Goal: Task Accomplishment & Management: Use online tool/utility

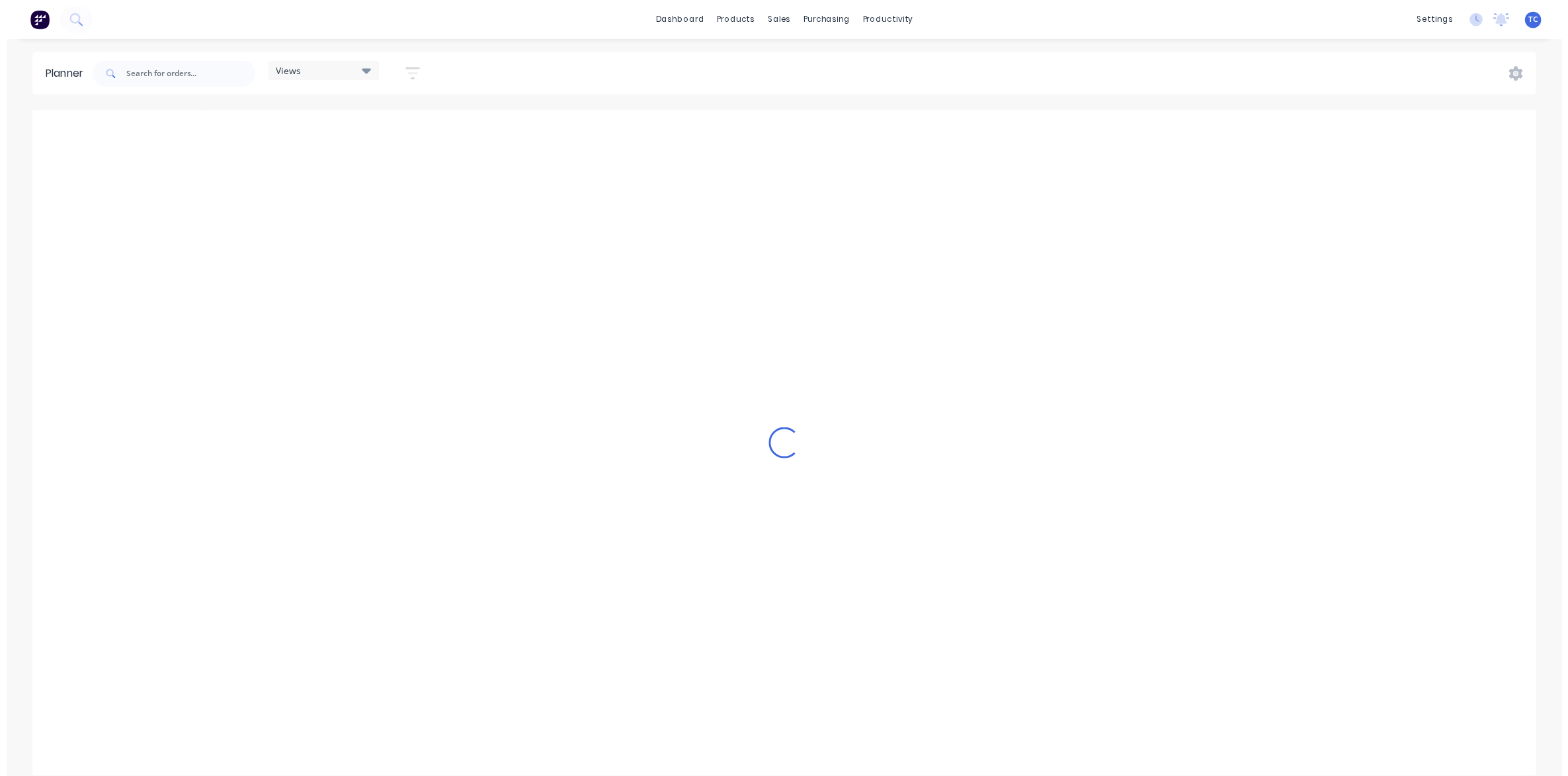
scroll to position [0, 212]
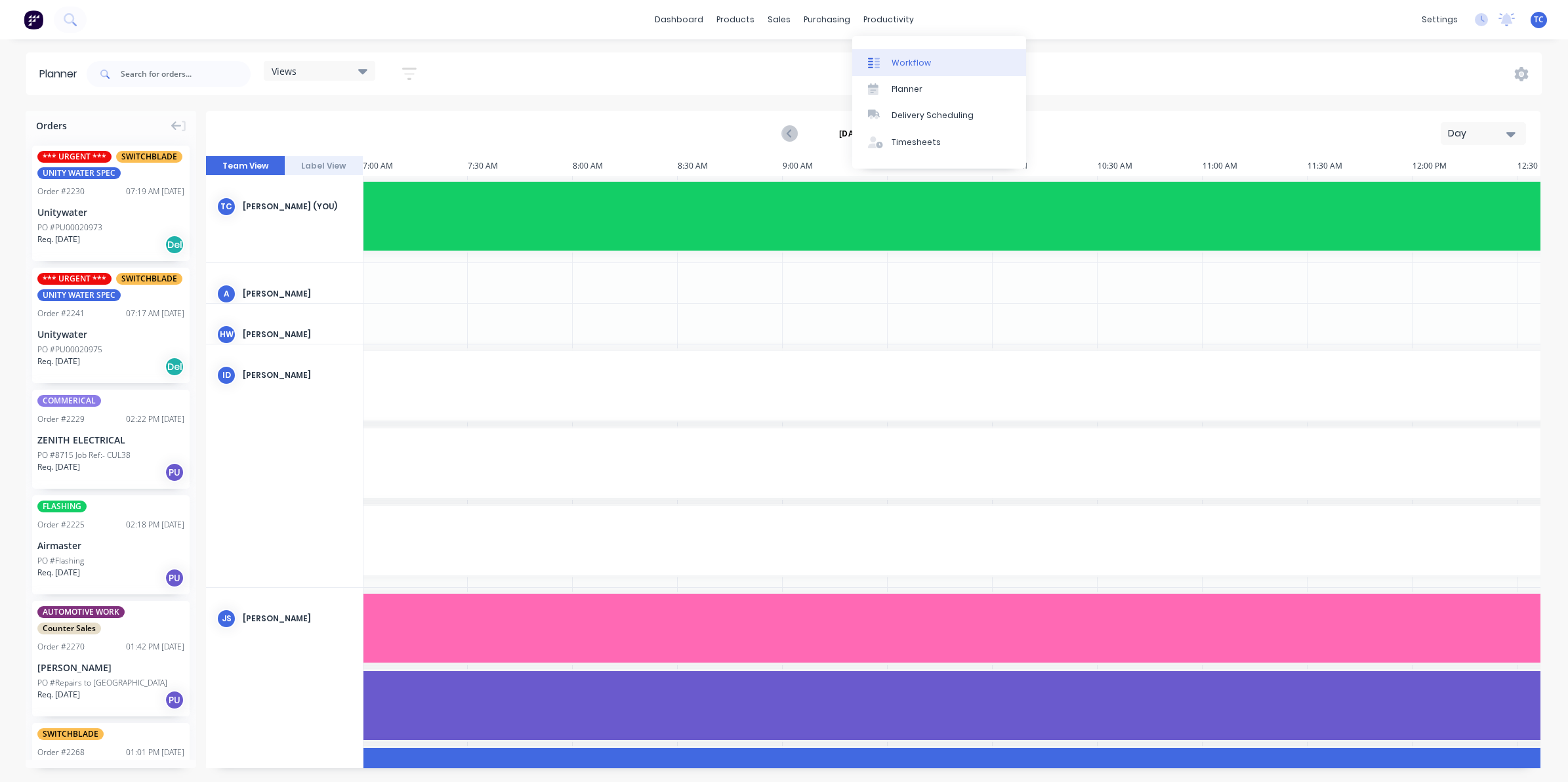
click at [901, 59] on div "Workflow" at bounding box center [912, 62] width 39 height 12
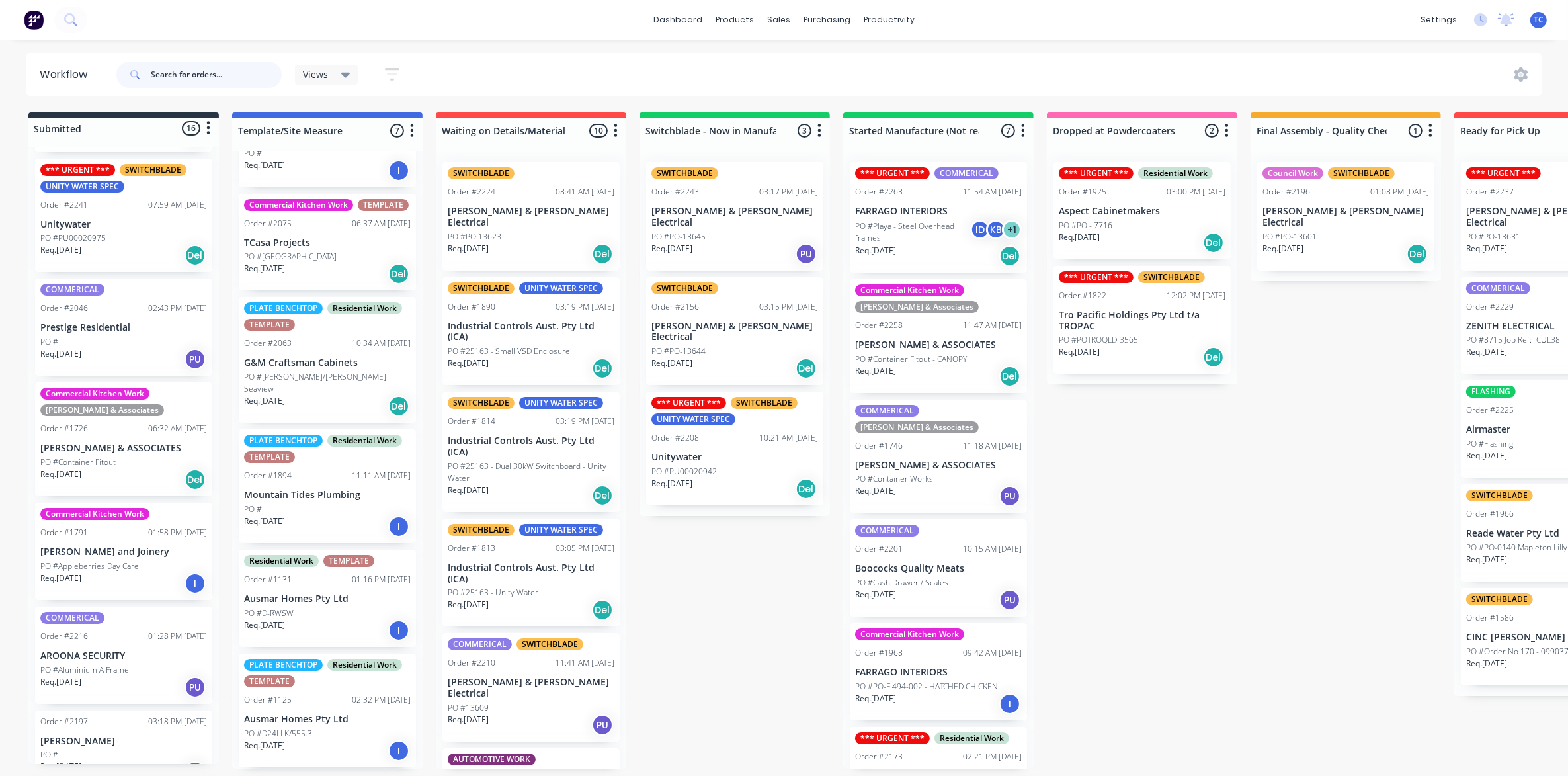
click at [180, 68] on input "text" at bounding box center [216, 75] width 131 height 27
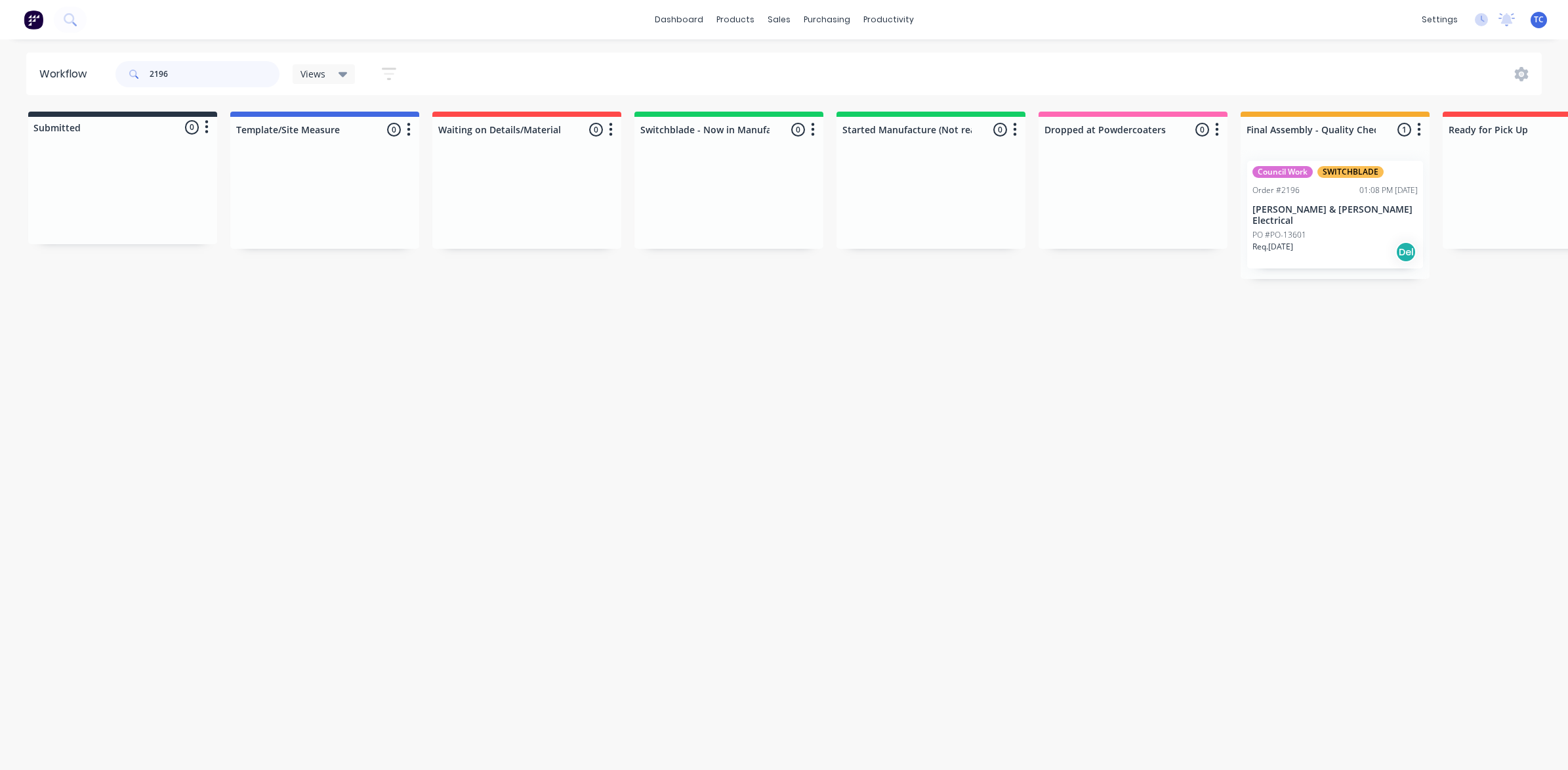
type input "2196"
click at [771, 20] on div "sales" at bounding box center [779, 20] width 36 height 20
click at [816, 58] on div "Sales Orders" at bounding box center [826, 62] width 53 height 12
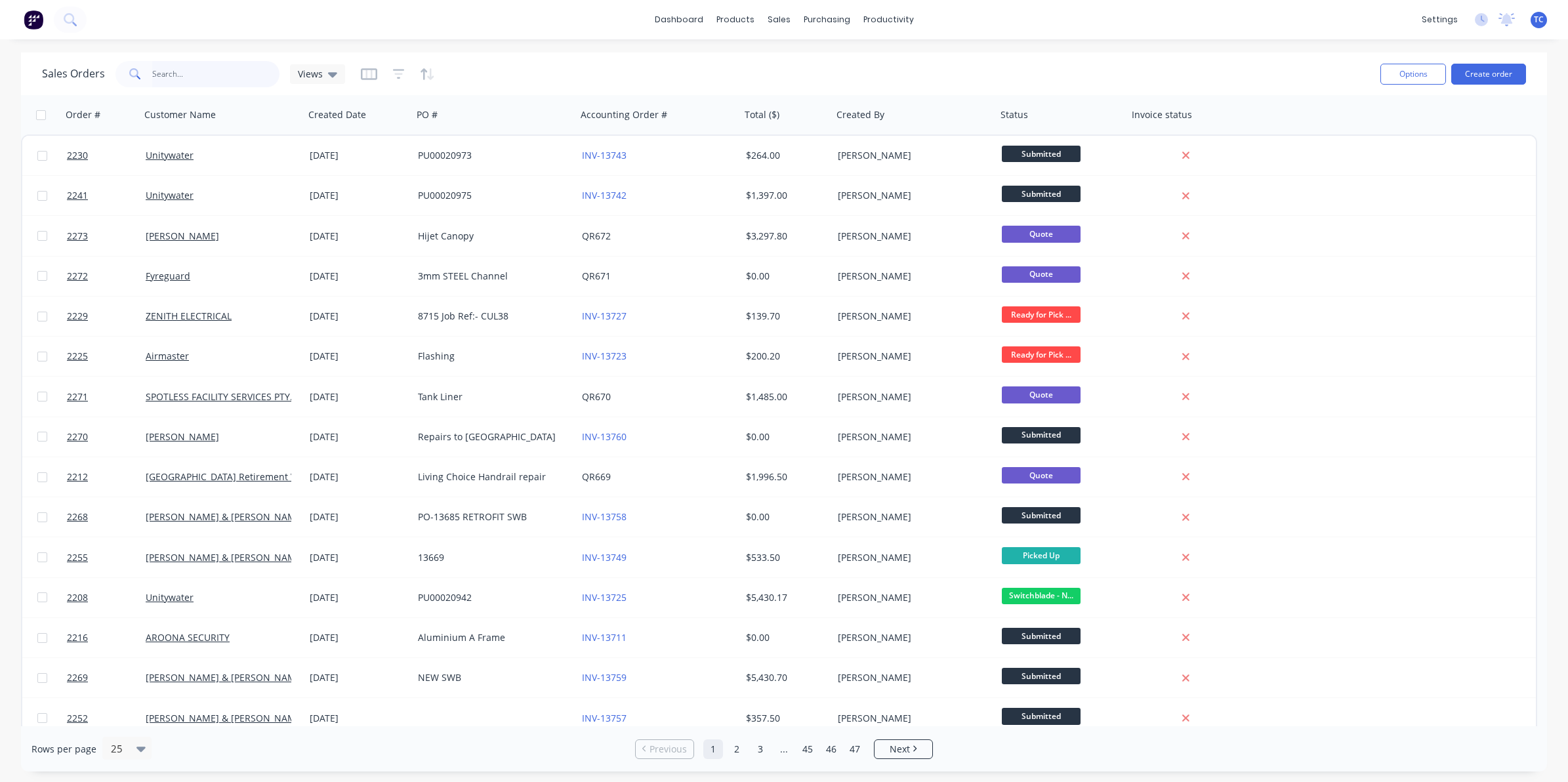
click at [172, 73] on input "text" at bounding box center [216, 74] width 128 height 26
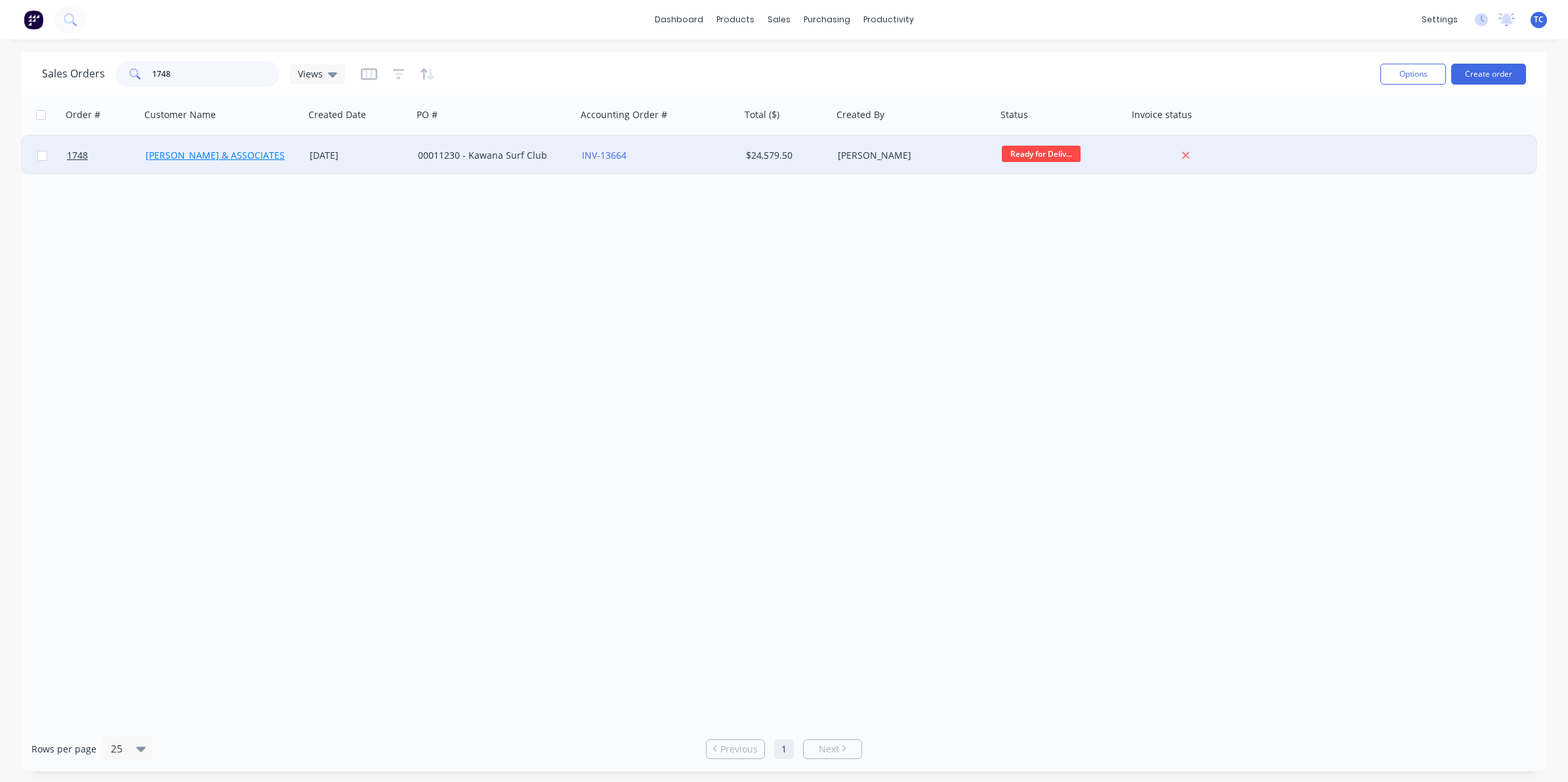
type input "1748"
click at [194, 155] on link "[PERSON_NAME] & ASSOCIATES" at bounding box center [214, 154] width 139 height 12
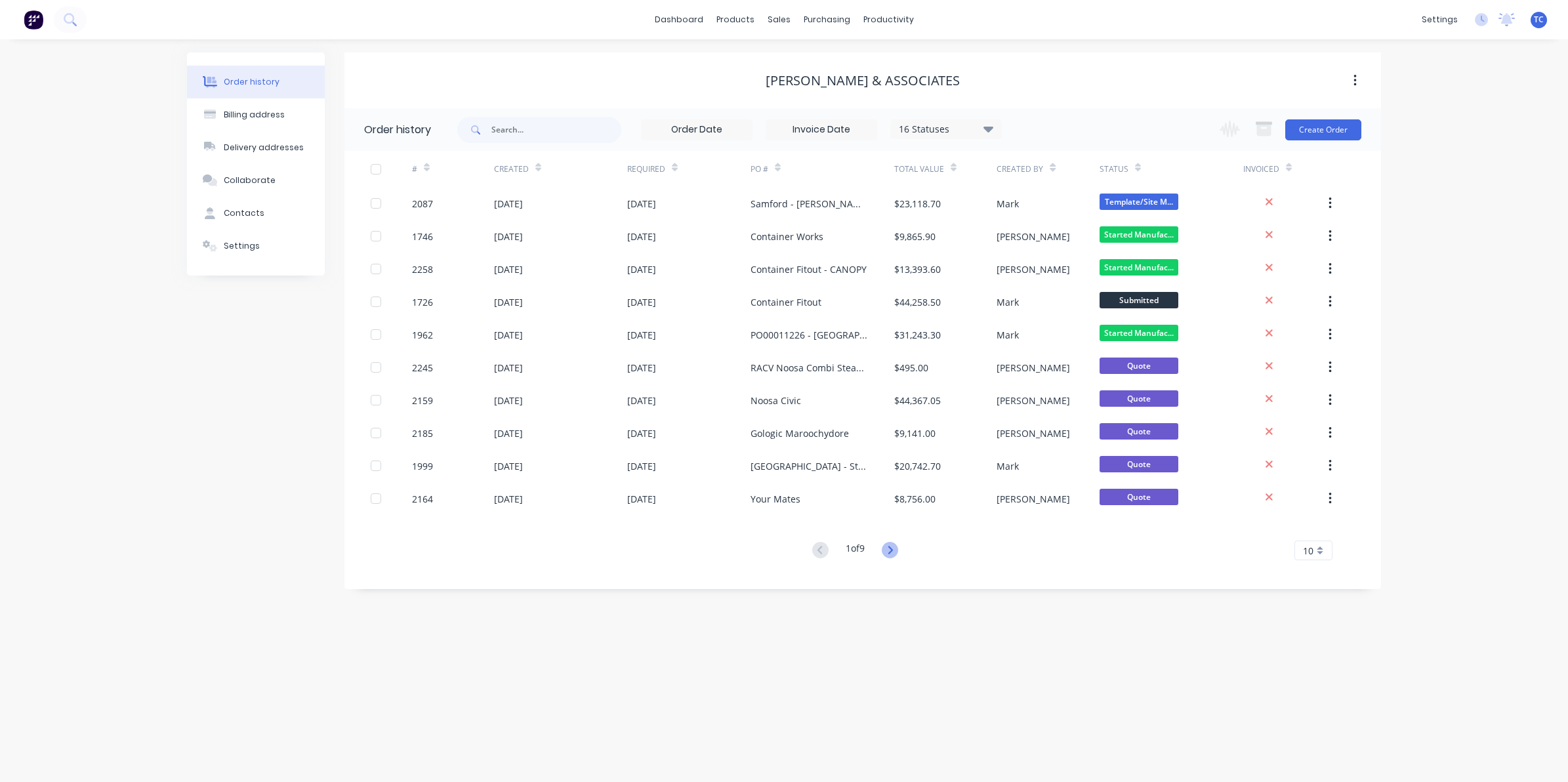
click at [891, 549] on icon at bounding box center [890, 550] width 16 height 16
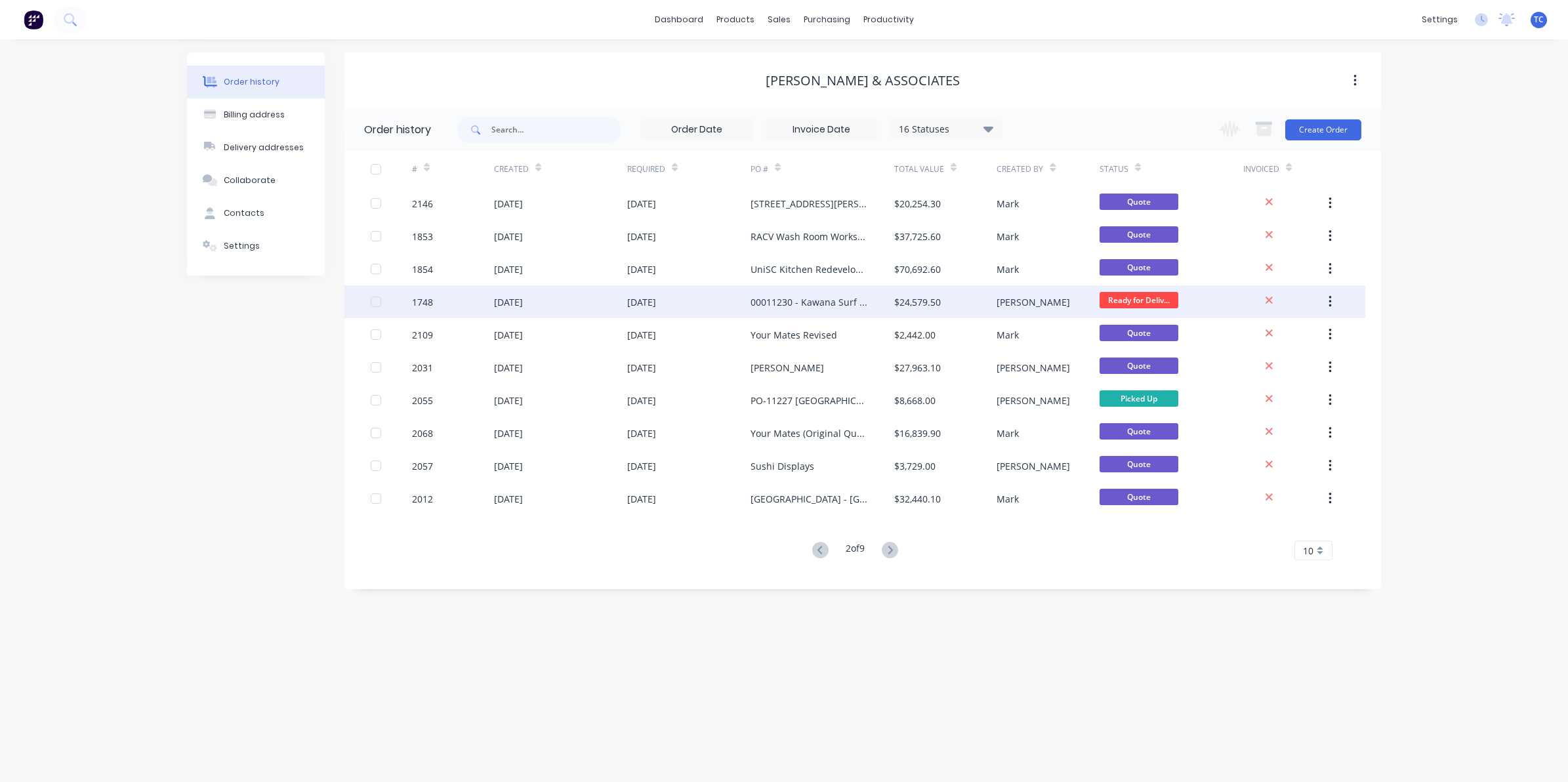
click at [523, 302] on div "[DATE]" at bounding box center [508, 301] width 29 height 14
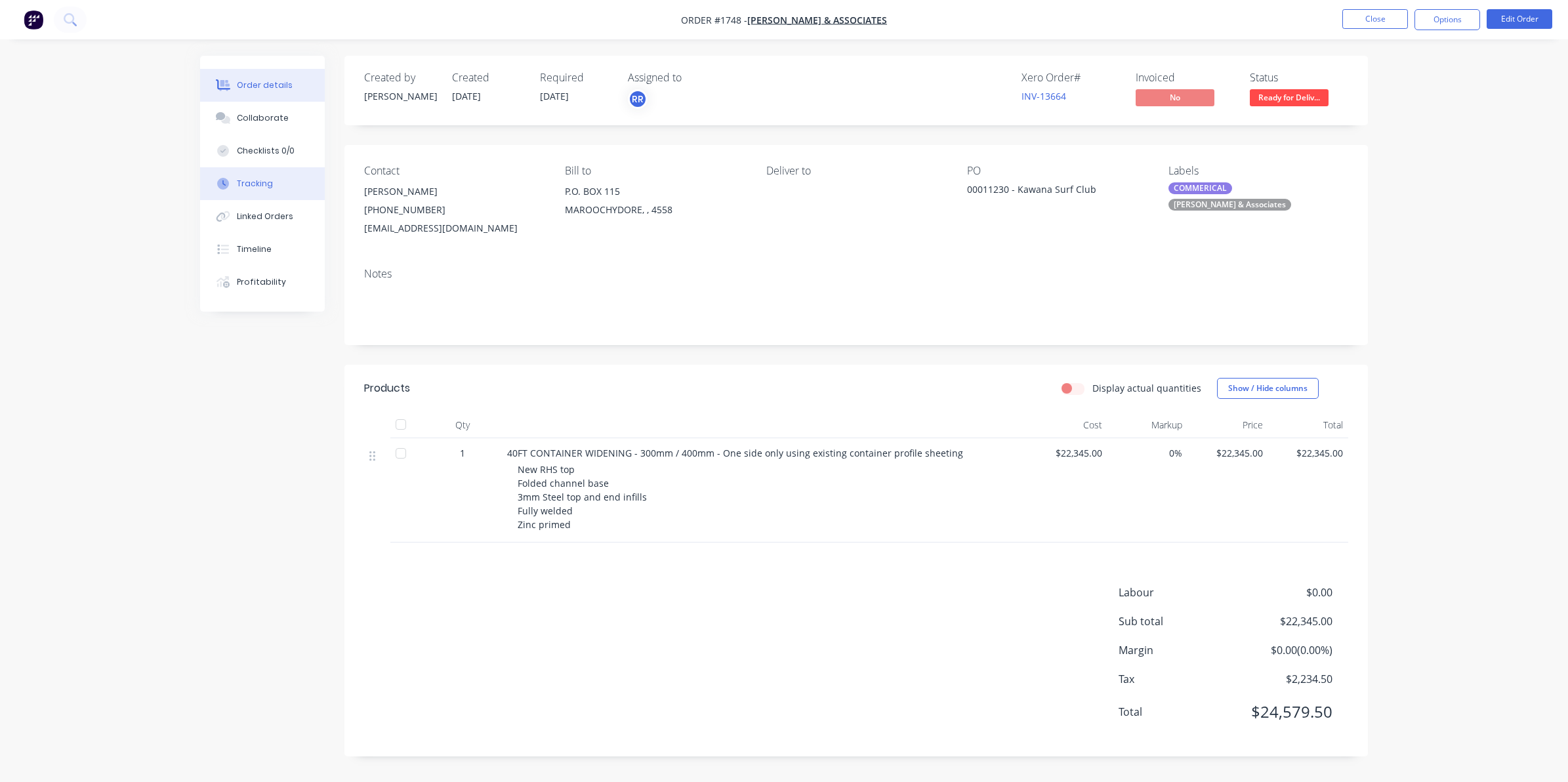
click at [254, 185] on div "Tracking" at bounding box center [255, 183] width 36 height 12
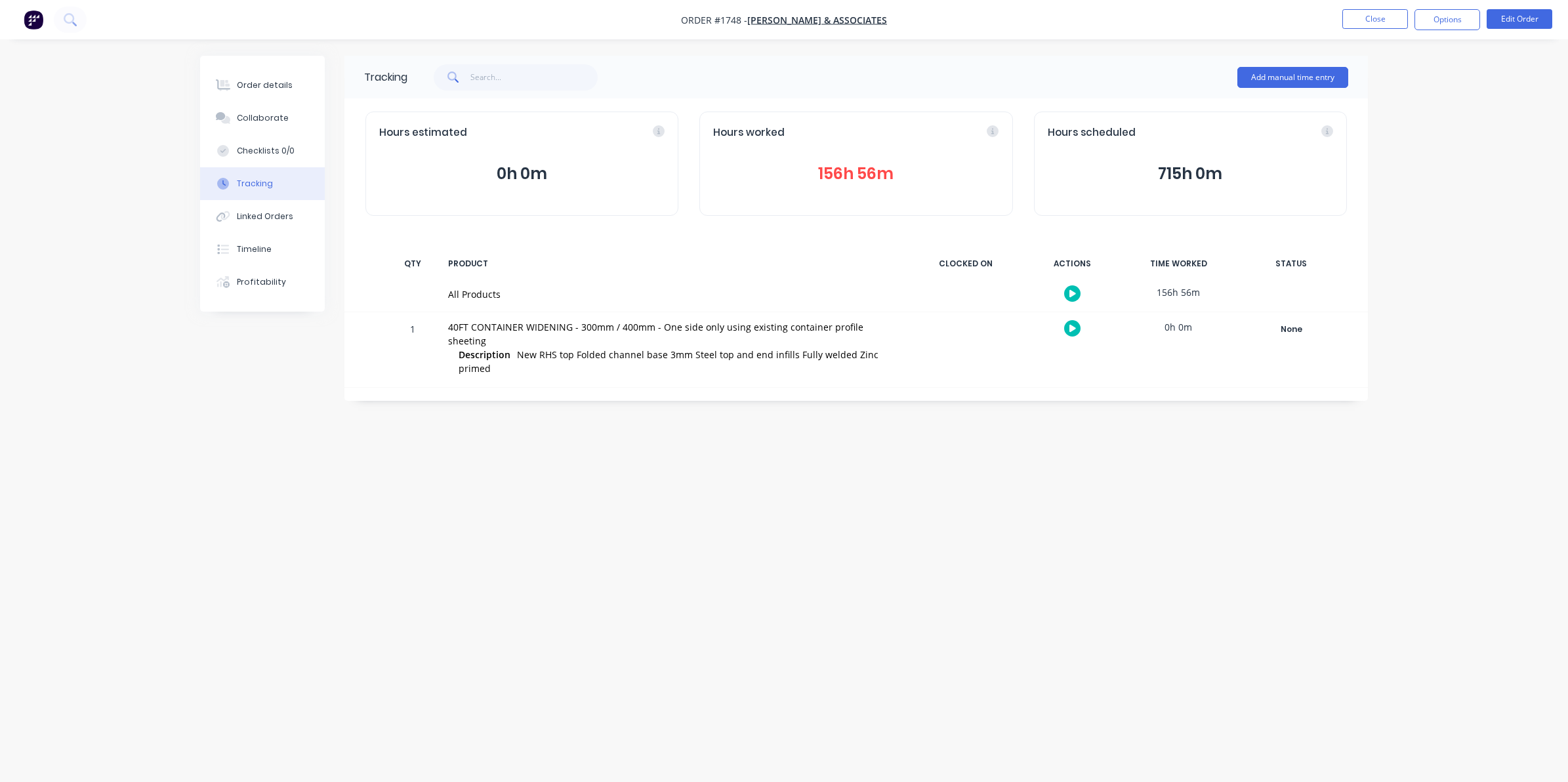
click at [847, 172] on button "156h 56m" at bounding box center [855, 173] width 285 height 25
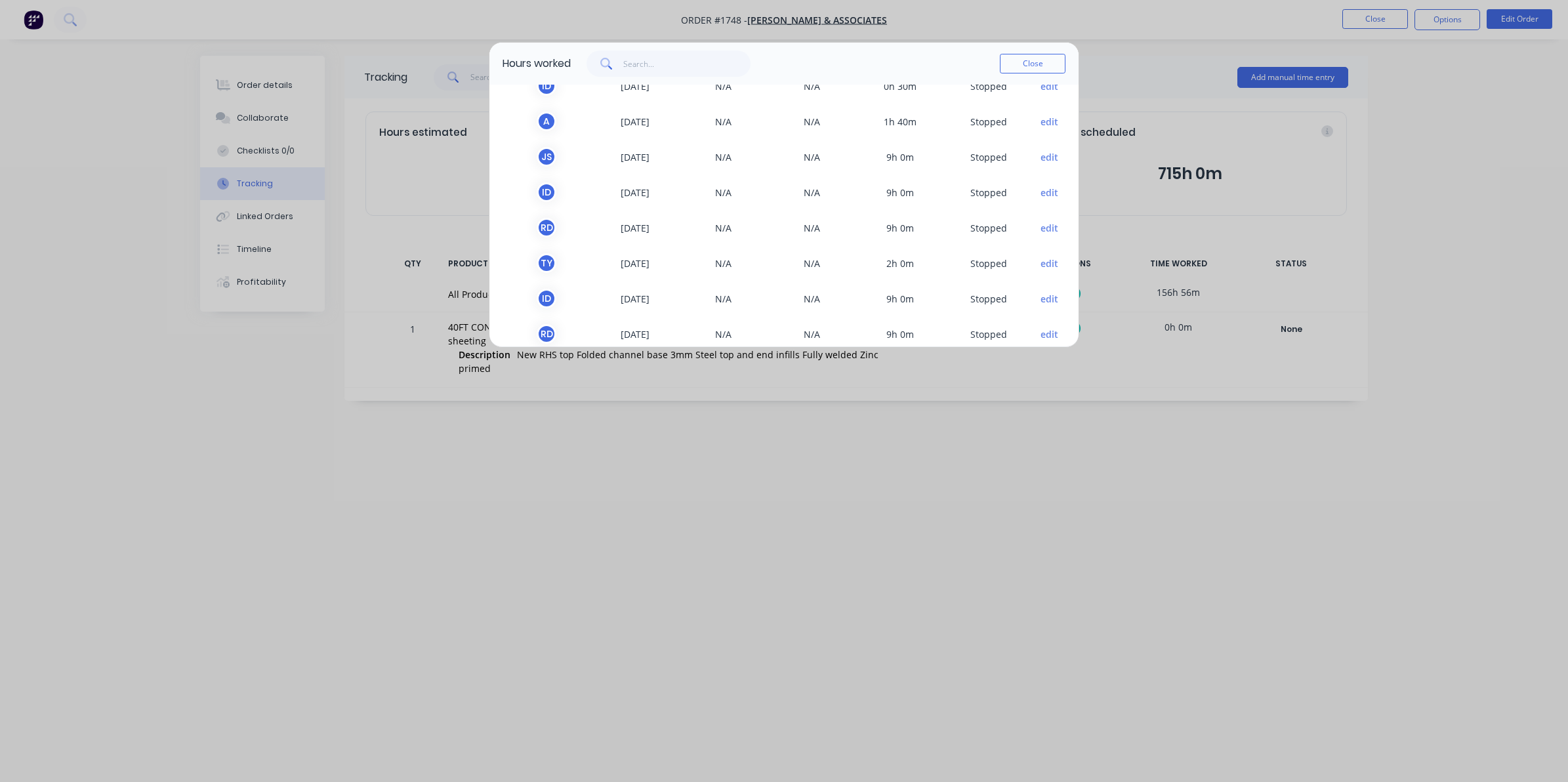
scroll to position [328, 0]
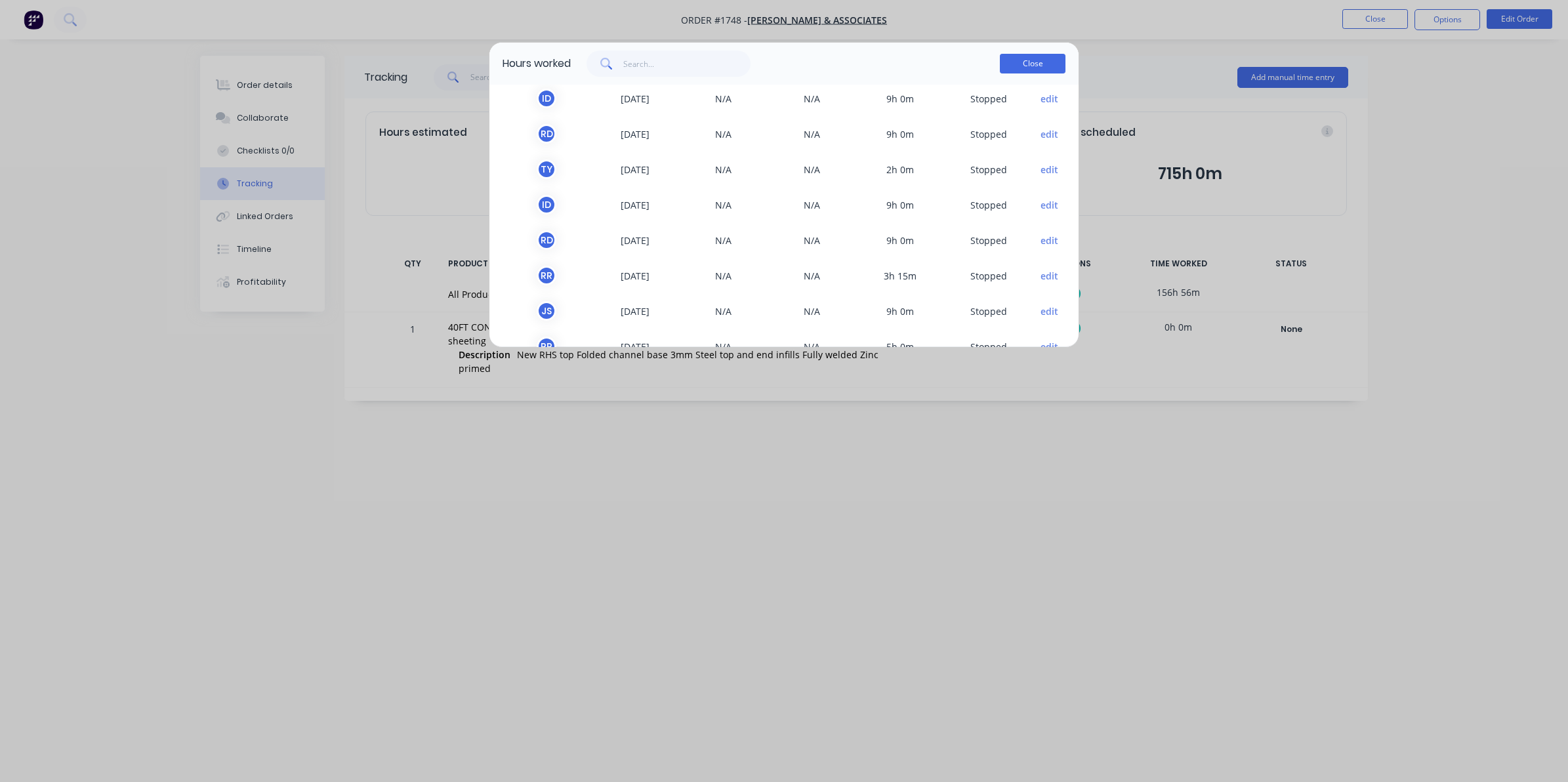
click at [1025, 59] on button "Close" at bounding box center [1032, 63] width 66 height 20
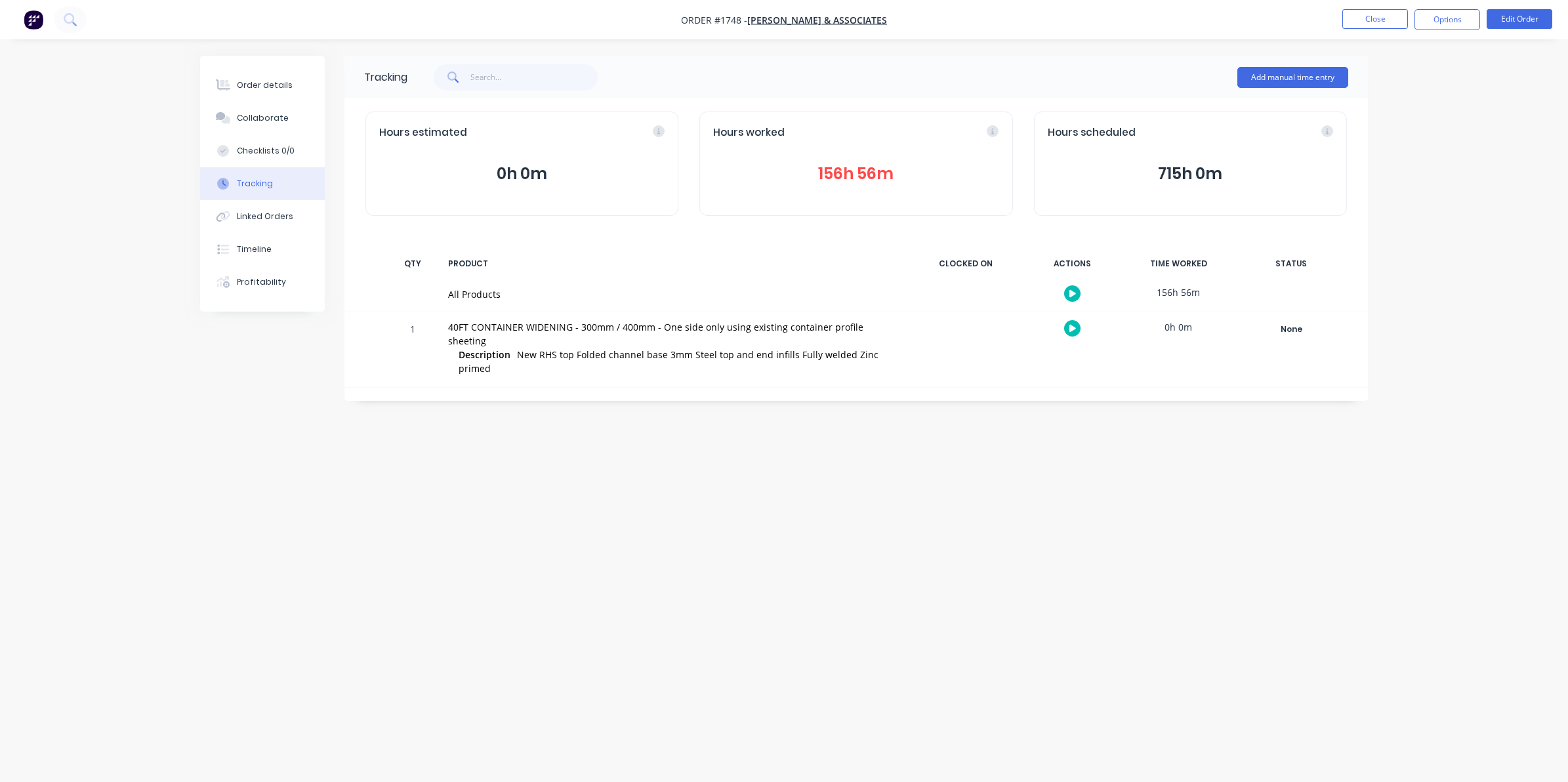
click at [867, 172] on button "156h 56m" at bounding box center [855, 173] width 285 height 25
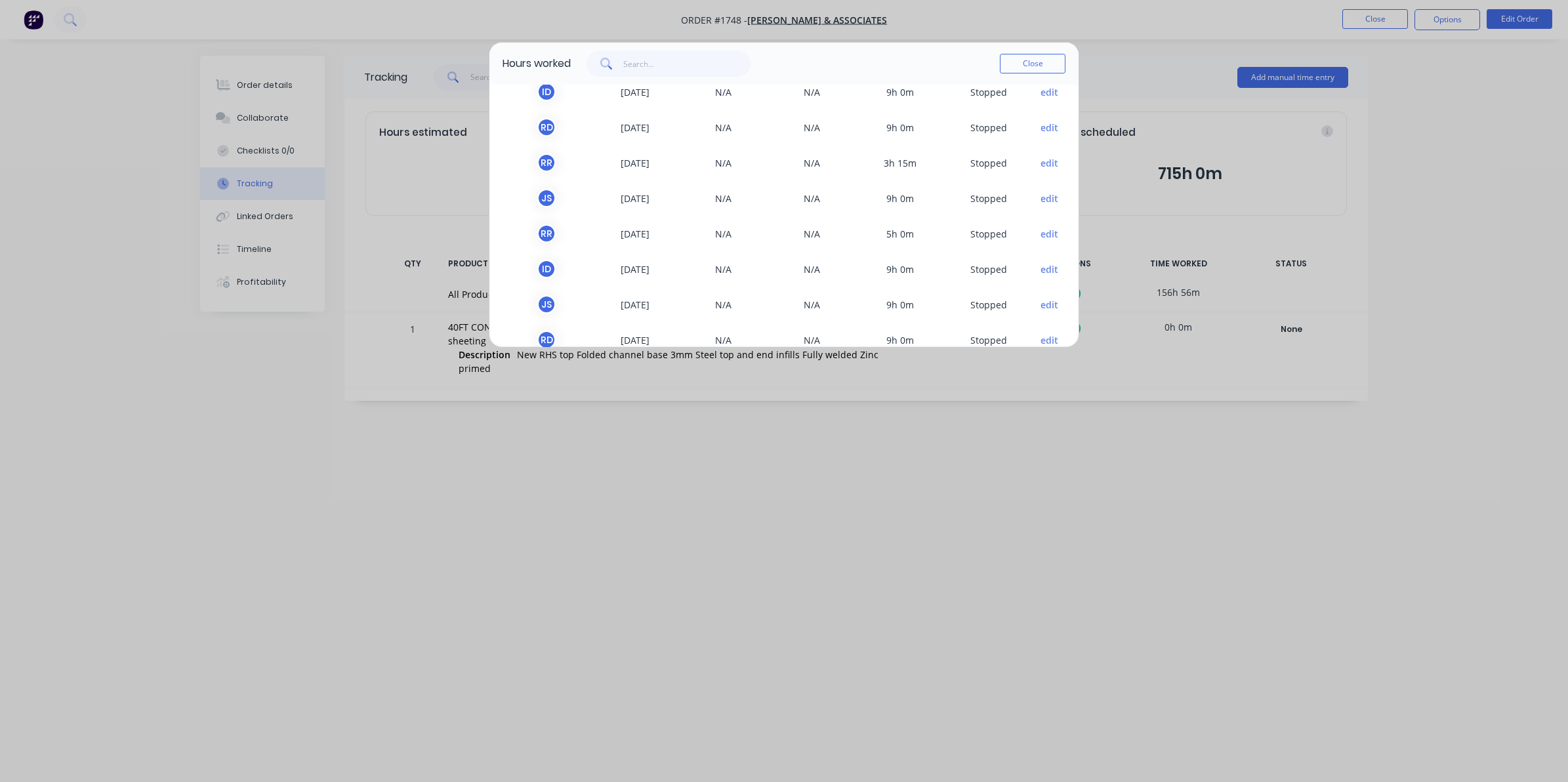
scroll to position [185, 0]
click at [1041, 166] on button "edit" at bounding box center [1050, 171] width 18 height 14
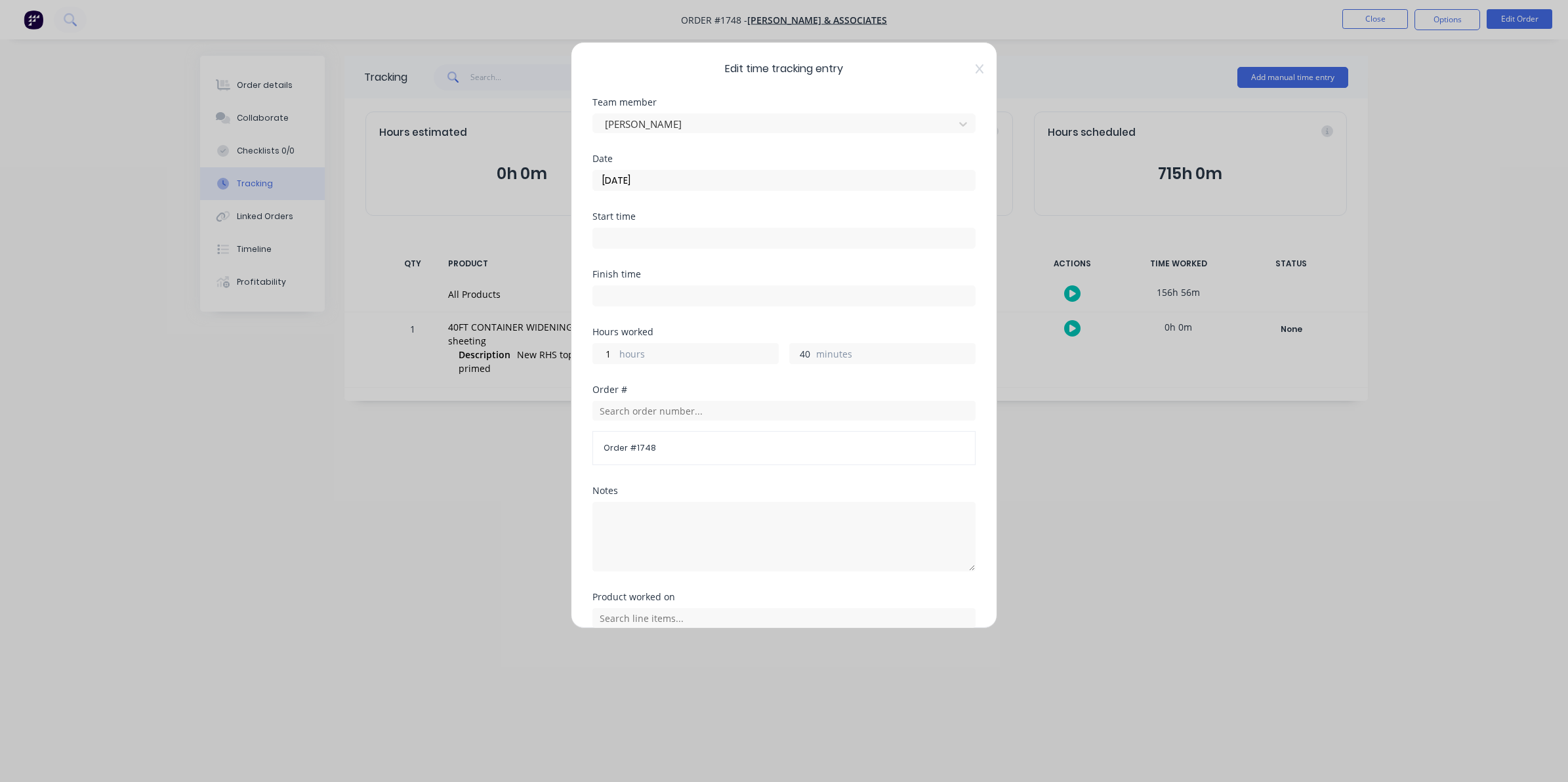
click at [796, 352] on input "40" at bounding box center [802, 354] width 23 height 20
drag, startPoint x: 802, startPoint y: 353, endPoint x: 789, endPoint y: 351, distance: 13.2
click at [790, 351] on input "40" at bounding box center [802, 354] width 23 height 20
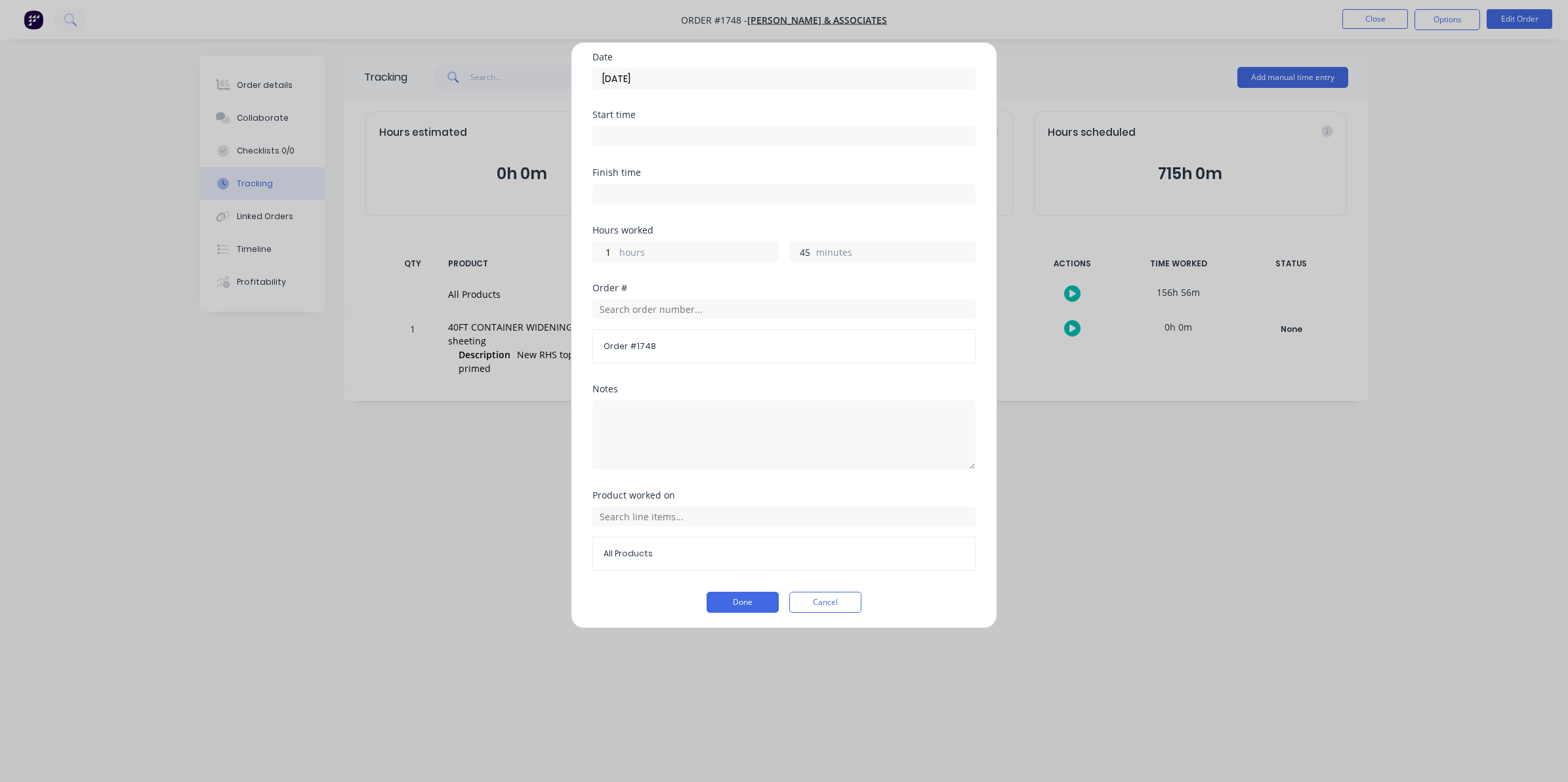
scroll to position [106, 0]
type input "45"
click at [738, 597] on button "Done" at bounding box center [743, 599] width 72 height 21
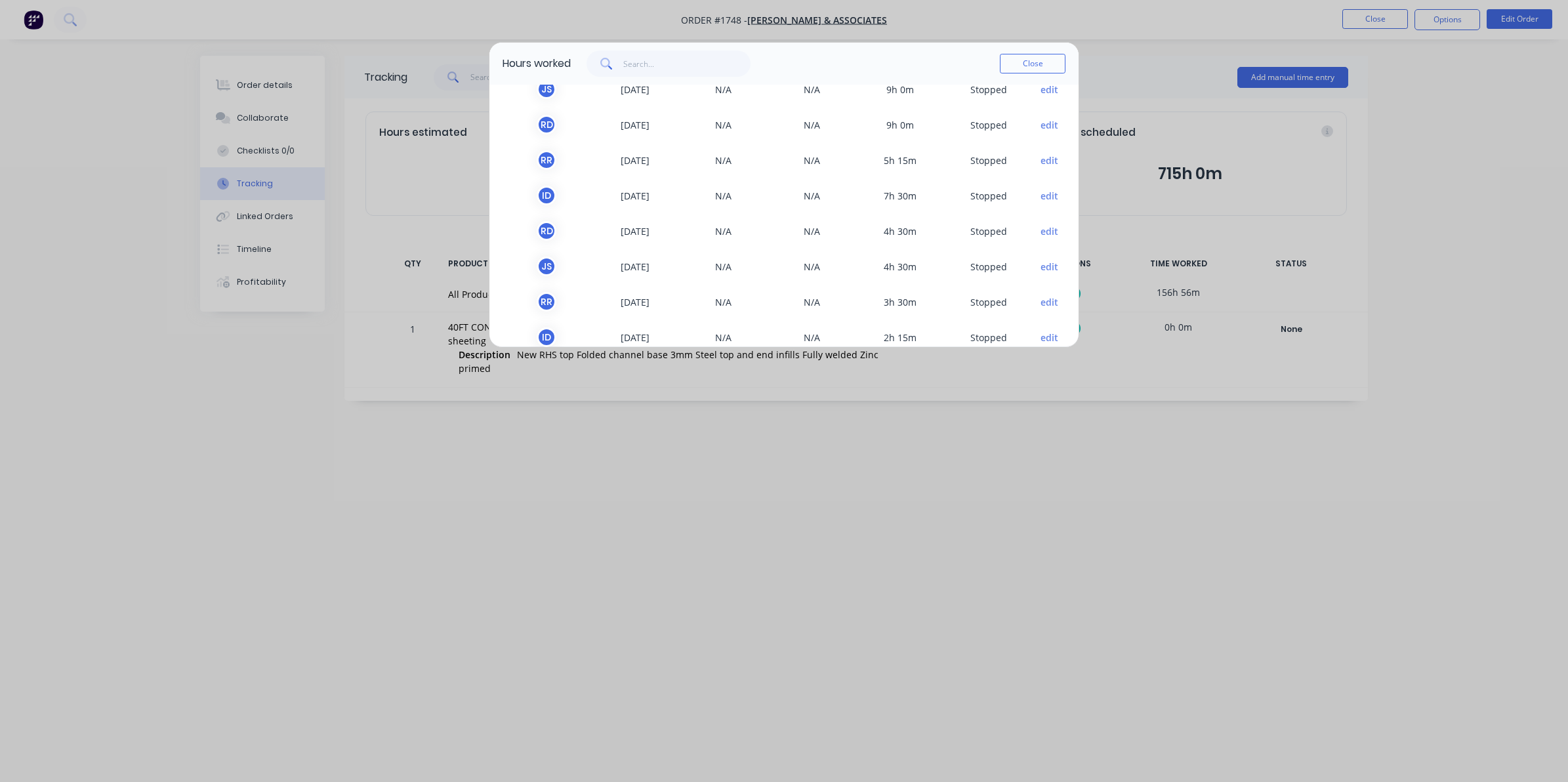
scroll to position [677, 0]
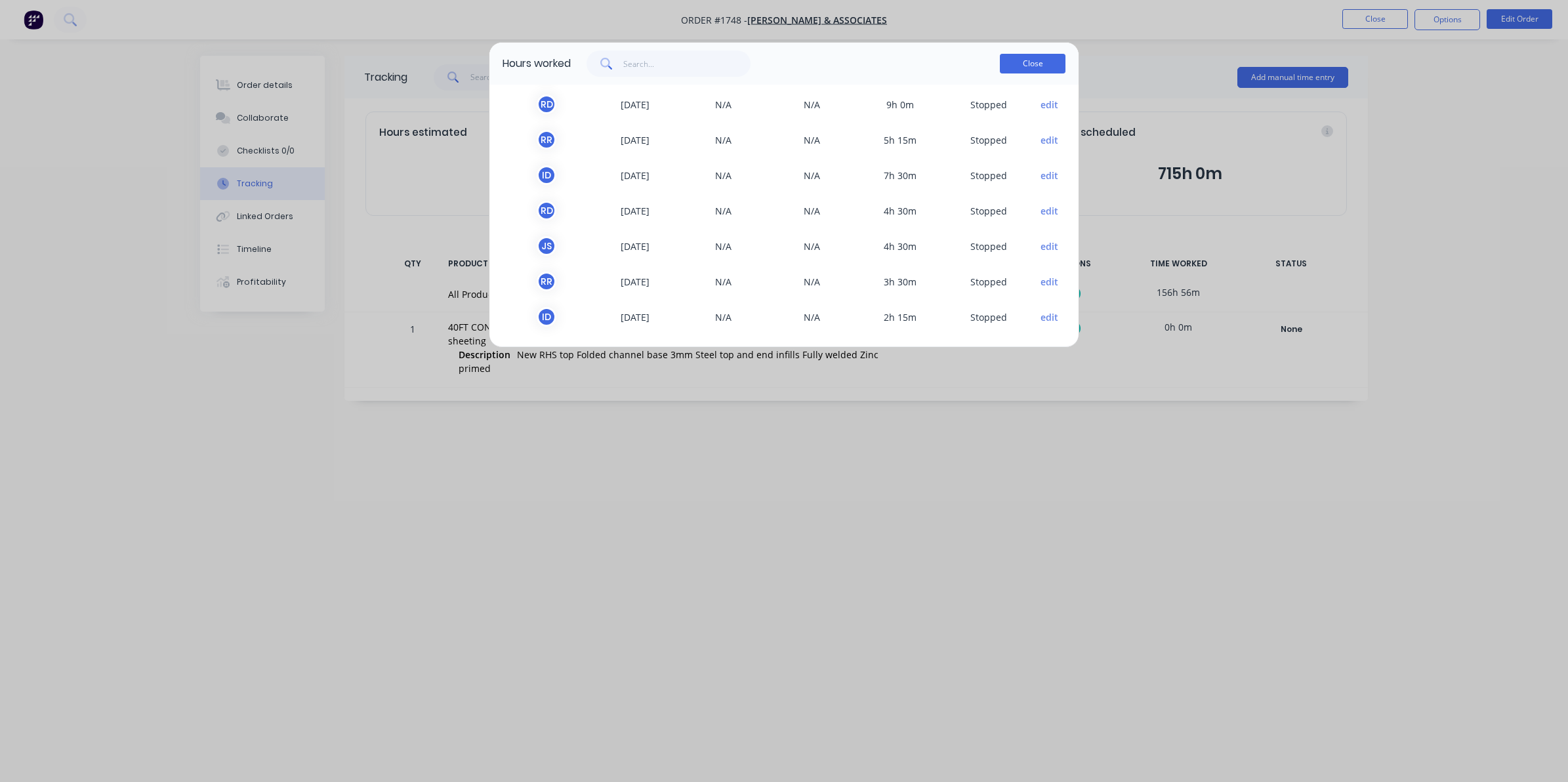
click at [1028, 60] on button "Close" at bounding box center [1032, 63] width 66 height 20
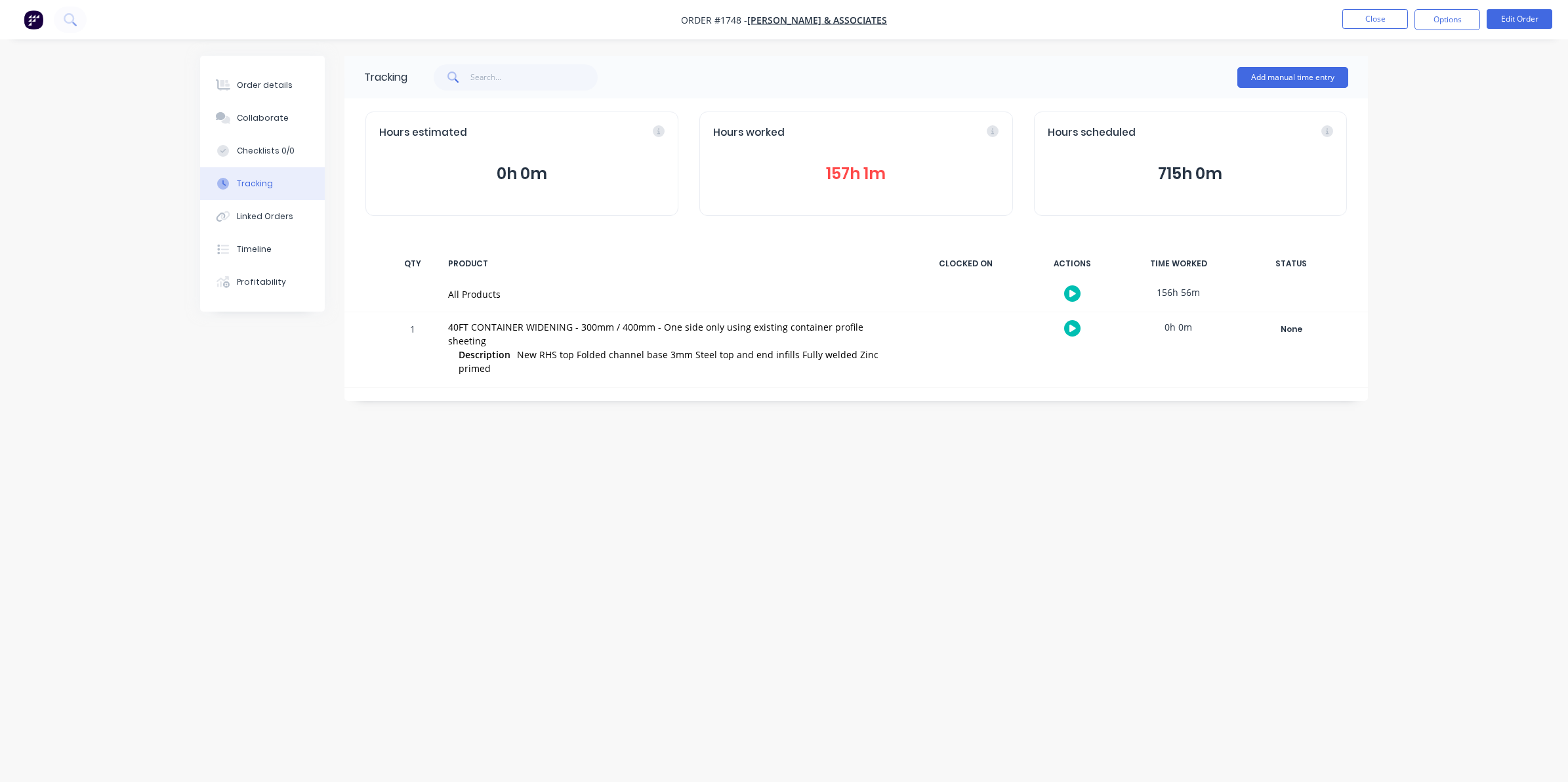
click at [856, 171] on button "157h 1m" at bounding box center [855, 173] width 285 height 25
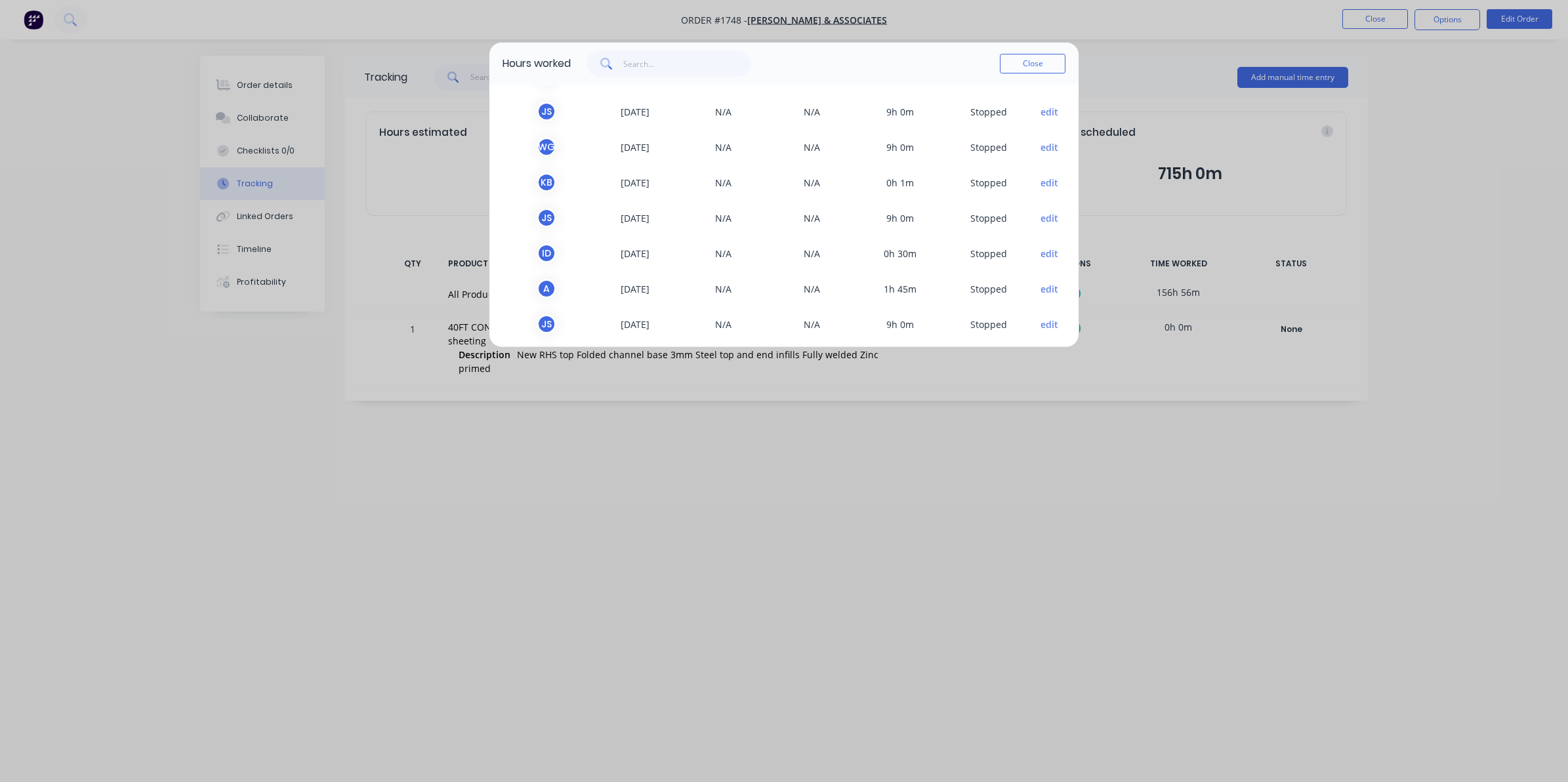
scroll to position [82, 0]
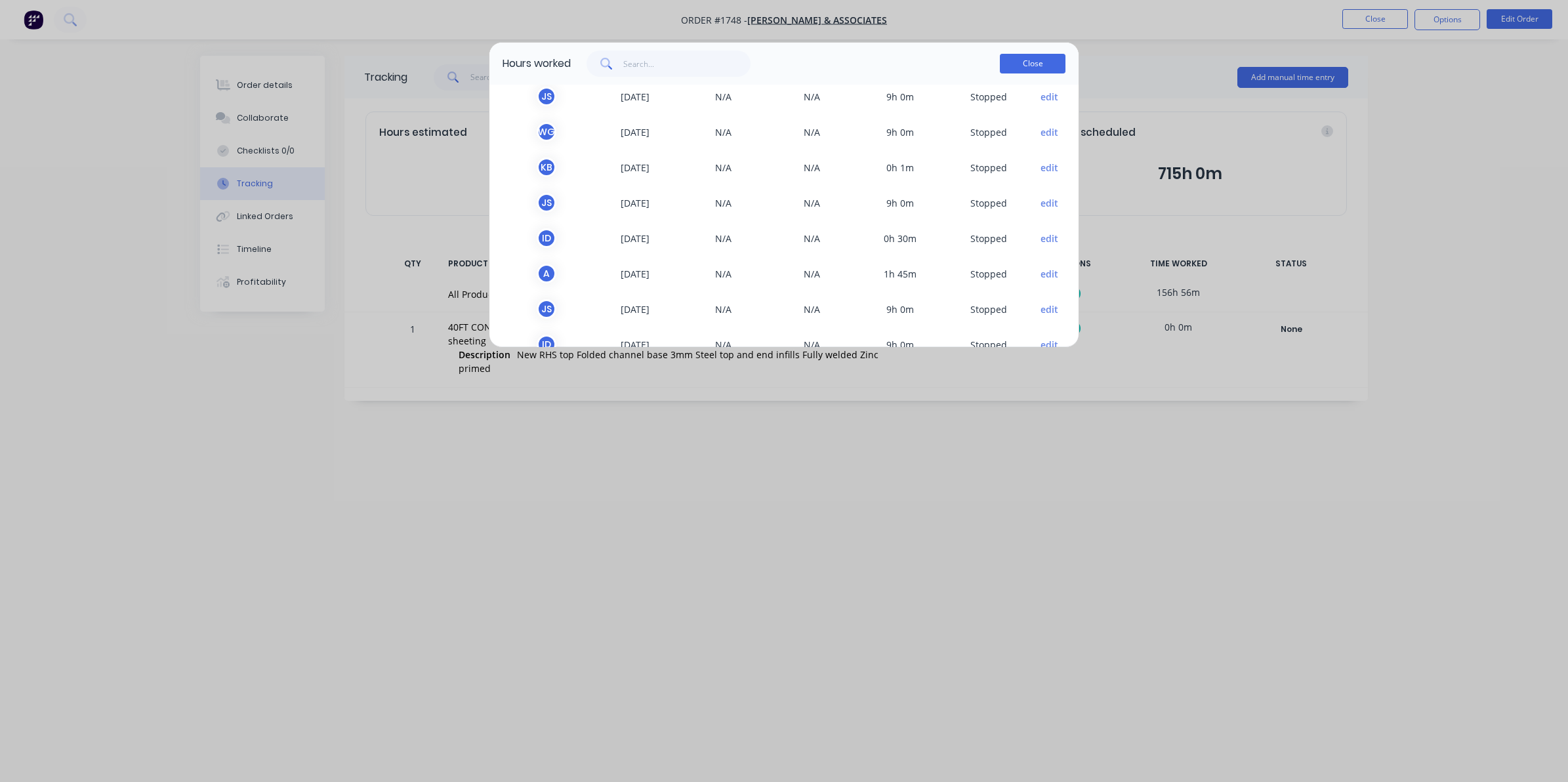
click at [1025, 63] on button "Close" at bounding box center [1032, 63] width 66 height 20
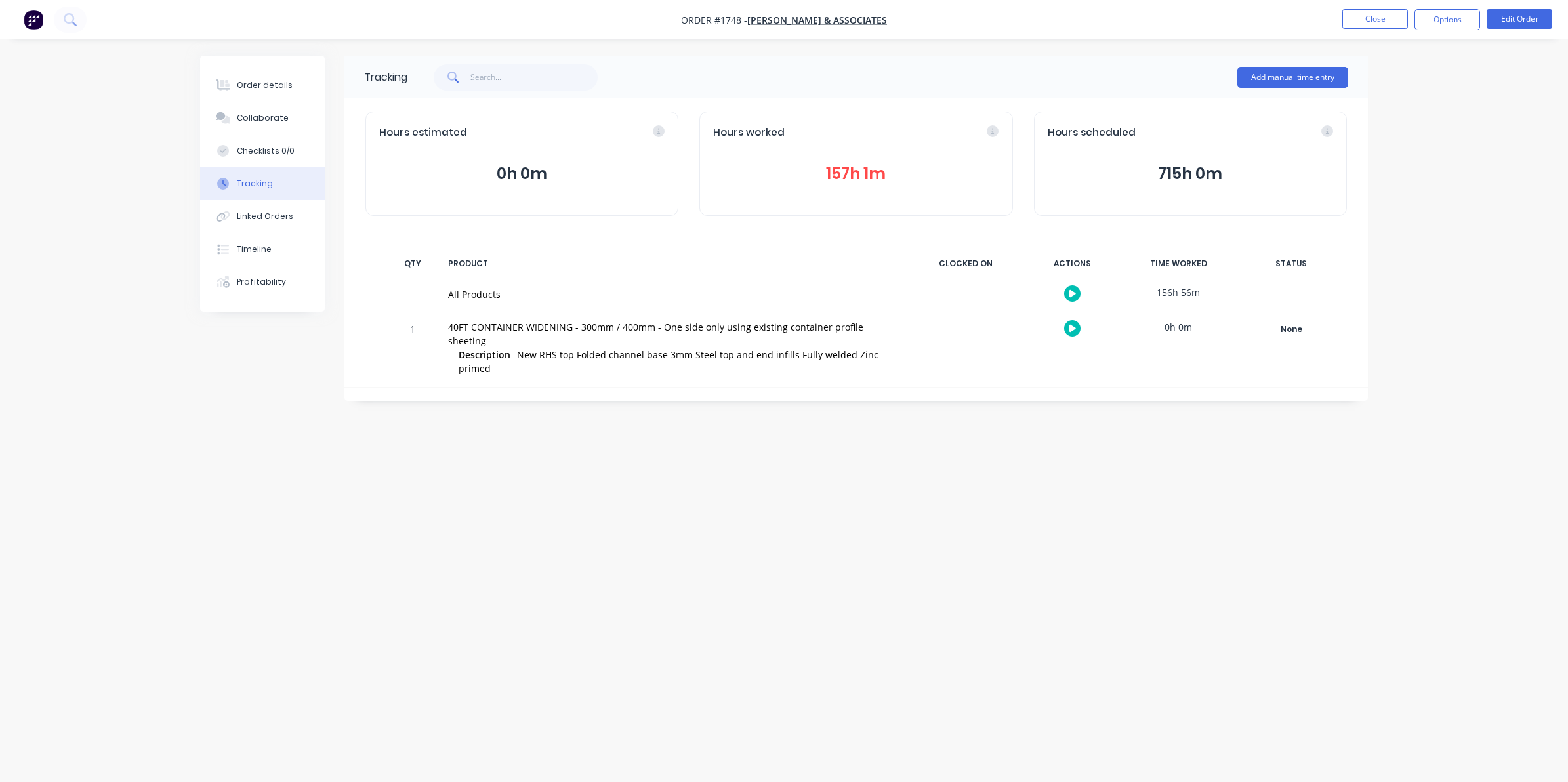
click at [843, 174] on button "157h 1m" at bounding box center [855, 173] width 285 height 25
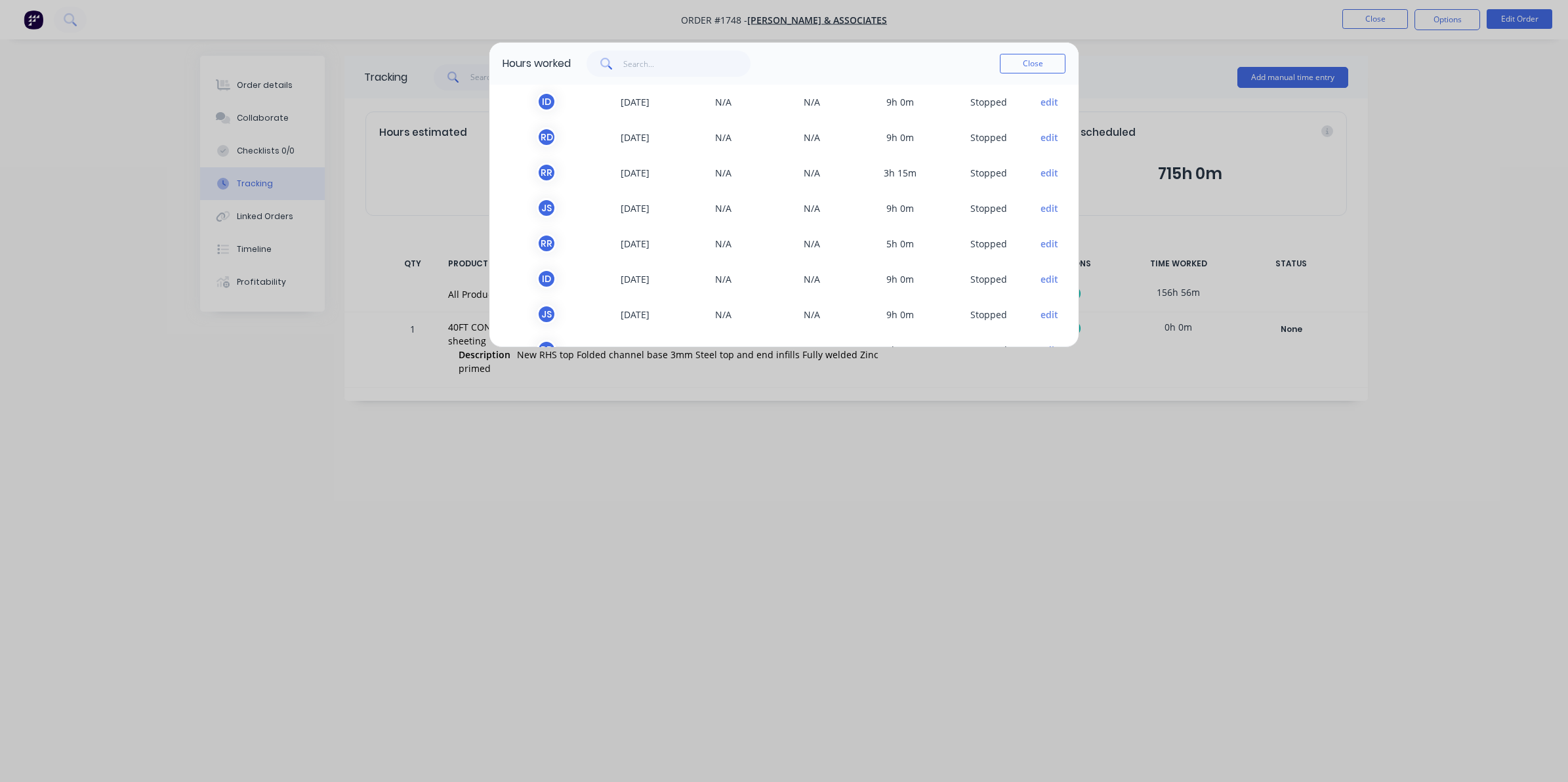
scroll to position [185, 0]
click at [1028, 61] on button "Close" at bounding box center [1032, 63] width 66 height 20
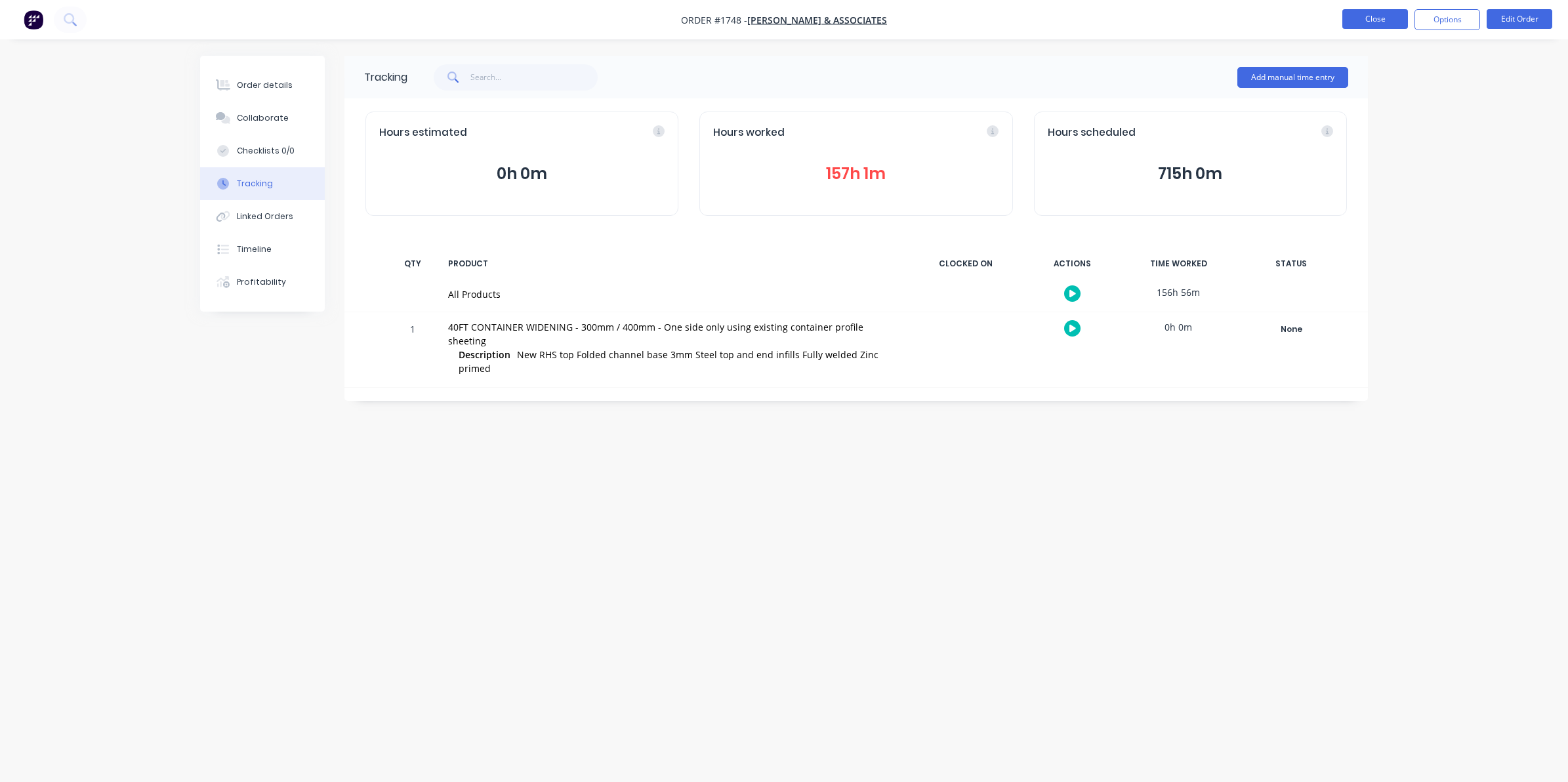
click at [1370, 15] on button "Close" at bounding box center [1375, 19] width 66 height 20
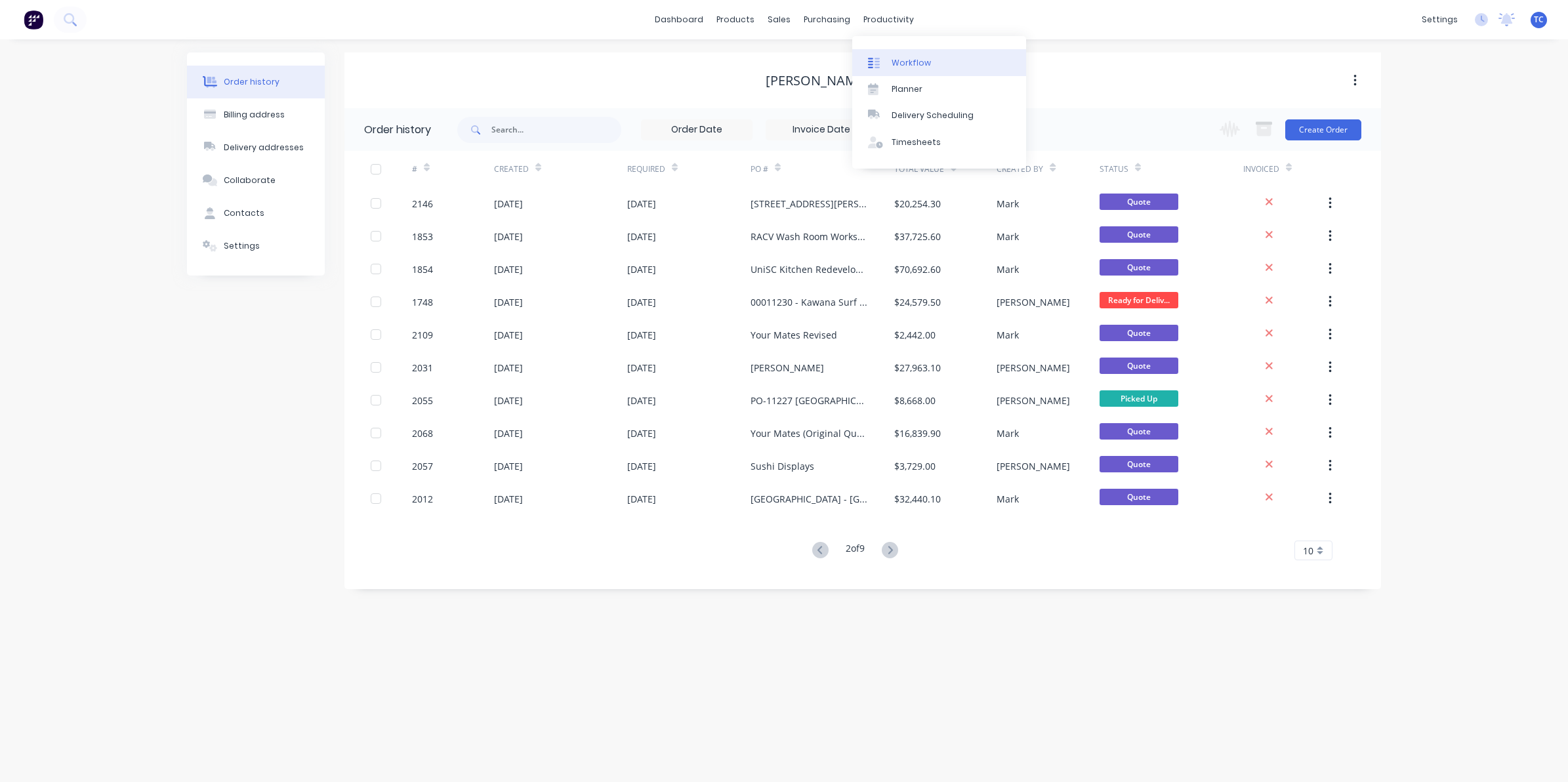
click at [916, 63] on div "Workflow" at bounding box center [912, 62] width 39 height 12
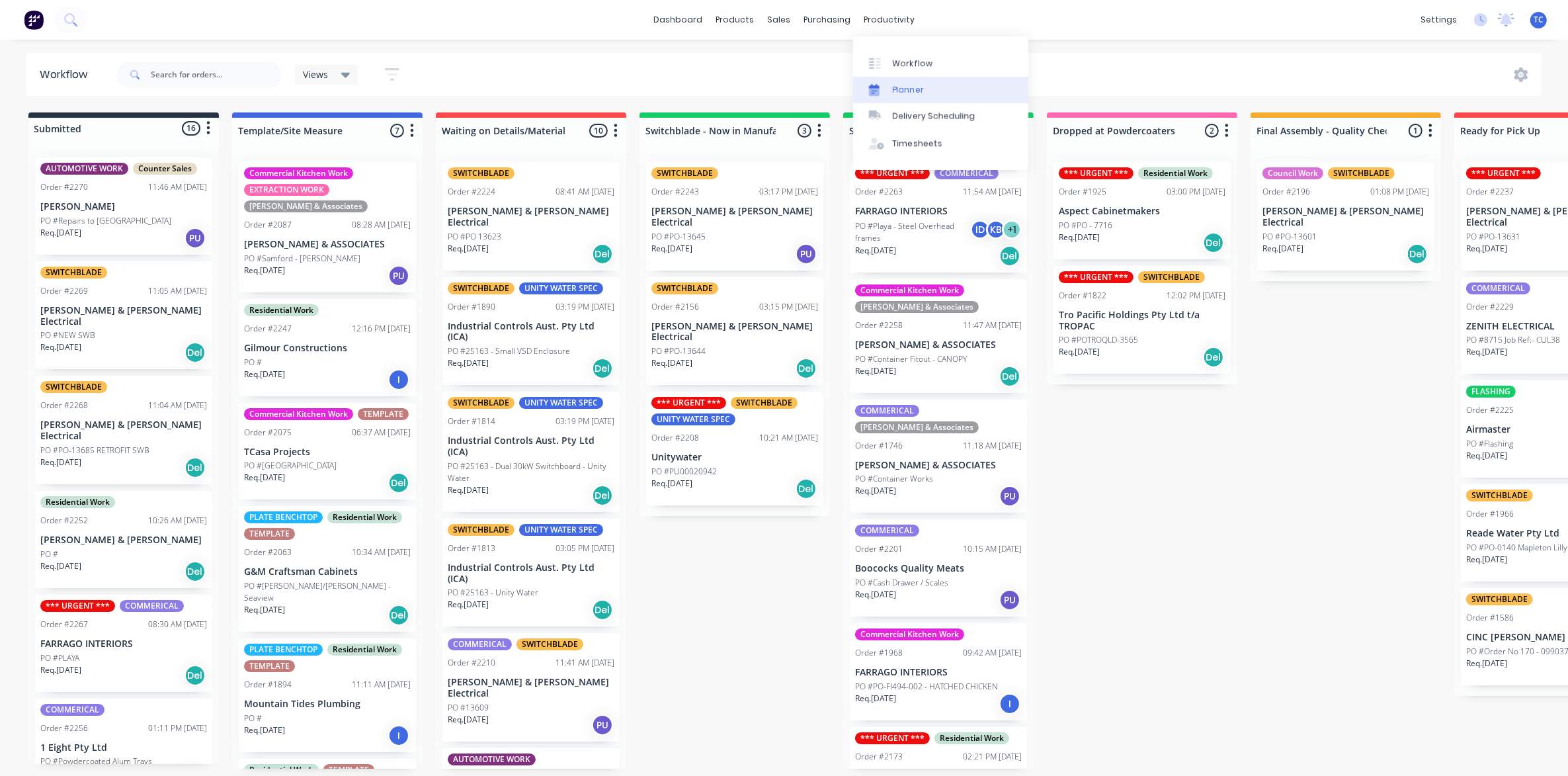
click at [904, 90] on div "Planner" at bounding box center [908, 89] width 31 height 12
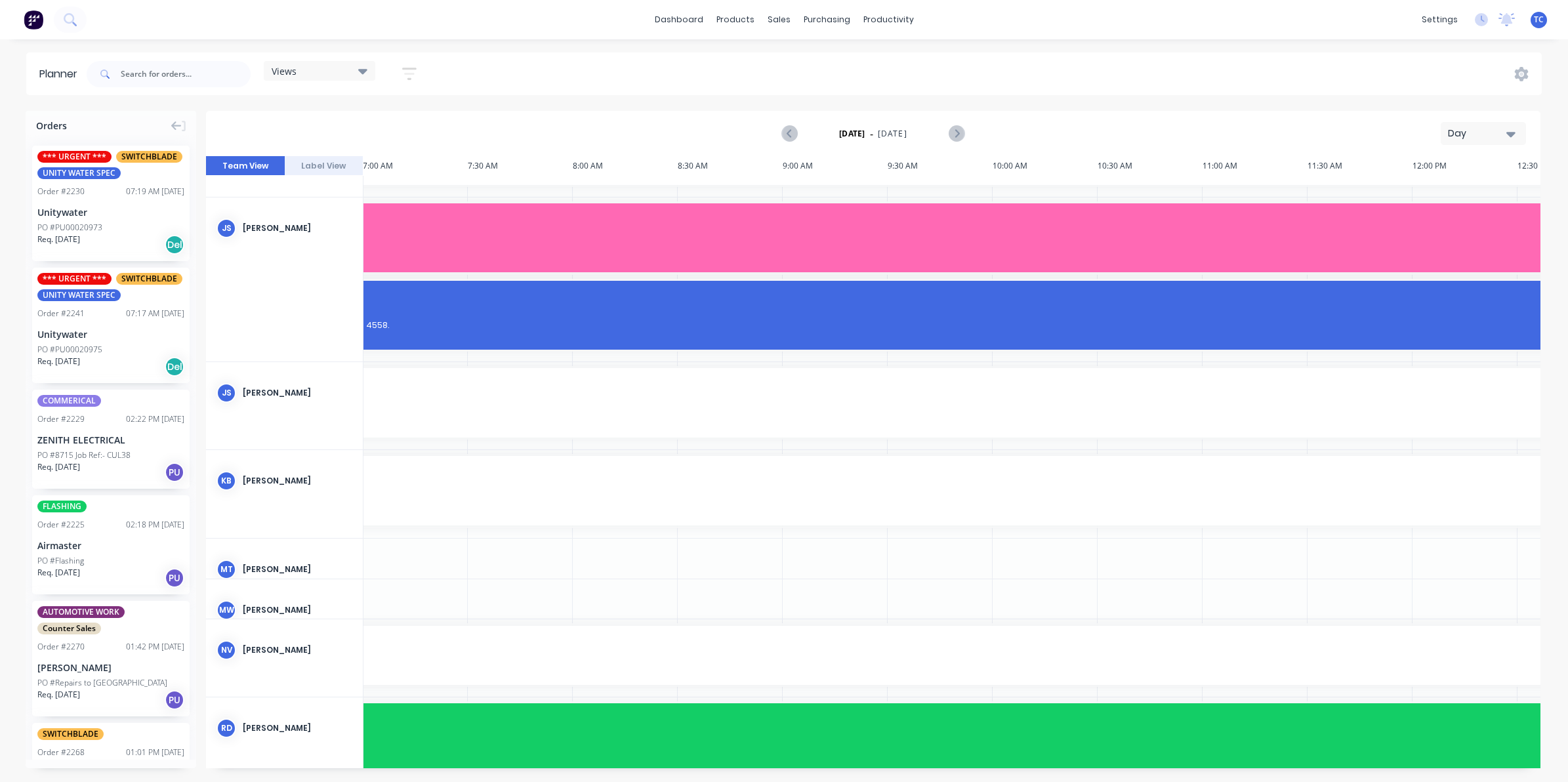
scroll to position [308, 210]
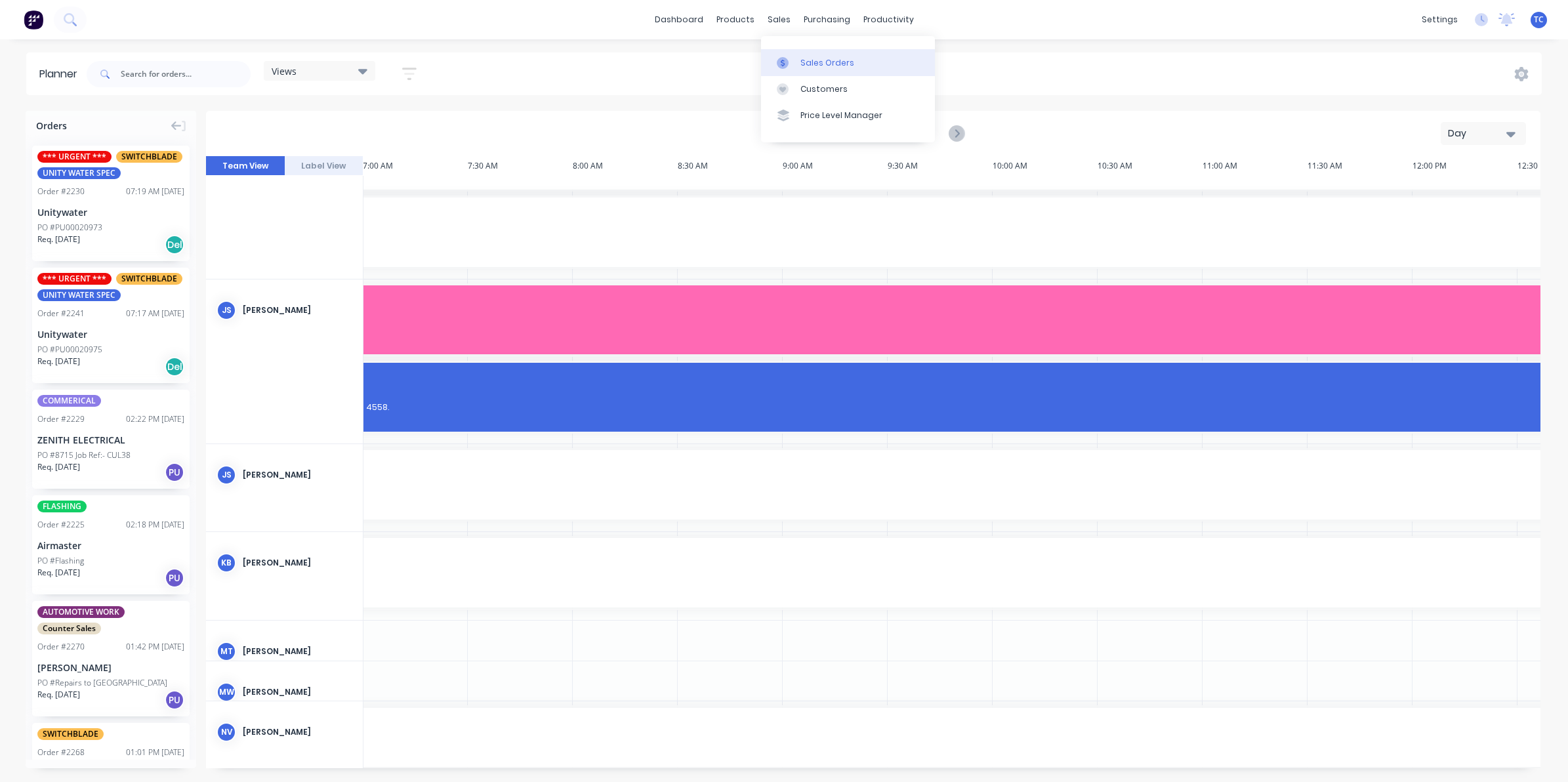
click at [819, 59] on div "Sales Orders" at bounding box center [826, 62] width 53 height 12
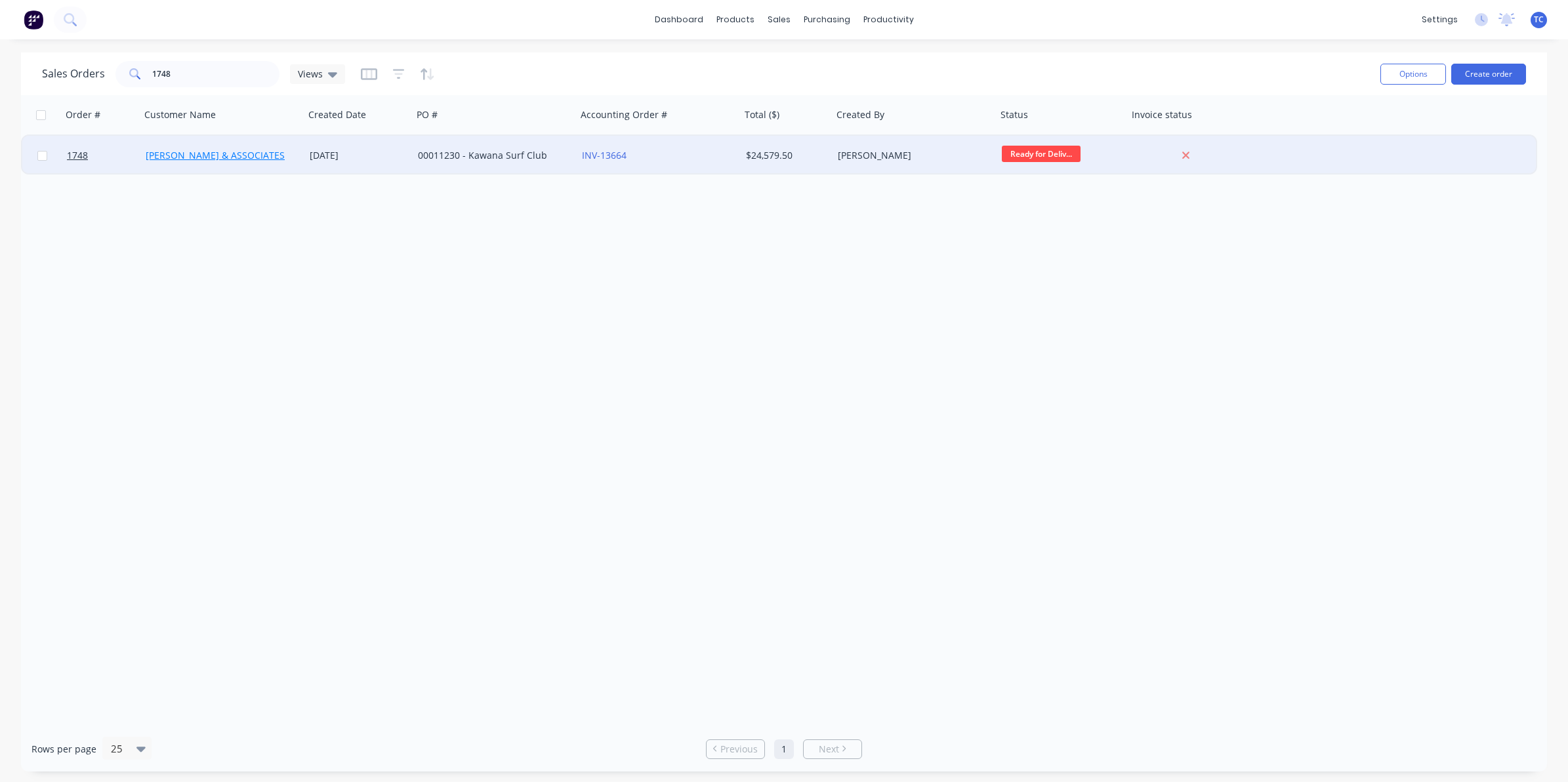
click at [231, 156] on link "[PERSON_NAME] & ASSOCIATES" at bounding box center [214, 154] width 139 height 12
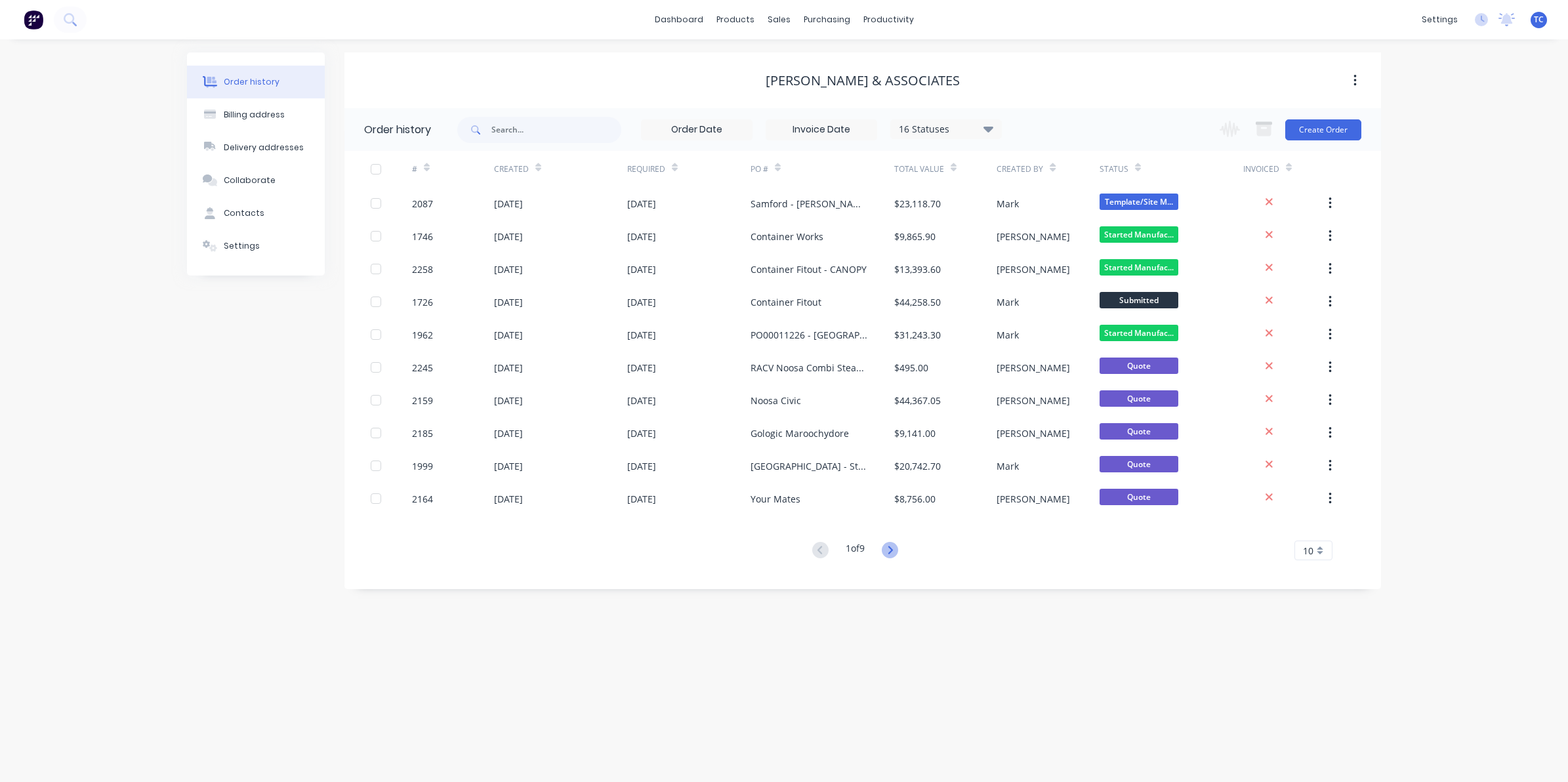
click at [893, 550] on icon at bounding box center [890, 550] width 16 height 16
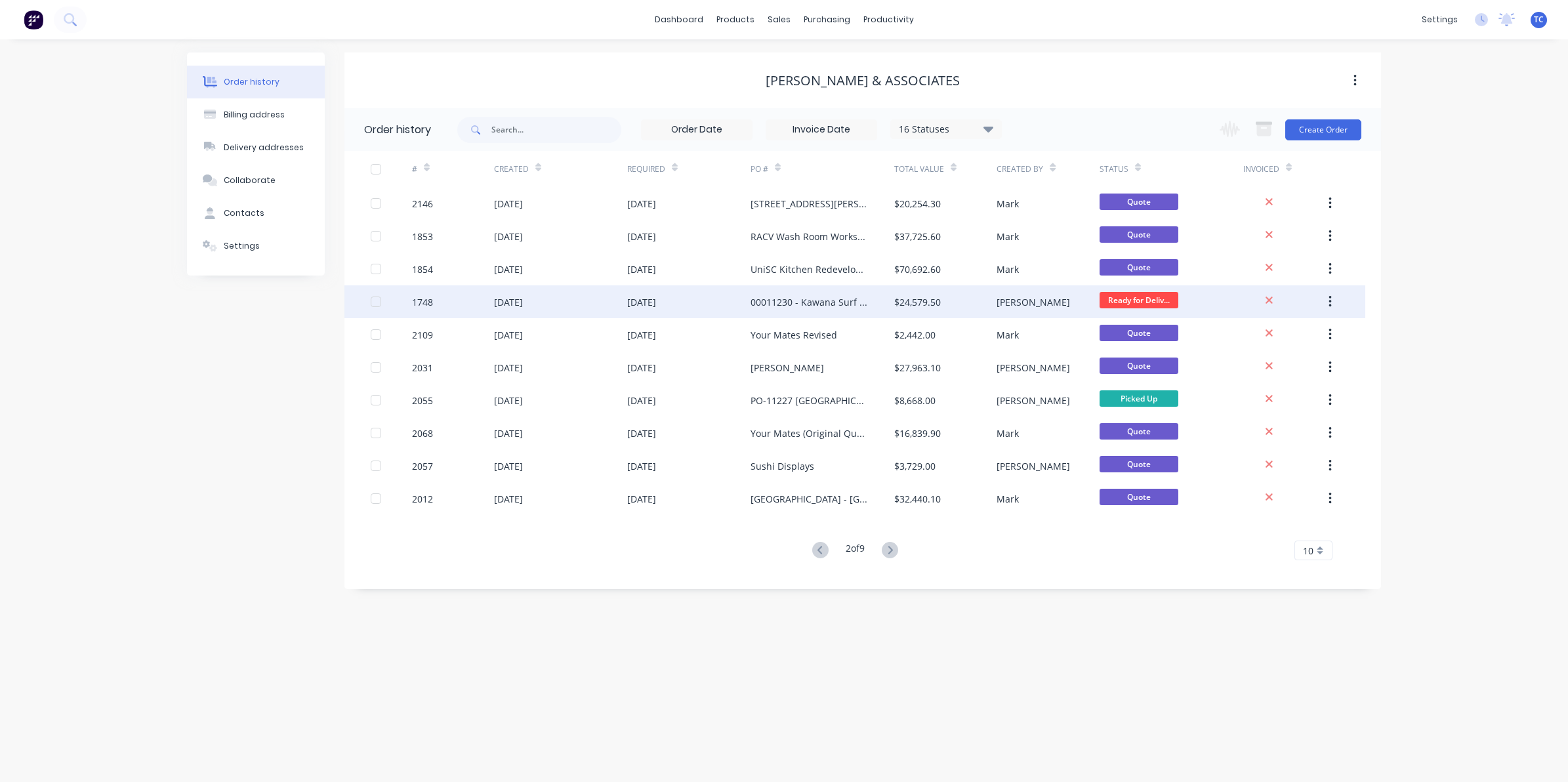
click at [523, 301] on div "[DATE]" at bounding box center [508, 301] width 29 height 14
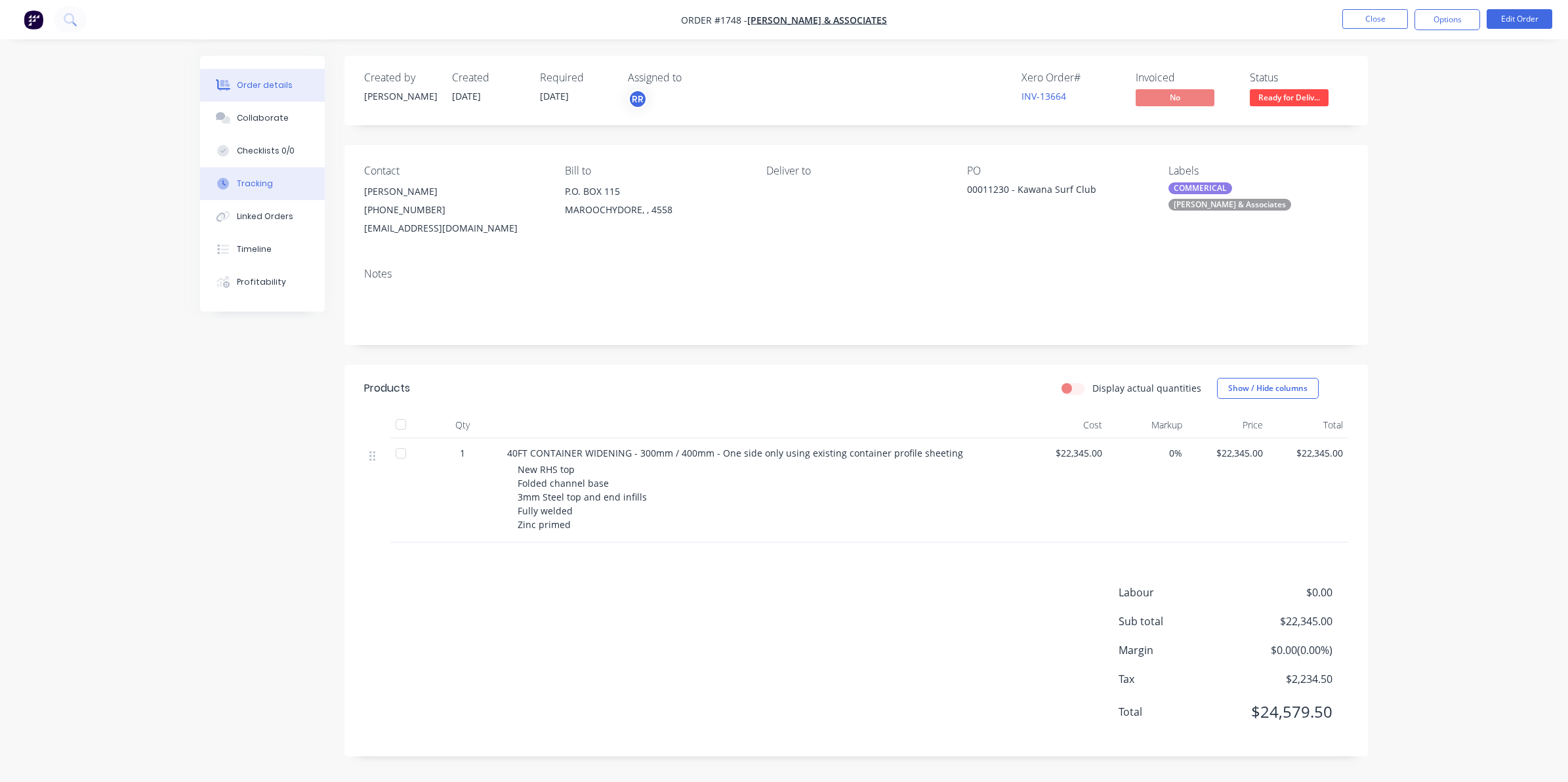
click at [260, 182] on div "Tracking" at bounding box center [255, 183] width 36 height 12
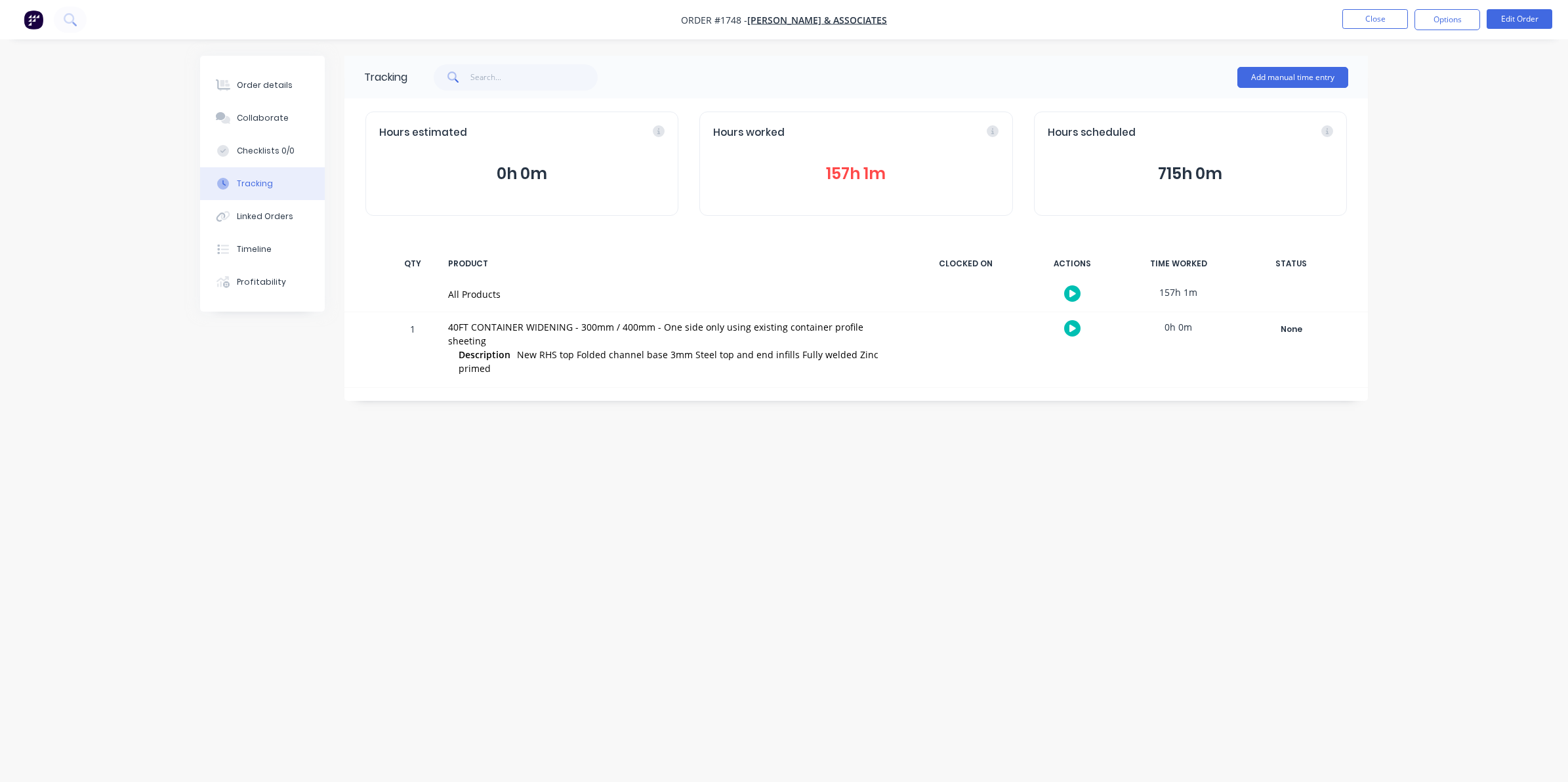
click at [843, 171] on button "157h 1m" at bounding box center [855, 173] width 285 height 25
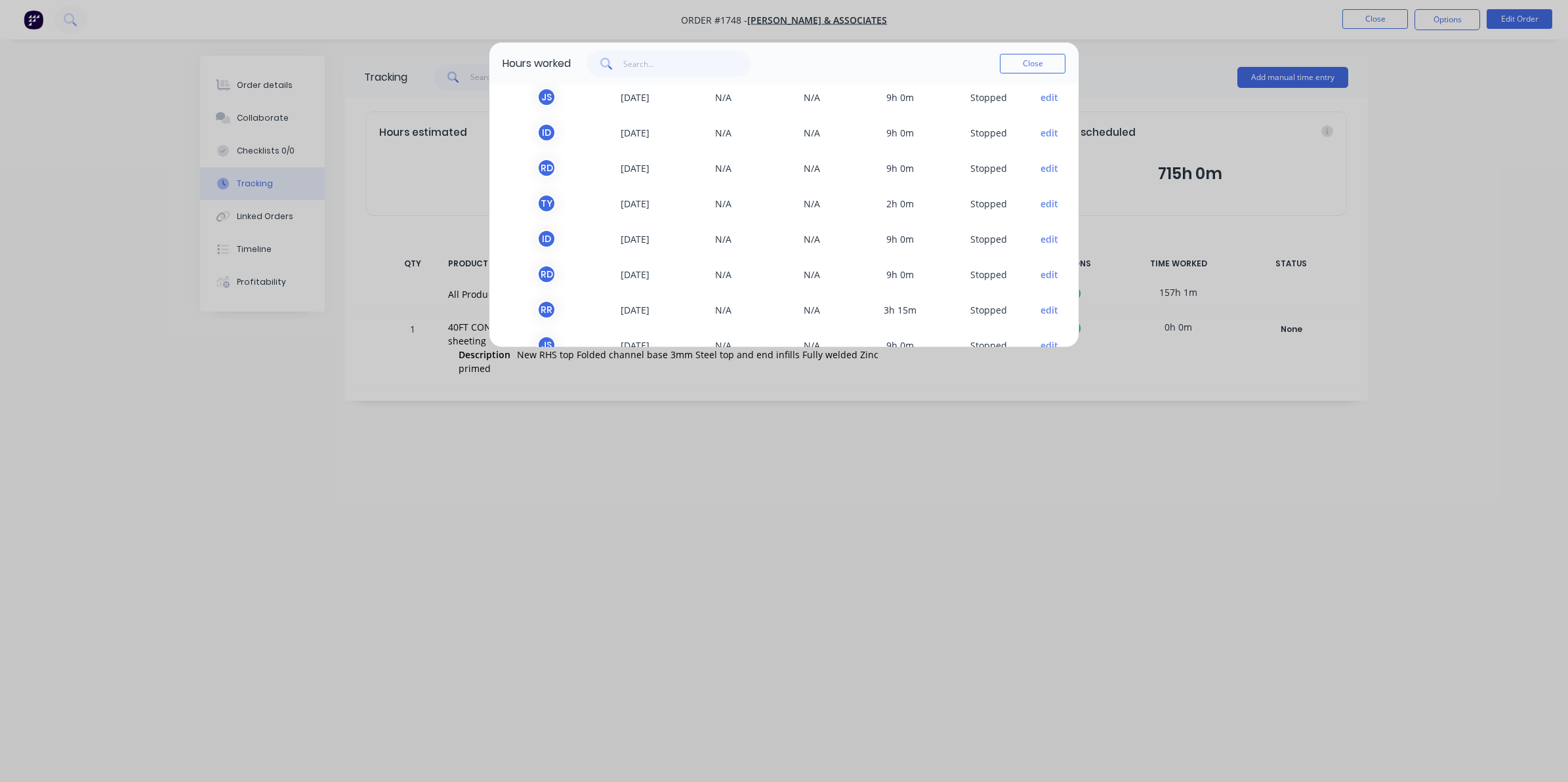
scroll to position [267, 0]
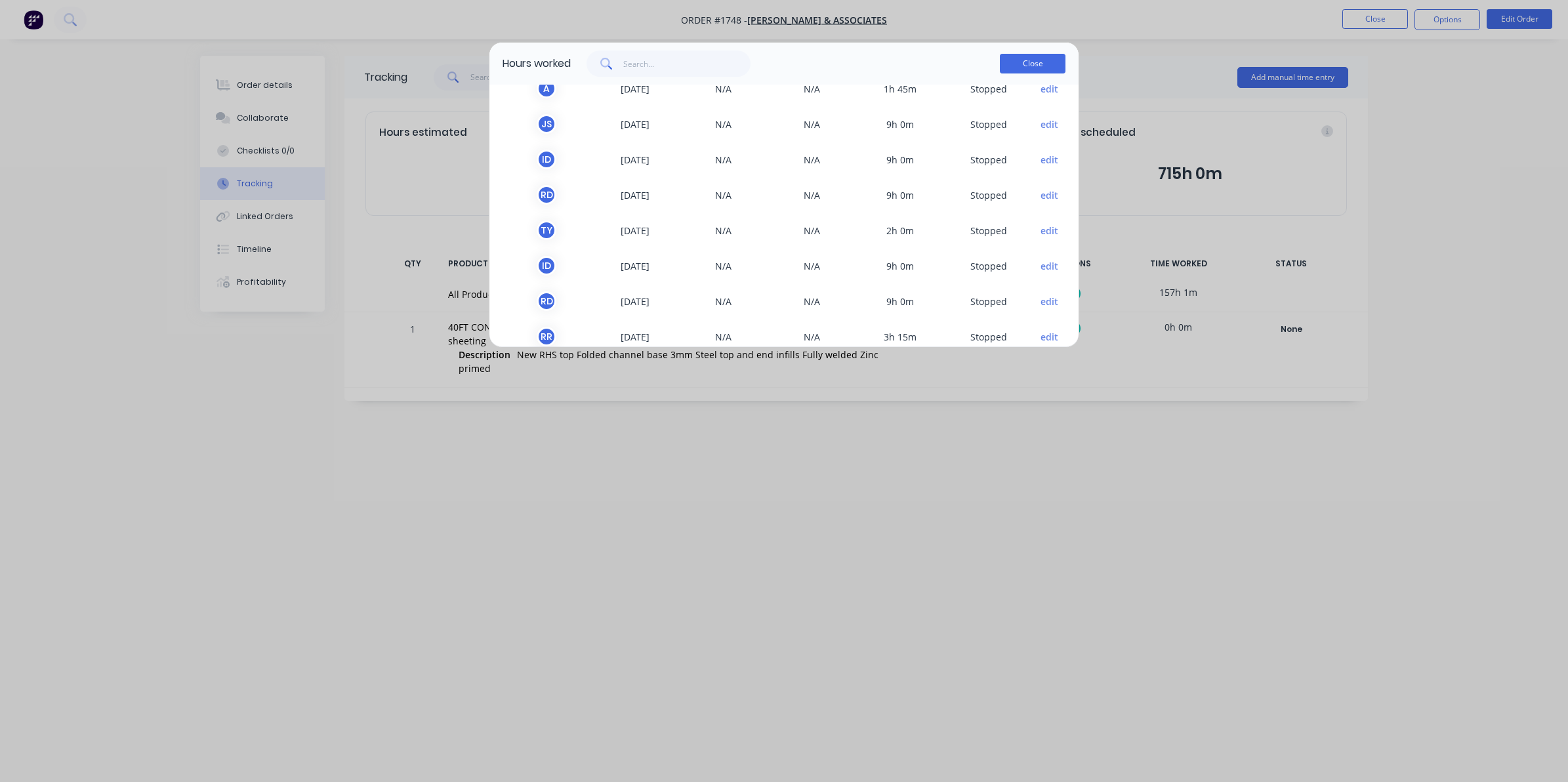
click at [1038, 67] on button "Close" at bounding box center [1032, 63] width 66 height 20
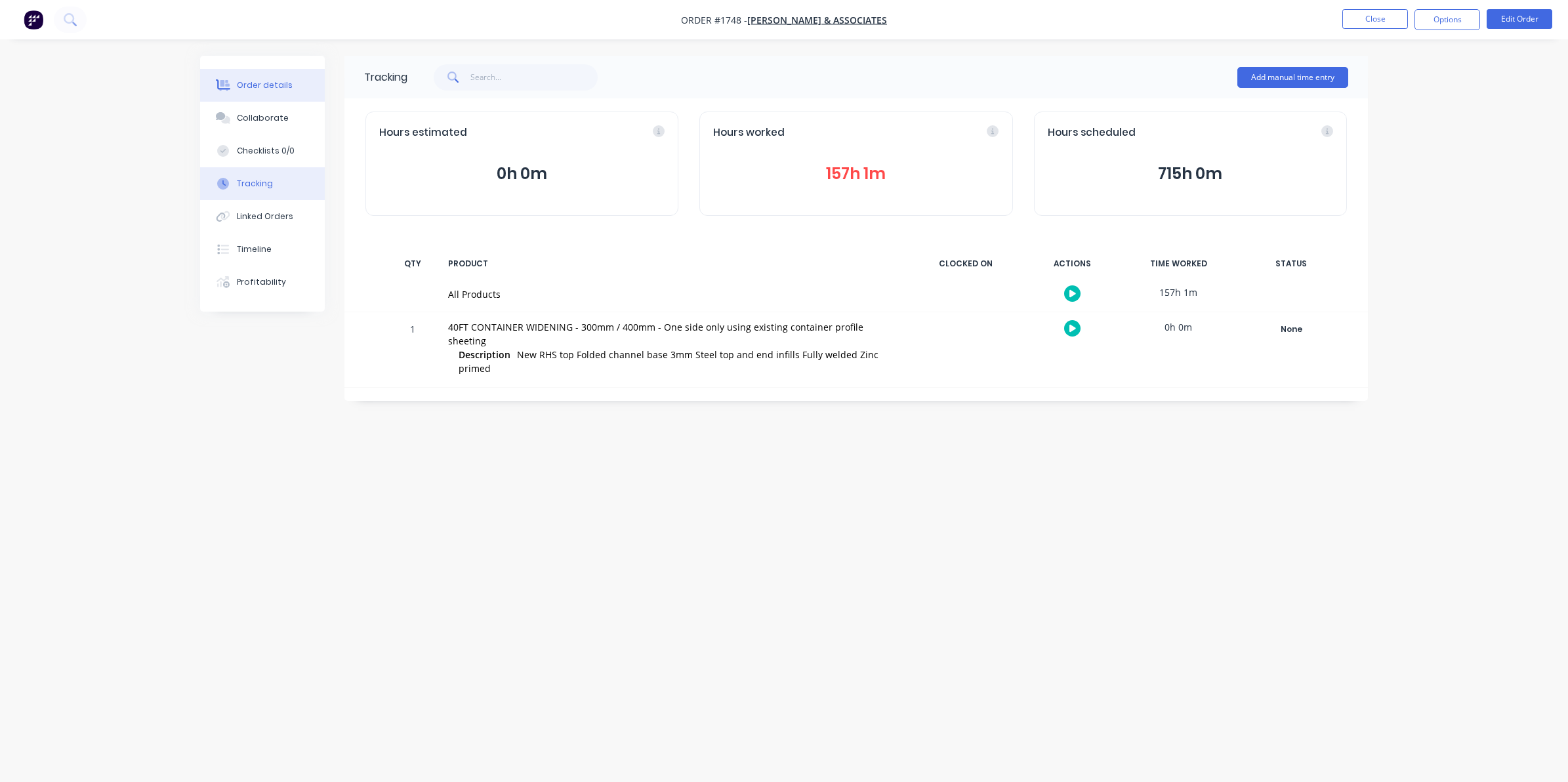
click at [256, 83] on div "Order details" at bounding box center [264, 85] width 56 height 12
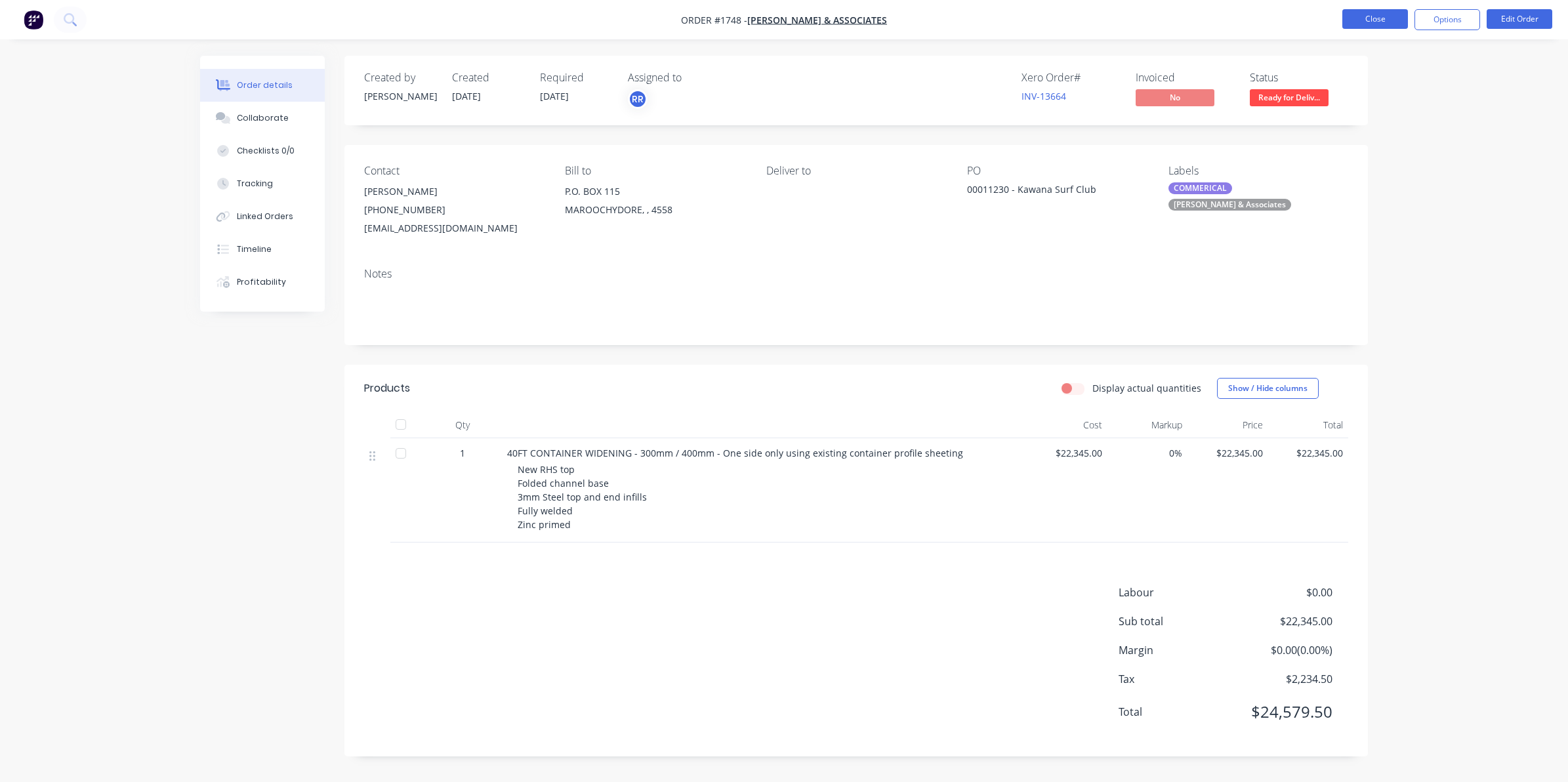
click at [1368, 18] on button "Close" at bounding box center [1375, 19] width 66 height 20
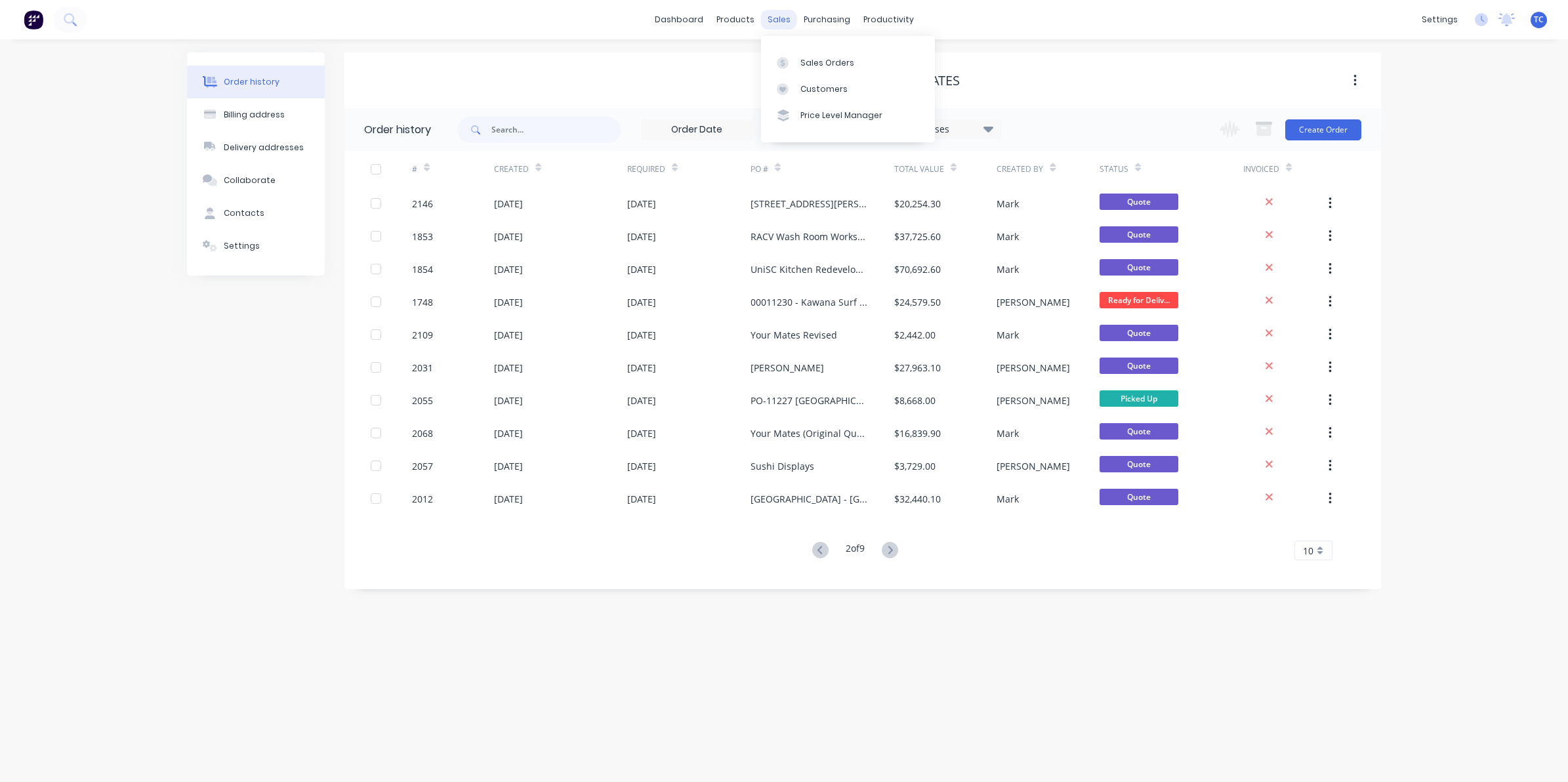
click at [778, 15] on div "sales" at bounding box center [779, 20] width 36 height 20
click at [825, 58] on div "Sales Orders" at bounding box center [826, 62] width 53 height 12
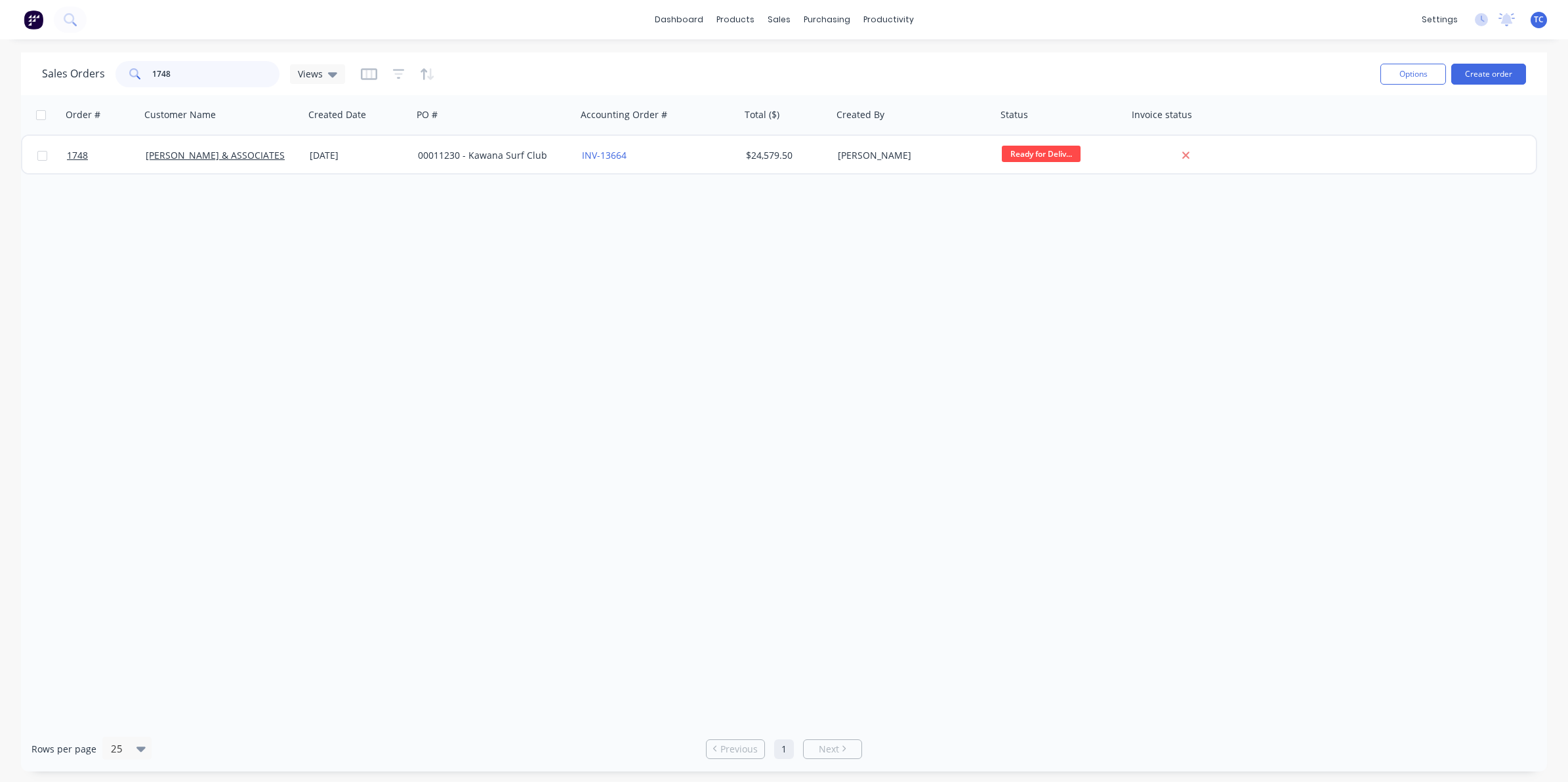
drag, startPoint x: 181, startPoint y: 73, endPoint x: 152, endPoint y: 73, distance: 29.0
click at [152, 73] on input "1748" at bounding box center [216, 74] width 128 height 26
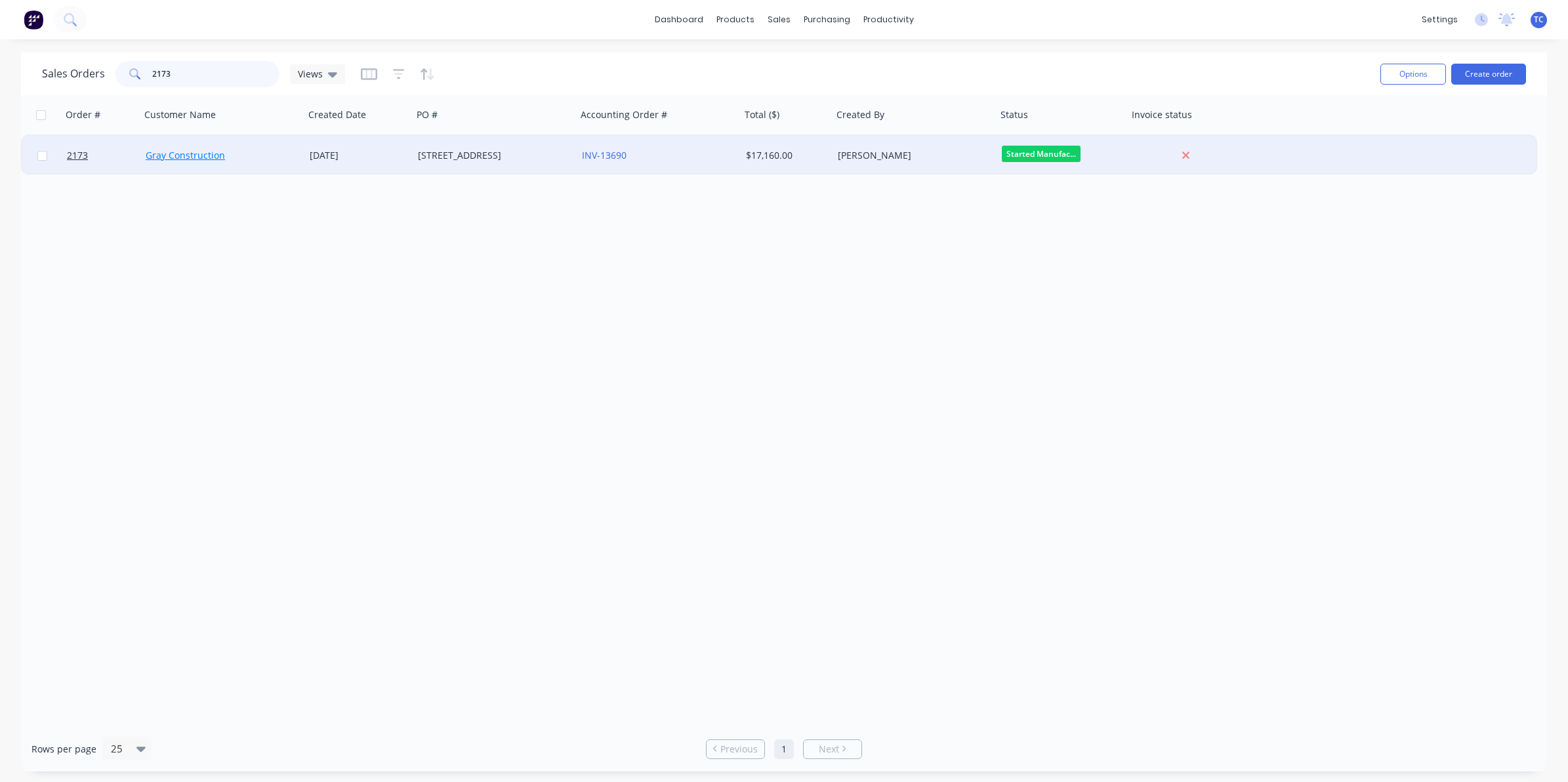
type input "2173"
click at [184, 152] on link "Gray Construction" at bounding box center [185, 154] width 80 height 12
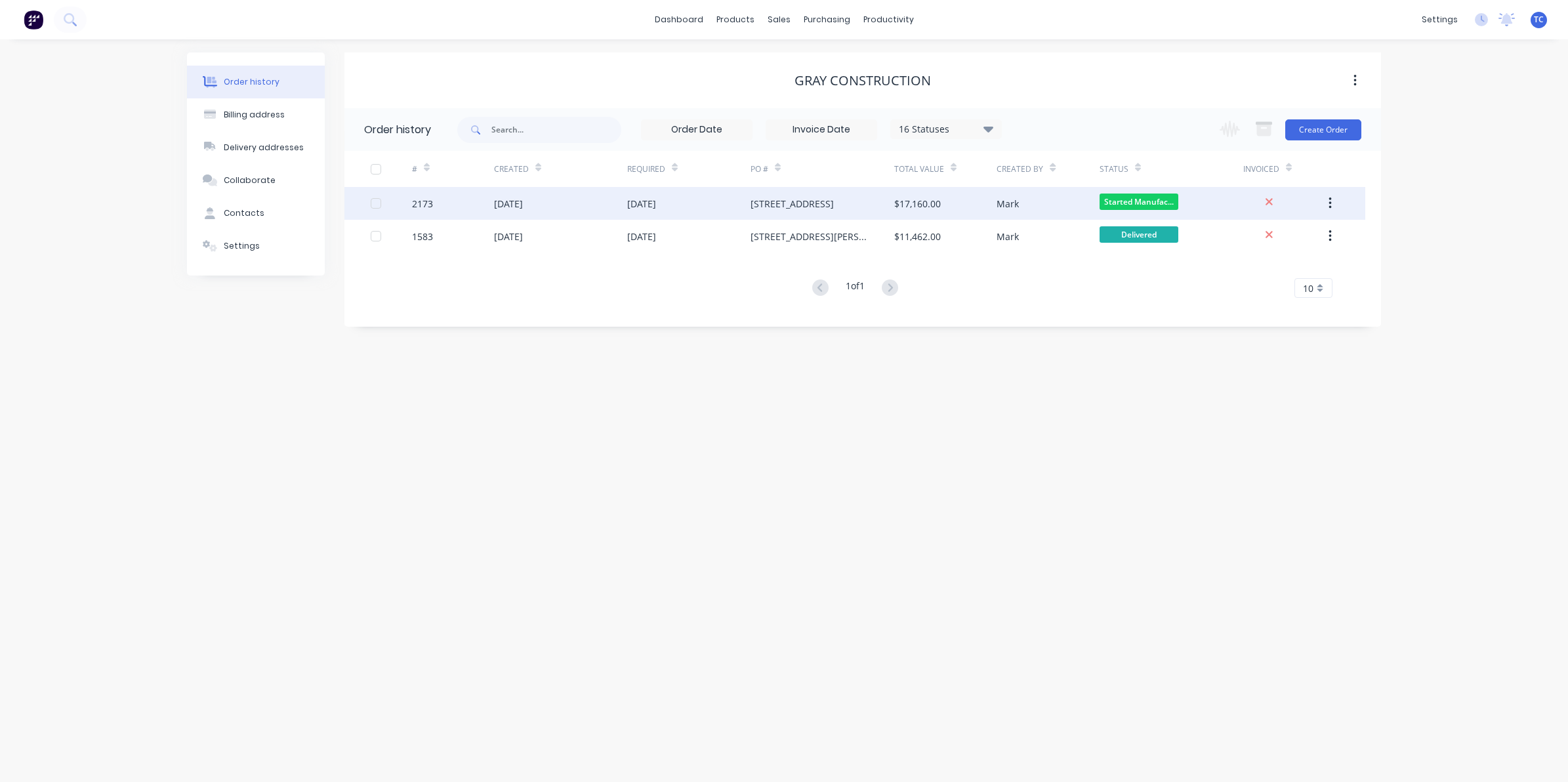
click at [651, 204] on div "[DATE]" at bounding box center [641, 204] width 29 height 14
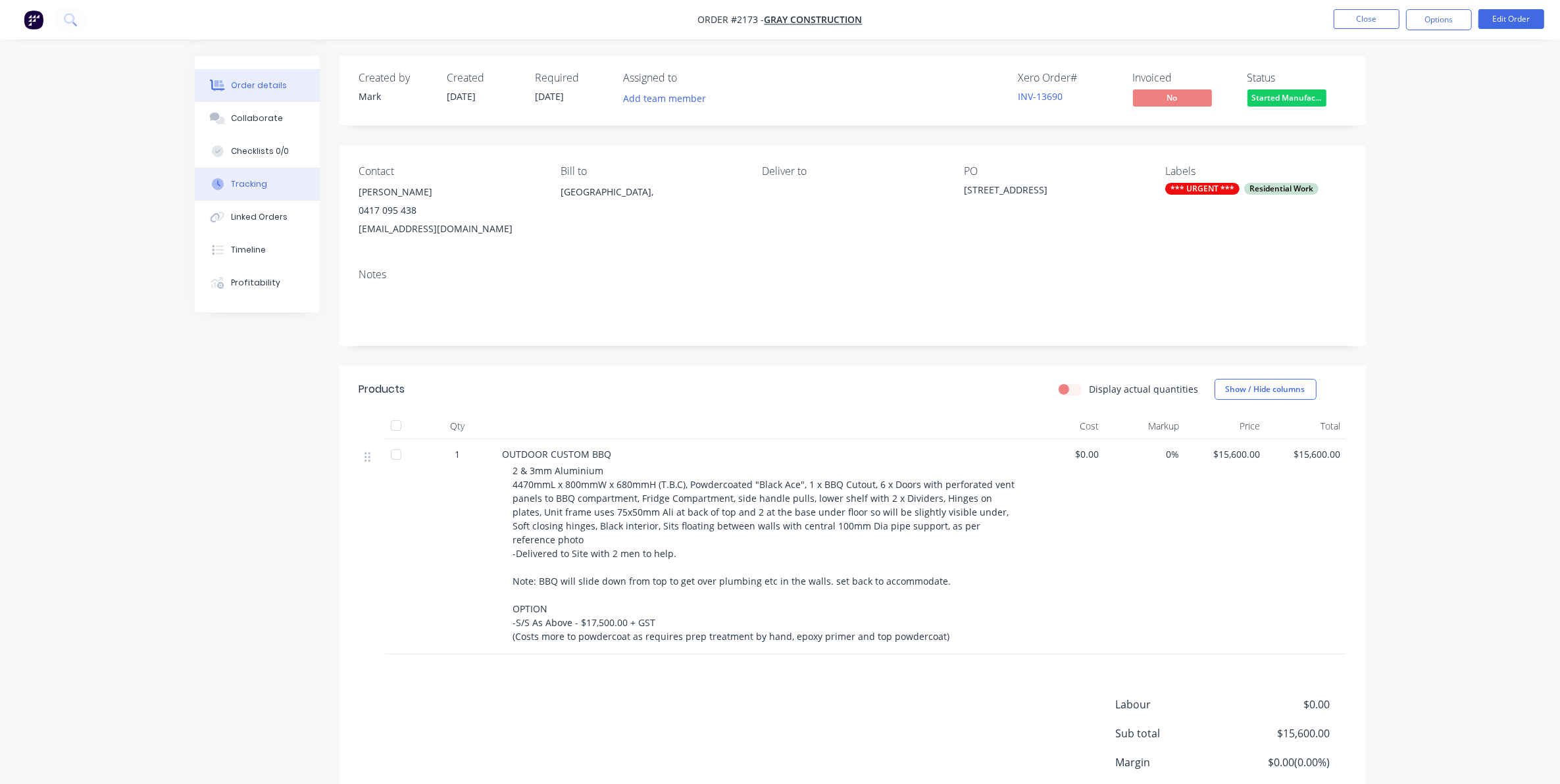
click at [250, 179] on div "Tracking" at bounding box center [249, 184] width 36 height 12
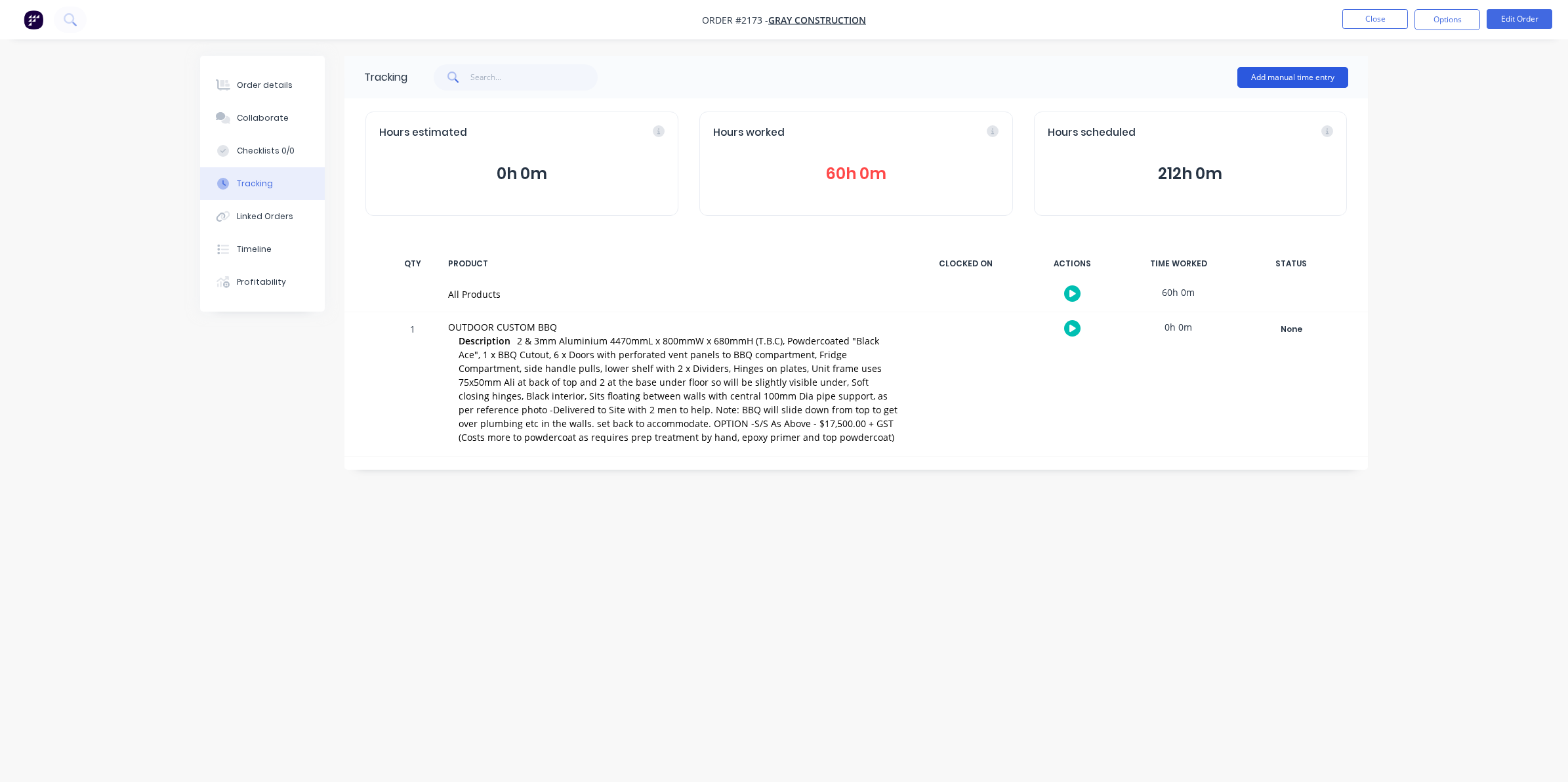
click at [1284, 74] on button "Add manual time entry" at bounding box center [1292, 77] width 111 height 21
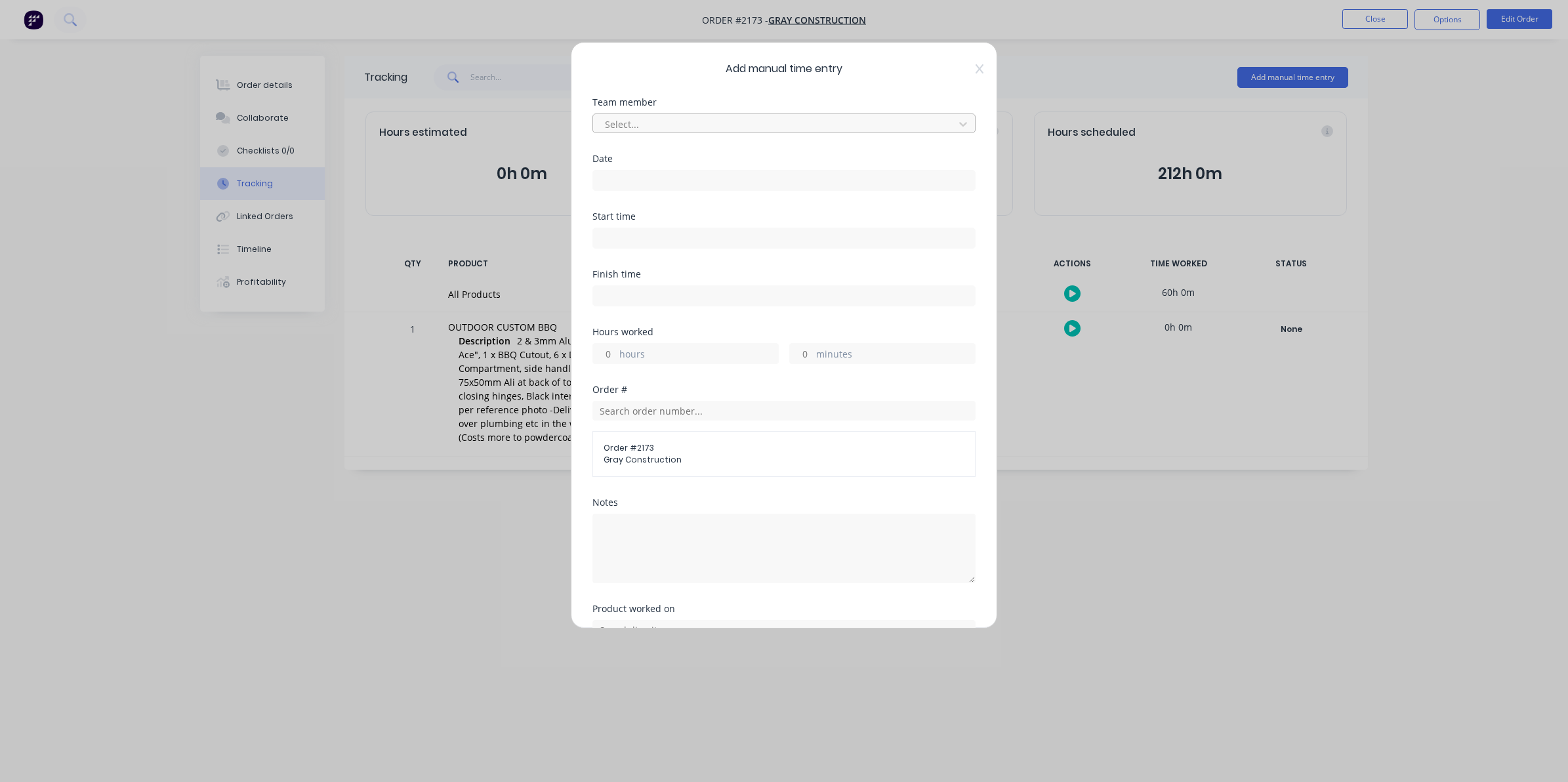
click at [628, 117] on div at bounding box center [775, 124] width 344 height 16
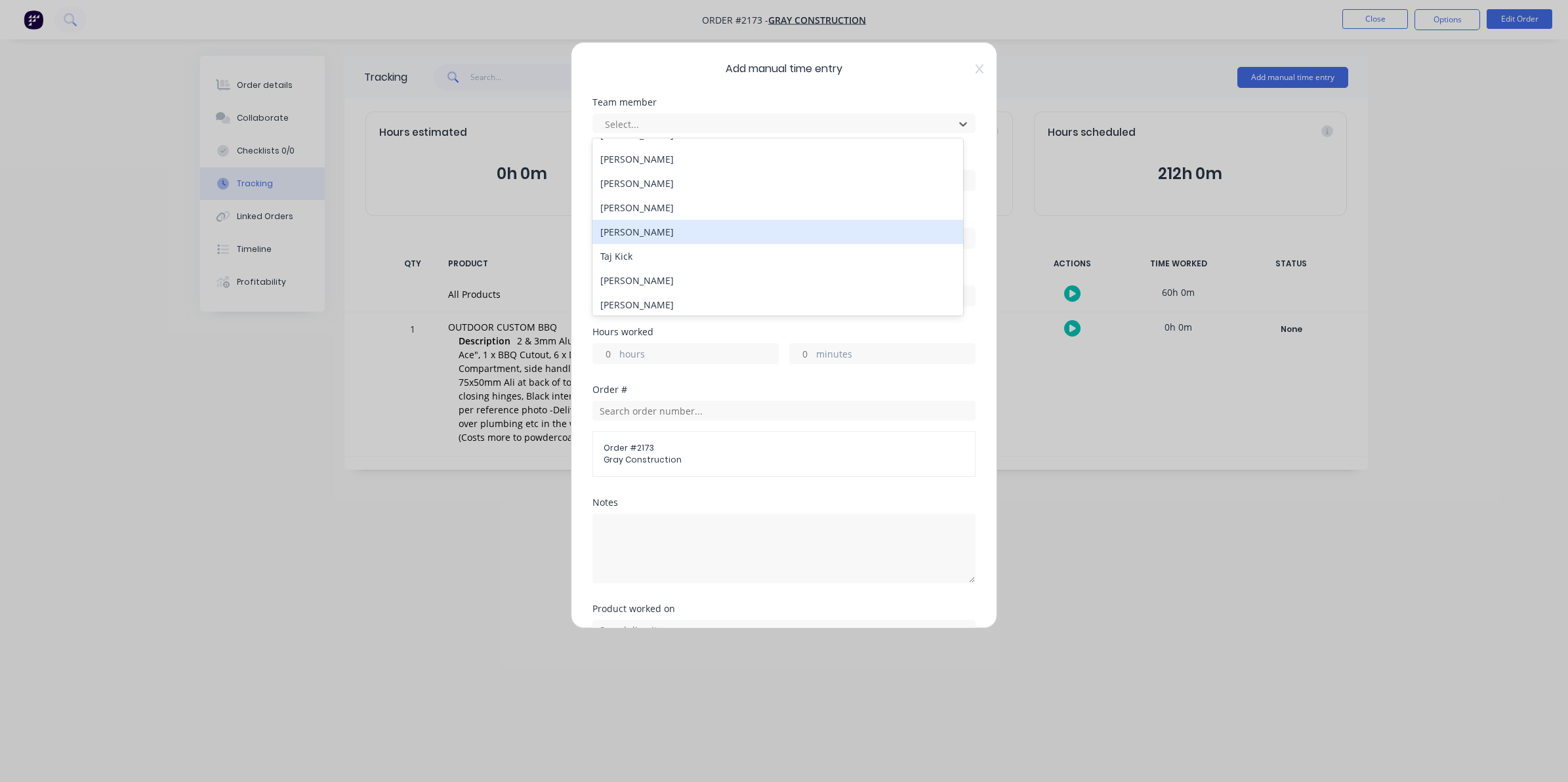
click at [637, 230] on div "[PERSON_NAME]" at bounding box center [777, 232] width 370 height 25
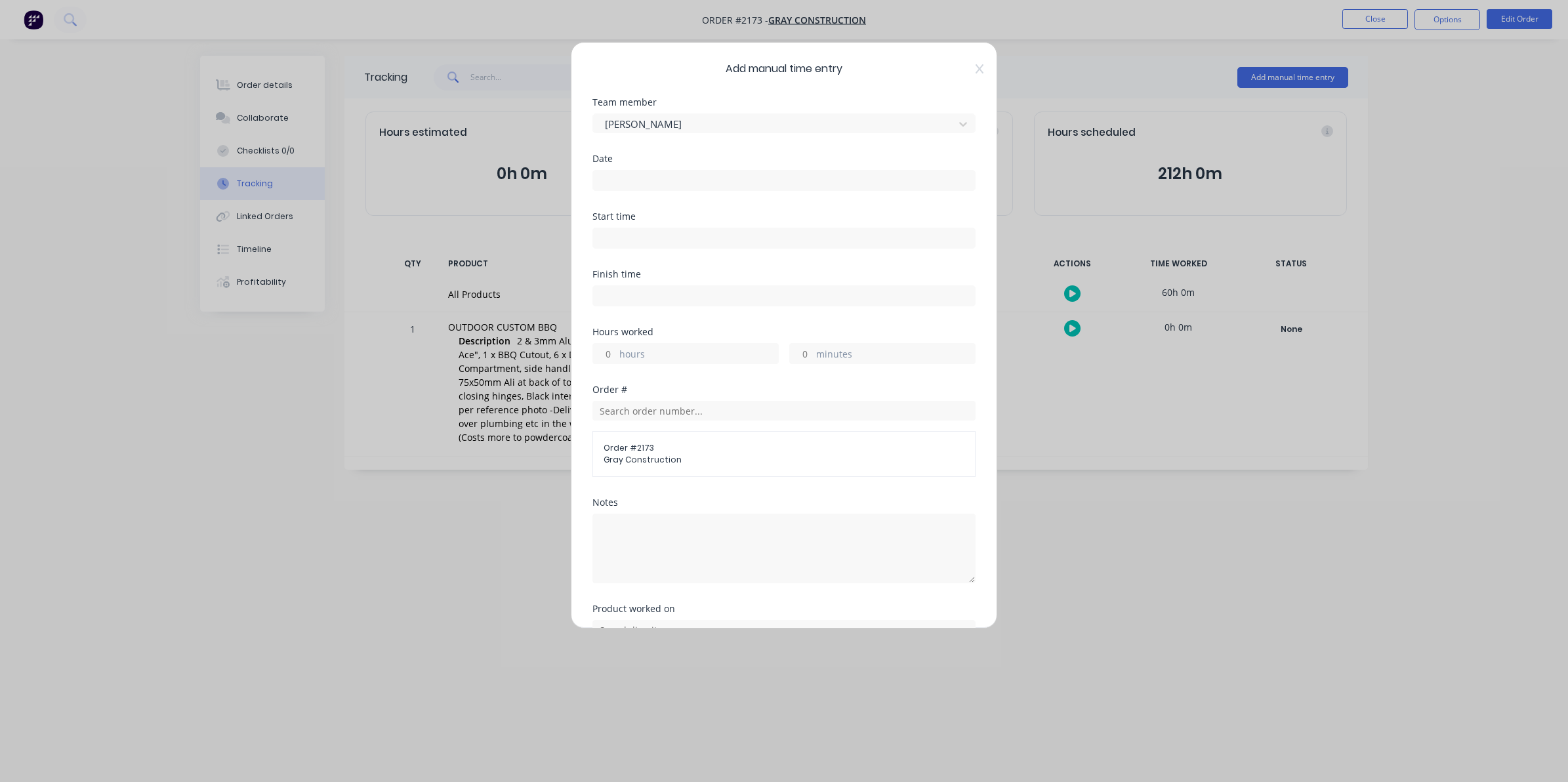
click at [611, 171] on label at bounding box center [784, 181] width 383 height 21
click at [611, 171] on input at bounding box center [784, 181] width 382 height 20
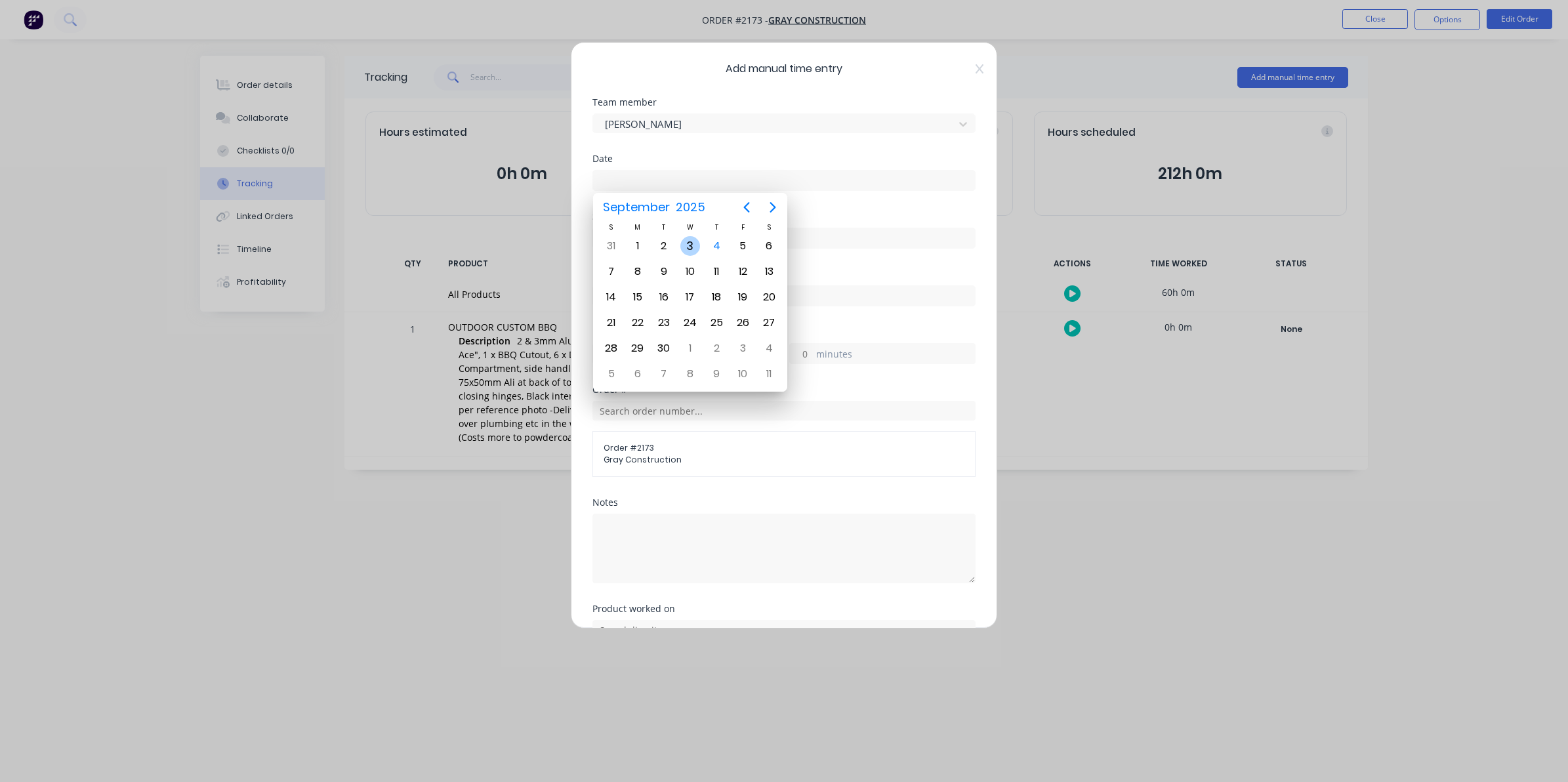
click at [690, 244] on div "3" at bounding box center [690, 246] width 20 height 20
type input "[DATE]"
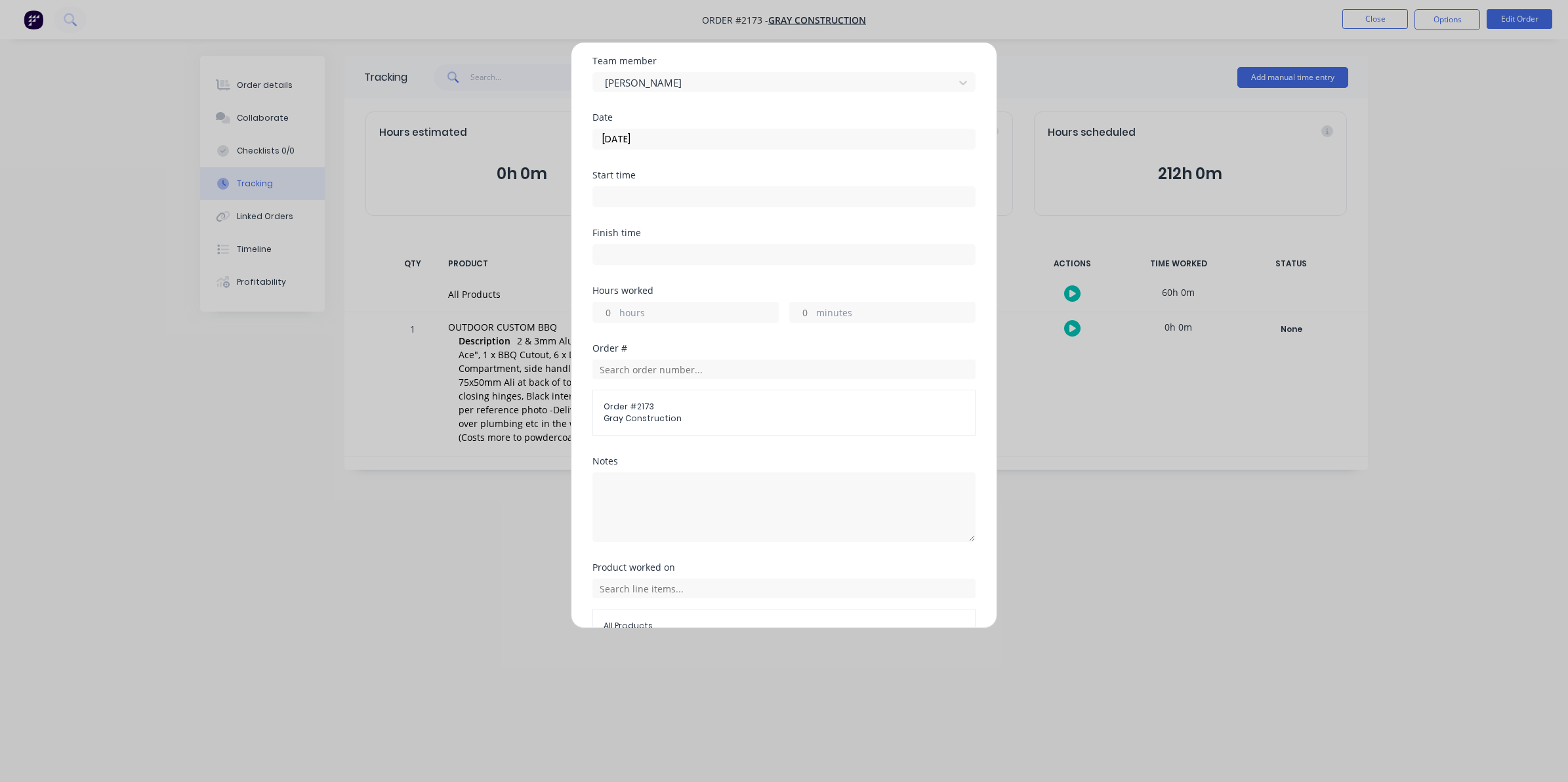
scroll to position [82, 0]
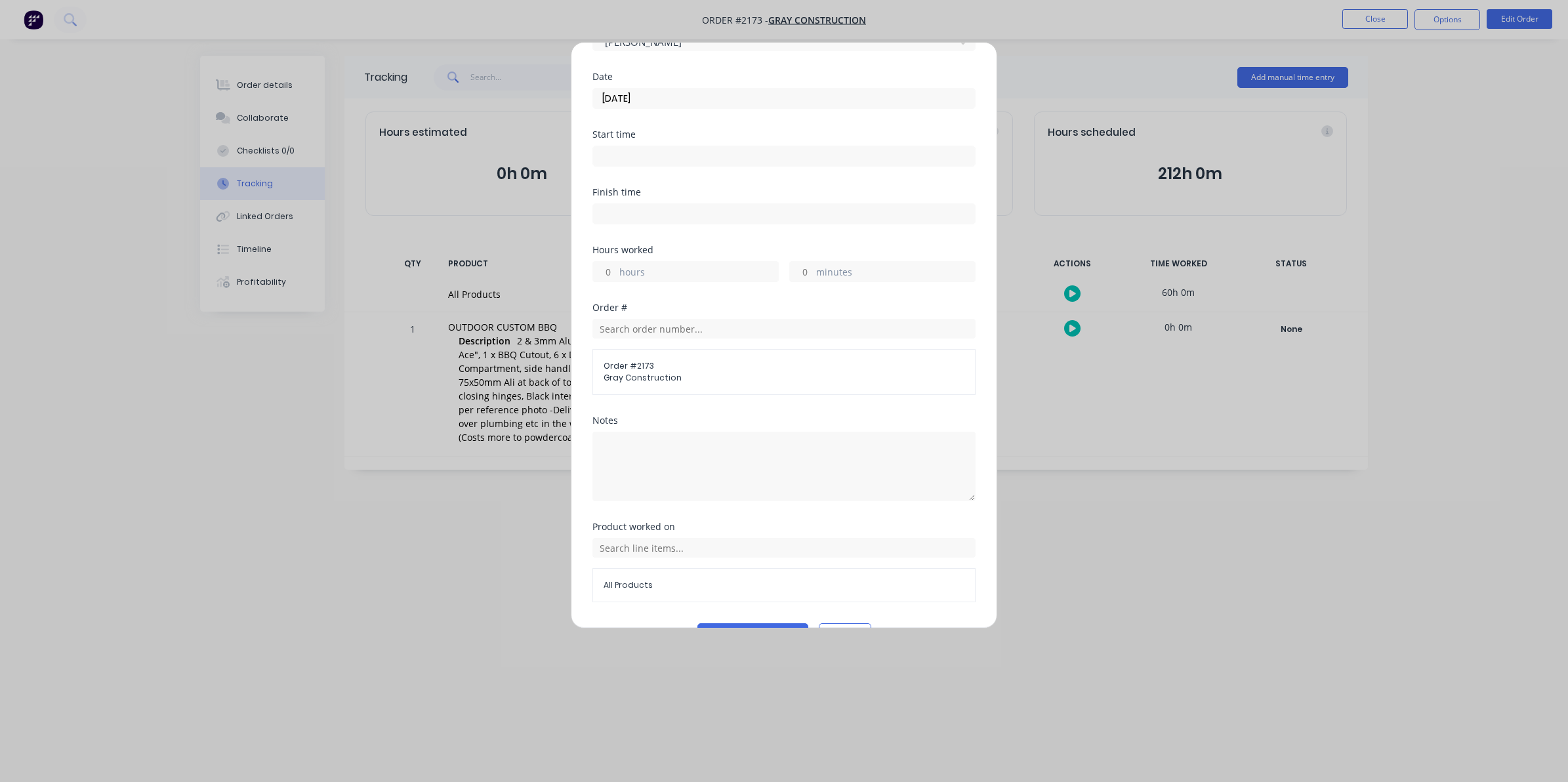
click at [615, 269] on input "hours" at bounding box center [605, 272] width 23 height 20
type input "9"
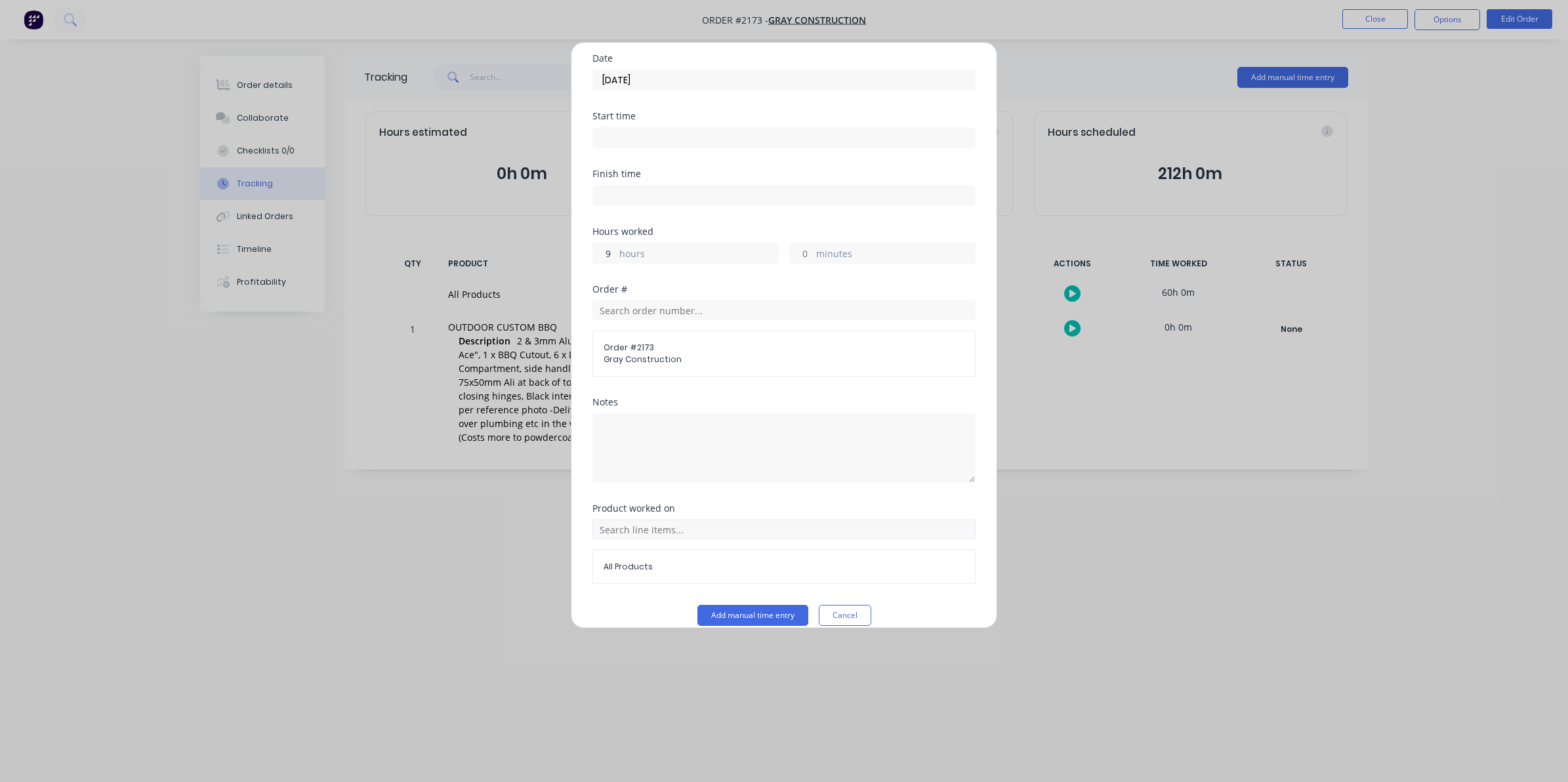
scroll to position [119, 0]
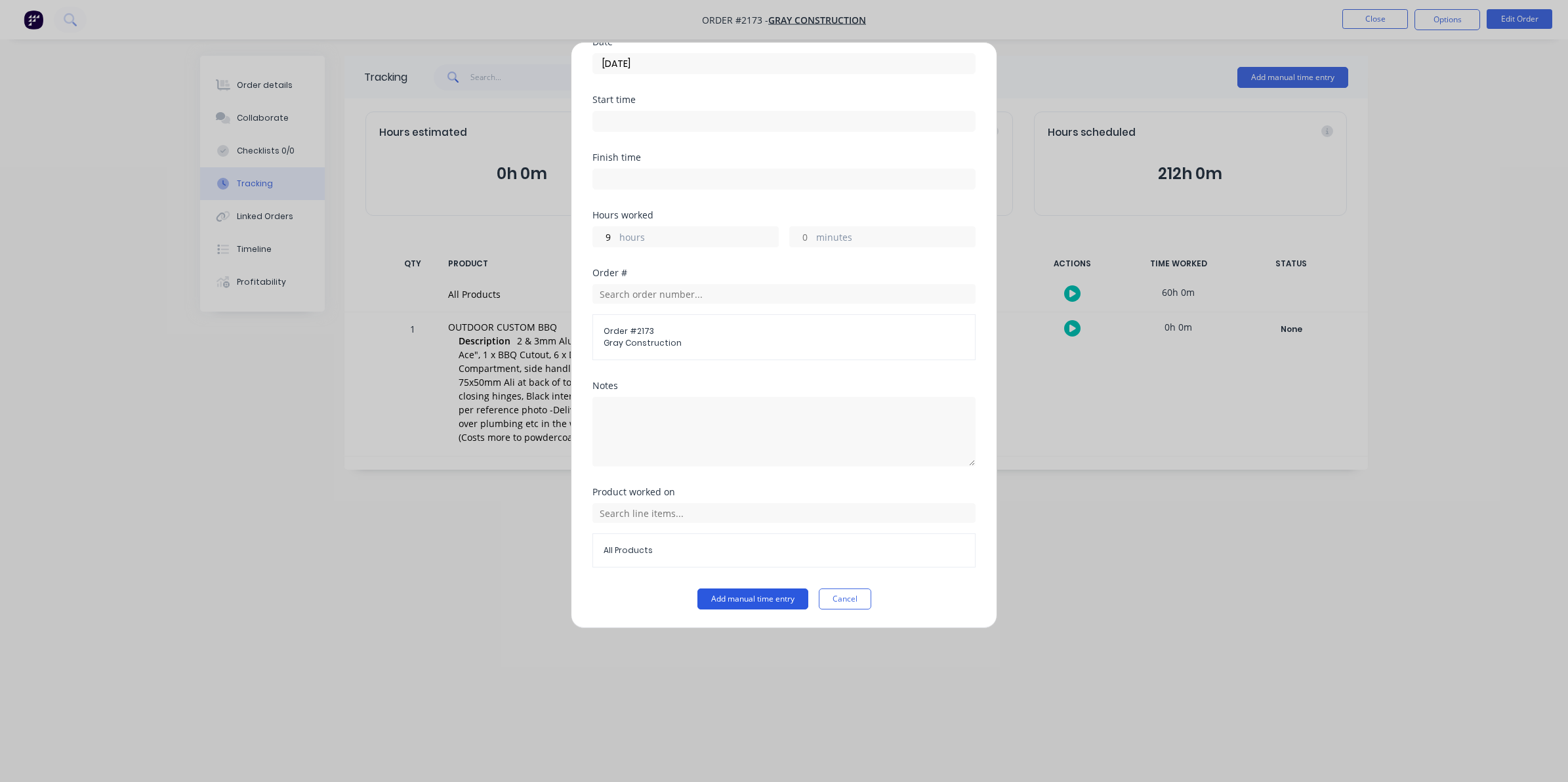
click at [758, 592] on button "Add manual time entry" at bounding box center [752, 599] width 111 height 21
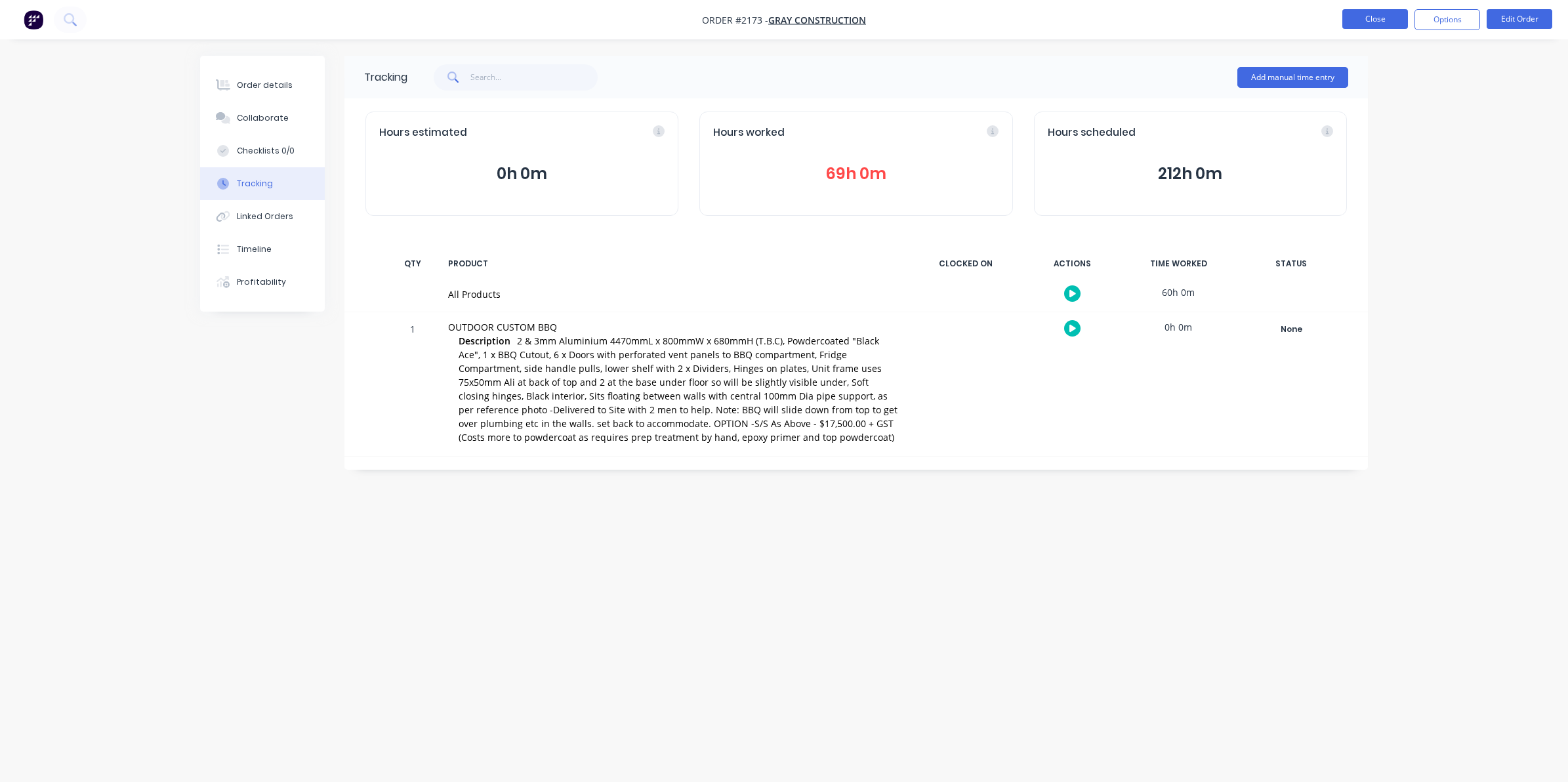
click at [1372, 20] on button "Close" at bounding box center [1375, 19] width 66 height 20
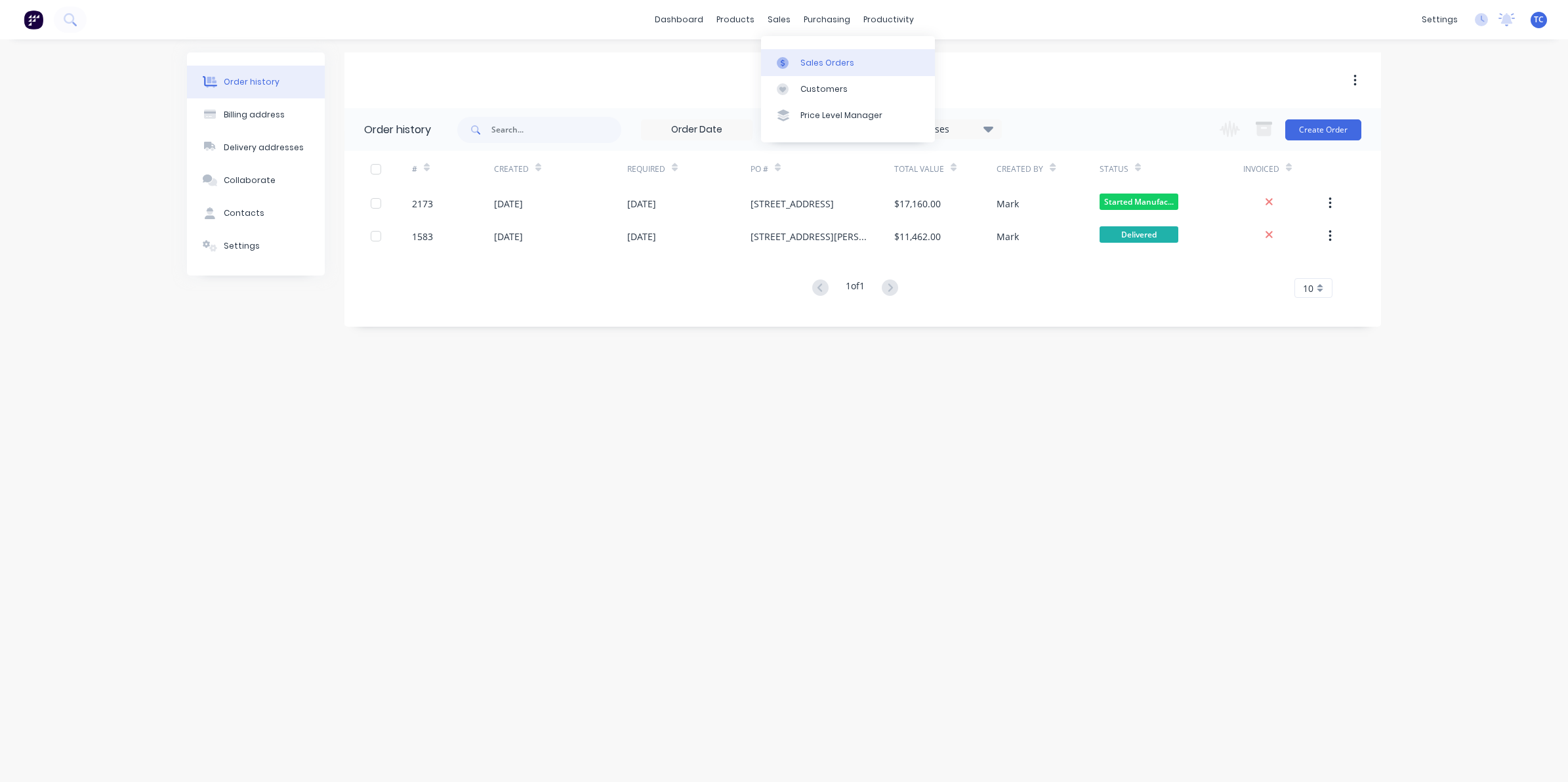
click at [812, 61] on div "Sales Orders" at bounding box center [826, 62] width 53 height 12
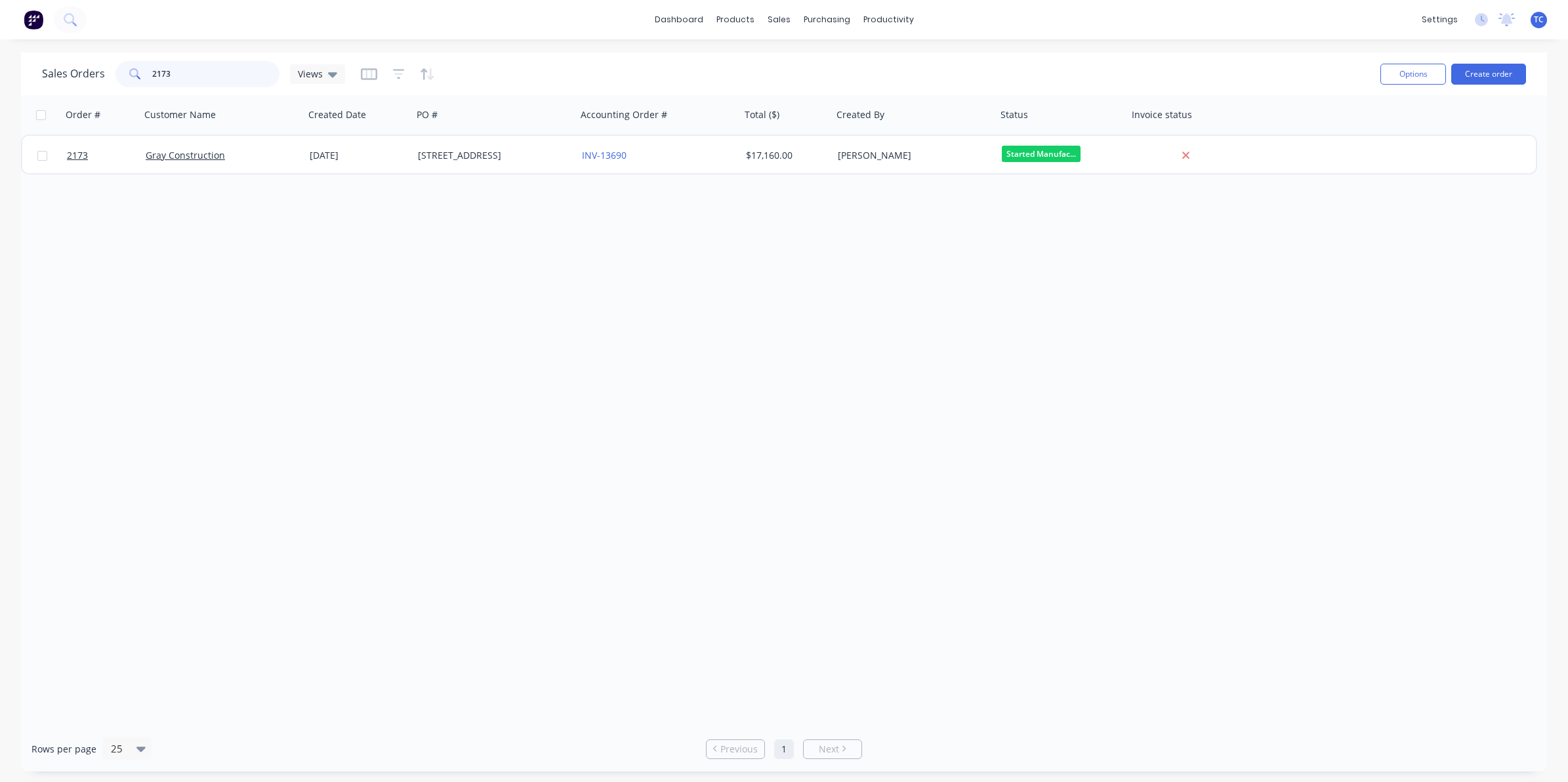
drag, startPoint x: 163, startPoint y: 70, endPoint x: 154, endPoint y: 70, distance: 9.0
click at [154, 70] on input "2173" at bounding box center [216, 74] width 128 height 26
drag, startPoint x: 178, startPoint y: 73, endPoint x: 149, endPoint y: 71, distance: 29.1
click at [149, 71] on div "2173" at bounding box center [198, 74] width 164 height 26
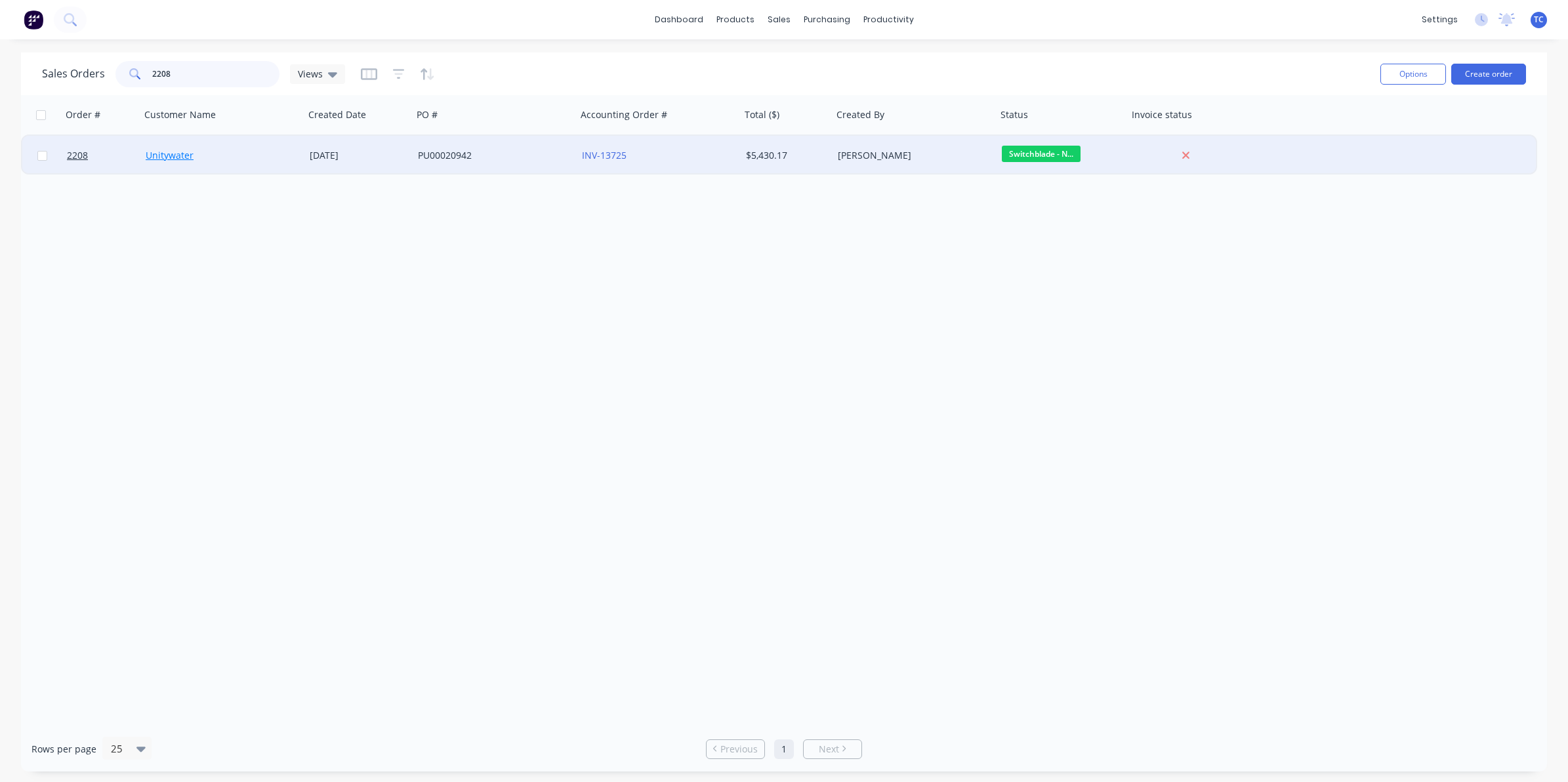
type input "2208"
click at [159, 154] on link "Unitywater" at bounding box center [169, 154] width 48 height 12
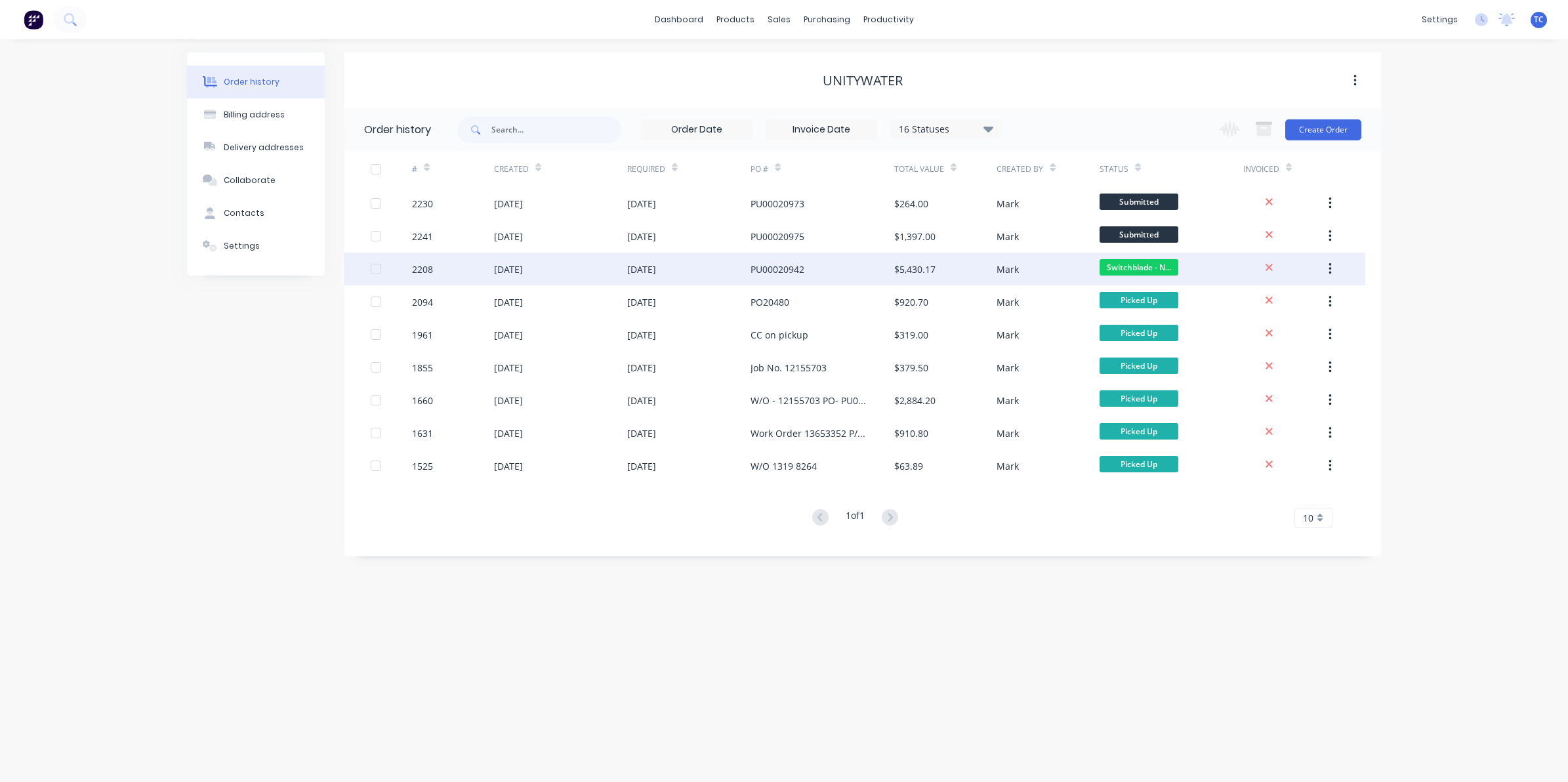
click at [523, 270] on div "[DATE]" at bounding box center [508, 269] width 29 height 14
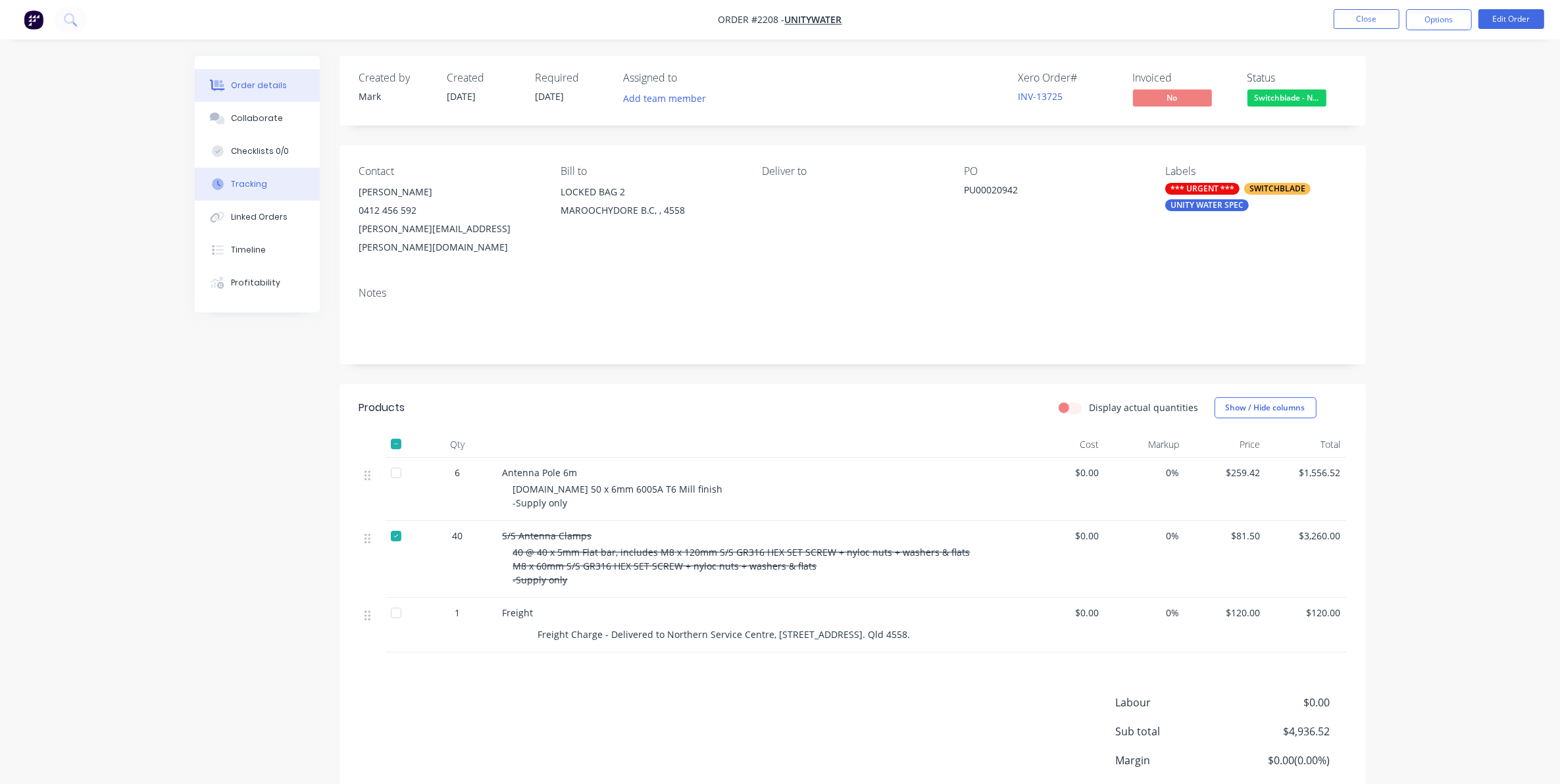
click at [244, 182] on div "Tracking" at bounding box center [249, 184] width 36 height 12
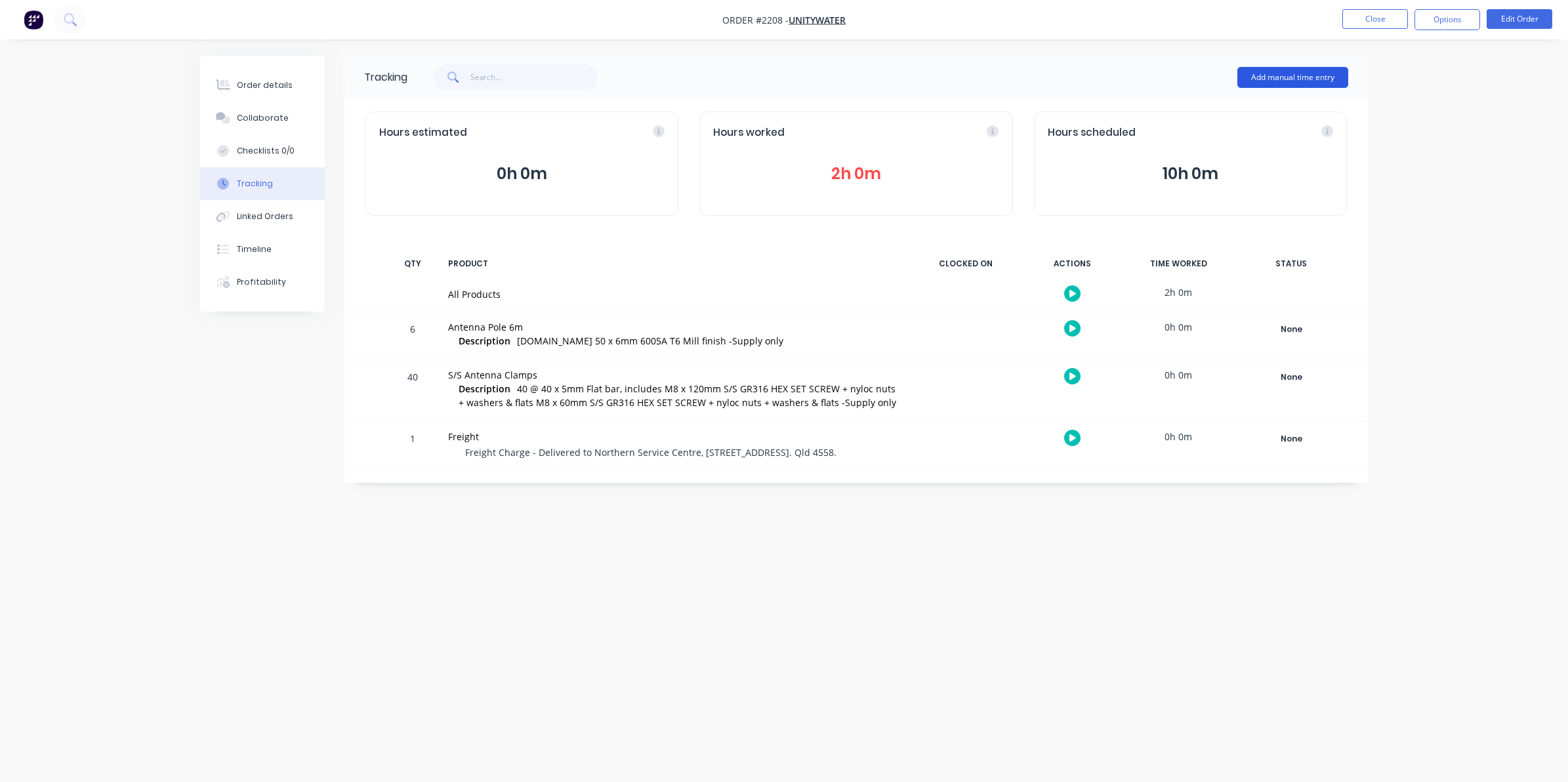
click at [1283, 73] on button "Add manual time entry" at bounding box center [1292, 77] width 111 height 21
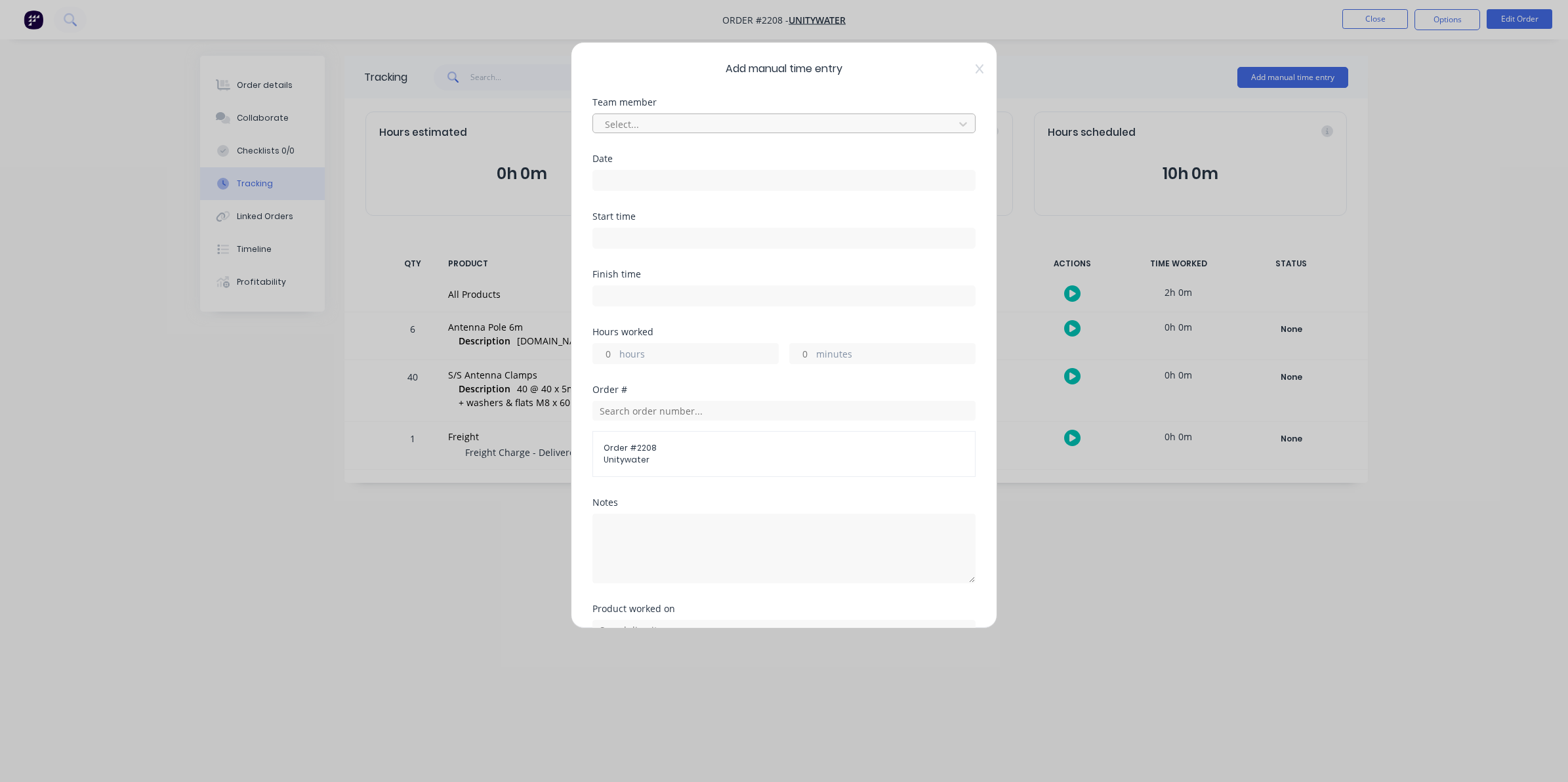
click at [647, 125] on div at bounding box center [775, 124] width 344 height 16
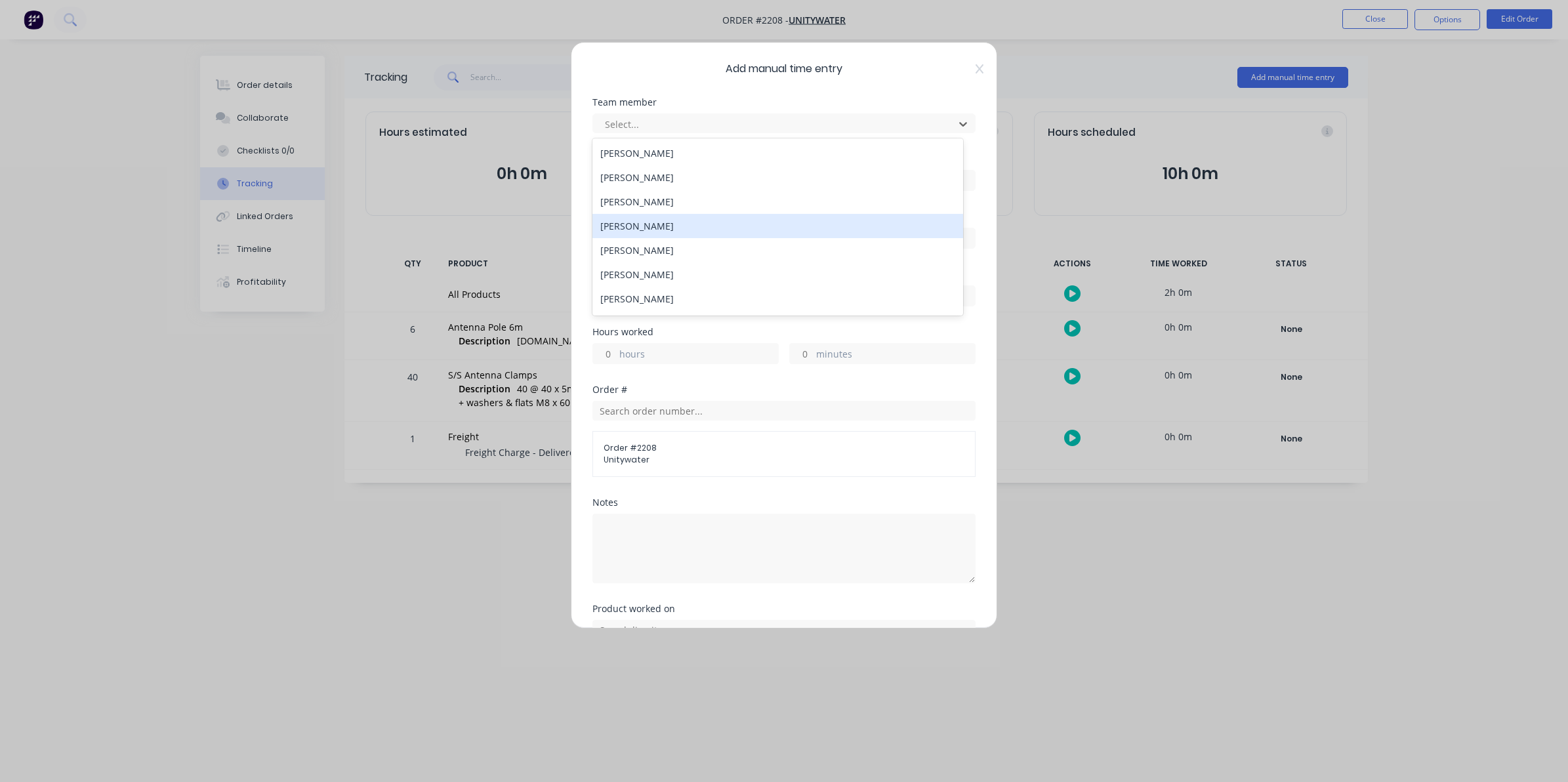
click at [621, 228] on div "[PERSON_NAME]" at bounding box center [777, 226] width 370 height 25
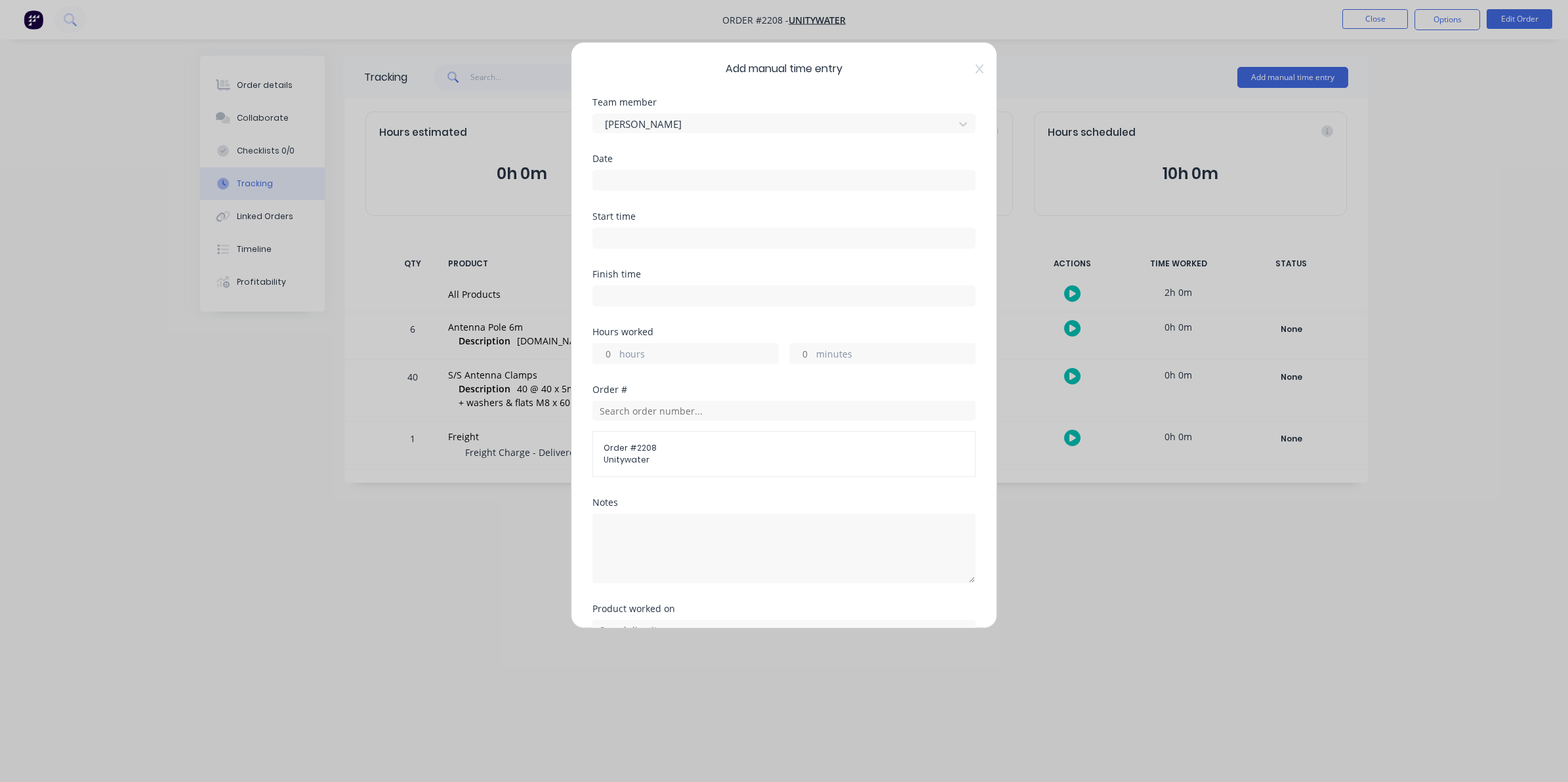
click at [611, 176] on input at bounding box center [784, 181] width 382 height 20
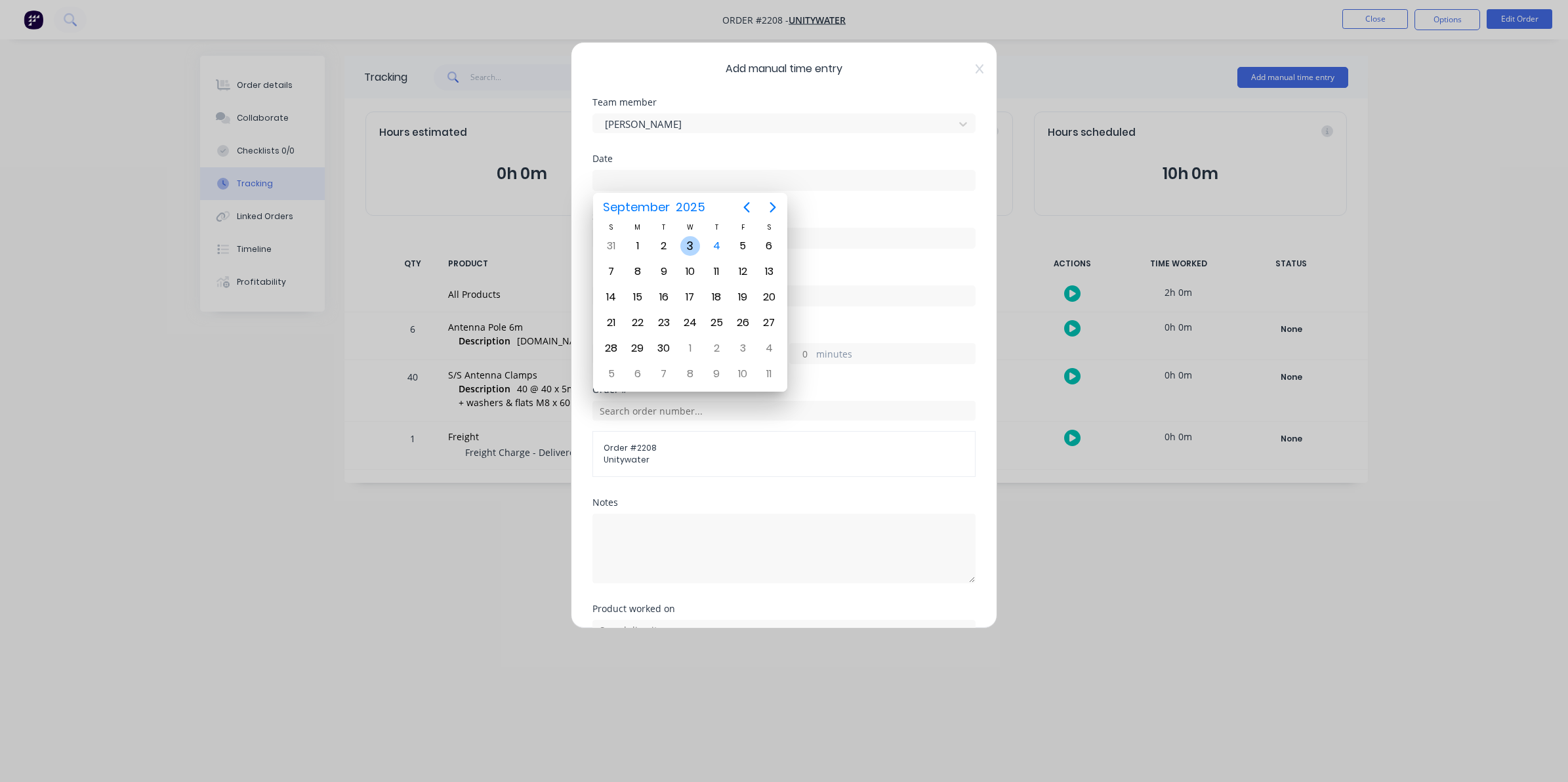
click at [689, 243] on div "3" at bounding box center [690, 246] width 20 height 20
type input "[DATE]"
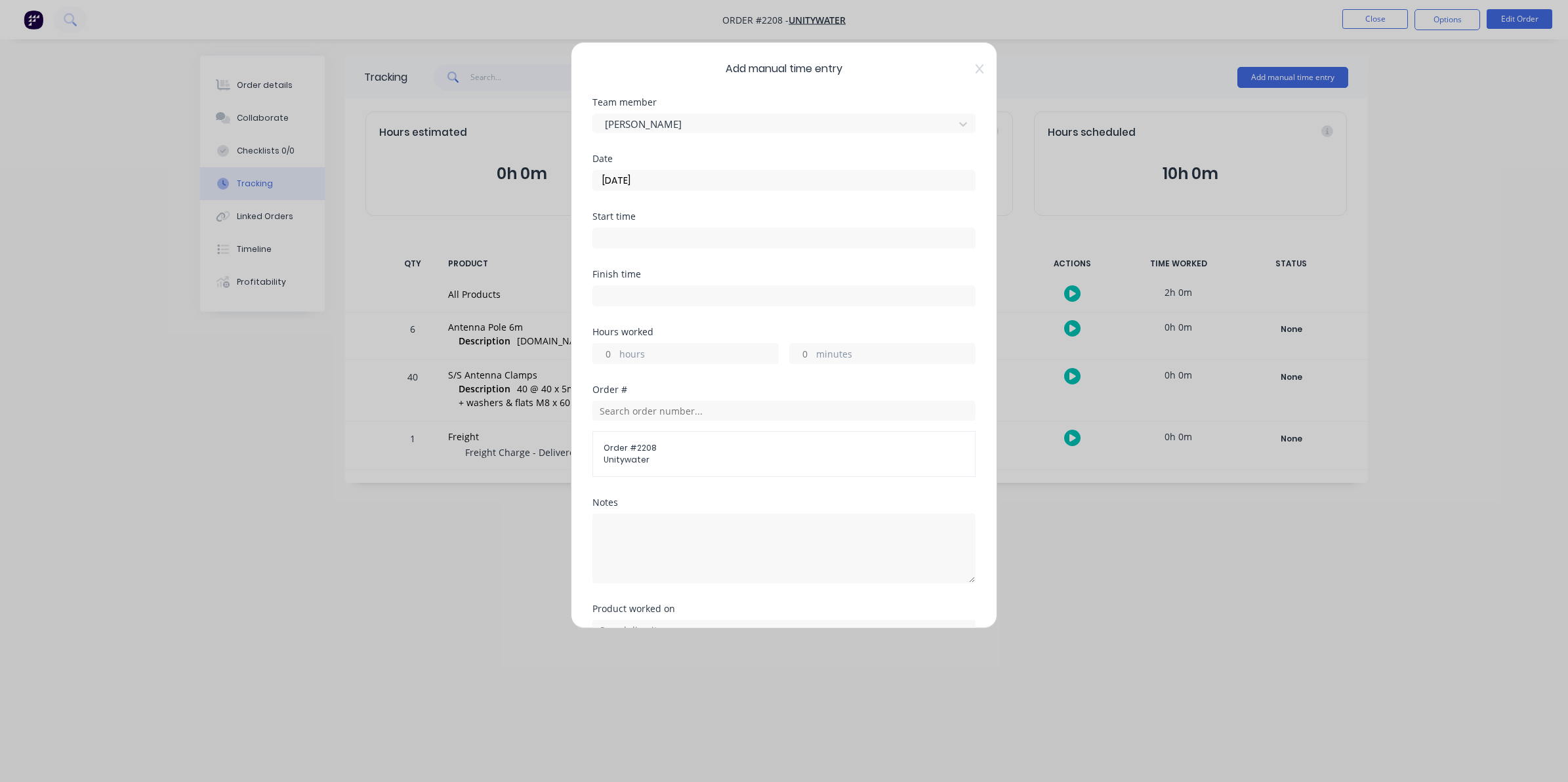
click at [614, 352] on input "hours" at bounding box center [605, 354] width 23 height 20
type input "2"
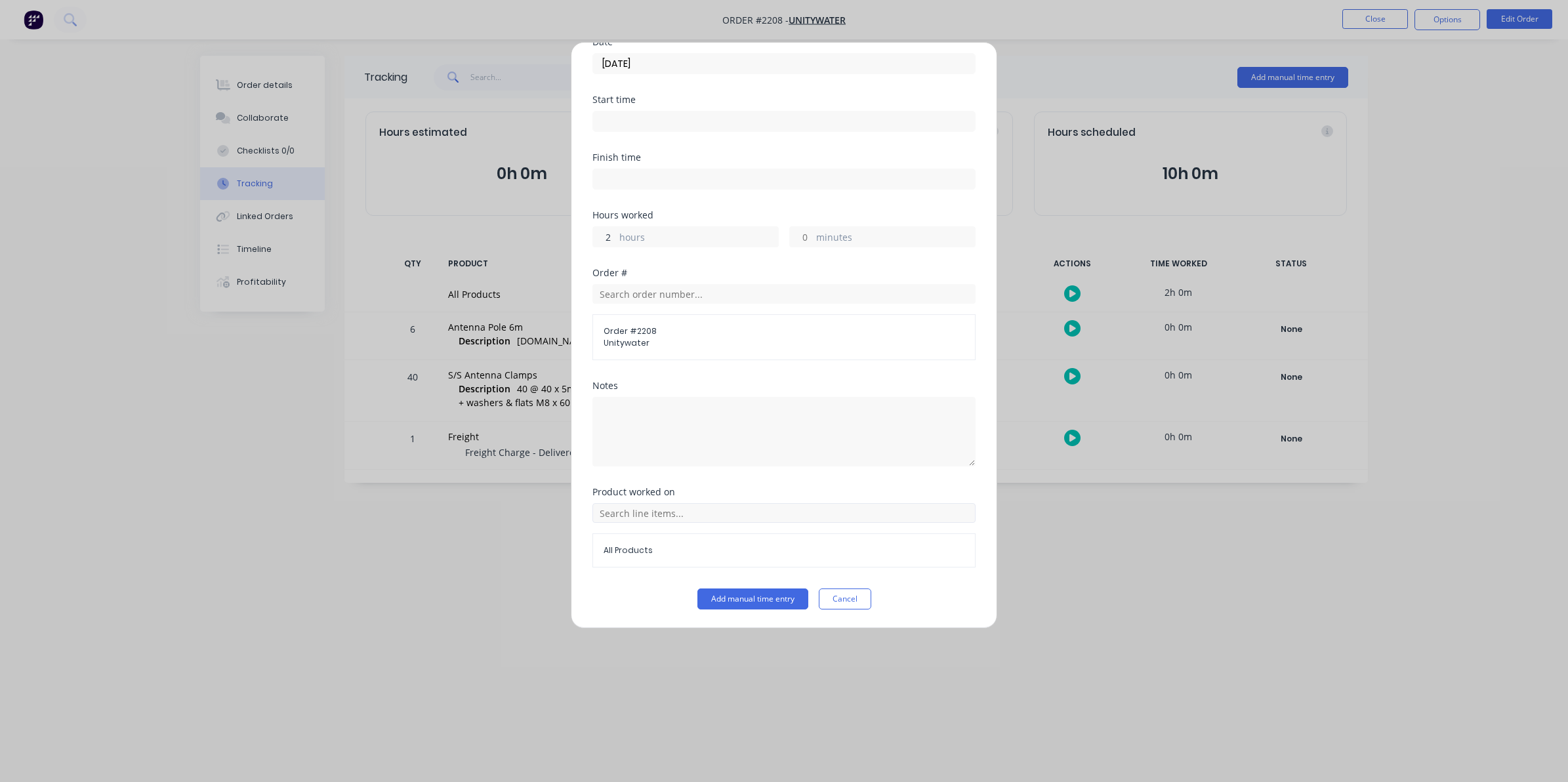
scroll to position [119, 0]
click at [743, 599] on button "Add manual time entry" at bounding box center [752, 599] width 111 height 21
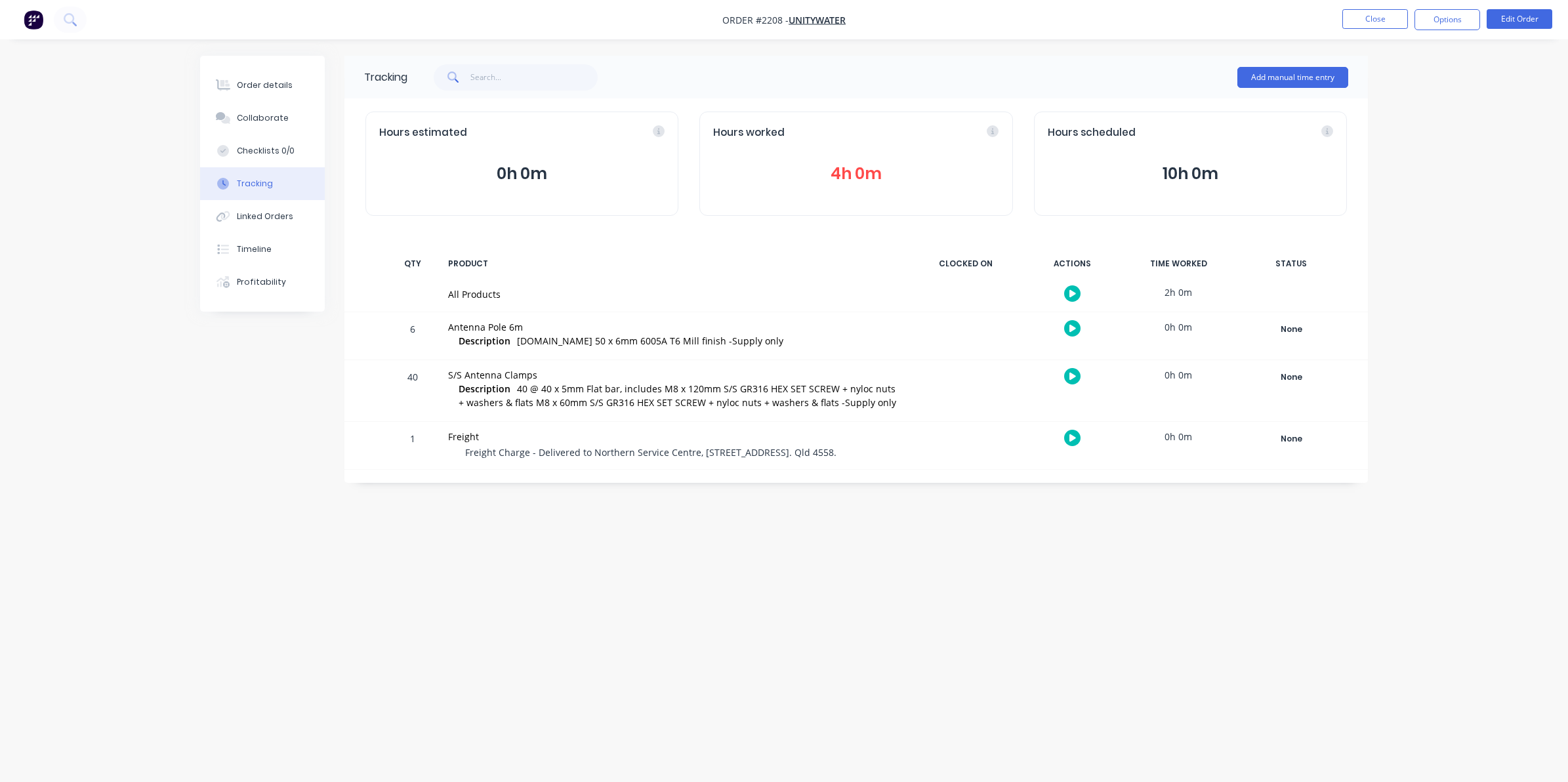
click at [852, 169] on button "4h 0m" at bounding box center [855, 173] width 285 height 25
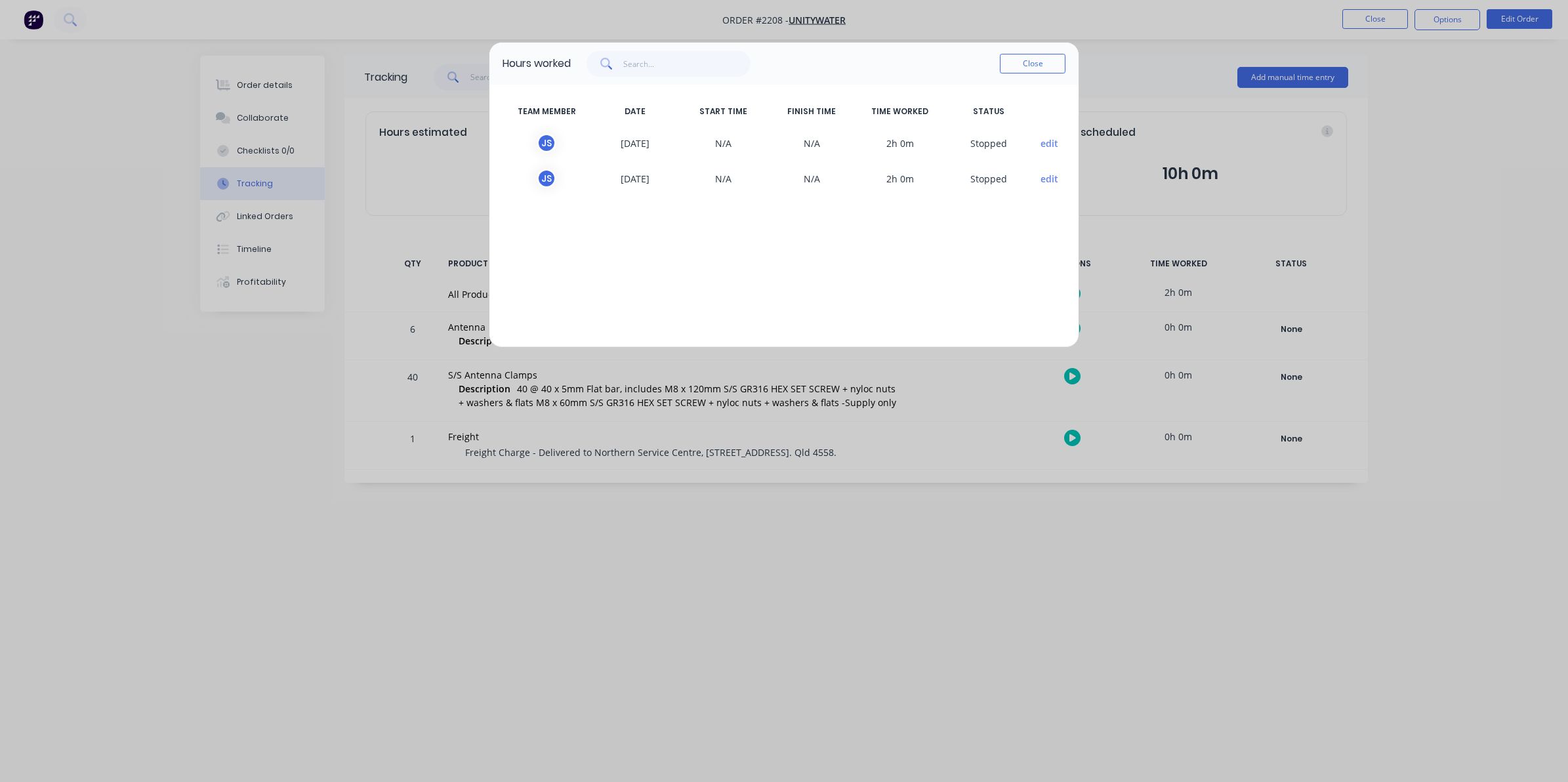
click at [1042, 141] on button "edit" at bounding box center [1050, 143] width 18 height 14
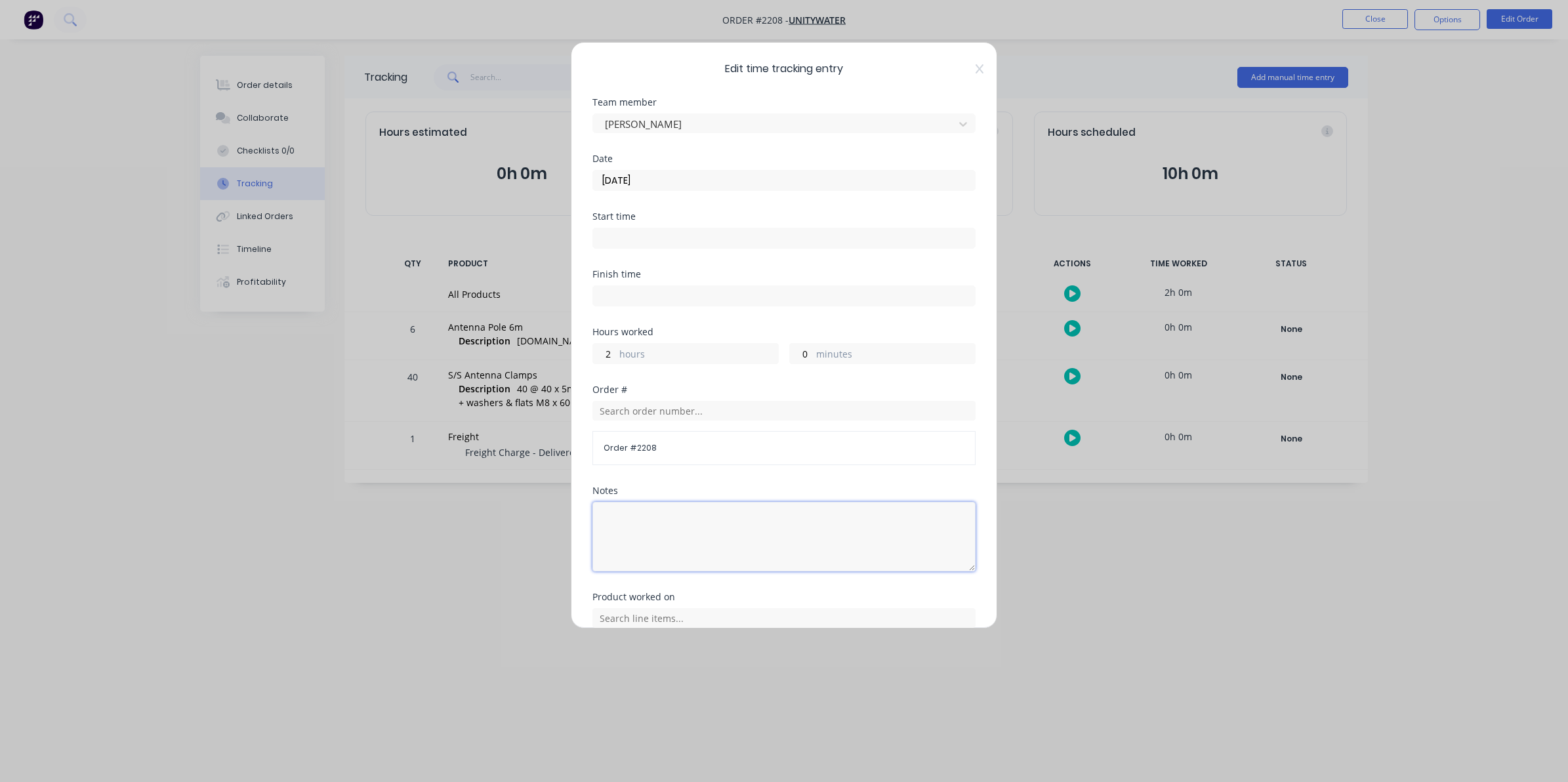
click at [612, 517] on textarea at bounding box center [784, 536] width 383 height 70
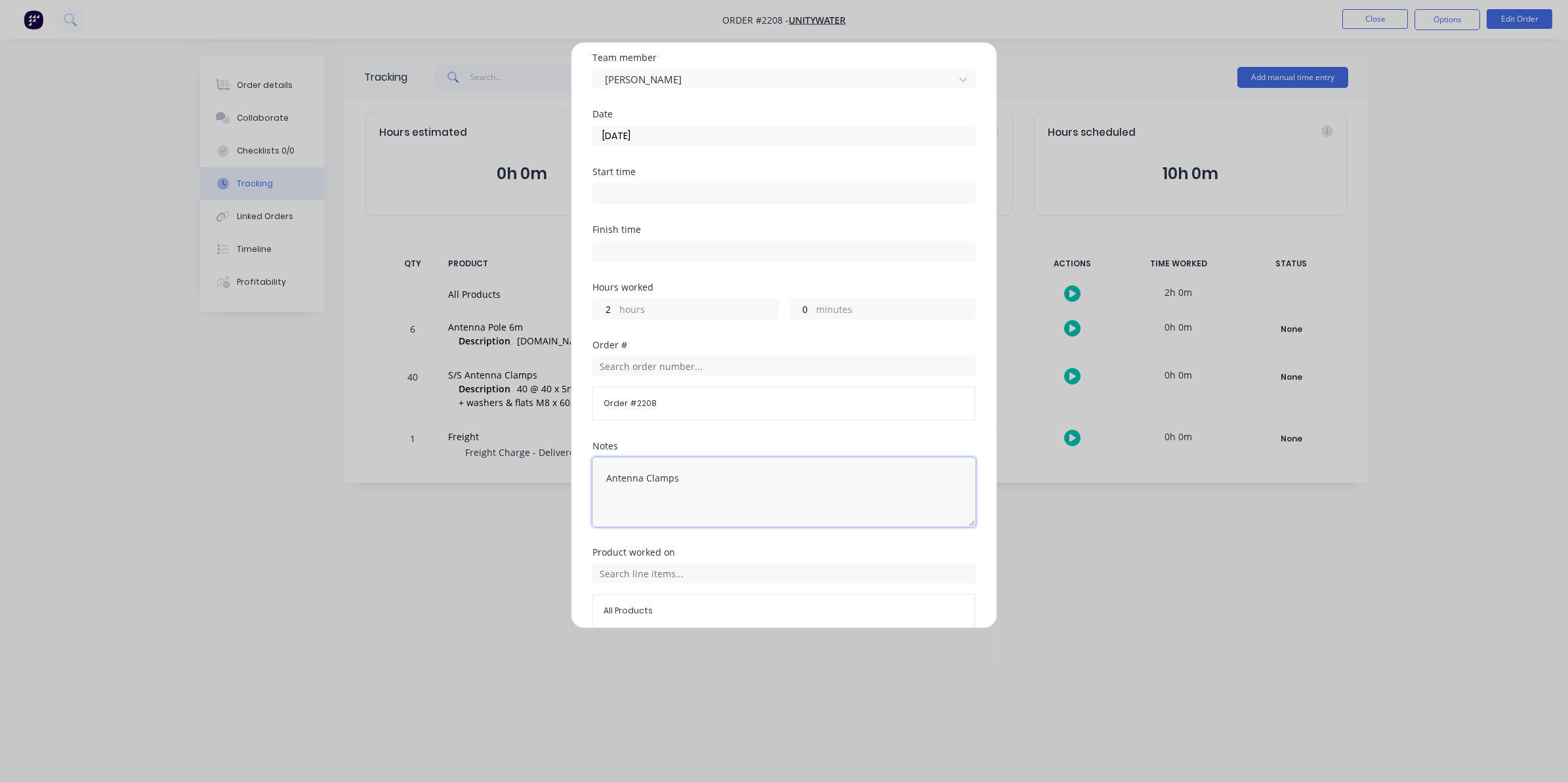
scroll to position [82, 0]
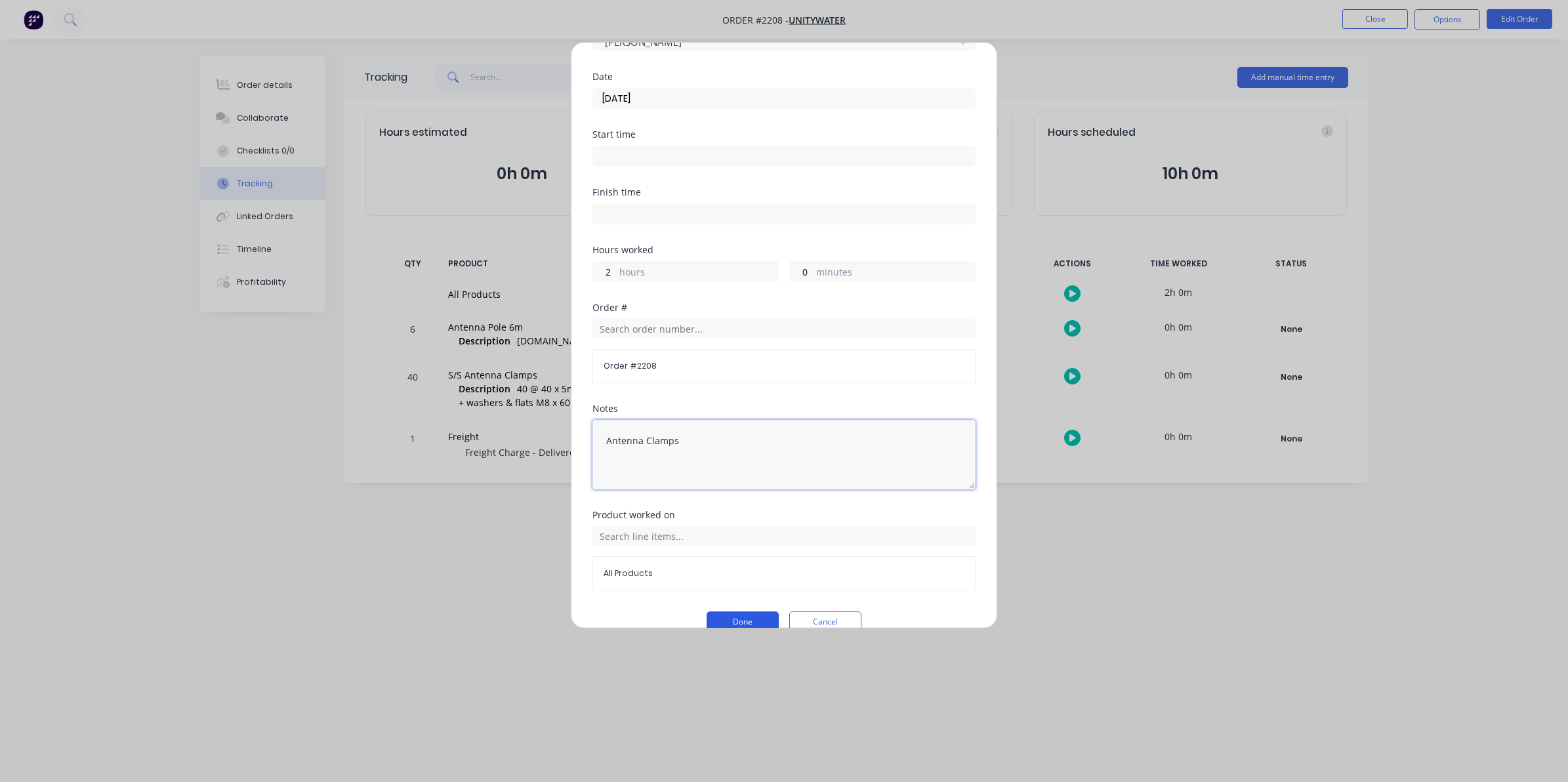
type textarea "Antenna Clamps"
click at [738, 618] on button "Done" at bounding box center [743, 622] width 72 height 21
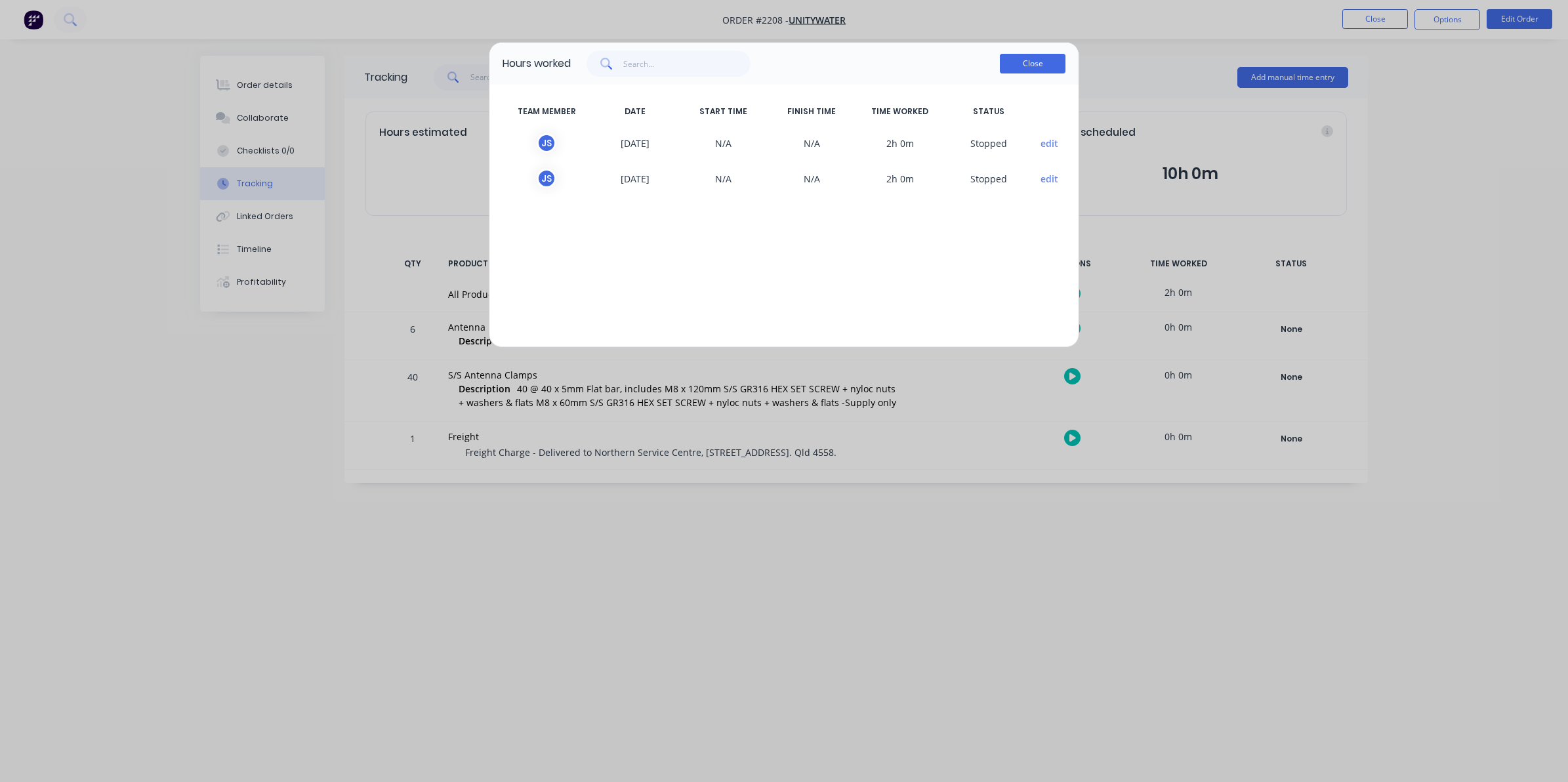
click at [1021, 61] on button "Close" at bounding box center [1032, 63] width 66 height 20
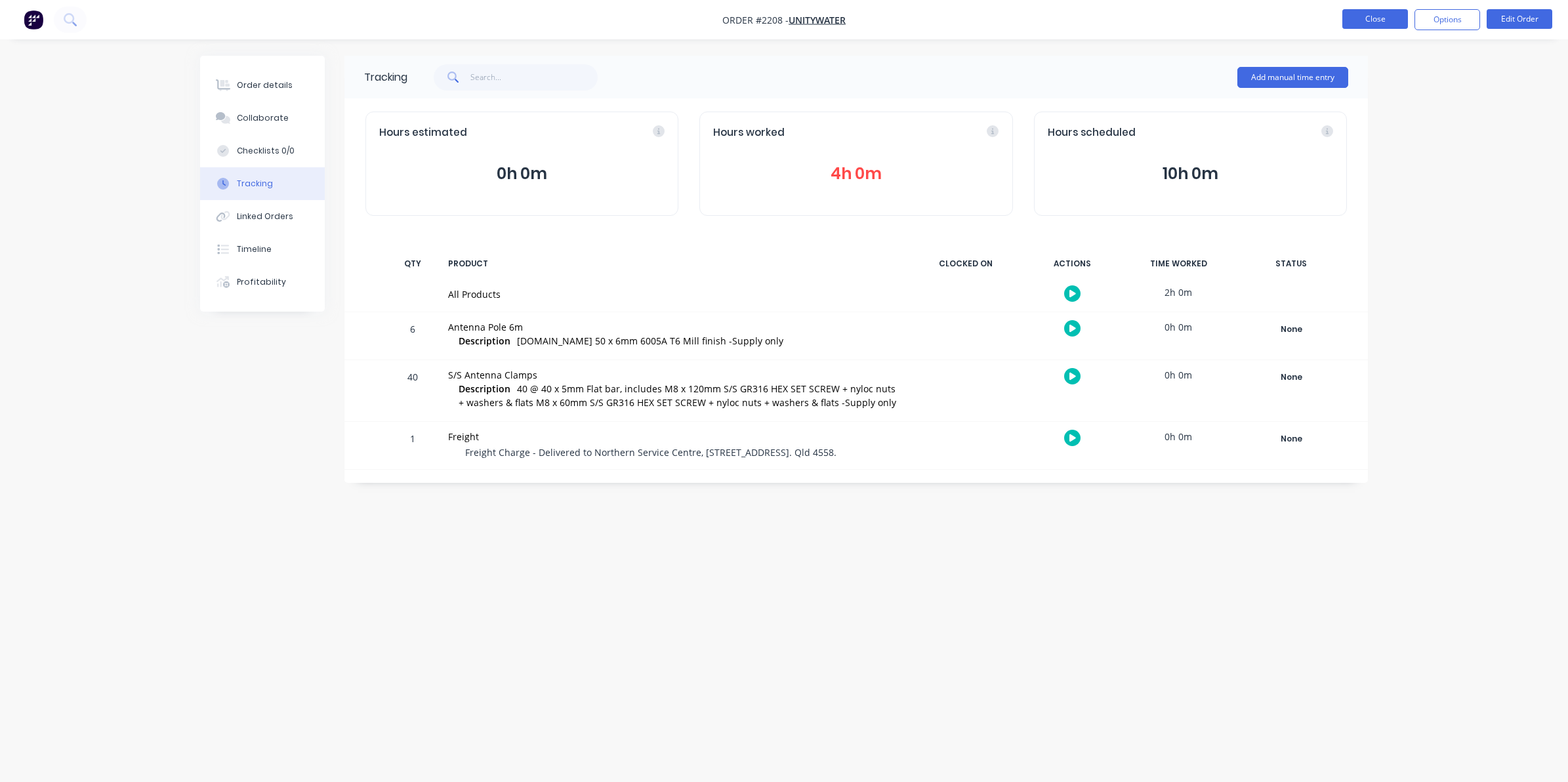
click at [1363, 15] on button "Close" at bounding box center [1375, 19] width 66 height 20
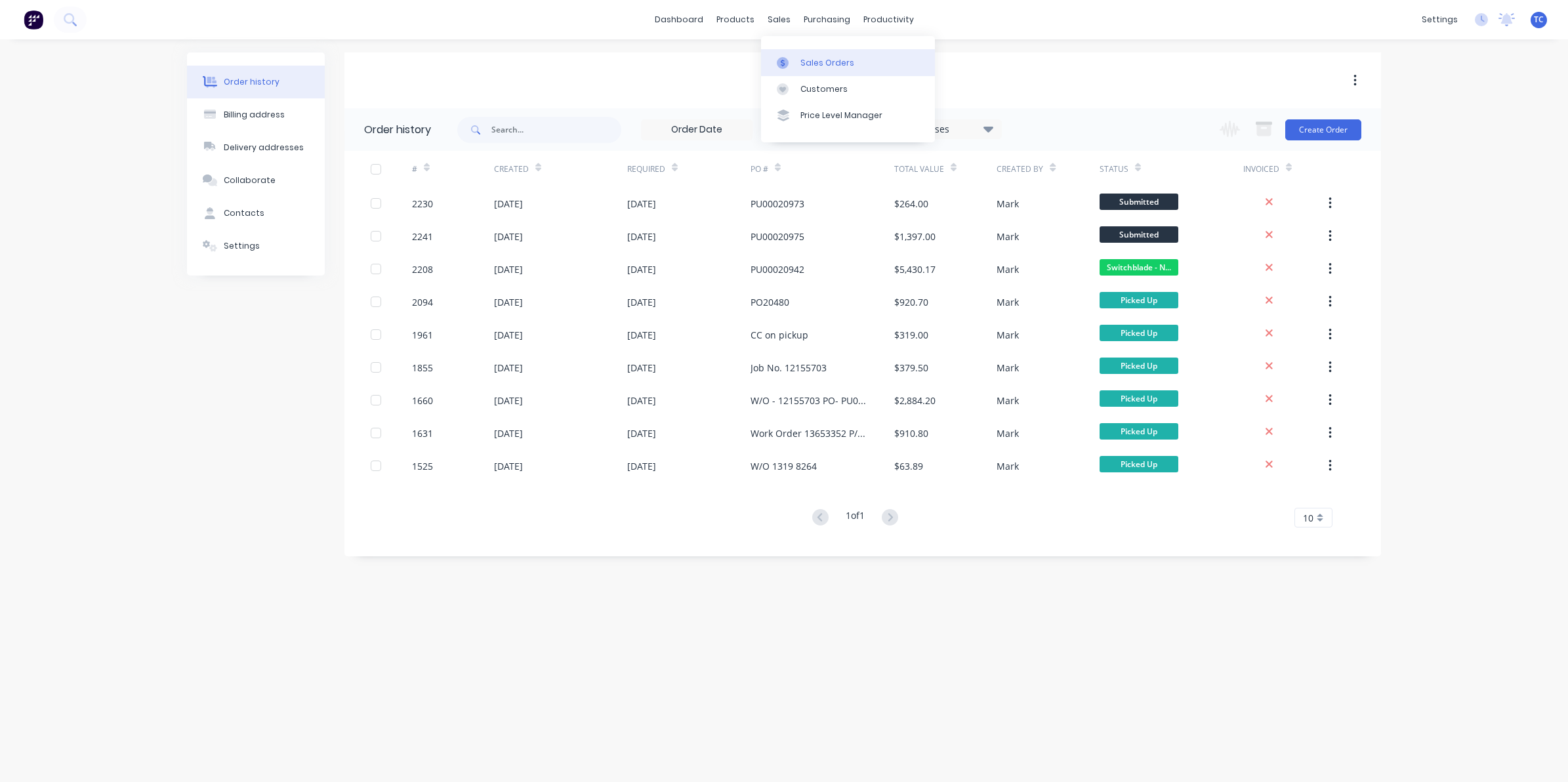
click at [818, 58] on div "Sales Orders" at bounding box center [826, 62] width 53 height 12
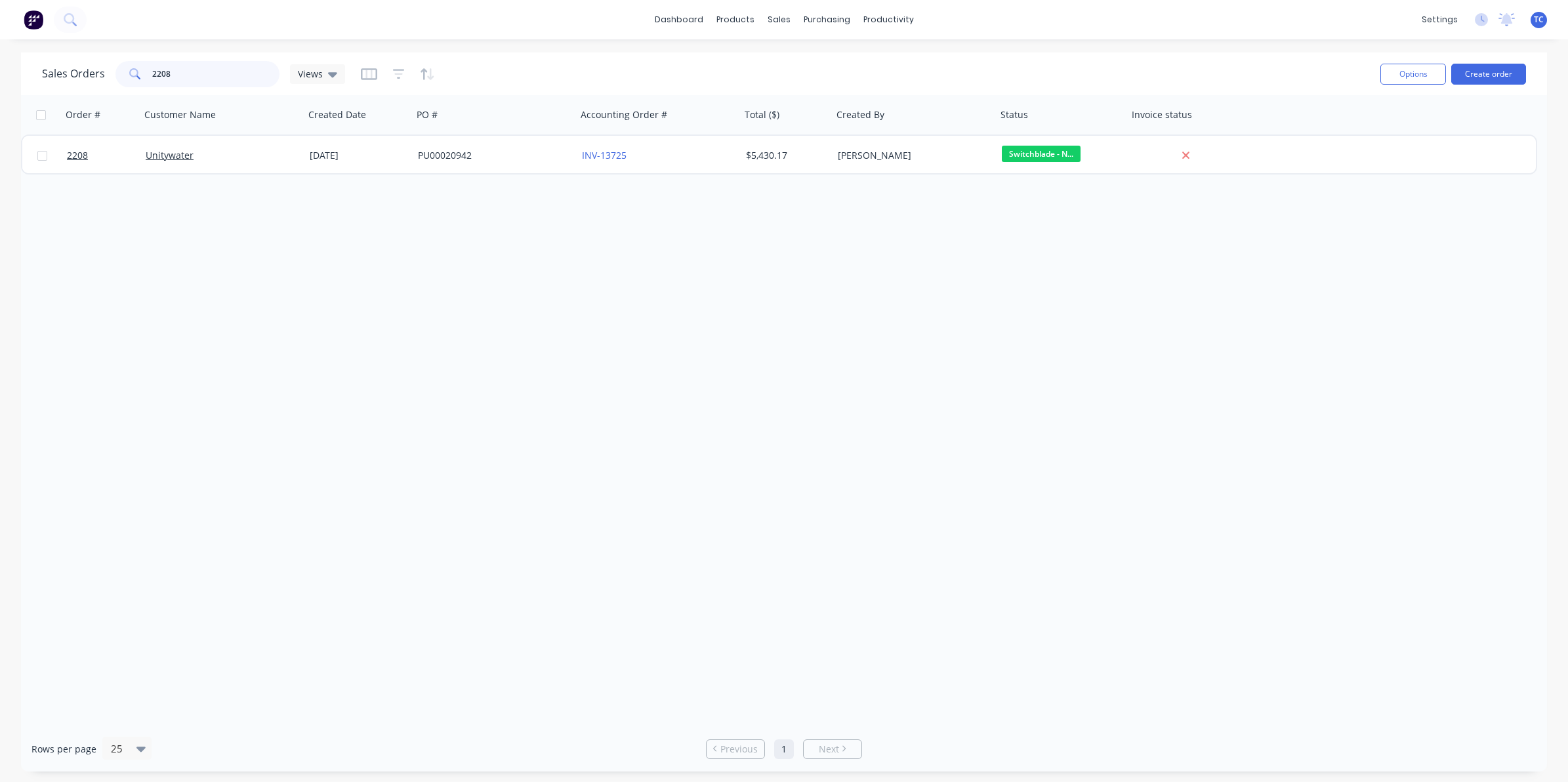
drag, startPoint x: 176, startPoint y: 73, endPoint x: 152, endPoint y: 73, distance: 24.0
click at [152, 73] on input "2208" at bounding box center [216, 74] width 128 height 26
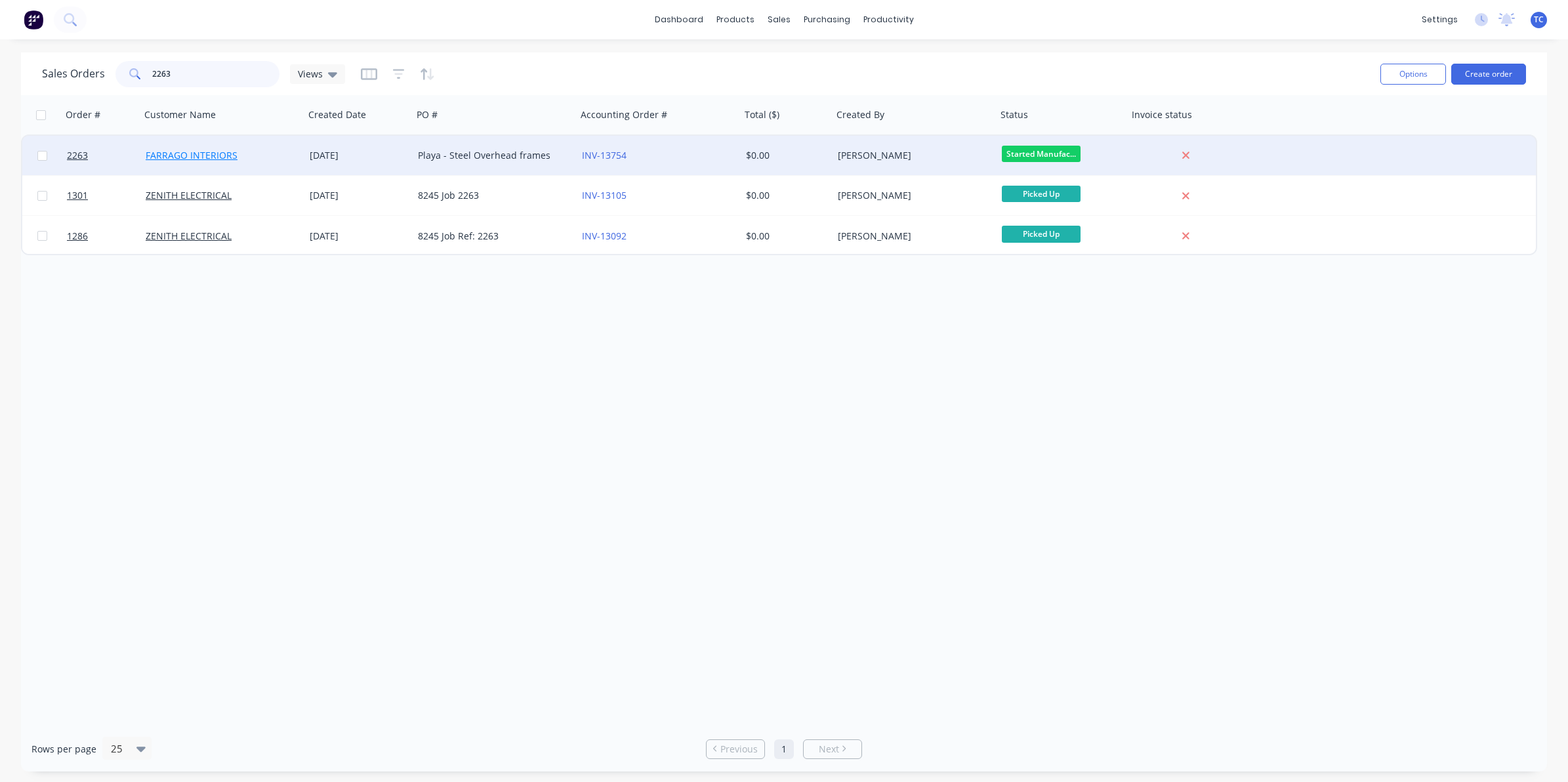
type input "2263"
click at [182, 155] on link "FARRAGO INTERIORS" at bounding box center [191, 154] width 92 height 12
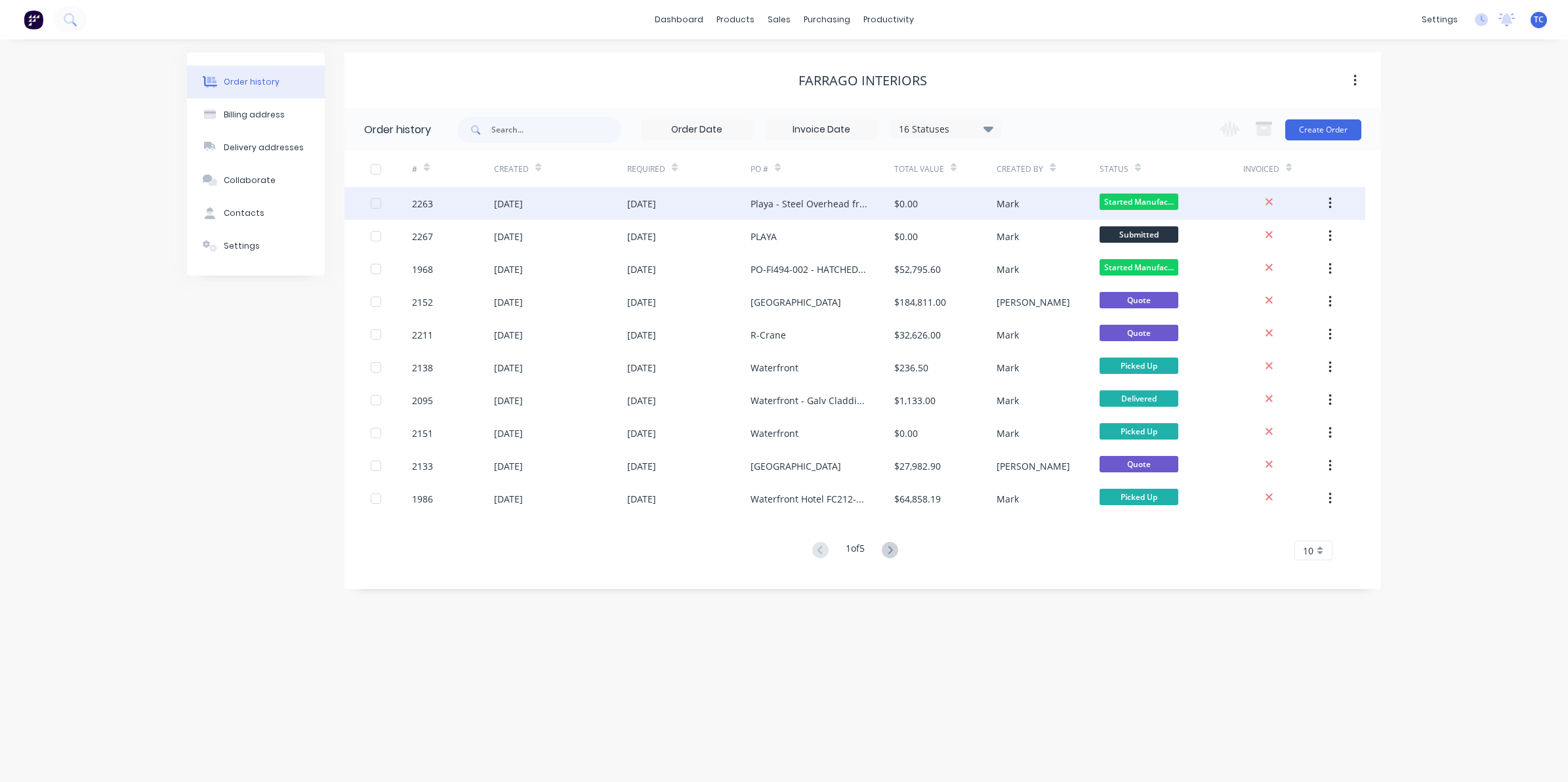
click at [523, 201] on div "[DATE]" at bounding box center [508, 204] width 29 height 14
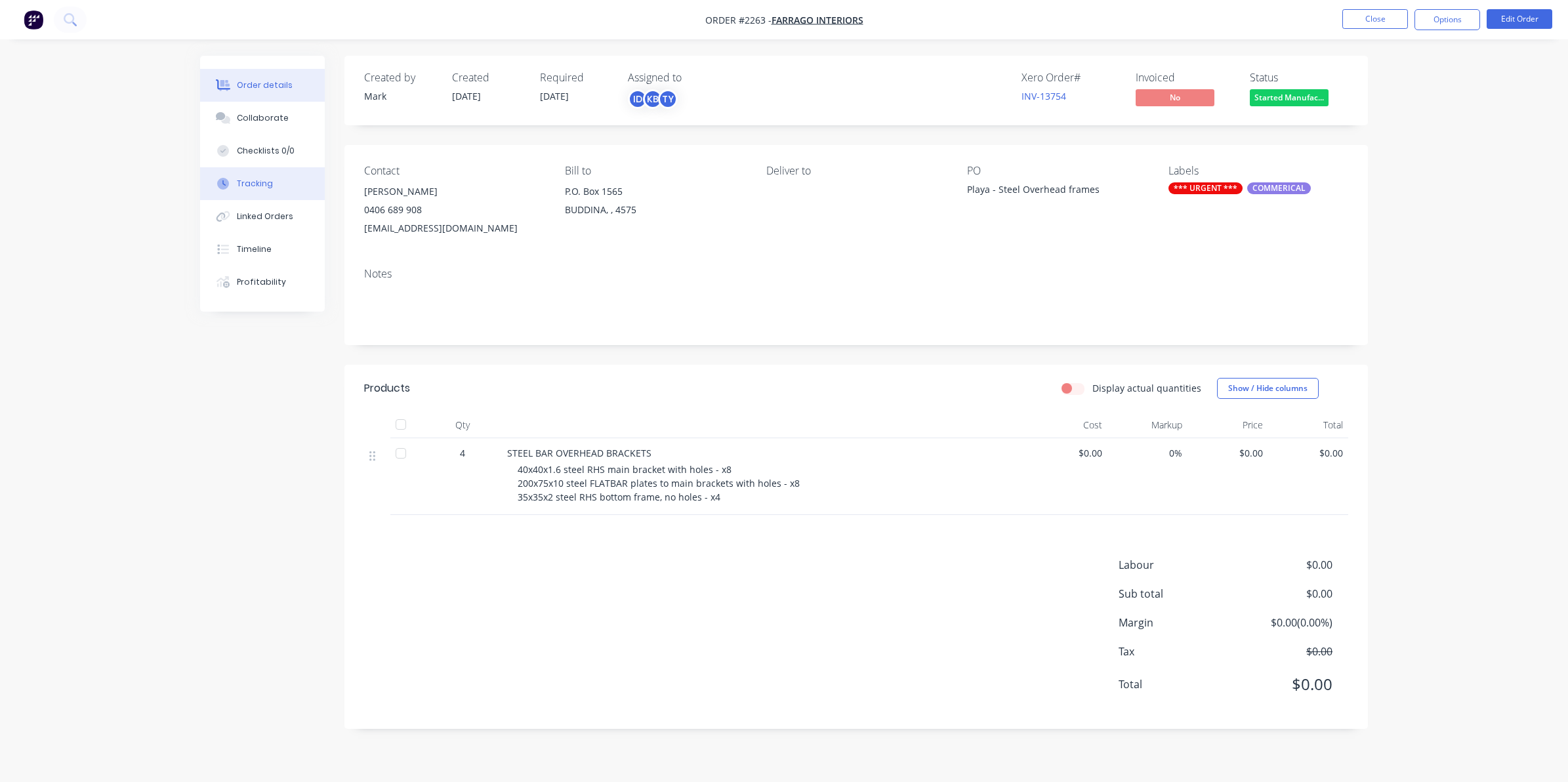
click at [256, 181] on div "Tracking" at bounding box center [255, 183] width 36 height 12
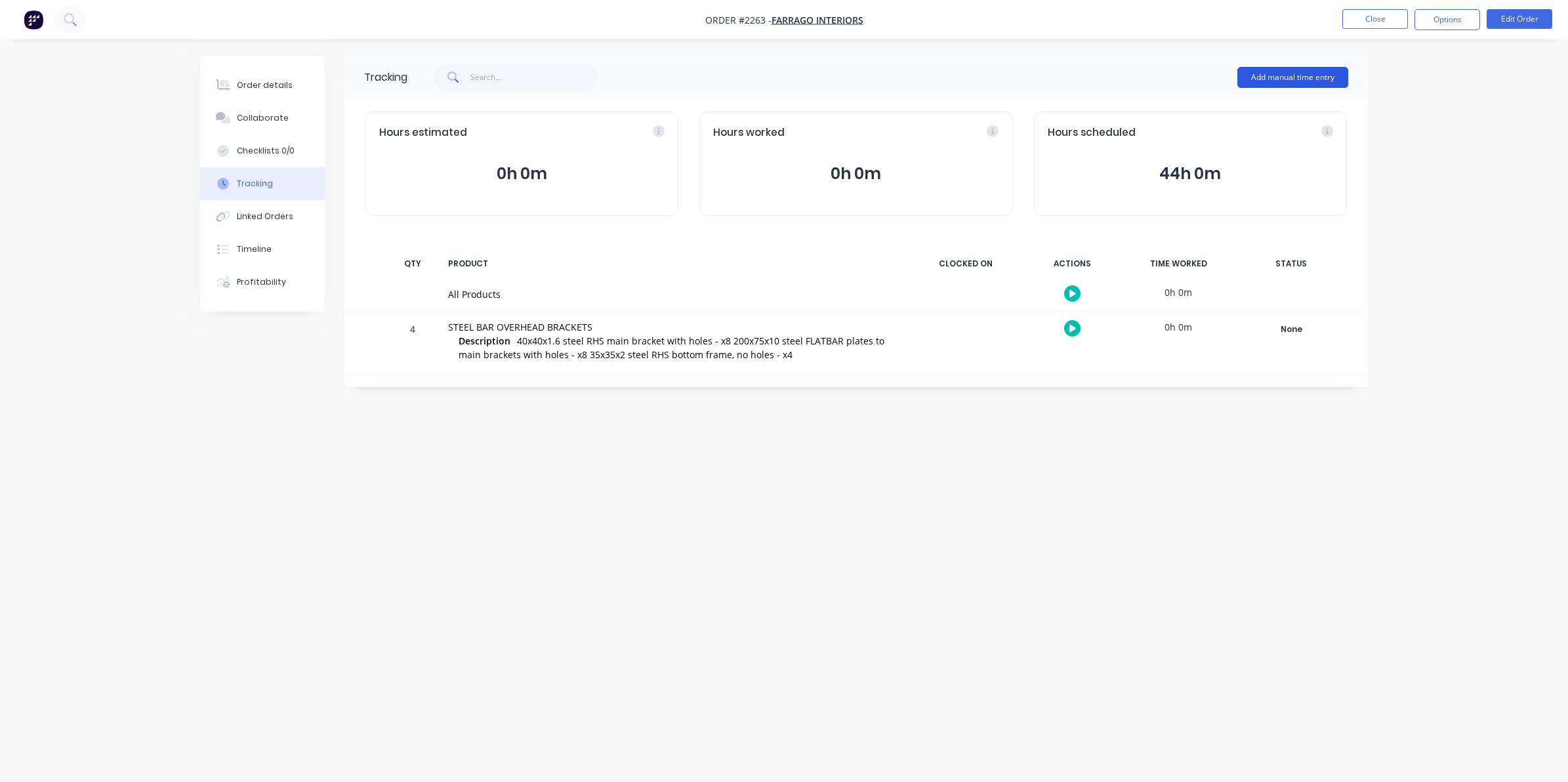
click at [1286, 71] on button "Add manual time entry" at bounding box center [1292, 77] width 111 height 21
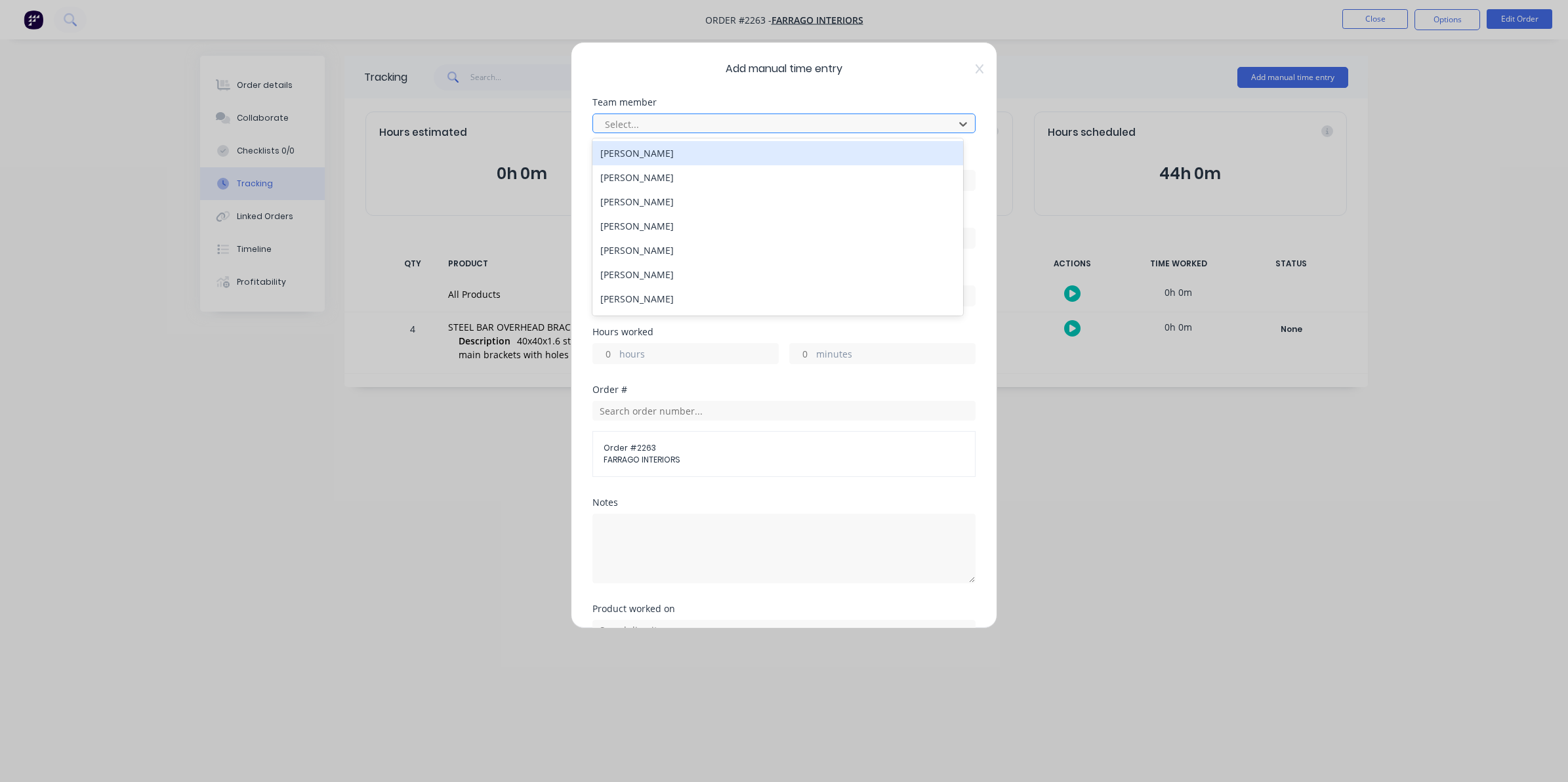
click at [625, 122] on div at bounding box center [775, 124] width 344 height 16
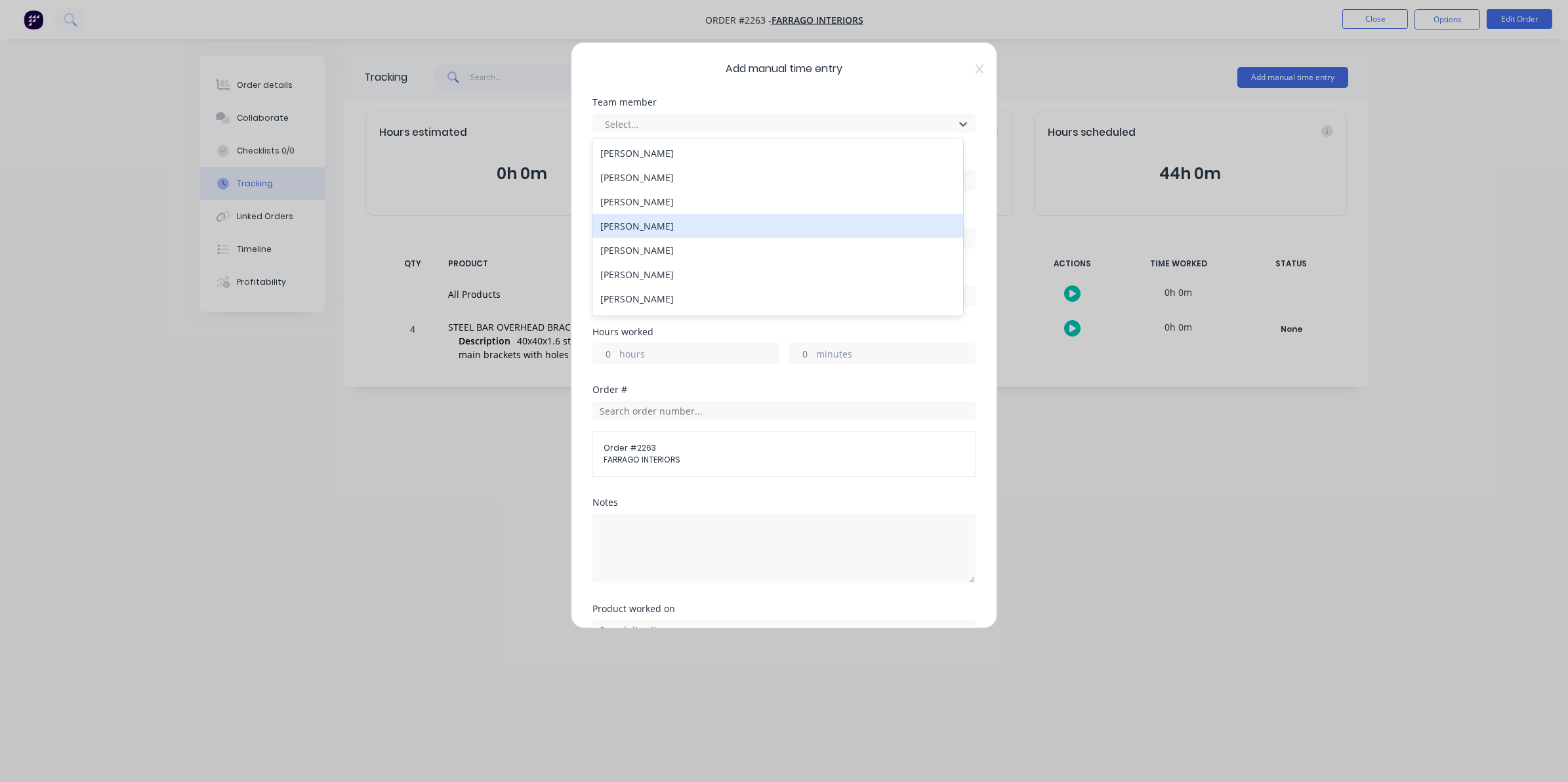
click at [608, 227] on div "[PERSON_NAME]" at bounding box center [777, 226] width 370 height 25
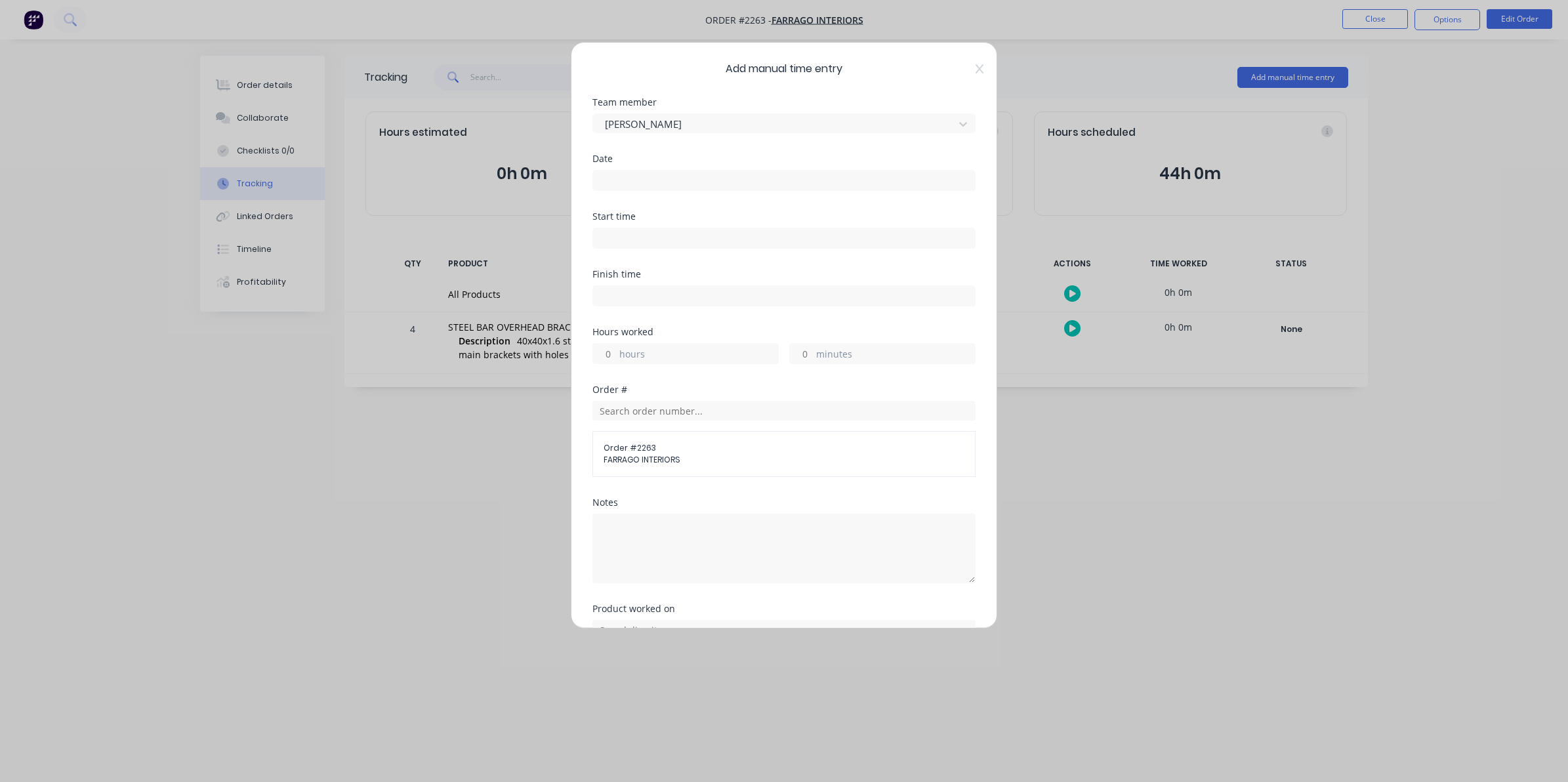
click at [615, 182] on input at bounding box center [784, 181] width 382 height 20
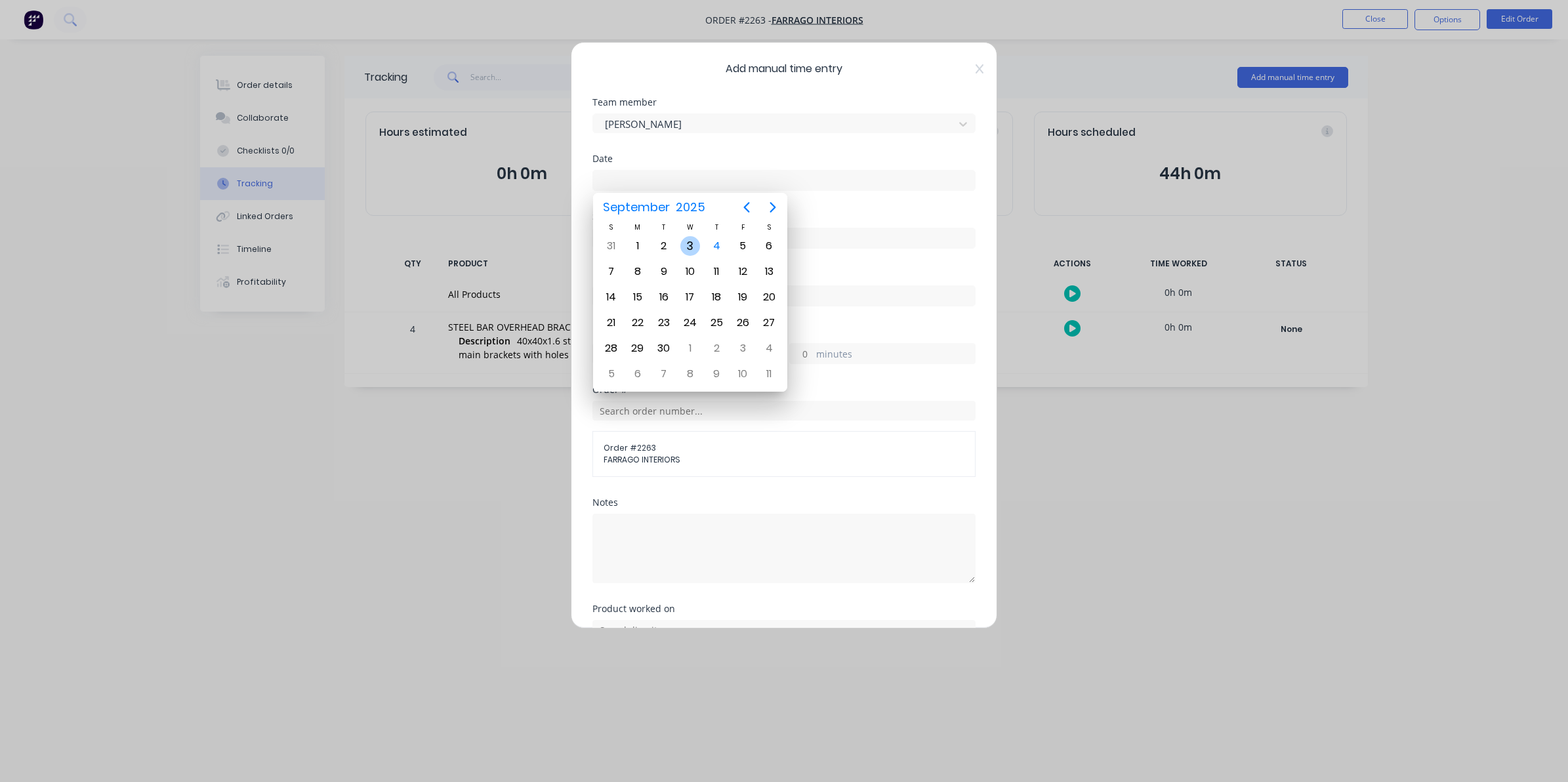
click at [689, 242] on div "3" at bounding box center [690, 246] width 20 height 20
type input "[DATE]"
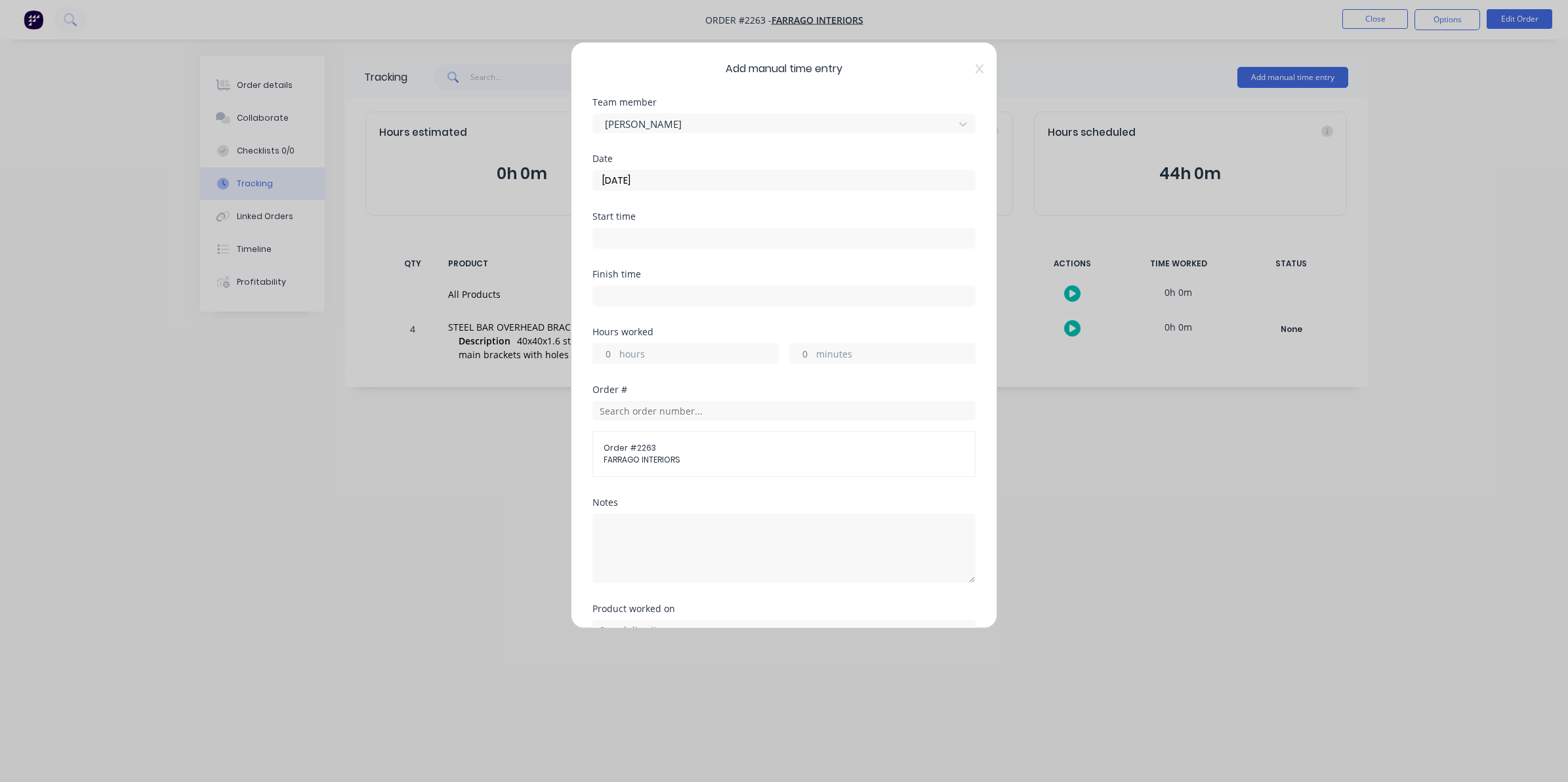
click at [611, 352] on input "hours" at bounding box center [605, 354] width 23 height 20
type input "2"
type input "0"
click at [608, 525] on textarea at bounding box center [784, 548] width 383 height 70
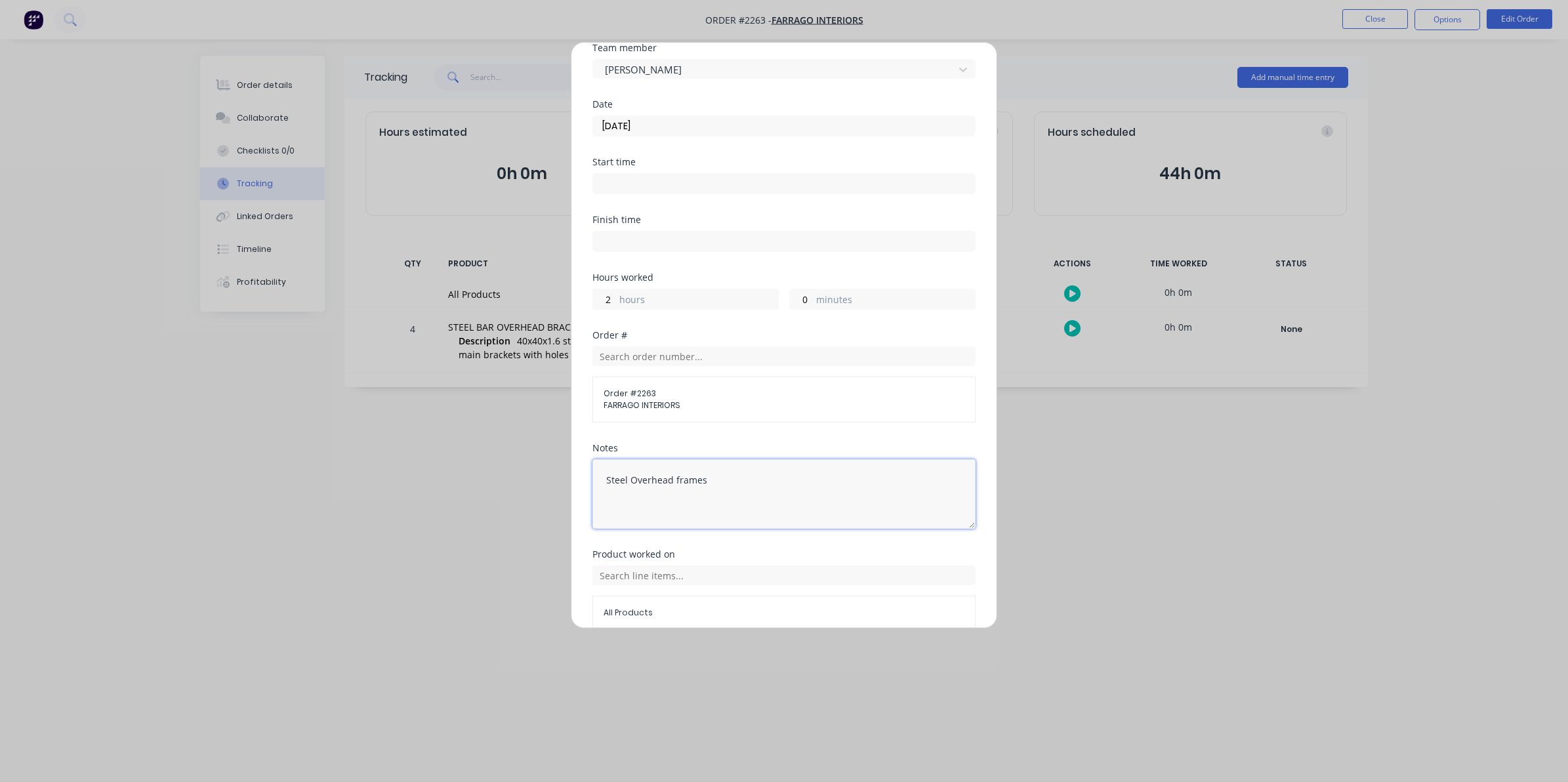
scroll to position [119, 0]
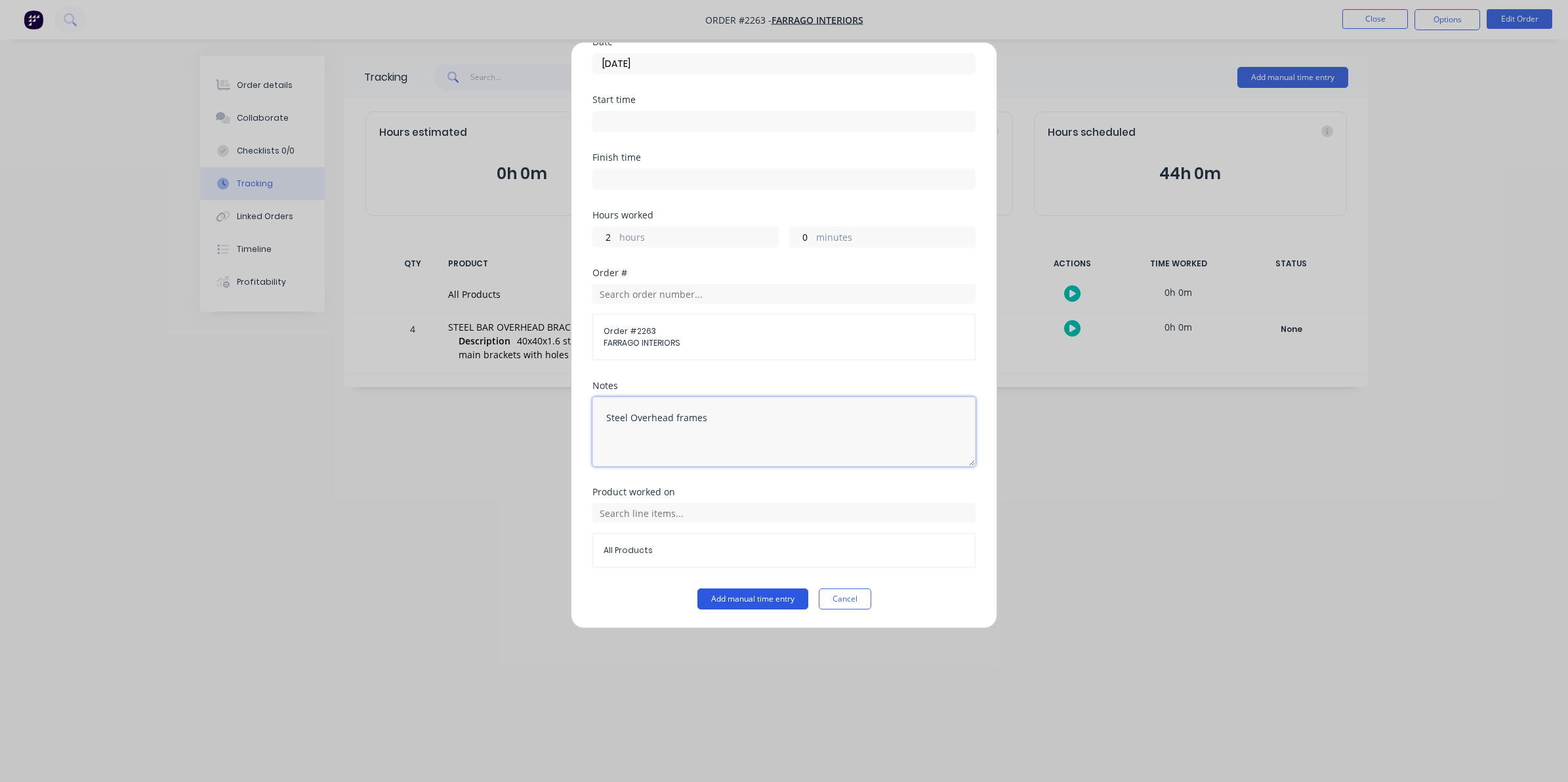
type textarea "Steel Overhead frames"
click at [746, 597] on button "Add manual time entry" at bounding box center [752, 599] width 111 height 21
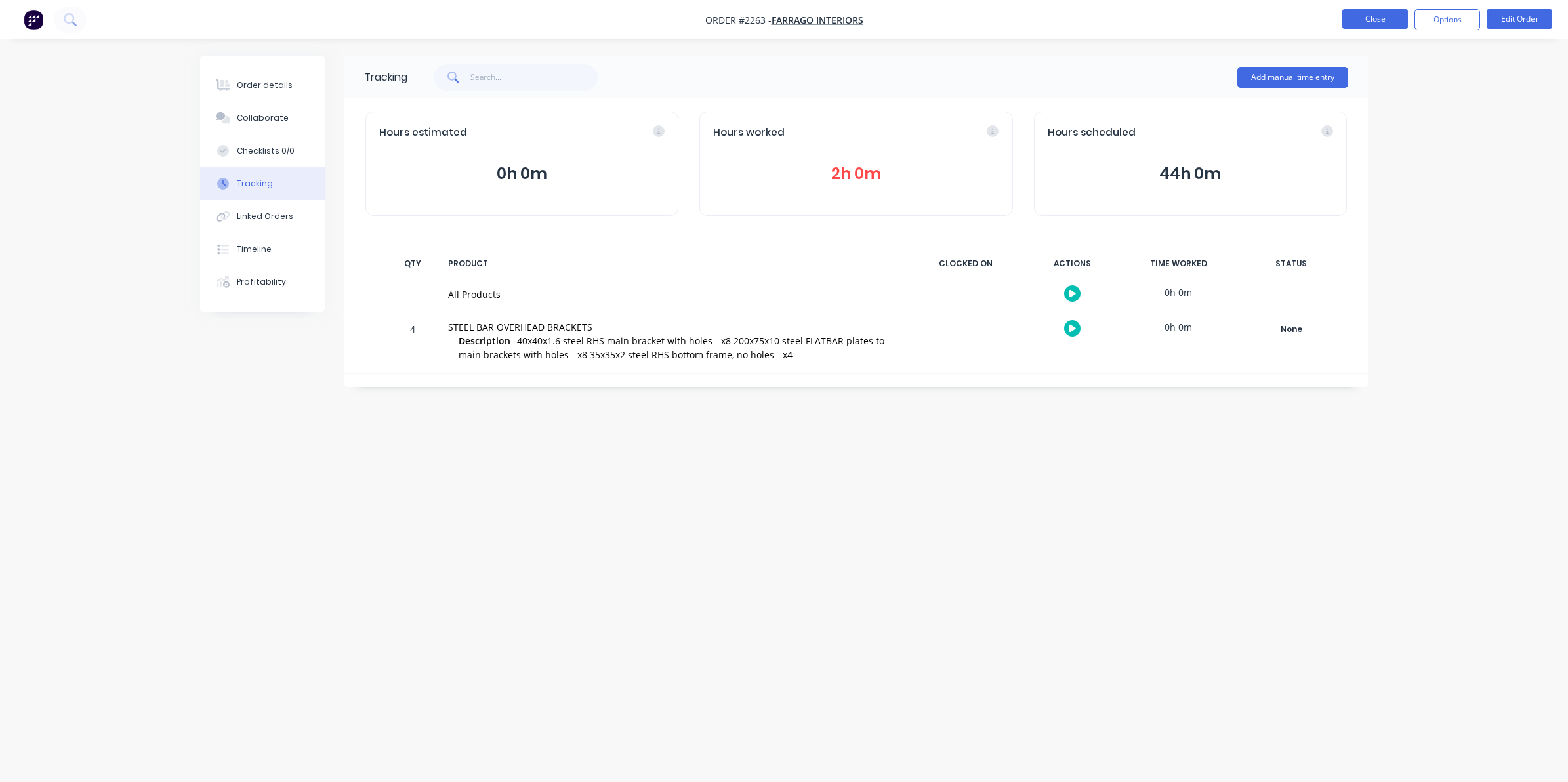
click at [1354, 15] on button "Close" at bounding box center [1375, 19] width 66 height 20
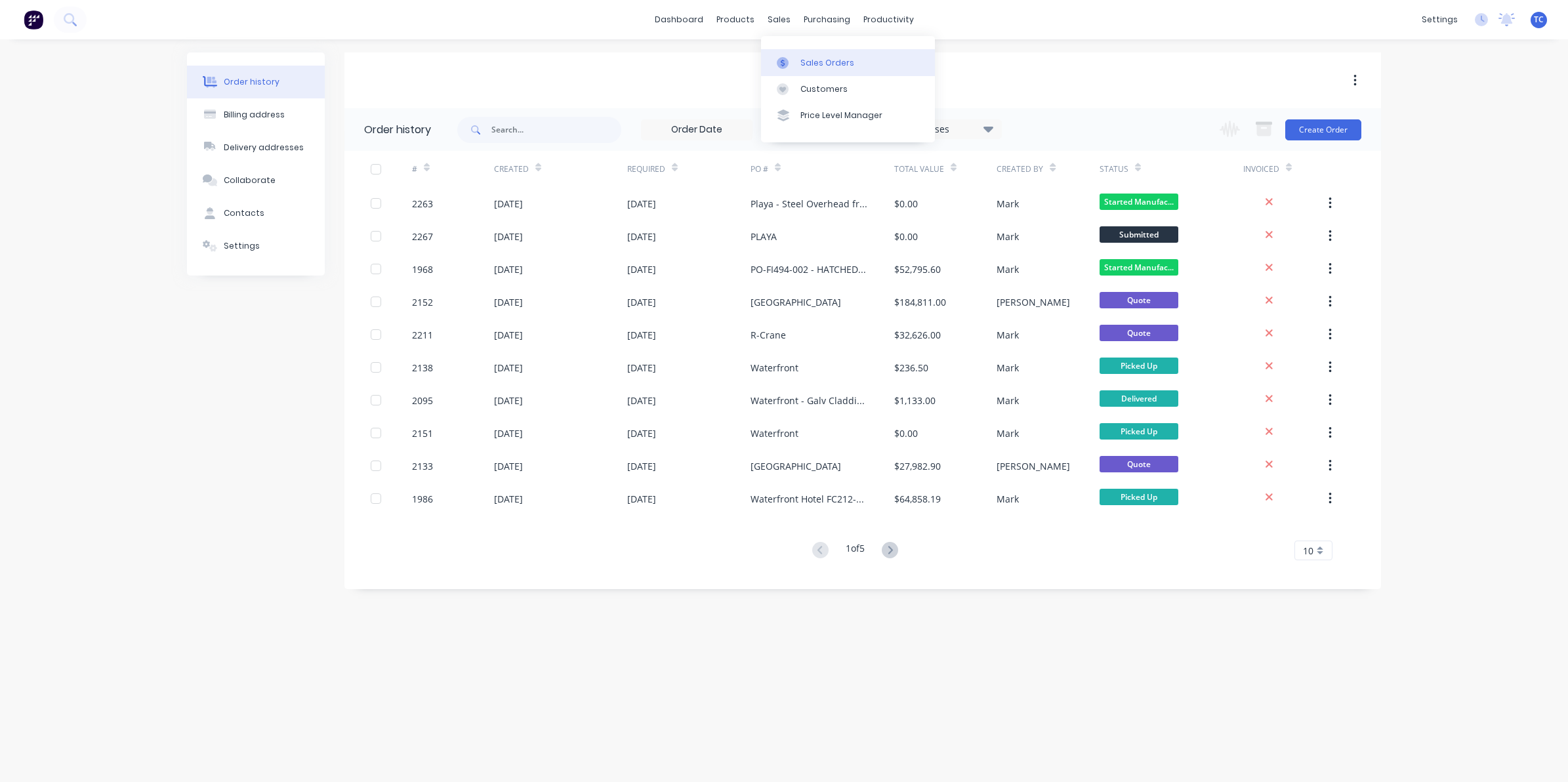
click at [811, 57] on div "Sales Orders" at bounding box center [826, 62] width 53 height 12
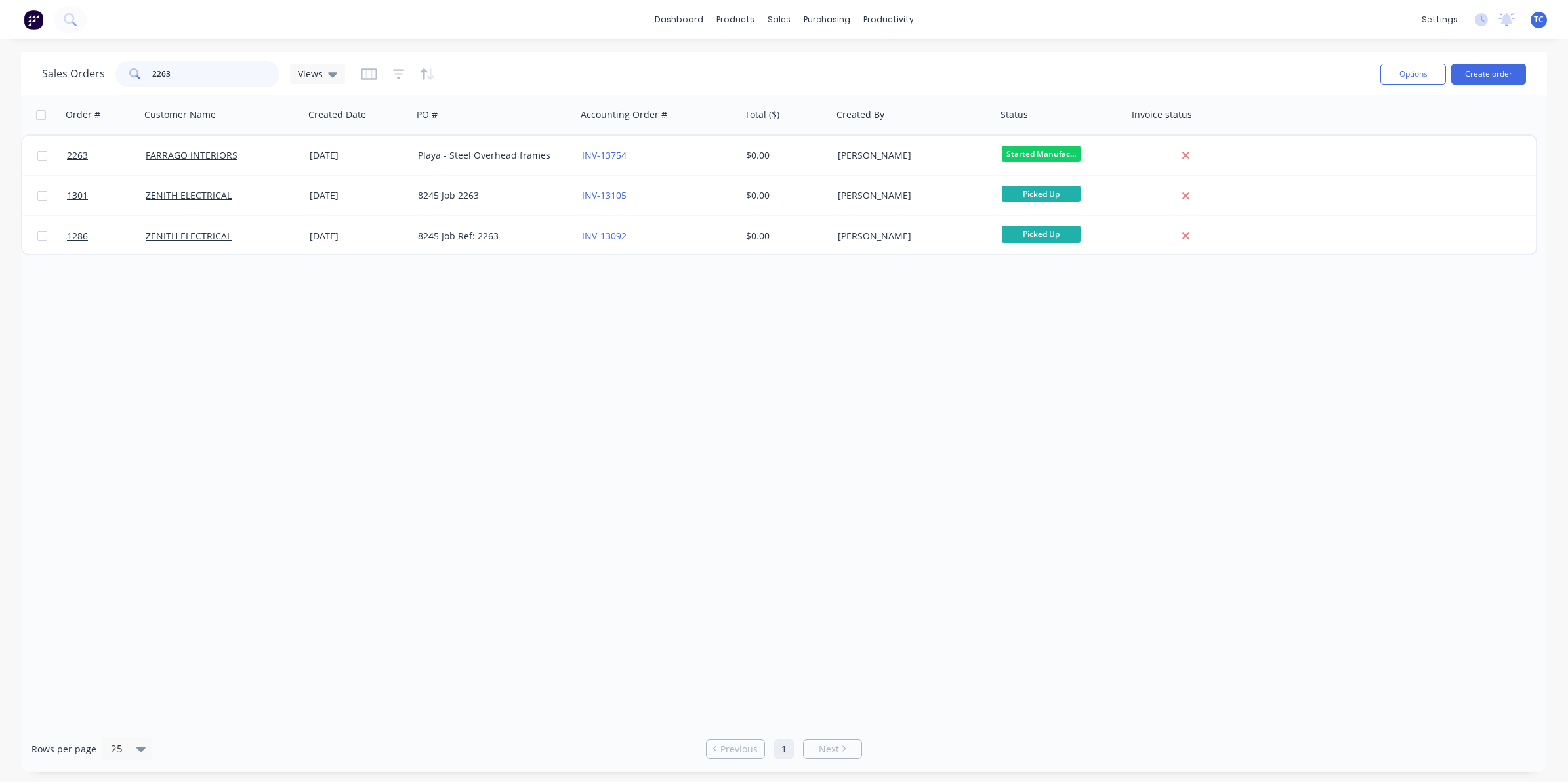
drag, startPoint x: 171, startPoint y: 73, endPoint x: 149, endPoint y: 72, distance: 22.0
click at [149, 72] on div "2263" at bounding box center [198, 74] width 164 height 26
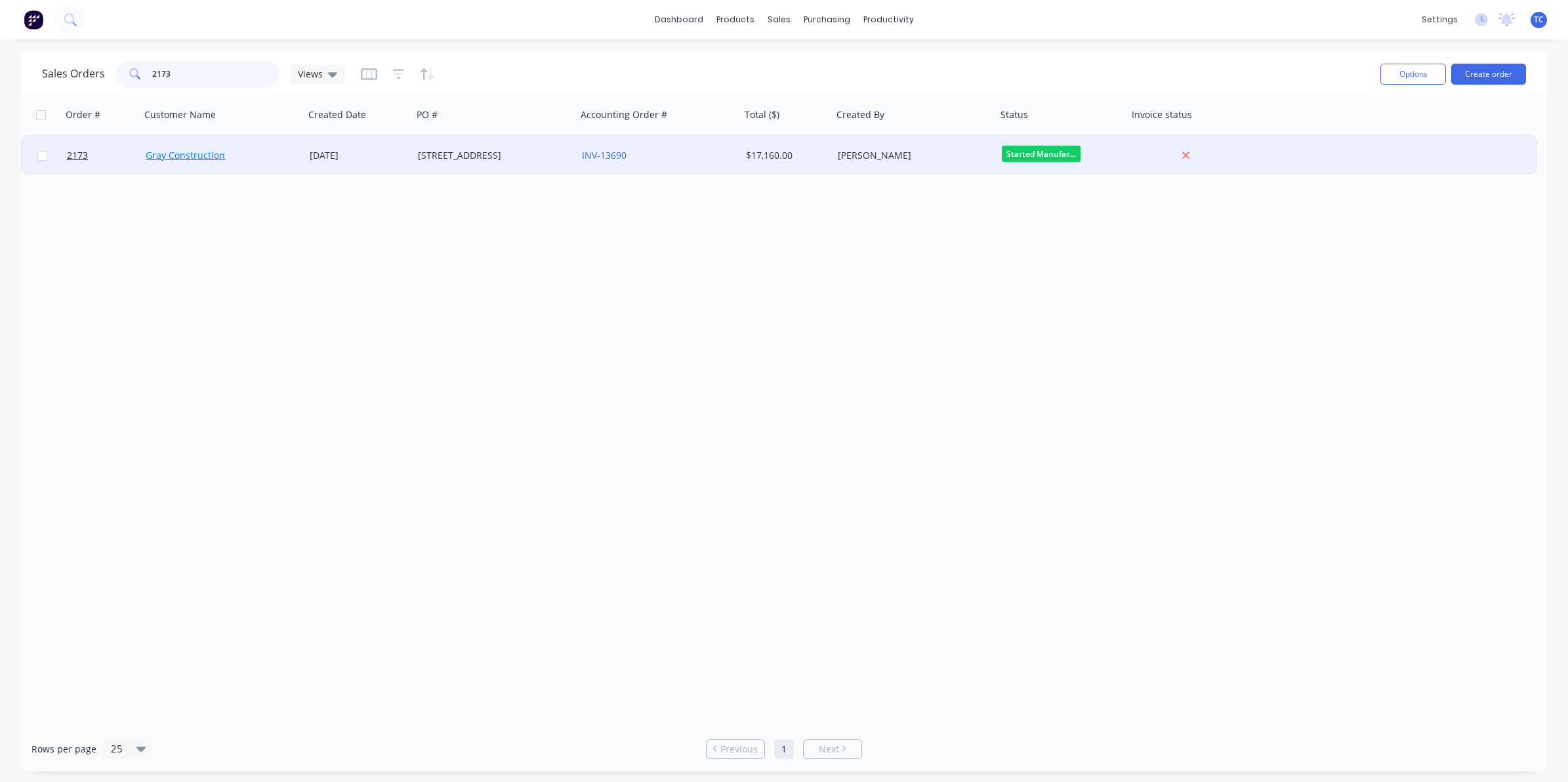
type input "2173"
click at [188, 155] on link "Gray Construction" at bounding box center [185, 154] width 80 height 12
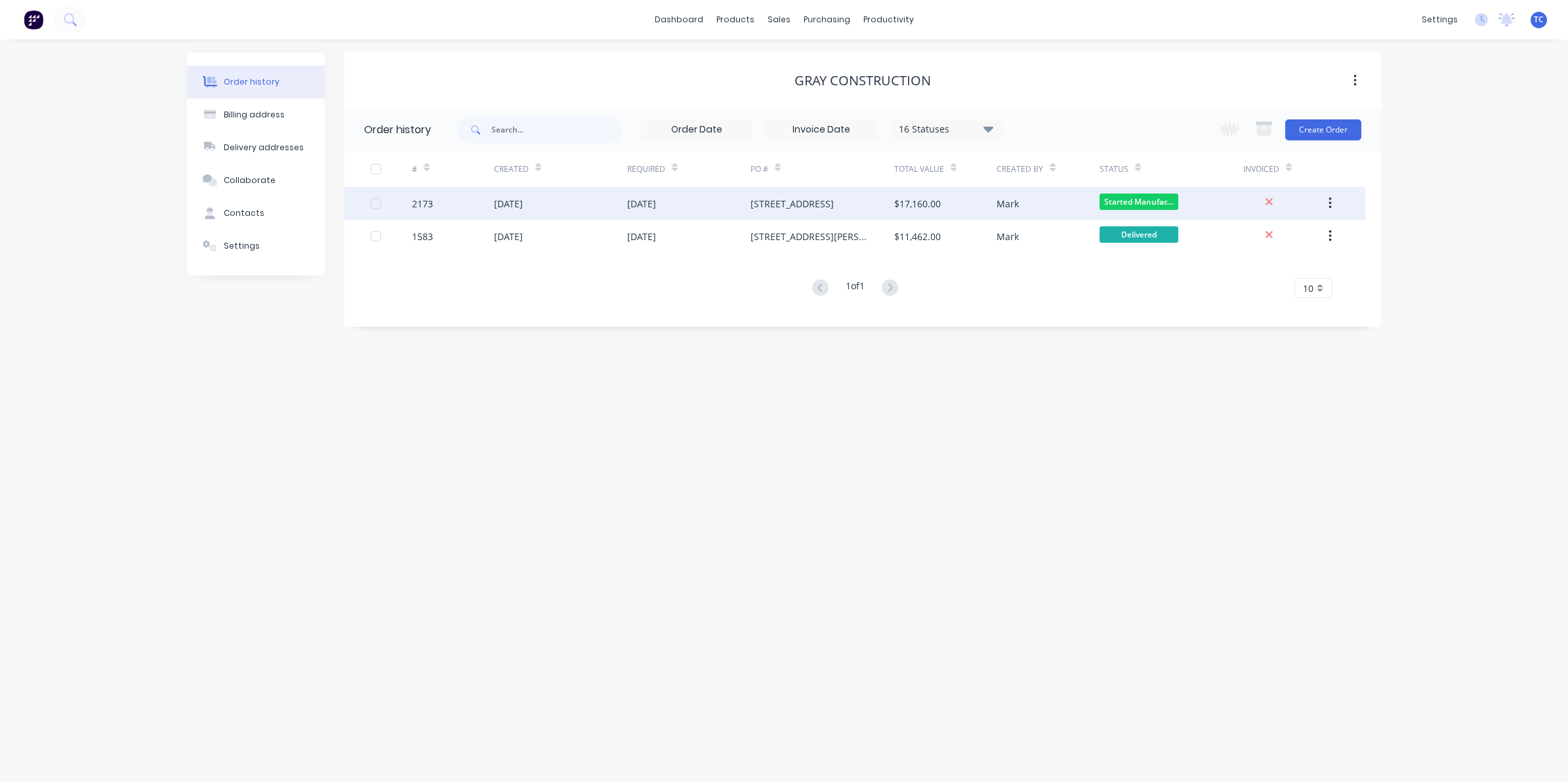
click at [523, 199] on div "[DATE]" at bounding box center [508, 204] width 29 height 14
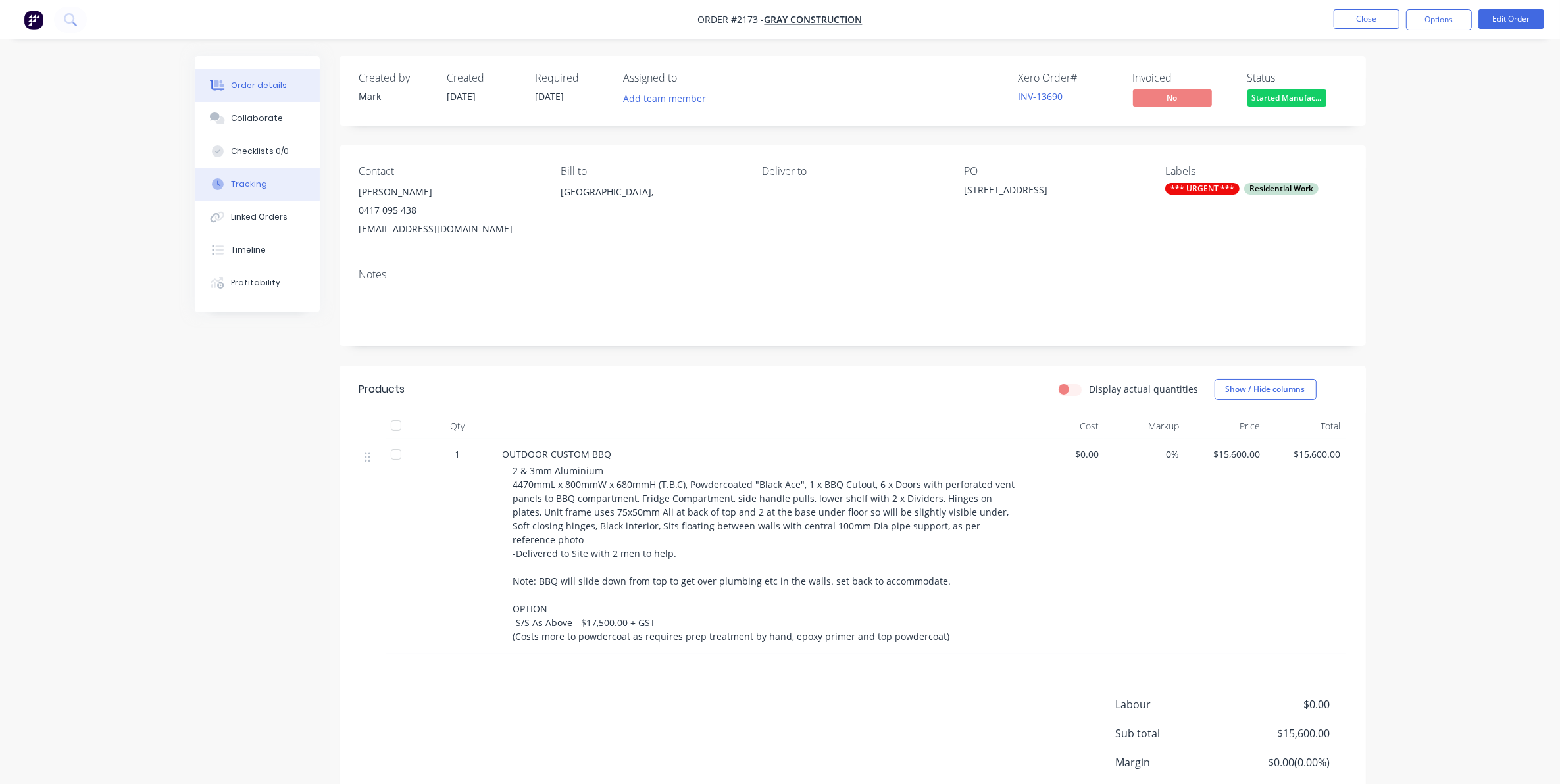
click at [245, 183] on div "Tracking" at bounding box center [249, 184] width 36 height 12
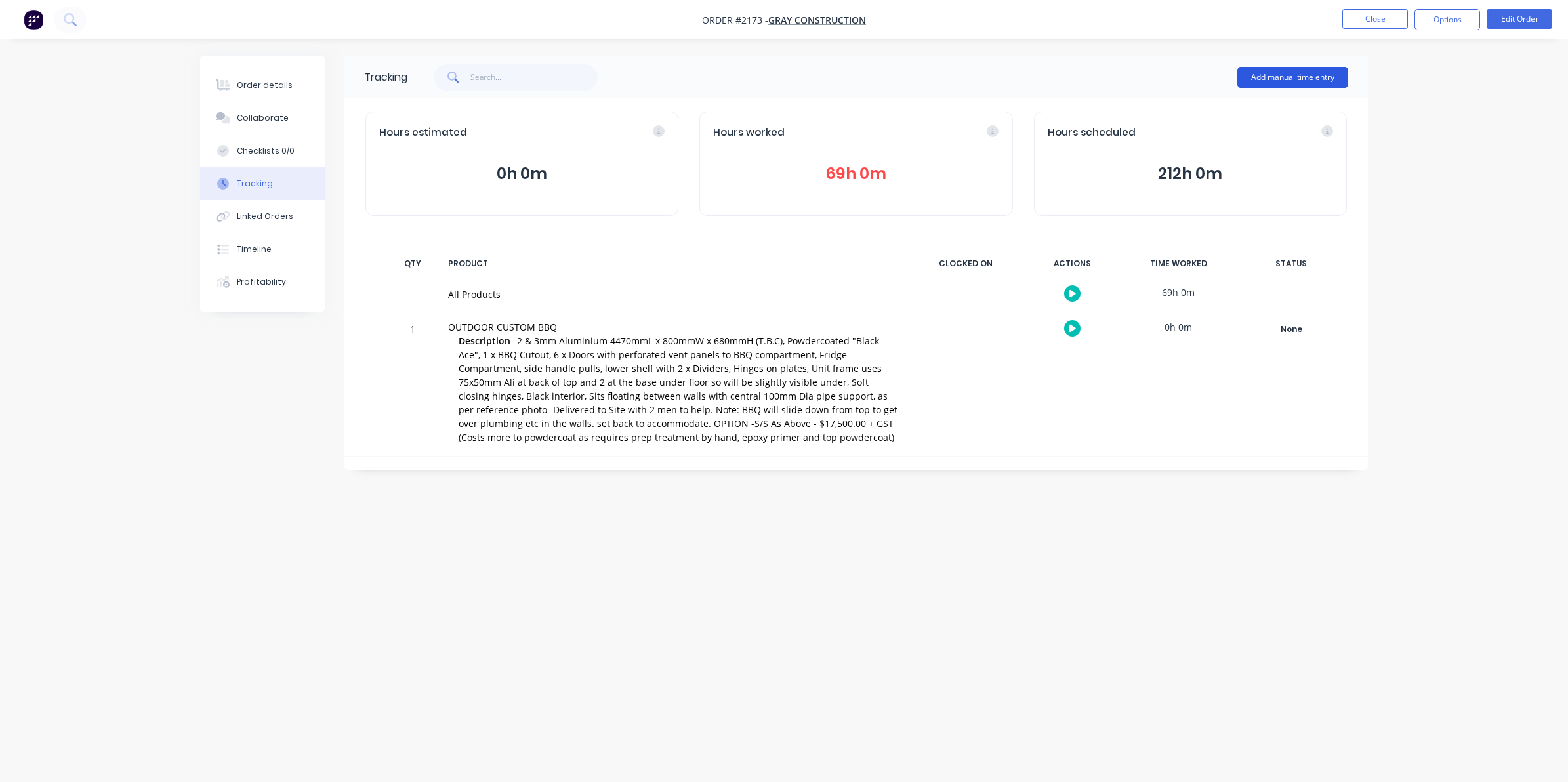
click at [1286, 73] on button "Add manual time entry" at bounding box center [1292, 77] width 111 height 21
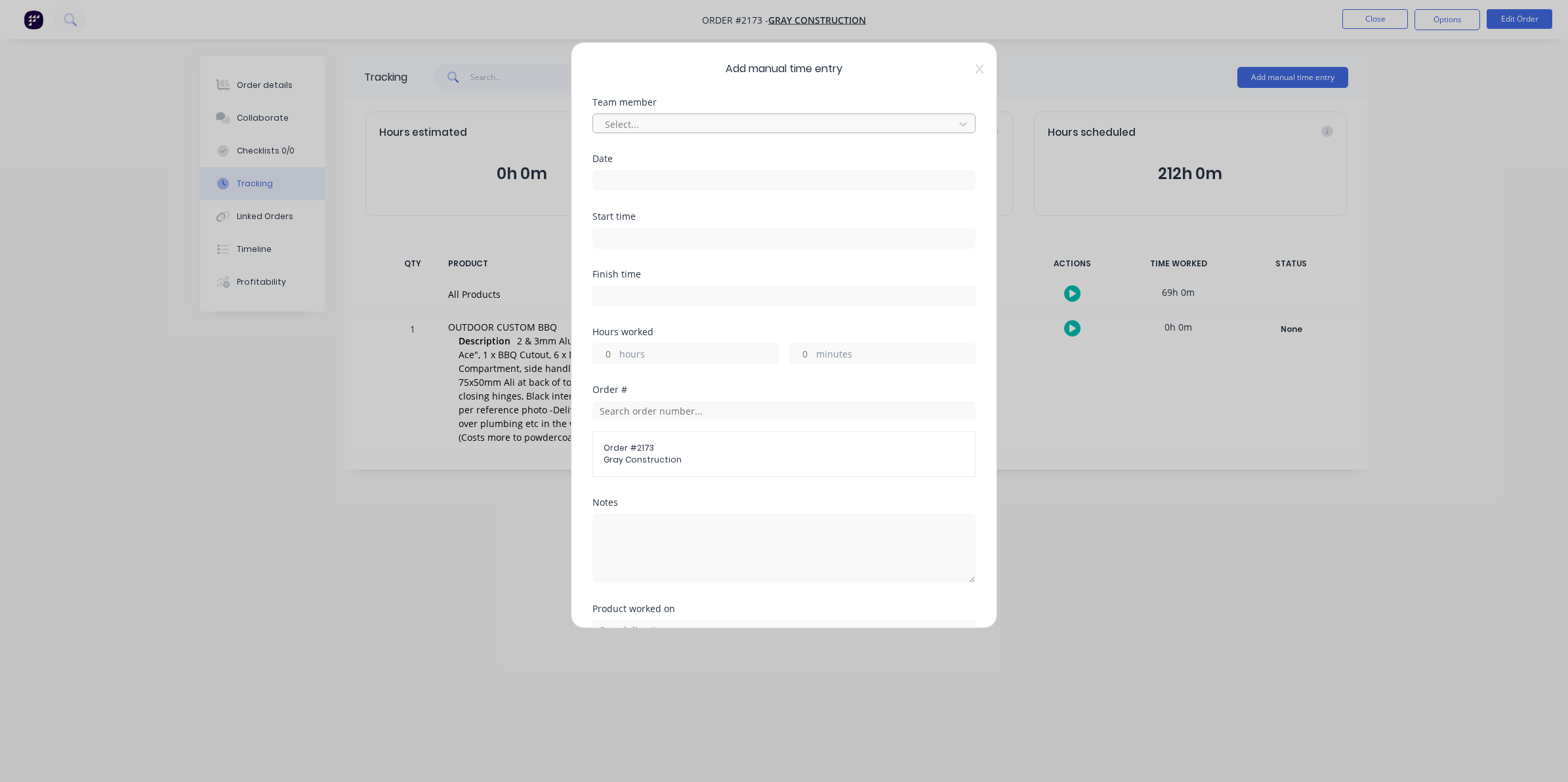
click at [621, 122] on div at bounding box center [775, 124] width 344 height 16
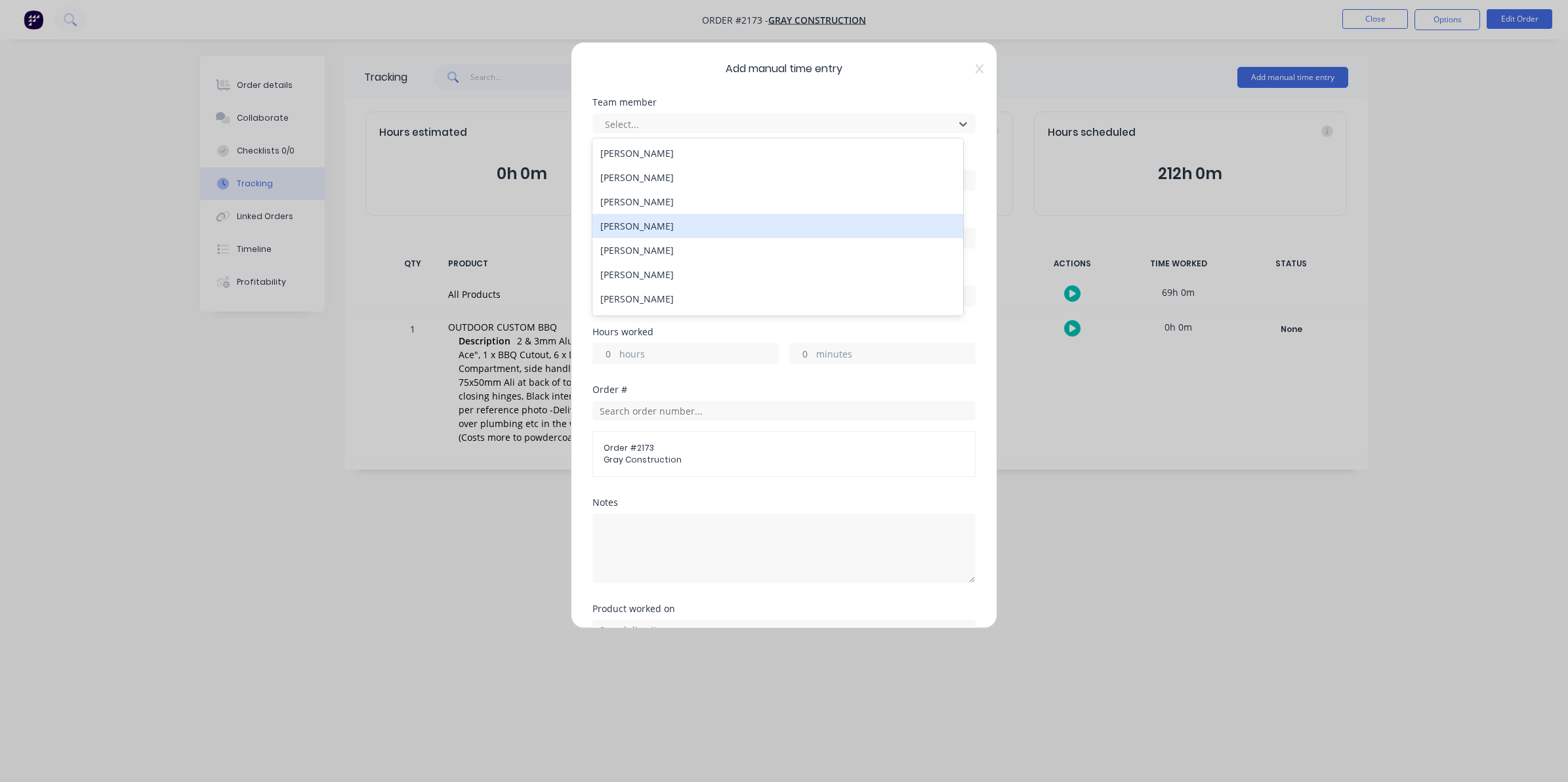
click at [624, 224] on div "[PERSON_NAME]" at bounding box center [777, 226] width 370 height 25
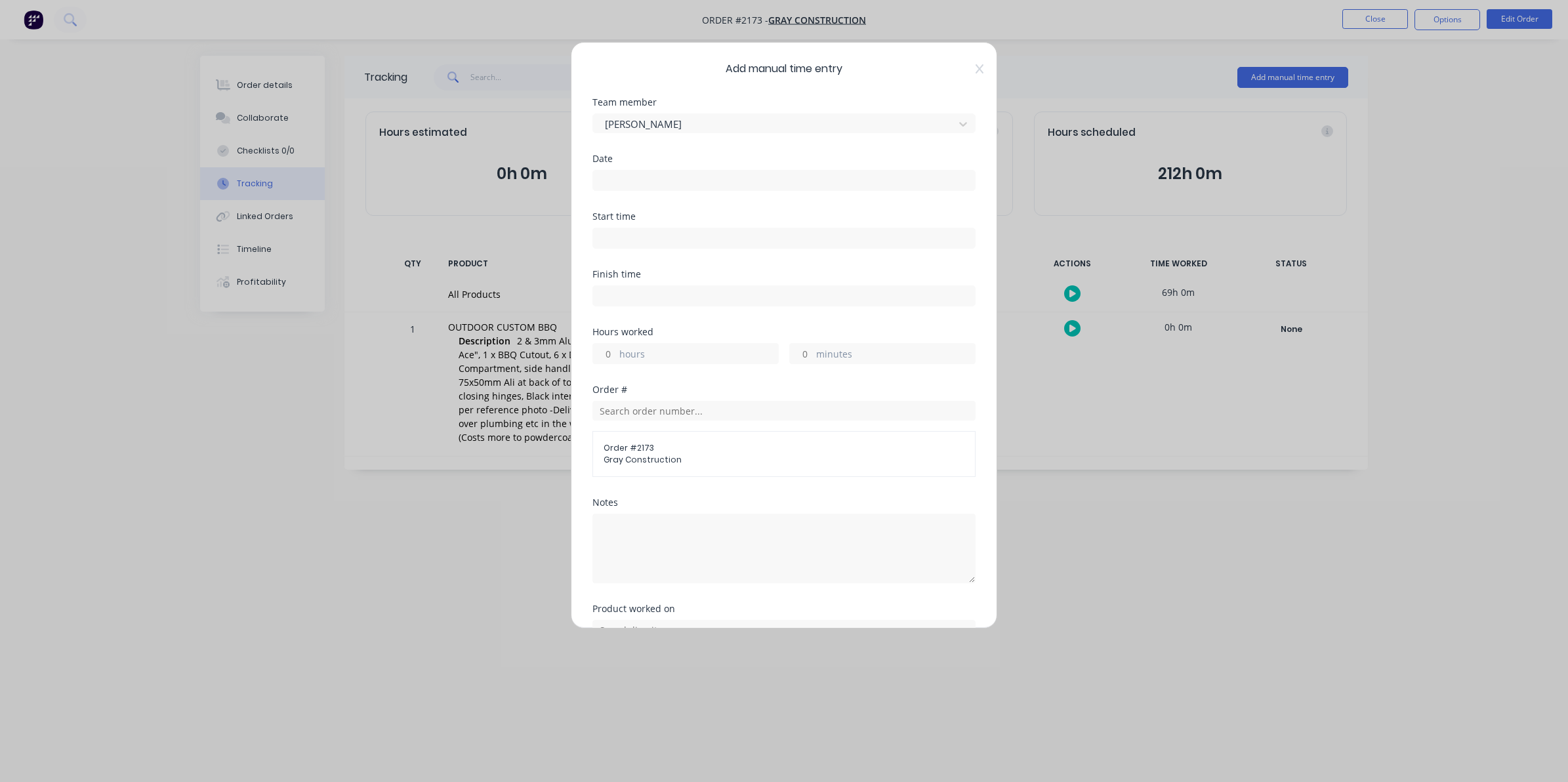
click at [605, 181] on input at bounding box center [784, 181] width 382 height 20
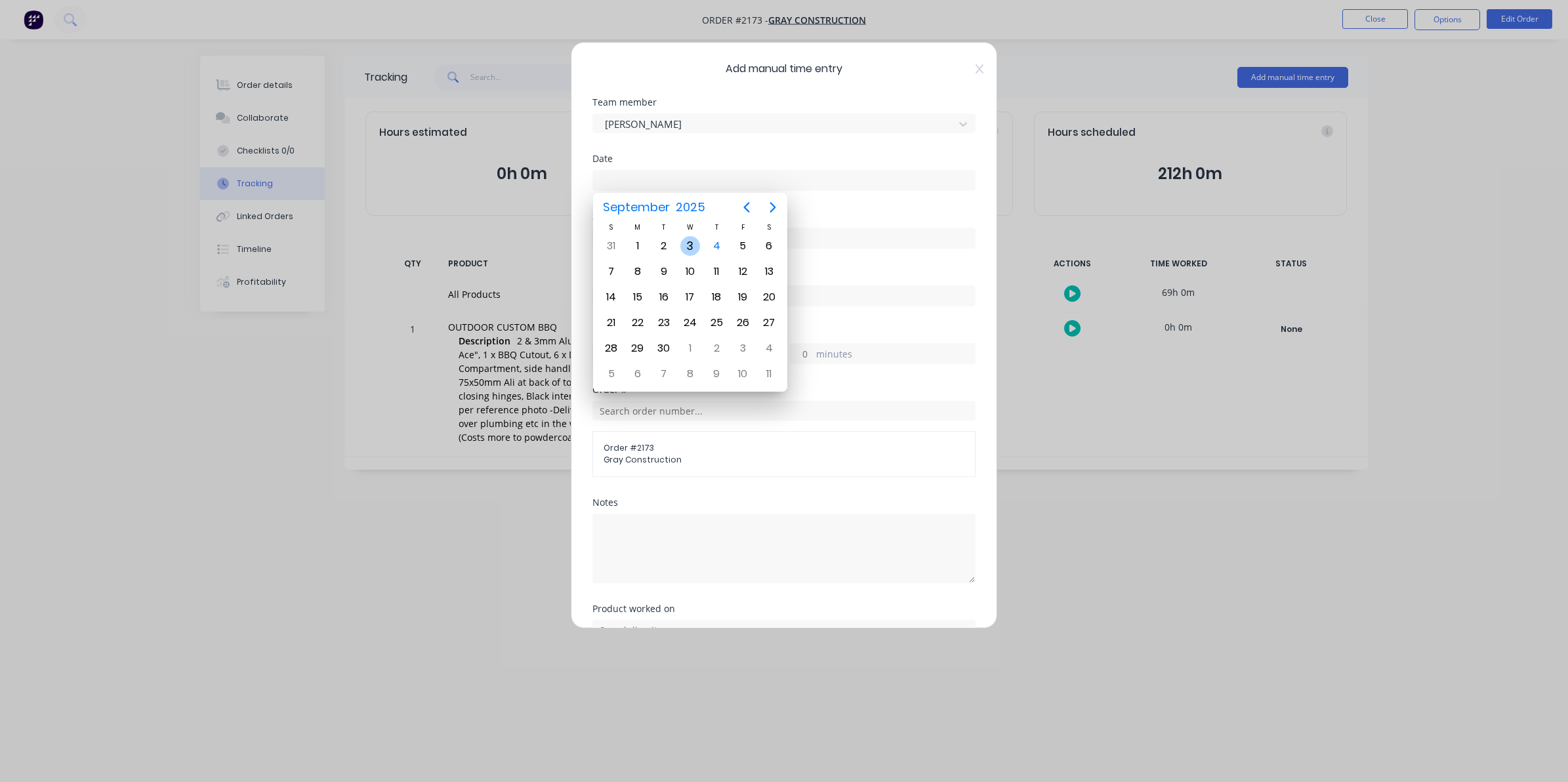
click at [686, 243] on div "3" at bounding box center [690, 246] width 20 height 20
type input "[DATE]"
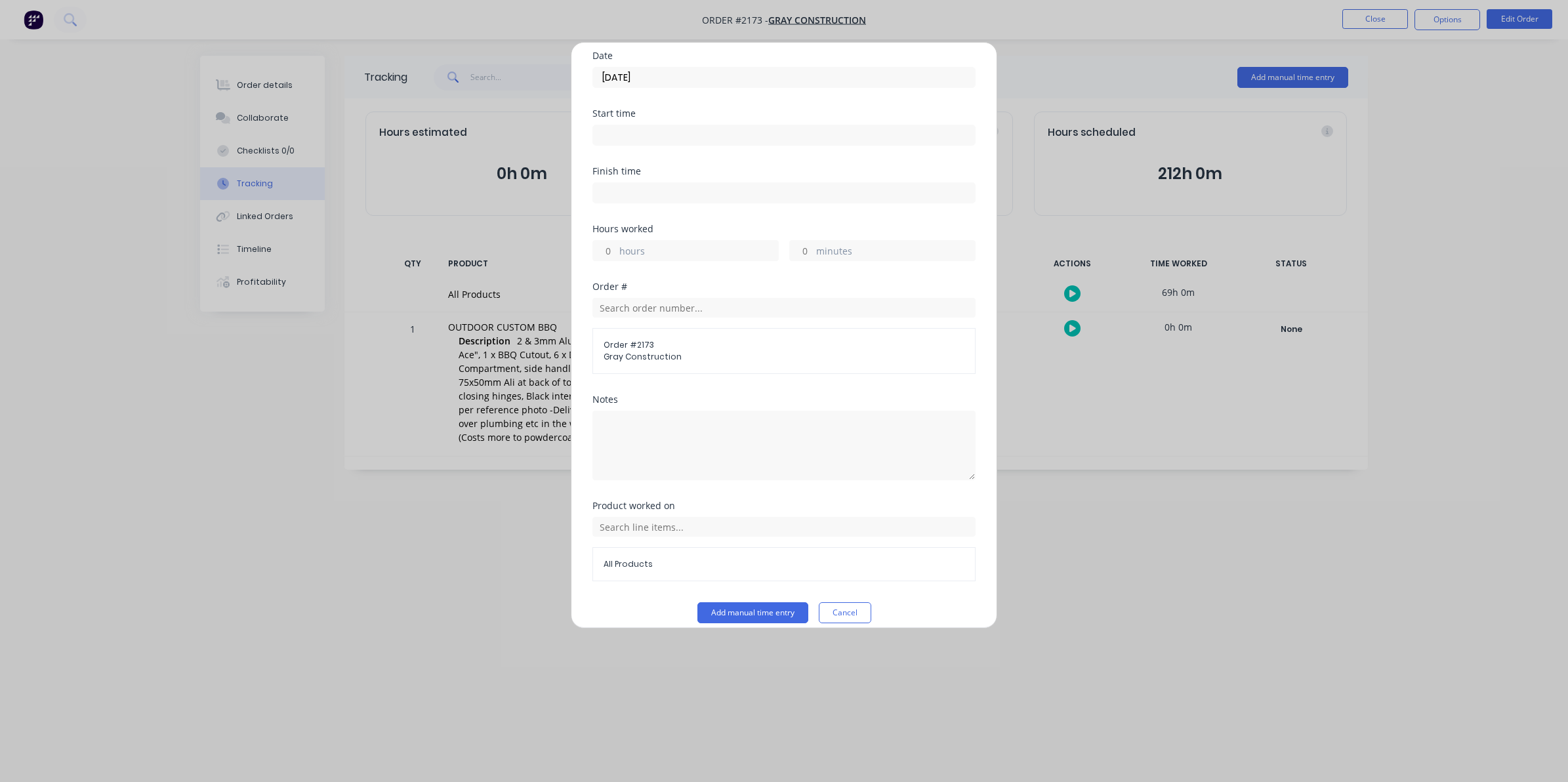
scroll to position [119, 0]
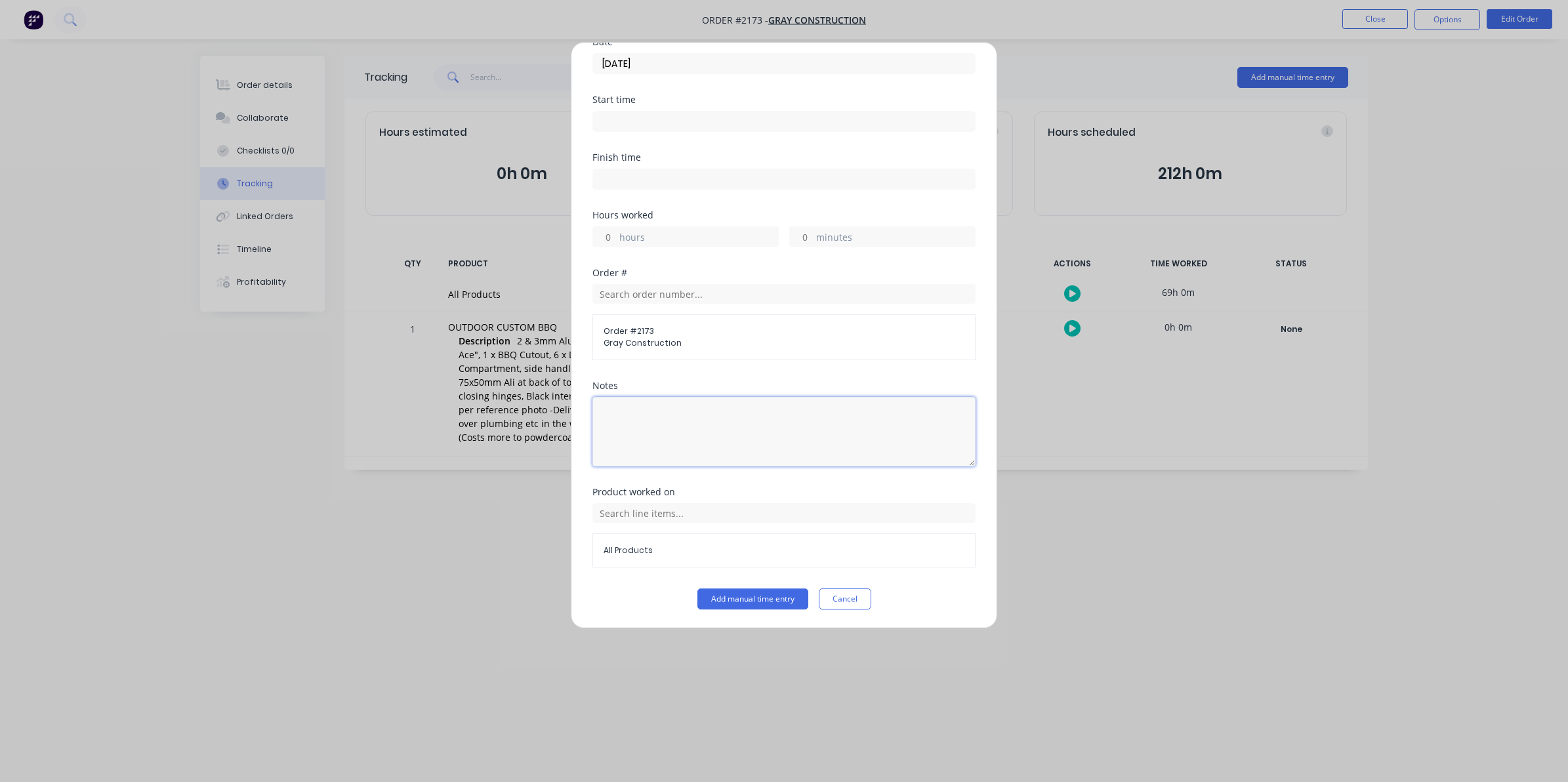
click at [614, 412] on textarea at bounding box center [784, 431] width 383 height 70
click at [608, 233] on input "hours" at bounding box center [605, 237] width 23 height 20
click at [799, 232] on input "minutes" at bounding box center [802, 237] width 23 height 20
type input "30"
click at [749, 599] on button "Add manual time entry" at bounding box center [752, 599] width 111 height 21
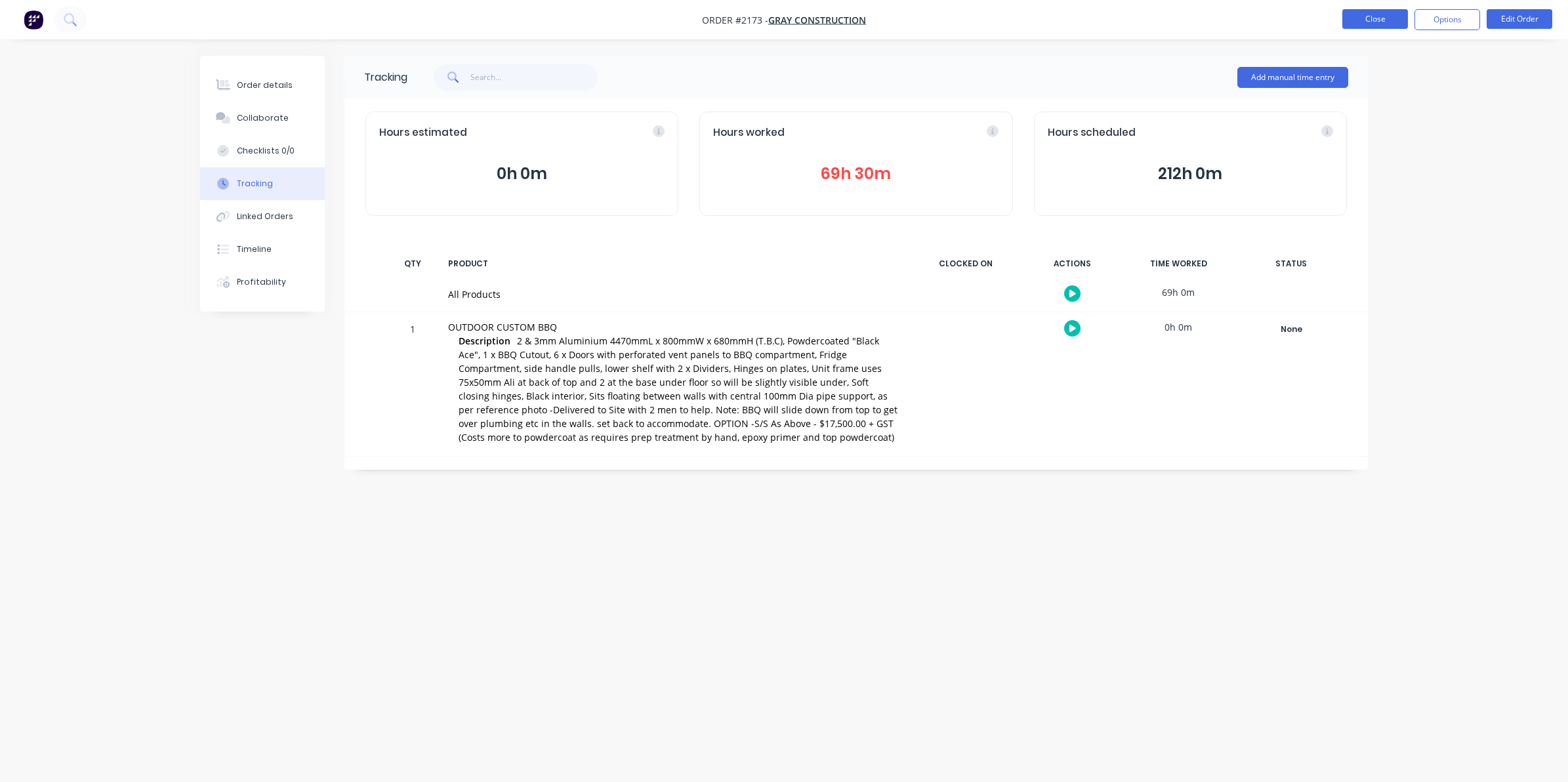
click at [1365, 21] on button "Close" at bounding box center [1375, 19] width 66 height 20
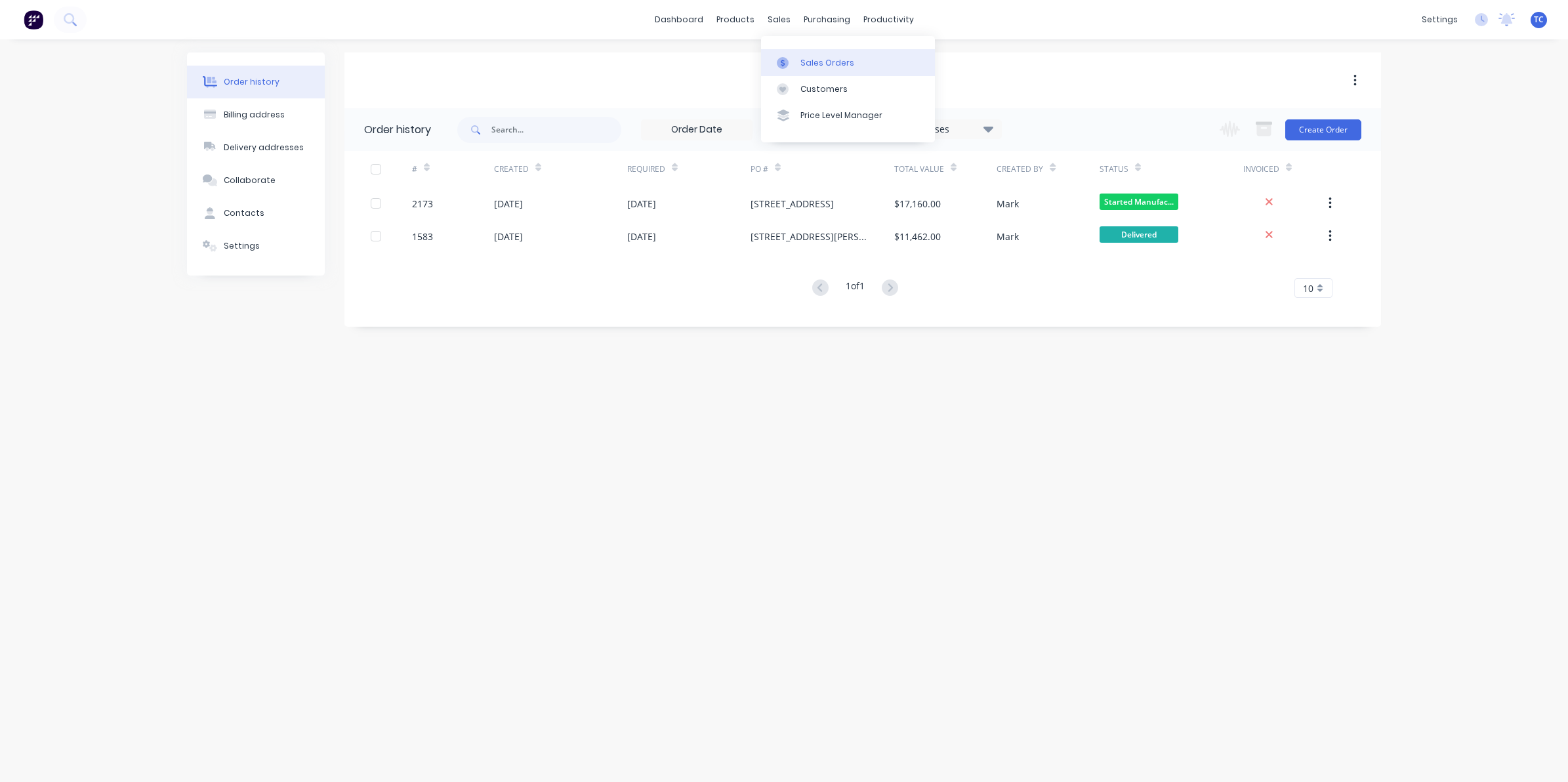
click at [817, 59] on div "Sales Orders" at bounding box center [826, 62] width 53 height 12
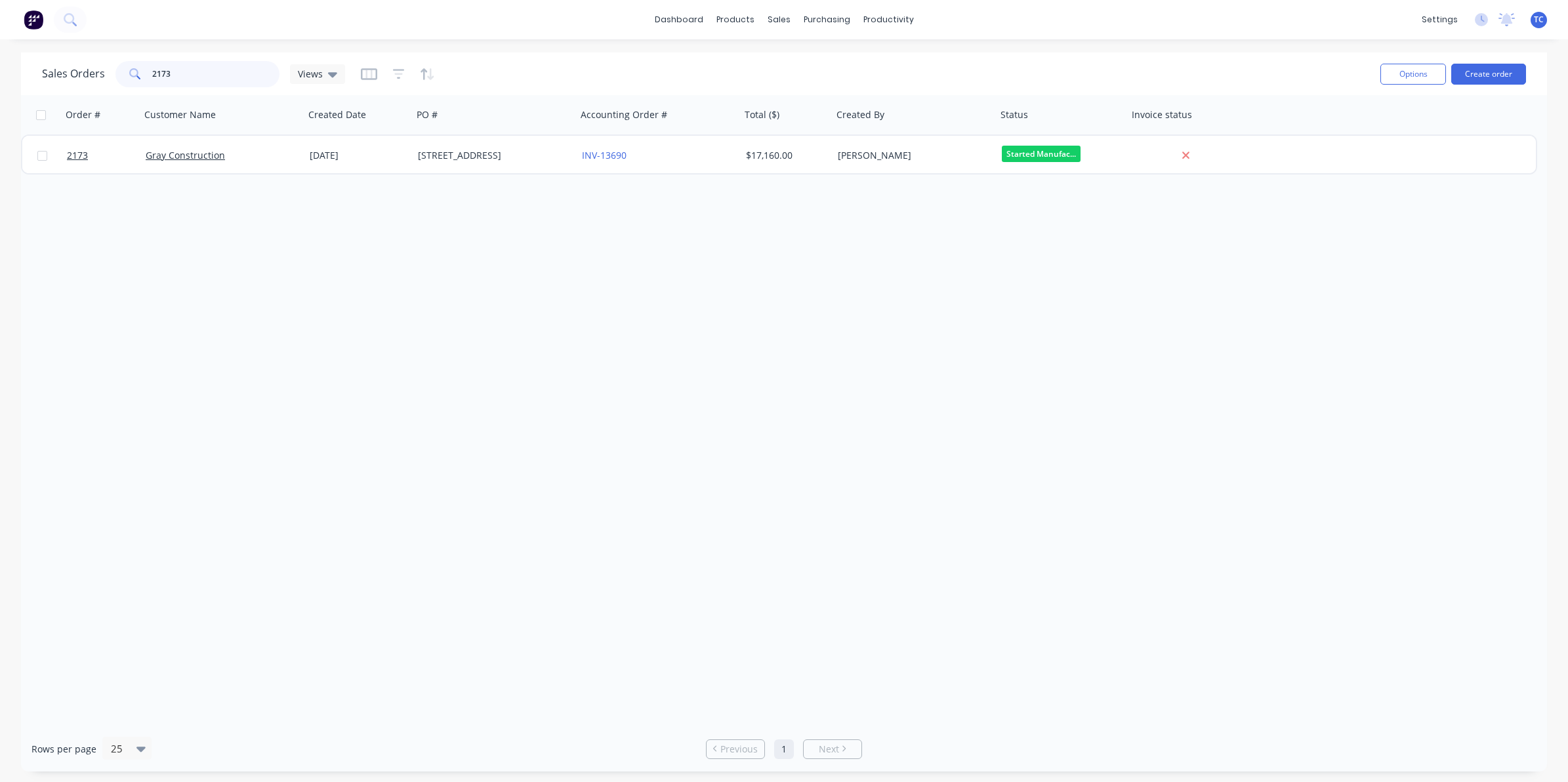
drag, startPoint x: 172, startPoint y: 72, endPoint x: 149, endPoint y: 69, distance: 23.2
click at [149, 69] on div "2173" at bounding box center [198, 74] width 164 height 26
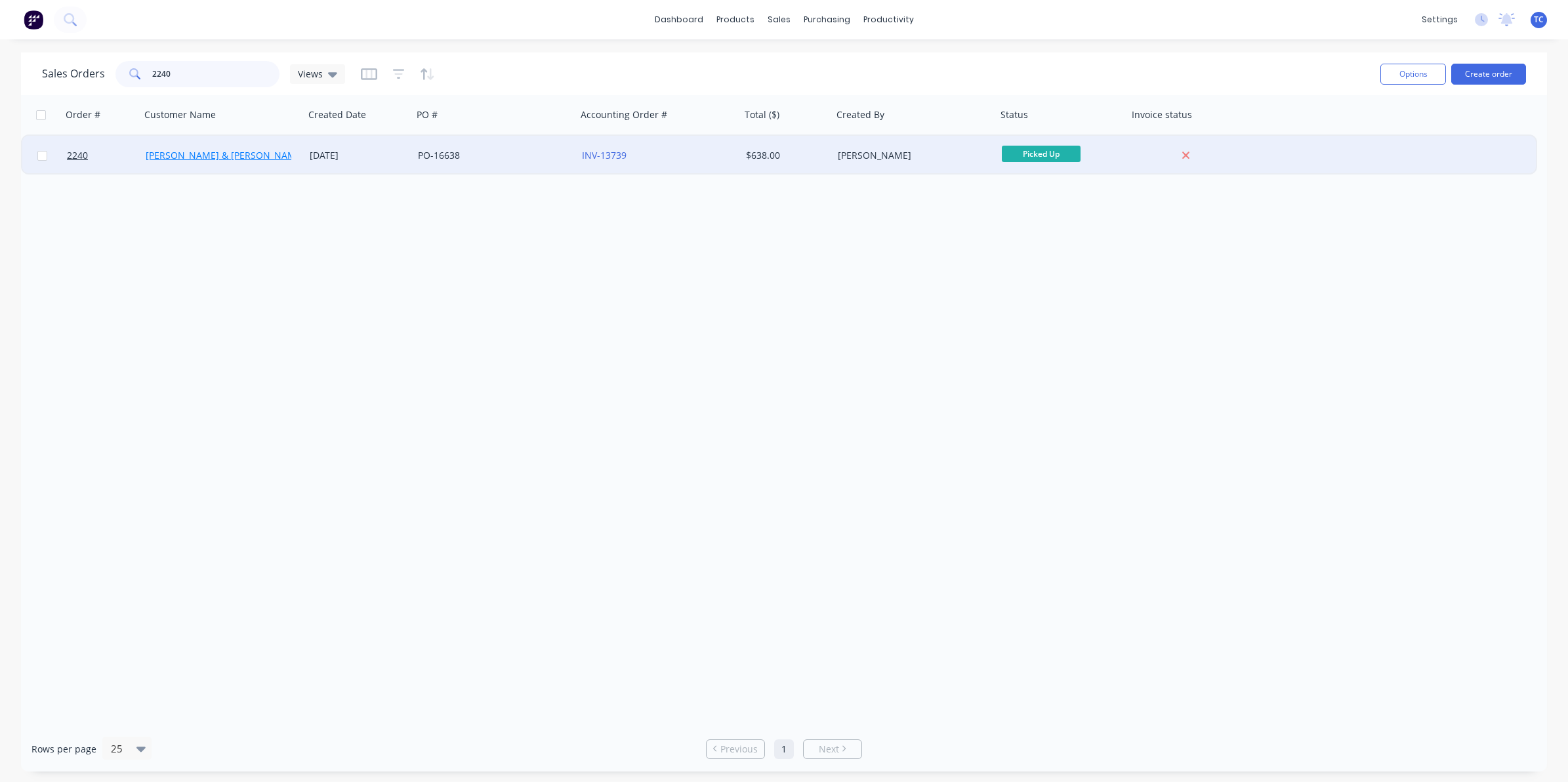
type input "2240"
click at [210, 156] on link "[PERSON_NAME] & [PERSON_NAME] Electrical" at bounding box center [246, 154] width 201 height 12
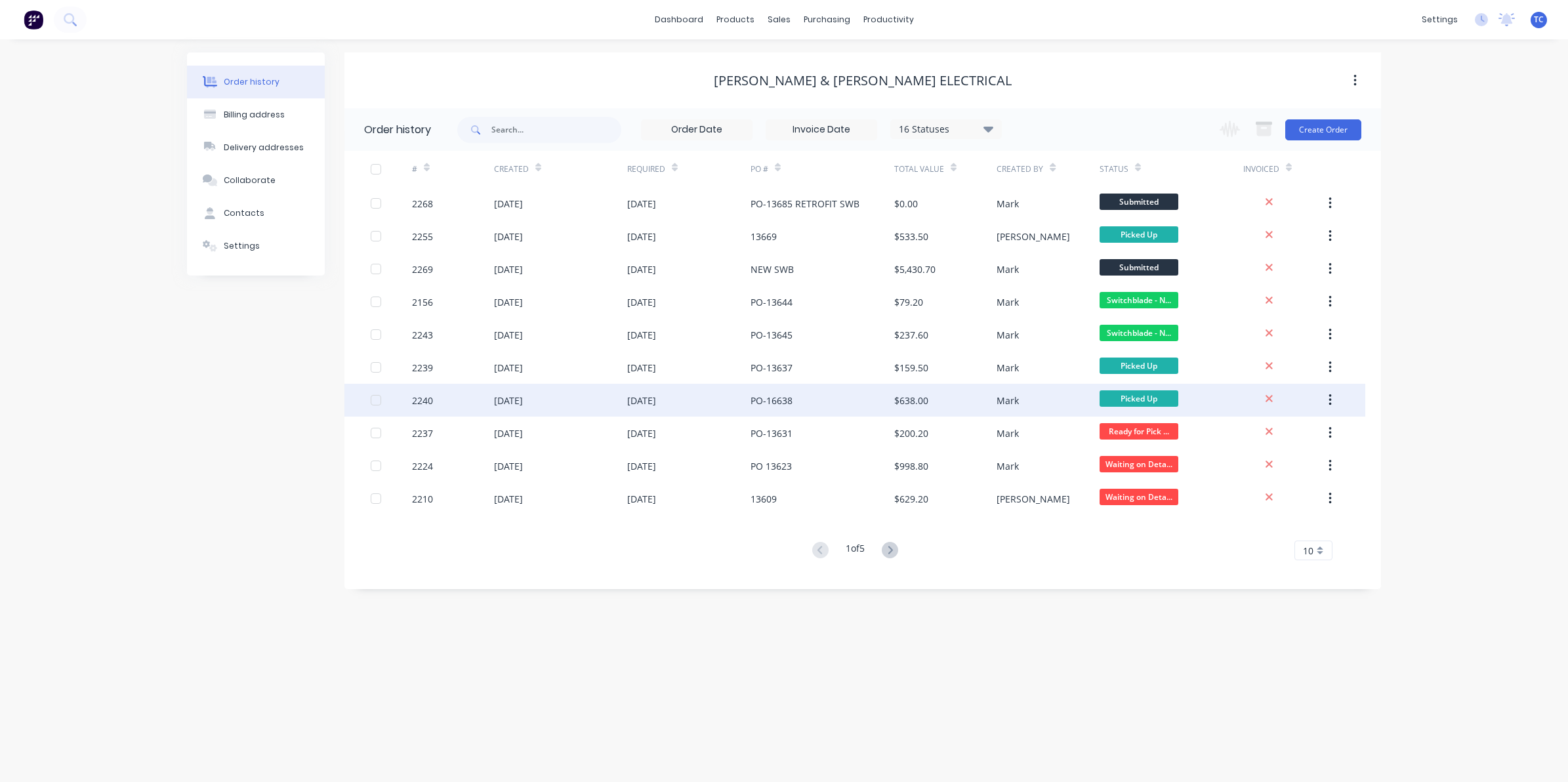
click at [523, 398] on div "[DATE]" at bounding box center [508, 400] width 29 height 14
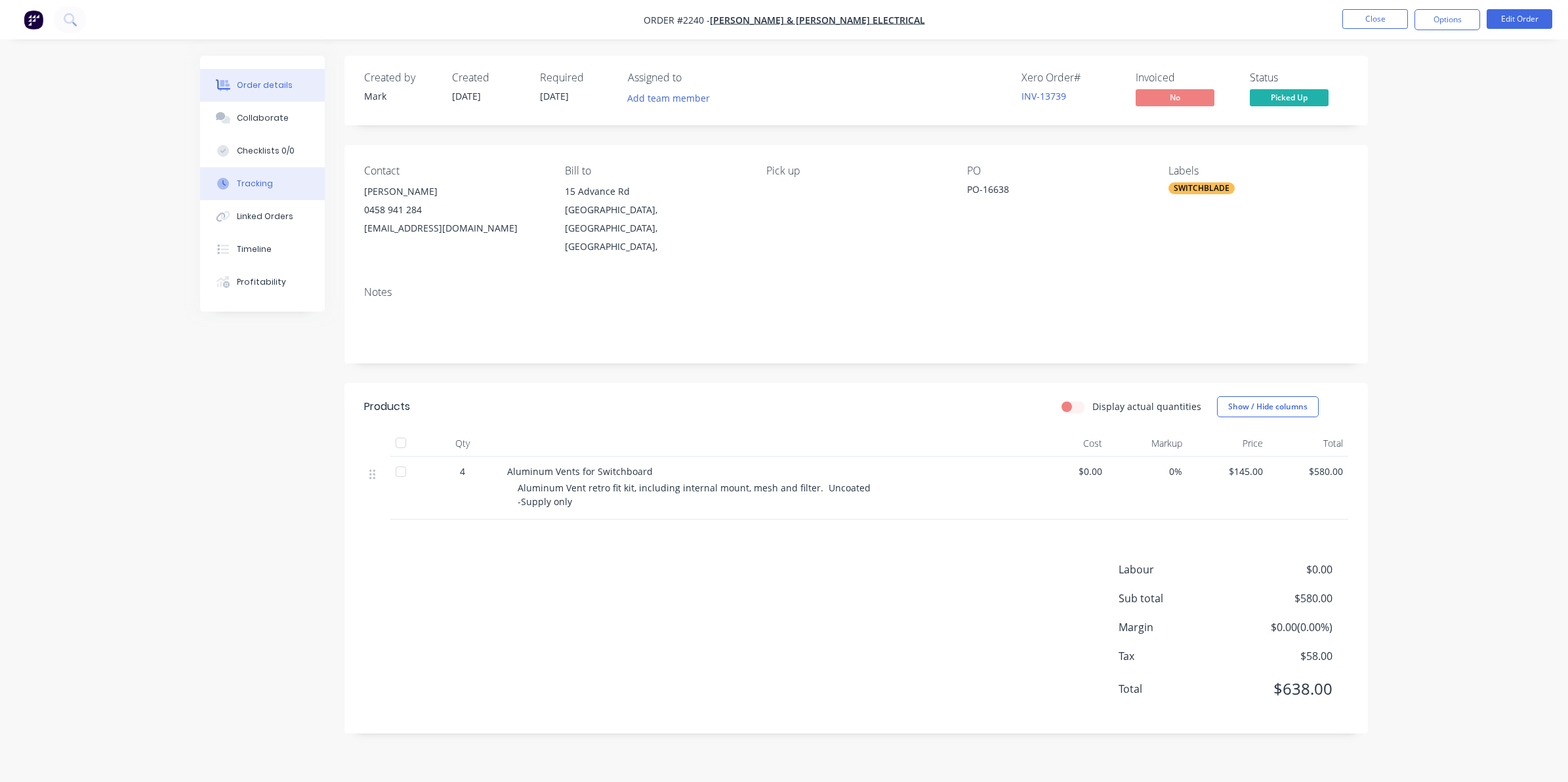
click at [256, 184] on div "Tracking" at bounding box center [255, 183] width 36 height 12
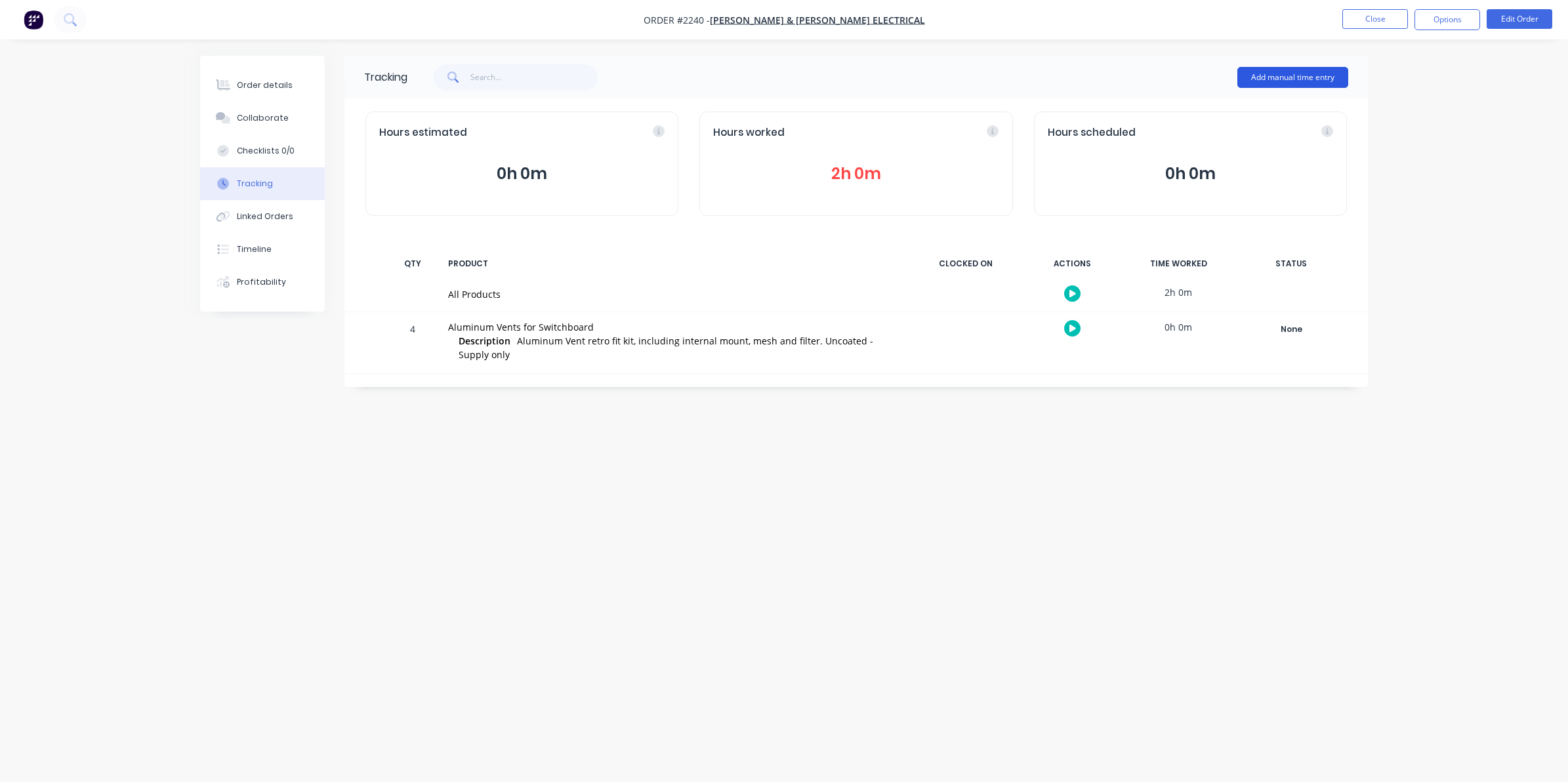
click at [1296, 73] on button "Add manual time entry" at bounding box center [1292, 77] width 111 height 21
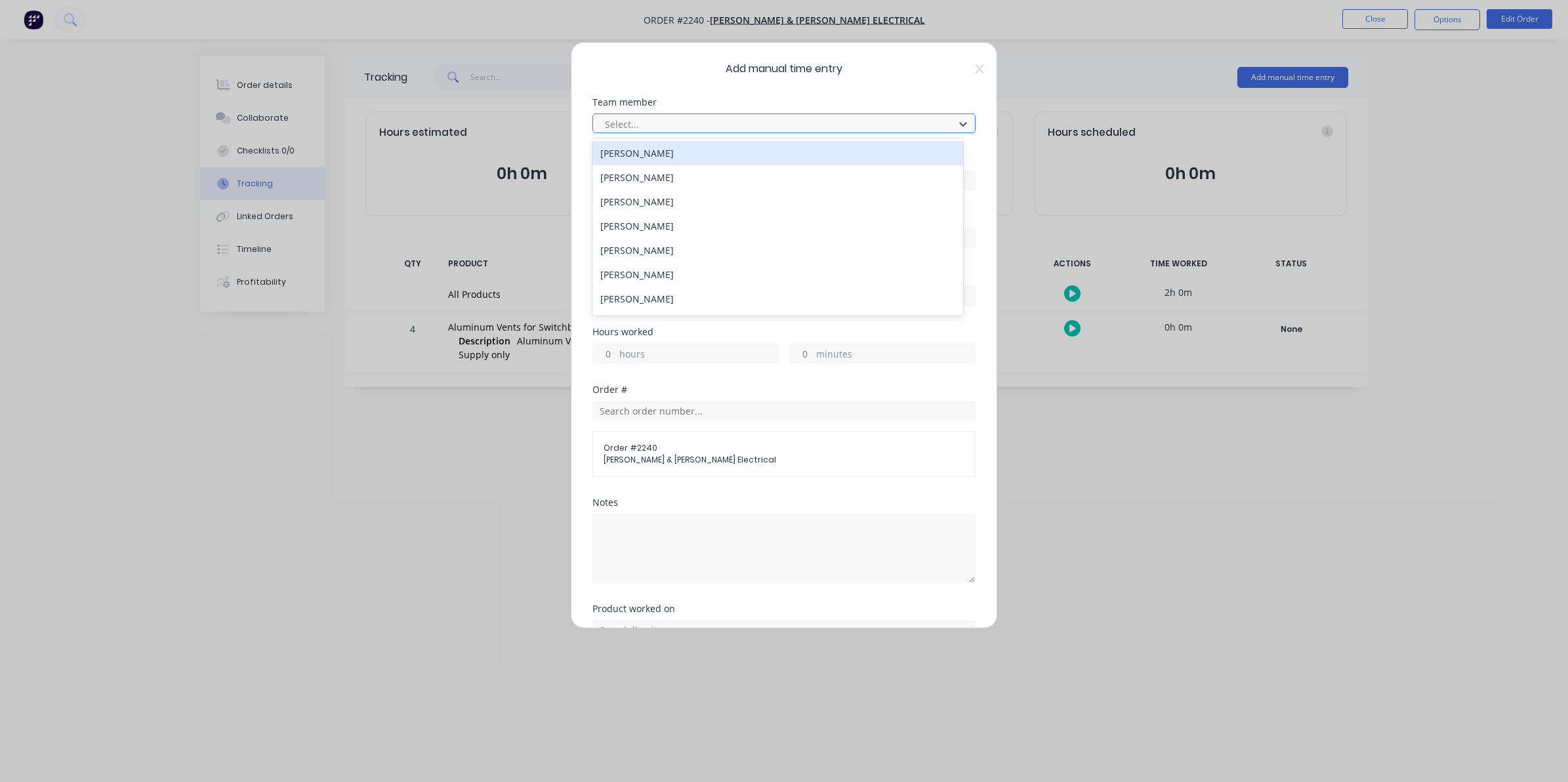
click at [627, 123] on div at bounding box center [775, 124] width 344 height 16
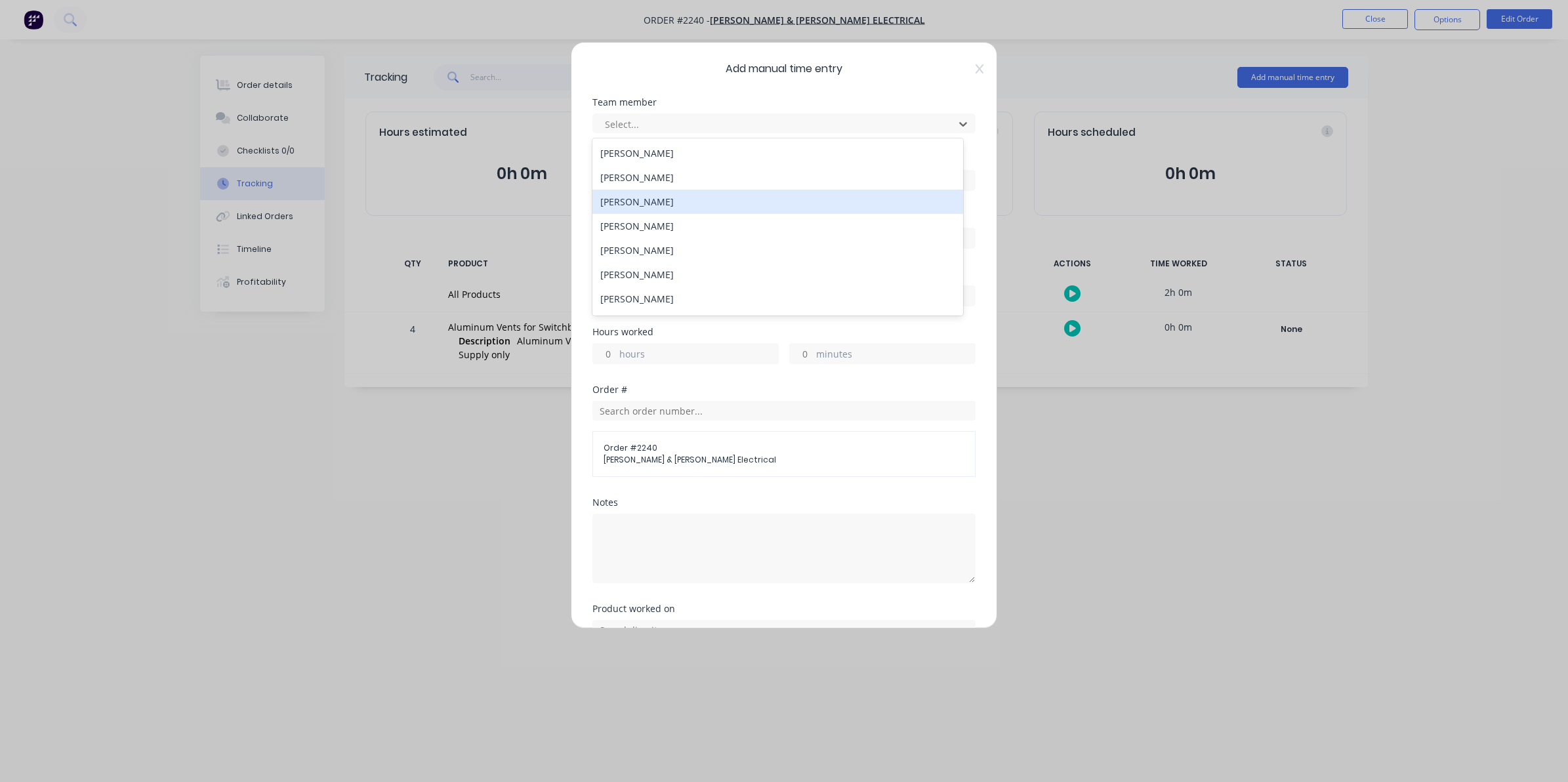
click at [628, 200] on div "[PERSON_NAME]" at bounding box center [777, 202] width 370 height 25
click at [628, 185] on input at bounding box center [784, 181] width 382 height 20
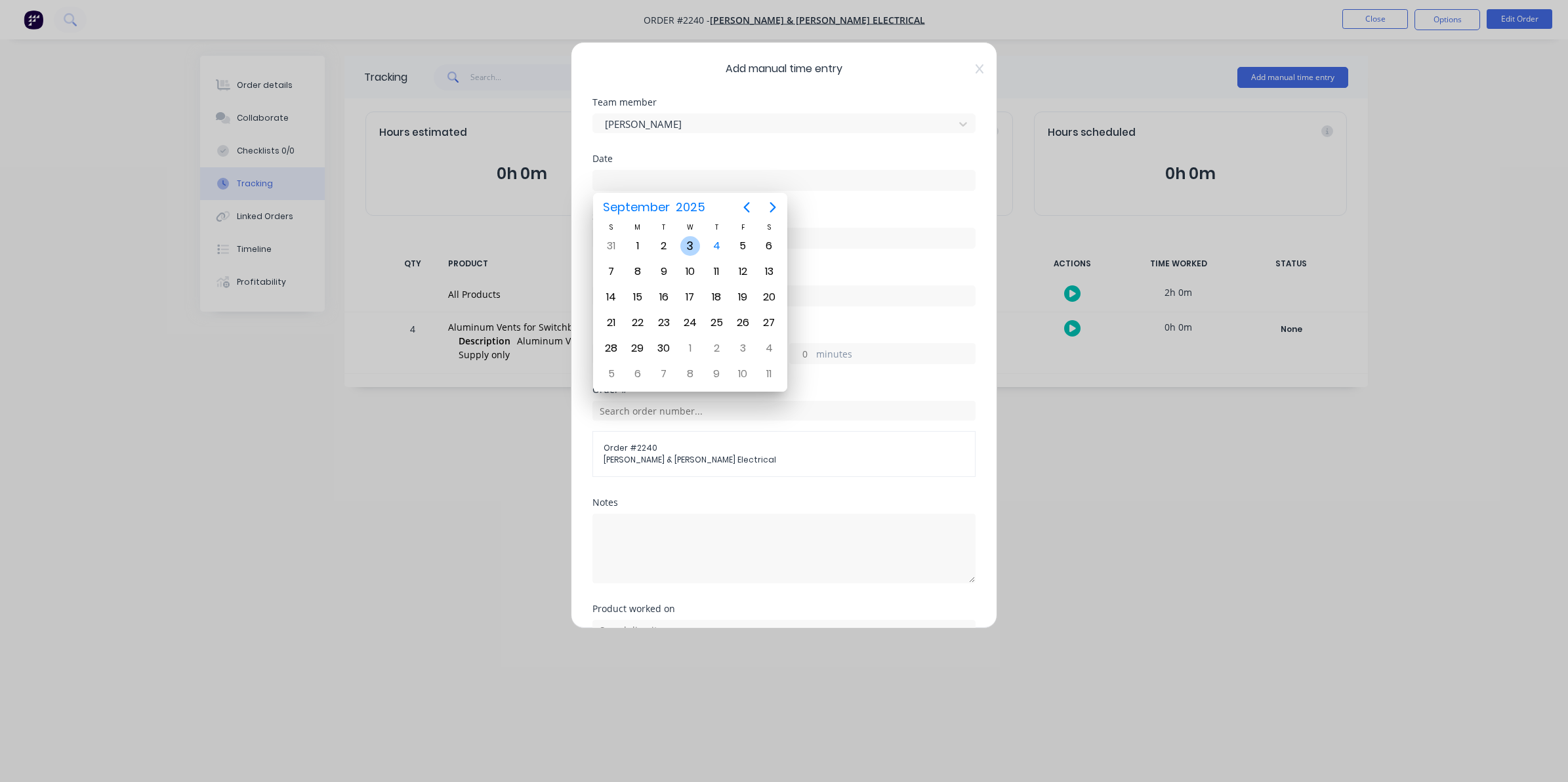
click at [689, 244] on div "3" at bounding box center [690, 246] width 20 height 20
type input "[DATE]"
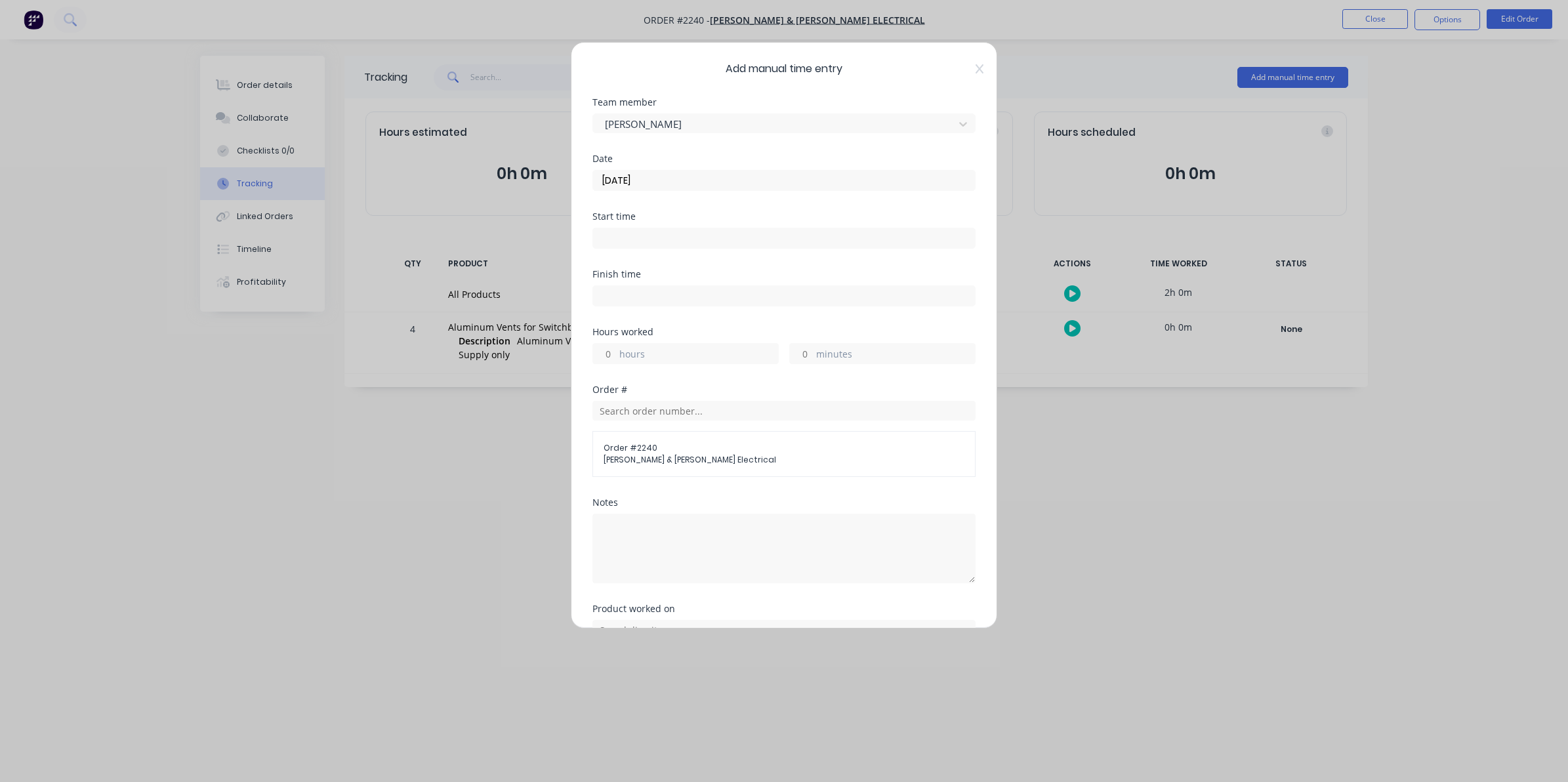
scroll to position [82, 0]
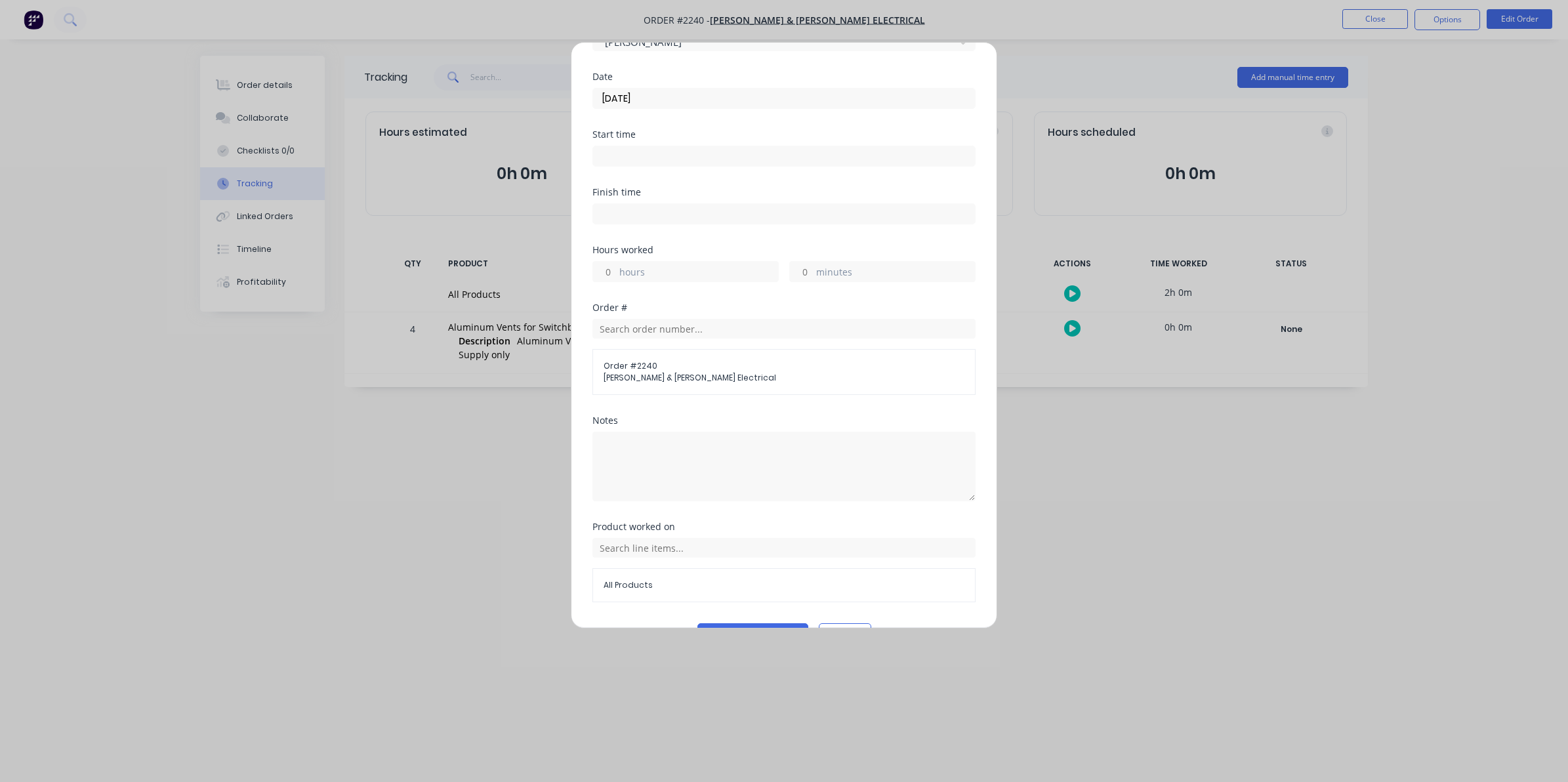
click at [610, 268] on input "hours" at bounding box center [605, 272] width 23 height 20
type input "2"
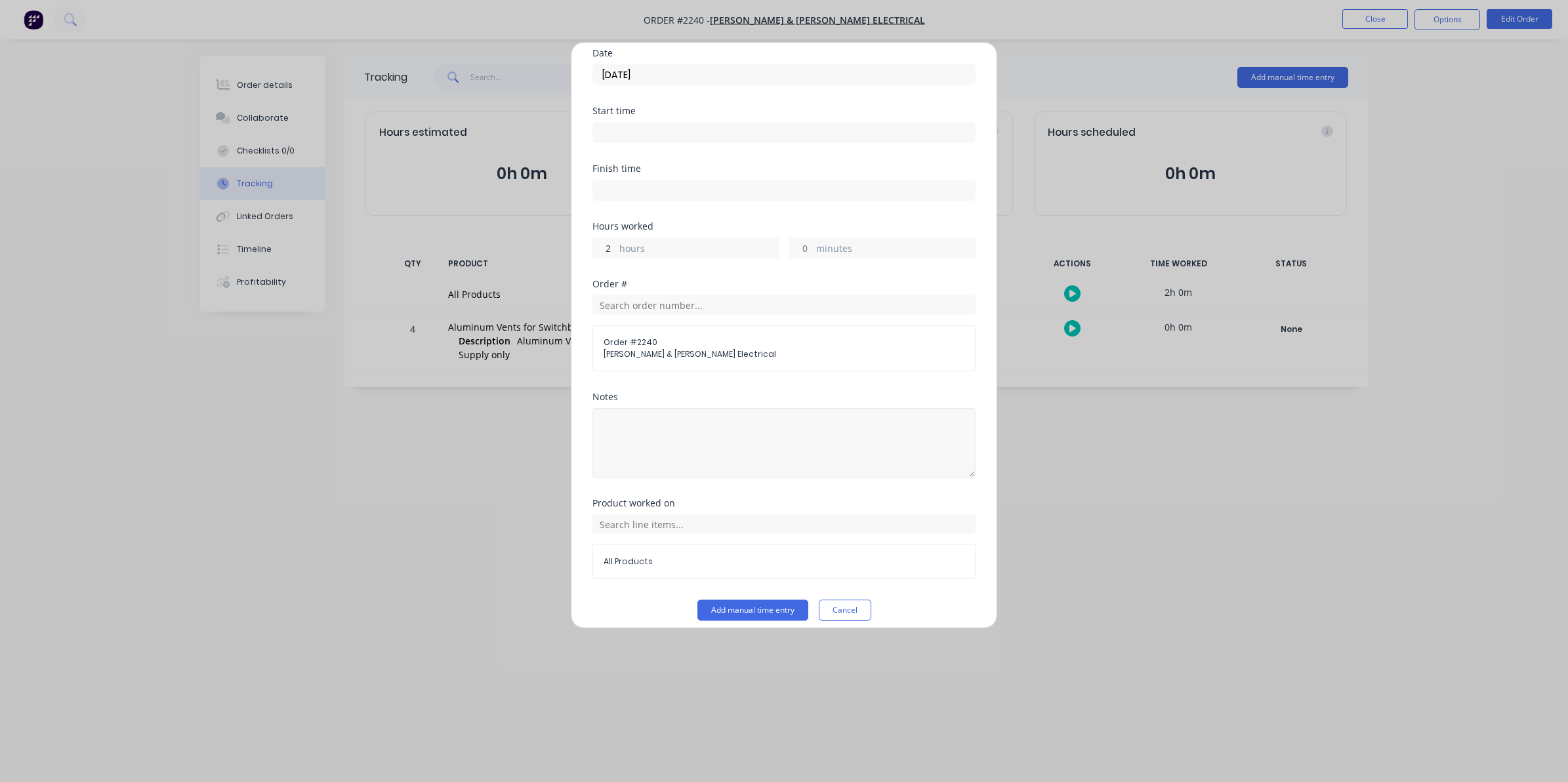
scroll to position [119, 0]
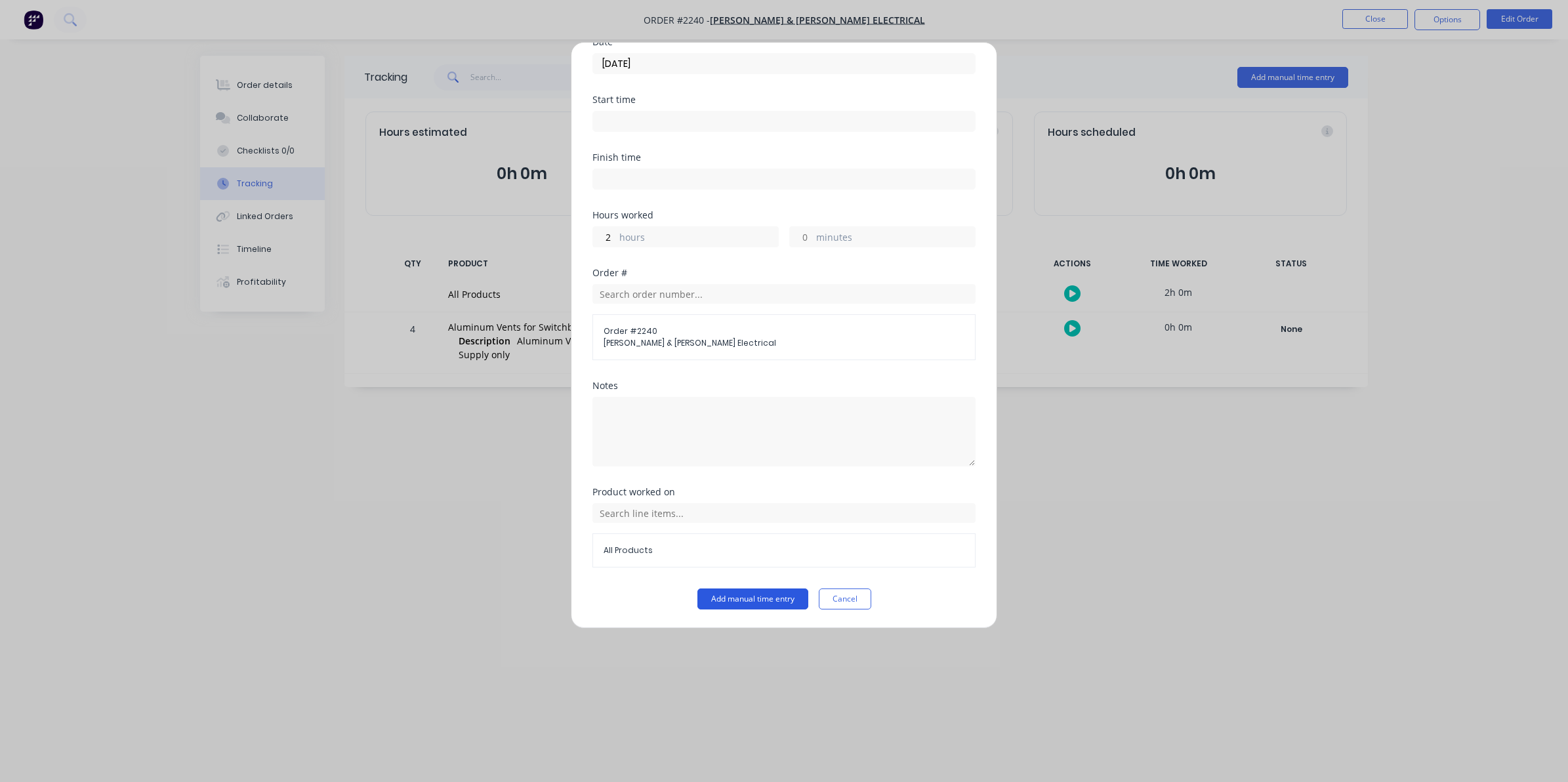
click at [742, 594] on button "Add manual time entry" at bounding box center [752, 599] width 111 height 21
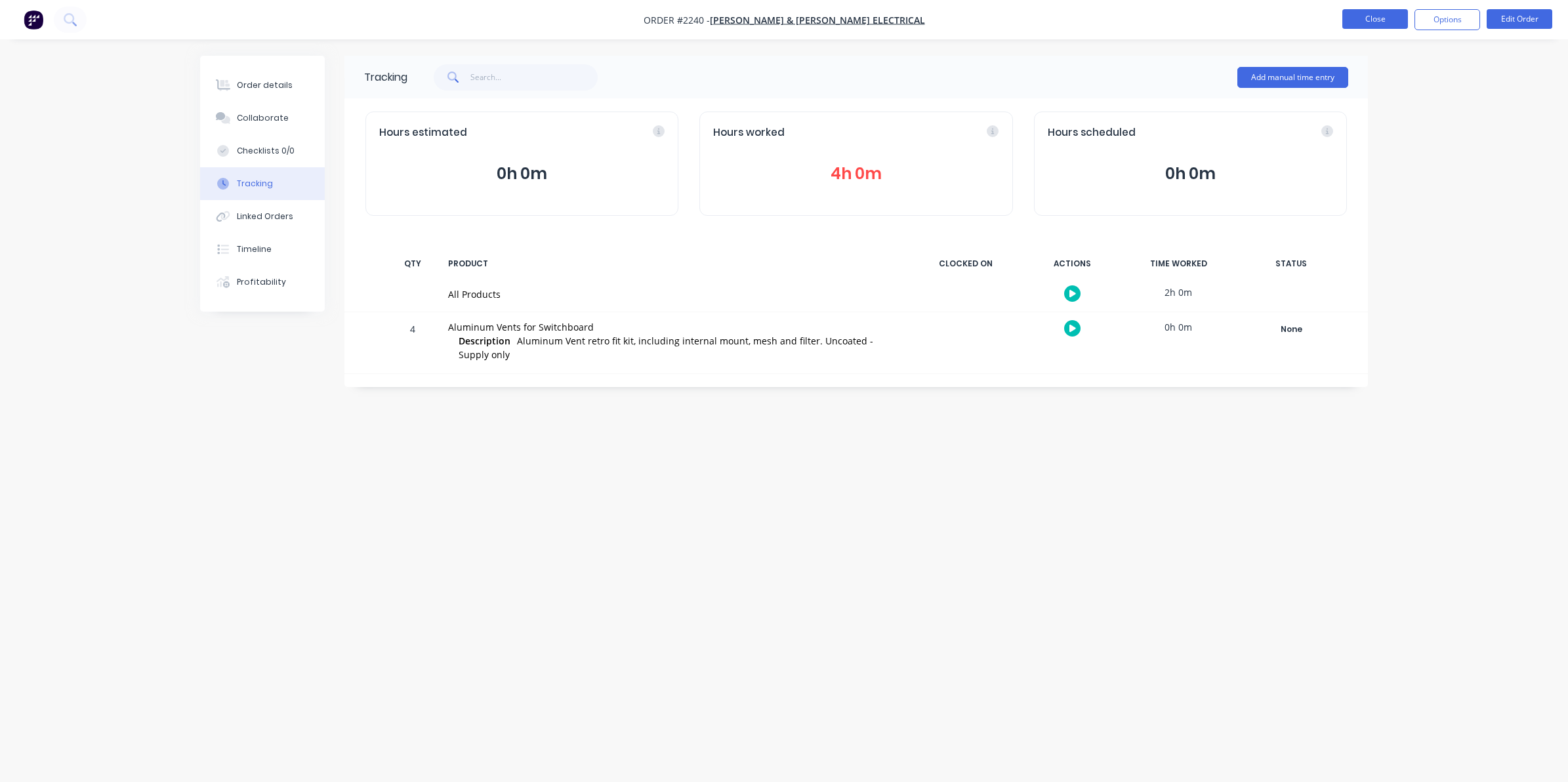
click at [1371, 17] on button "Close" at bounding box center [1375, 19] width 66 height 20
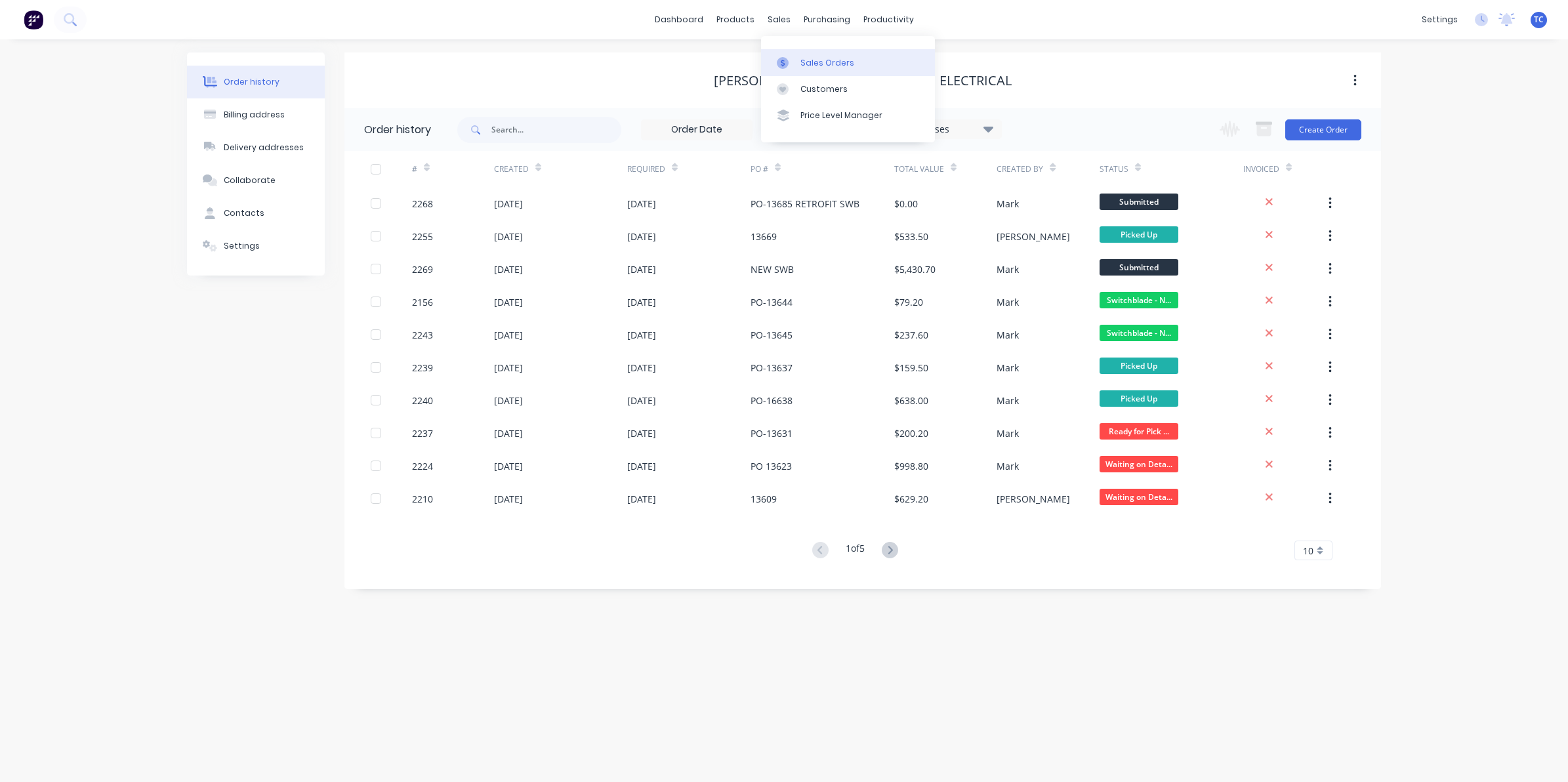
click at [818, 60] on div "Sales Orders" at bounding box center [826, 62] width 53 height 12
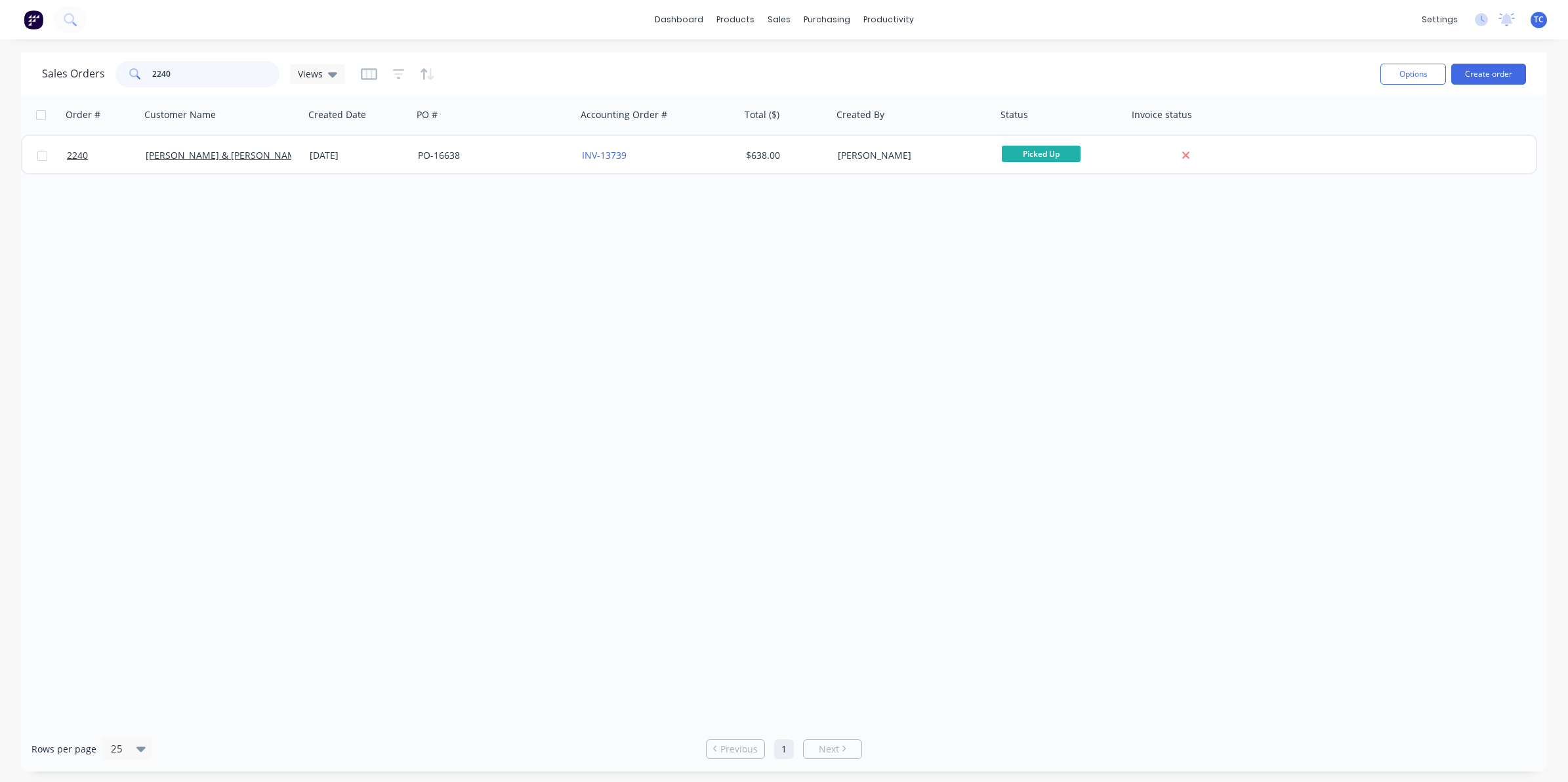
drag, startPoint x: 169, startPoint y: 74, endPoint x: 145, endPoint y: 73, distance: 24.0
click at [145, 73] on div "2240" at bounding box center [198, 74] width 164 height 26
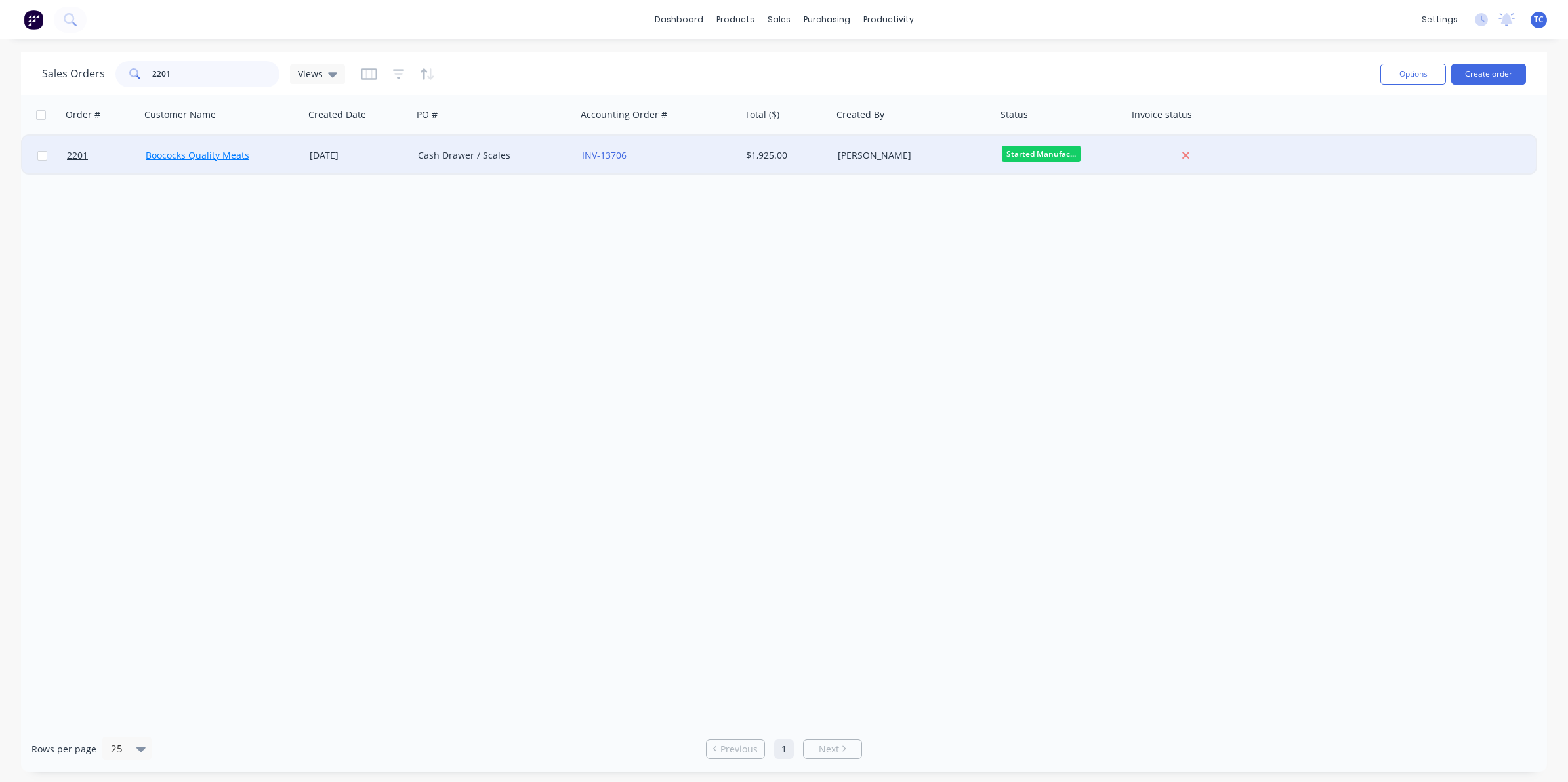
type input "2201"
click at [210, 152] on link "Boococks Quality Meats" at bounding box center [197, 154] width 103 height 12
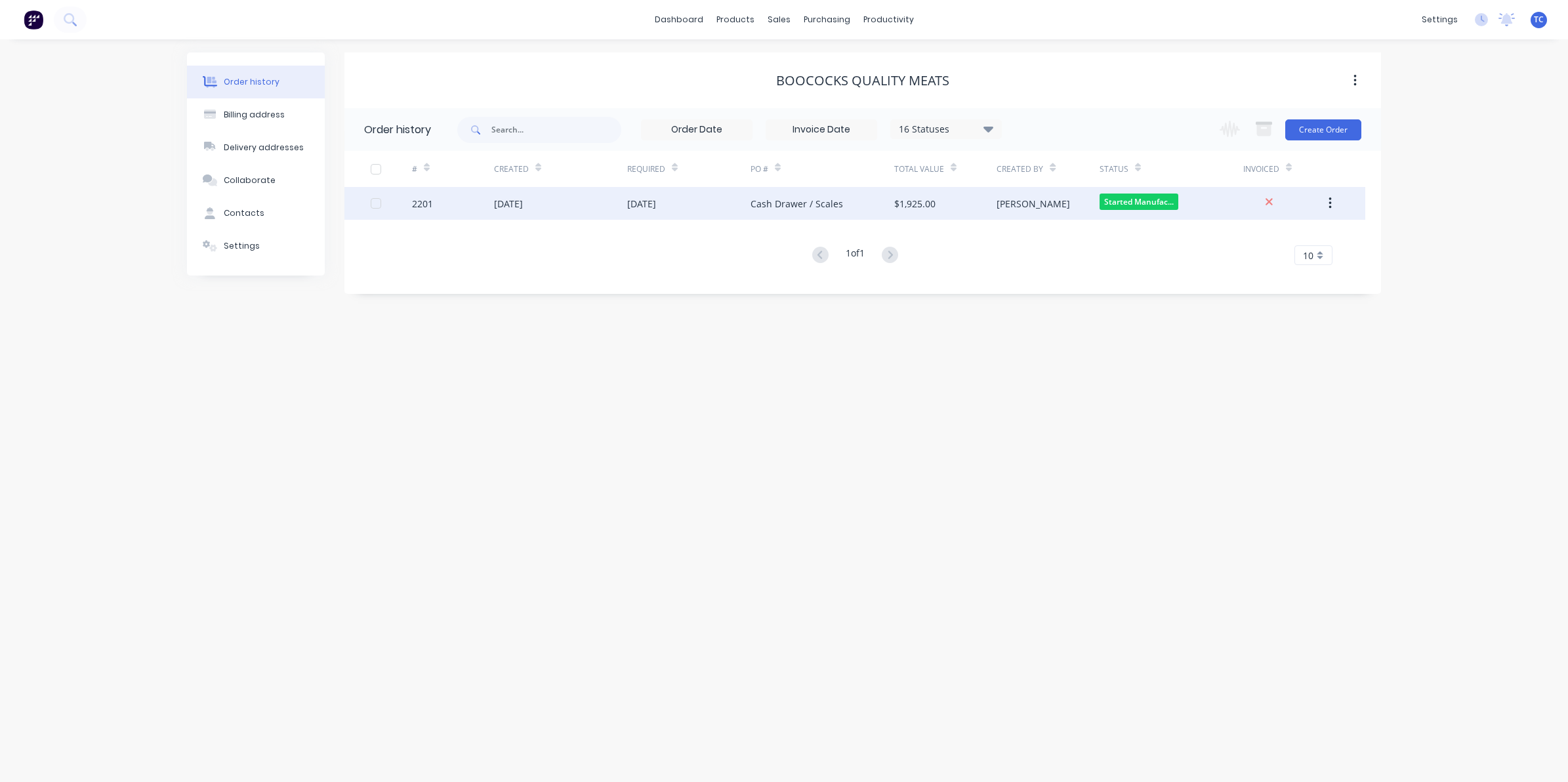
click at [520, 200] on div "[DATE]" at bounding box center [508, 204] width 29 height 14
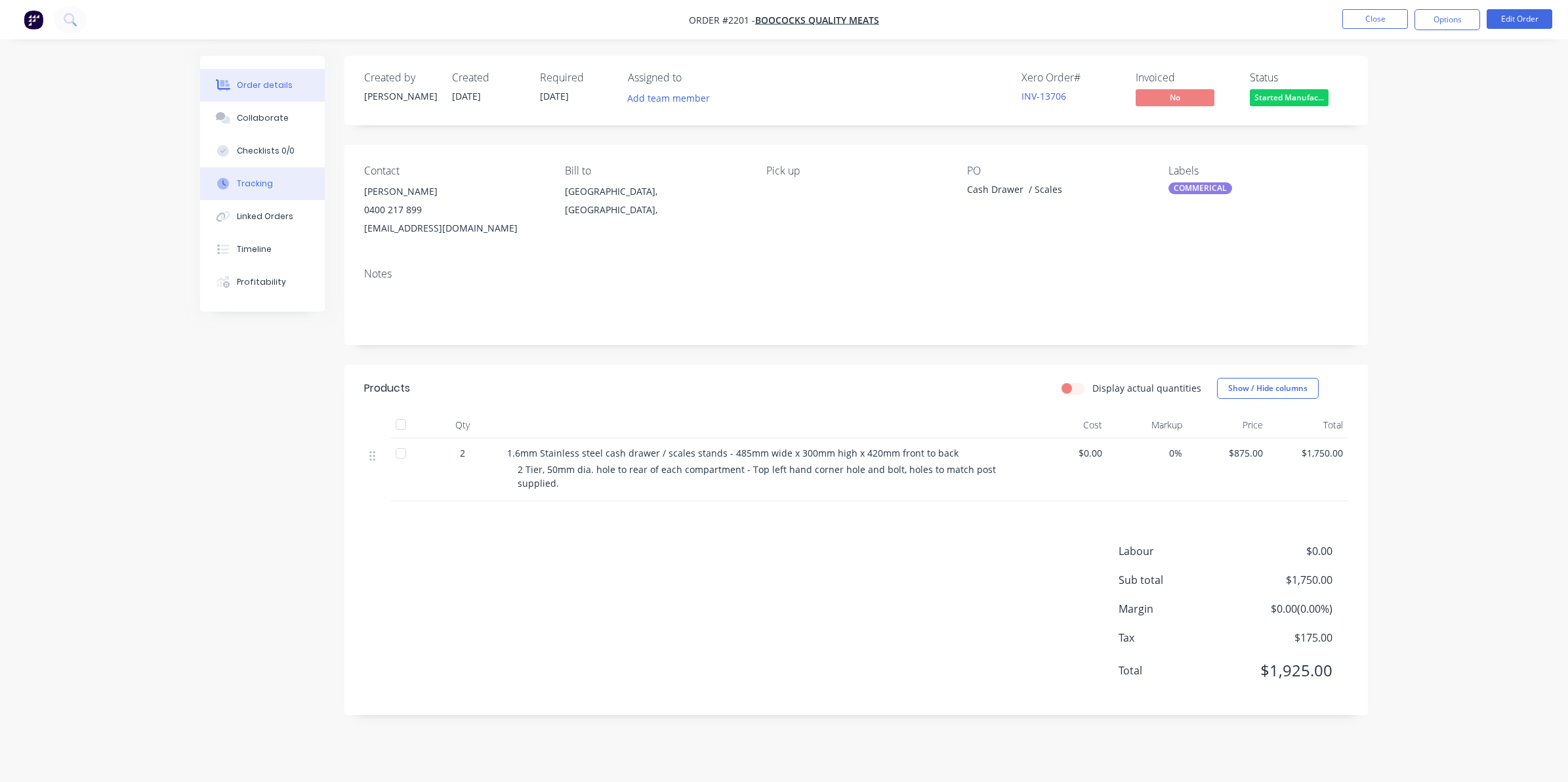
click at [260, 181] on div "Tracking" at bounding box center [255, 183] width 36 height 12
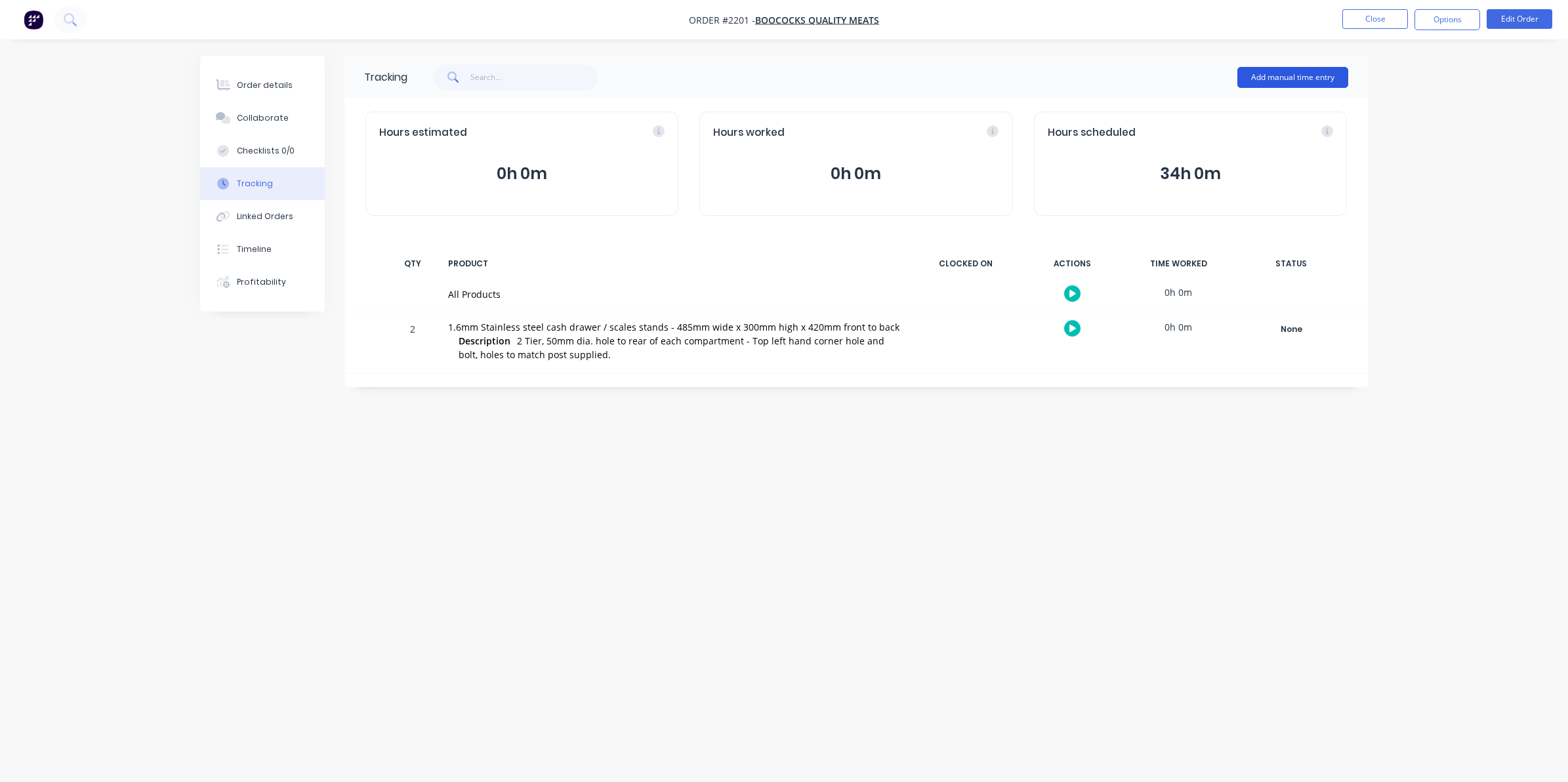
click at [1287, 76] on button "Add manual time entry" at bounding box center [1292, 77] width 111 height 21
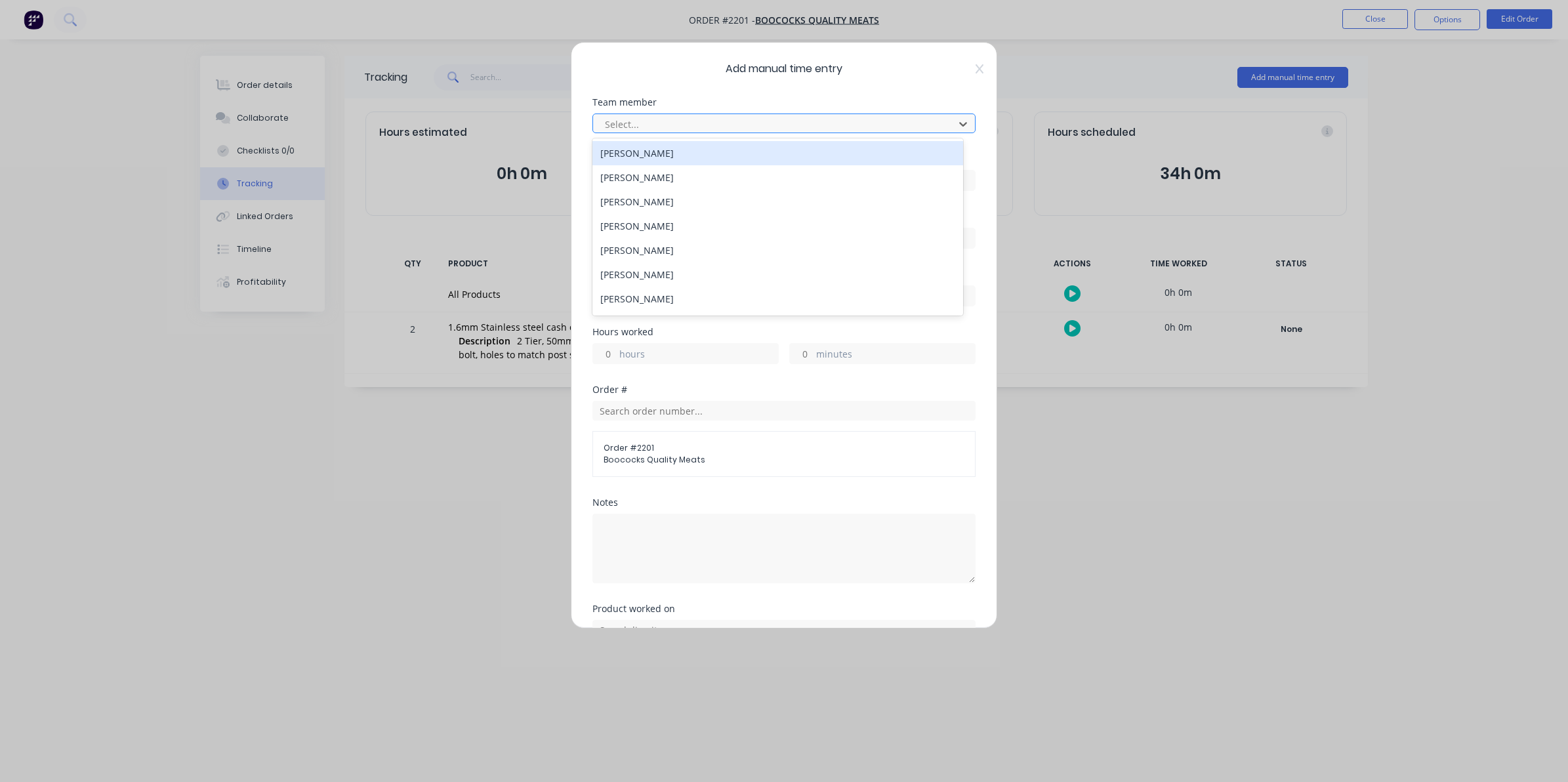
click at [620, 122] on div at bounding box center [775, 124] width 344 height 16
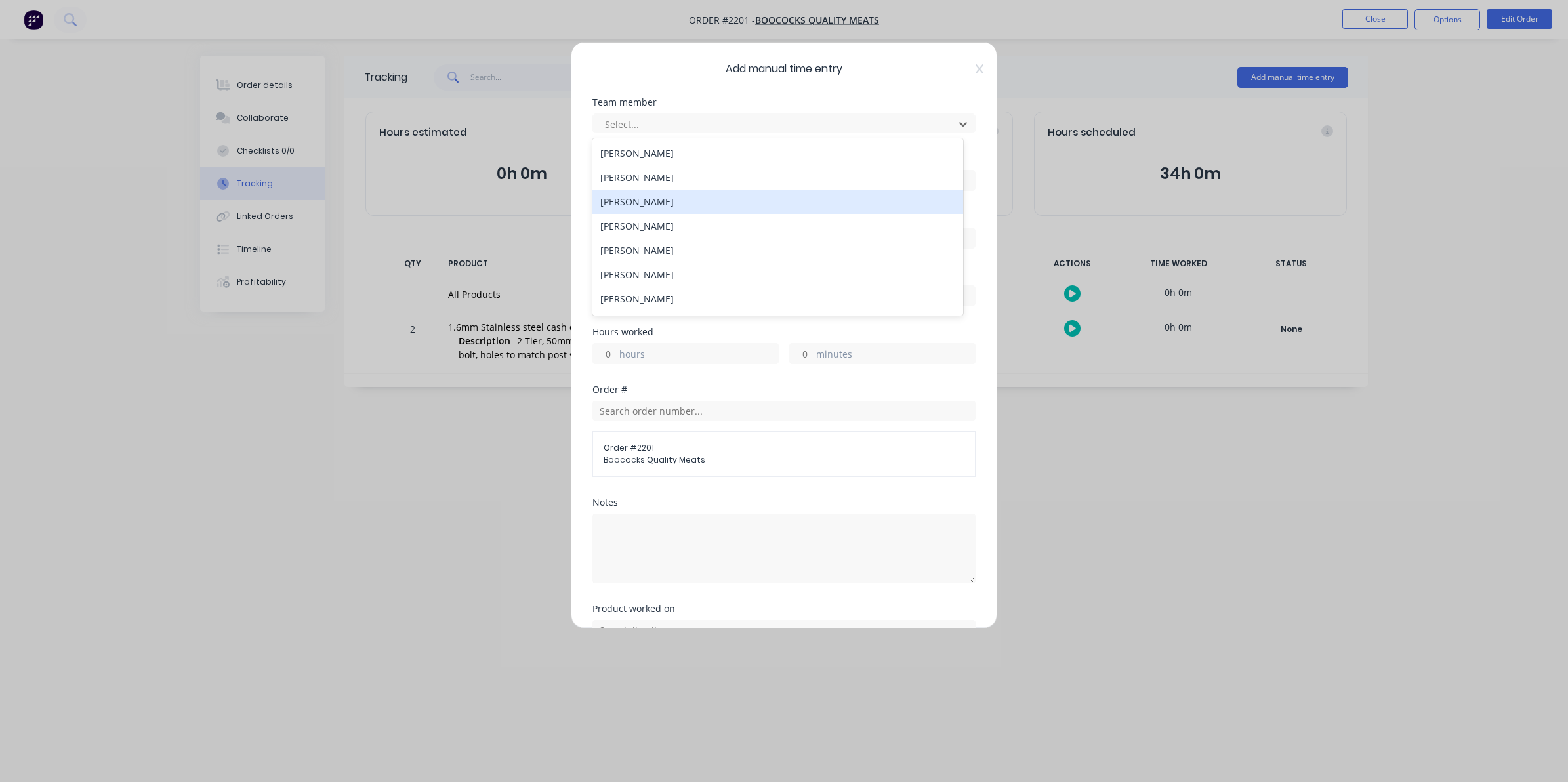
click at [631, 204] on div "[PERSON_NAME]" at bounding box center [777, 202] width 370 height 25
click at [611, 174] on input at bounding box center [784, 181] width 382 height 20
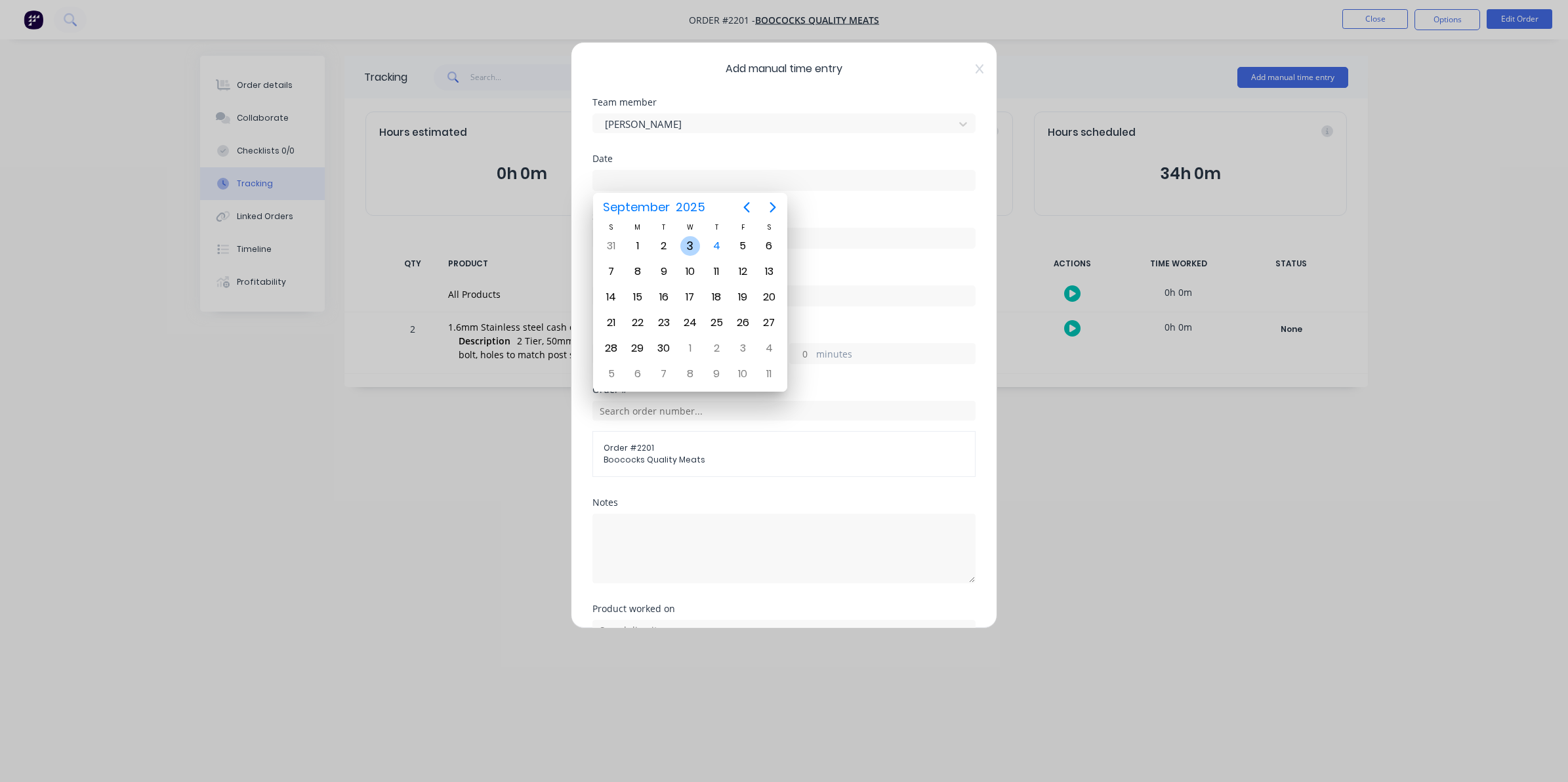
click at [689, 245] on div "3" at bounding box center [690, 246] width 20 height 20
type input "[DATE]"
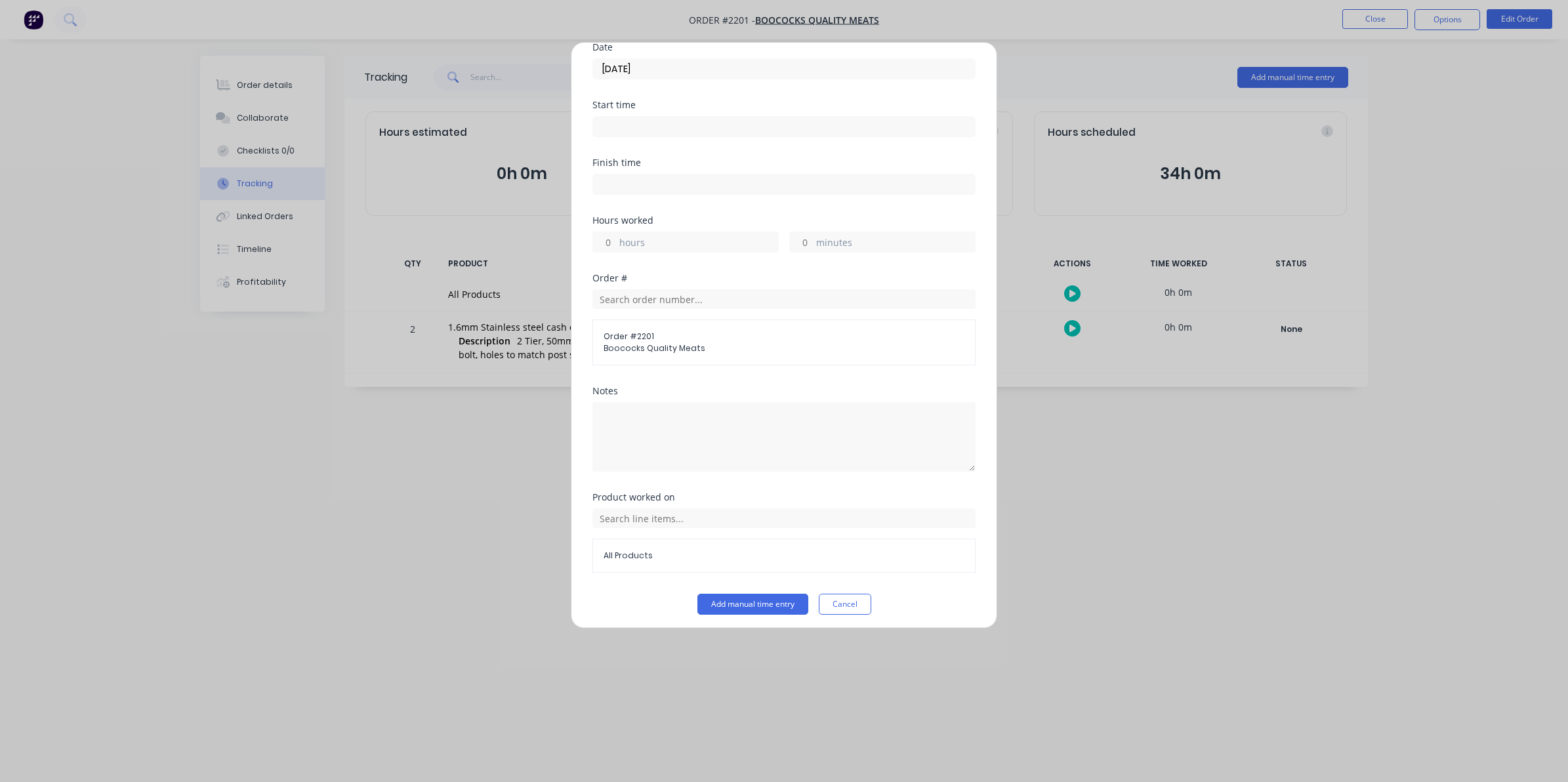
scroll to position [119, 0]
click at [614, 233] on input "hours" at bounding box center [605, 237] width 23 height 20
type input "4"
click at [796, 231] on input "minutes" at bounding box center [802, 237] width 23 height 20
type input "30"
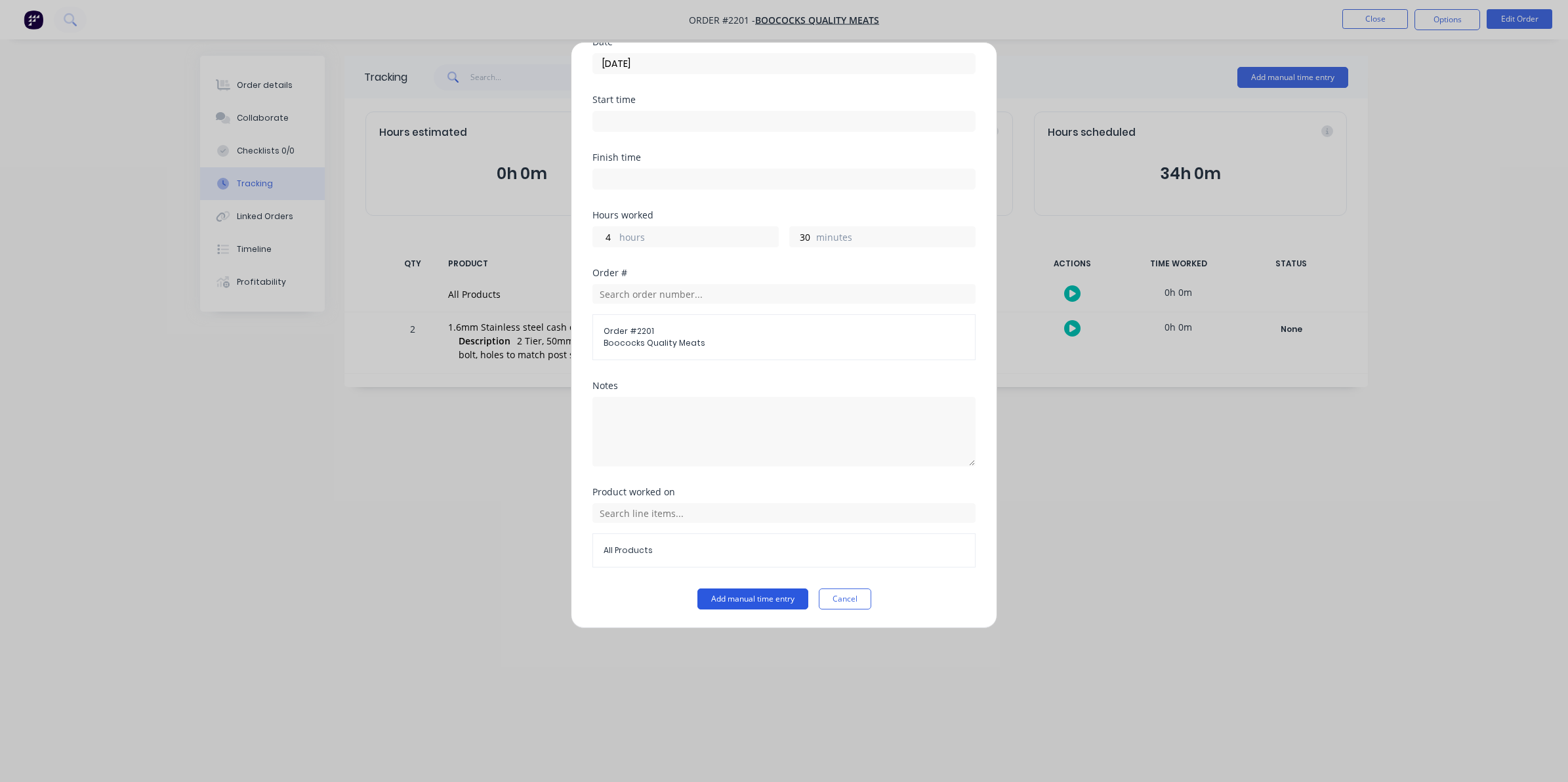
click at [755, 597] on button "Add manual time entry" at bounding box center [752, 599] width 111 height 21
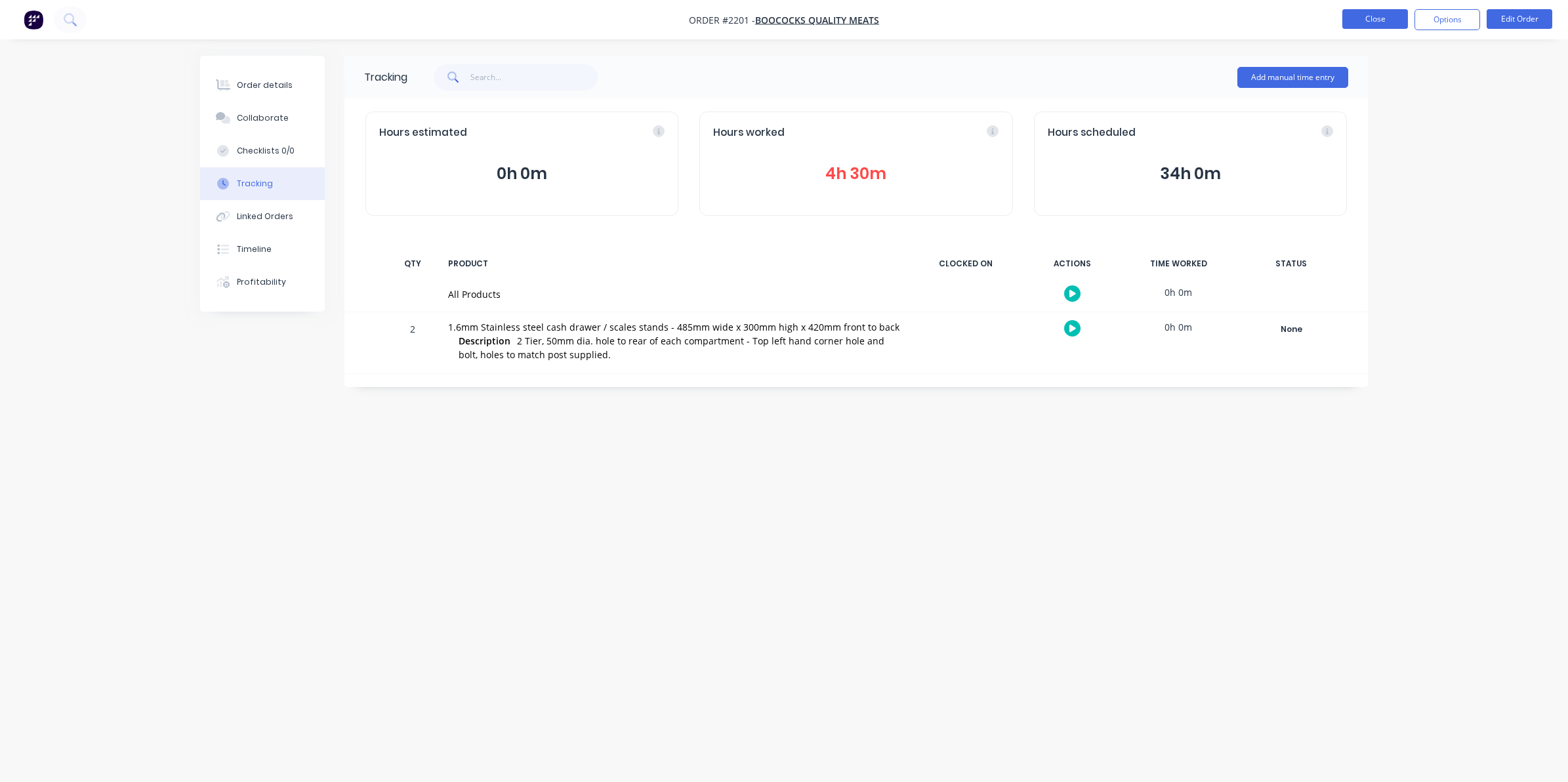
click at [1374, 18] on button "Close" at bounding box center [1375, 19] width 66 height 20
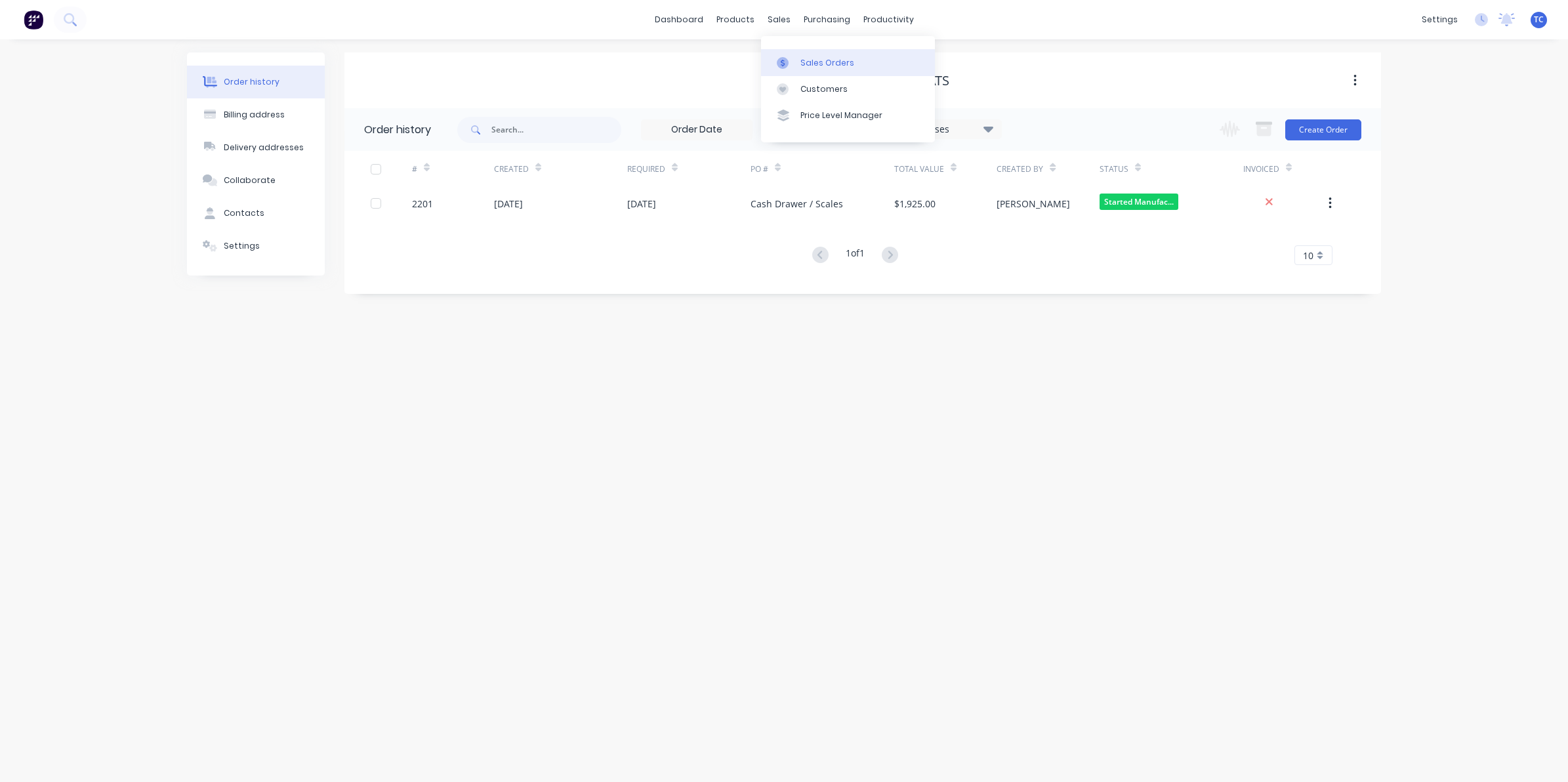
click at [800, 57] on div "Sales Orders" at bounding box center [826, 62] width 53 height 12
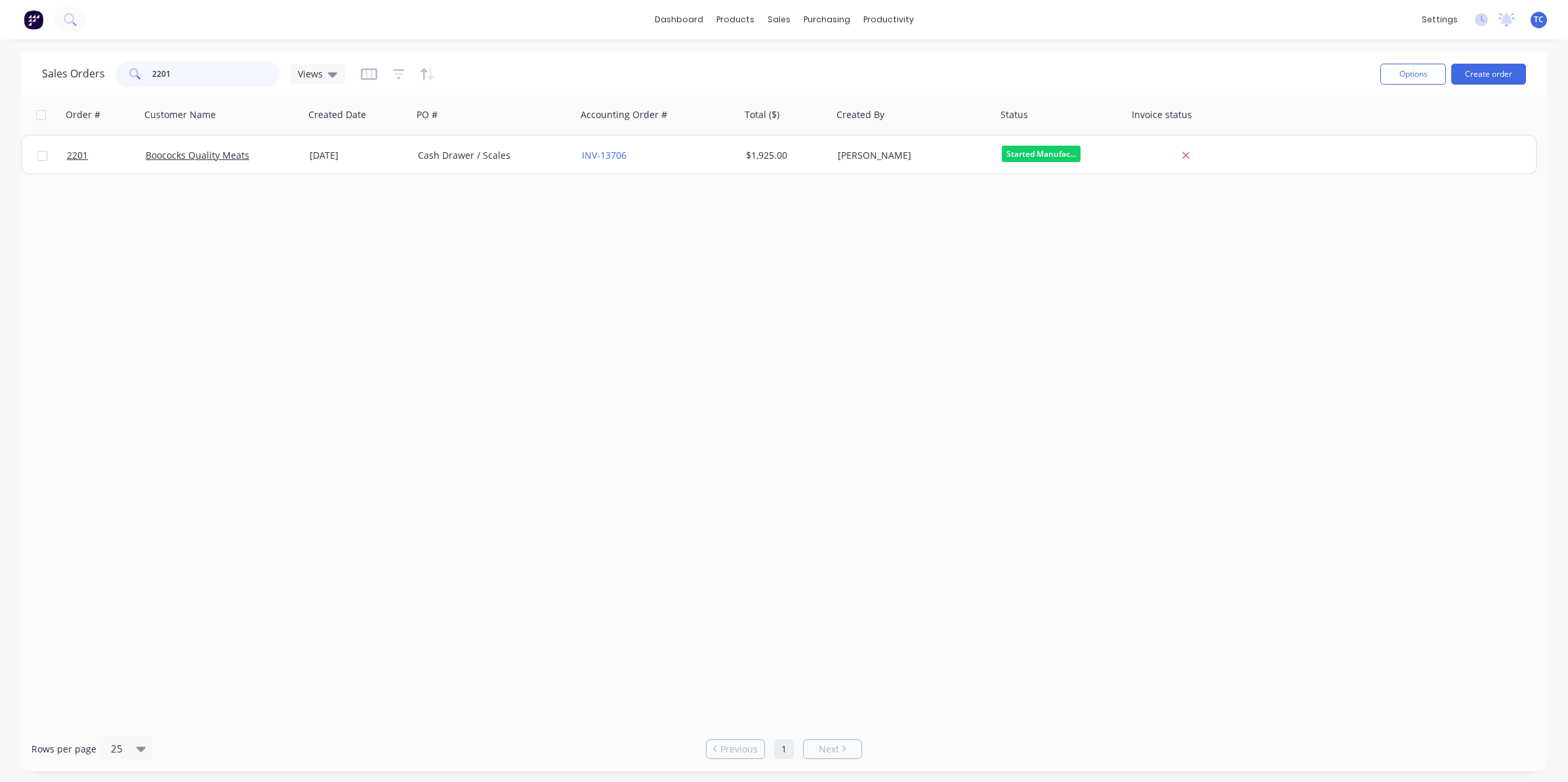
drag, startPoint x: 172, startPoint y: 72, endPoint x: 146, endPoint y: 71, distance: 26.0
click at [146, 71] on div "2201" at bounding box center [198, 74] width 164 height 26
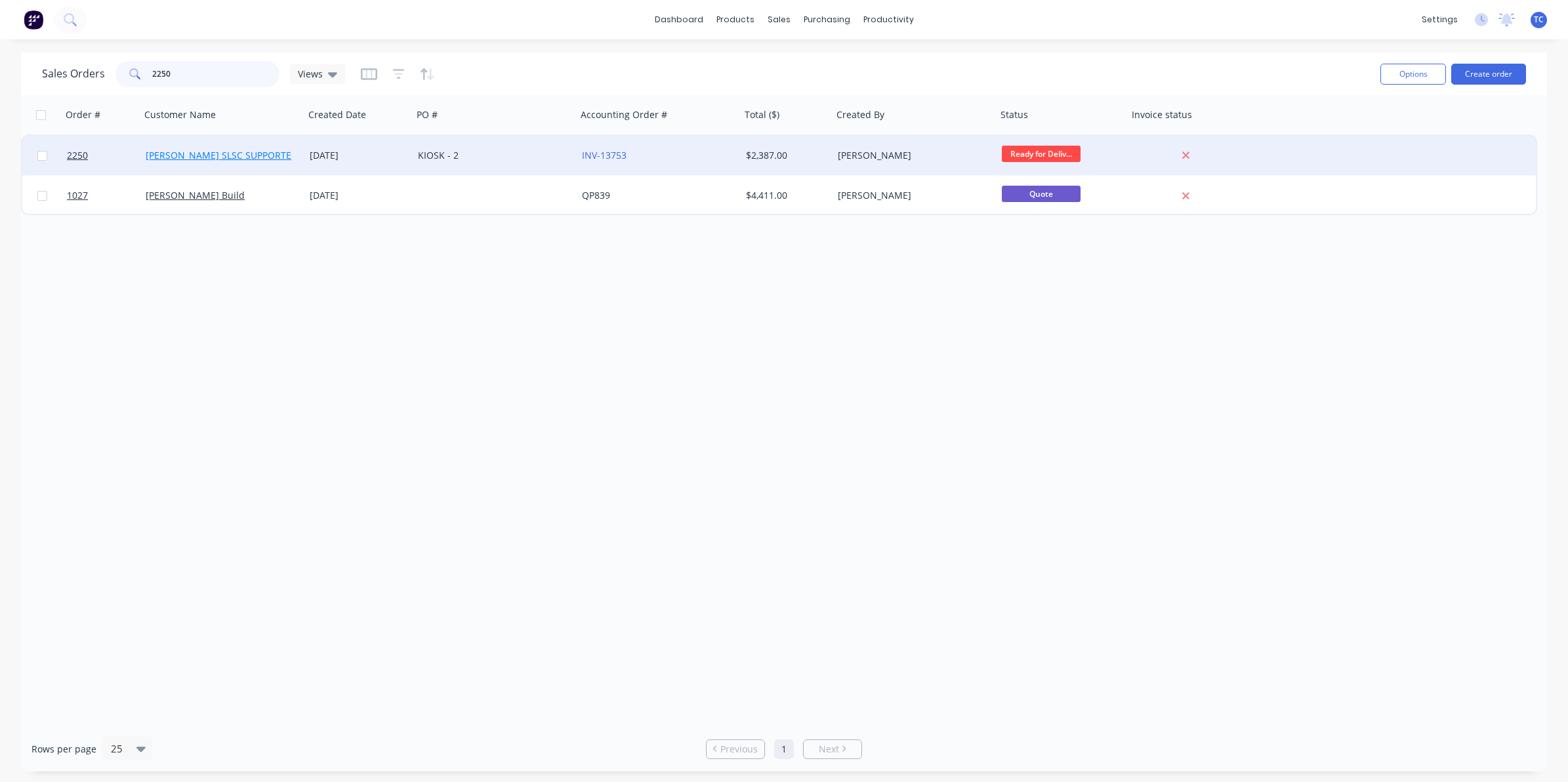
type input "2250"
click at [214, 154] on link "[PERSON_NAME] SLSC SUPPORTERS" at bounding box center [223, 154] width 157 height 12
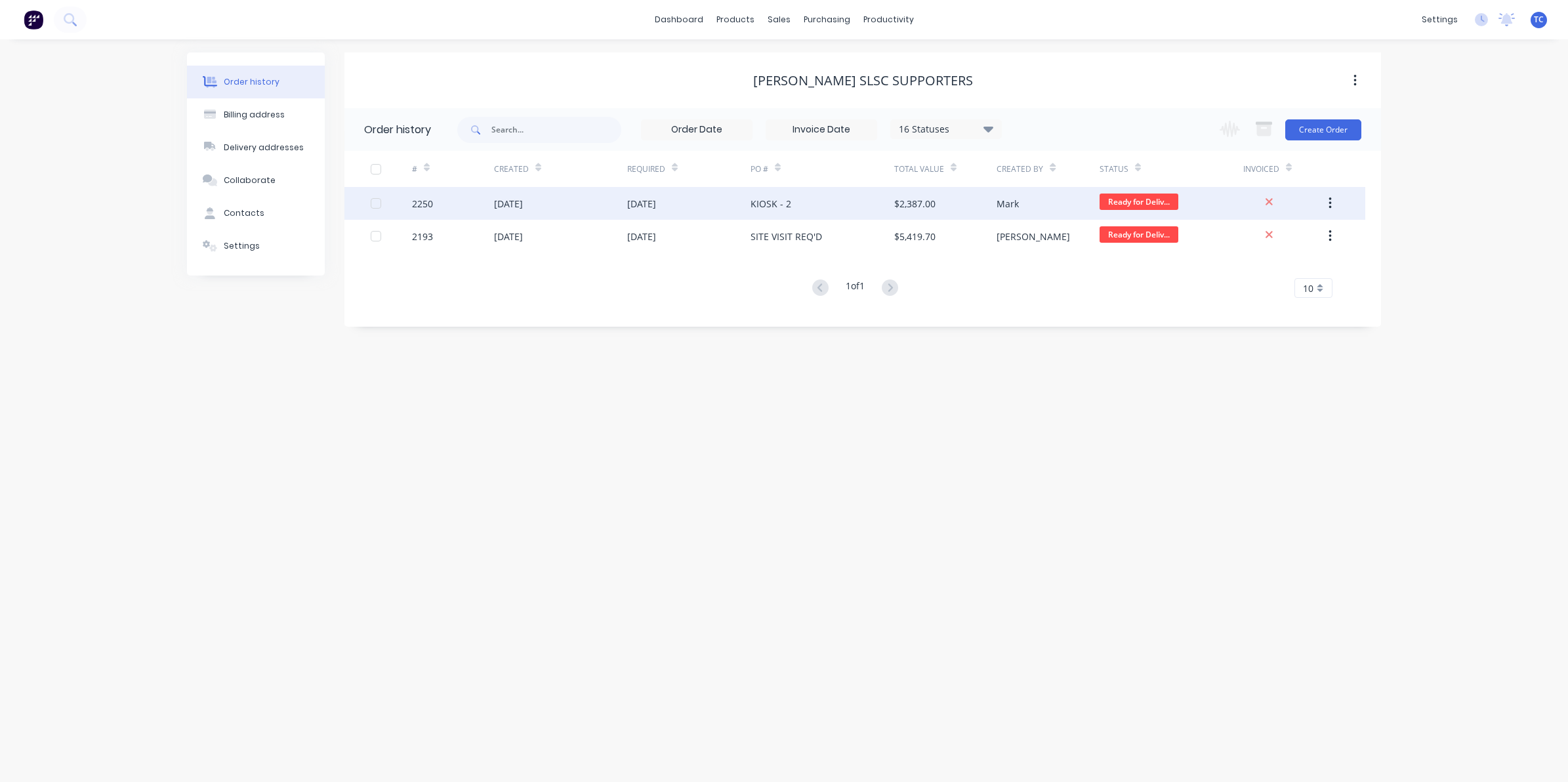
click at [502, 201] on div "[DATE]" at bounding box center [508, 204] width 29 height 14
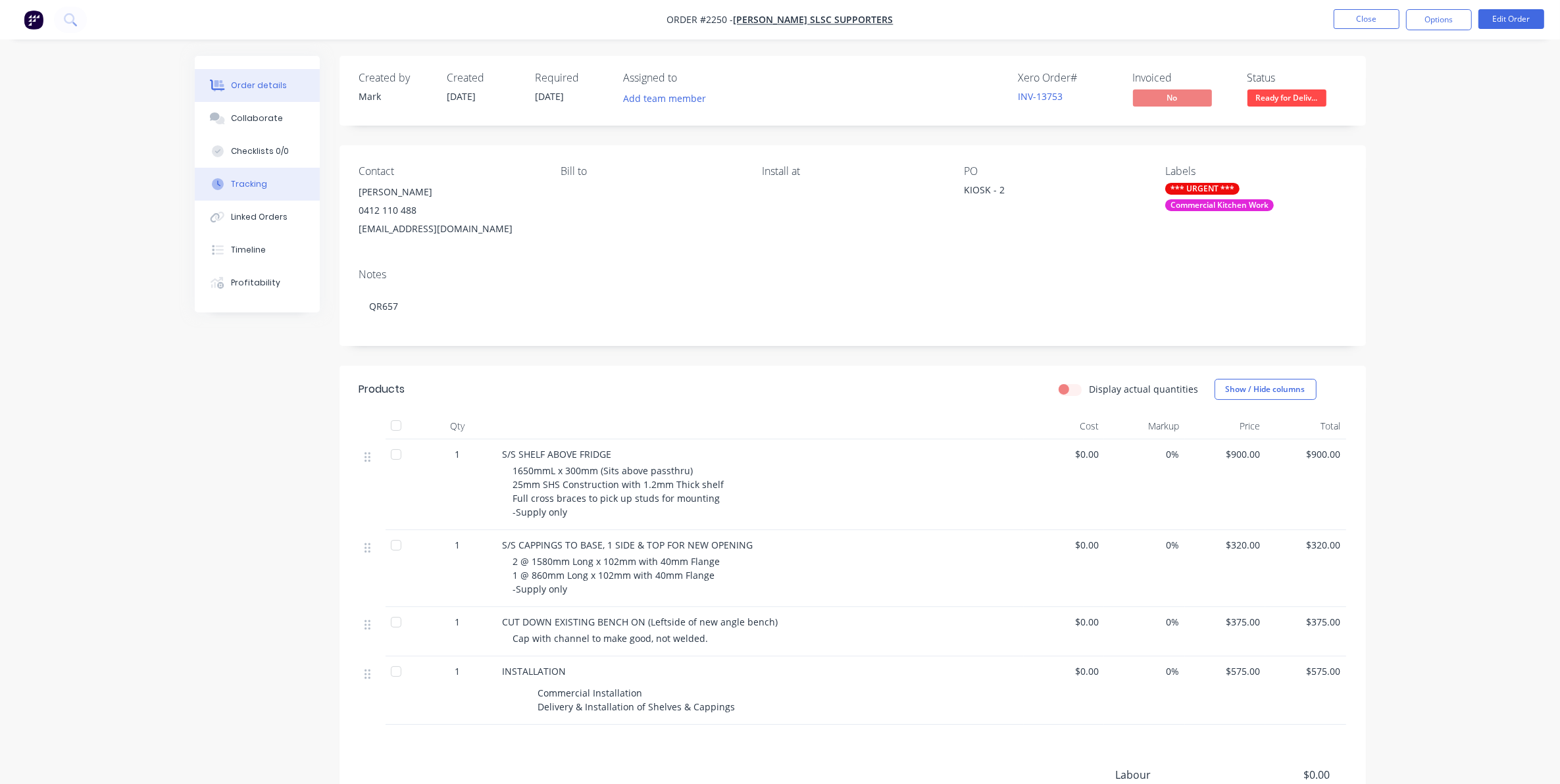
click at [254, 182] on div "Tracking" at bounding box center [249, 184] width 36 height 12
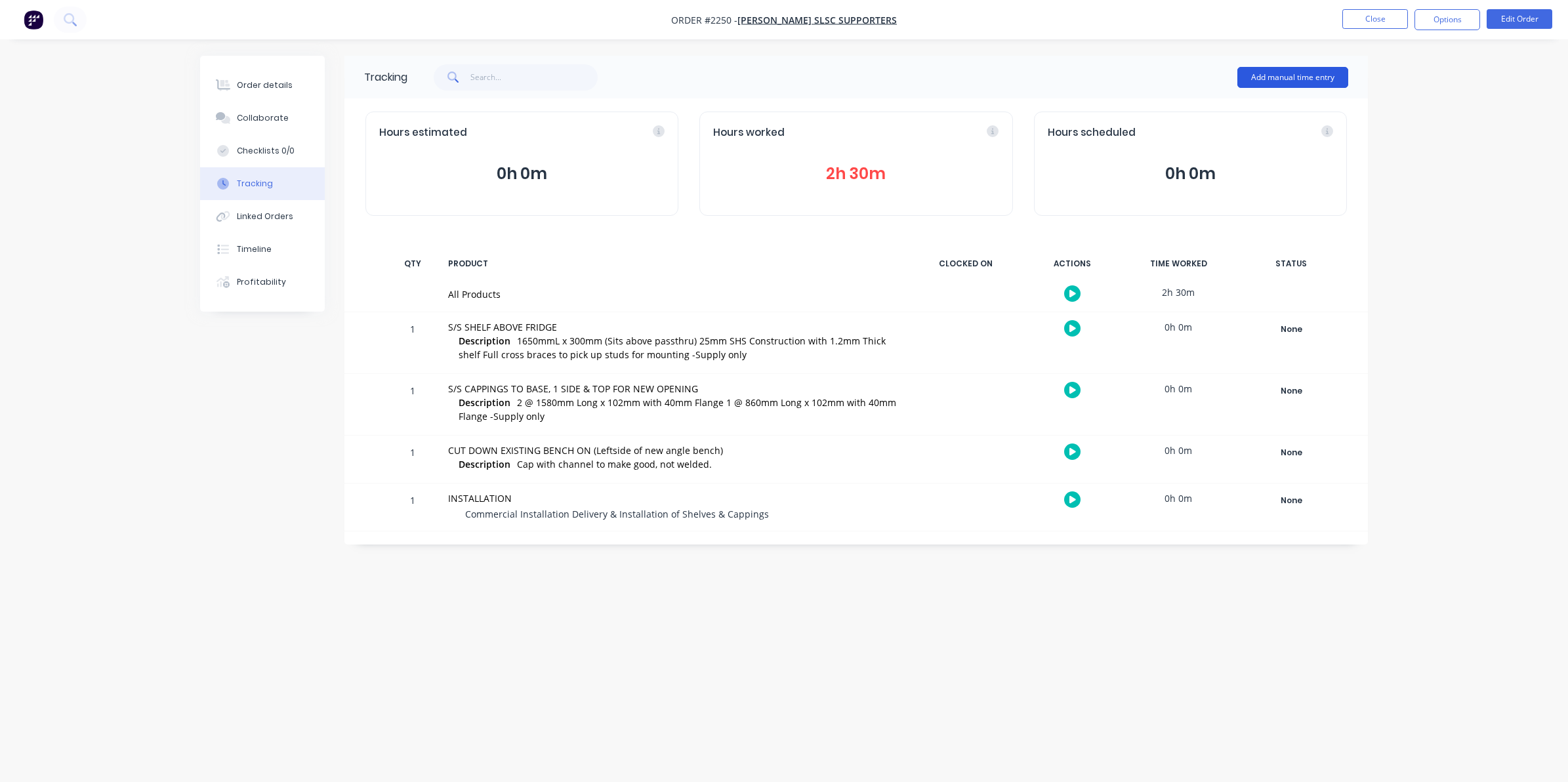
click at [1277, 71] on button "Add manual time entry" at bounding box center [1292, 77] width 111 height 21
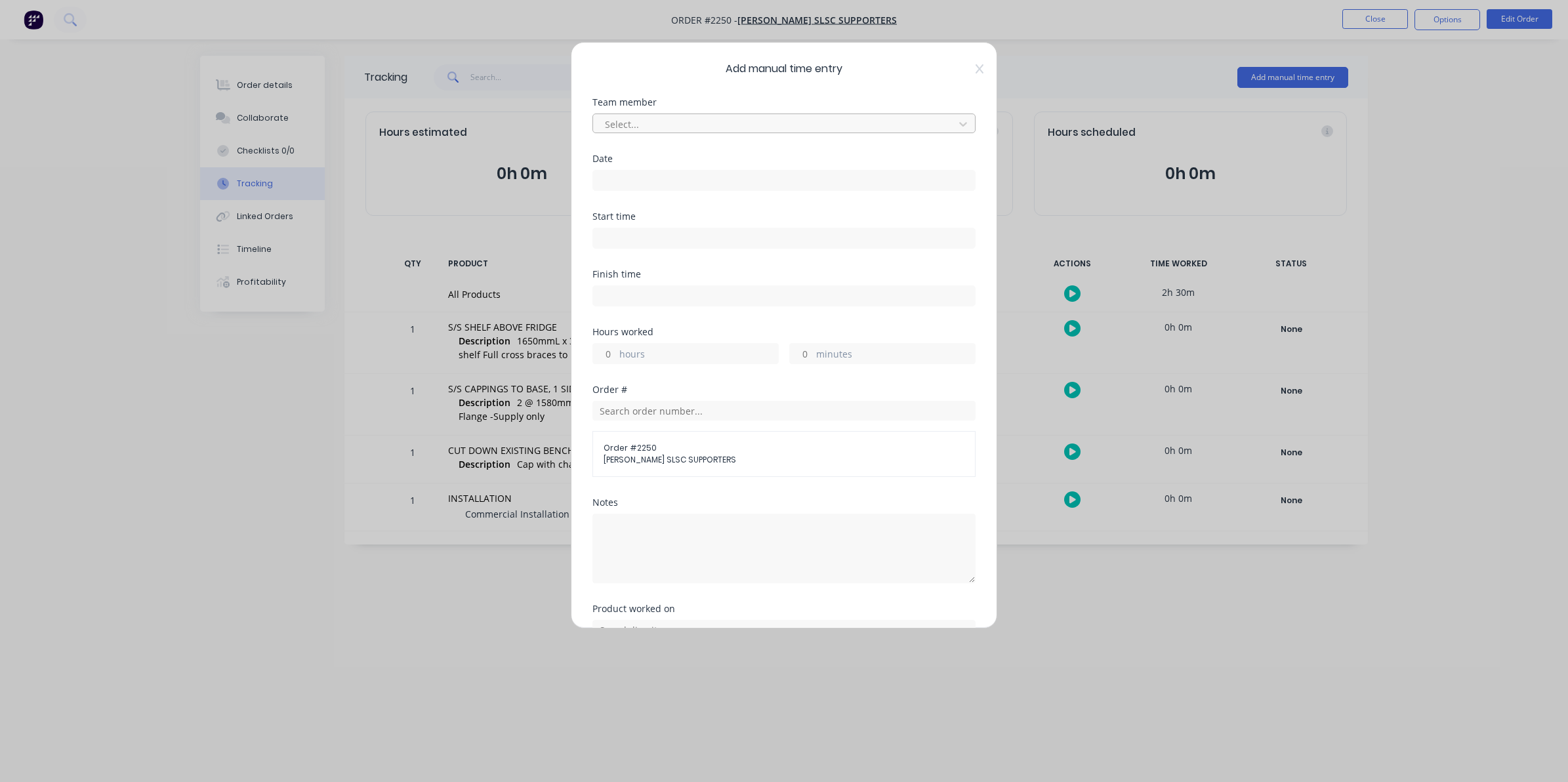
click at [634, 119] on div at bounding box center [775, 124] width 344 height 16
click at [628, 202] on div "[PERSON_NAME]" at bounding box center [777, 202] width 370 height 25
click at [611, 172] on input at bounding box center [784, 181] width 382 height 20
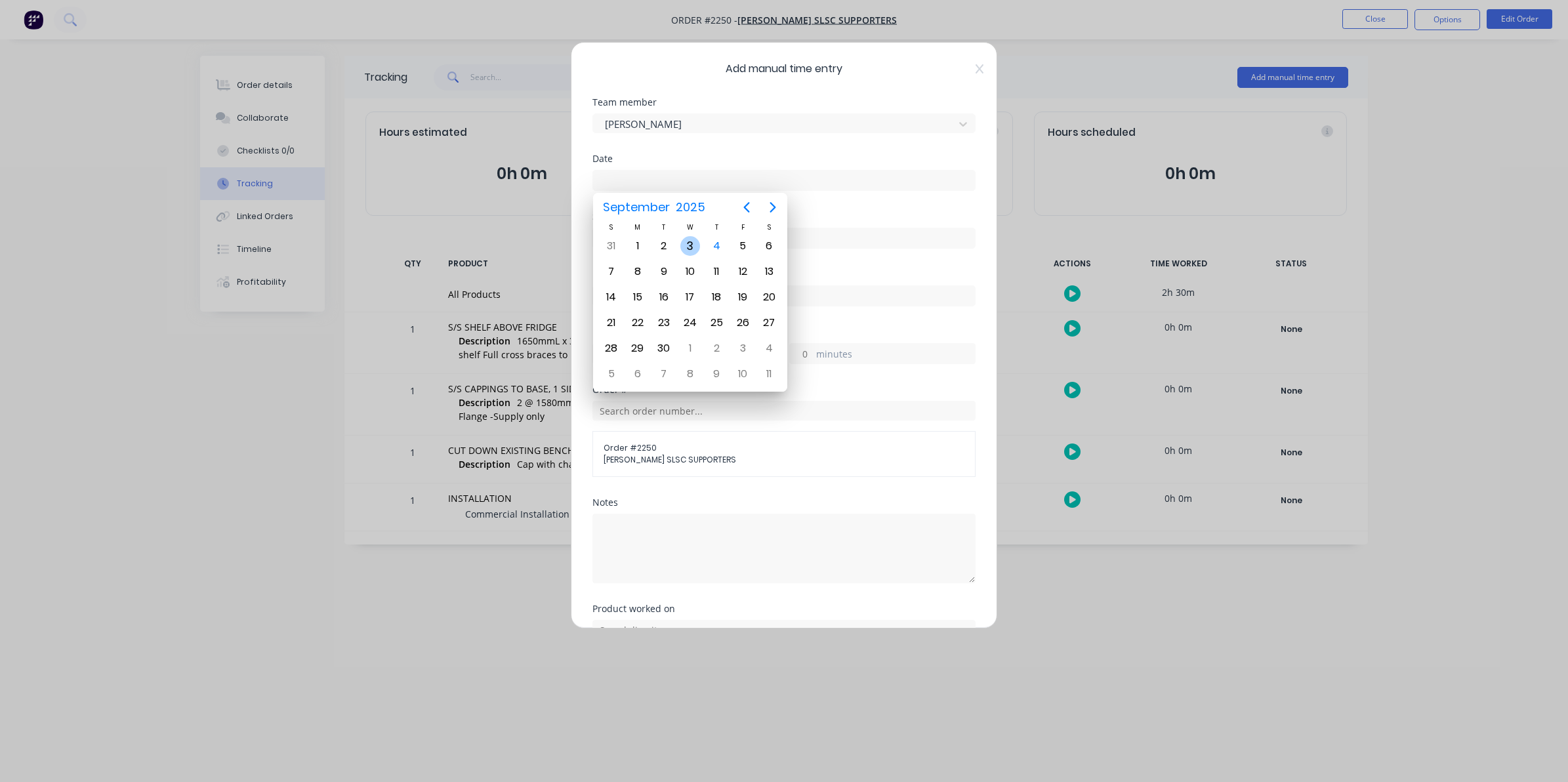
click at [687, 245] on div "3" at bounding box center [690, 246] width 20 height 20
type input "[DATE]"
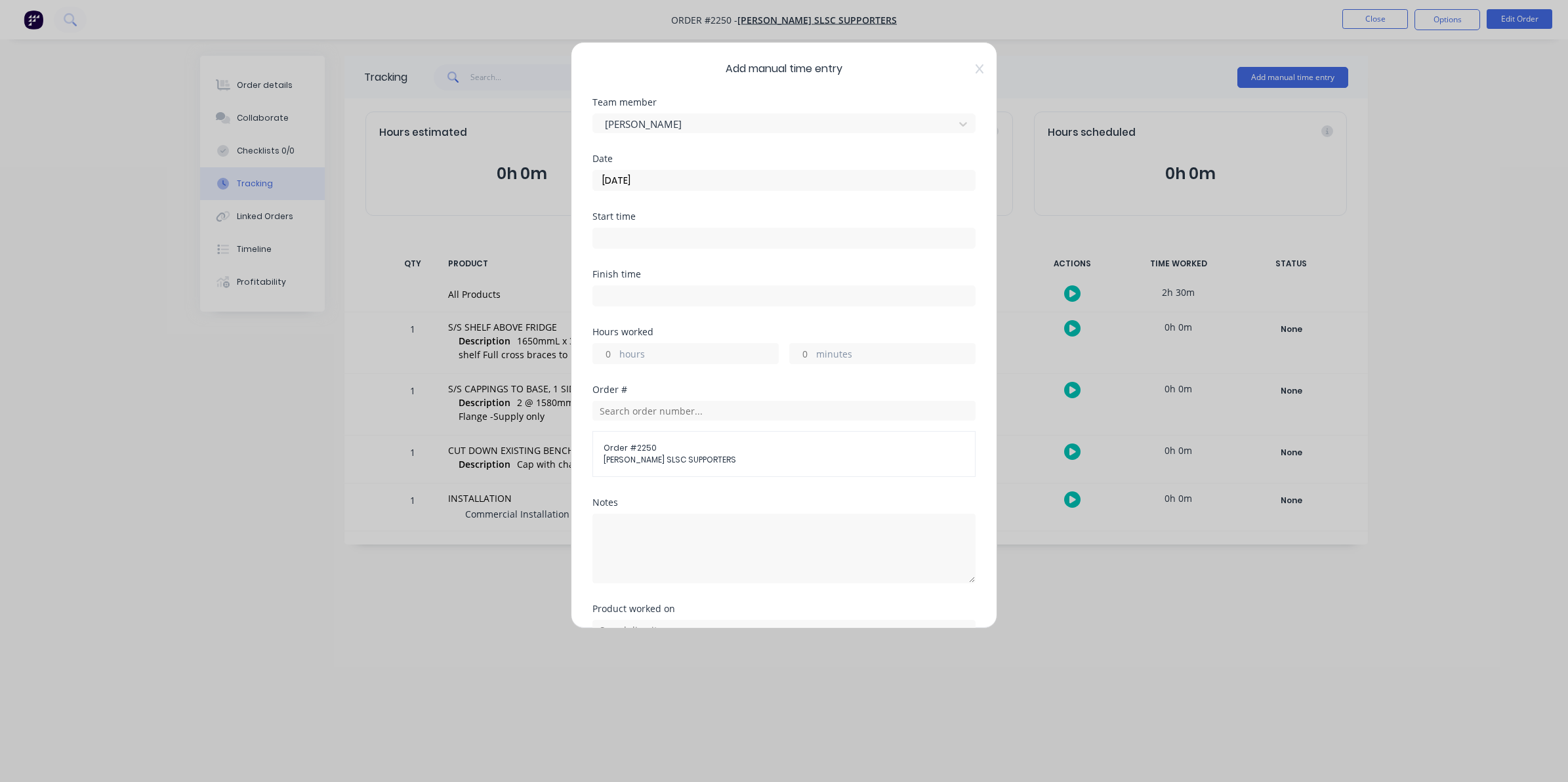
click at [607, 352] on input "hours" at bounding box center [605, 354] width 23 height 20
type input "2"
click at [612, 528] on textarea at bounding box center [784, 548] width 383 height 70
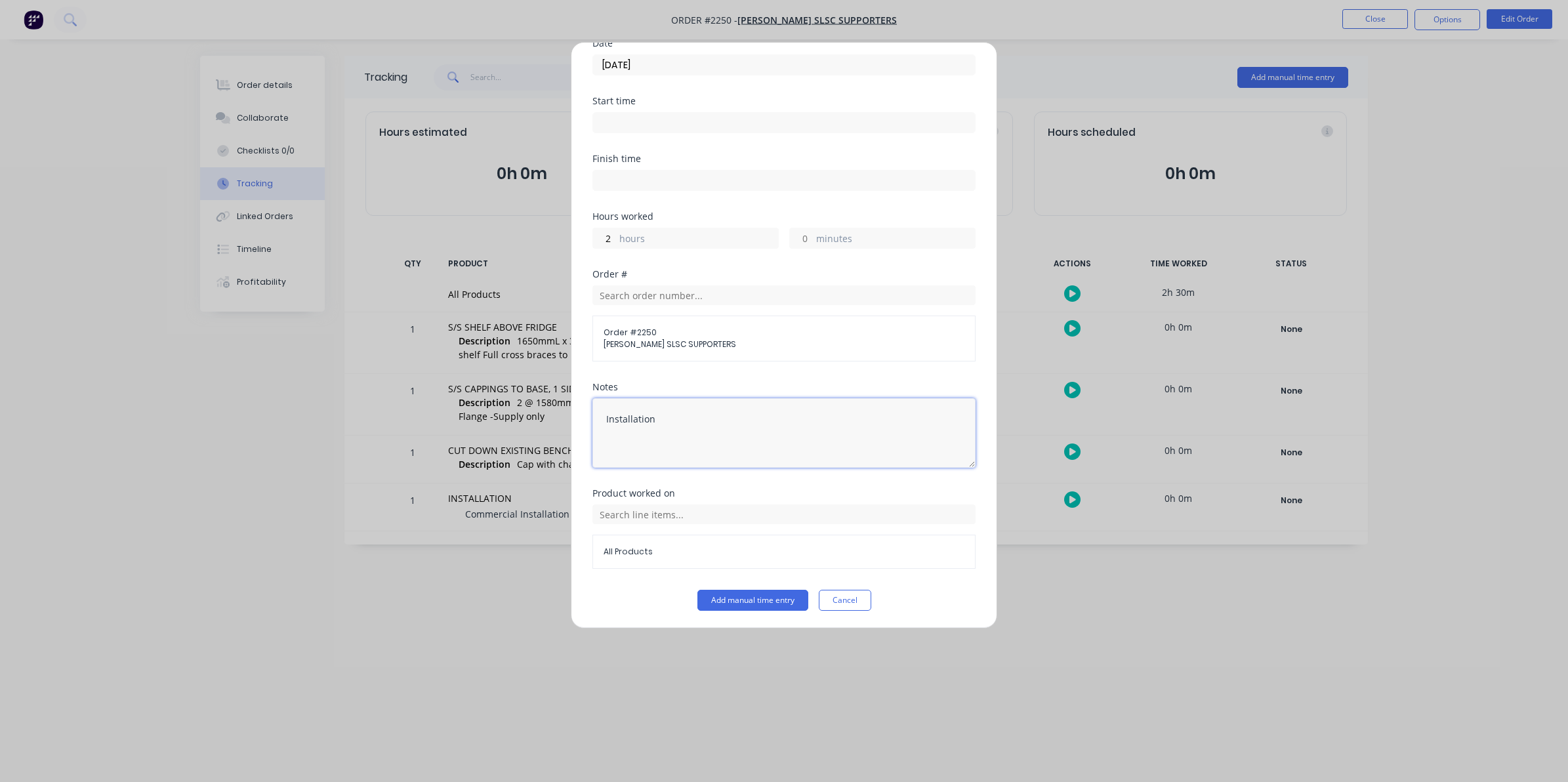
scroll to position [119, 0]
type textarea "Installation"
click at [755, 597] on button "Add manual time entry" at bounding box center [752, 599] width 111 height 21
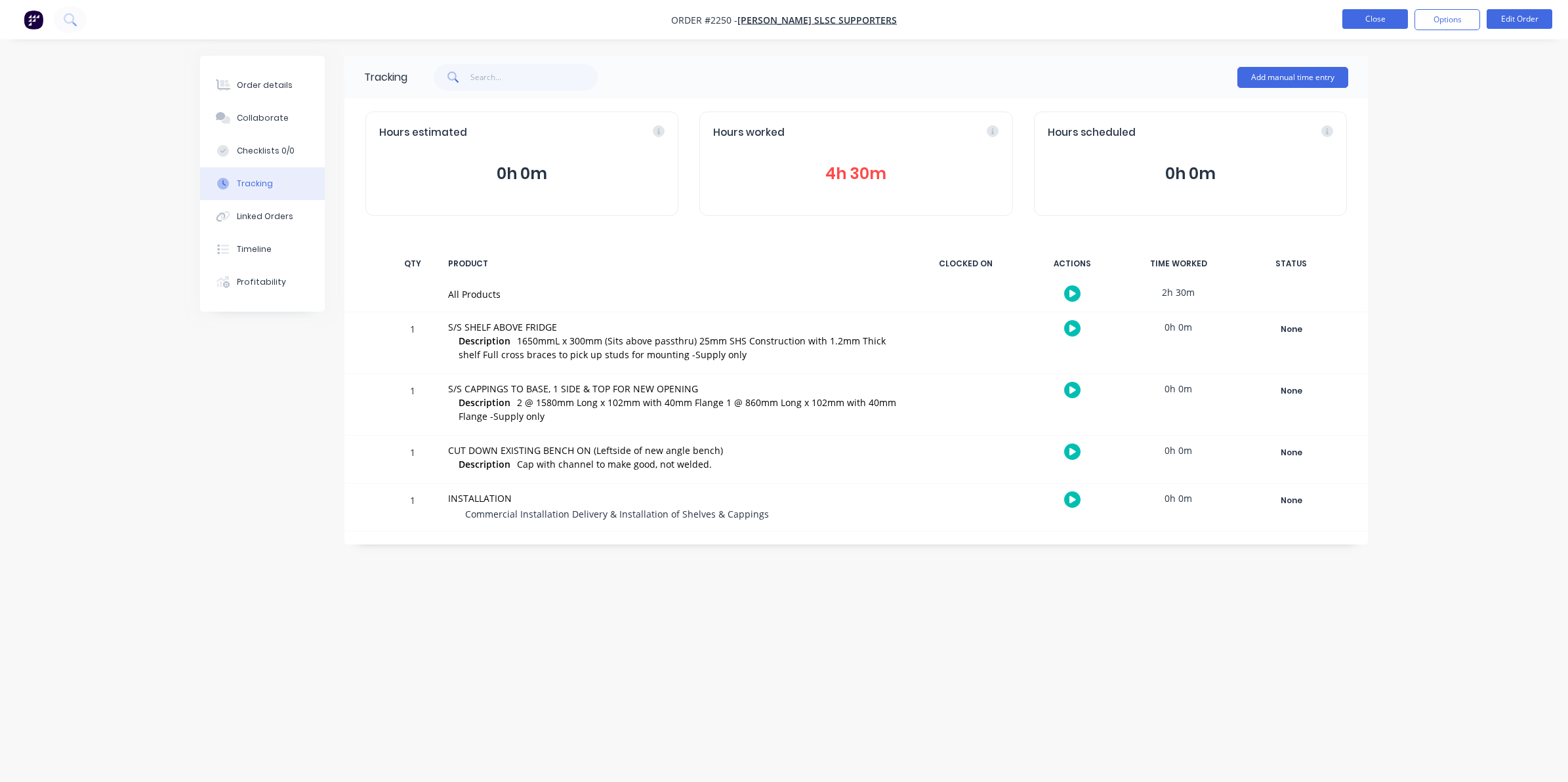
click at [1368, 17] on button "Close" at bounding box center [1375, 19] width 66 height 20
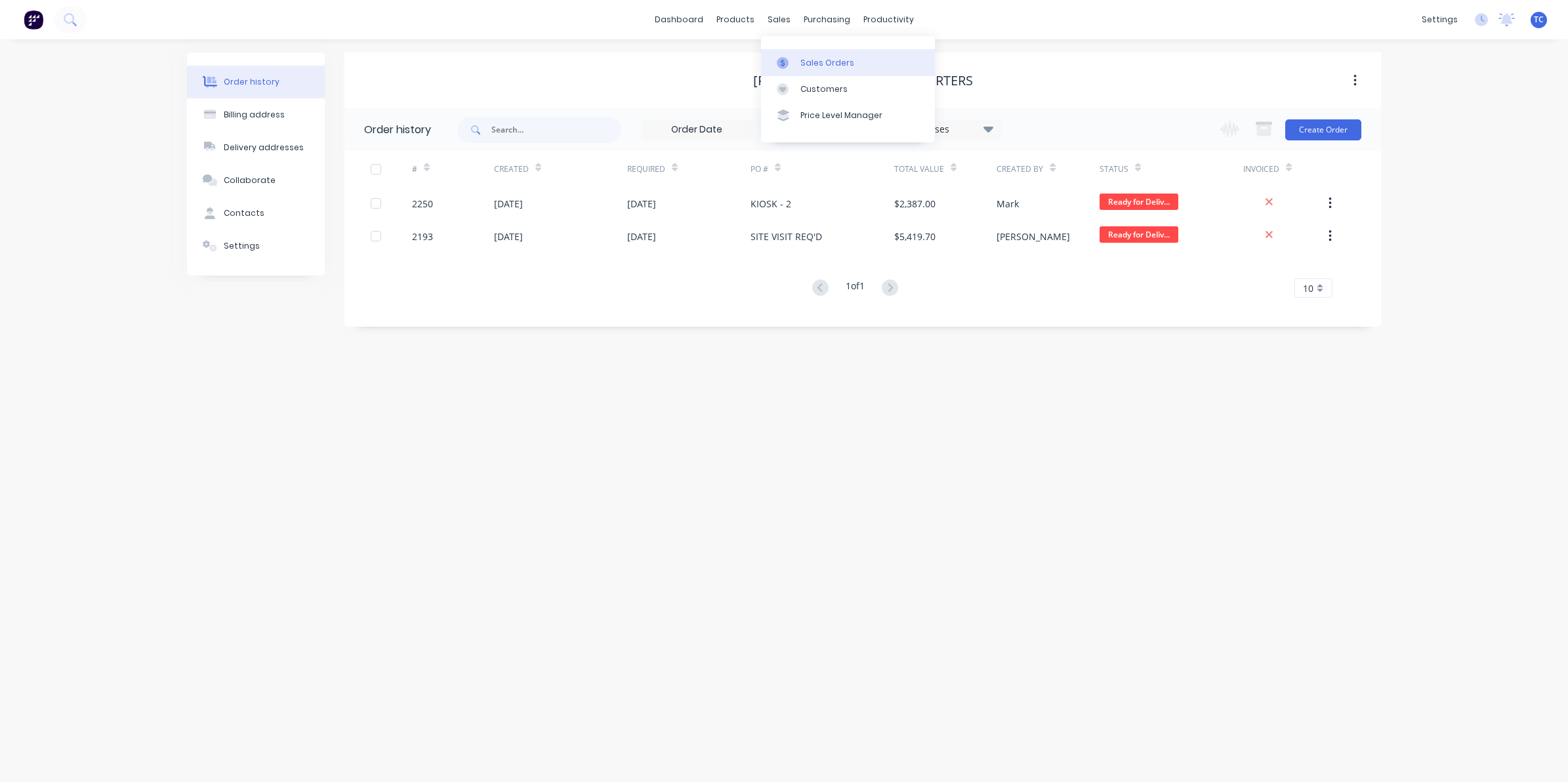
click at [802, 59] on div "Sales Orders" at bounding box center [826, 62] width 53 height 12
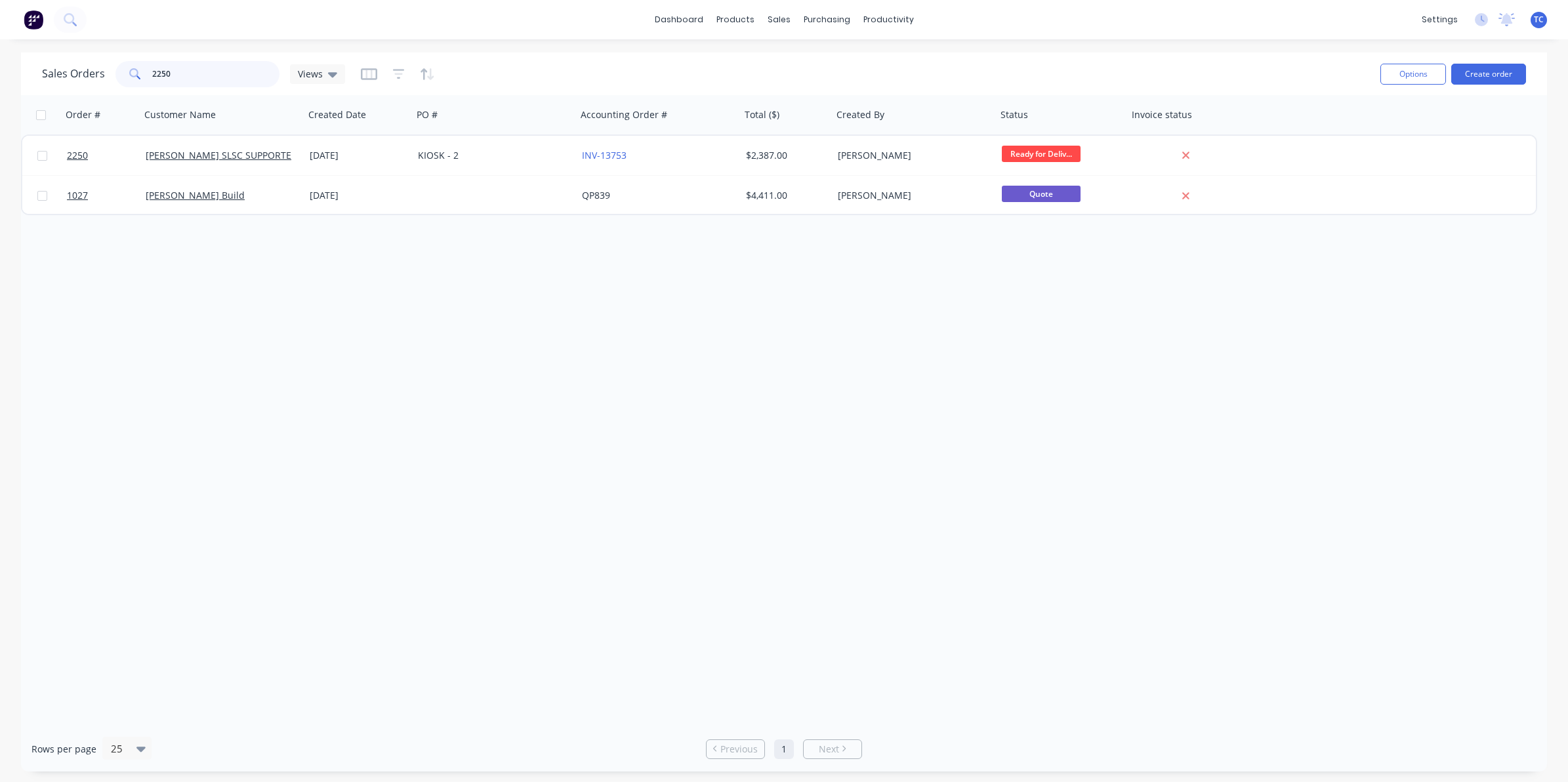
drag, startPoint x: 174, startPoint y: 71, endPoint x: 148, endPoint y: 72, distance: 26.0
click at [148, 72] on div "2250" at bounding box center [198, 74] width 164 height 26
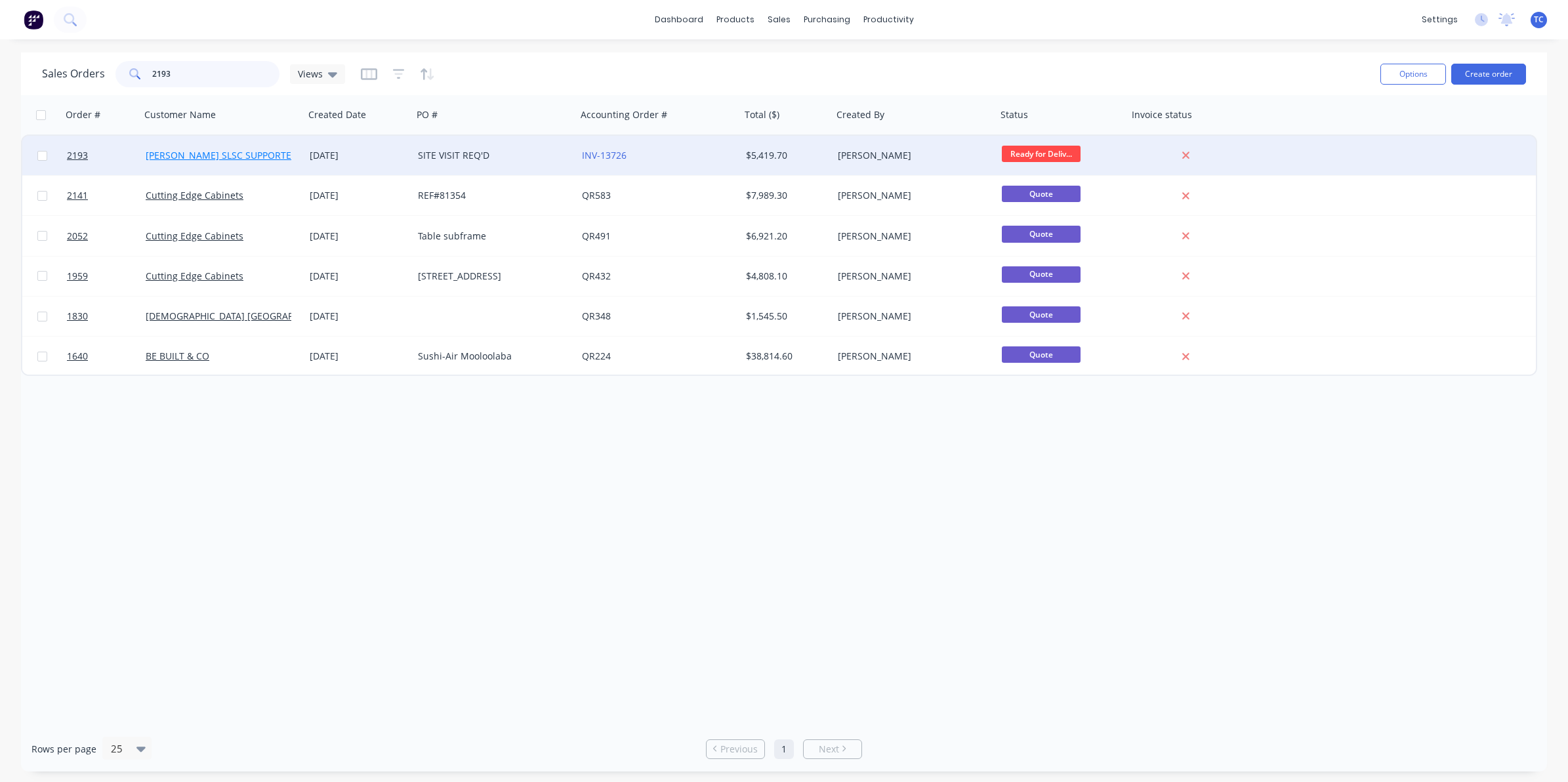
type input "2193"
click at [237, 155] on link "[PERSON_NAME] SLSC SUPPORTERS" at bounding box center [223, 154] width 157 height 12
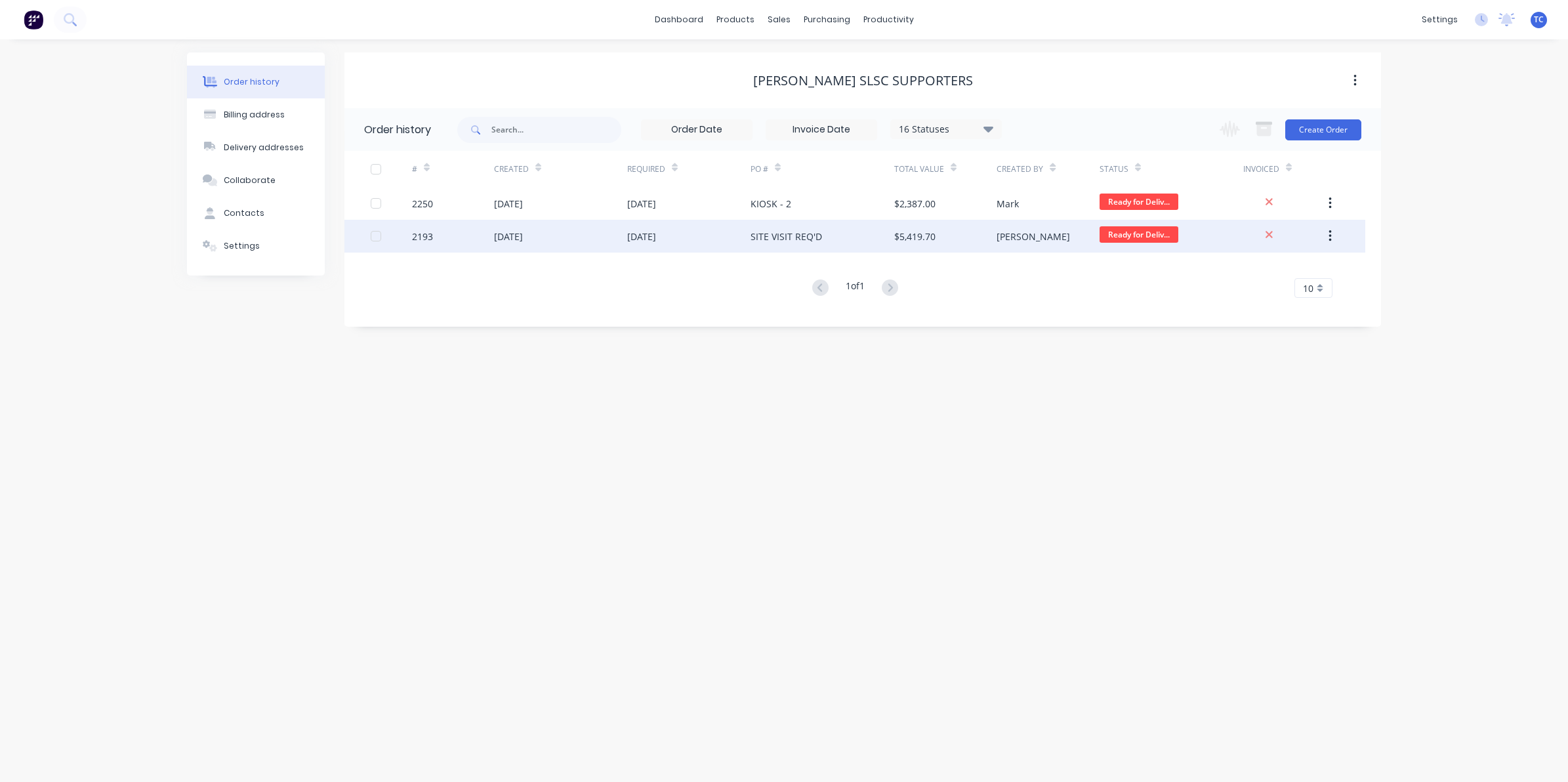
click at [512, 238] on div "[DATE]" at bounding box center [508, 237] width 29 height 14
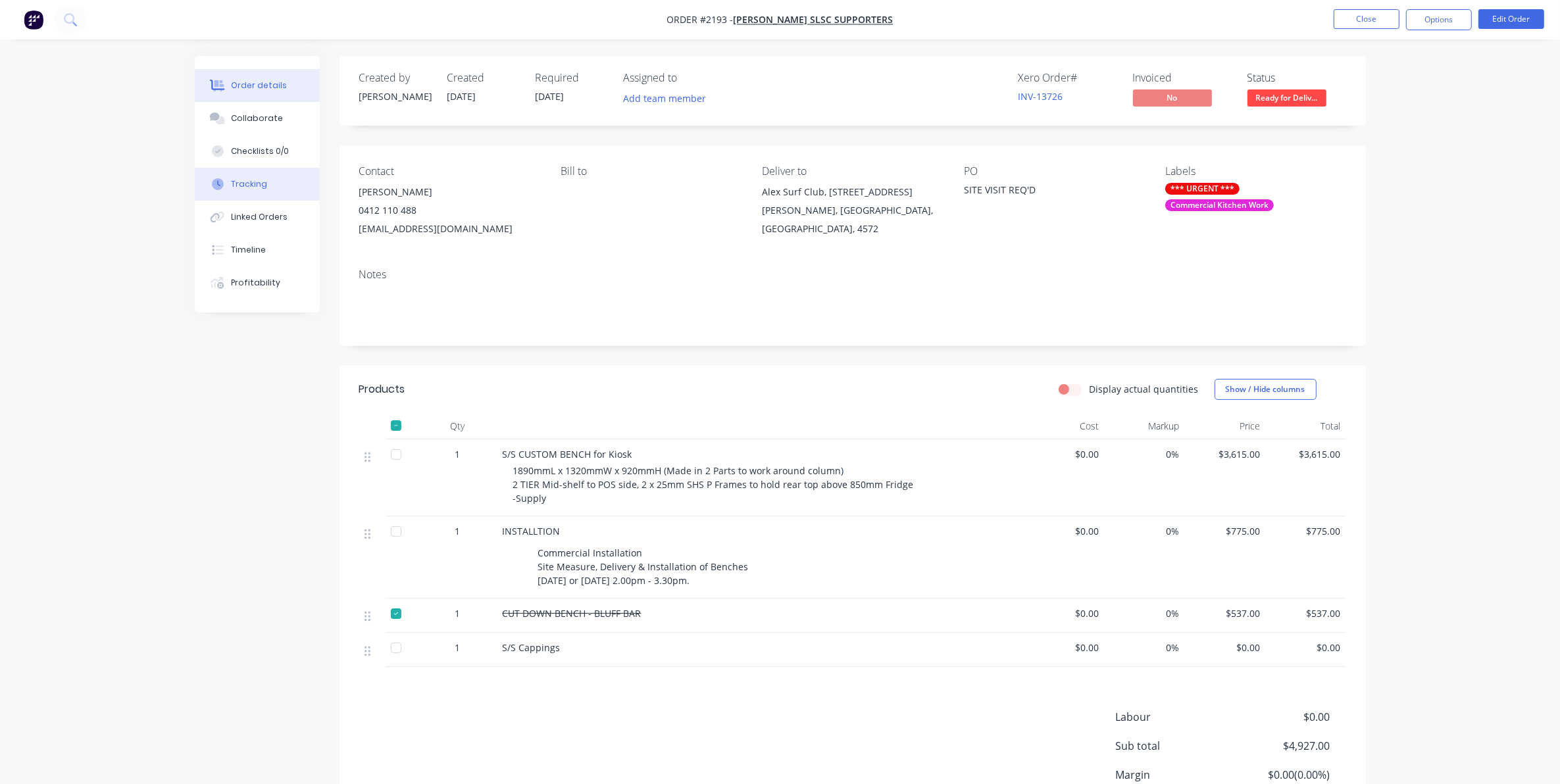
click at [248, 182] on div "Tracking" at bounding box center [249, 184] width 36 height 12
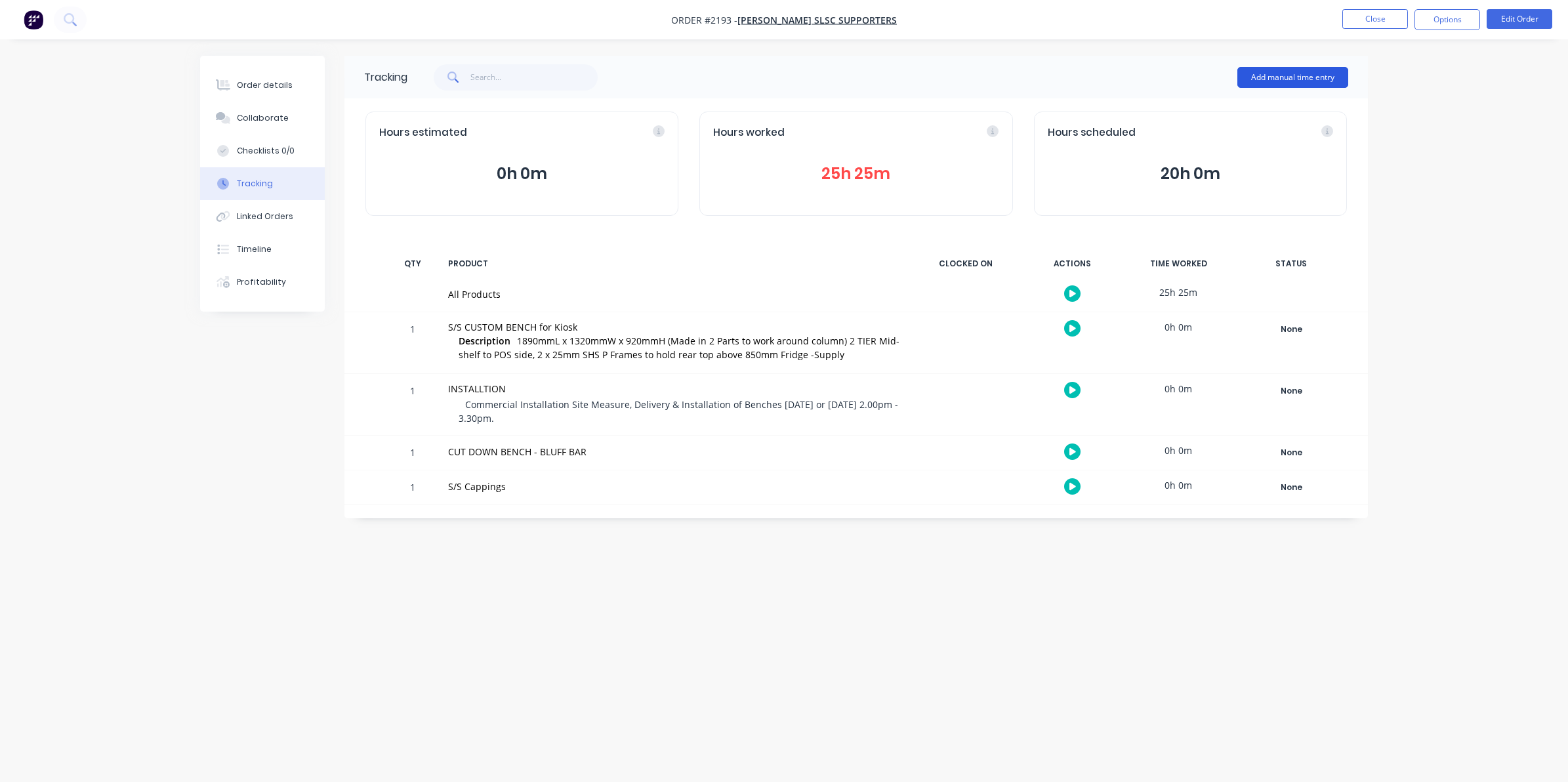
click at [1286, 73] on button "Add manual time entry" at bounding box center [1292, 77] width 111 height 21
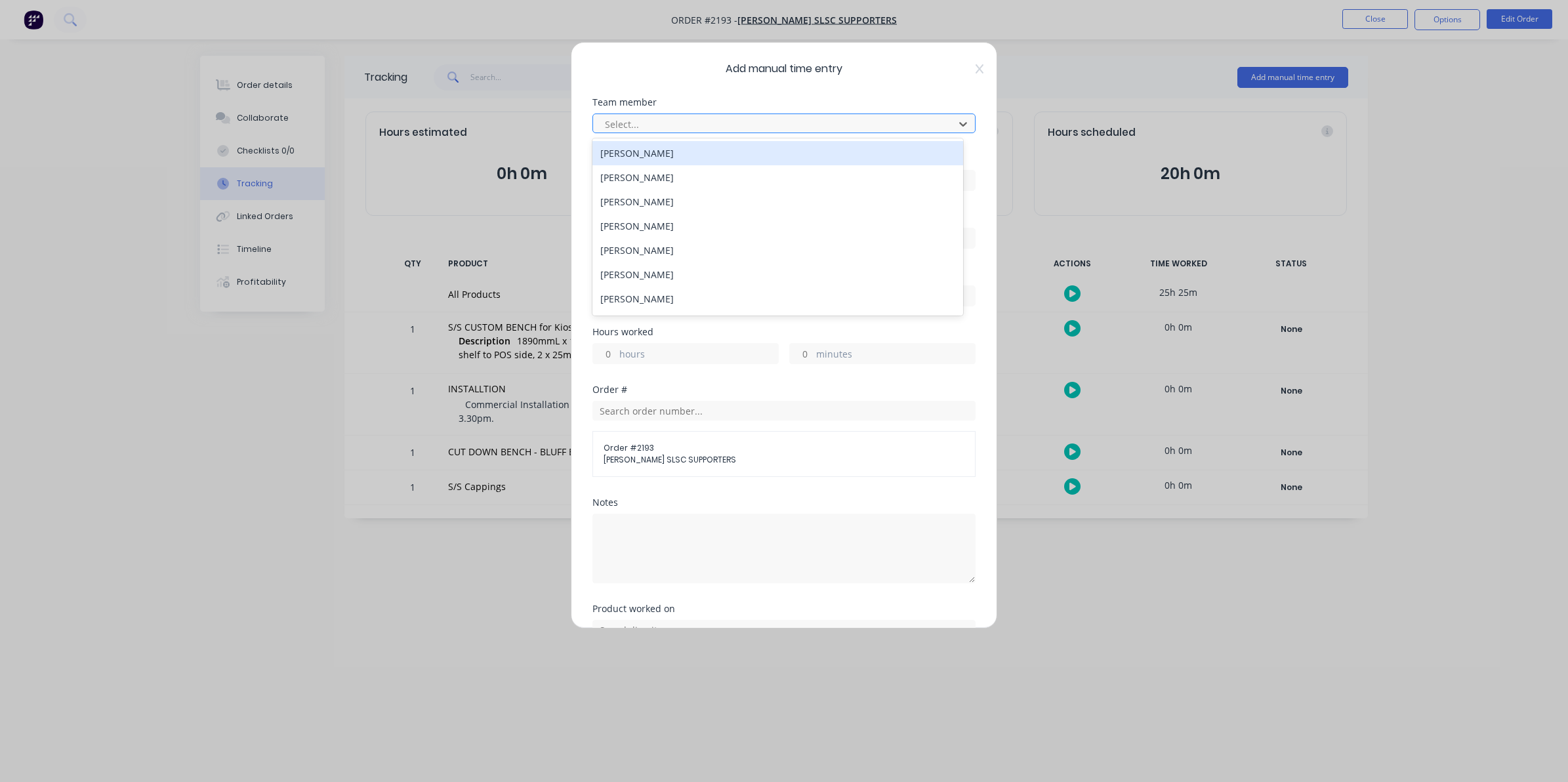
click at [628, 118] on div at bounding box center [775, 124] width 344 height 16
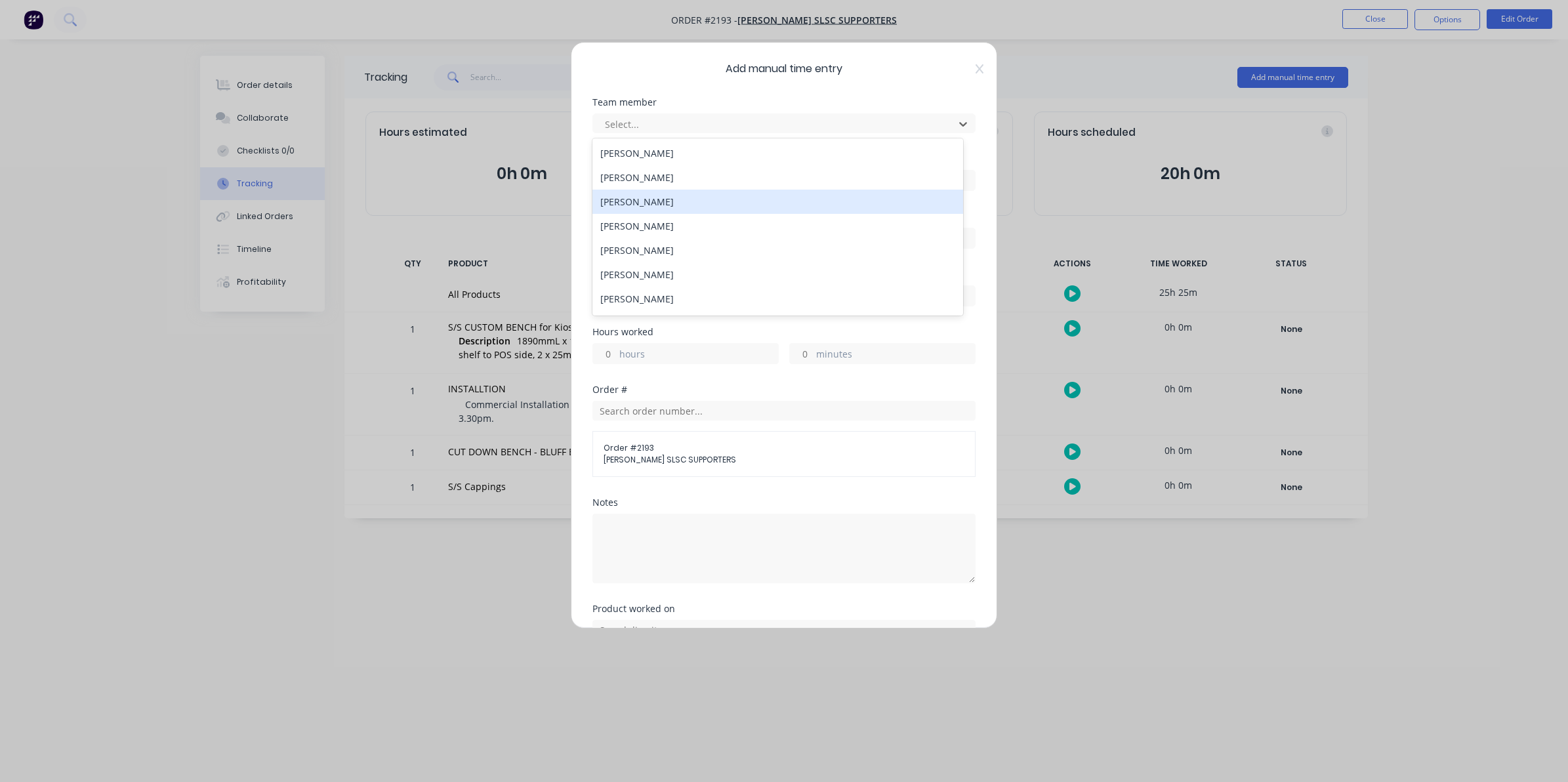
click at [633, 197] on div "[PERSON_NAME]" at bounding box center [777, 202] width 370 height 25
click at [618, 171] on label at bounding box center [784, 181] width 383 height 21
click at [618, 171] on input at bounding box center [784, 181] width 382 height 20
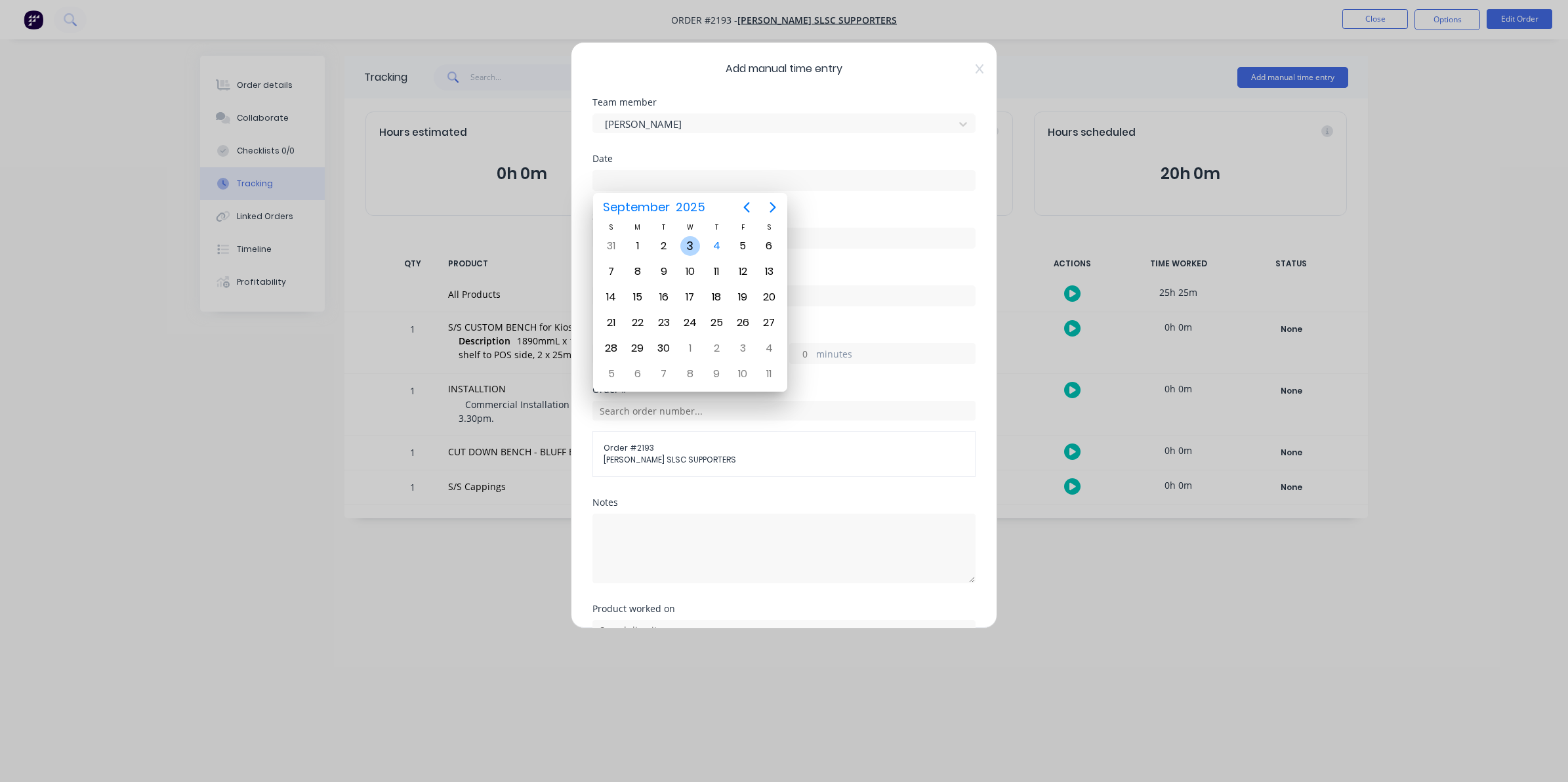
click at [691, 244] on div "3" at bounding box center [690, 246] width 20 height 20
type input "[DATE]"
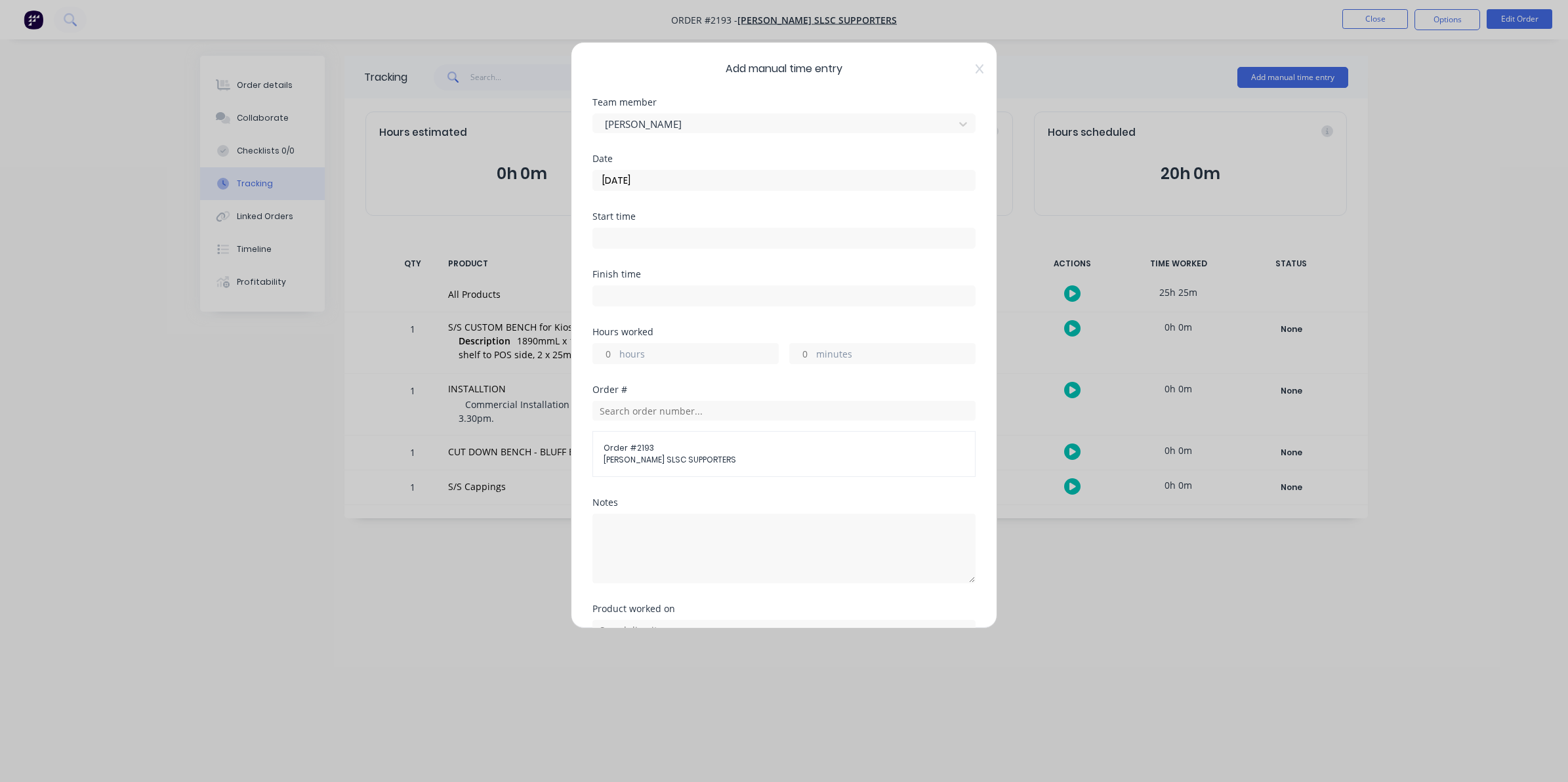
click at [615, 353] on input "hours" at bounding box center [605, 354] width 23 height 20
type input "2"
click at [618, 531] on textarea at bounding box center [784, 548] width 383 height 70
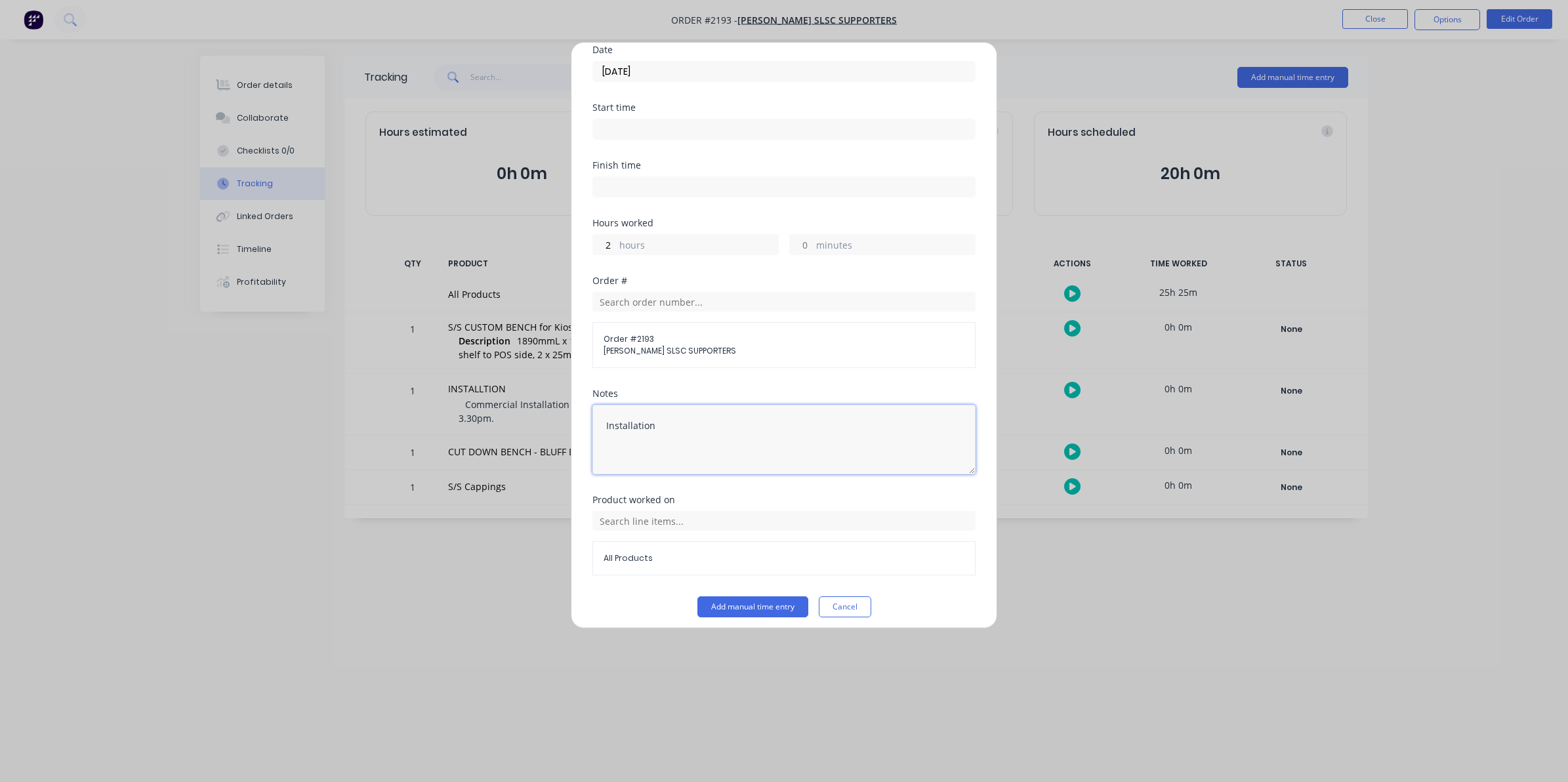
scroll to position [119, 0]
type textarea "Installation"
click at [736, 597] on button "Add manual time entry" at bounding box center [752, 599] width 111 height 21
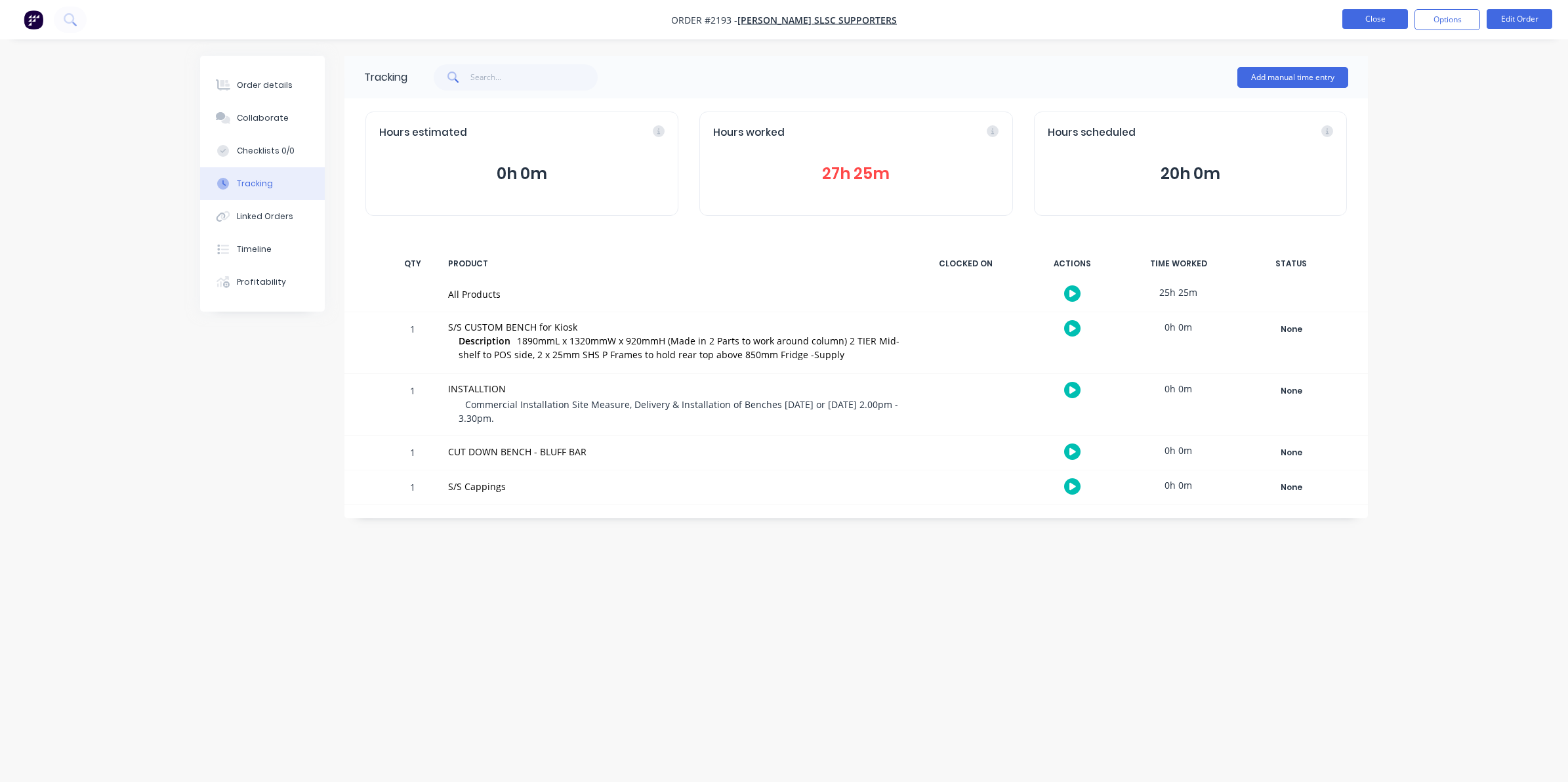
click at [1366, 17] on button "Close" at bounding box center [1375, 19] width 66 height 20
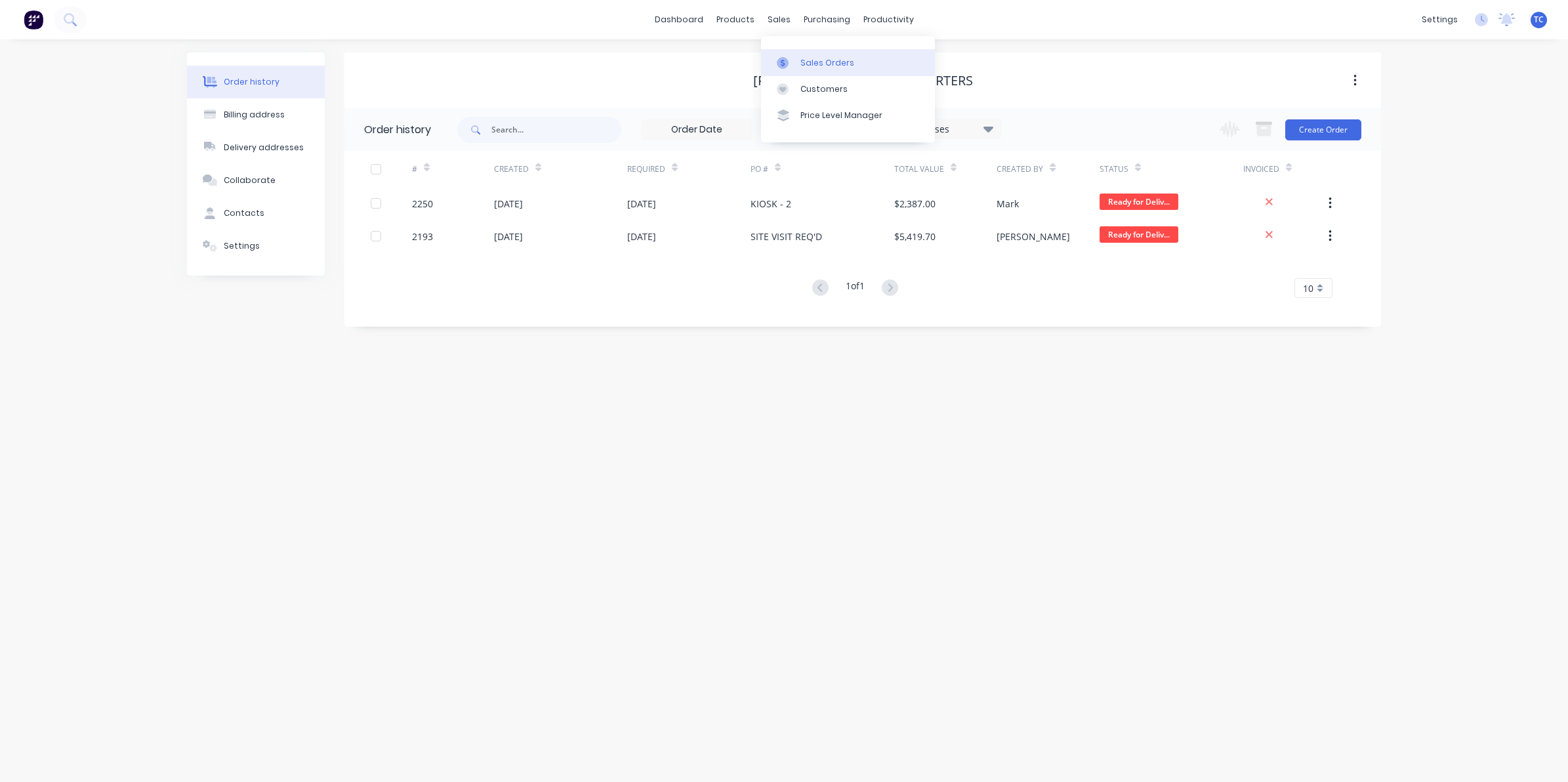
click at [820, 59] on div "Sales Orders" at bounding box center [826, 62] width 53 height 12
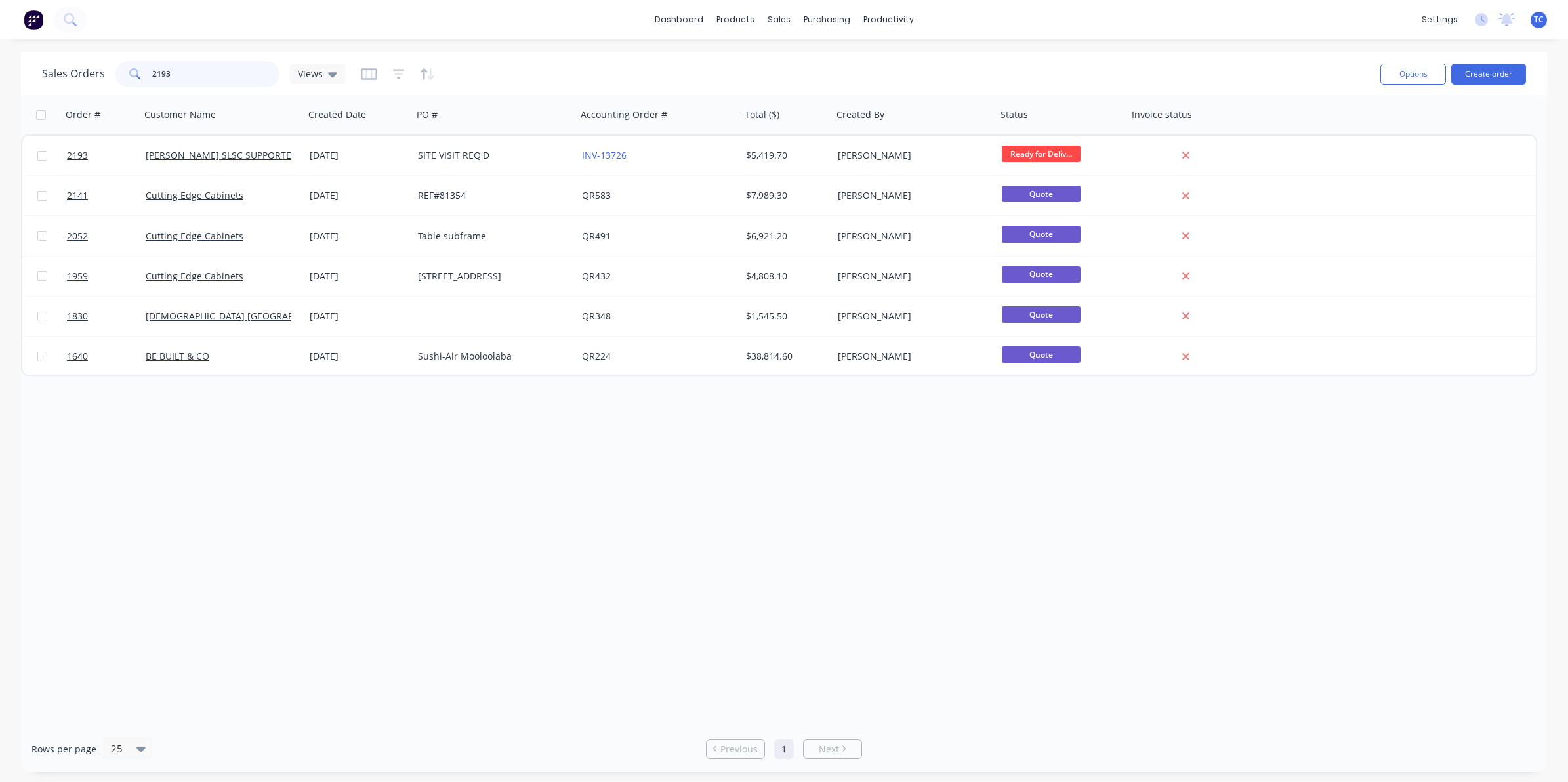
drag, startPoint x: 177, startPoint y: 71, endPoint x: 149, endPoint y: 70, distance: 28.0
click at [149, 70] on div "2193" at bounding box center [198, 74] width 164 height 26
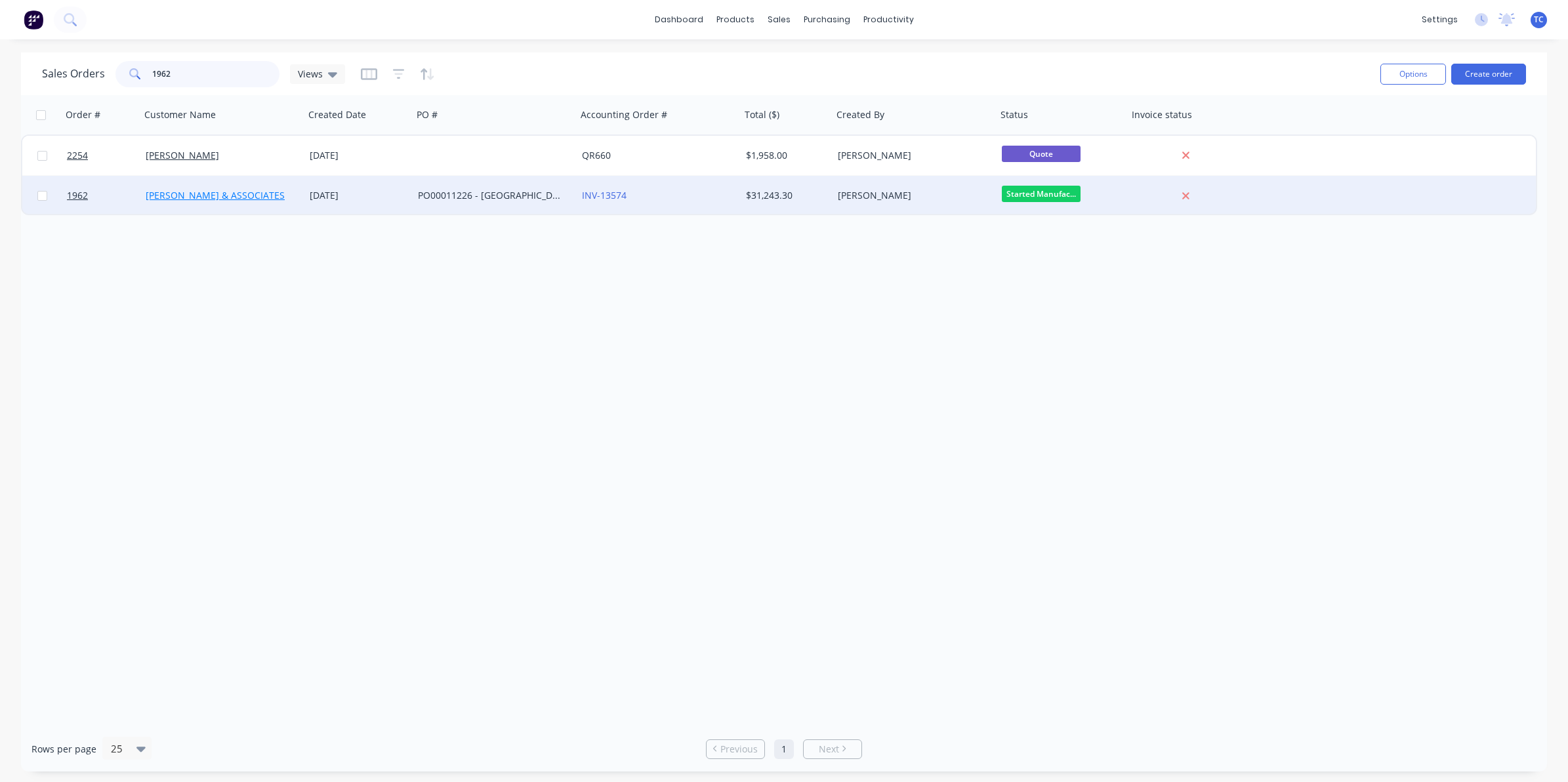
type input "1962"
click at [194, 195] on link "[PERSON_NAME] & ASSOCIATES" at bounding box center [214, 195] width 139 height 12
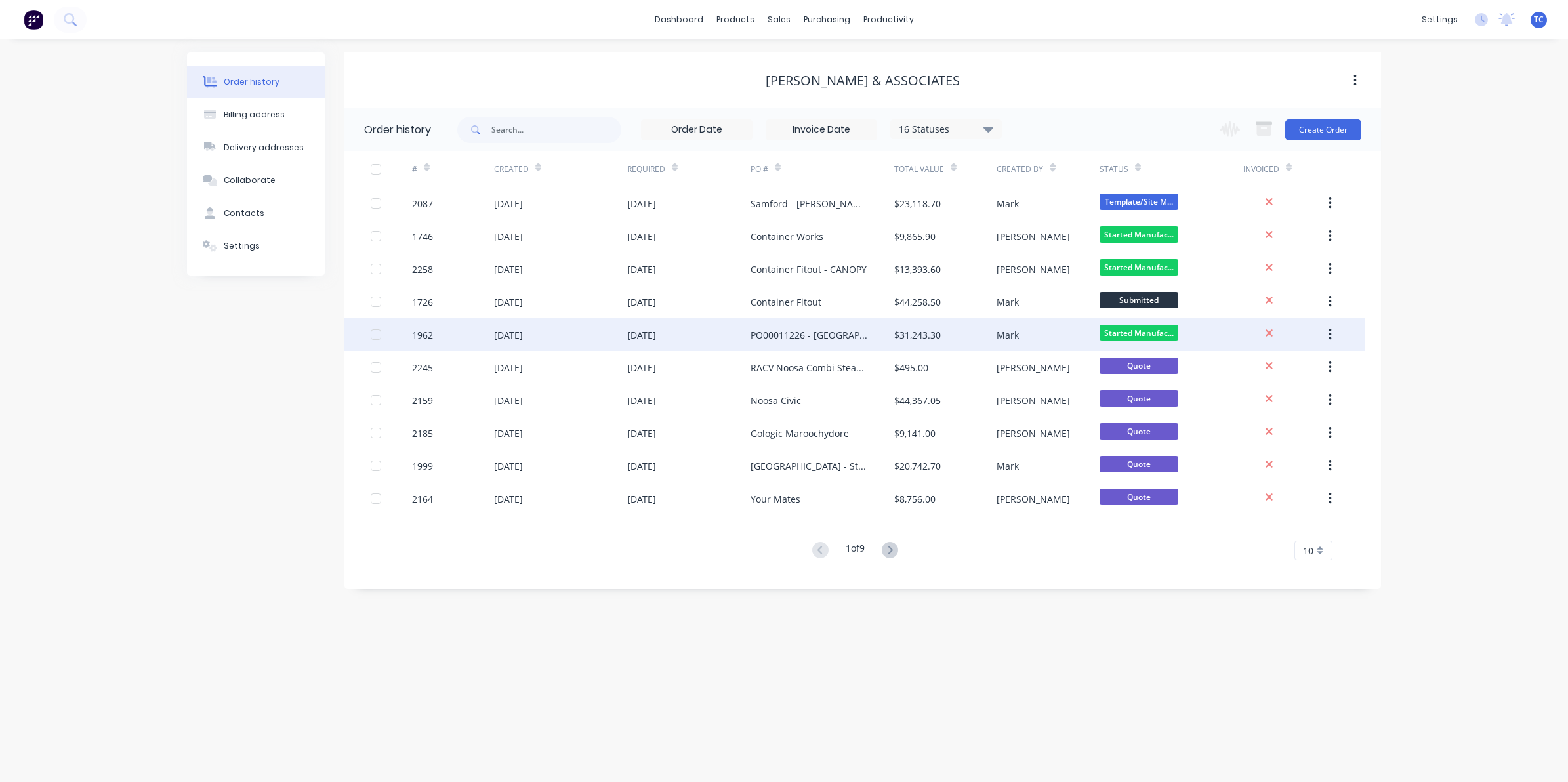
click at [523, 335] on div "[DATE]" at bounding box center [508, 334] width 29 height 14
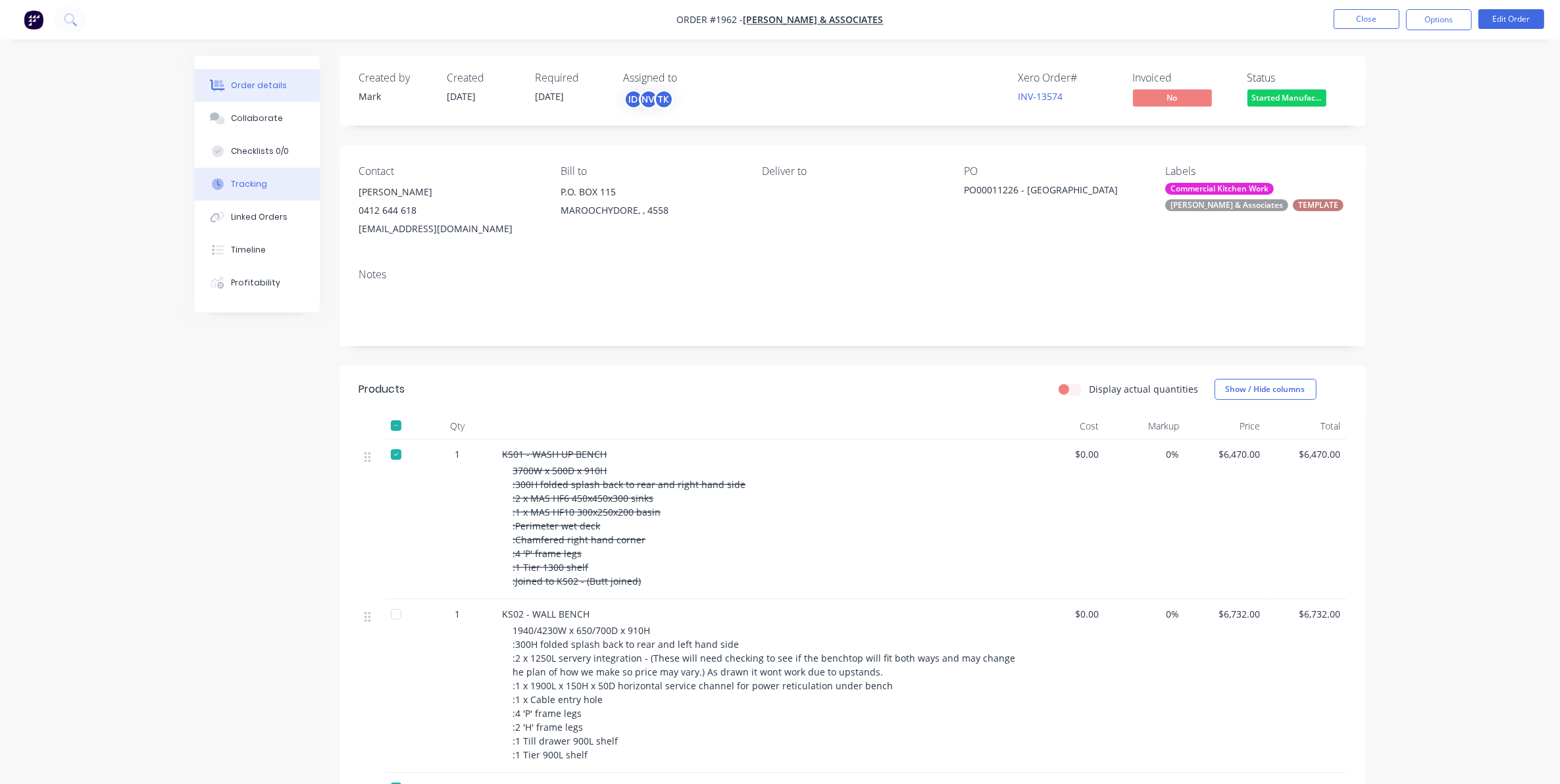
click at [250, 184] on div "Tracking" at bounding box center [249, 184] width 36 height 12
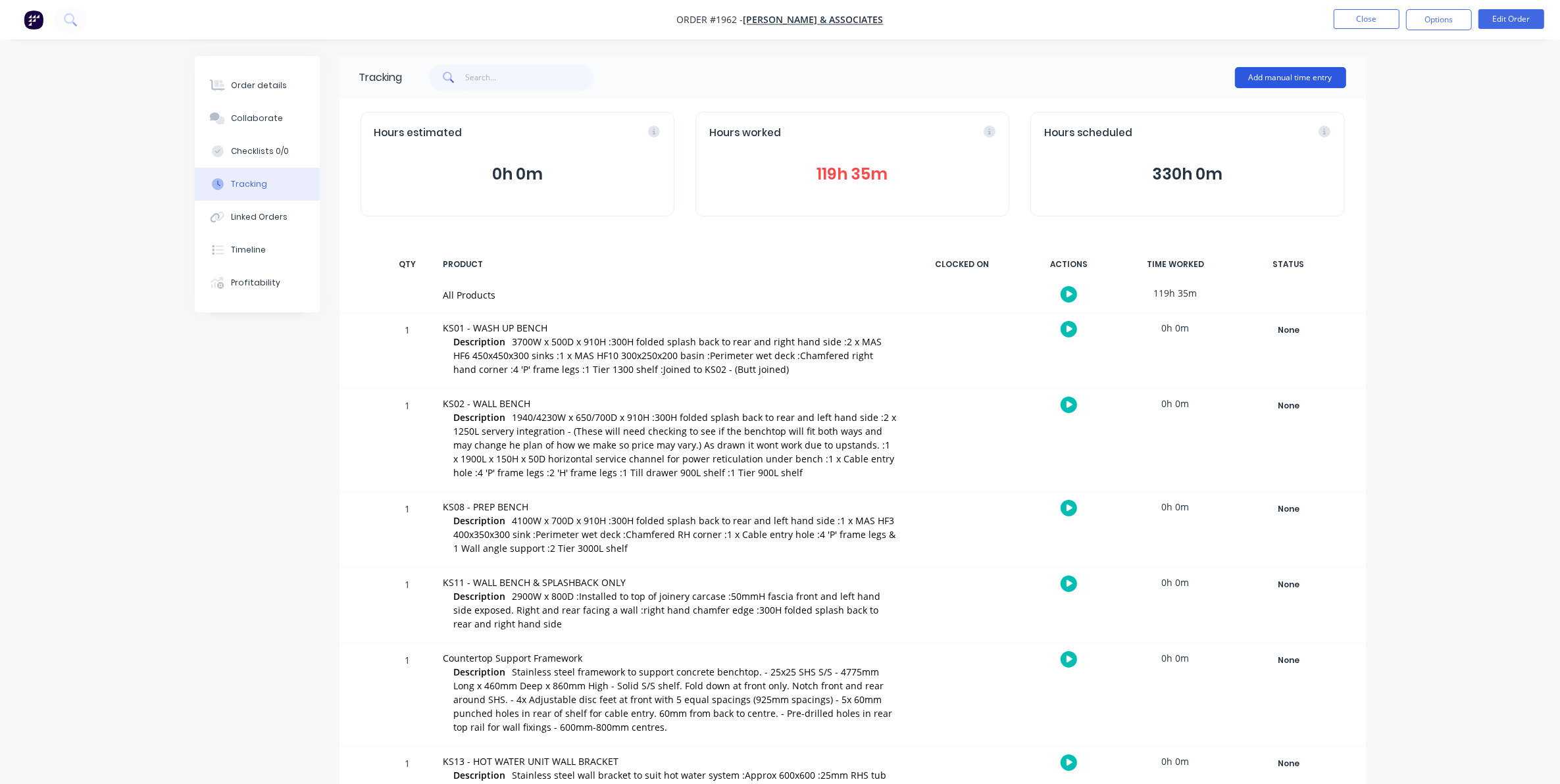
click at [1283, 77] on button "Add manual time entry" at bounding box center [1290, 77] width 111 height 21
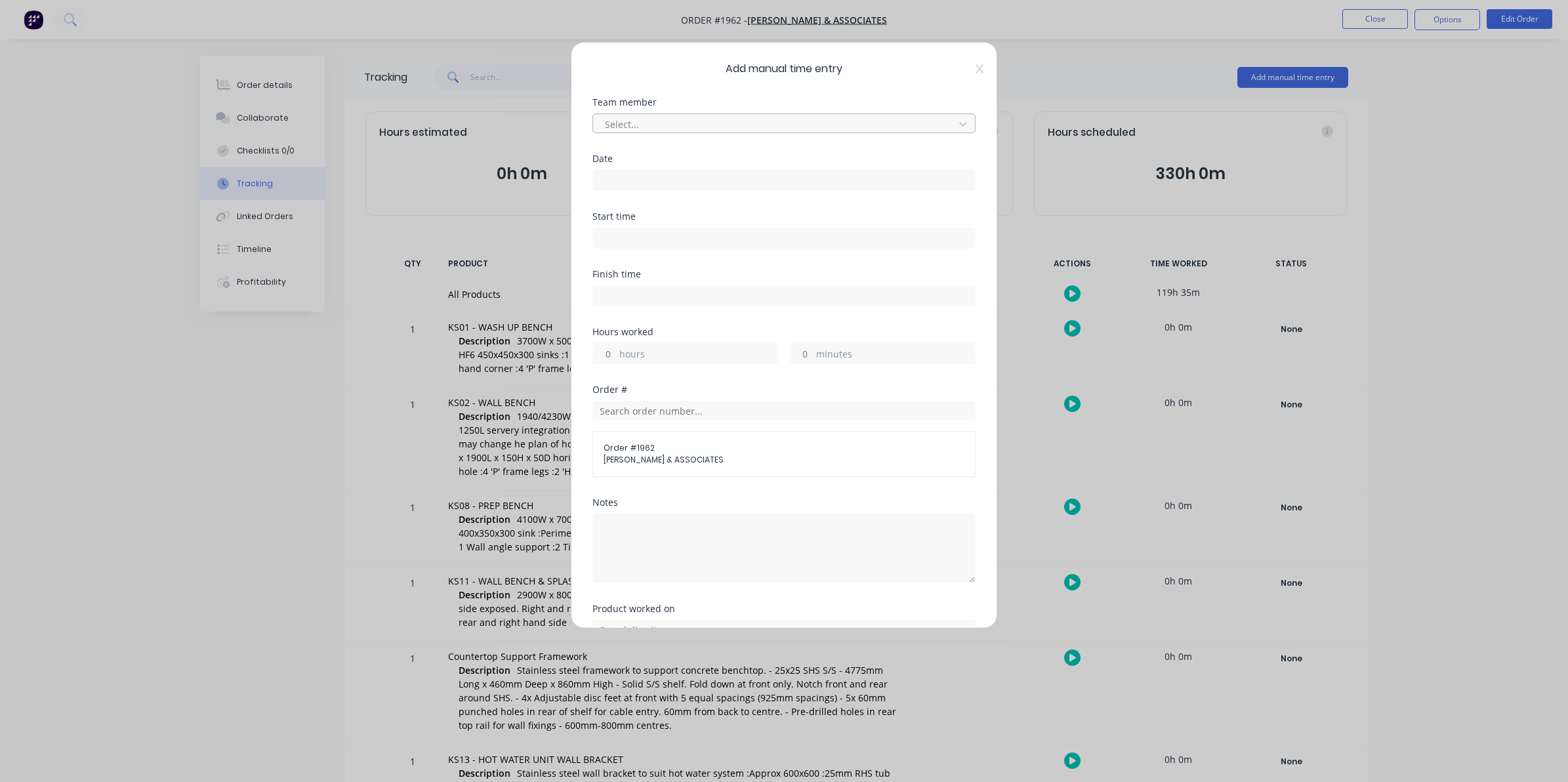
click at [630, 126] on div at bounding box center [775, 124] width 344 height 16
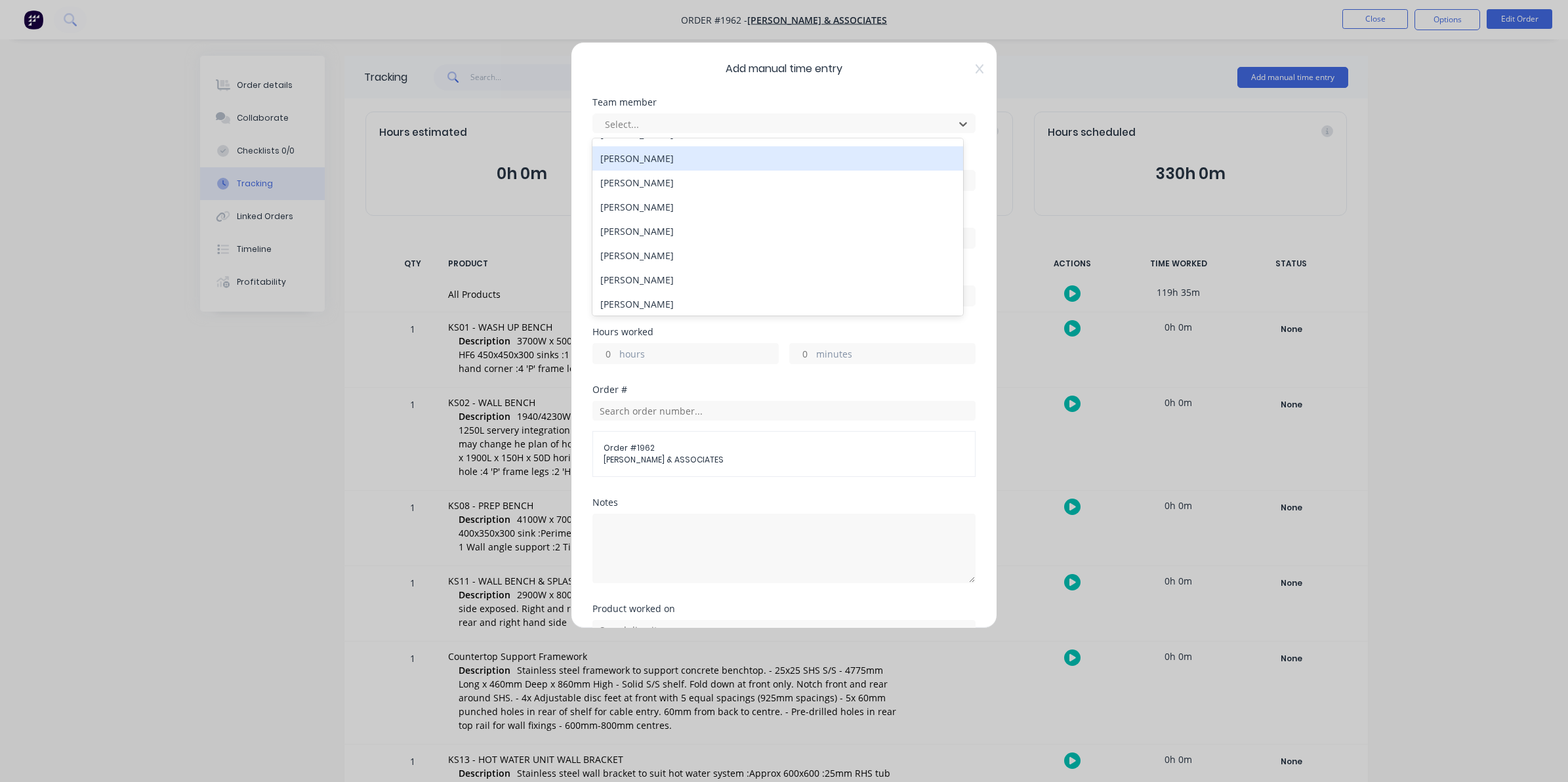
scroll to position [82, 0]
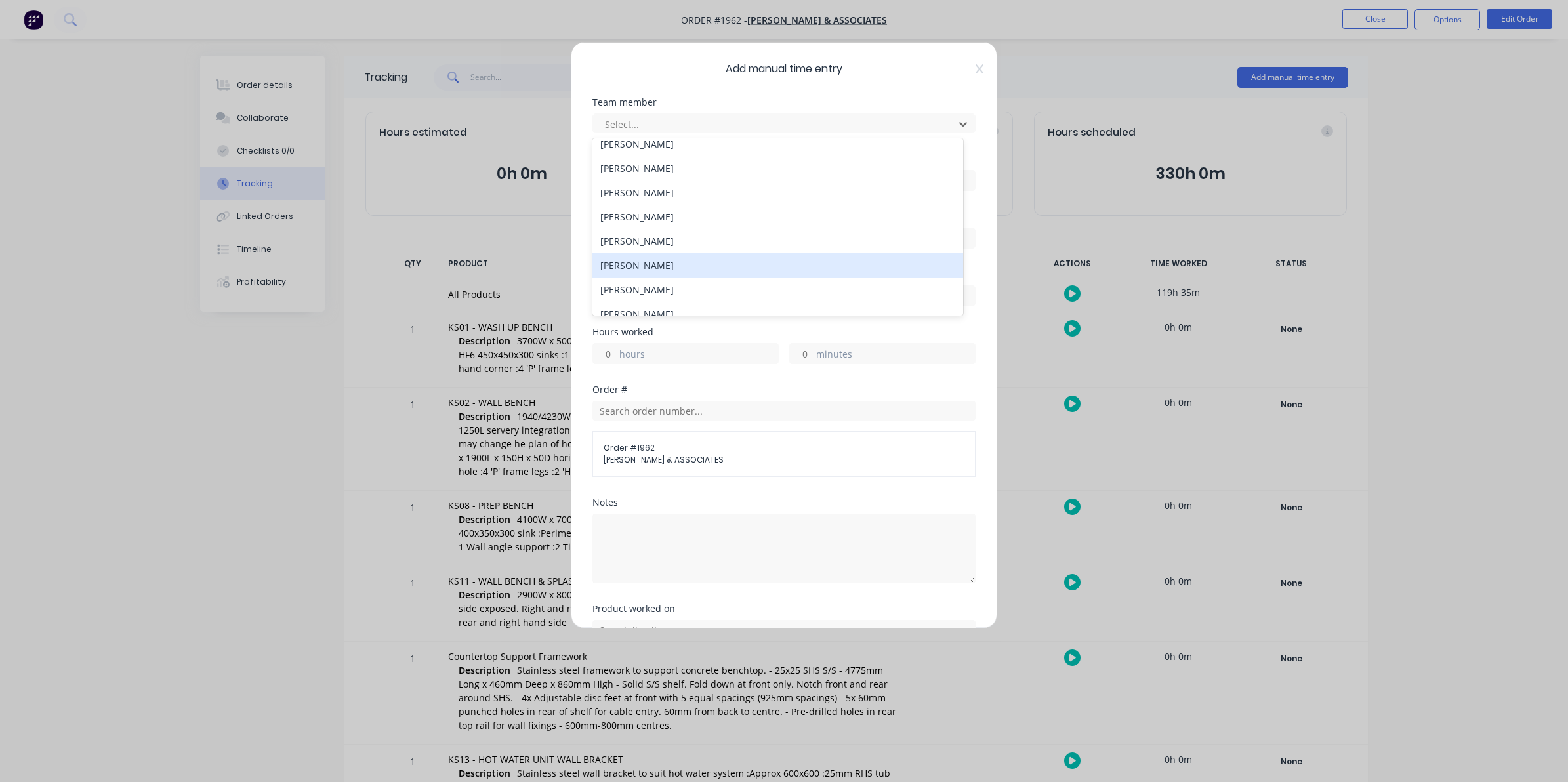
click at [640, 265] on div "[PERSON_NAME]" at bounding box center [777, 265] width 370 height 25
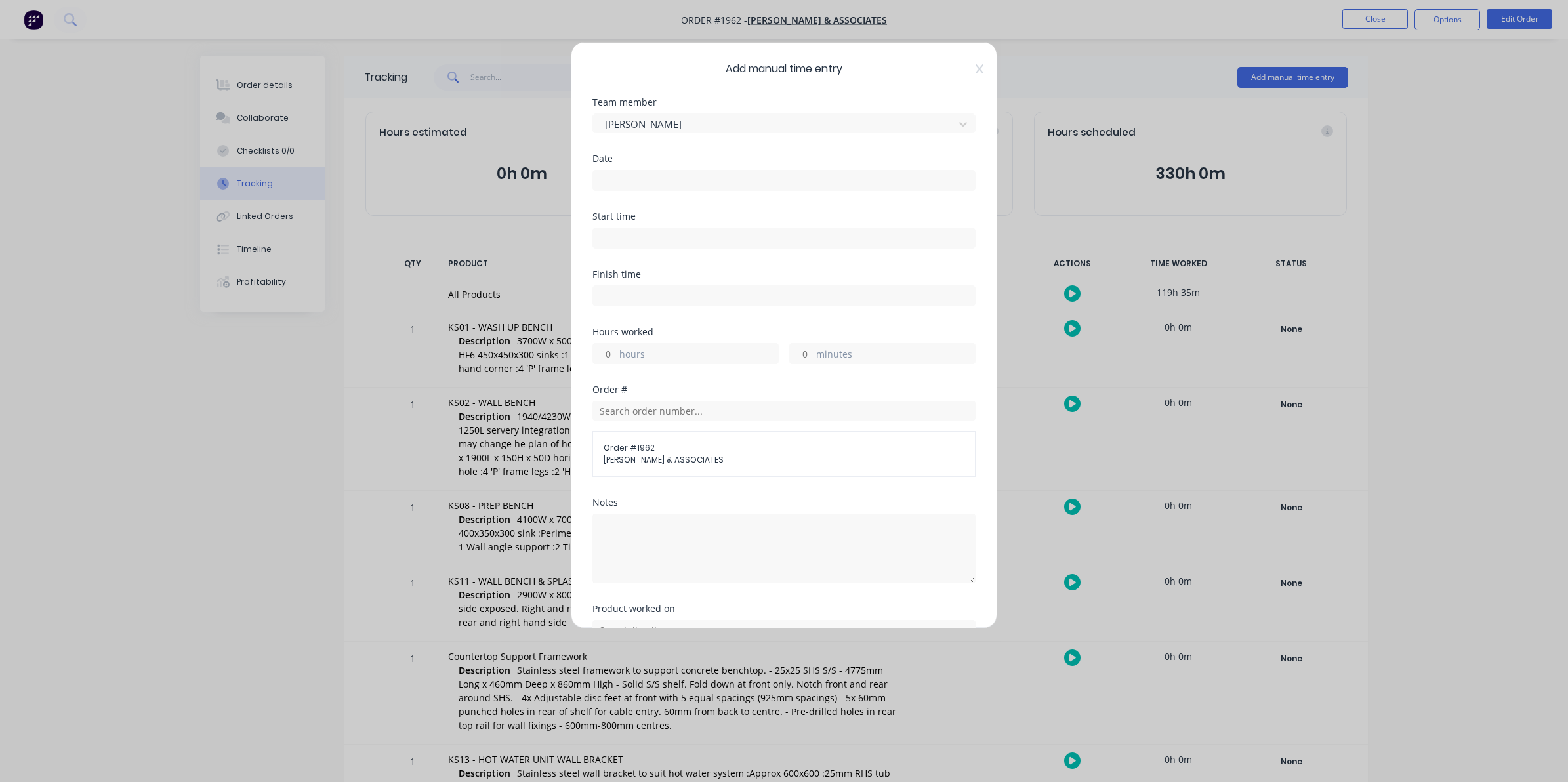
click at [623, 179] on input at bounding box center [784, 181] width 382 height 20
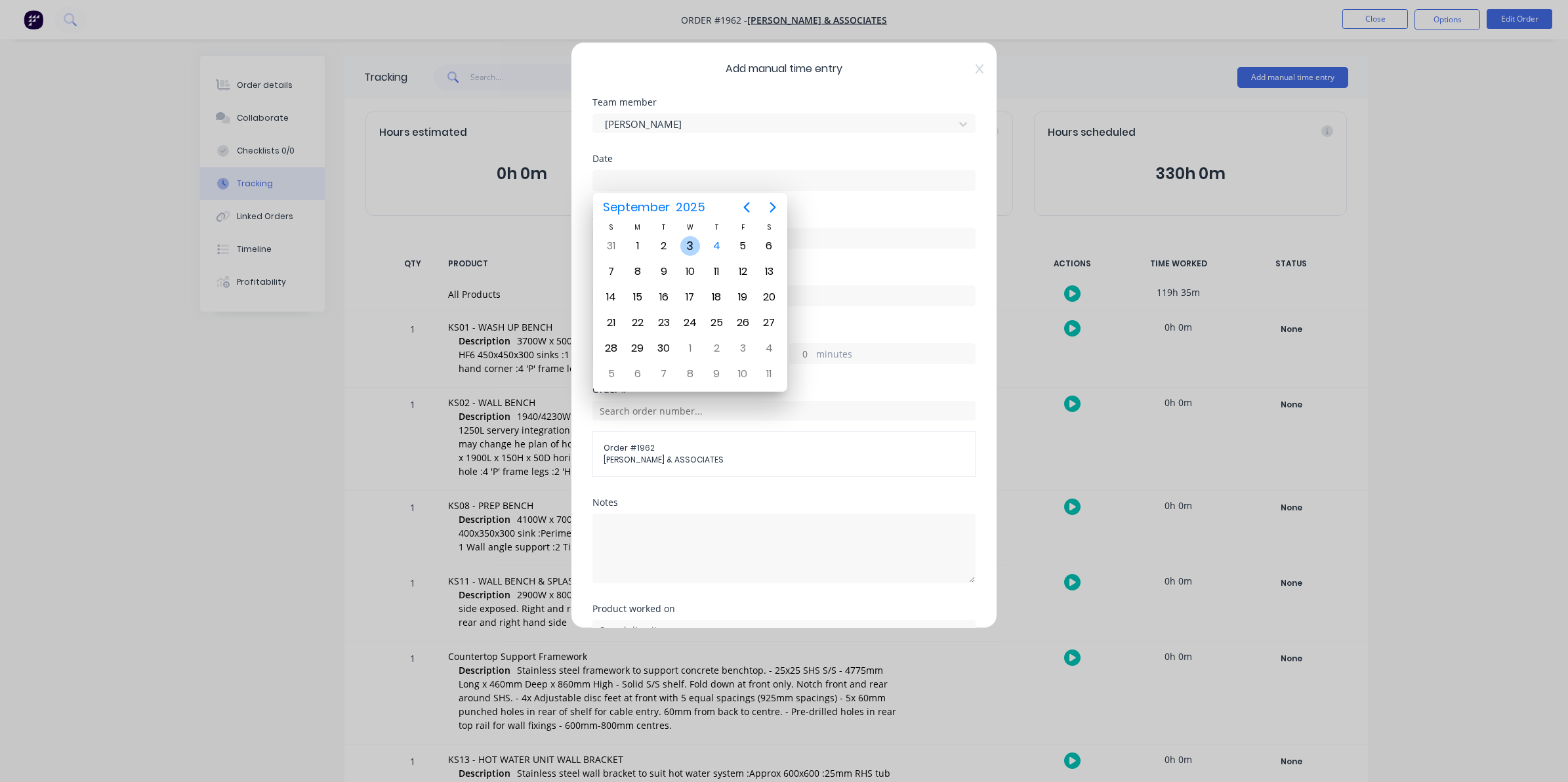
click at [686, 246] on div "3" at bounding box center [690, 246] width 20 height 20
type input "[DATE]"
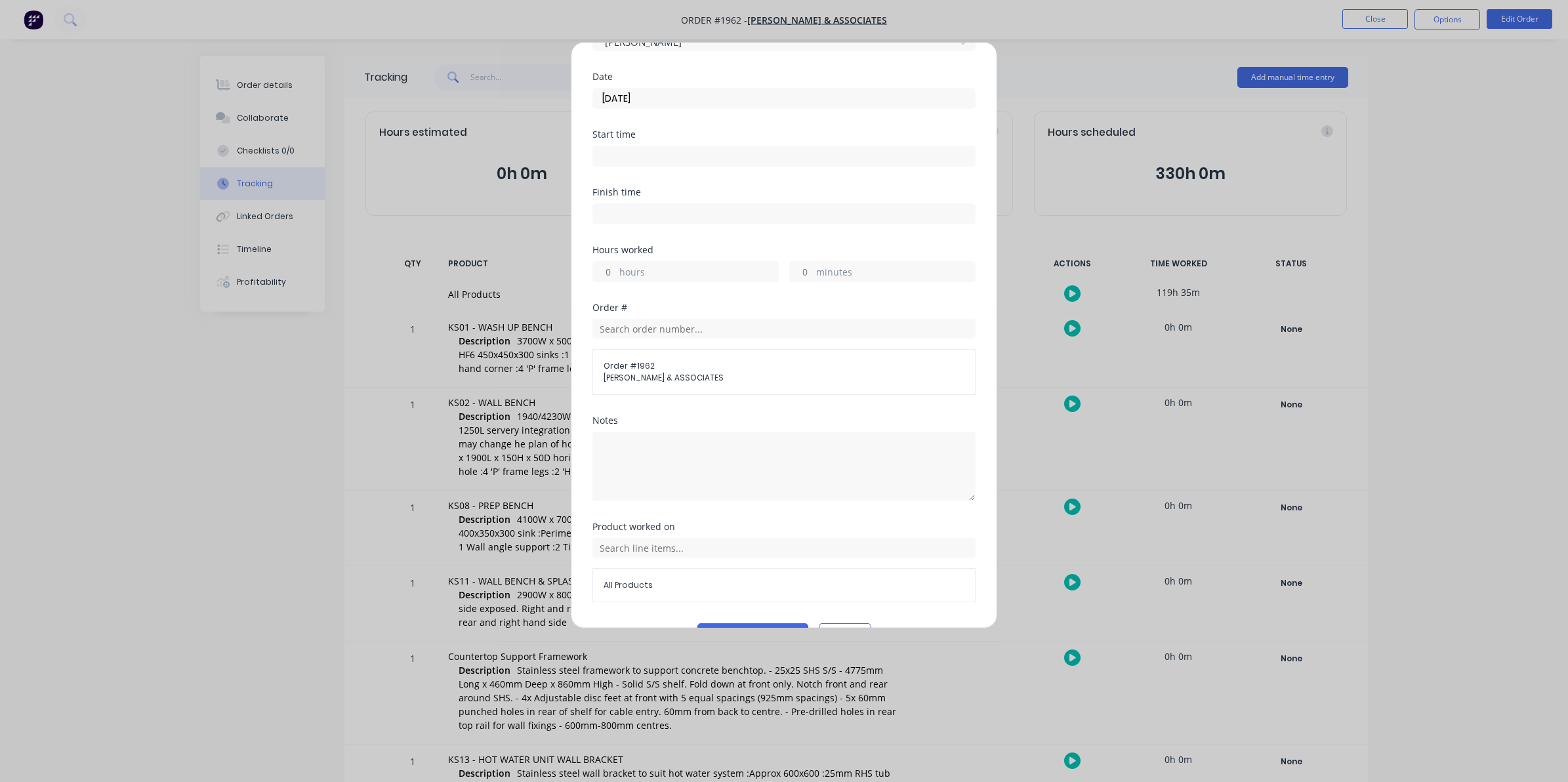
click at [611, 270] on input "hours" at bounding box center [605, 272] width 23 height 20
type input "5"
click at [801, 272] on input "minutes" at bounding box center [802, 272] width 23 height 20
type input "40"
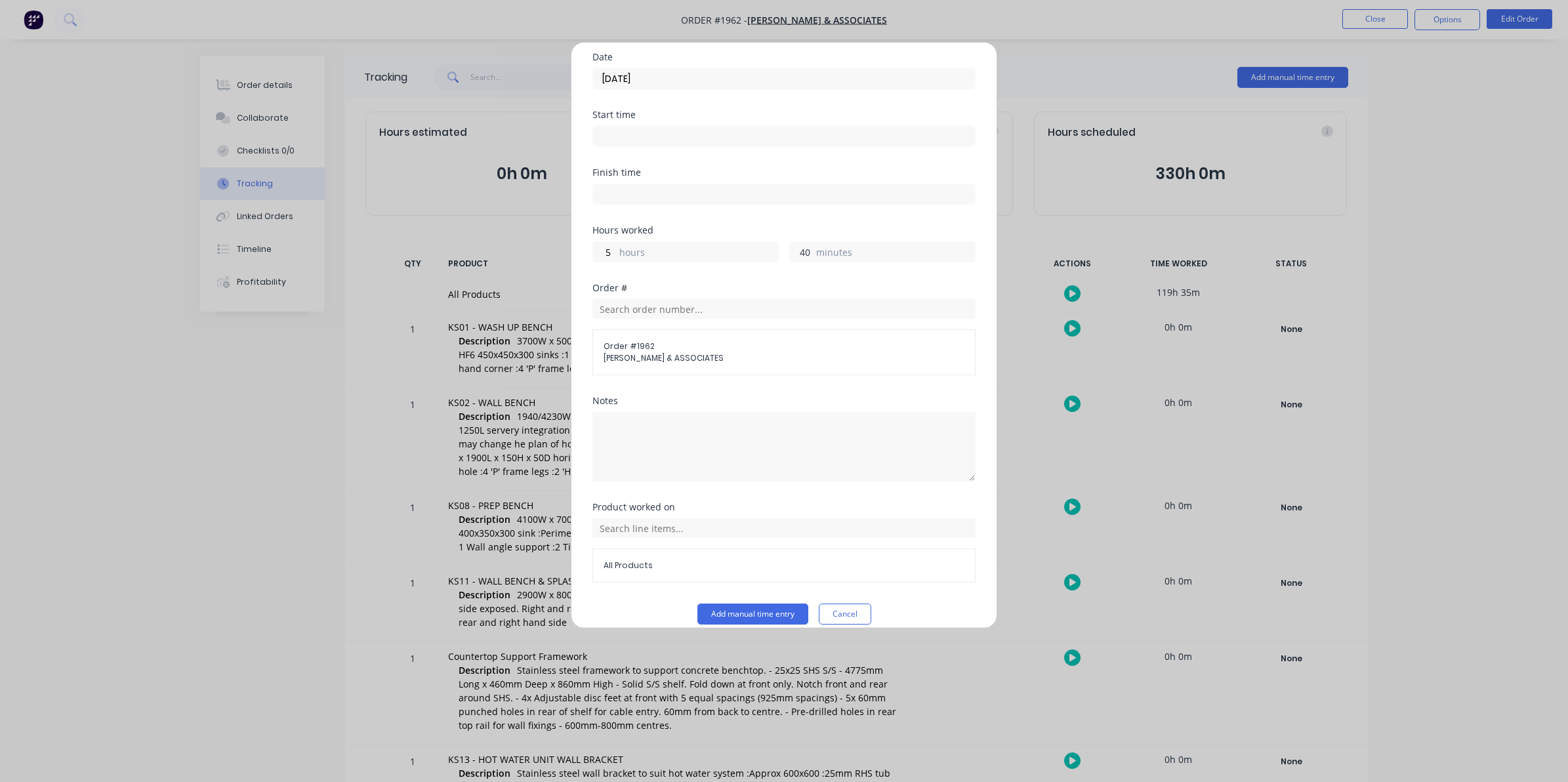
scroll to position [119, 0]
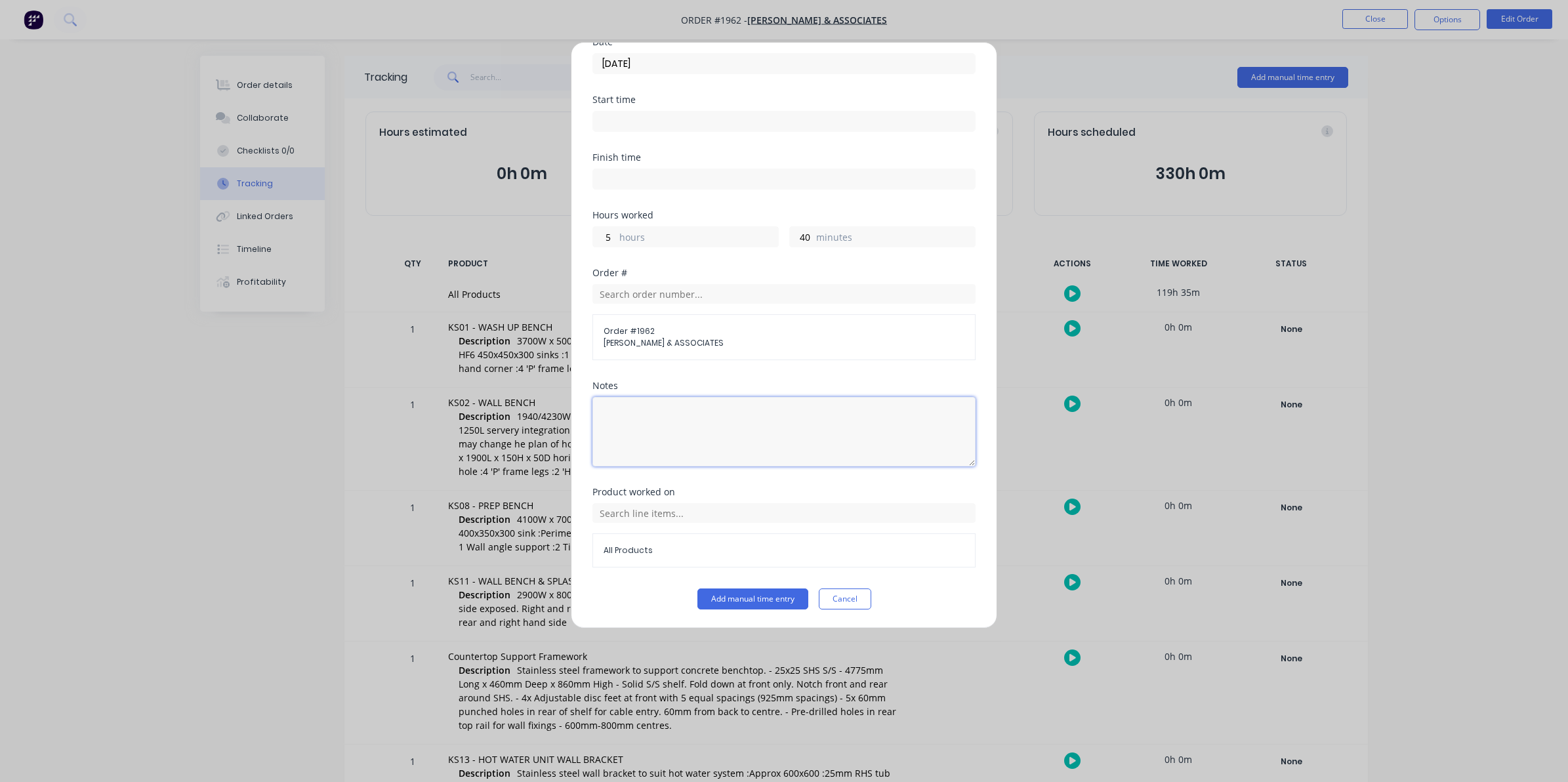
click at [618, 412] on textarea at bounding box center [784, 431] width 383 height 70
type textarea "KS02"
click at [753, 598] on button "Add manual time entry" at bounding box center [752, 599] width 111 height 21
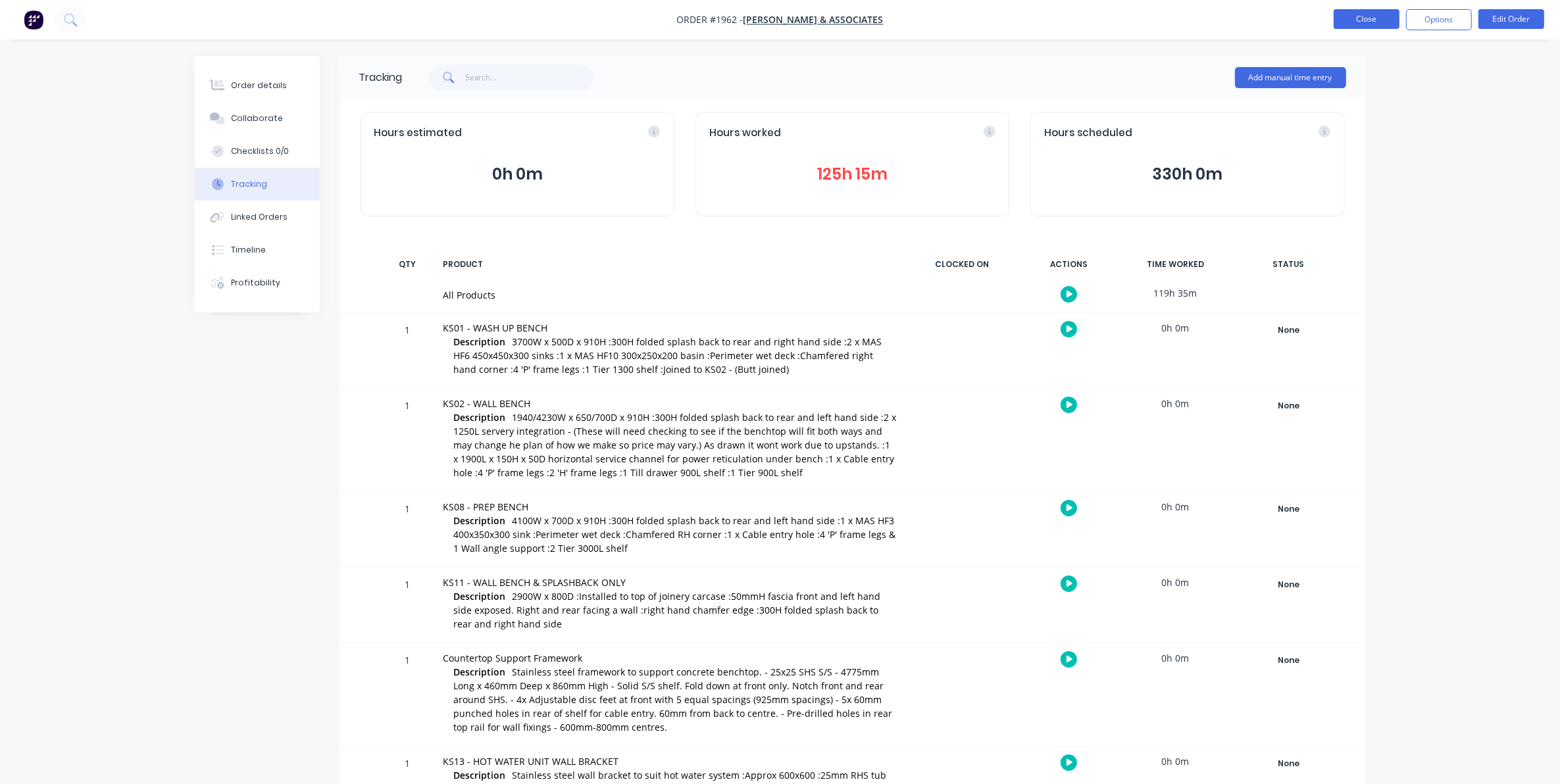
click at [1359, 18] on button "Close" at bounding box center [1366, 19] width 66 height 20
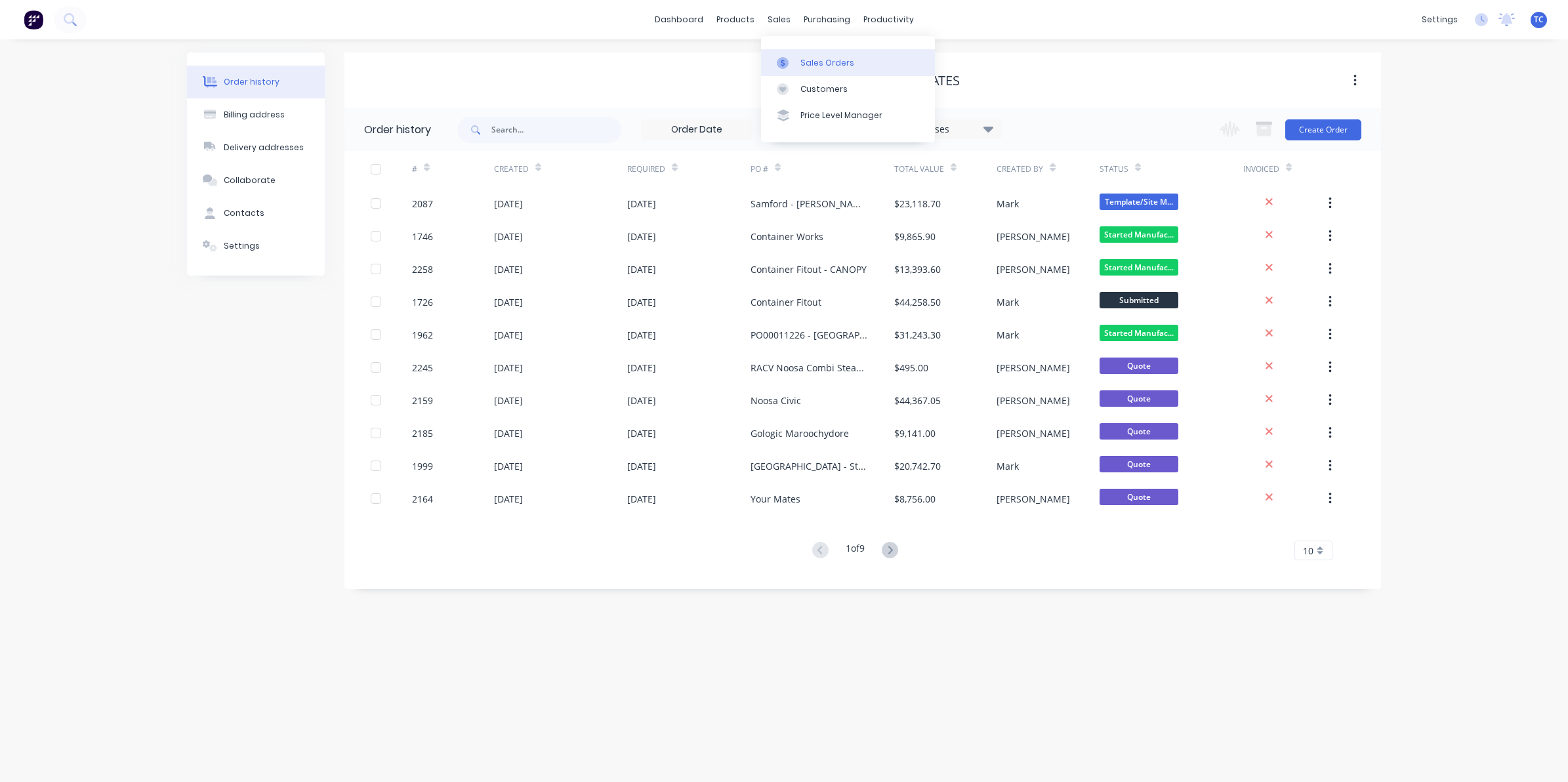
click at [812, 59] on div "Sales Orders" at bounding box center [826, 62] width 53 height 12
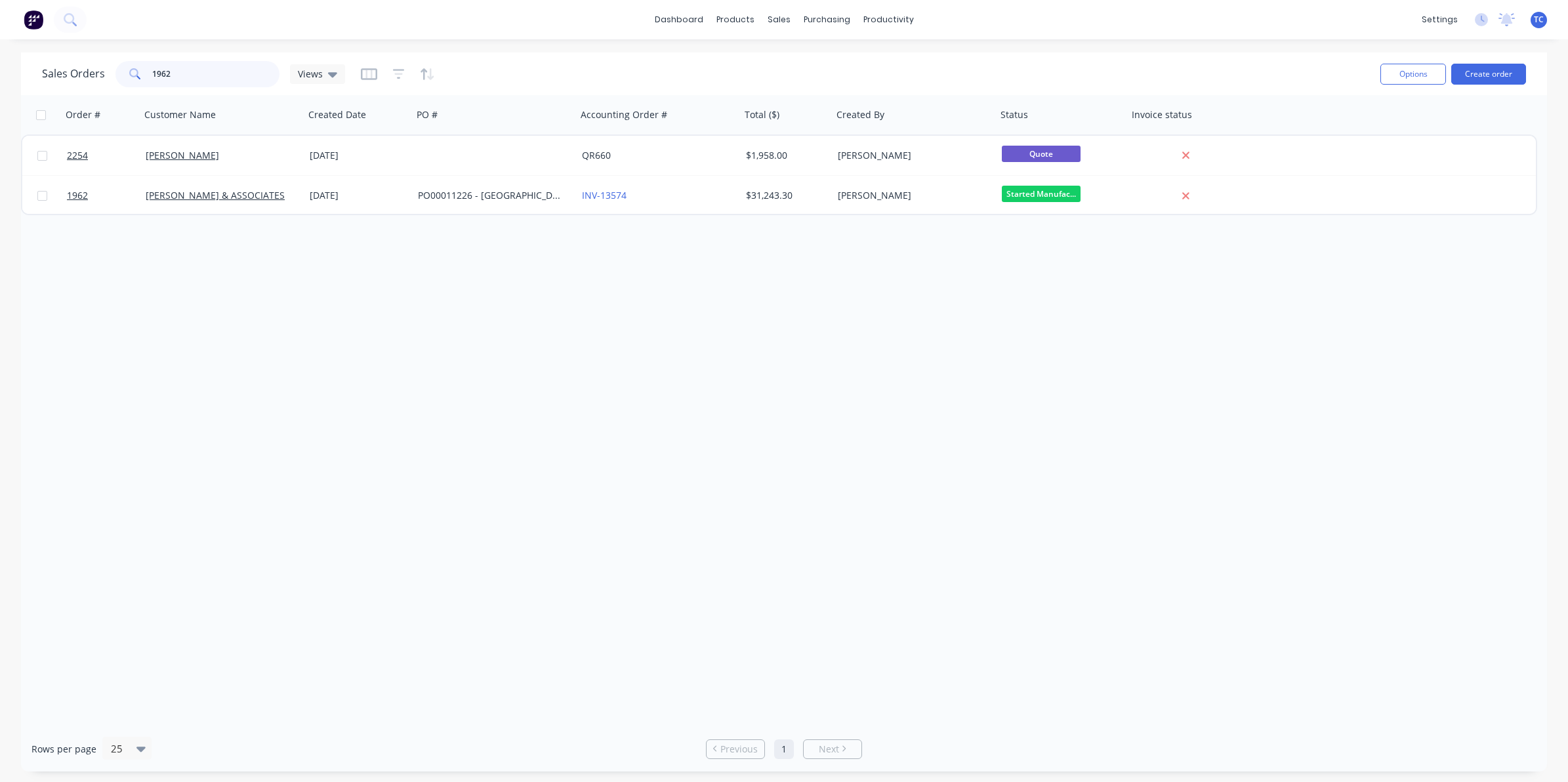
drag, startPoint x: 172, startPoint y: 70, endPoint x: 145, endPoint y: 72, distance: 27.1
click at [145, 72] on div "1962" at bounding box center [198, 74] width 164 height 26
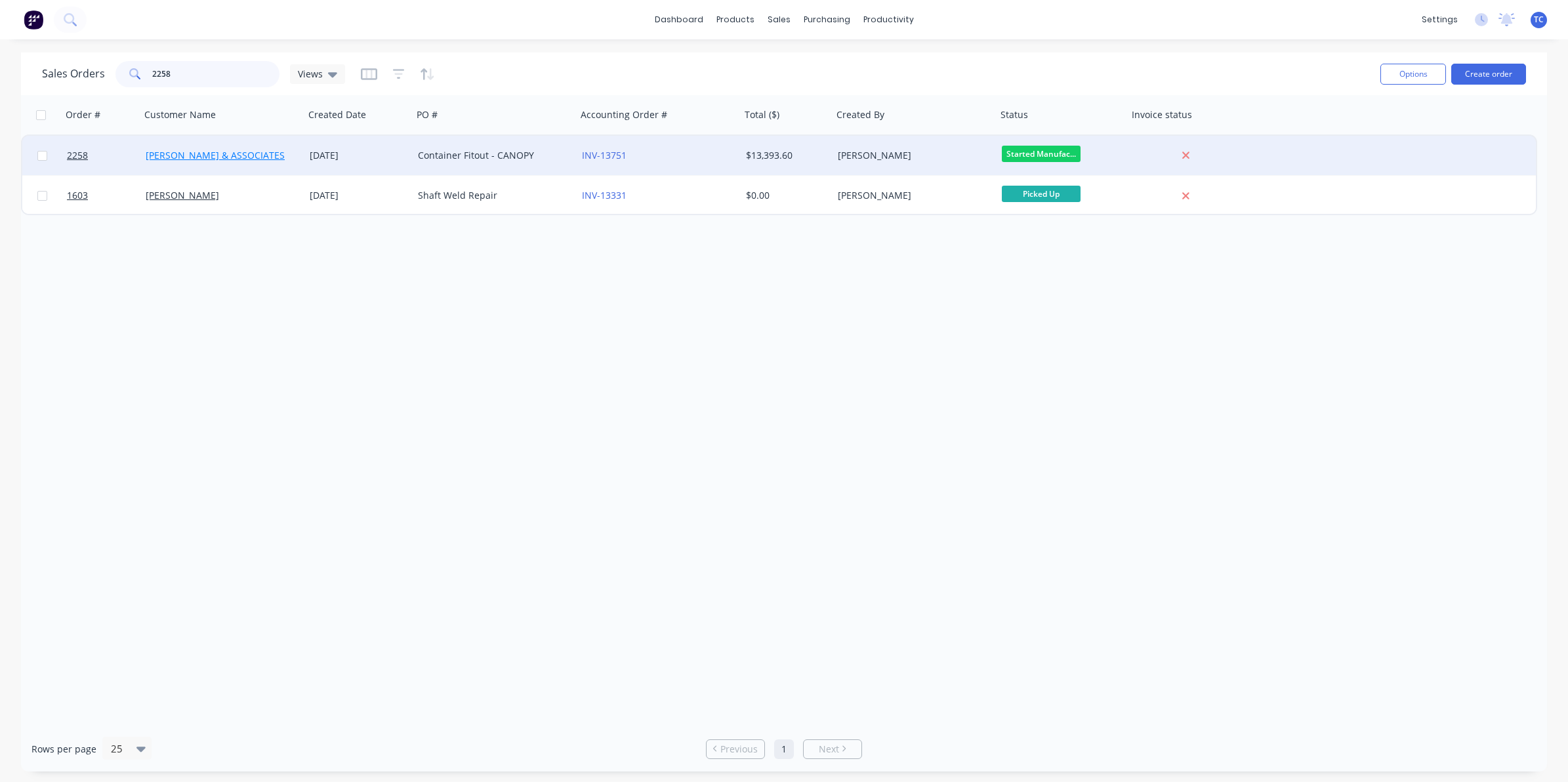
type input "2258"
click at [194, 155] on link "[PERSON_NAME] & ASSOCIATES" at bounding box center [214, 154] width 139 height 12
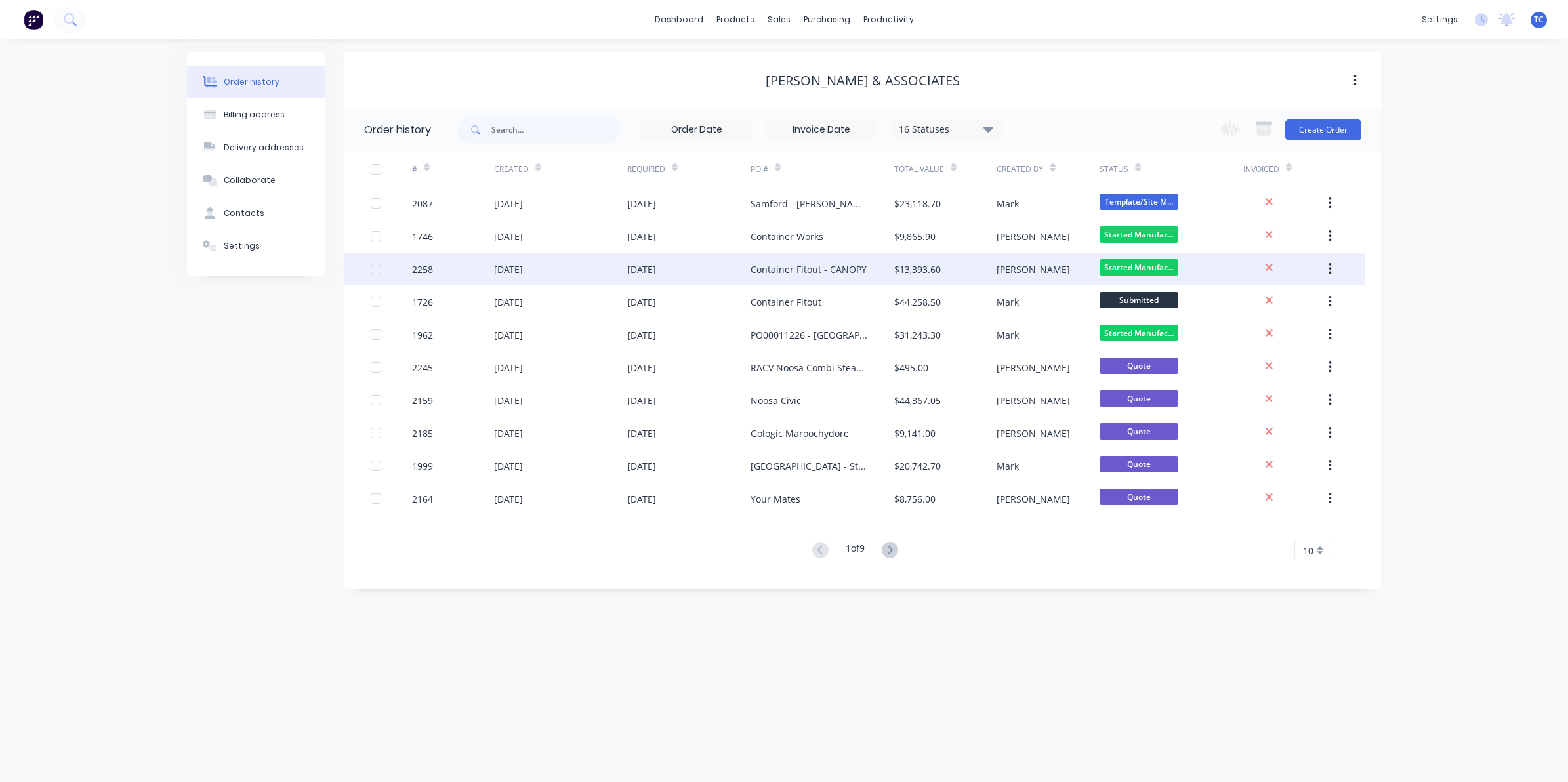
click at [523, 267] on div "[DATE]" at bounding box center [508, 269] width 29 height 14
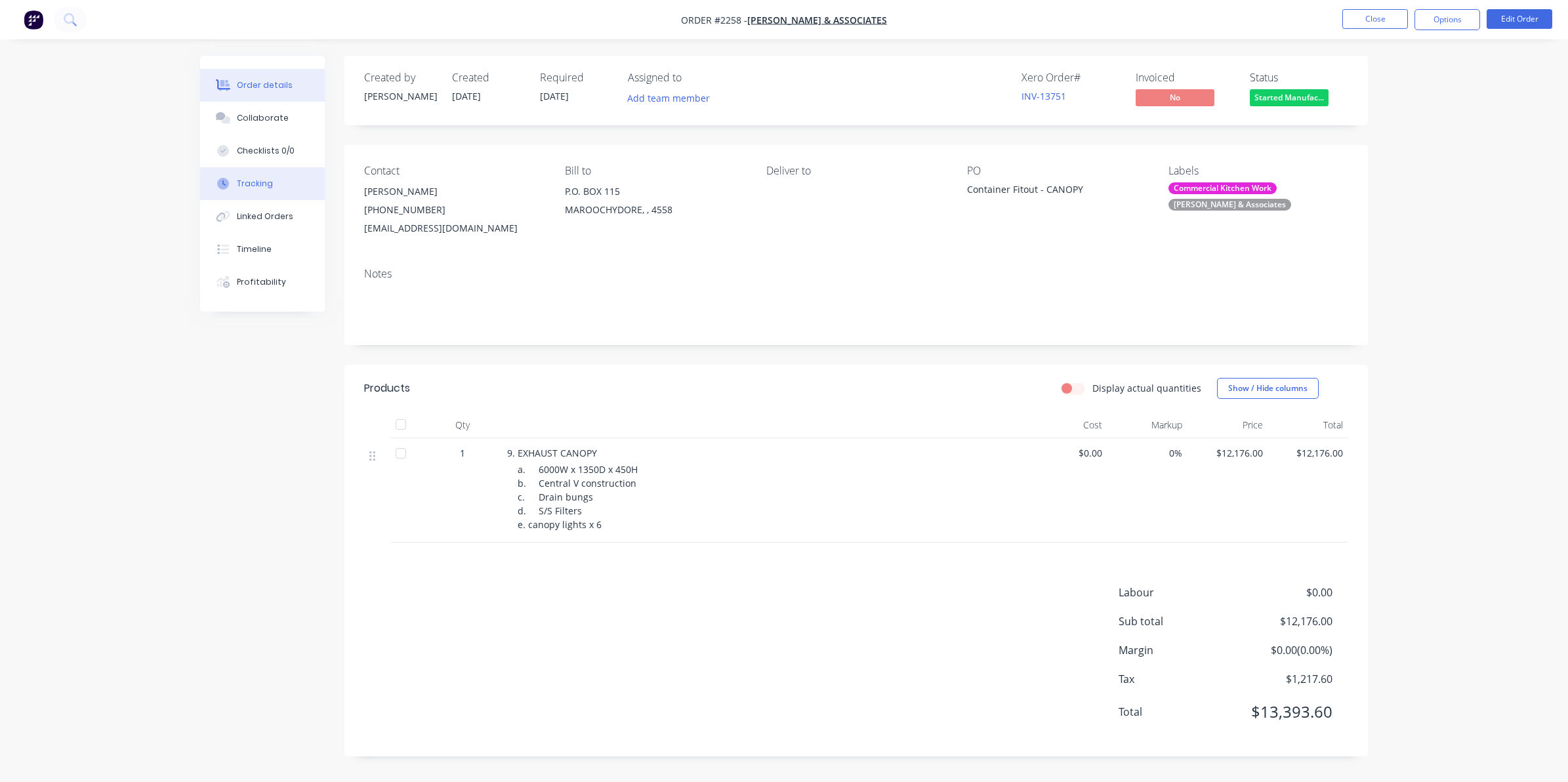
click at [250, 181] on div "Tracking" at bounding box center [255, 183] width 36 height 12
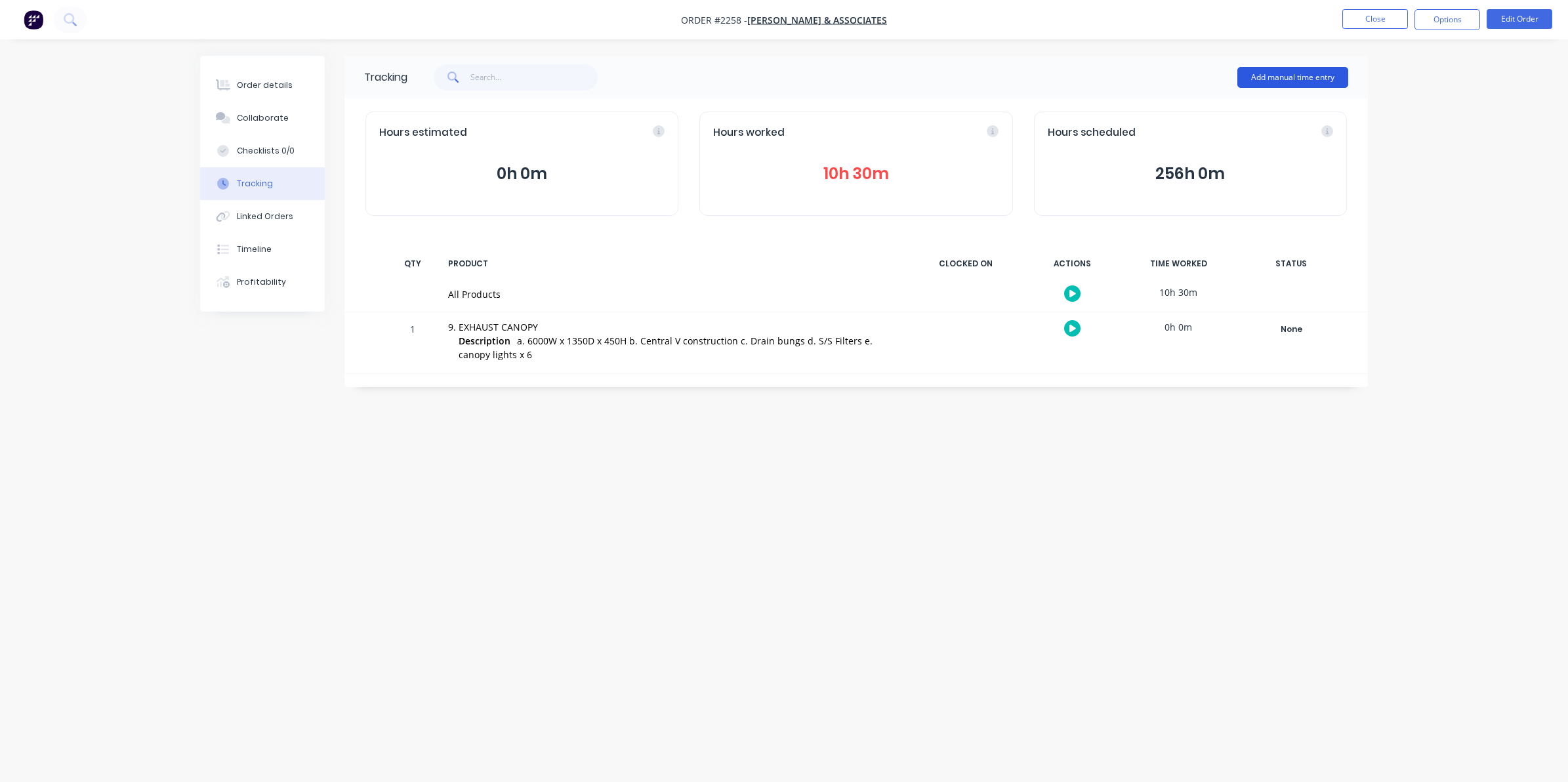
click at [1281, 73] on button "Add manual time entry" at bounding box center [1292, 77] width 111 height 21
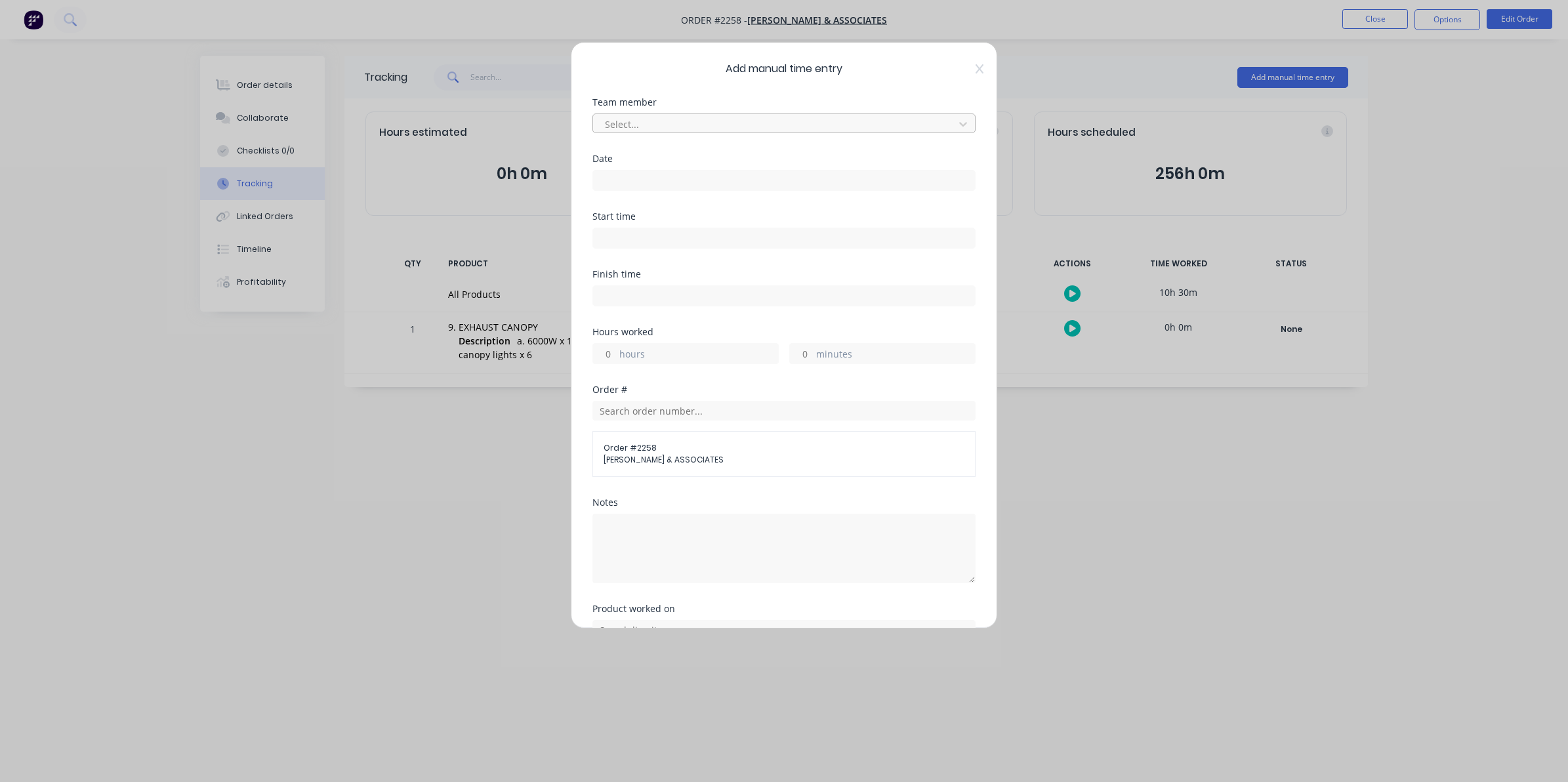
click at [618, 122] on div at bounding box center [775, 124] width 344 height 16
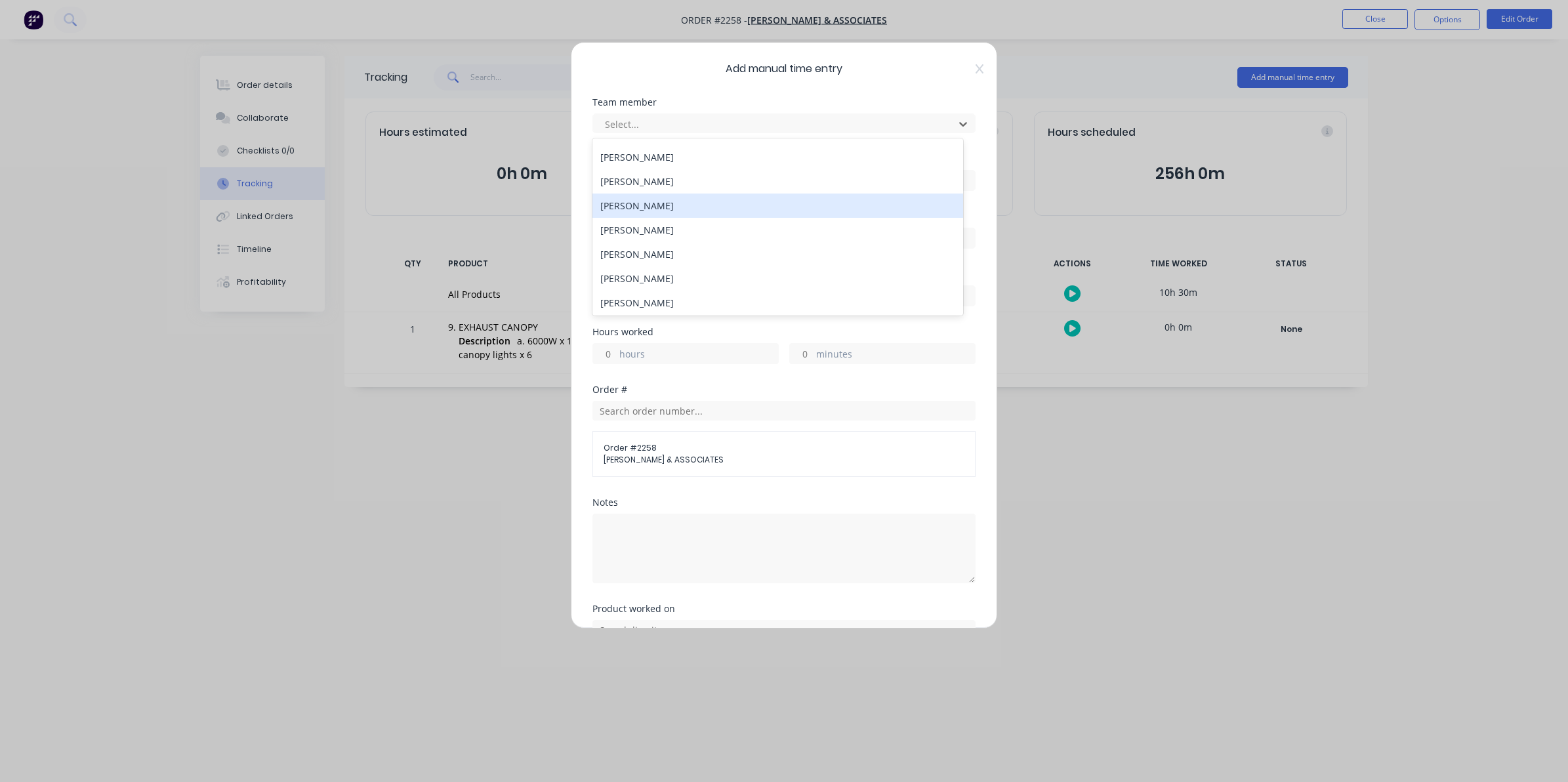
scroll to position [82, 0]
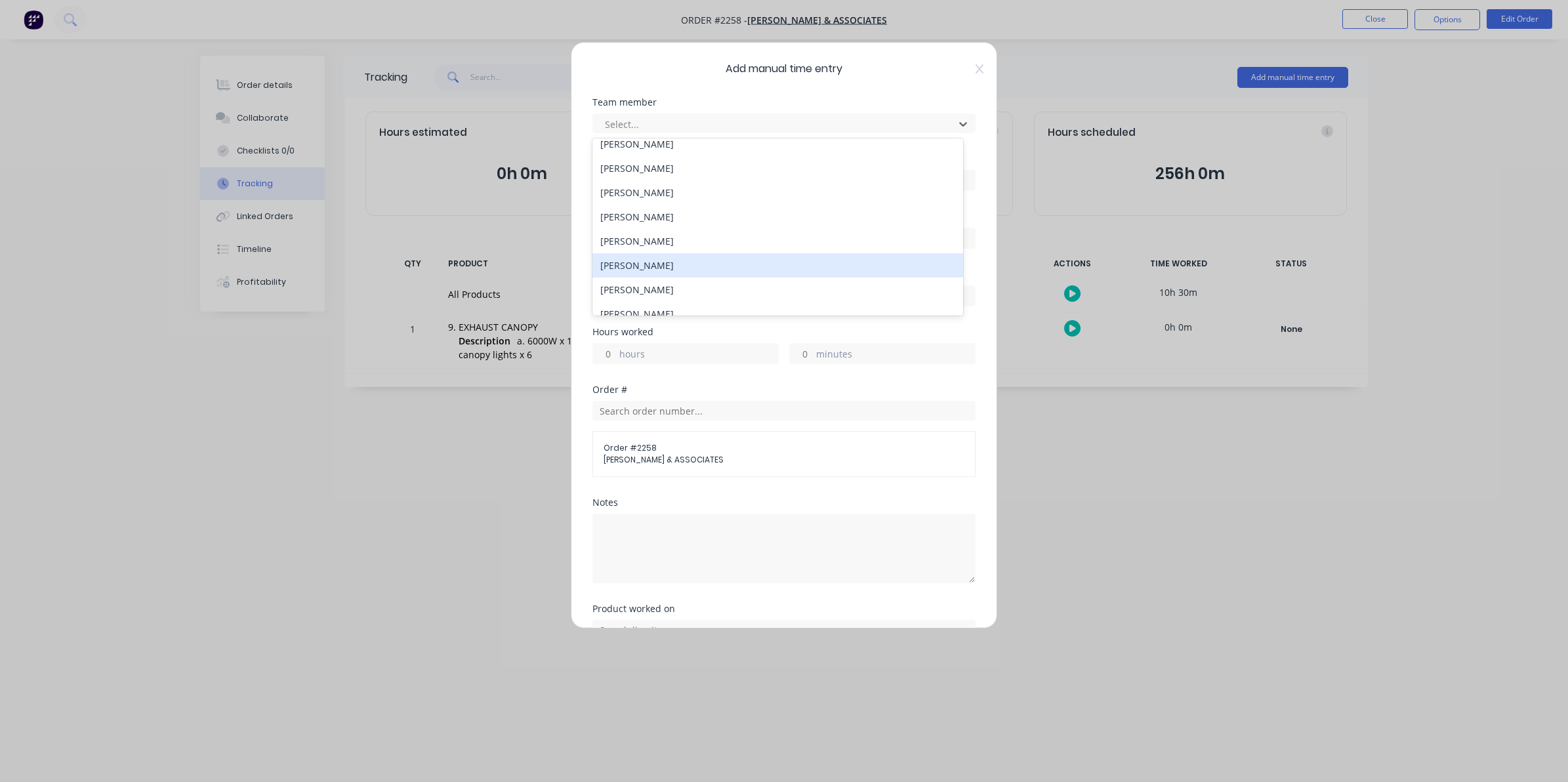
click at [644, 263] on div "[PERSON_NAME]" at bounding box center [777, 265] width 370 height 25
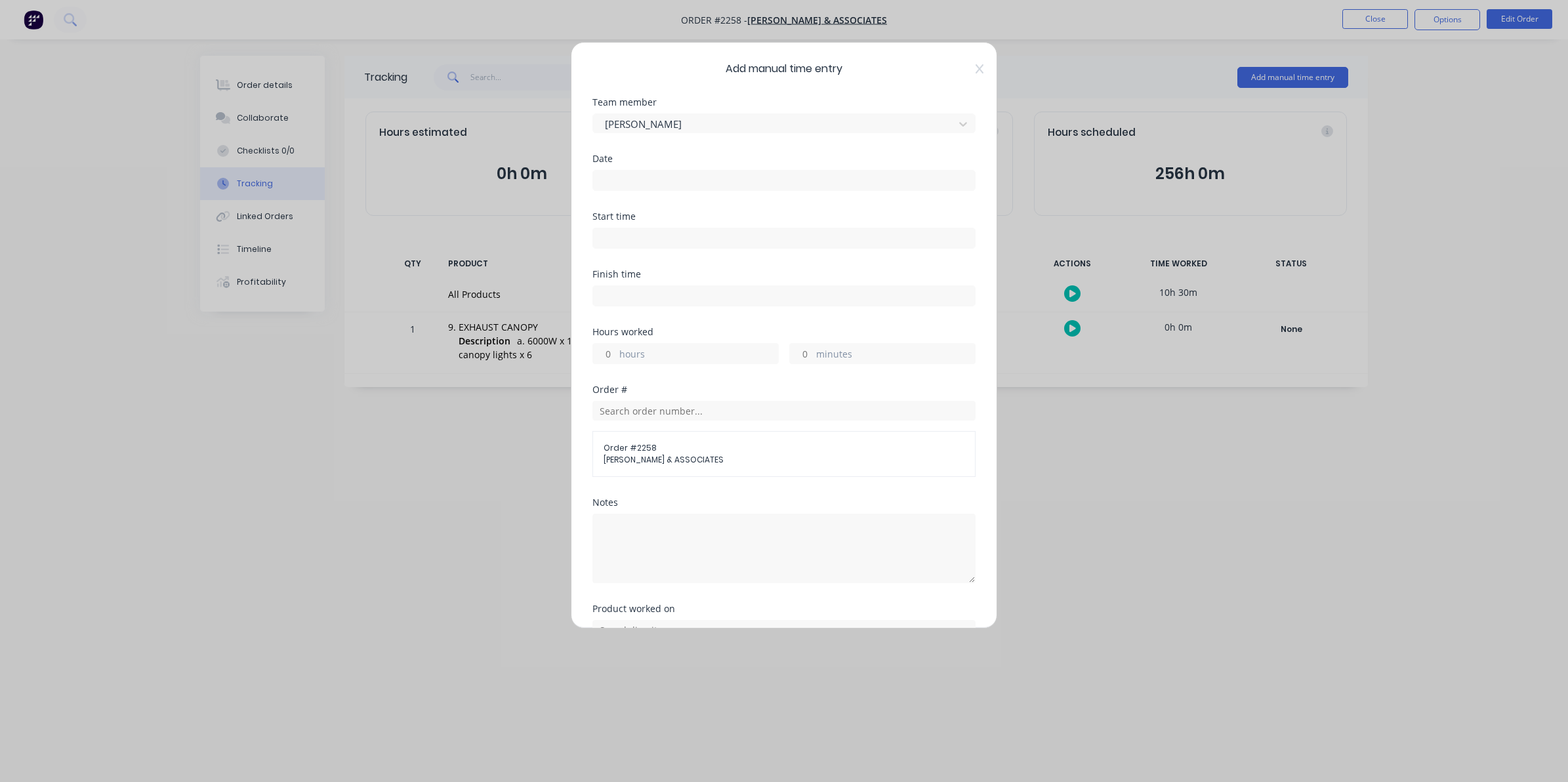
click at [605, 179] on input at bounding box center [784, 181] width 382 height 20
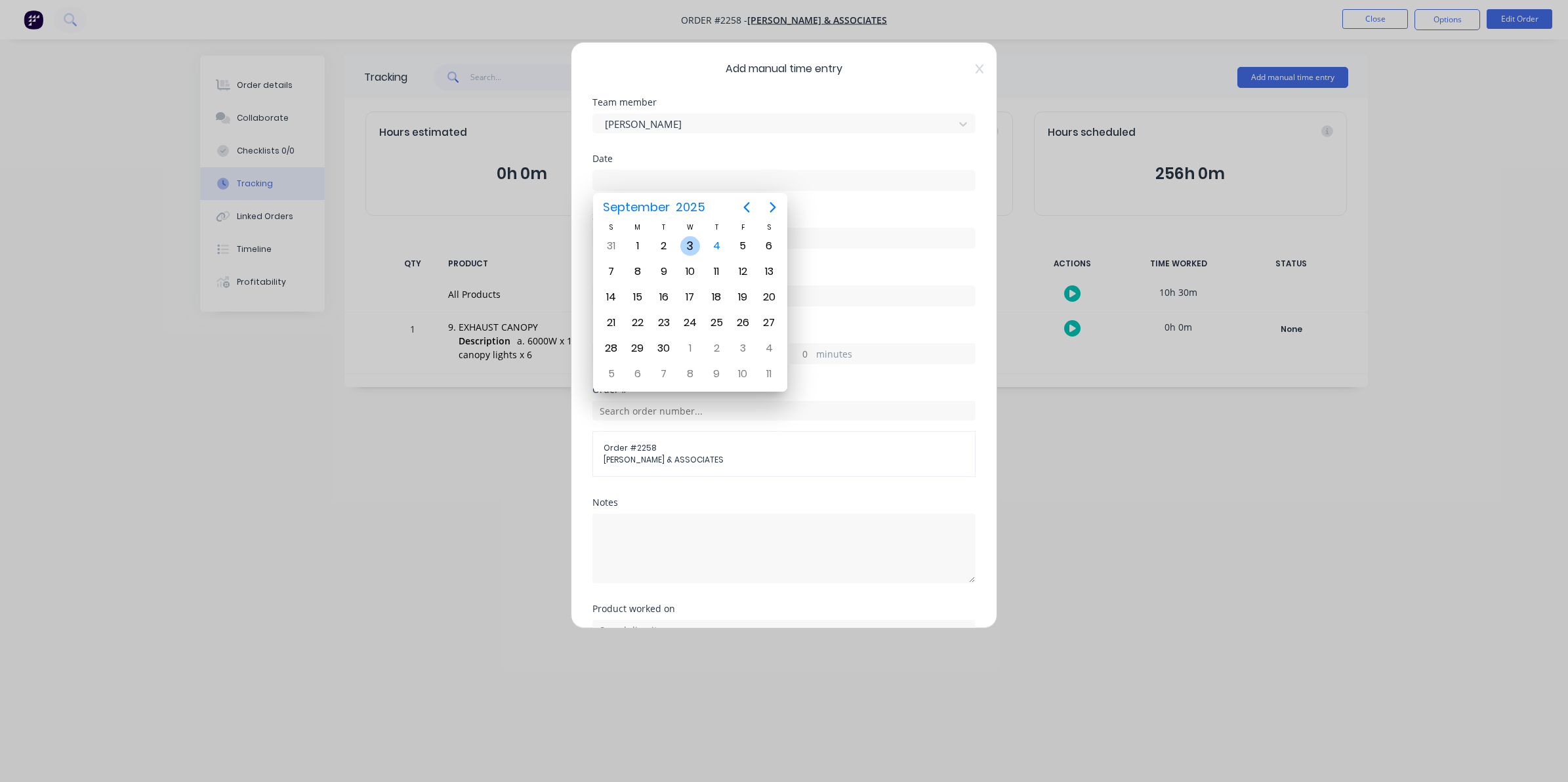
click at [687, 244] on div "3" at bounding box center [690, 246] width 20 height 20
type input "[DATE]"
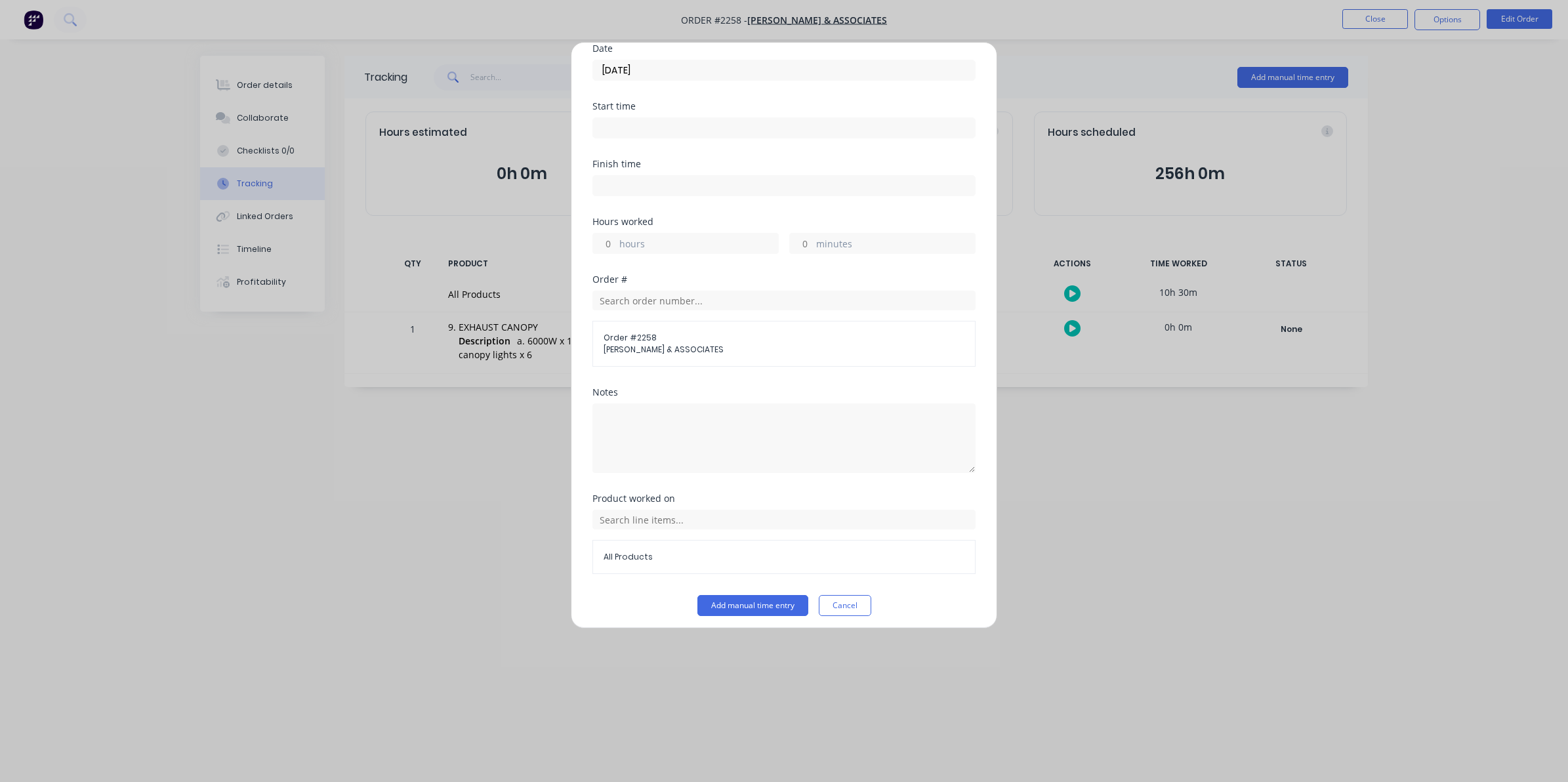
scroll to position [119, 0]
click at [609, 234] on input "hours" at bounding box center [605, 237] width 23 height 20
type input "3"
click at [816, 230] on label "minutes" at bounding box center [895, 238] width 159 height 16
click at [813, 230] on input "minutes" at bounding box center [802, 237] width 23 height 20
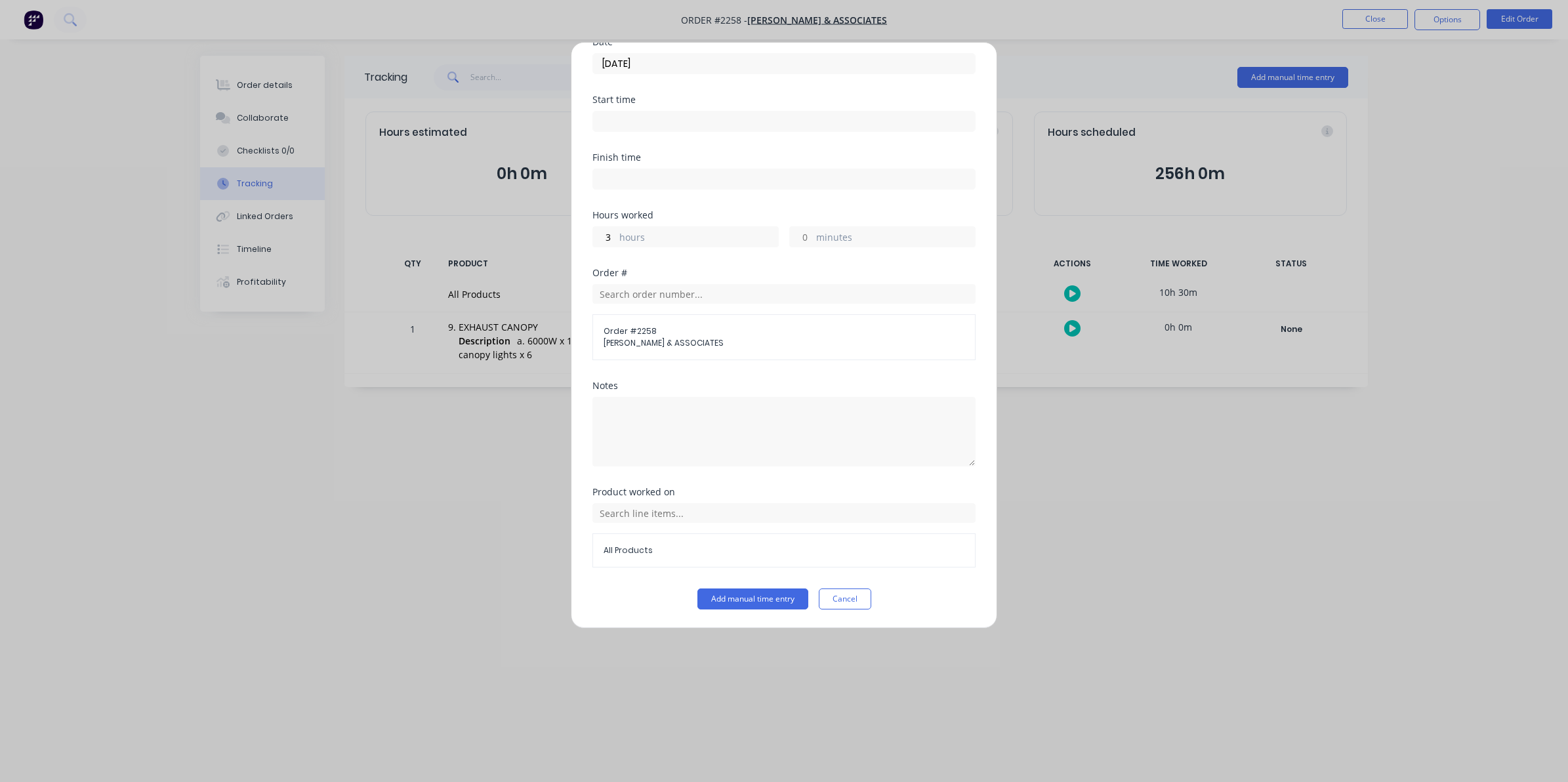
click at [804, 233] on input "minutes" at bounding box center [802, 237] width 23 height 20
type input "20"
click at [755, 596] on button "Add manual time entry" at bounding box center [752, 599] width 111 height 21
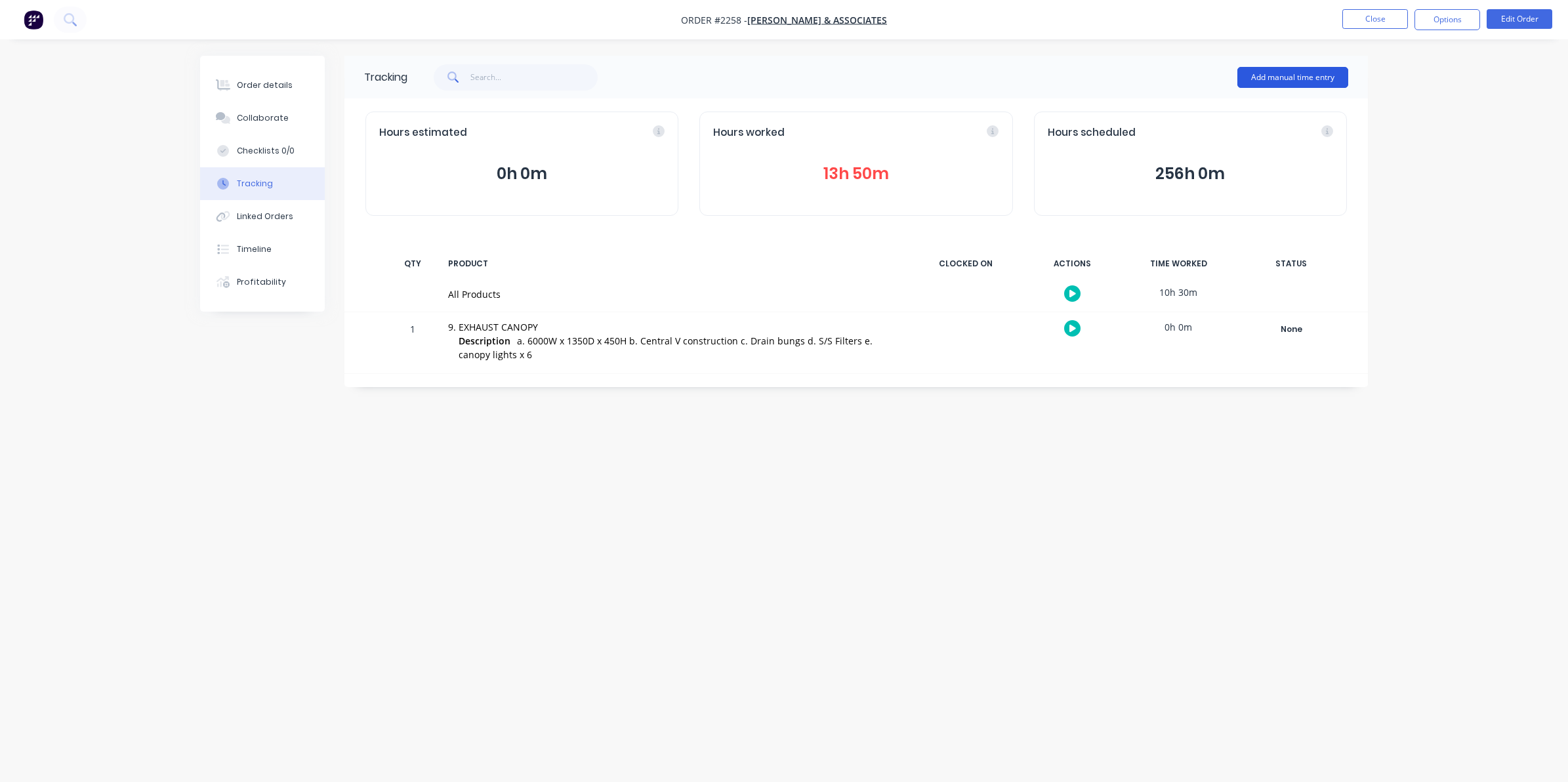
click at [1277, 72] on button "Add manual time entry" at bounding box center [1292, 77] width 111 height 21
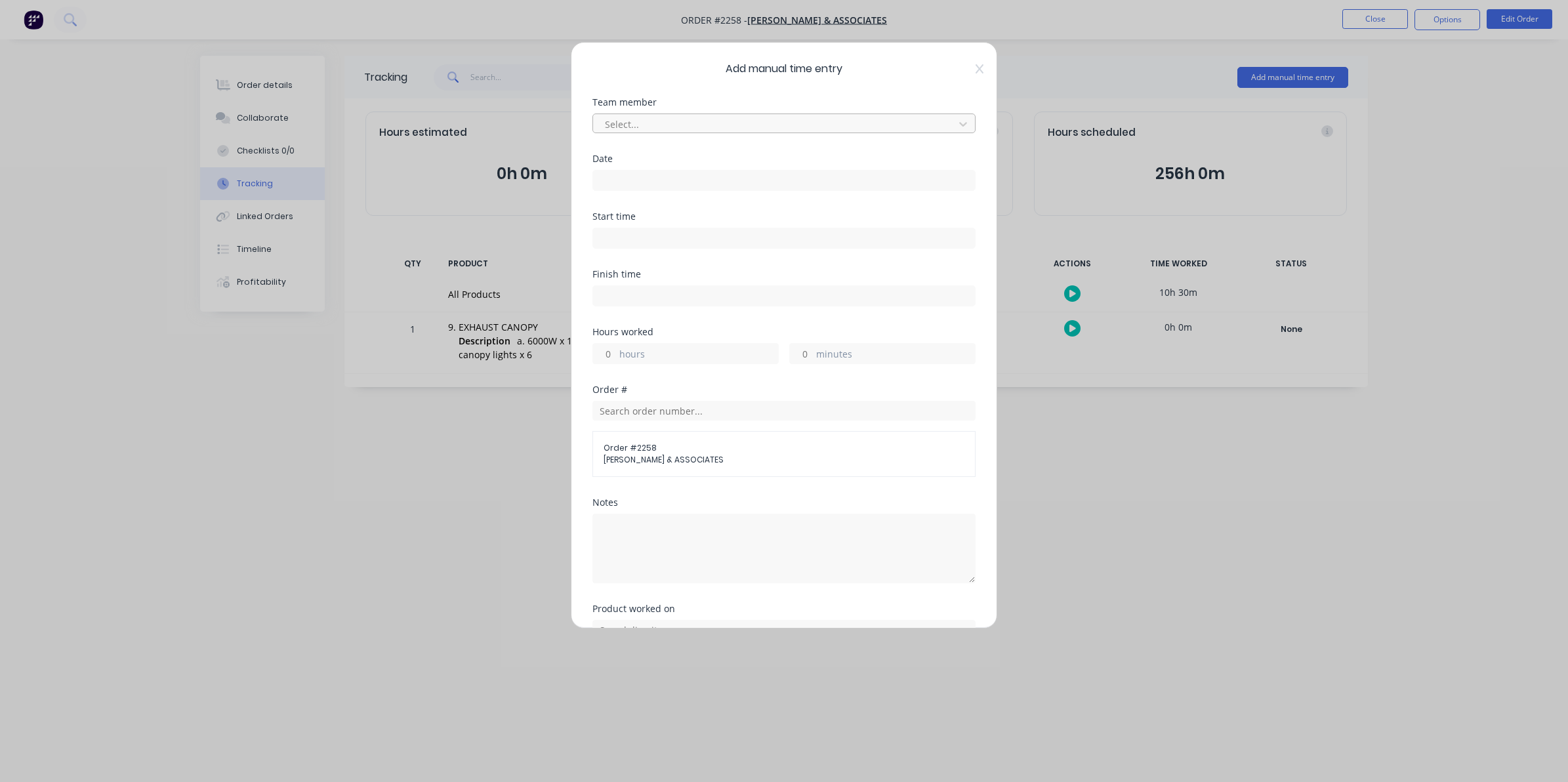
click at [628, 119] on div at bounding box center [775, 124] width 344 height 16
click at [628, 251] on div "[PERSON_NAME]" at bounding box center [777, 251] width 370 height 25
click at [608, 172] on input at bounding box center [784, 181] width 382 height 20
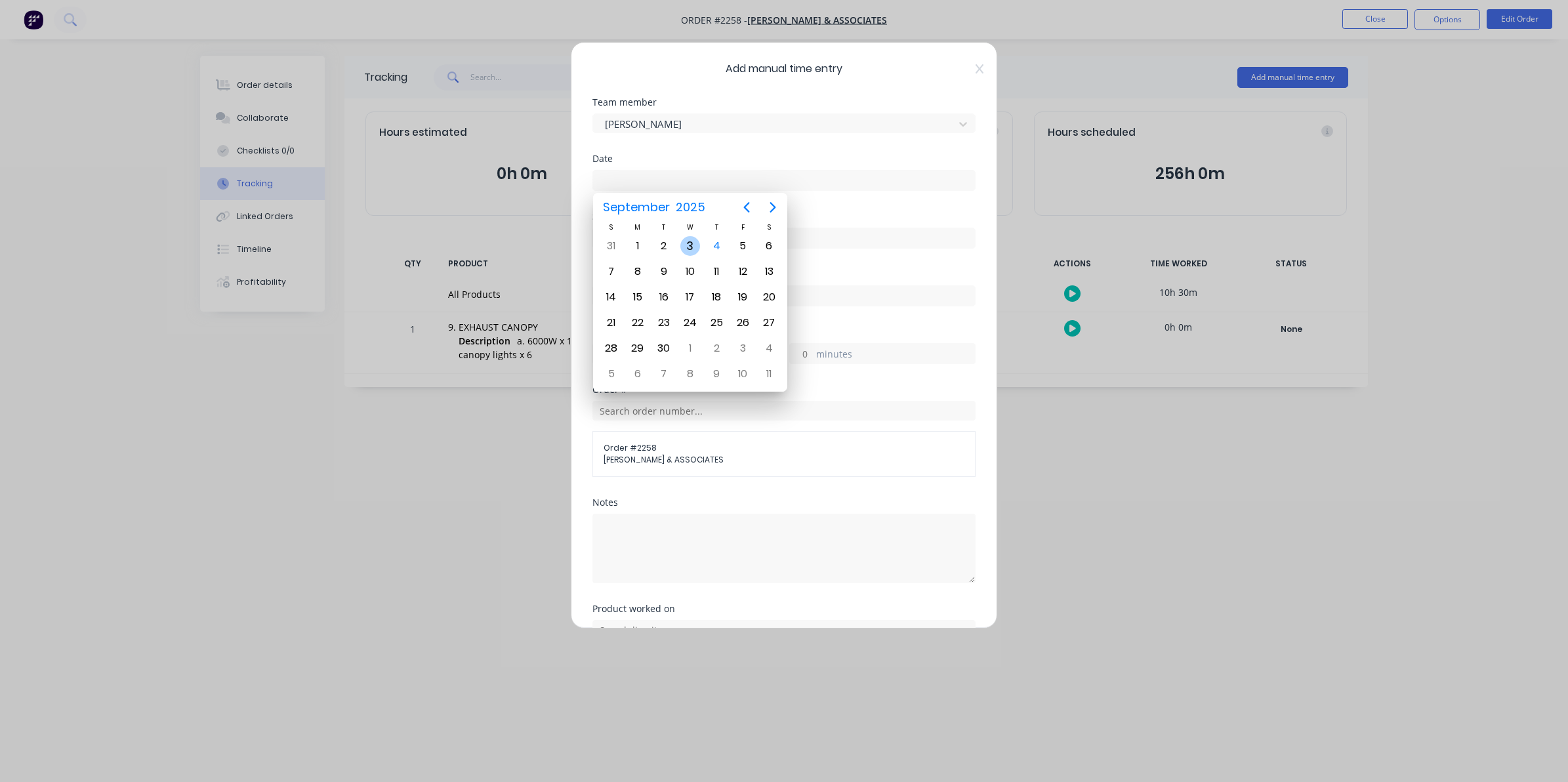
click at [689, 241] on div "3" at bounding box center [690, 246] width 20 height 20
type input "[DATE]"
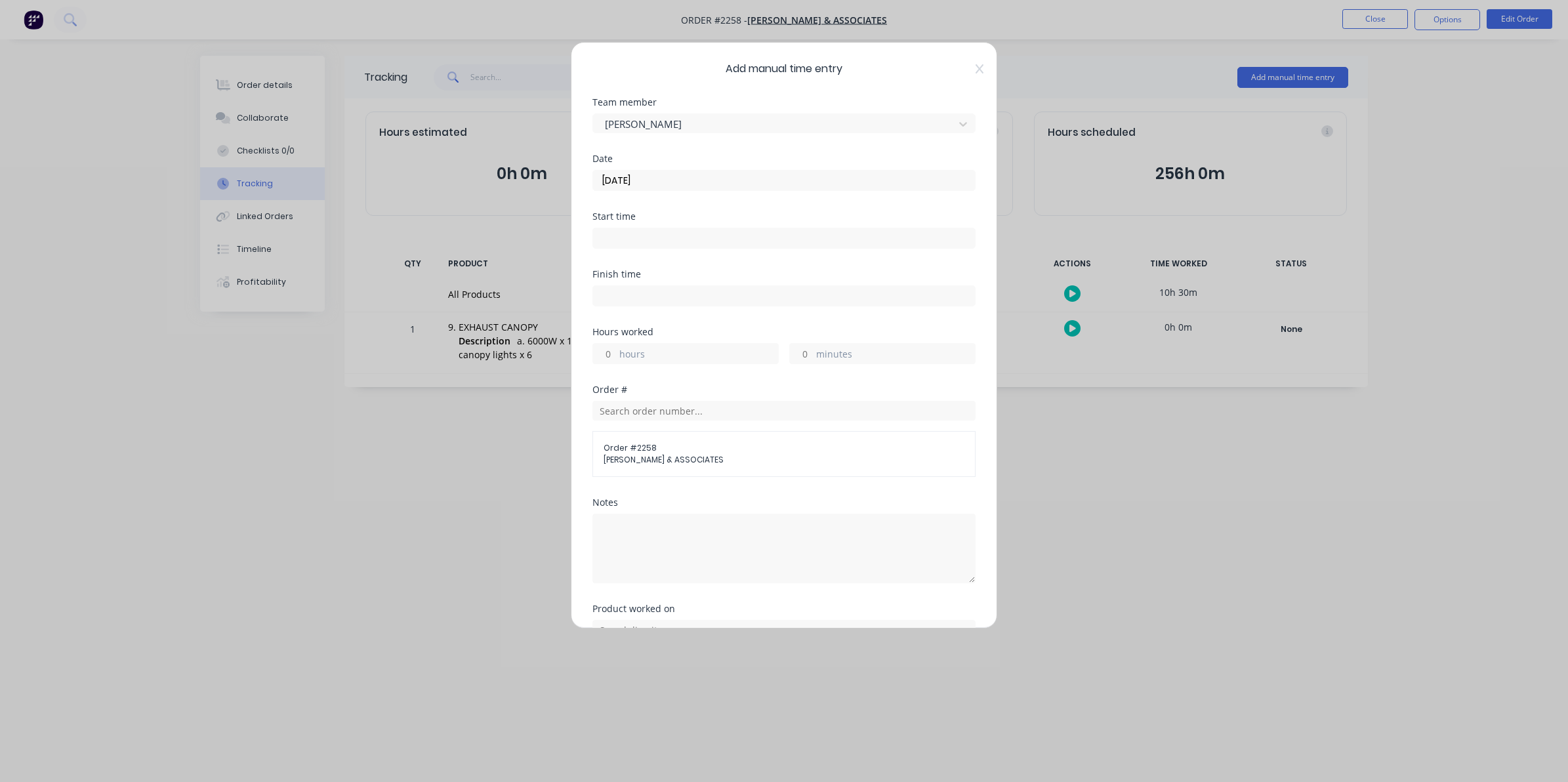
click at [618, 354] on div "hours" at bounding box center [685, 354] width 186 height 21
click at [607, 353] on input "hours" at bounding box center [605, 354] width 23 height 20
type input "9"
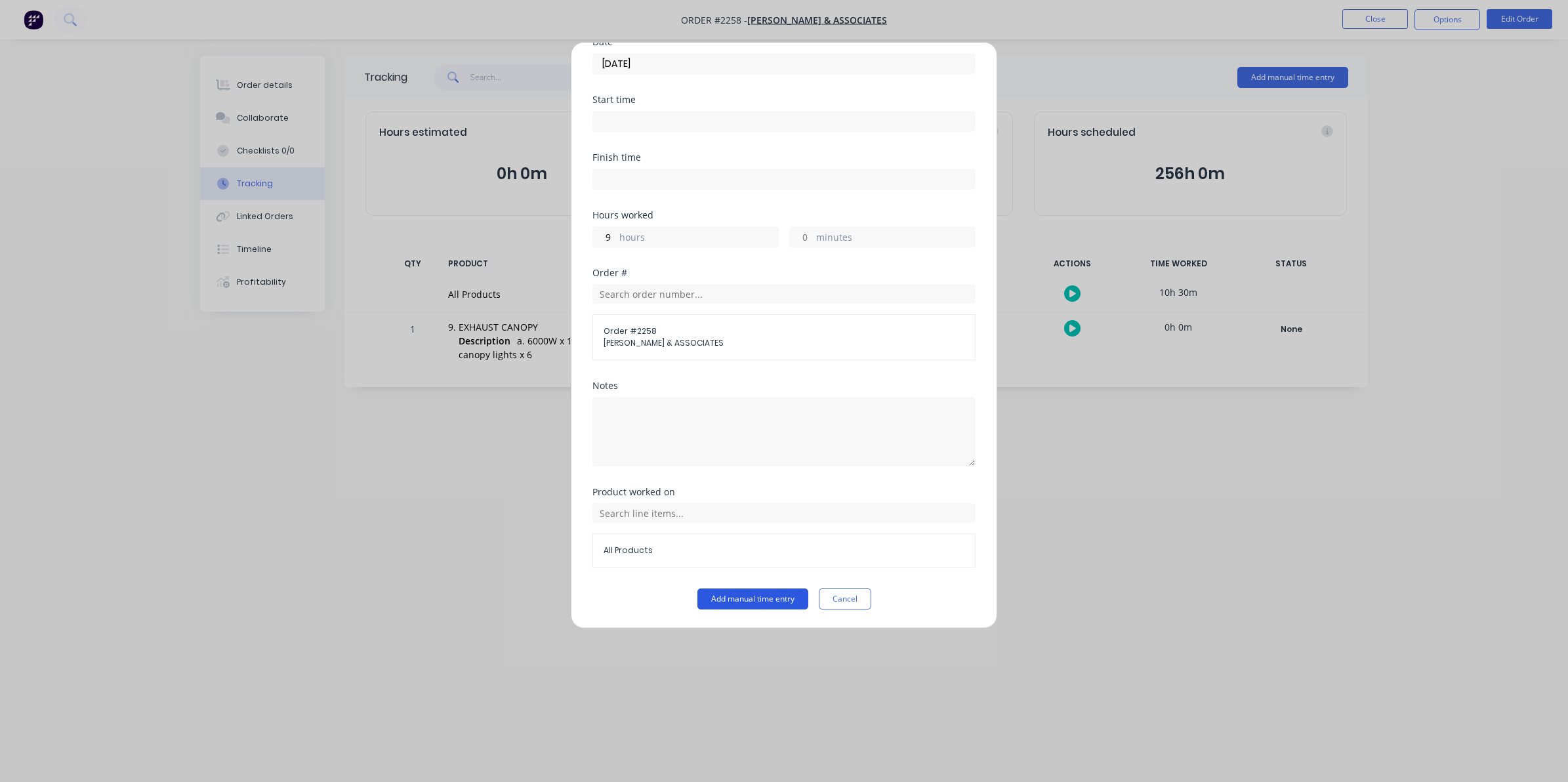
click at [739, 597] on button "Add manual time entry" at bounding box center [752, 599] width 111 height 21
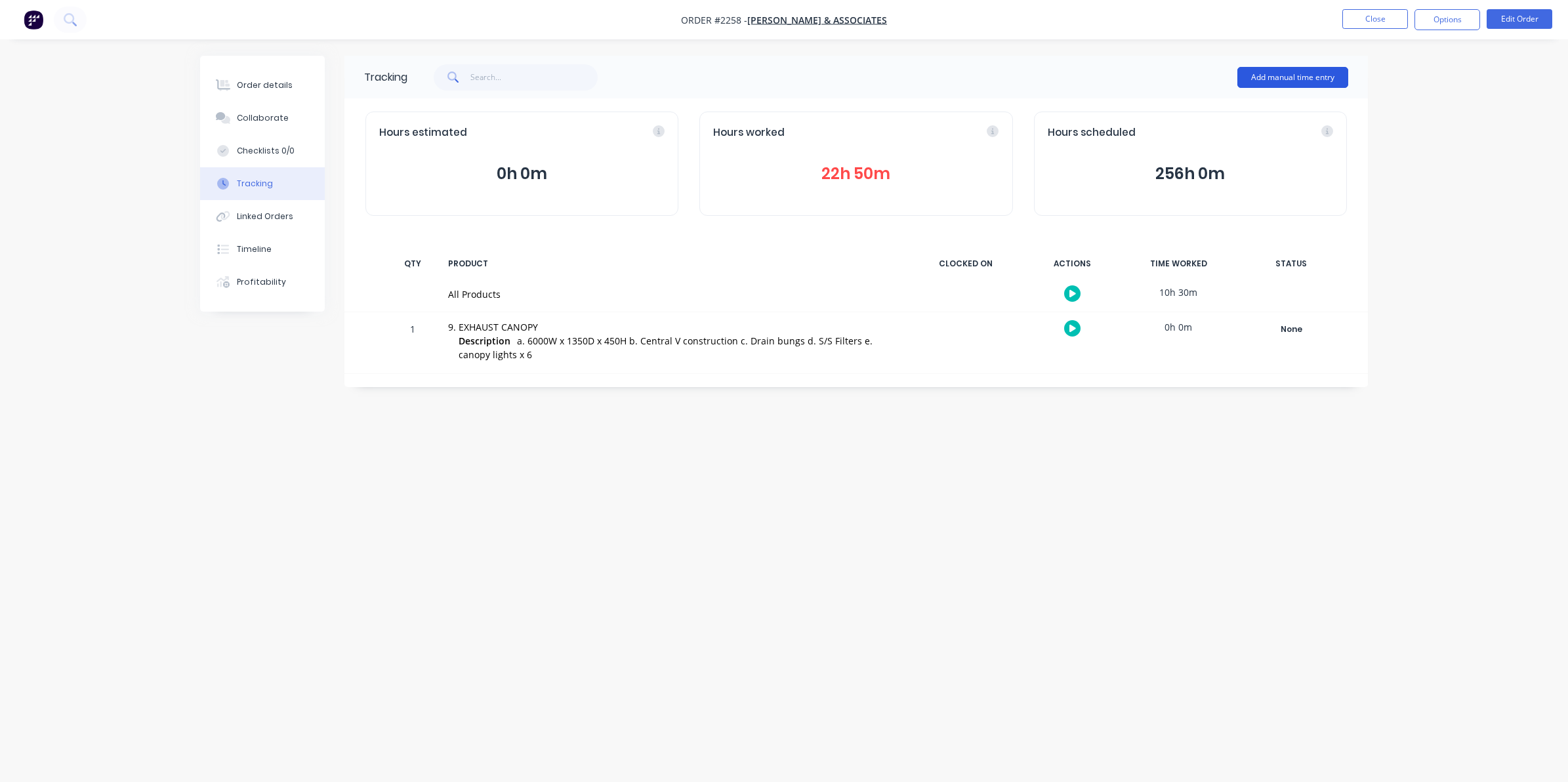
click at [1287, 74] on button "Add manual time entry" at bounding box center [1292, 77] width 111 height 21
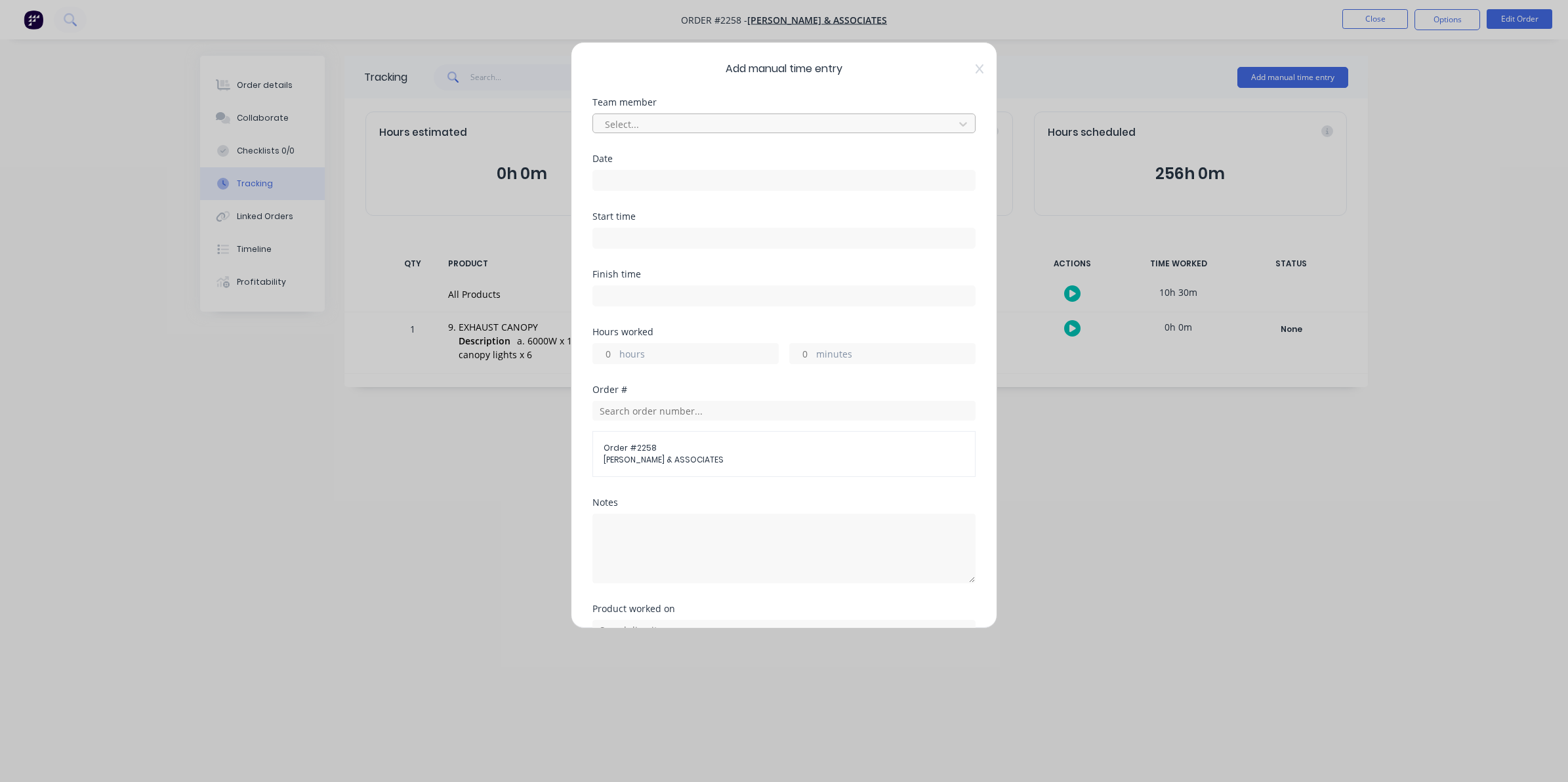
click at [618, 119] on div at bounding box center [775, 124] width 344 height 16
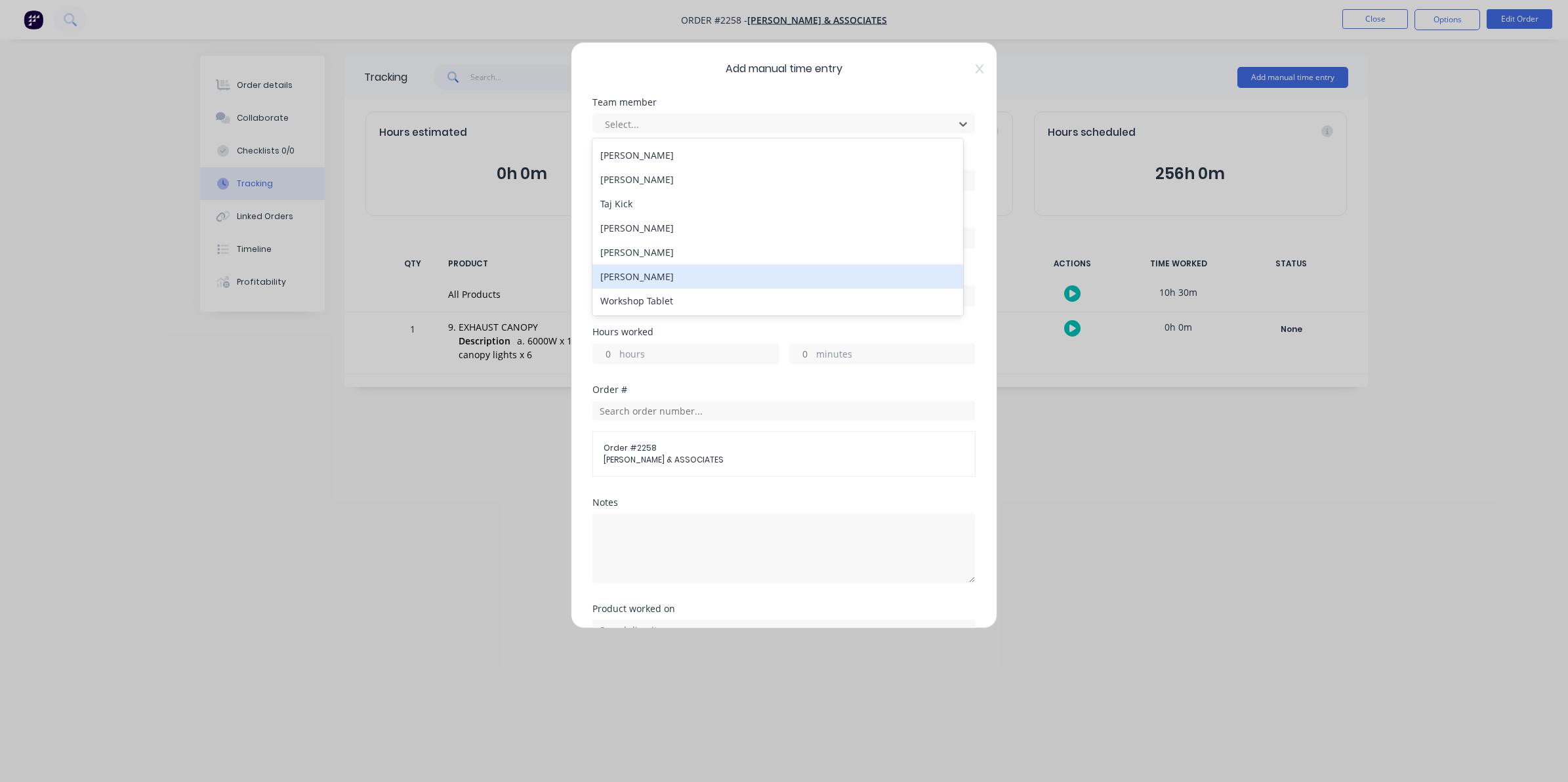
click at [637, 278] on div "[PERSON_NAME]" at bounding box center [777, 277] width 370 height 25
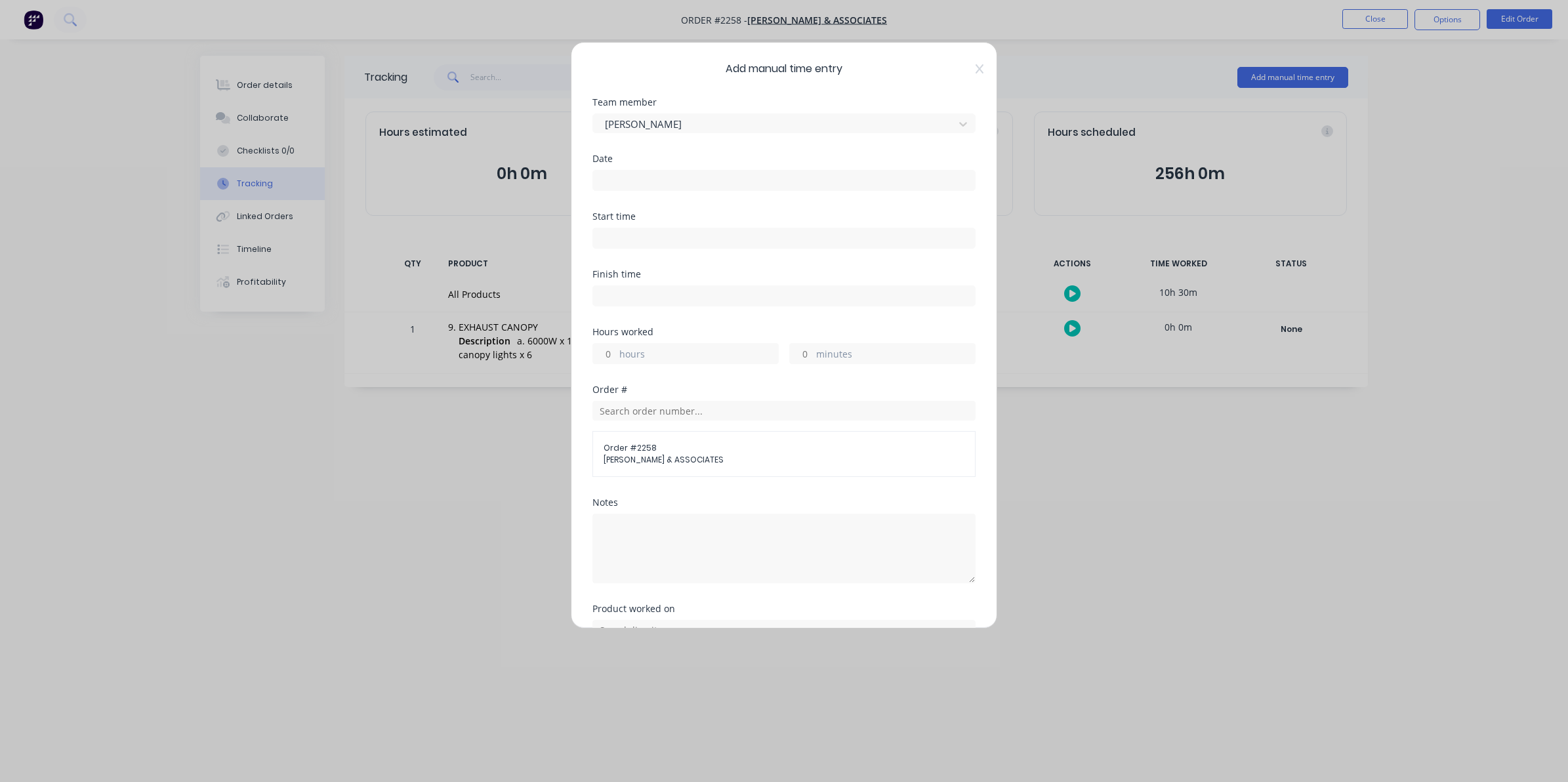
click at [614, 175] on input at bounding box center [784, 181] width 382 height 20
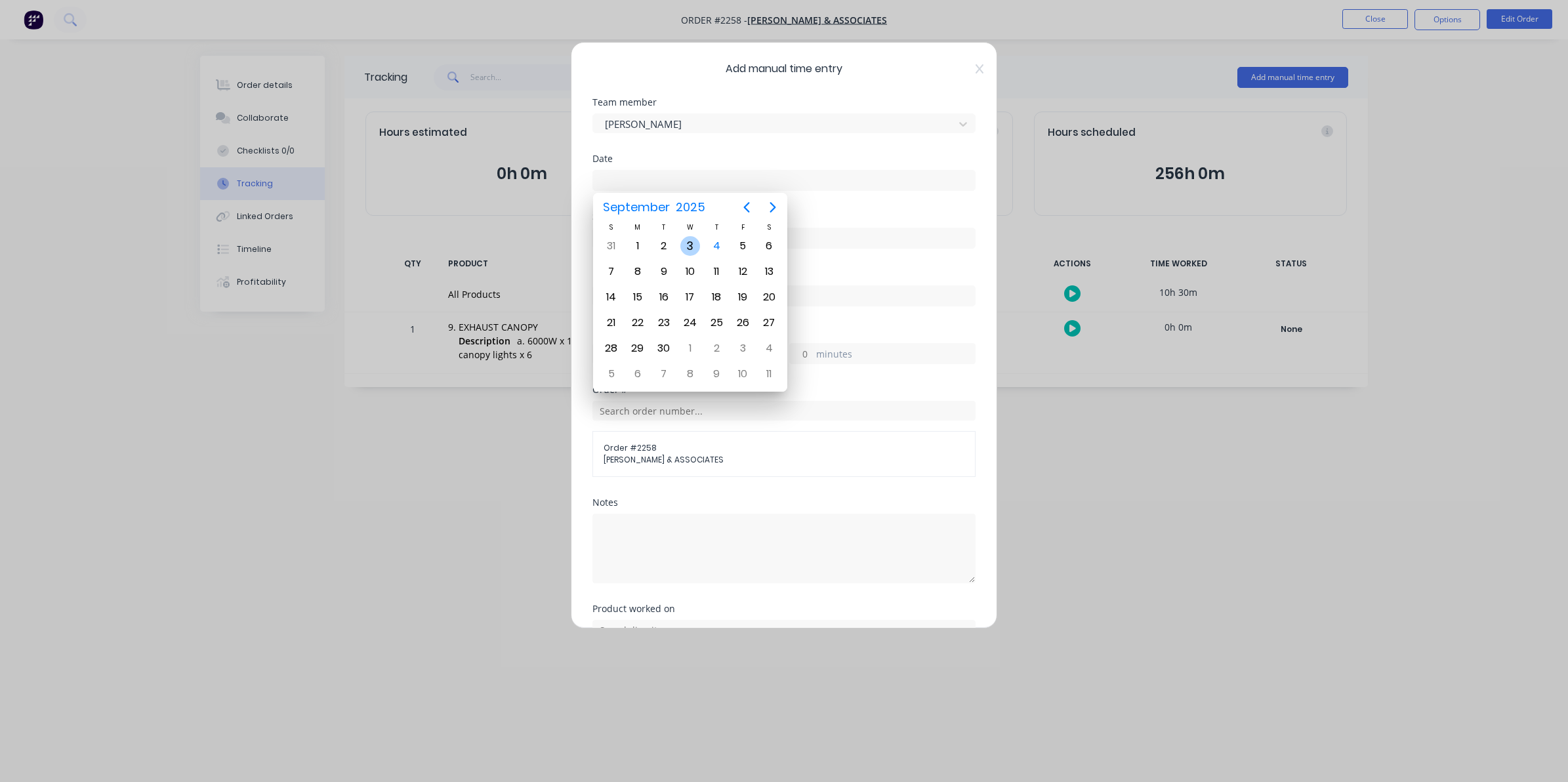
click at [687, 244] on div "3" at bounding box center [690, 246] width 20 height 20
type input "[DATE]"
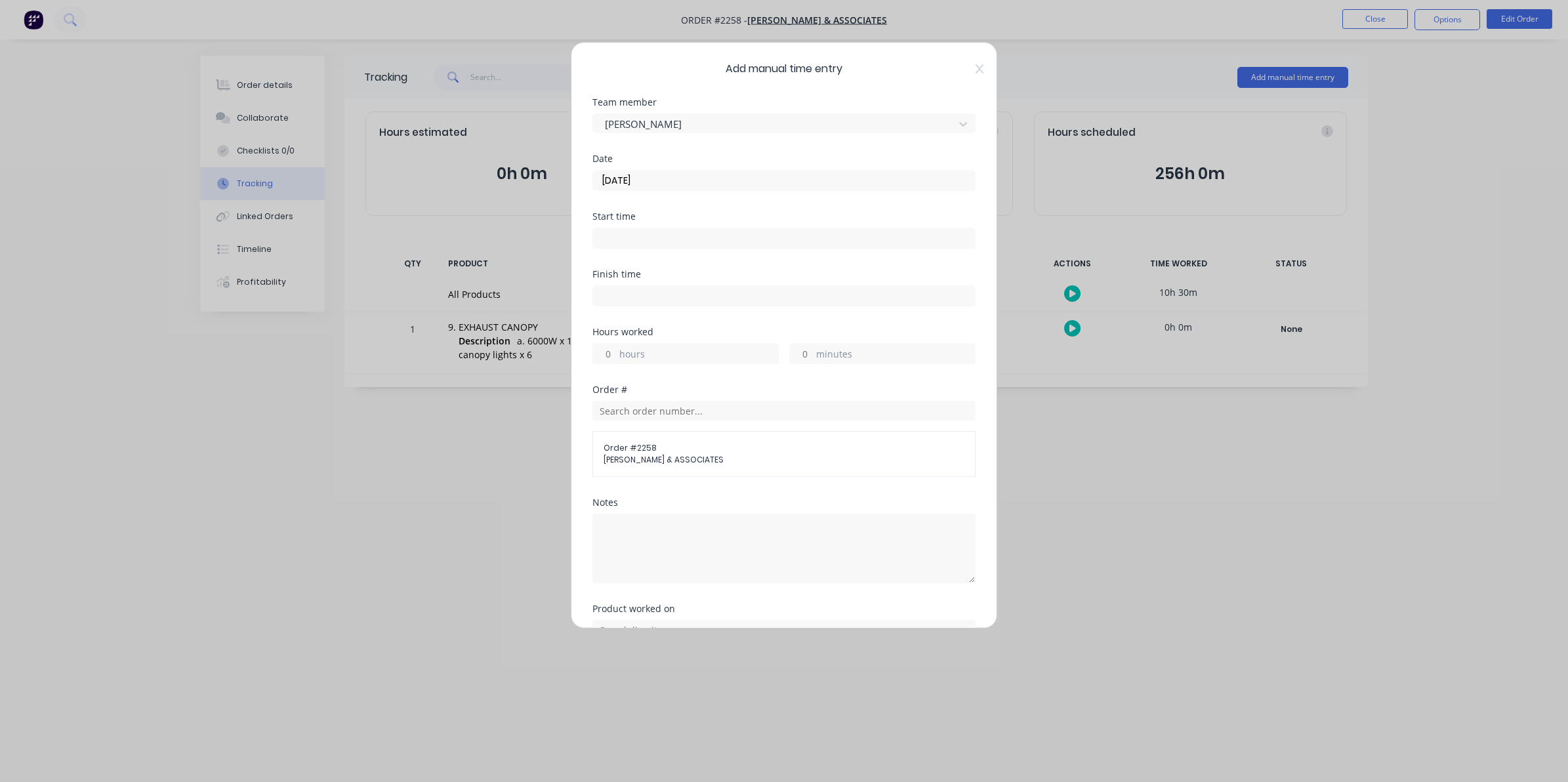
click at [614, 354] on input "hours" at bounding box center [605, 354] width 23 height 20
type input "3"
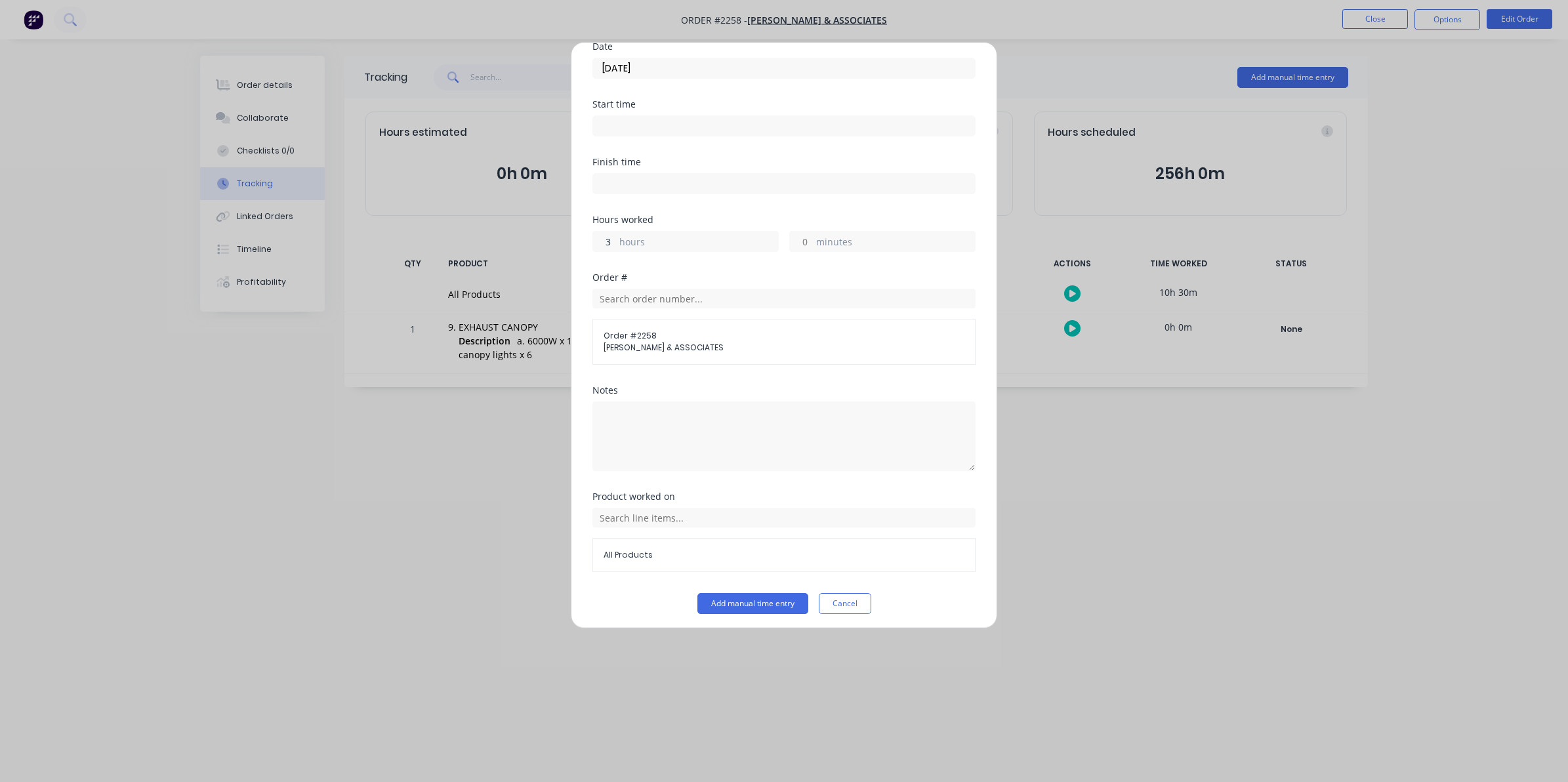
scroll to position [119, 0]
click at [733, 598] on button "Add manual time entry" at bounding box center [752, 599] width 111 height 21
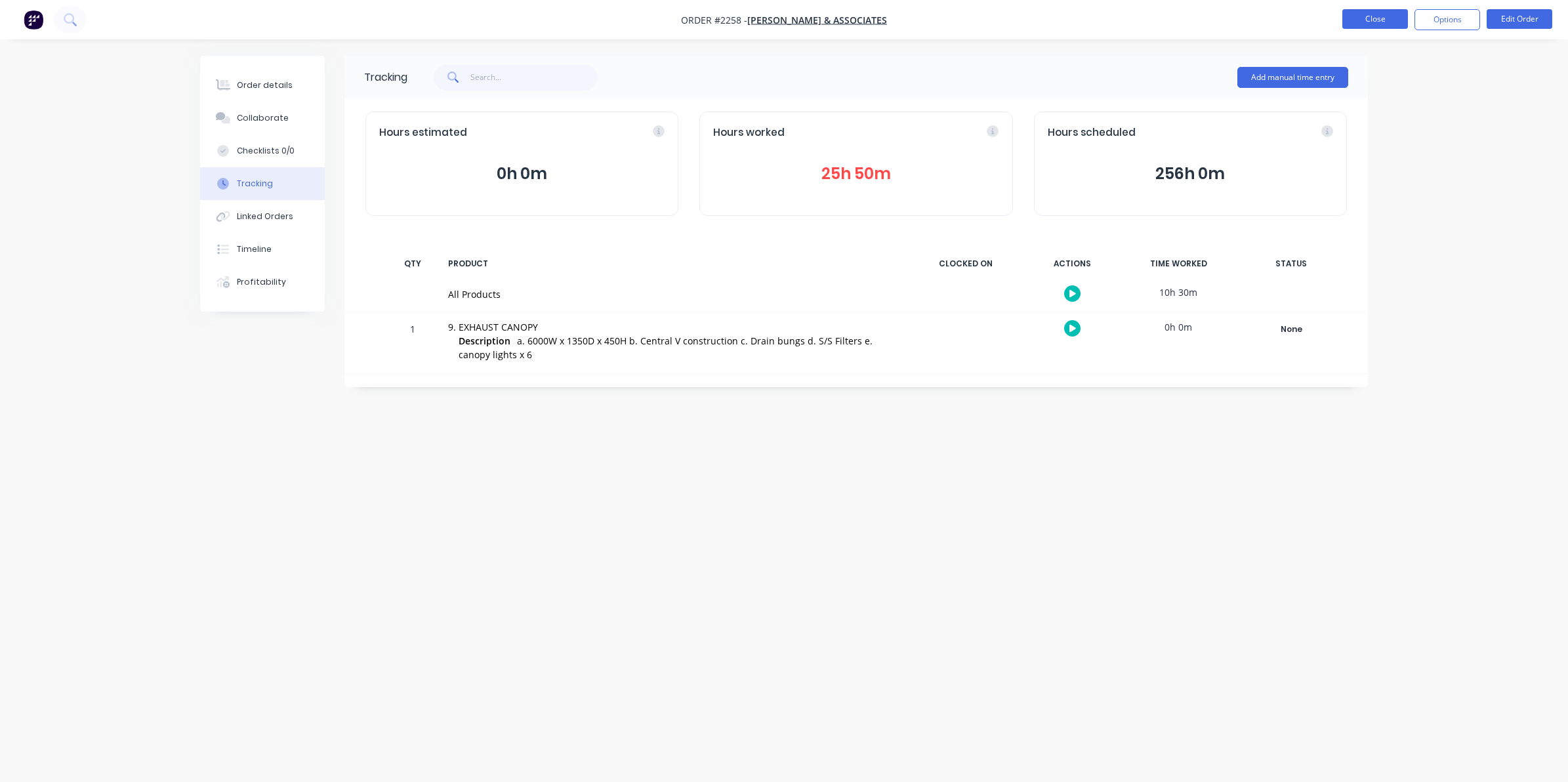
click at [1367, 17] on button "Close" at bounding box center [1375, 19] width 66 height 20
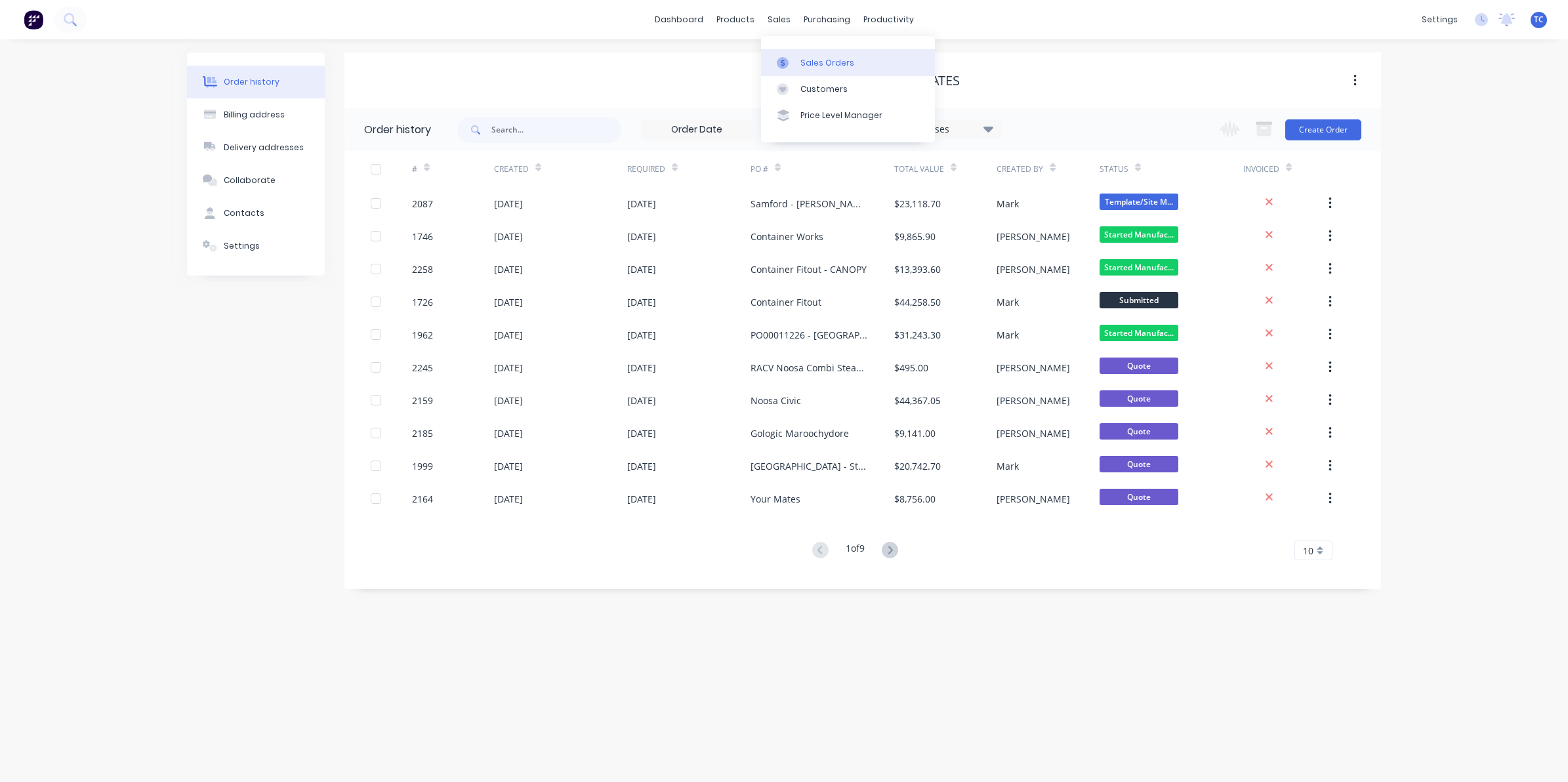
click at [818, 56] on link "Sales Orders" at bounding box center [848, 62] width 174 height 26
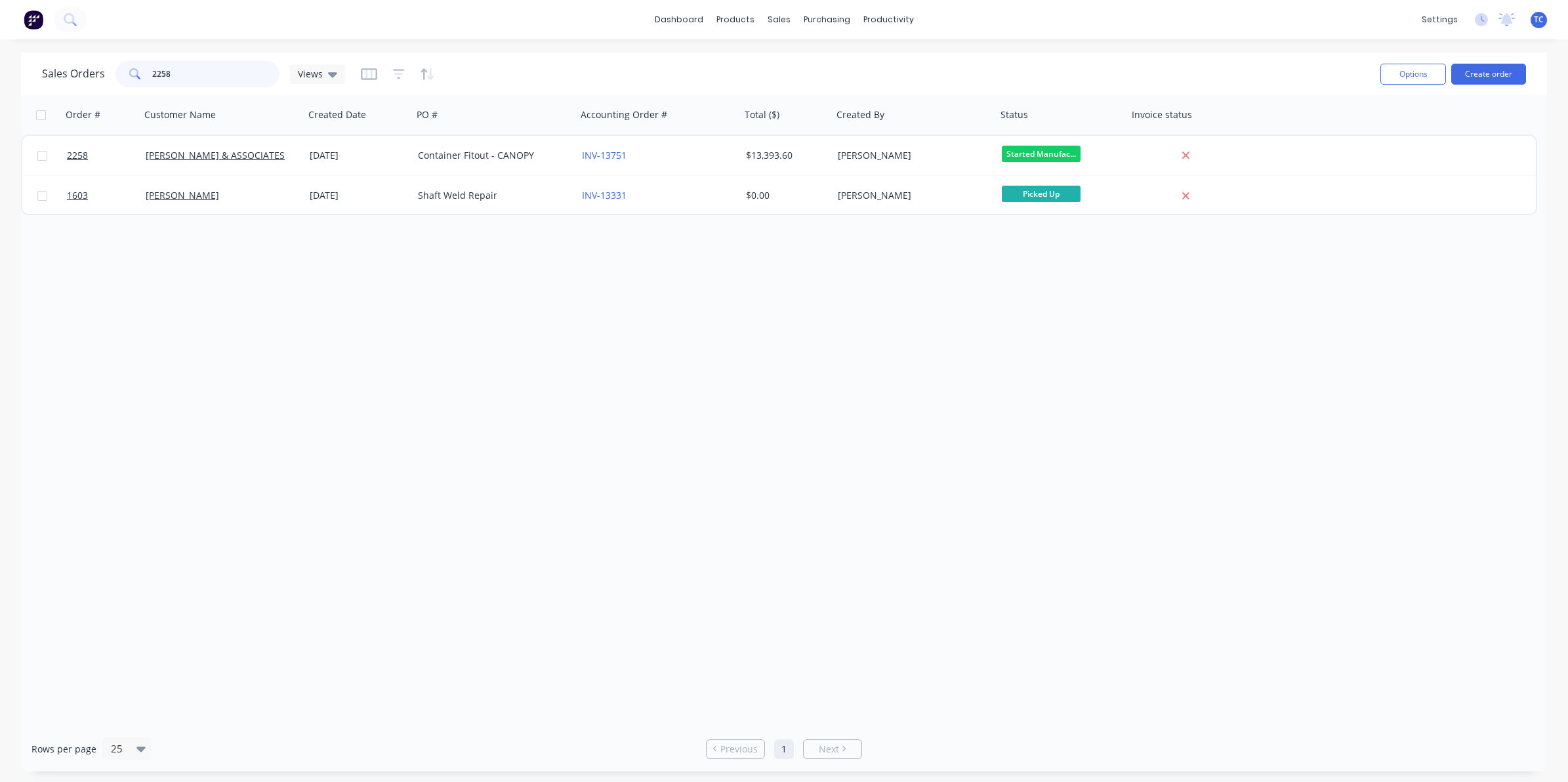
drag, startPoint x: 171, startPoint y: 71, endPoint x: 146, endPoint y: 72, distance: 25.0
click at [146, 72] on div "2258" at bounding box center [198, 74] width 164 height 26
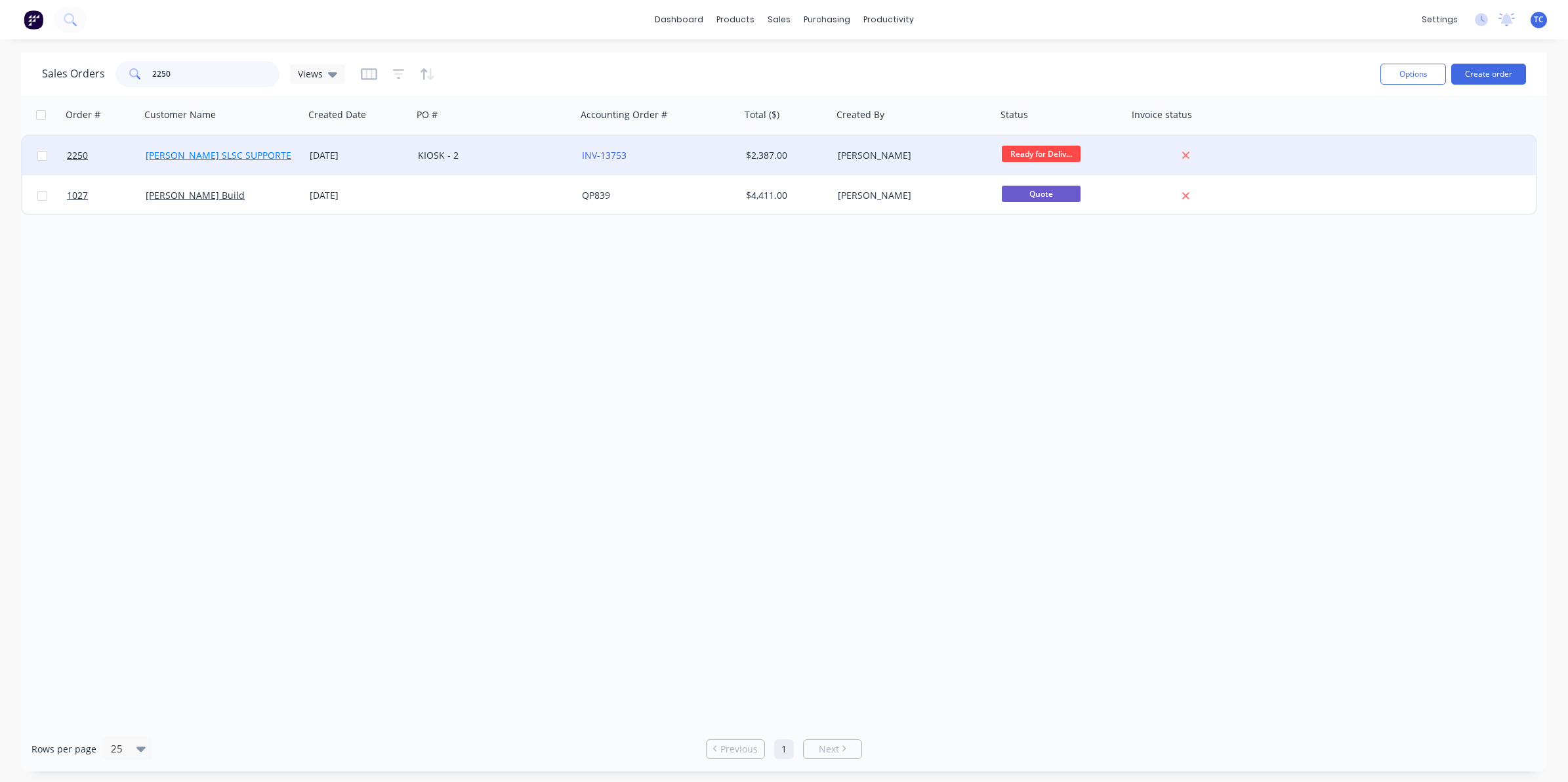
type input "2250"
click at [215, 155] on link "[PERSON_NAME] SLSC SUPPORTERS" at bounding box center [223, 154] width 157 height 12
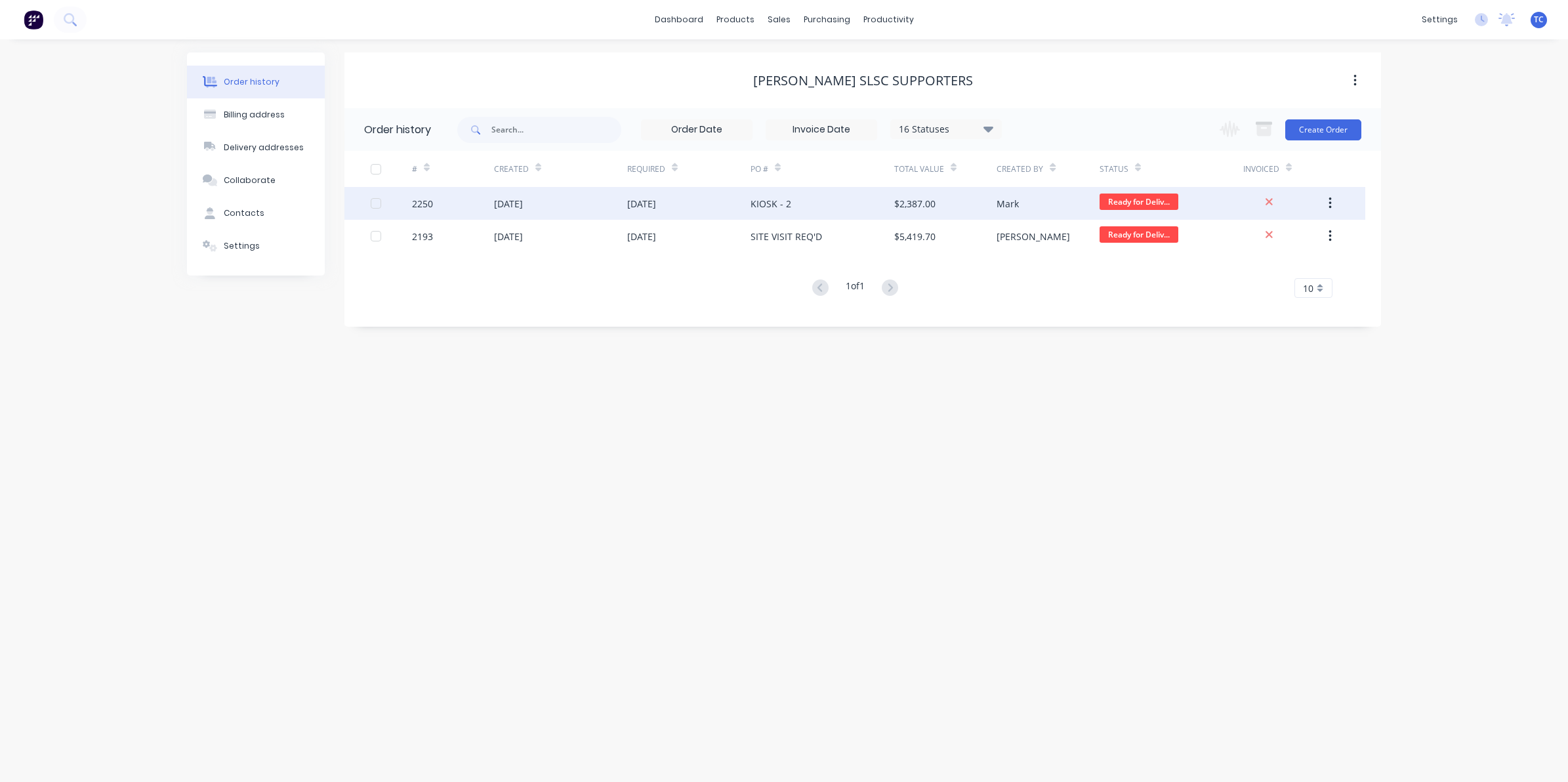
click at [523, 199] on div "[DATE]" at bounding box center [508, 204] width 29 height 14
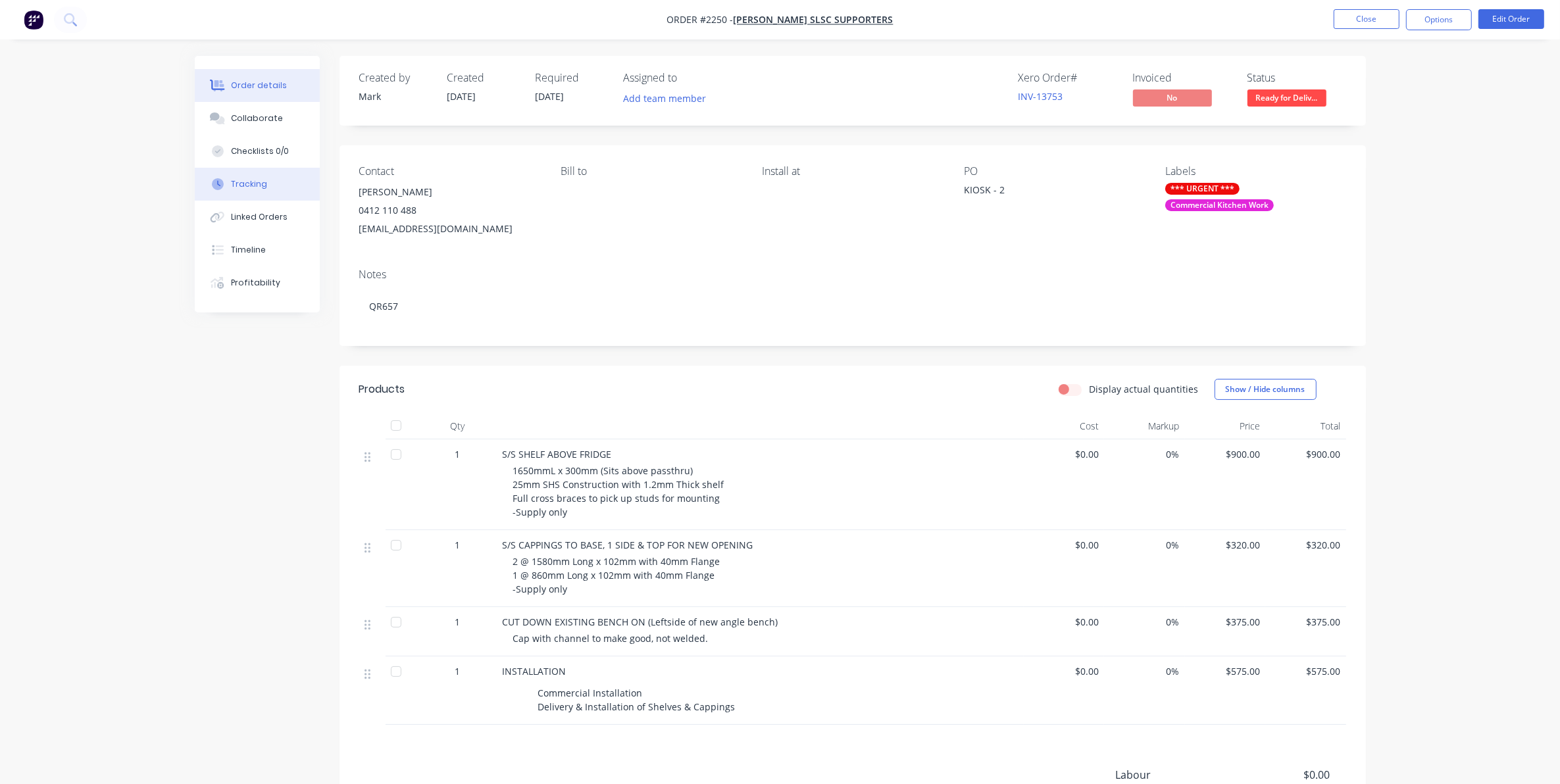
click at [255, 181] on div "Tracking" at bounding box center [249, 184] width 36 height 12
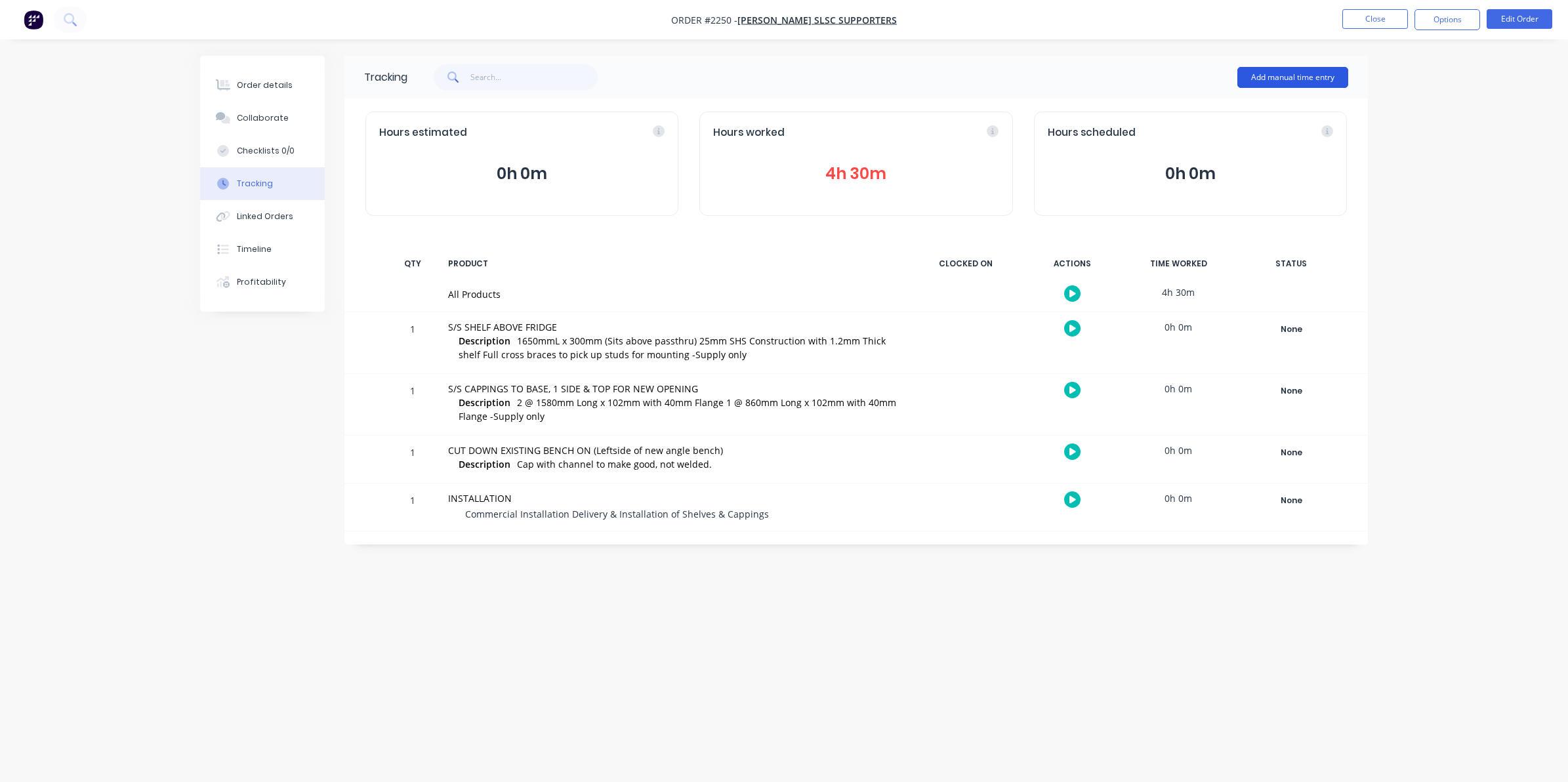
click at [1278, 73] on button "Add manual time entry" at bounding box center [1292, 77] width 111 height 21
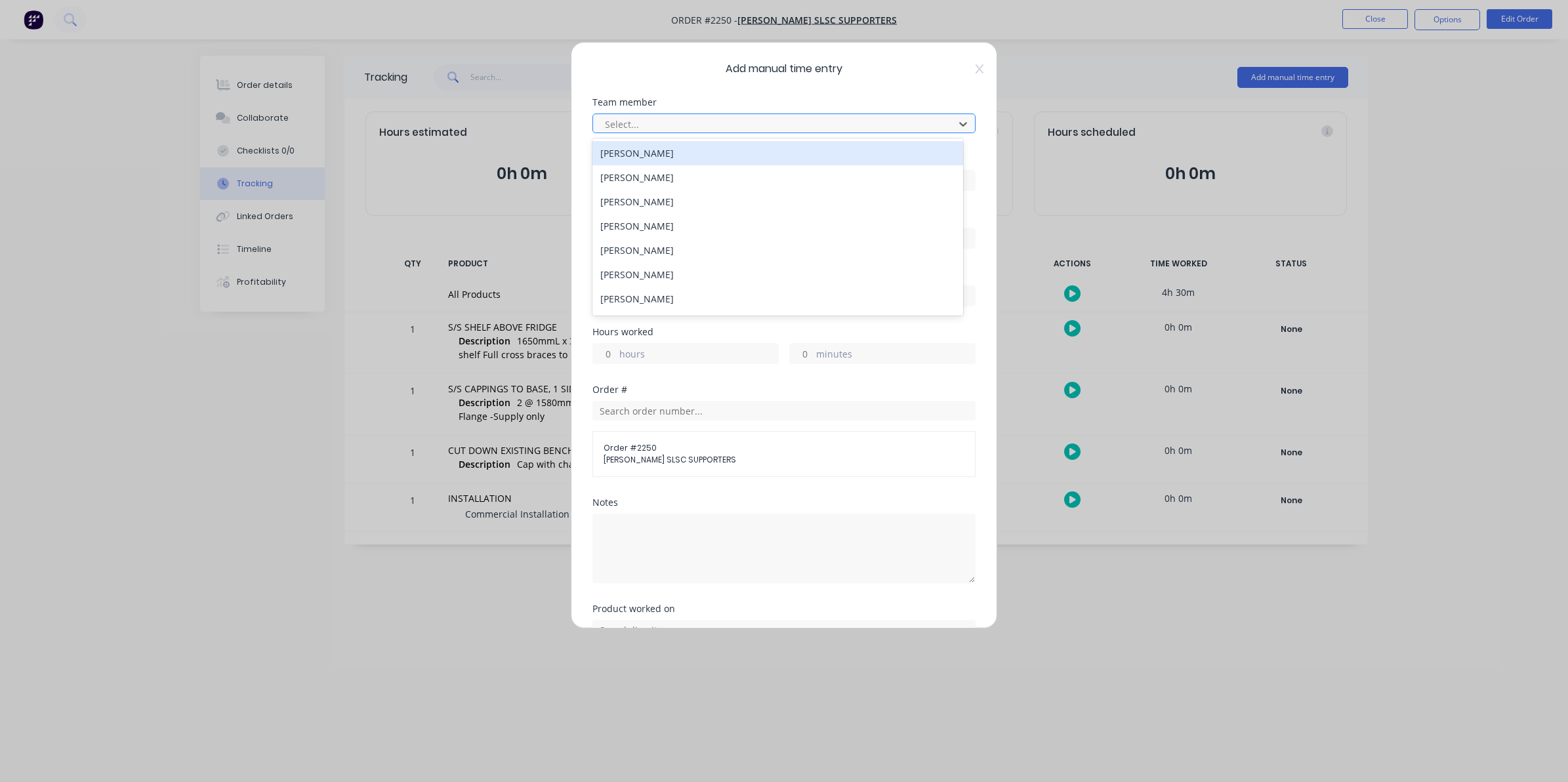
click at [621, 119] on div at bounding box center [775, 124] width 344 height 16
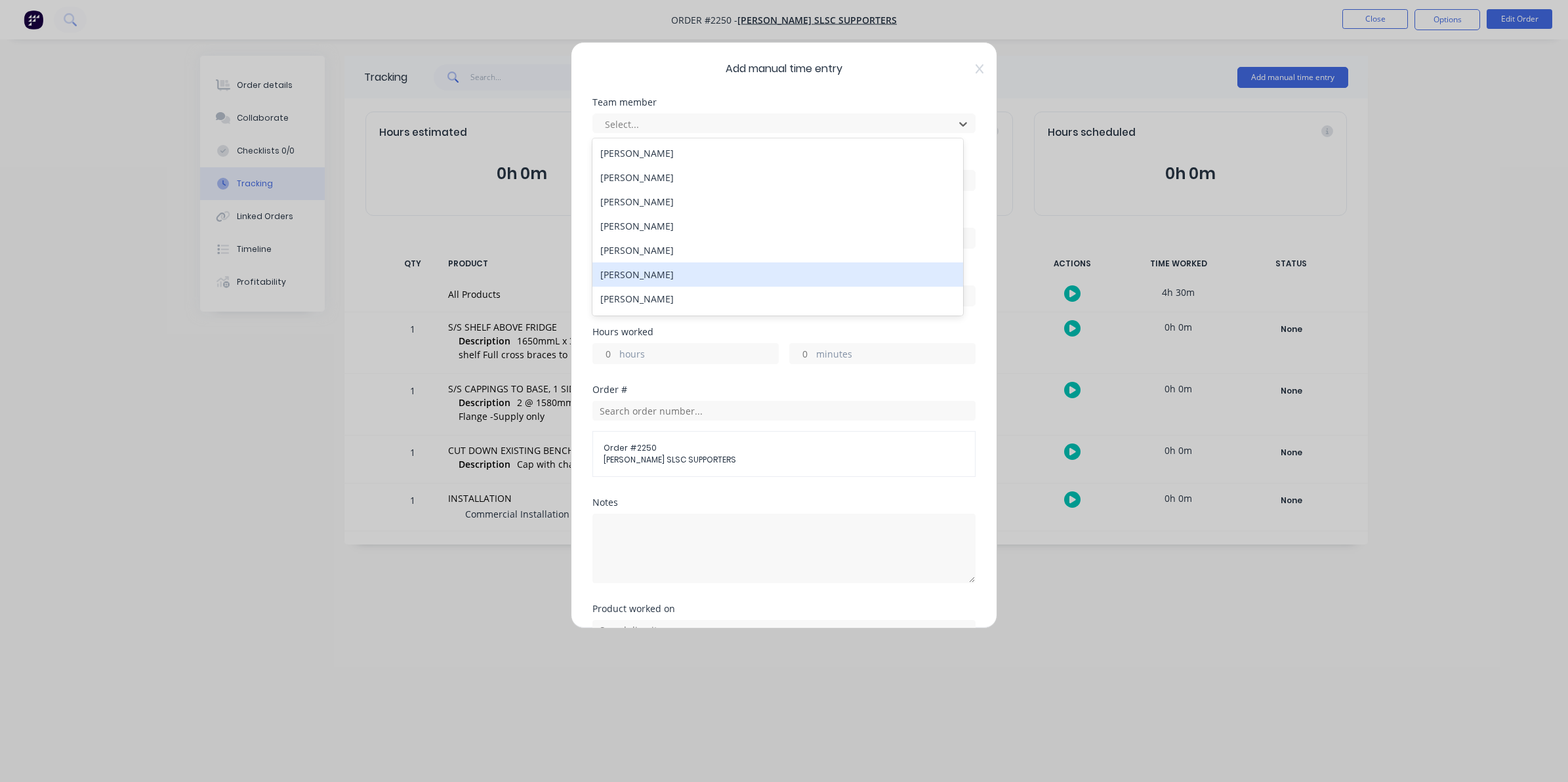
click at [631, 274] on div "[PERSON_NAME]" at bounding box center [777, 274] width 370 height 25
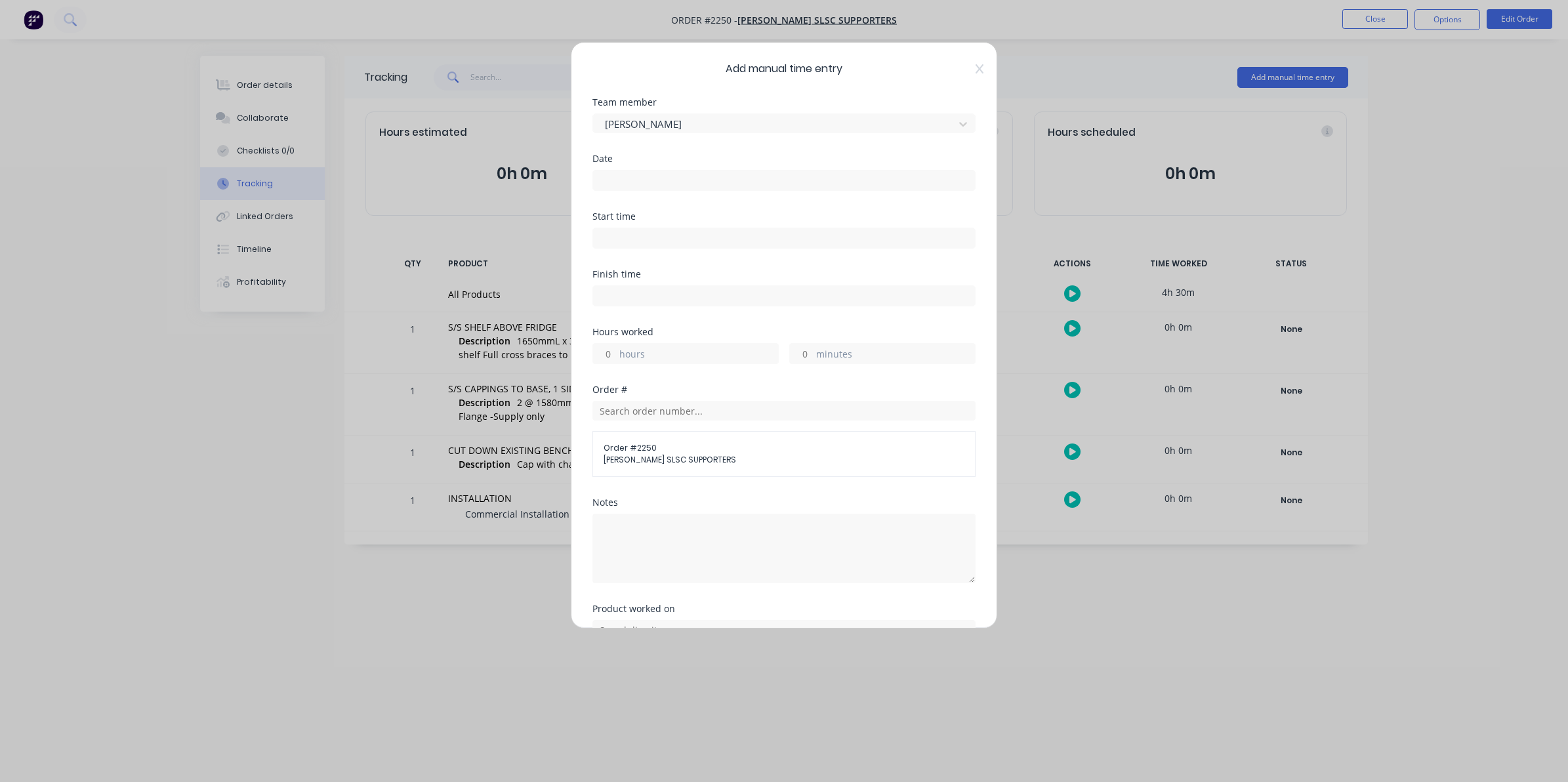
click at [608, 174] on input at bounding box center [784, 181] width 382 height 20
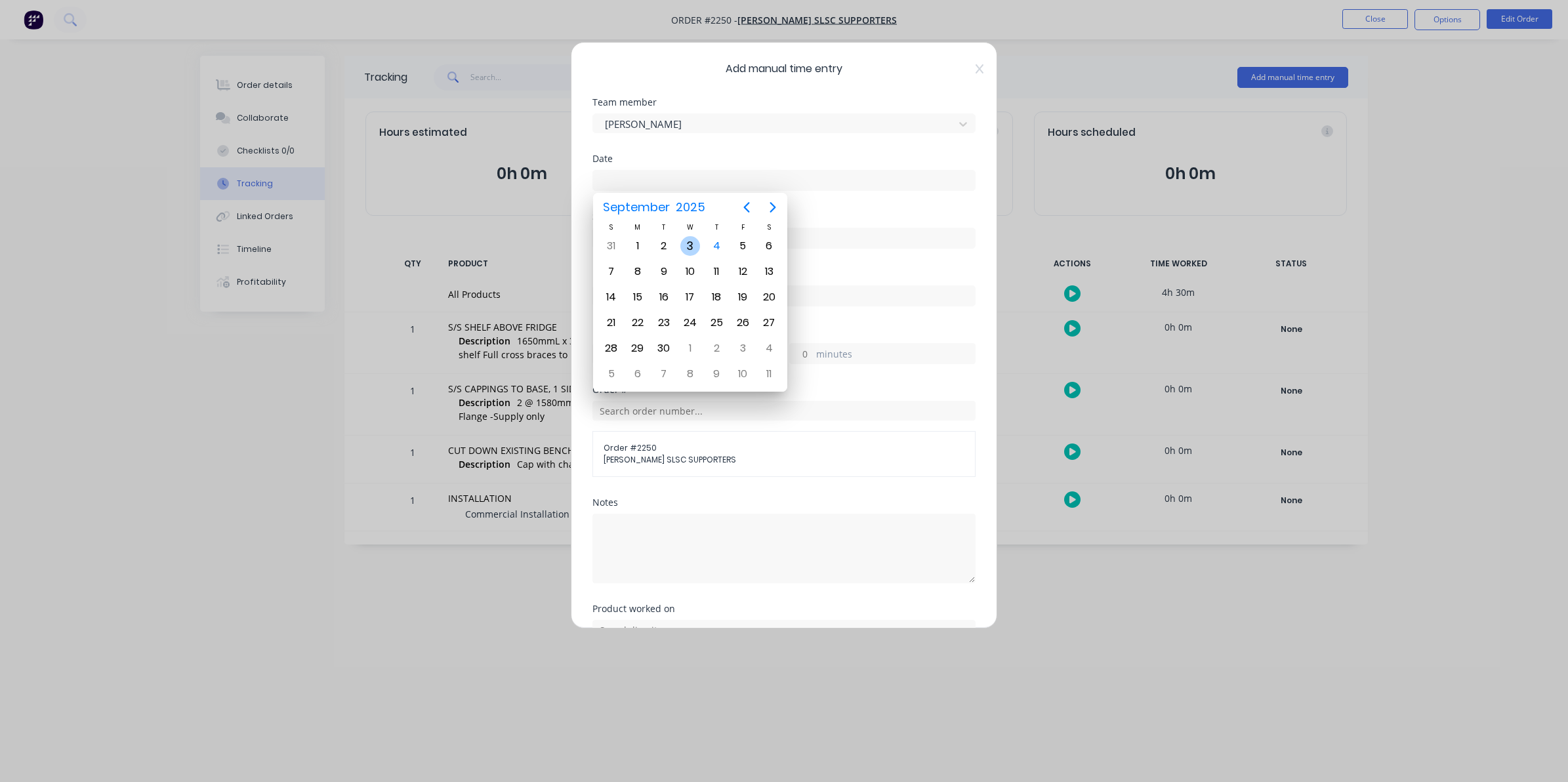
click at [692, 244] on div "3" at bounding box center [690, 246] width 20 height 20
type input "[DATE]"
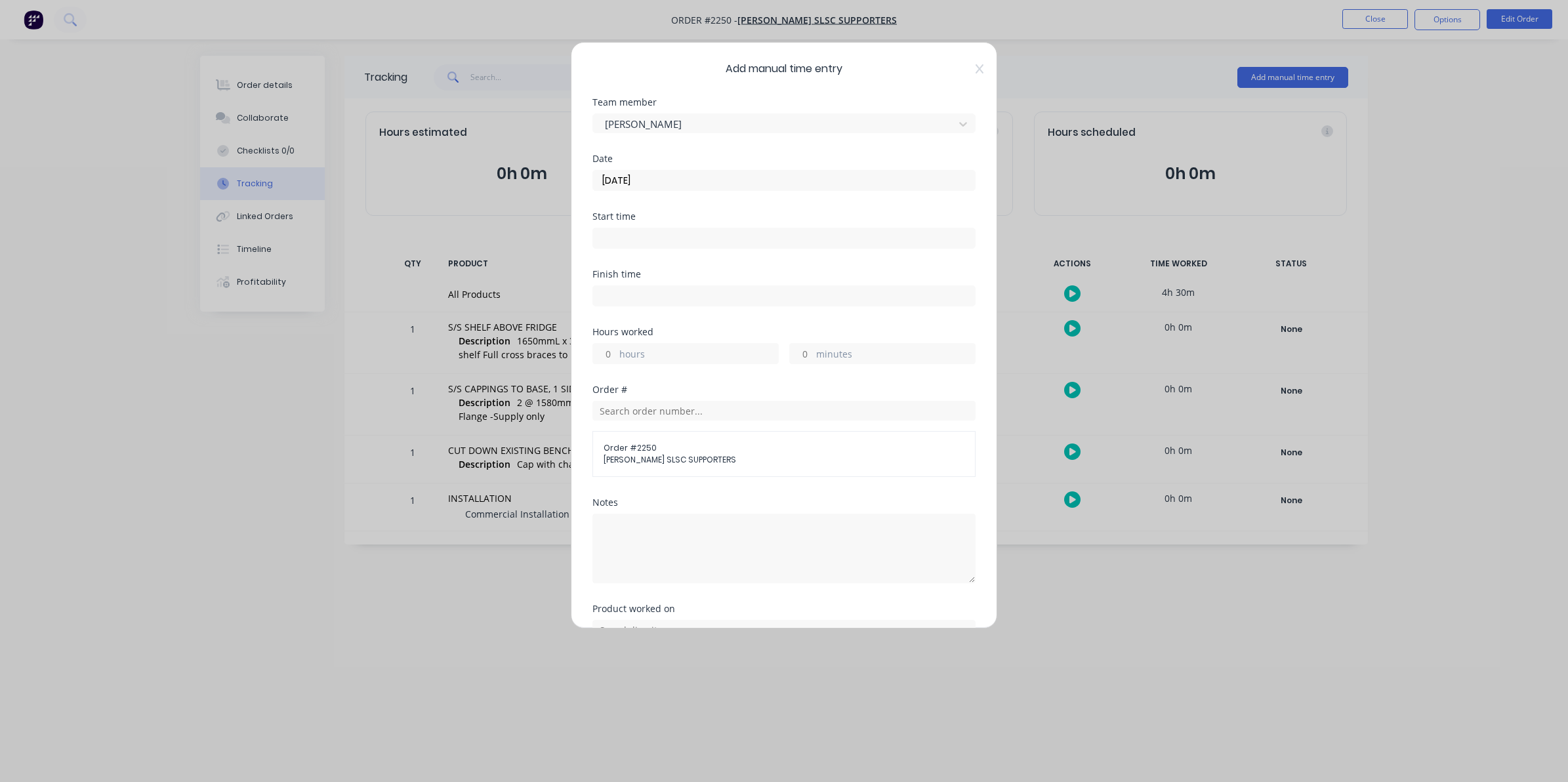
click at [611, 353] on input "hours" at bounding box center [605, 354] width 23 height 20
type input "5"
click at [803, 353] on input "minutes" at bounding box center [802, 354] width 23 height 20
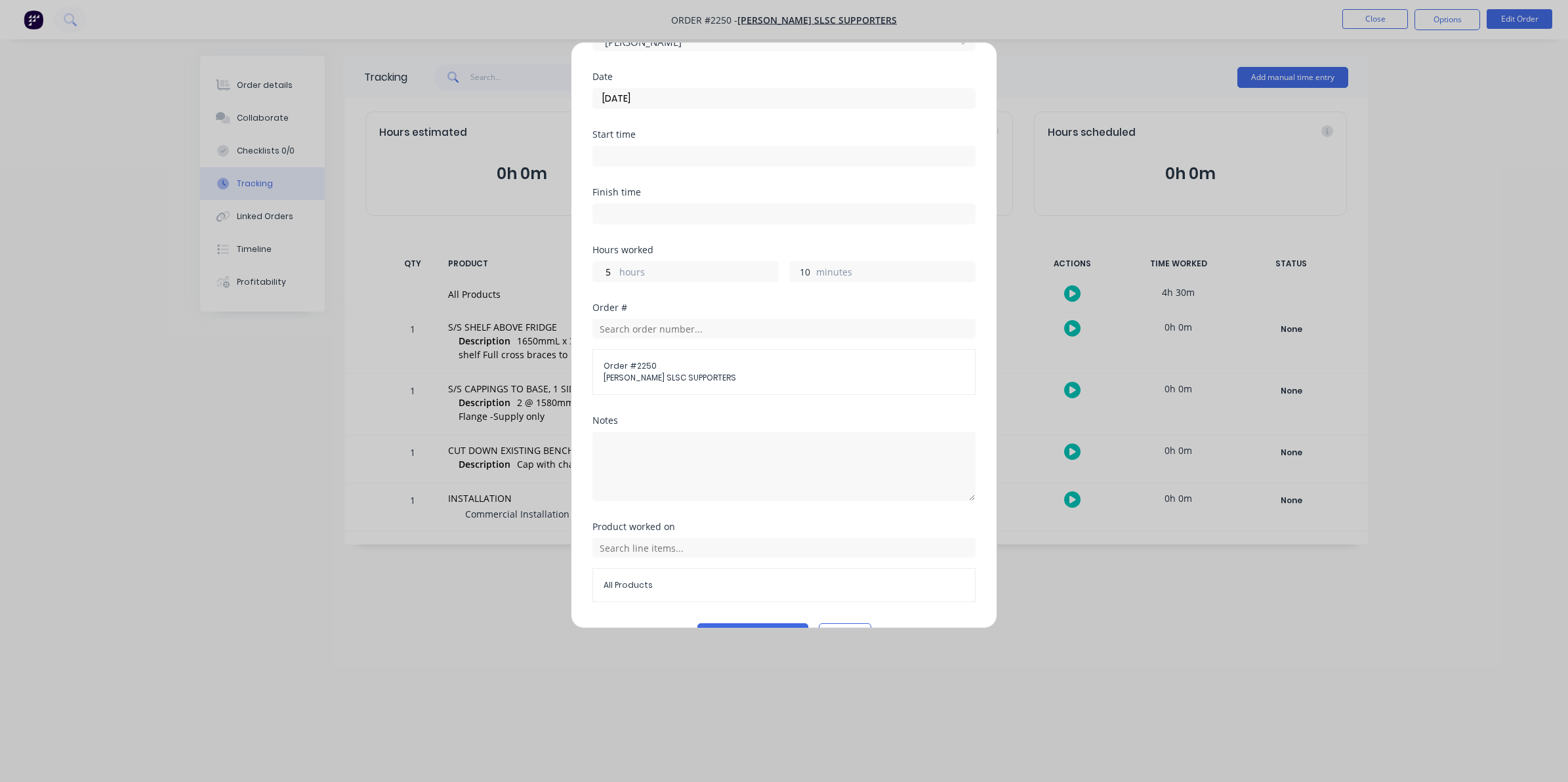
scroll to position [119, 0]
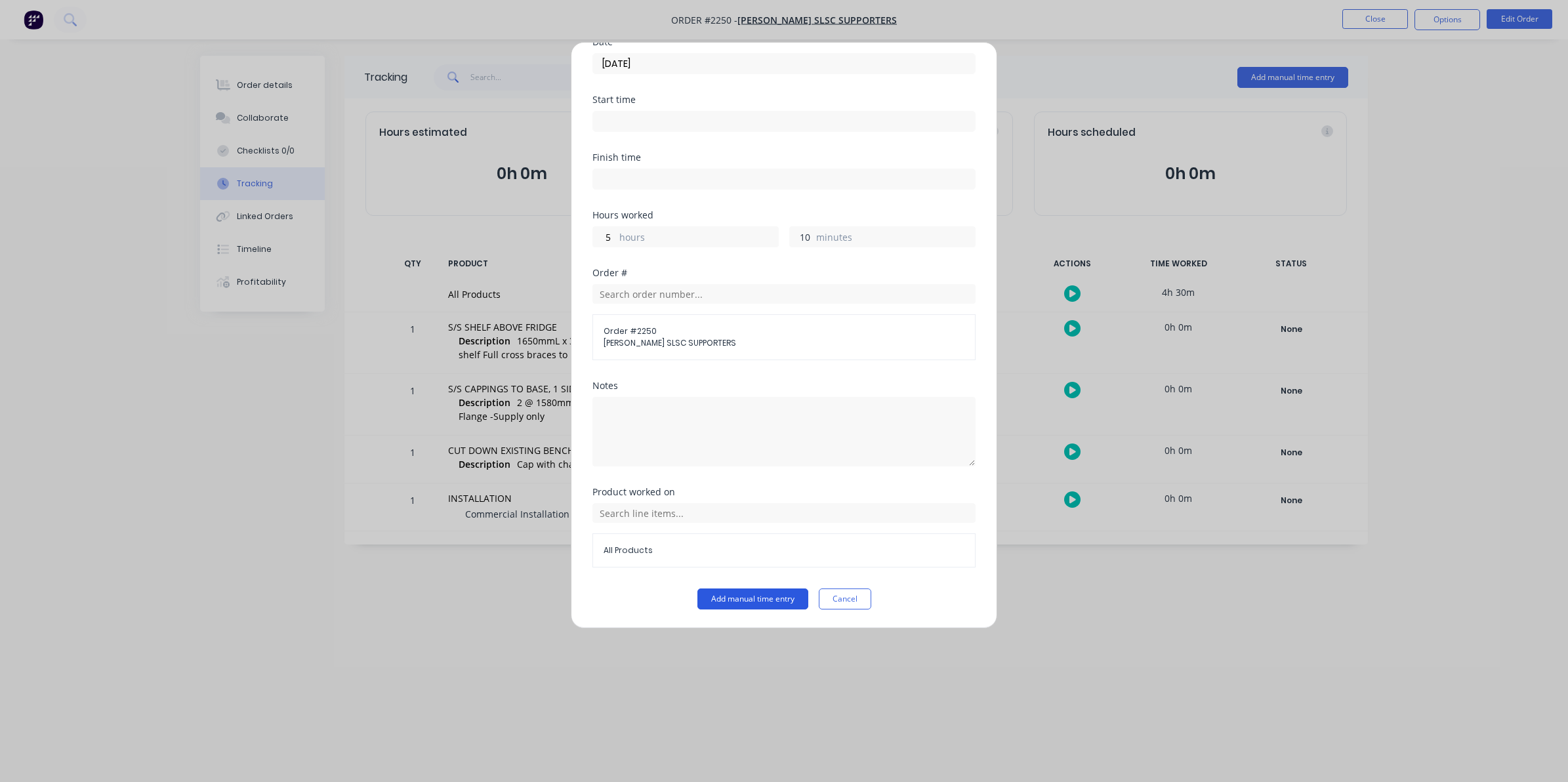
type input "10"
click at [742, 595] on button "Add manual time entry" at bounding box center [752, 599] width 111 height 21
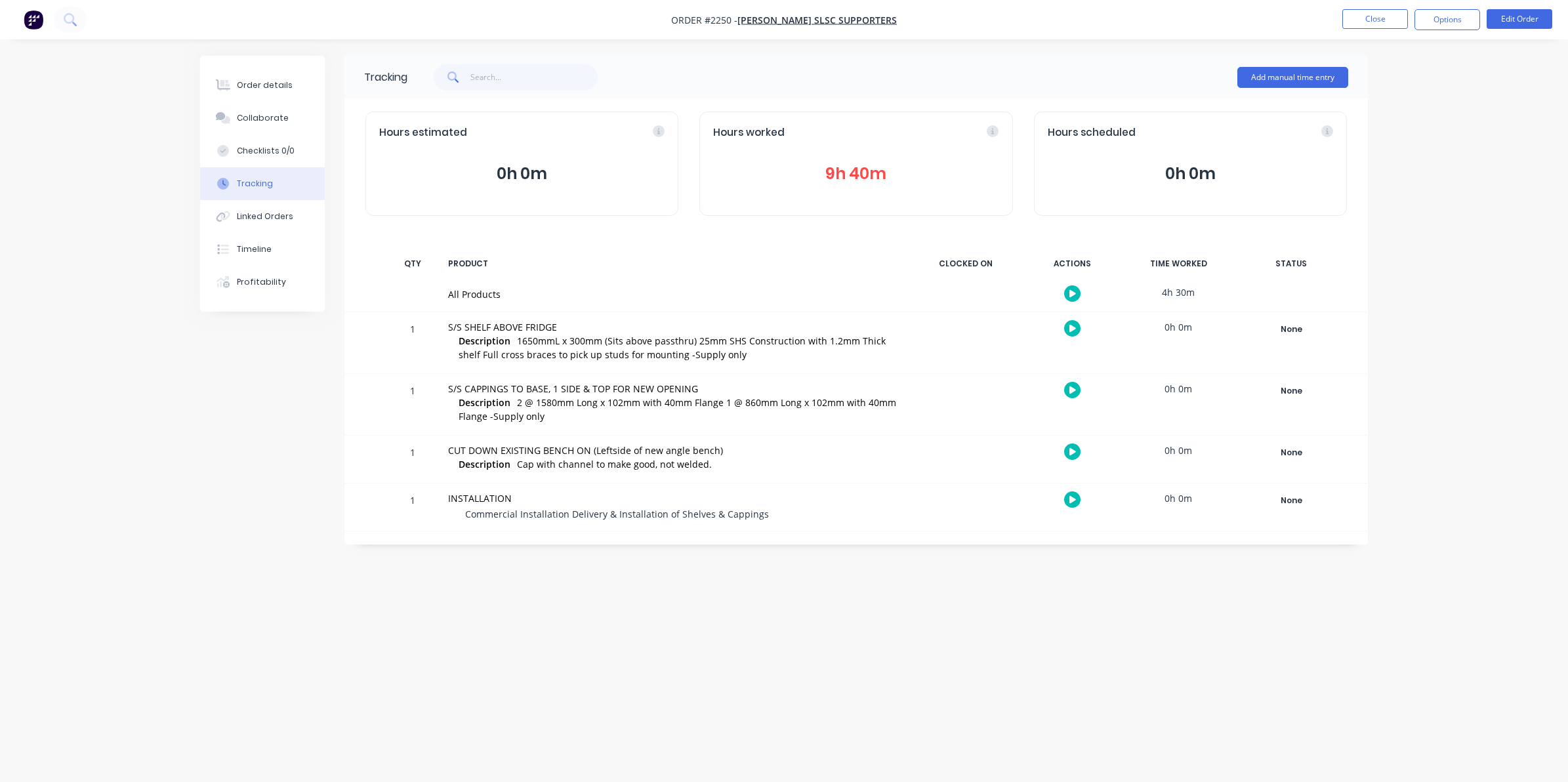
click at [839, 174] on button "9h 40m" at bounding box center [855, 173] width 285 height 25
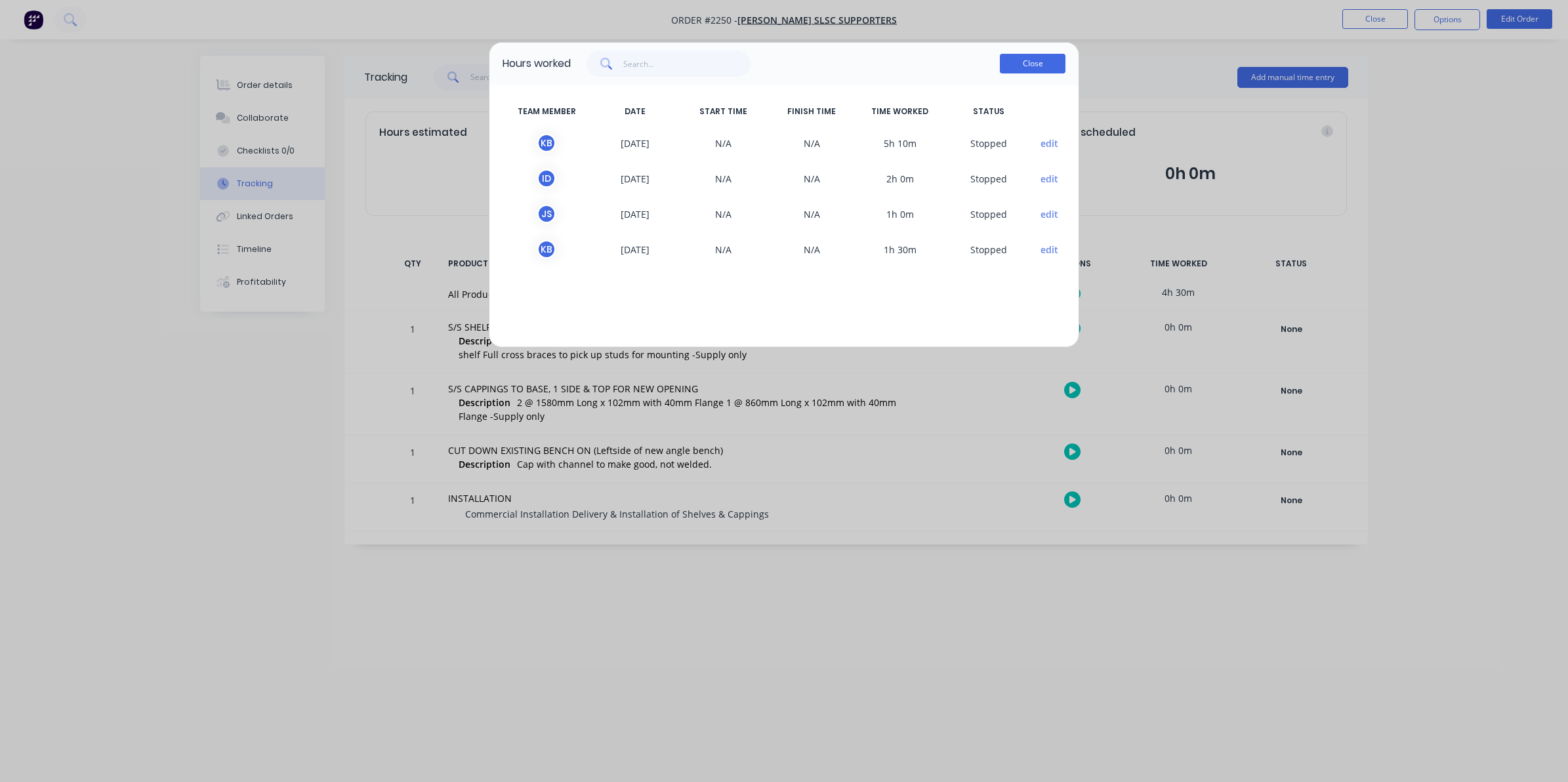
click at [1028, 63] on button "Close" at bounding box center [1032, 63] width 66 height 20
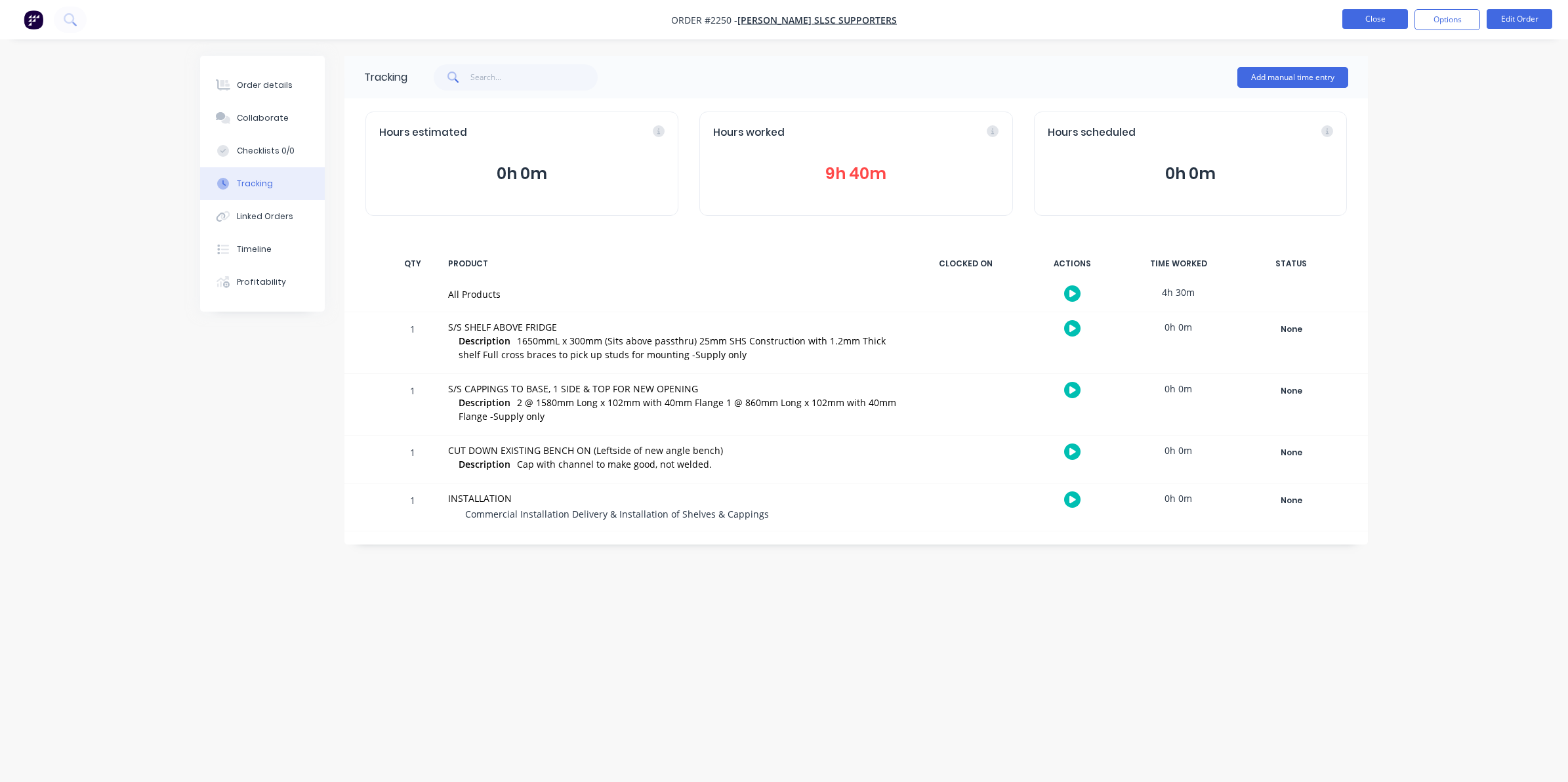
click at [1366, 15] on button "Close" at bounding box center [1375, 19] width 66 height 20
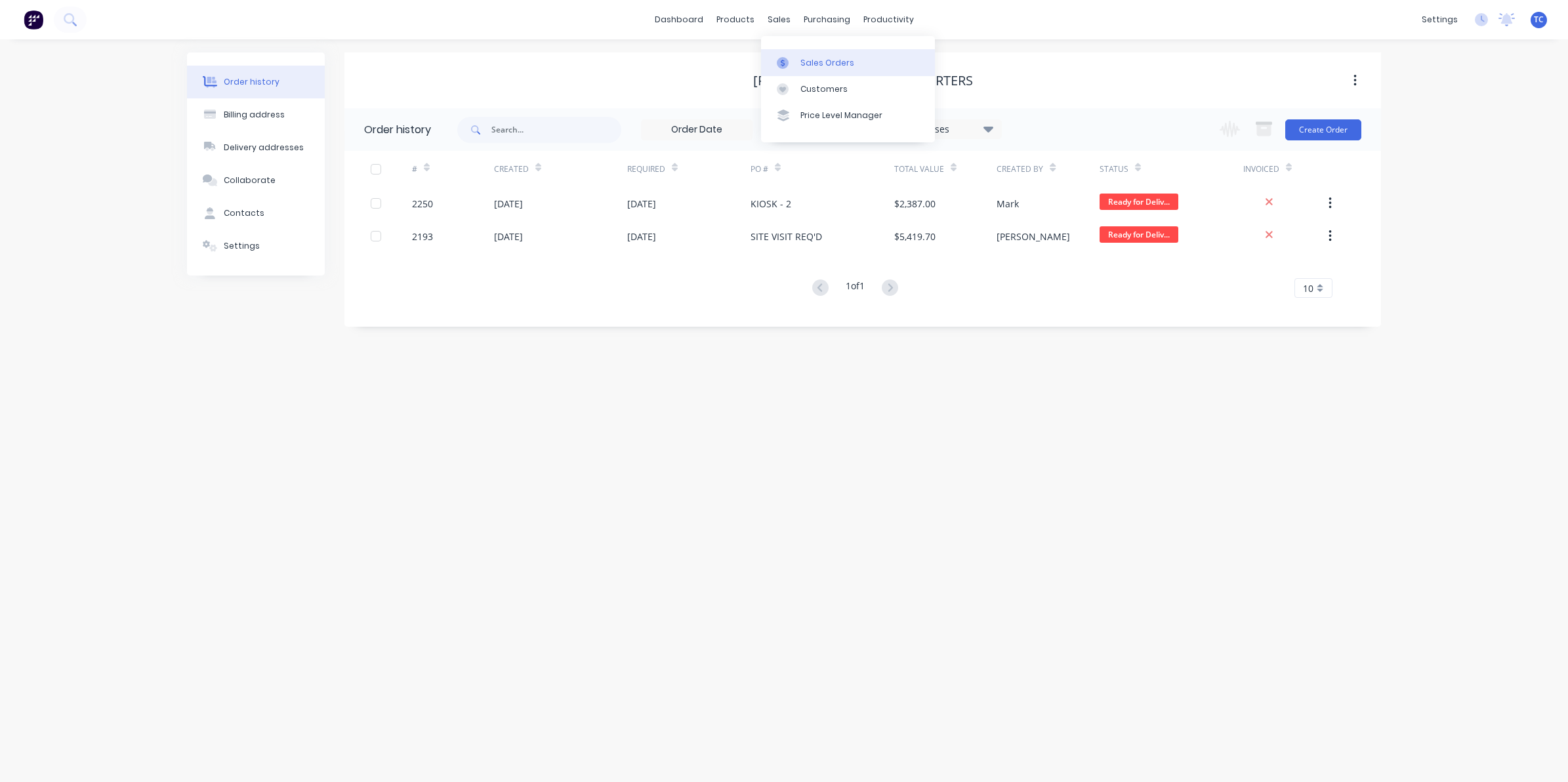
click at [805, 57] on div "Sales Orders" at bounding box center [826, 62] width 53 height 12
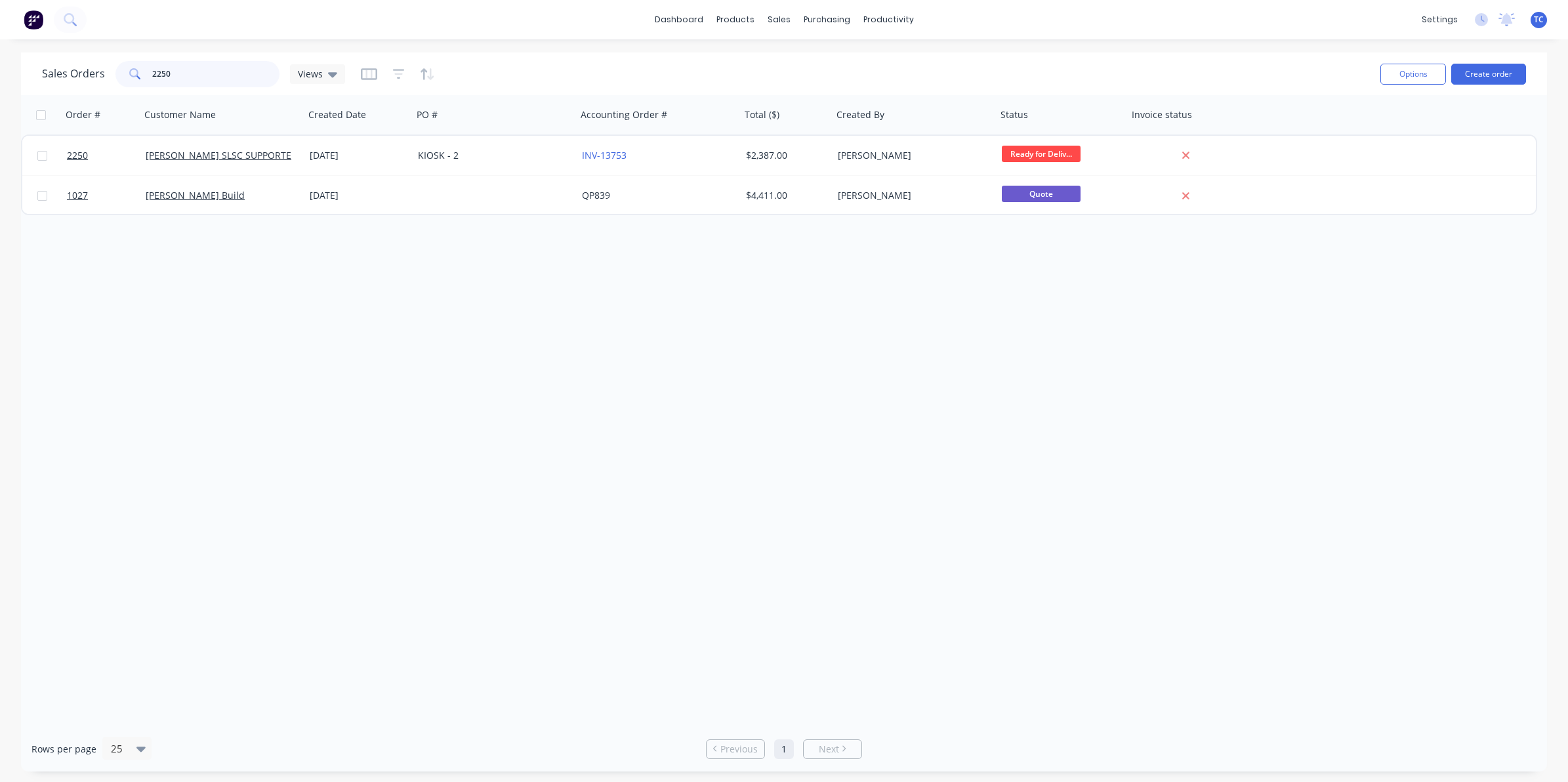
drag, startPoint x: 177, startPoint y: 73, endPoint x: 149, endPoint y: 73, distance: 28.0
click at [149, 73] on div "2250" at bounding box center [198, 74] width 164 height 26
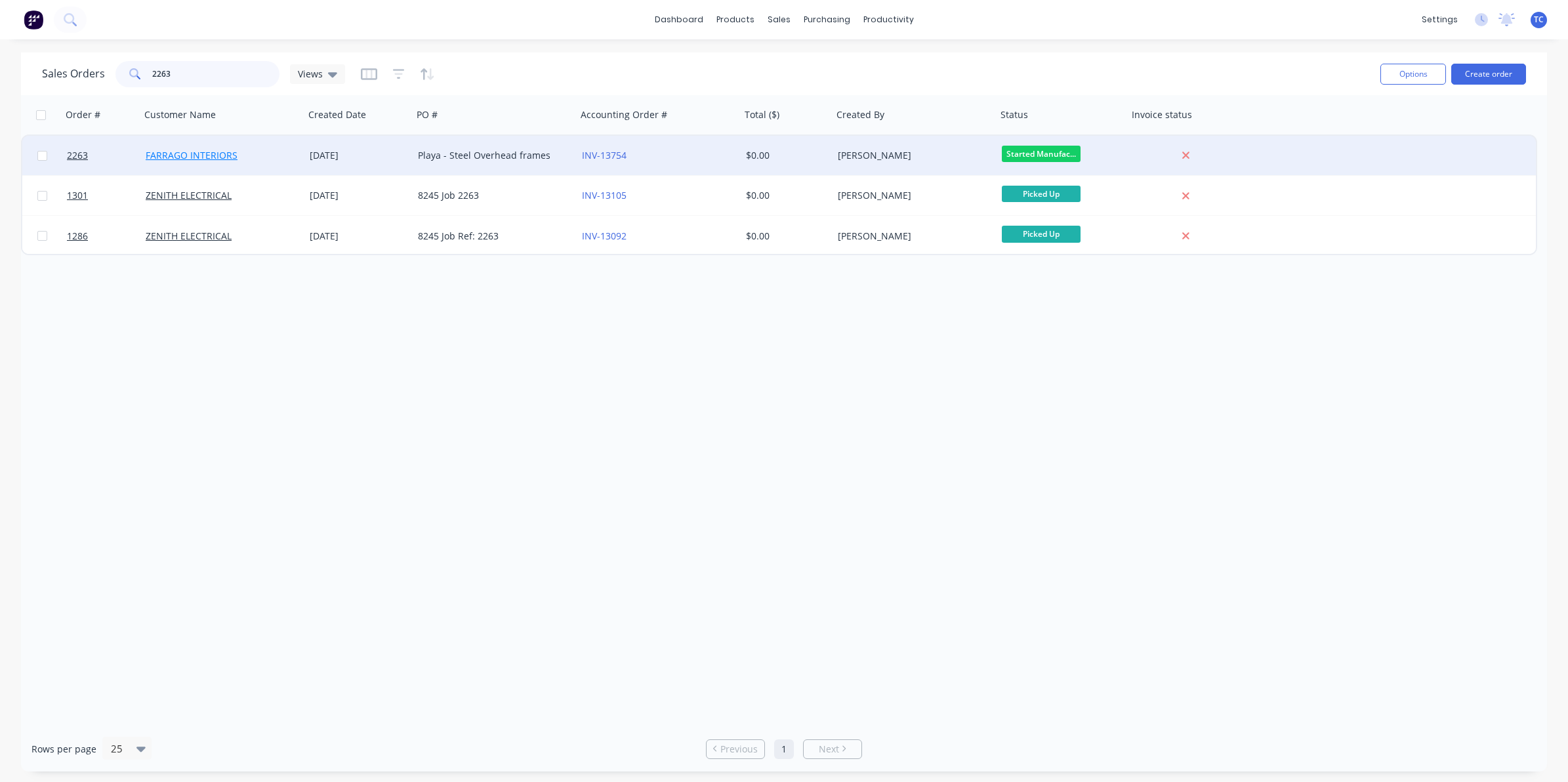
type input "2263"
click at [217, 152] on link "FARRAGO INTERIORS" at bounding box center [191, 154] width 92 height 12
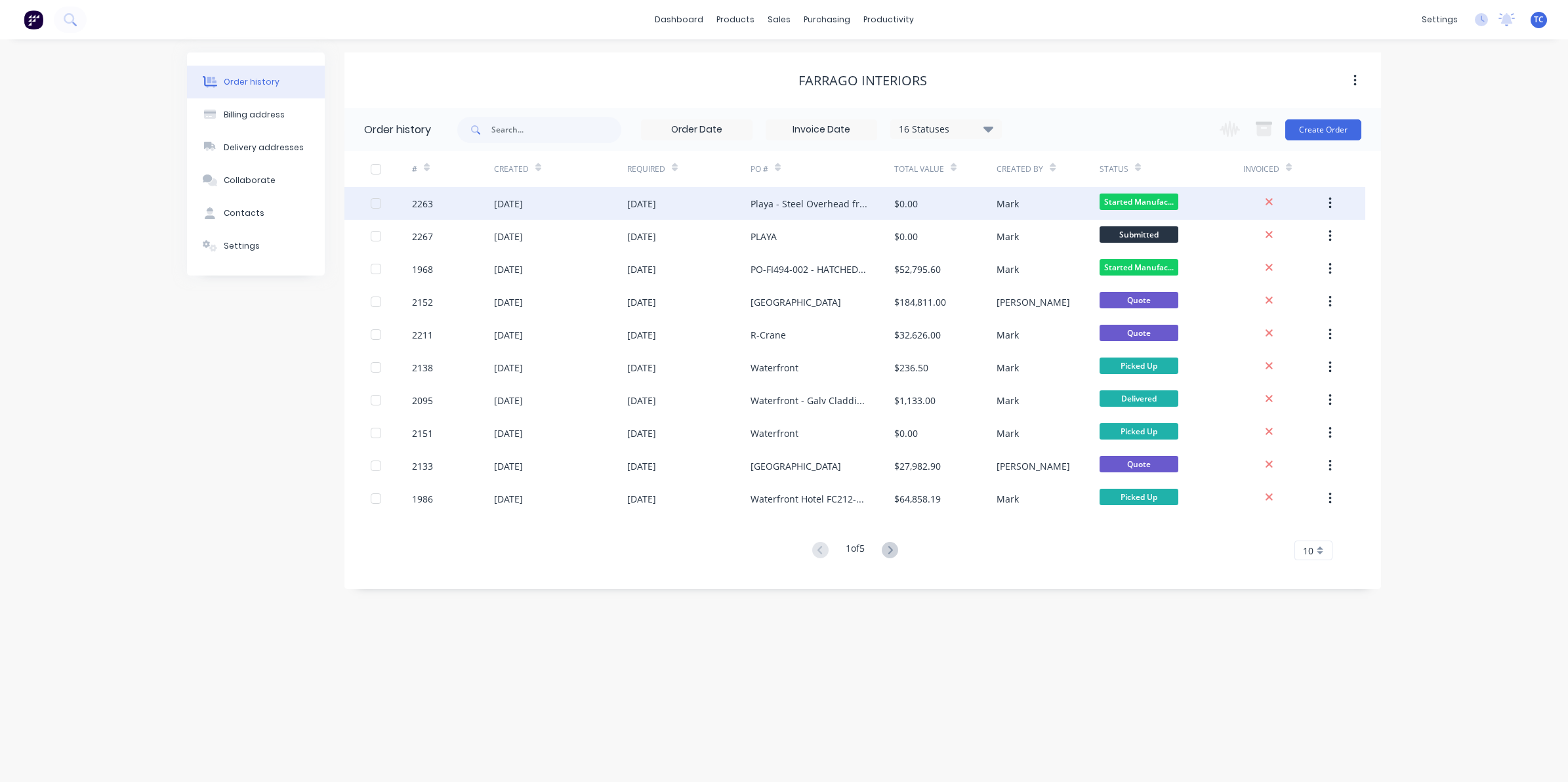
click at [546, 197] on div "[DATE]" at bounding box center [560, 204] width 133 height 33
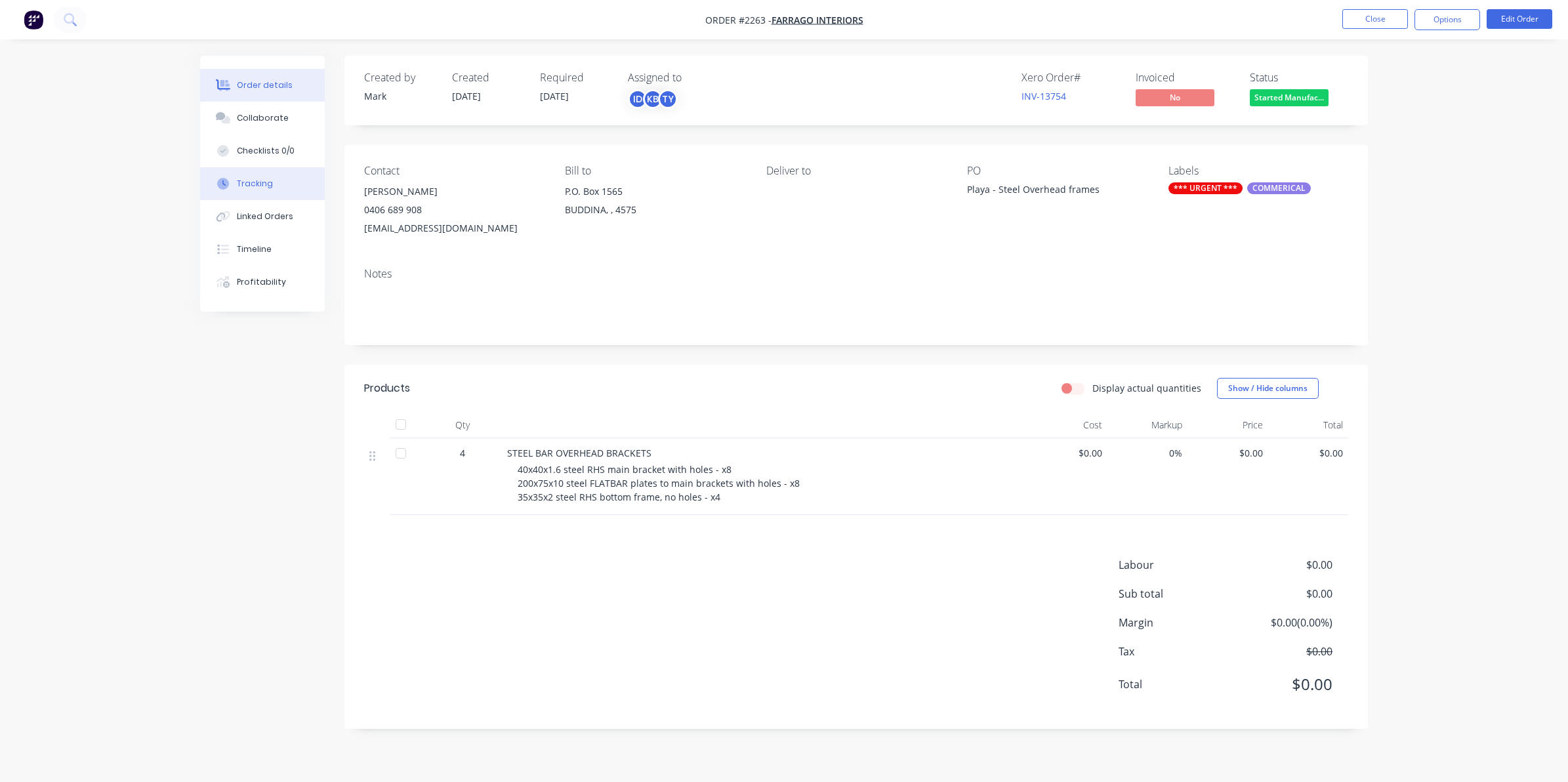
click at [255, 181] on div "Tracking" at bounding box center [255, 183] width 36 height 12
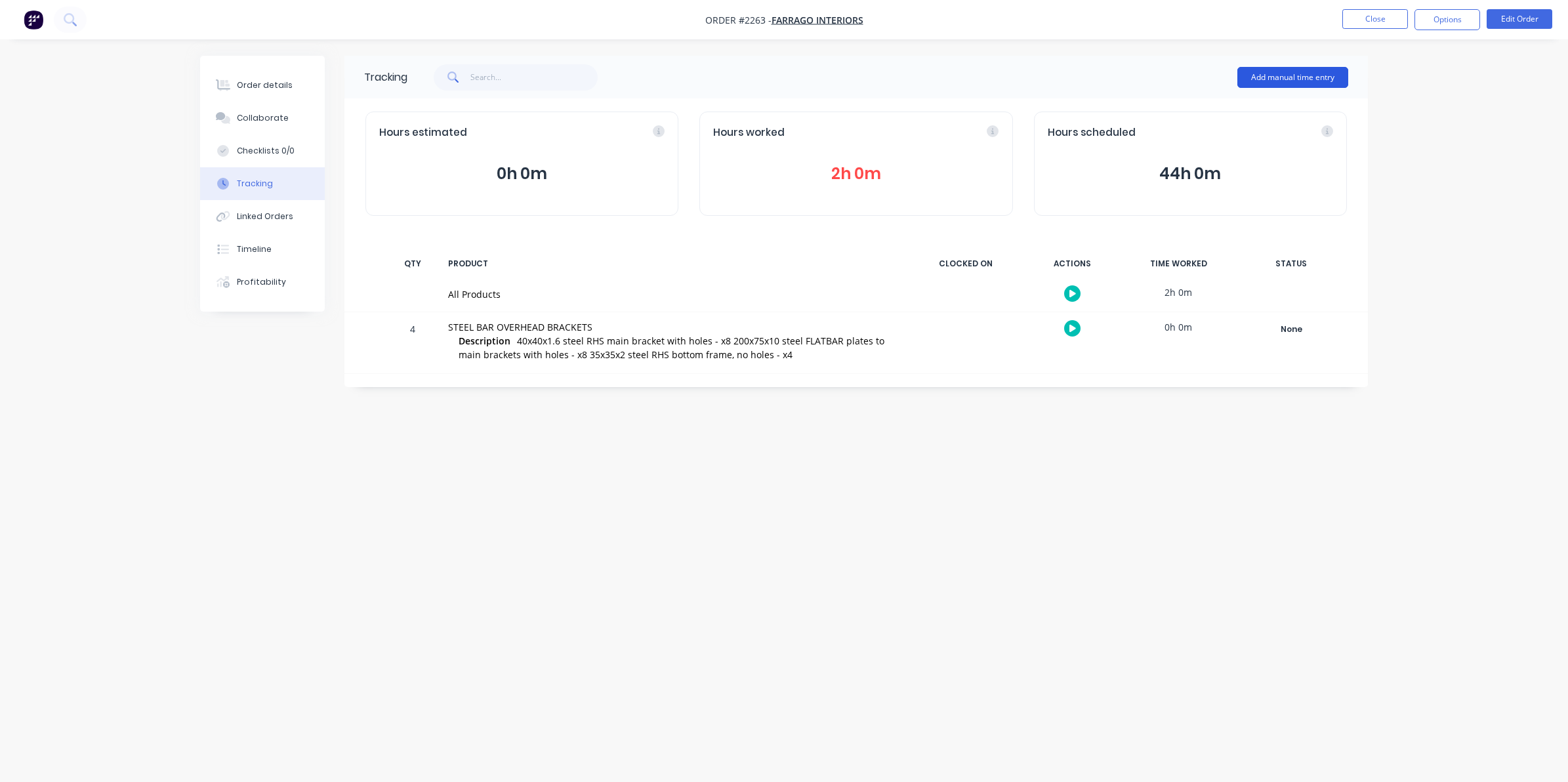
click at [1286, 73] on button "Add manual time entry" at bounding box center [1292, 77] width 111 height 21
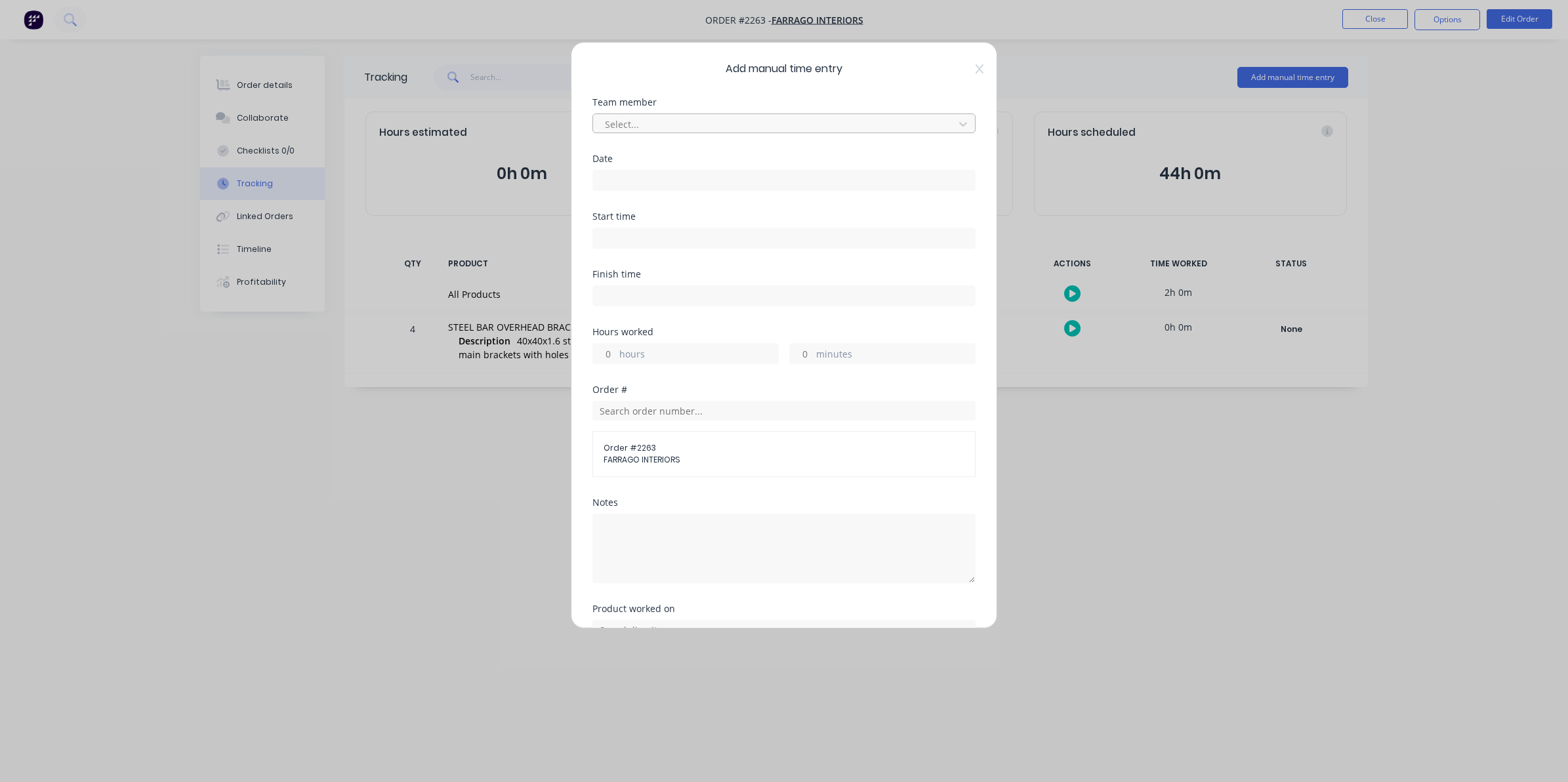
click at [617, 120] on div at bounding box center [775, 124] width 344 height 16
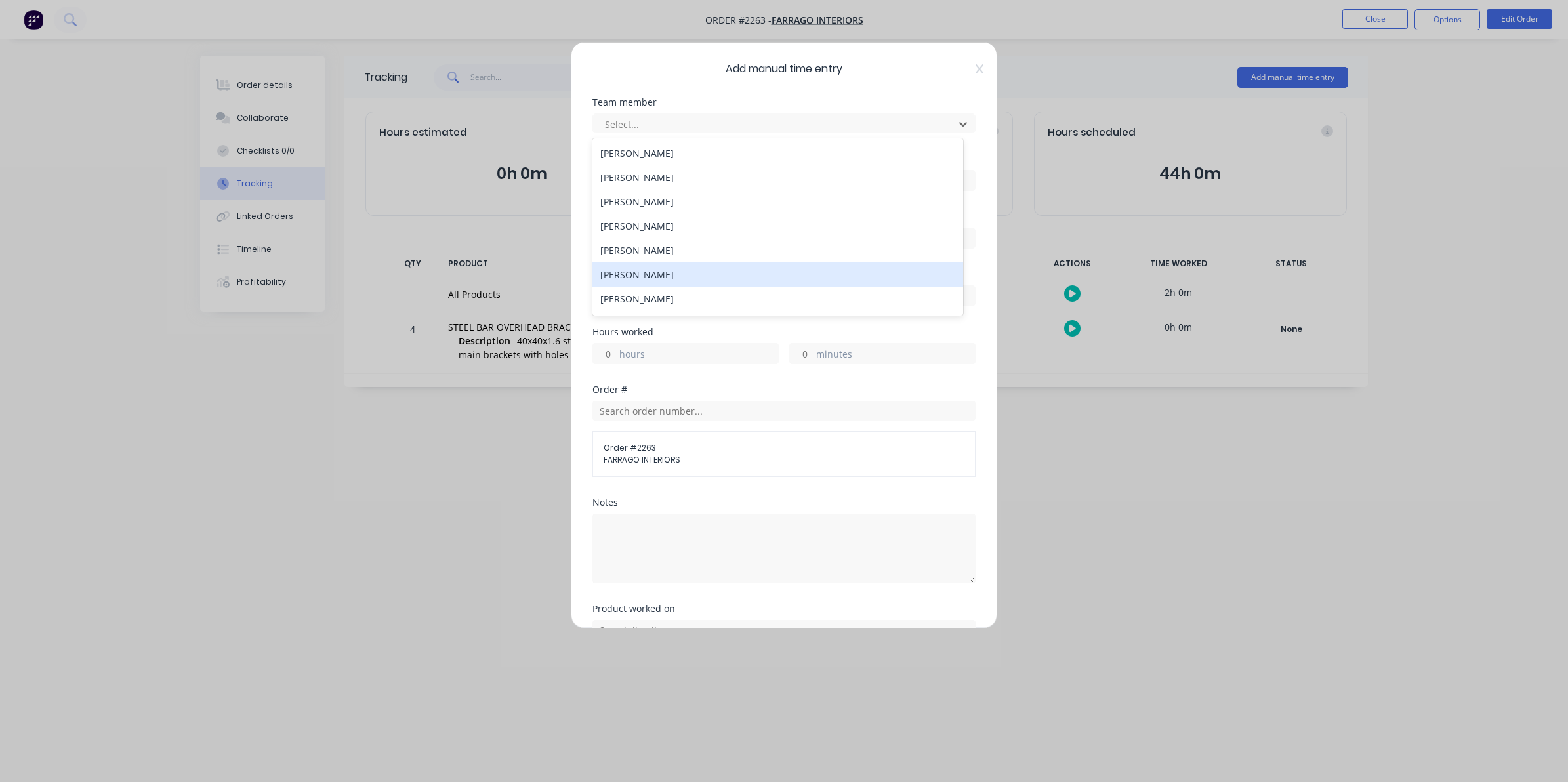
click at [630, 274] on div "[PERSON_NAME]" at bounding box center [777, 274] width 370 height 25
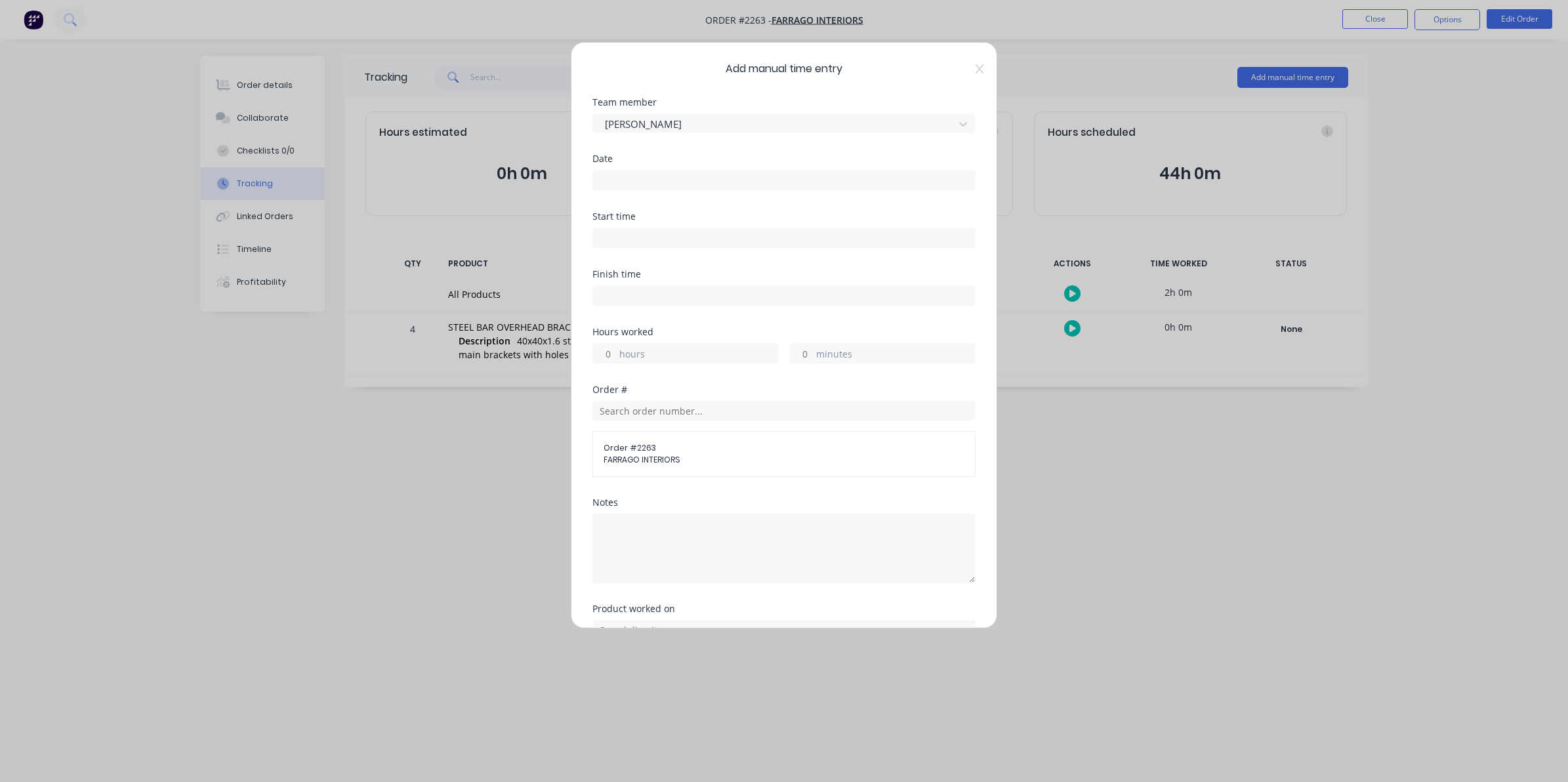
click at [608, 181] on input at bounding box center [784, 181] width 382 height 20
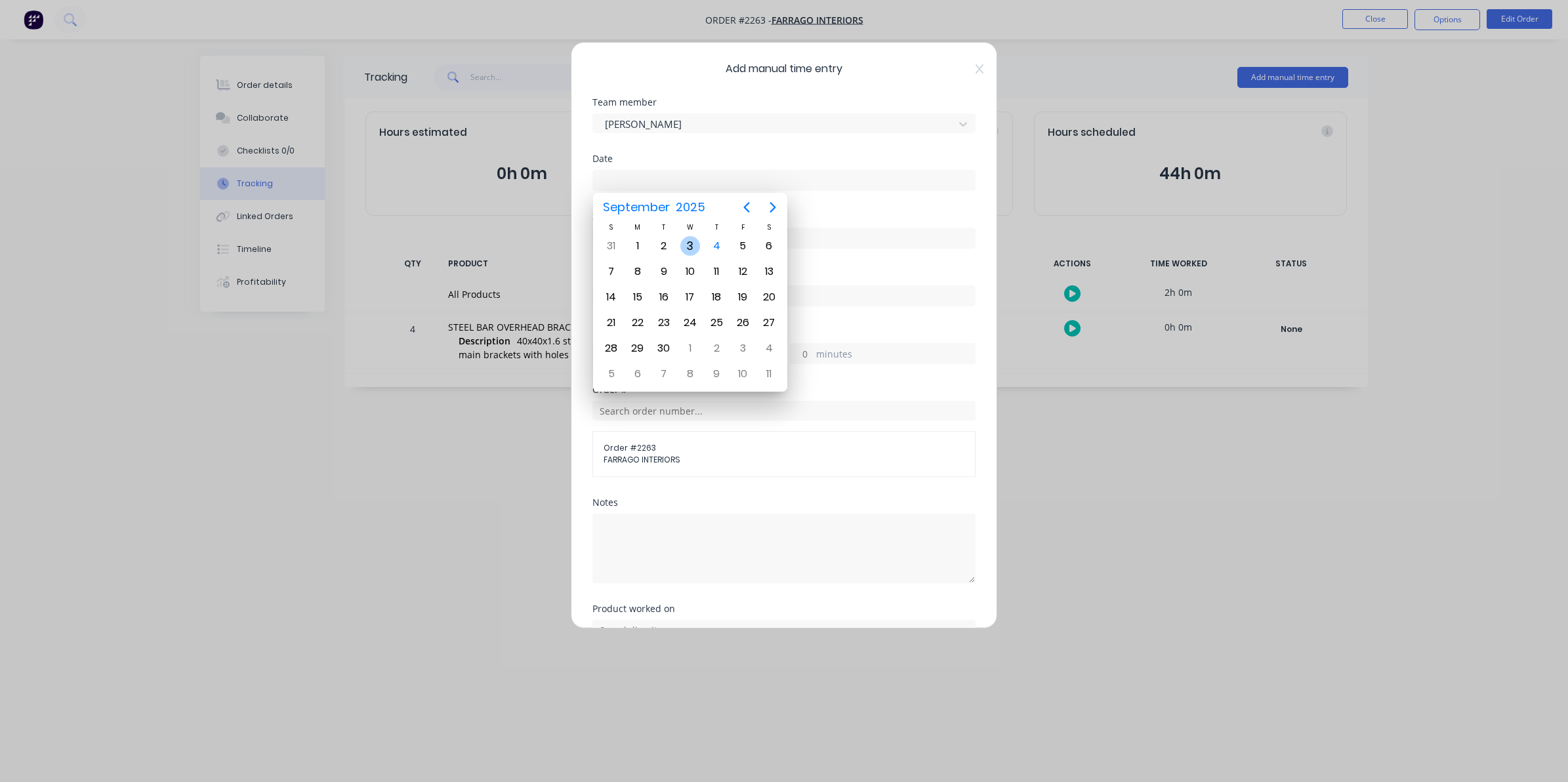
click at [687, 244] on div "3" at bounding box center [690, 246] width 20 height 20
type input "[DATE]"
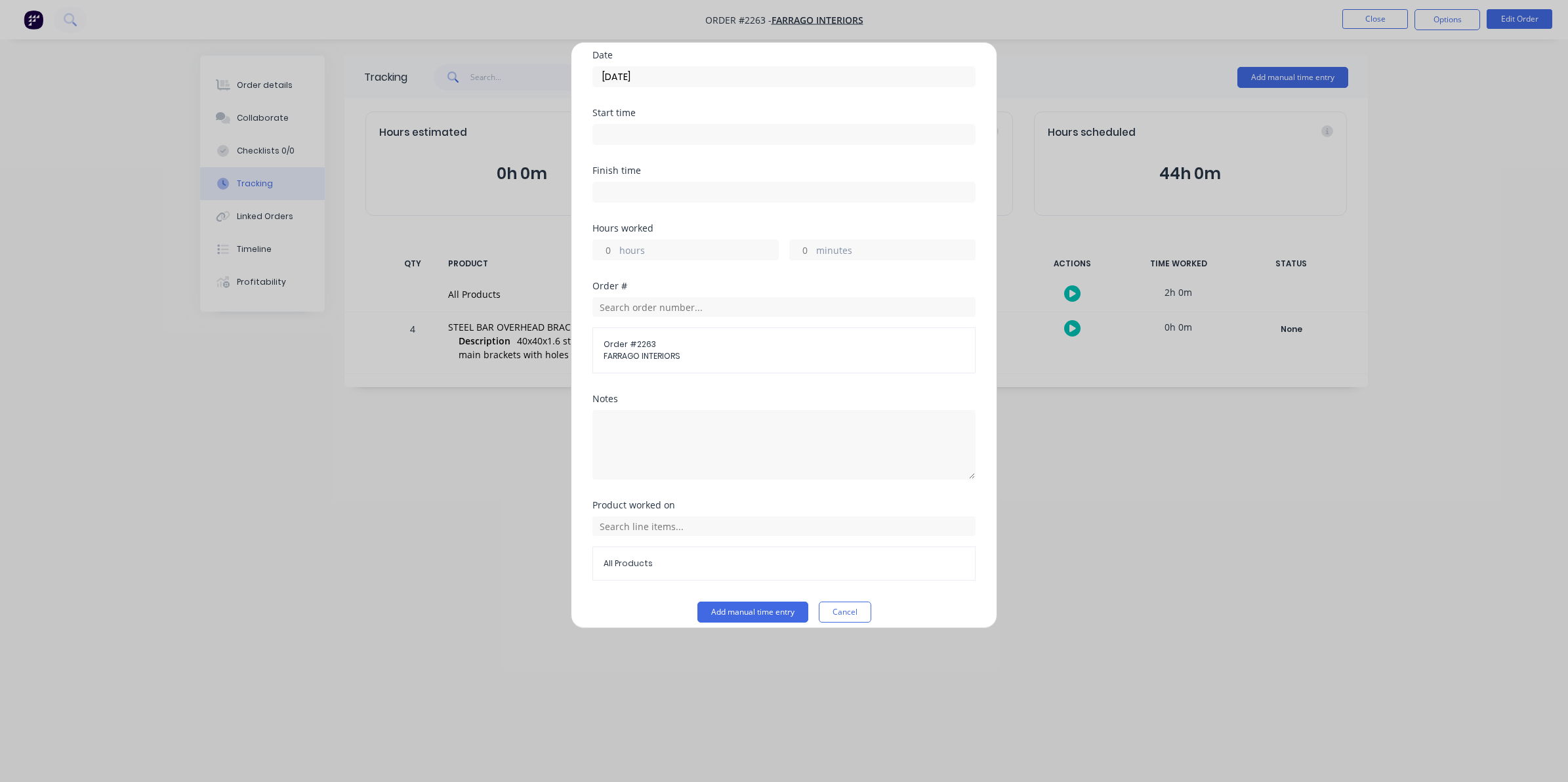
scroll to position [119, 0]
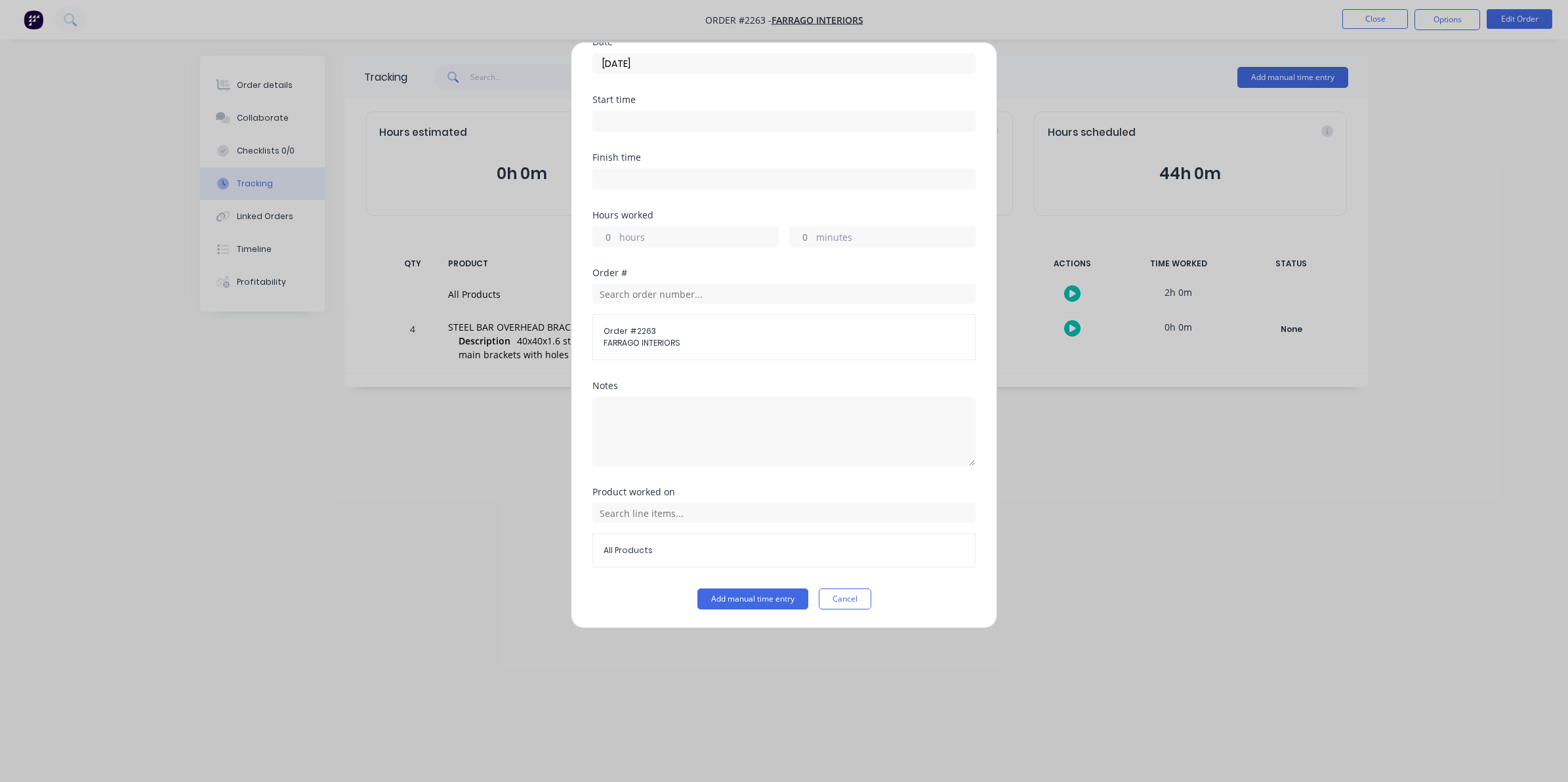
click at [609, 234] on input "hours" at bounding box center [605, 237] width 23 height 20
type input "3"
click at [740, 595] on button "Add manual time entry" at bounding box center [752, 599] width 111 height 21
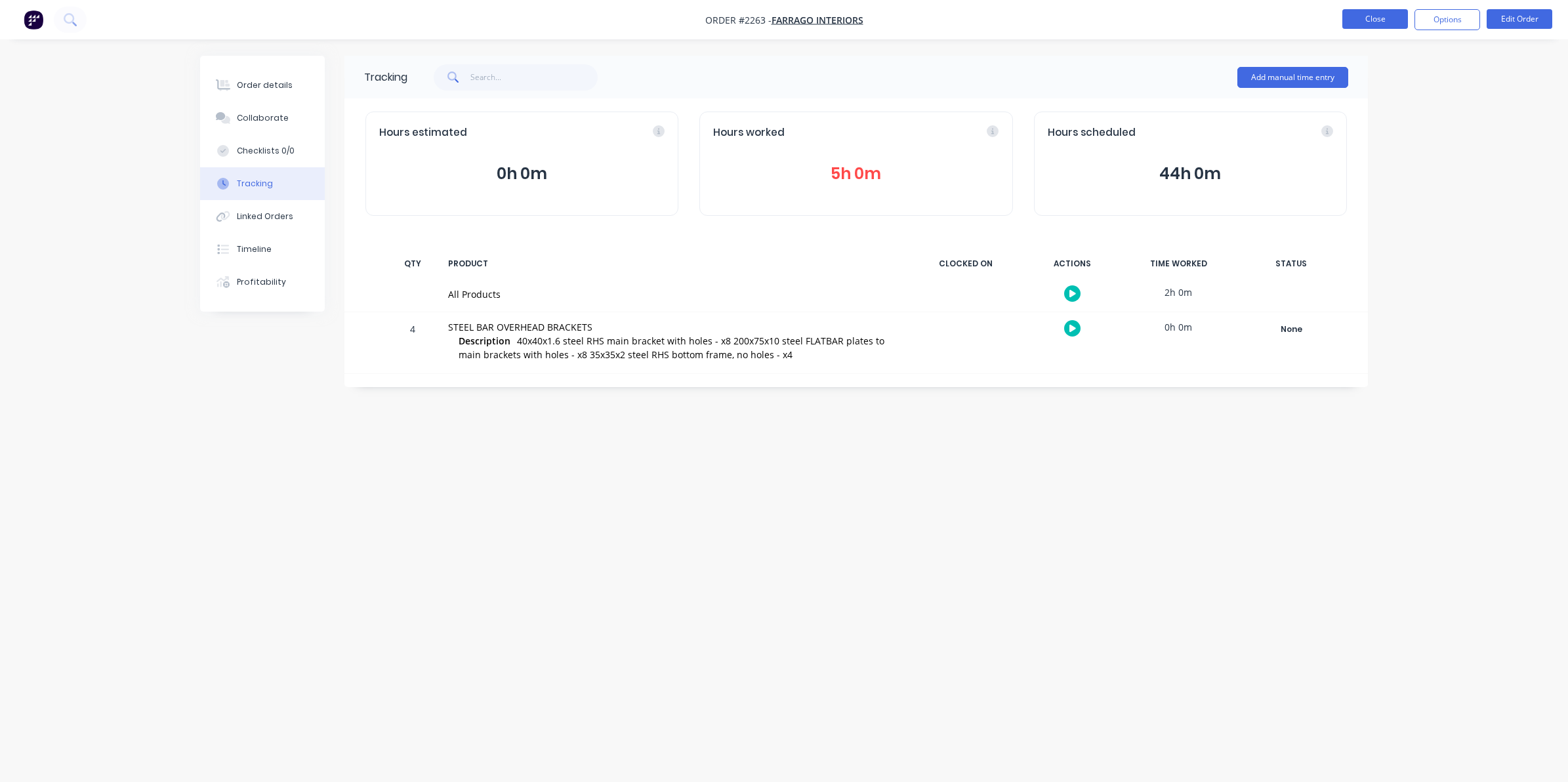
click at [1369, 15] on button "Close" at bounding box center [1375, 19] width 66 height 20
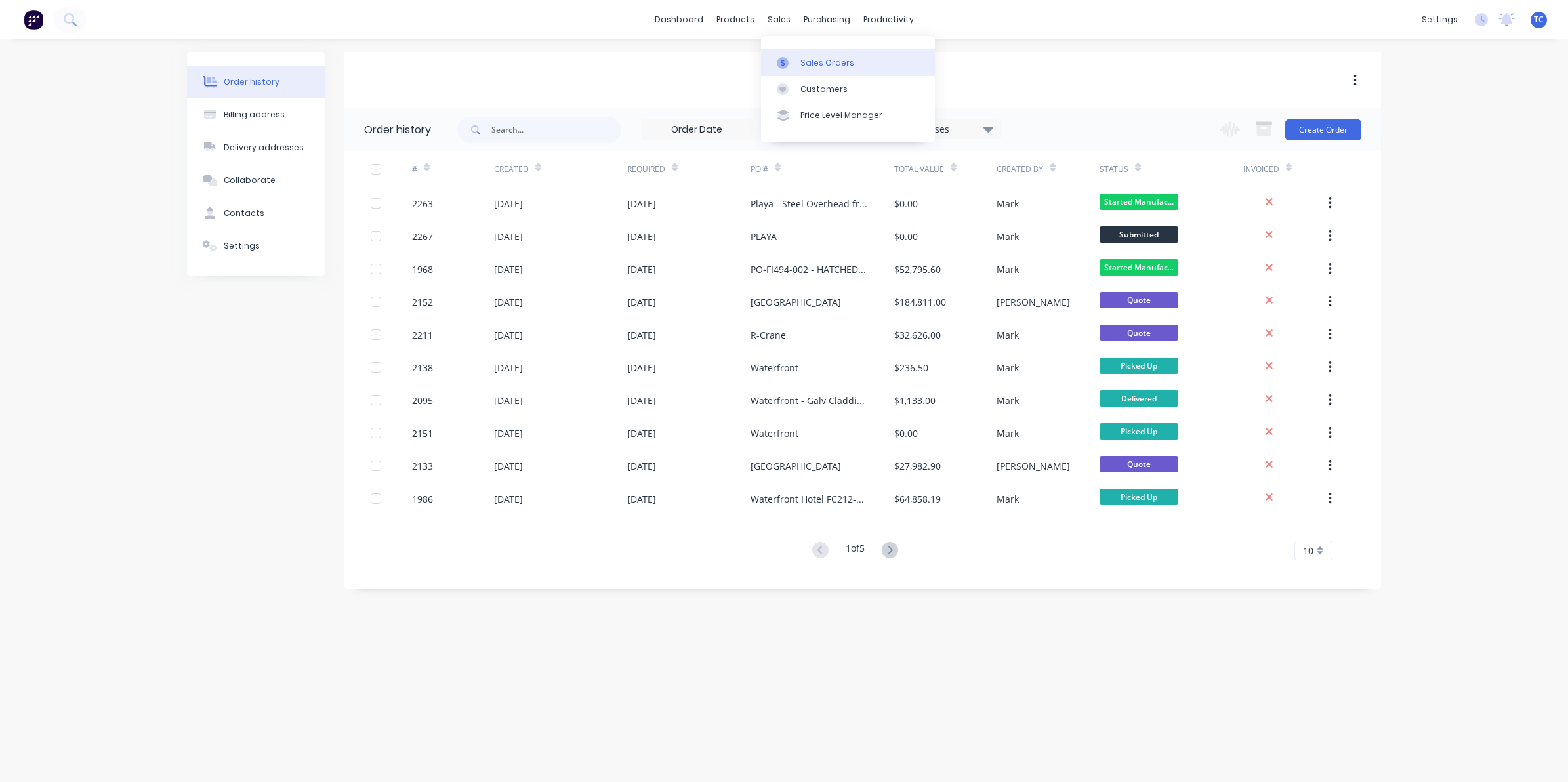
click at [818, 59] on div "Sales Orders" at bounding box center [826, 62] width 53 height 12
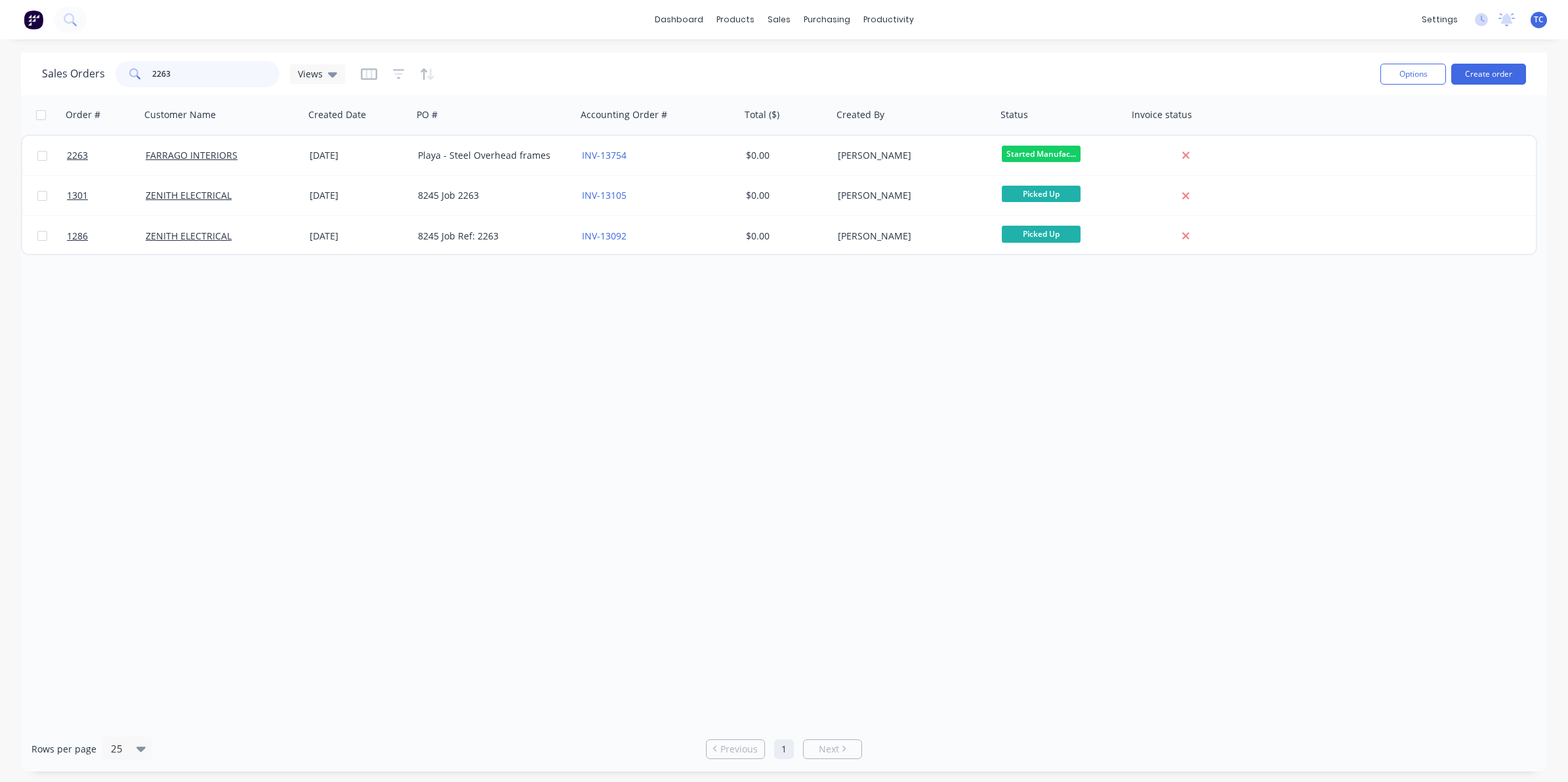
drag, startPoint x: 176, startPoint y: 72, endPoint x: 149, endPoint y: 67, distance: 27.5
click at [149, 67] on div "2263" at bounding box center [198, 74] width 164 height 26
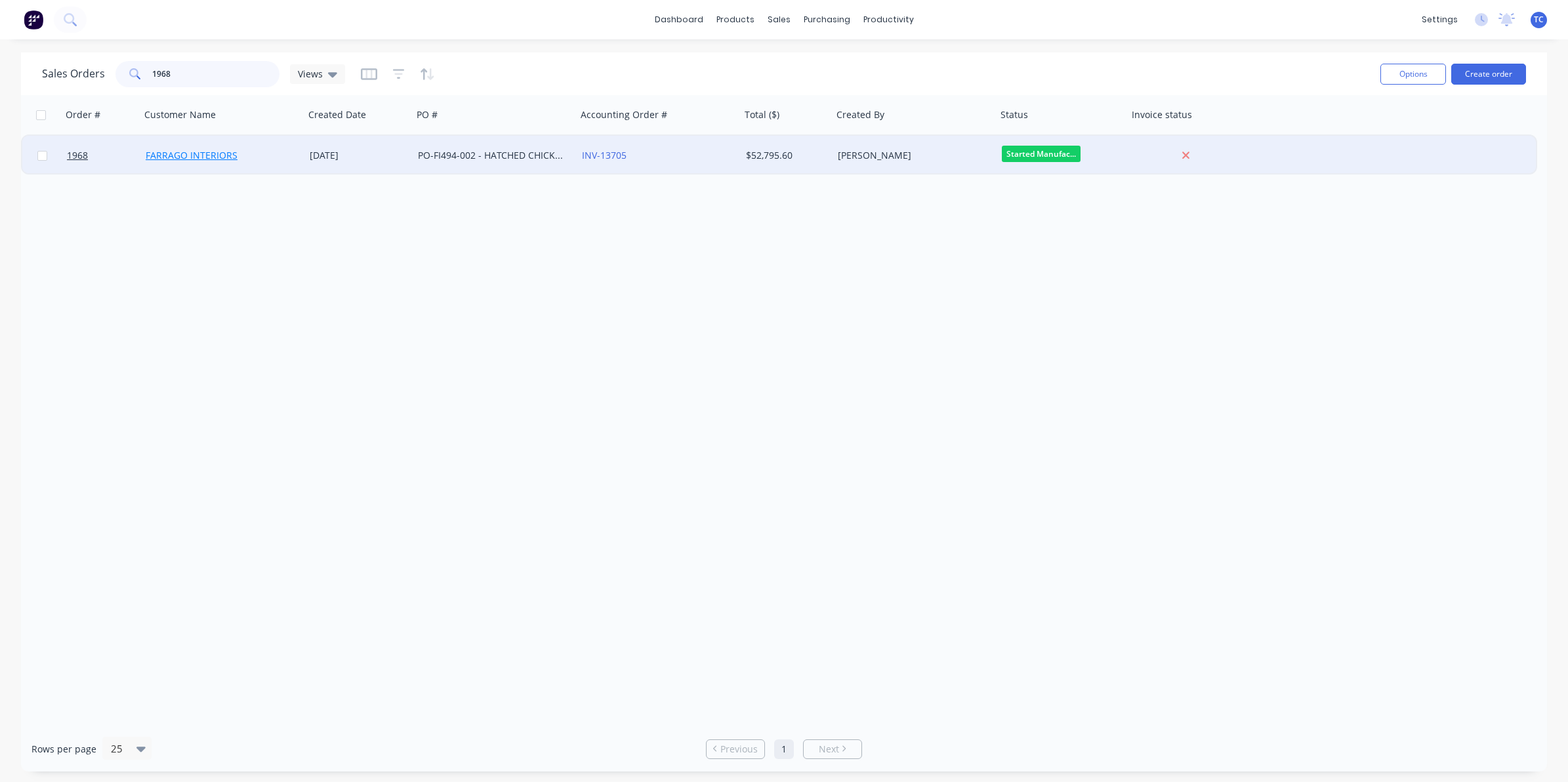
type input "1968"
click at [197, 156] on link "FARRAGO INTERIORS" at bounding box center [191, 154] width 92 height 12
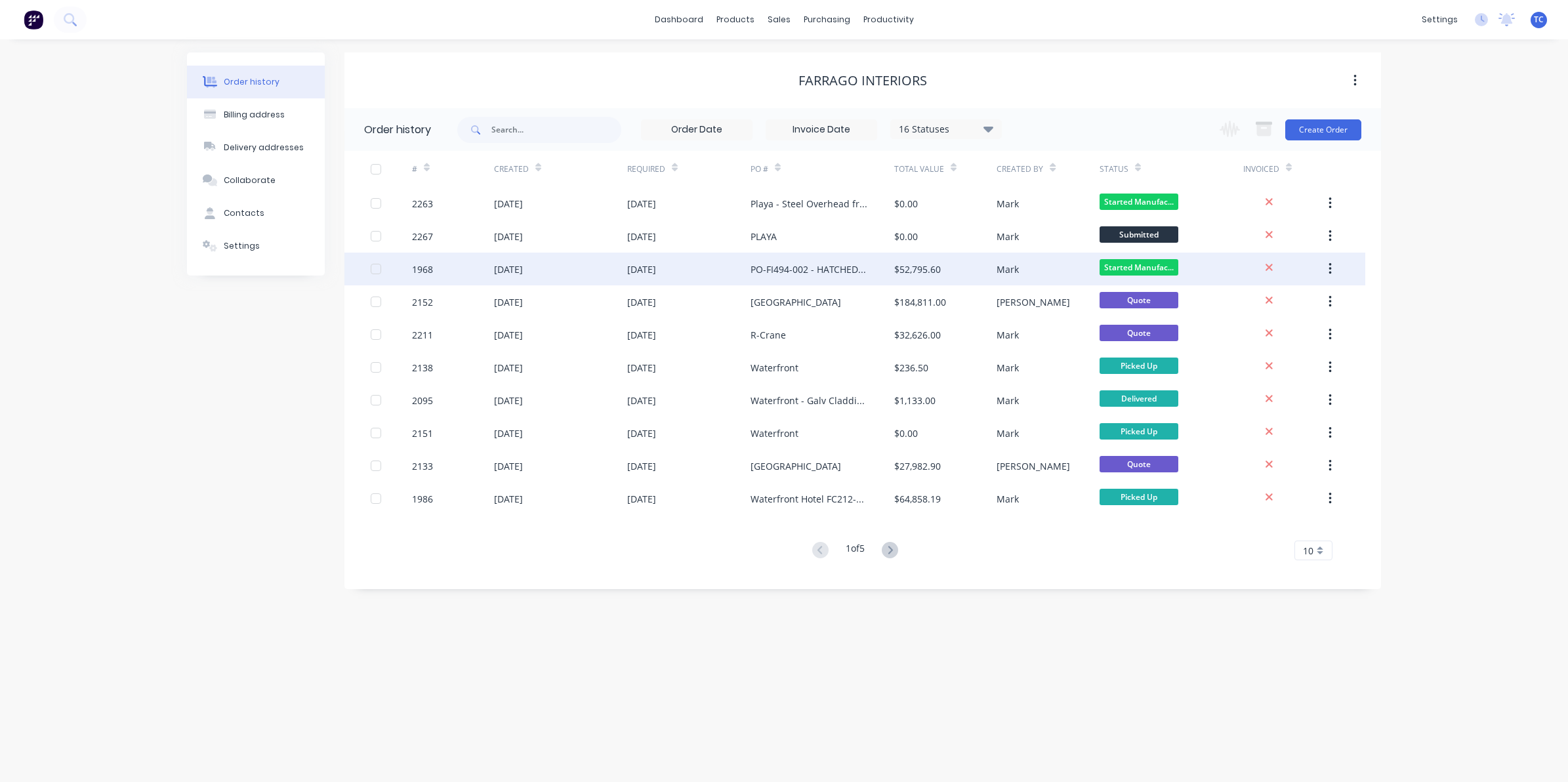
click at [523, 268] on div "[DATE]" at bounding box center [508, 269] width 29 height 14
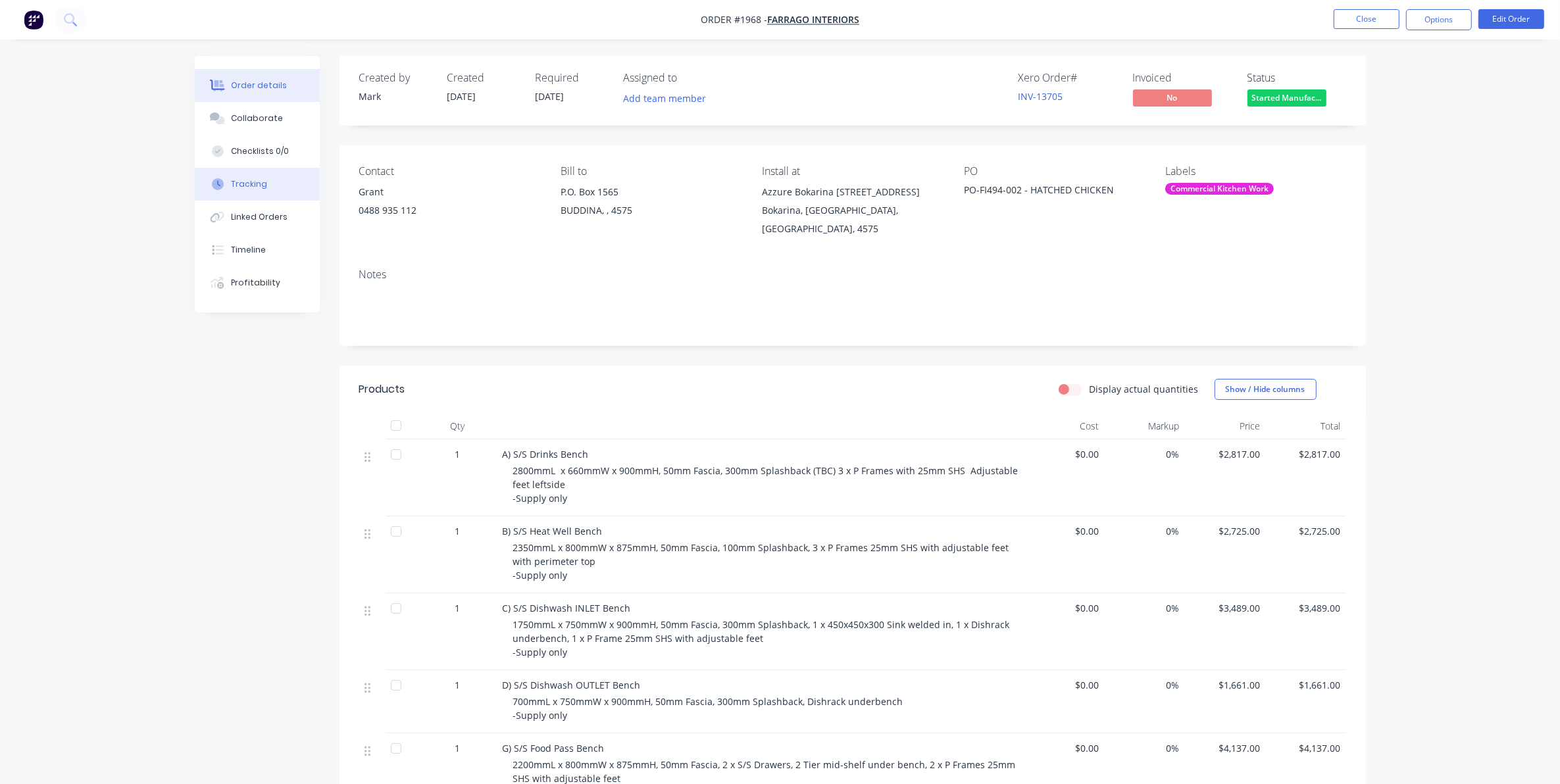
click at [249, 184] on div "Tracking" at bounding box center [249, 184] width 36 height 12
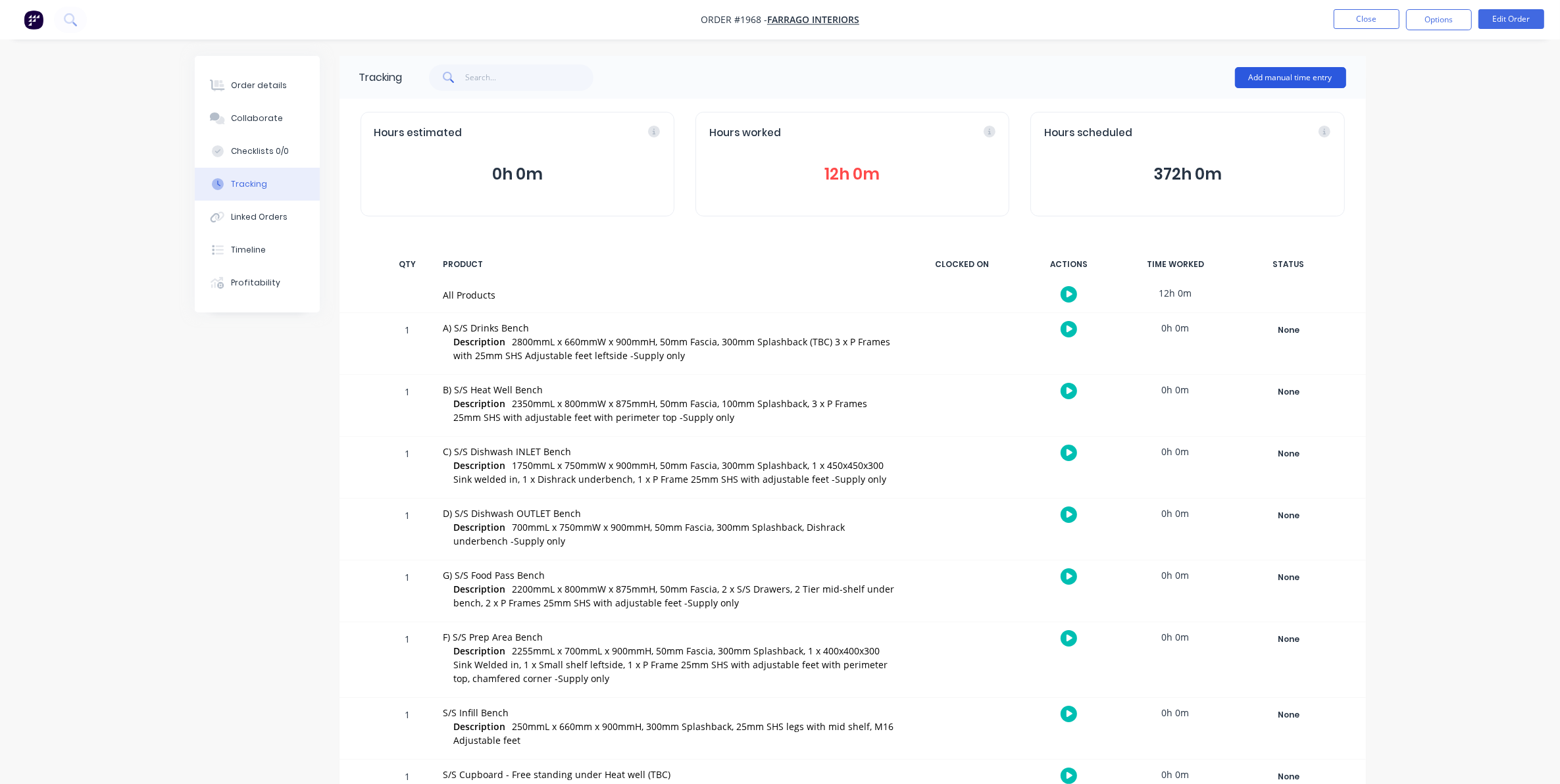
click at [1294, 70] on button "Add manual time entry" at bounding box center [1290, 77] width 111 height 21
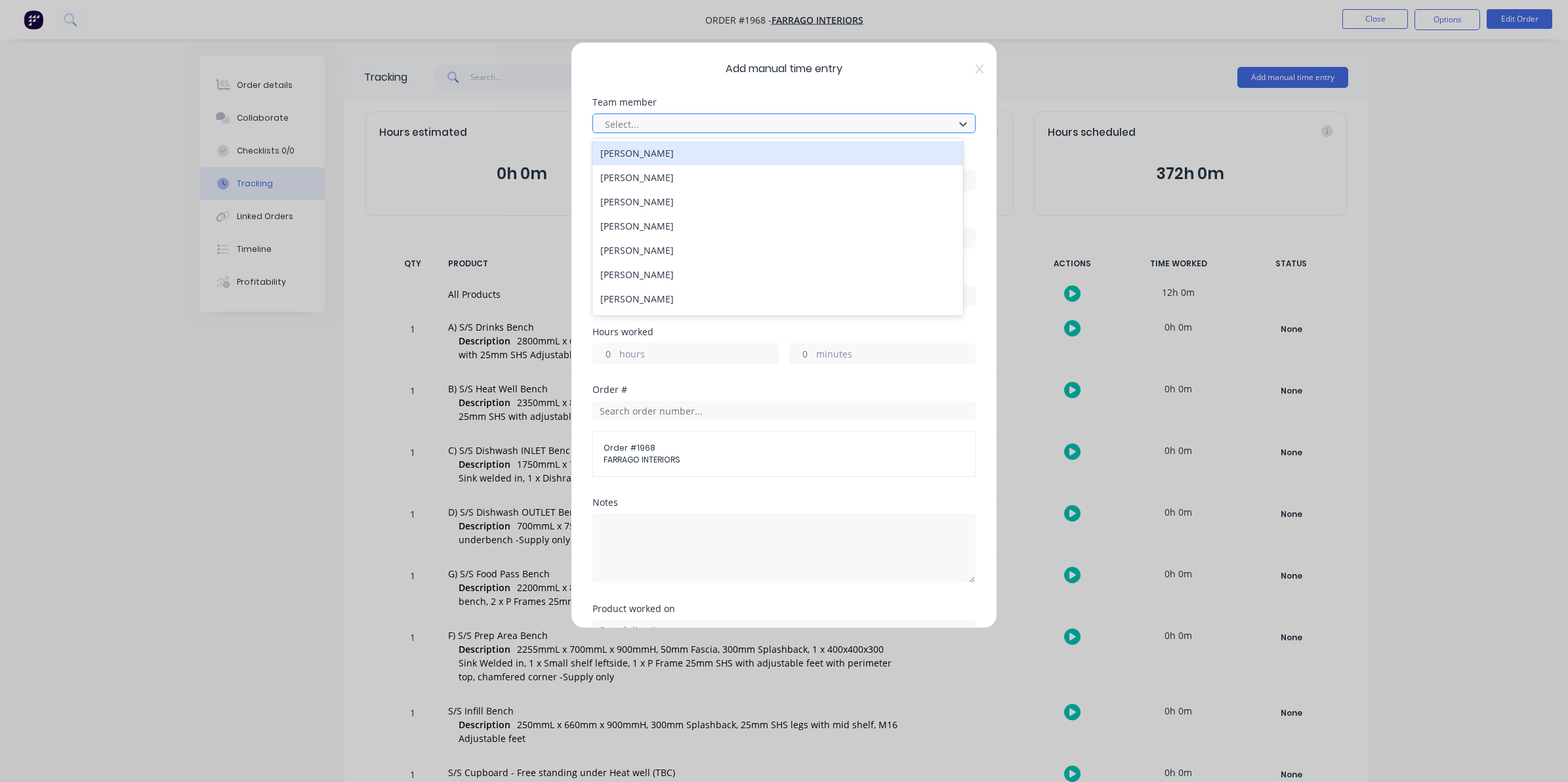
click at [627, 122] on div at bounding box center [775, 124] width 344 height 16
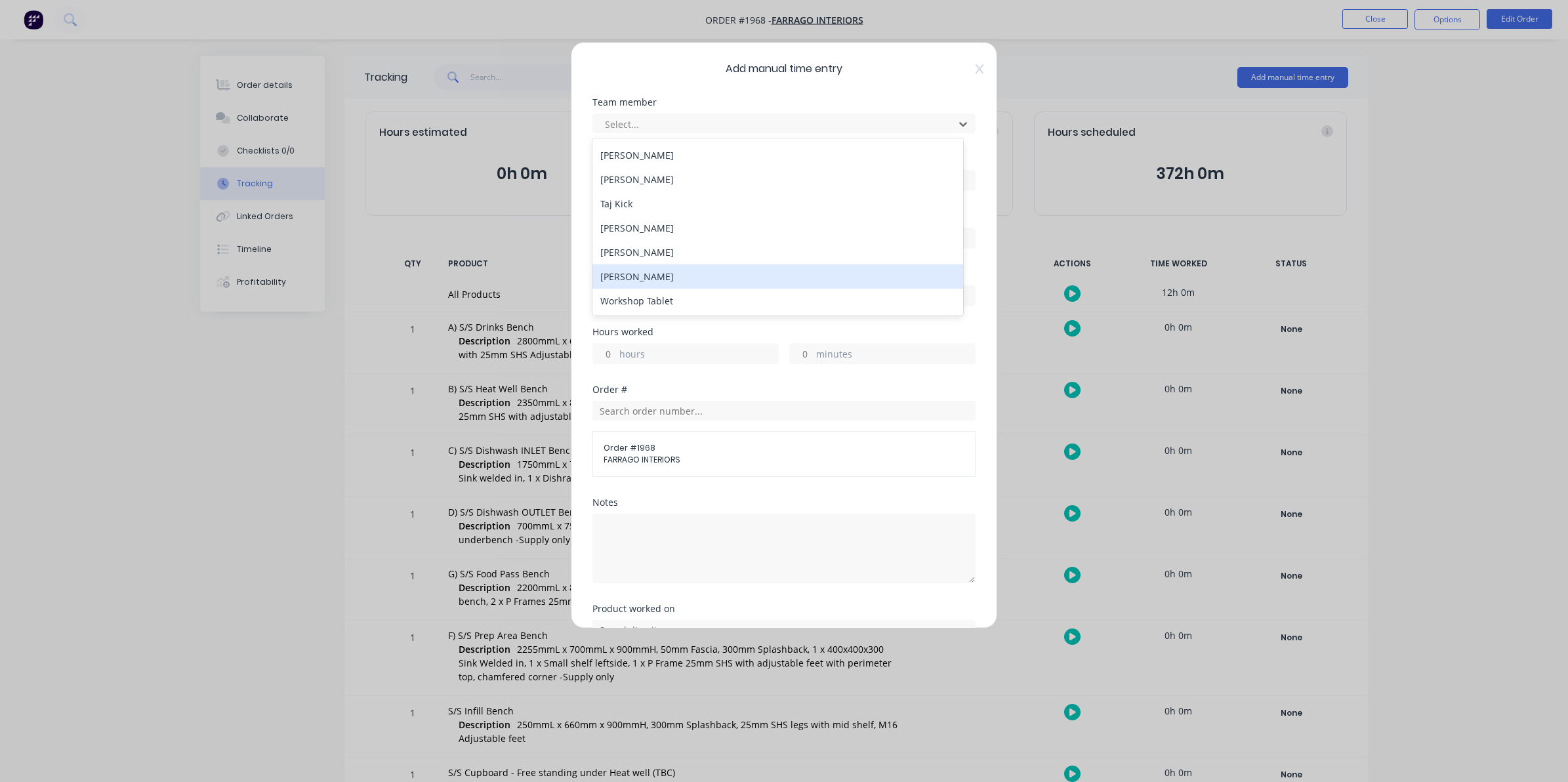
click at [643, 274] on div "[PERSON_NAME]" at bounding box center [777, 277] width 370 height 25
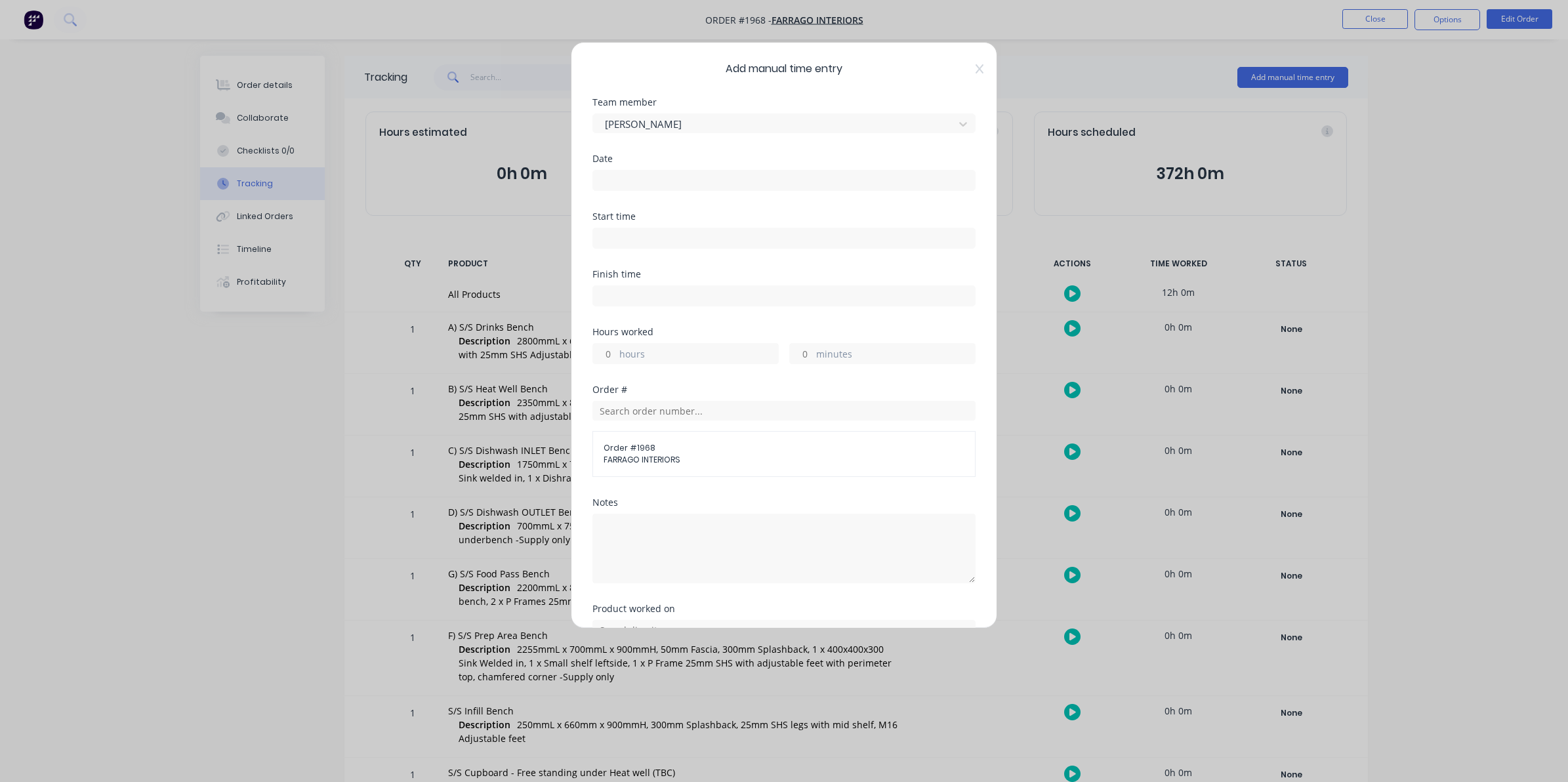
click at [611, 178] on input at bounding box center [784, 181] width 382 height 20
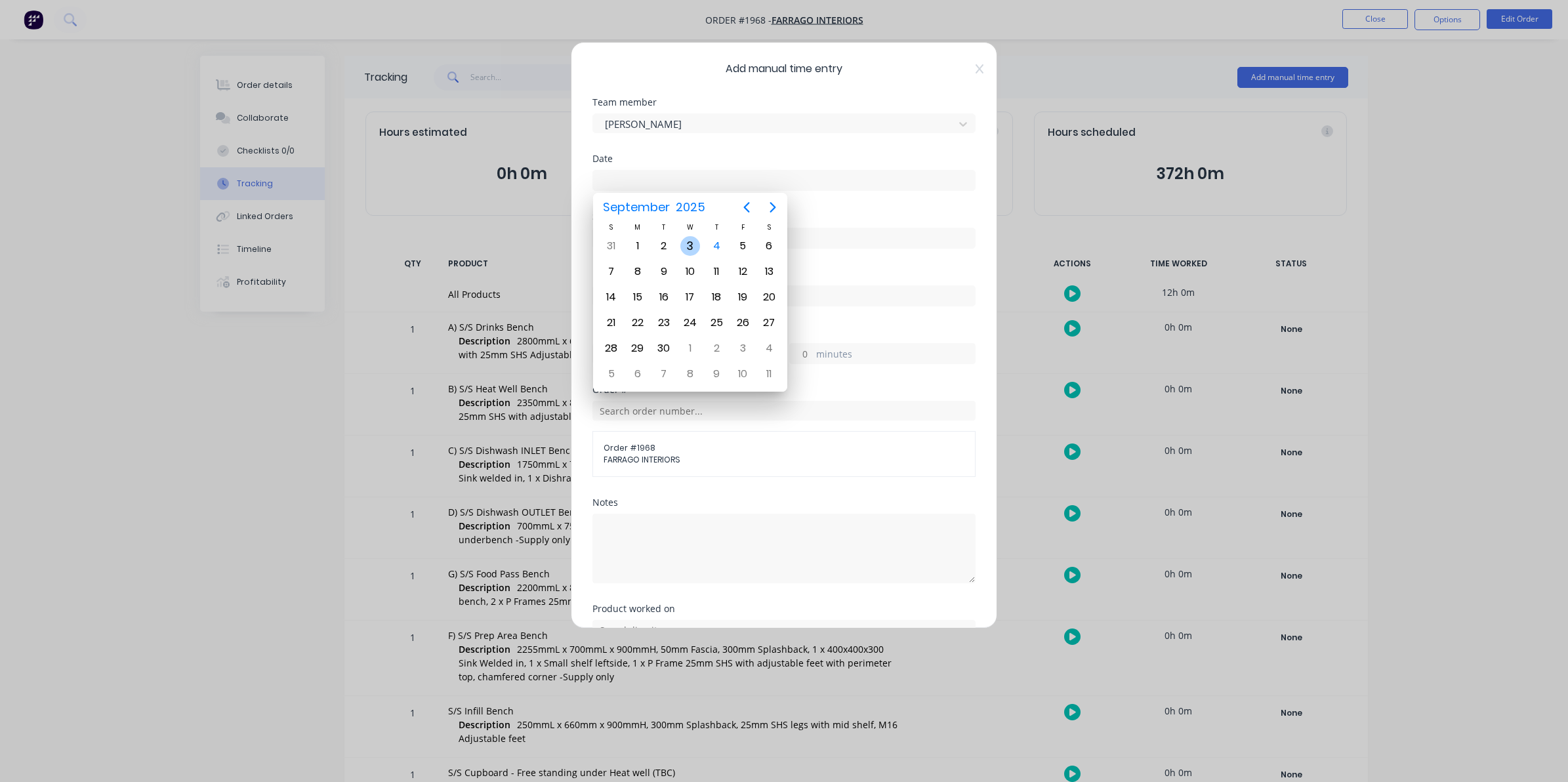
click at [689, 245] on div "3" at bounding box center [690, 246] width 20 height 20
type input "[DATE]"
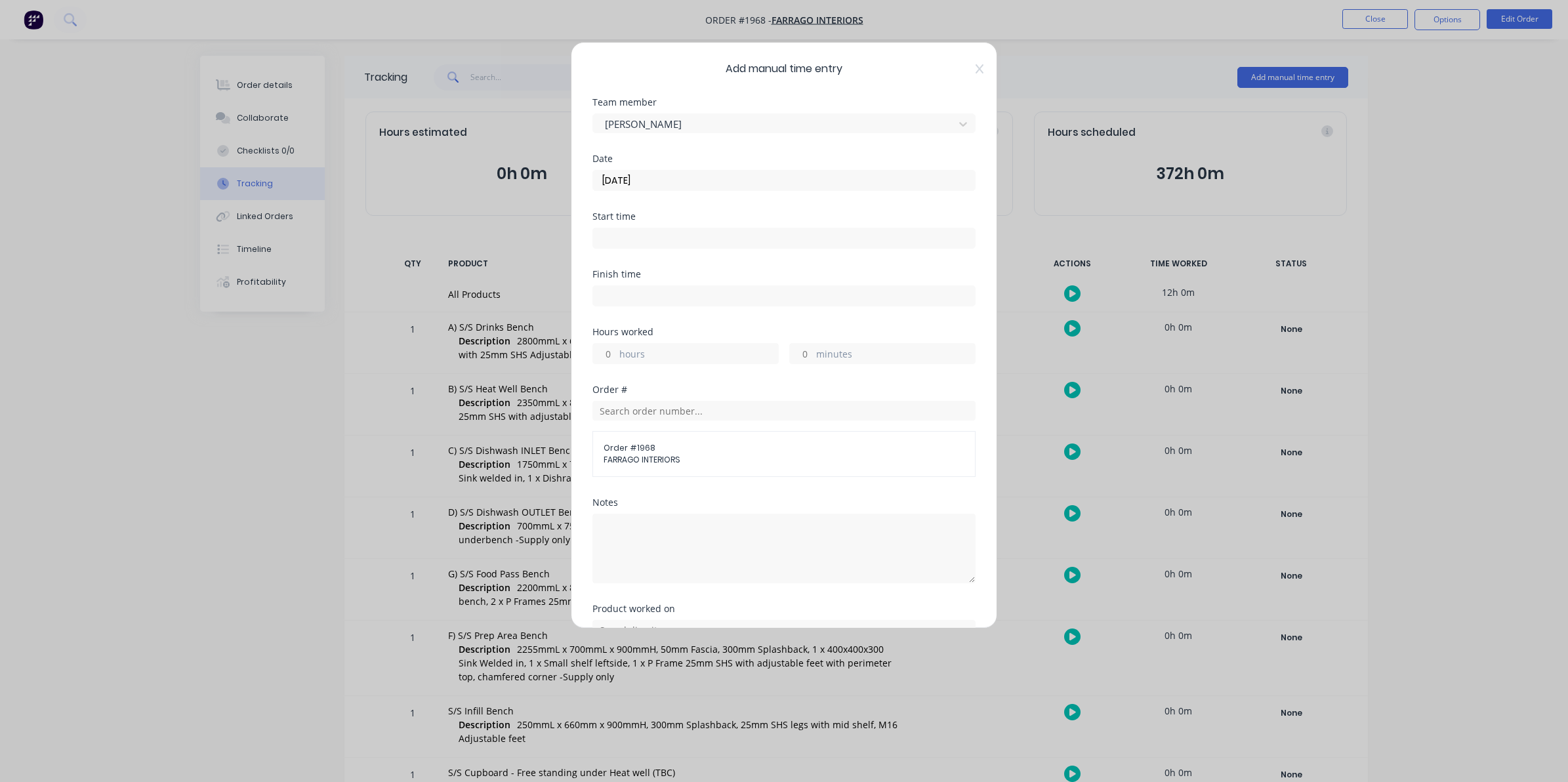
click at [608, 356] on input "hours" at bounding box center [605, 354] width 23 height 20
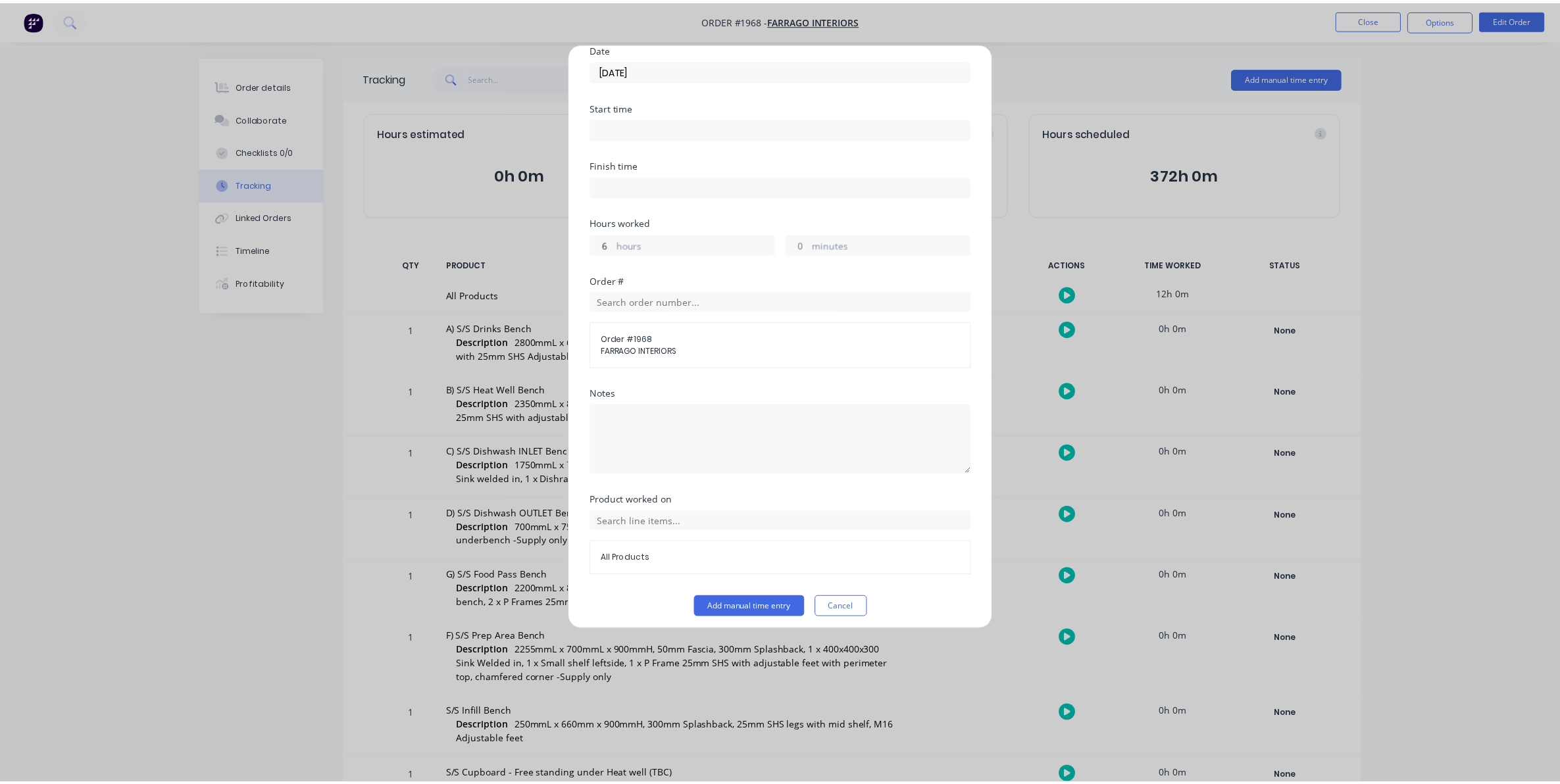
scroll to position [119, 0]
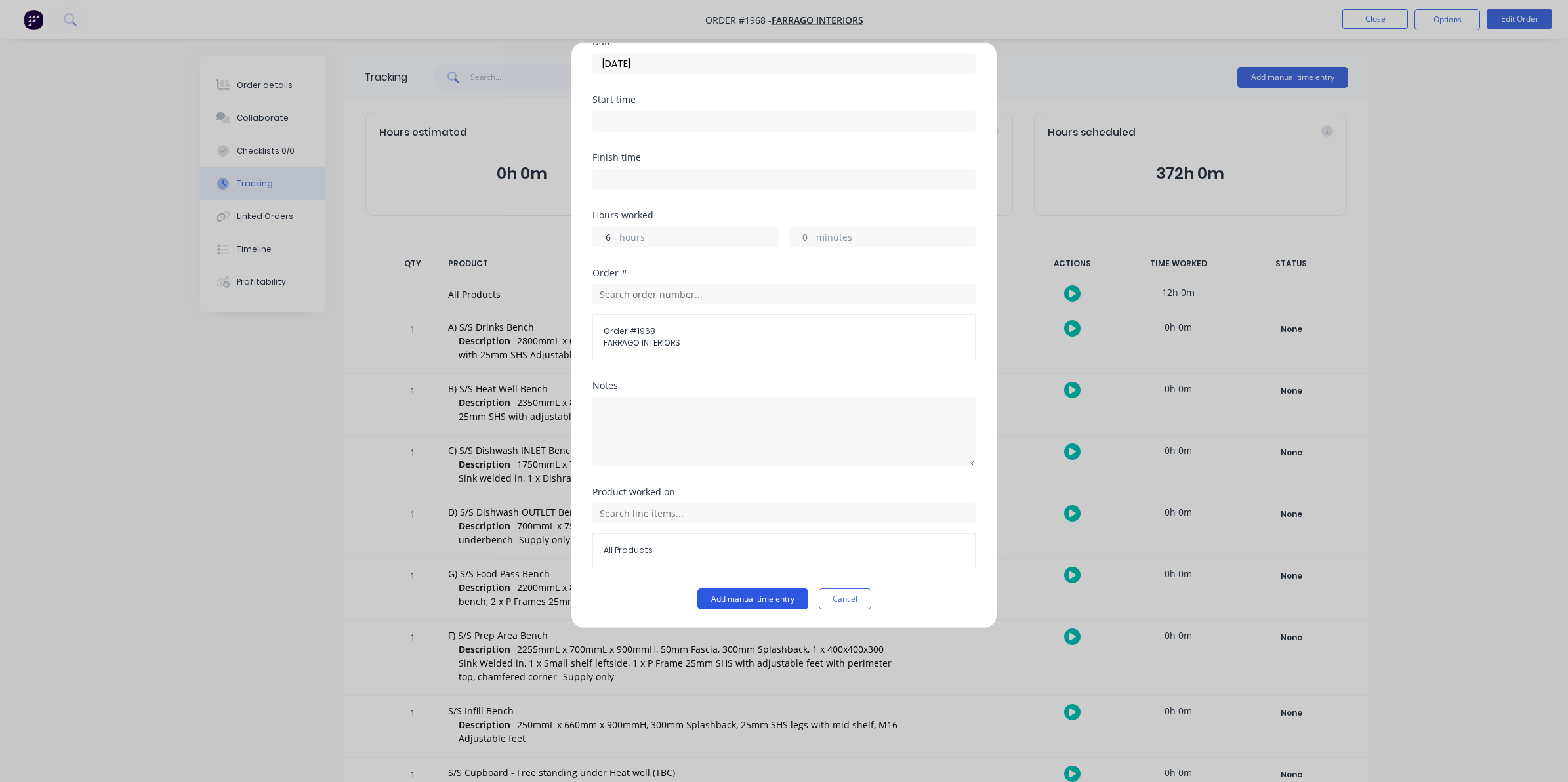
type input "6"
click at [742, 597] on button "Add manual time entry" at bounding box center [752, 599] width 111 height 21
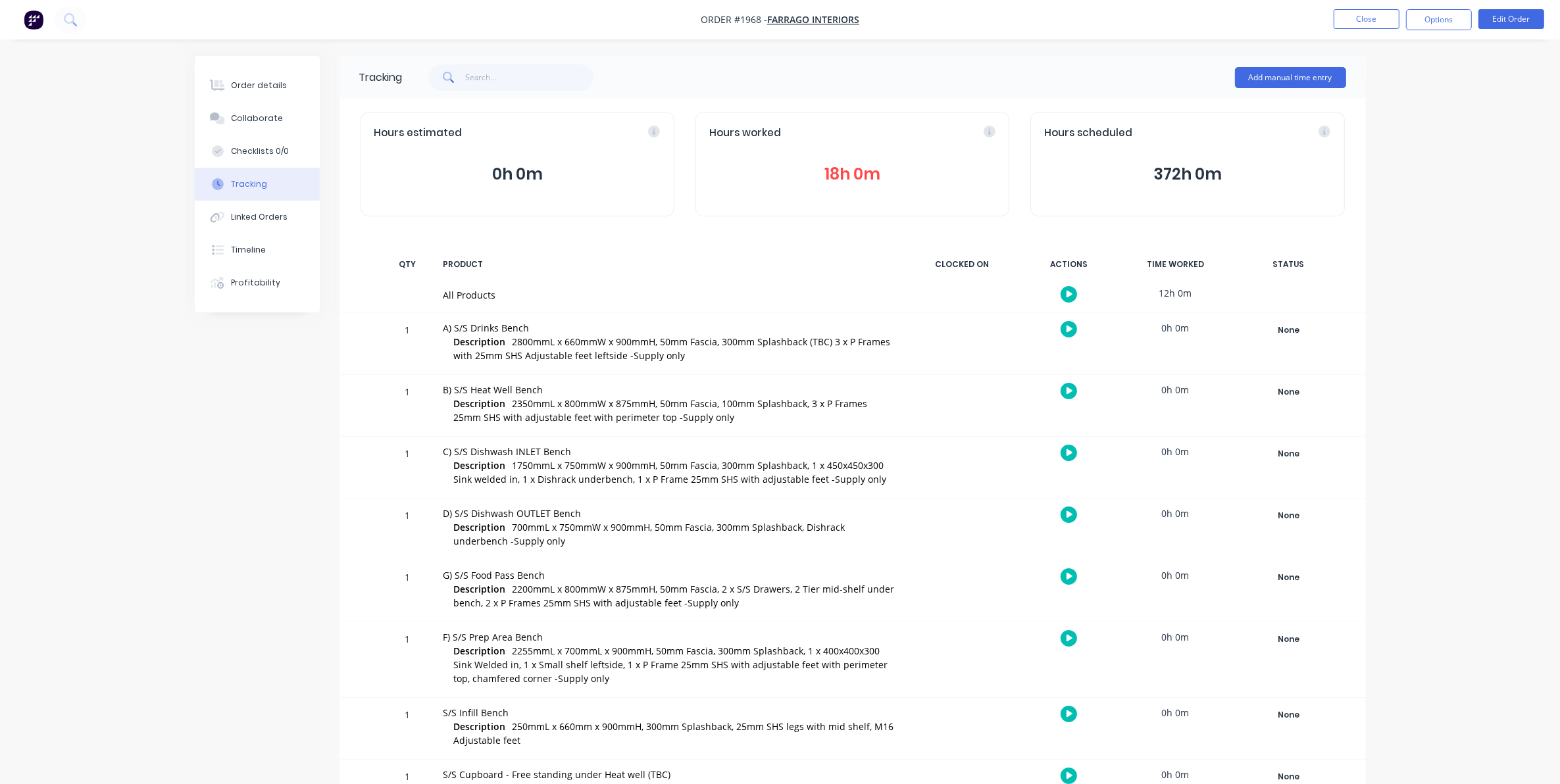
click at [843, 171] on button "18h 0m" at bounding box center [852, 174] width 286 height 25
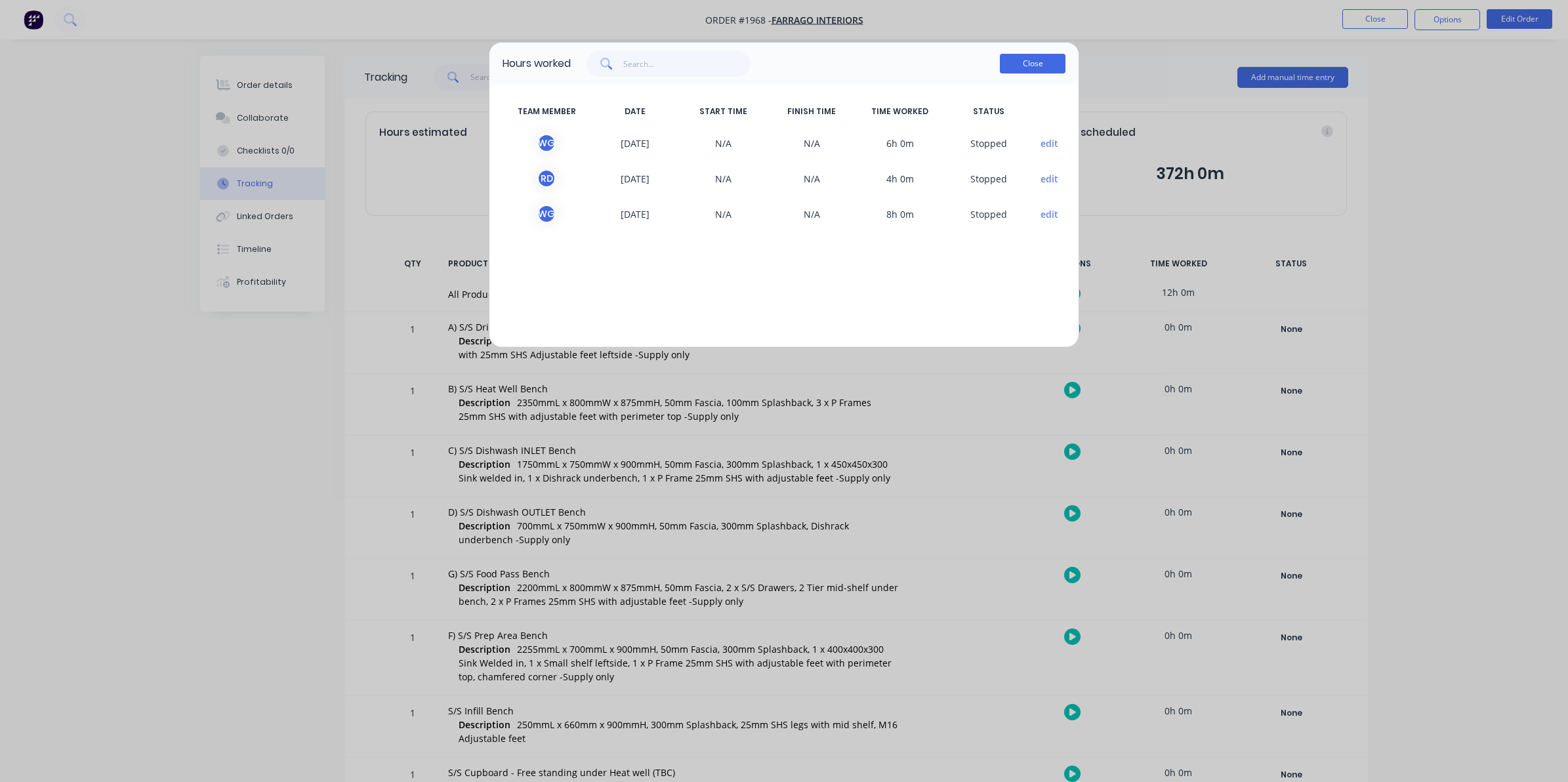
click at [1024, 63] on button "Close" at bounding box center [1032, 63] width 66 height 20
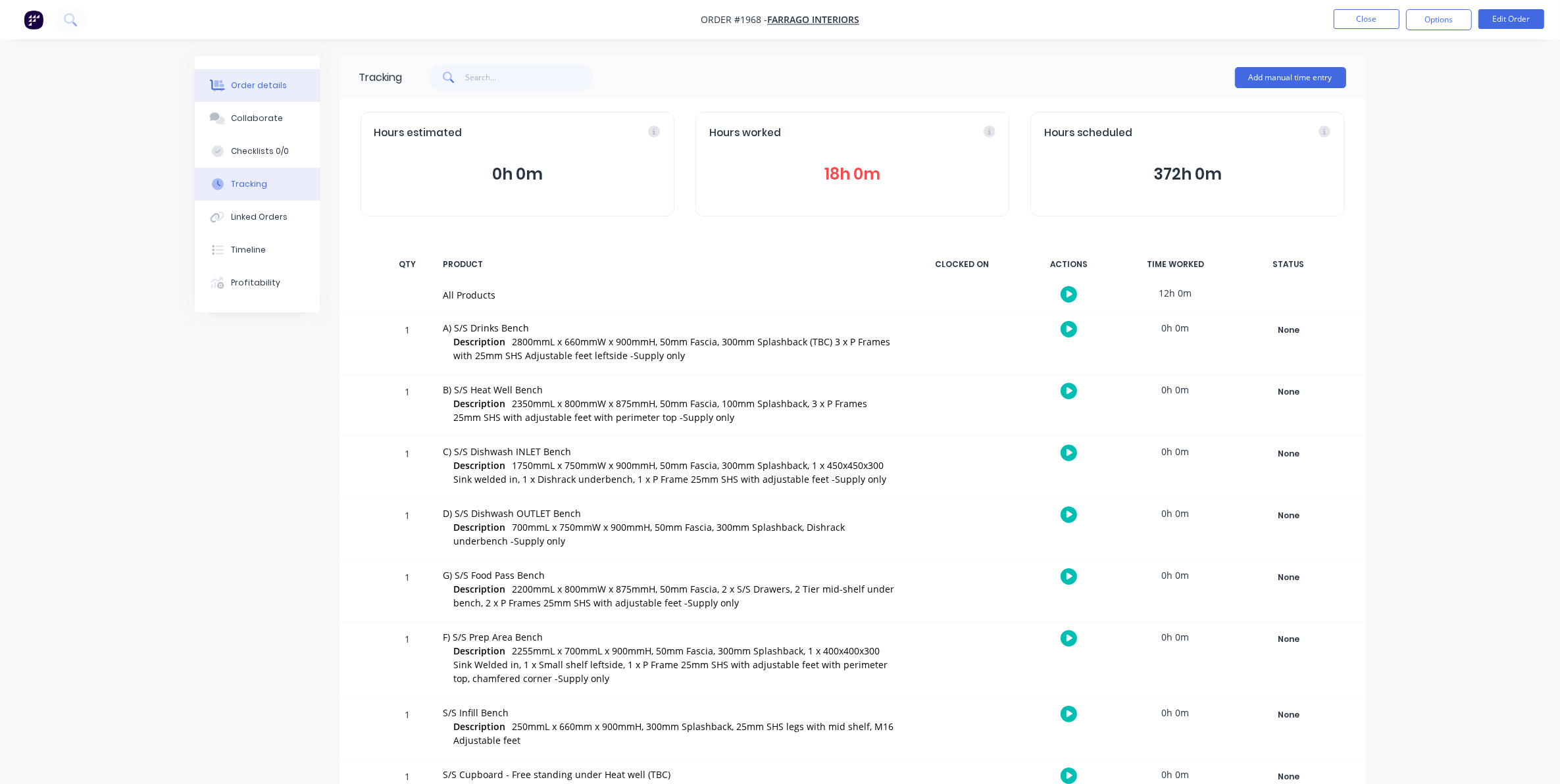
click at [278, 80] on div "Order details" at bounding box center [259, 86] width 56 height 12
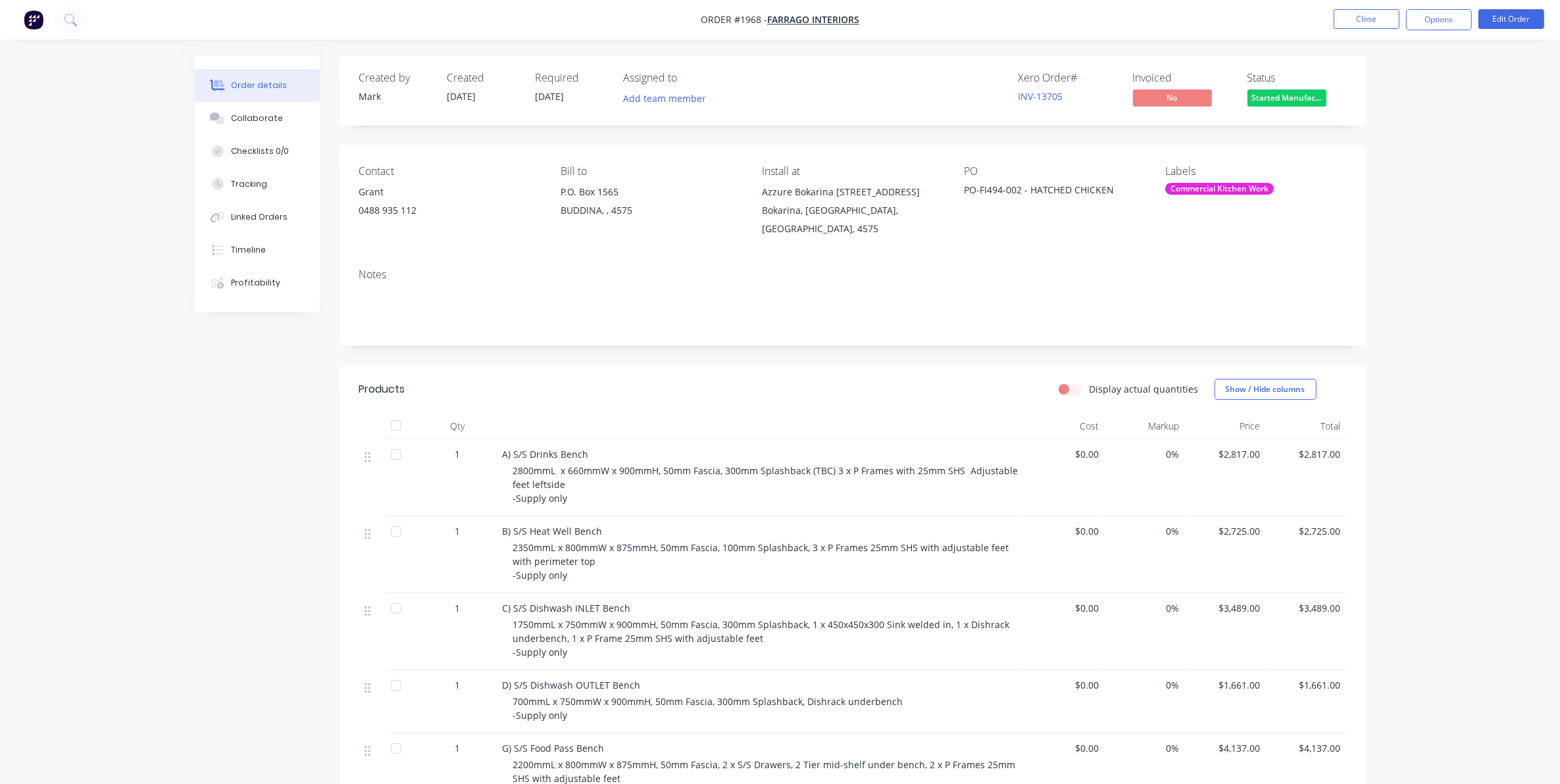
click at [717, 160] on div "Contact Grant [PHONE_NUMBER] Bill to P.O. [GEOGRAPHIC_DATA], , 4575 Install at …" at bounding box center [852, 202] width 1026 height 113
click at [717, 161] on div "Contact Grant [PHONE_NUMBER] Bill to P.O. [GEOGRAPHIC_DATA], , 4575 Install at …" at bounding box center [852, 202] width 1026 height 113
